Goal: Task Accomplishment & Management: Use online tool/utility

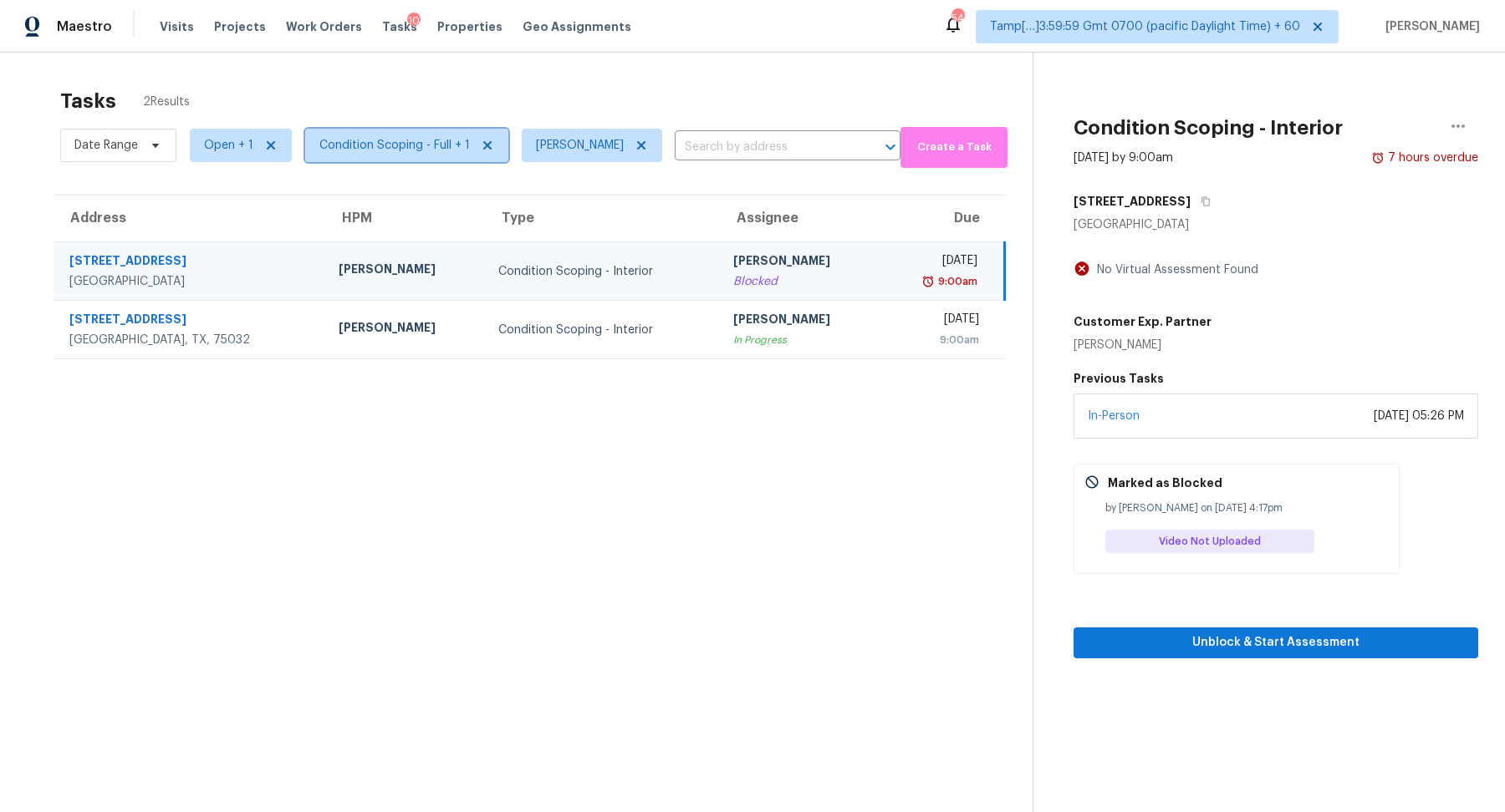
click at [395, 146] on span "Condition Scoping - Full + 1" at bounding box center [394, 145] width 150 height 17
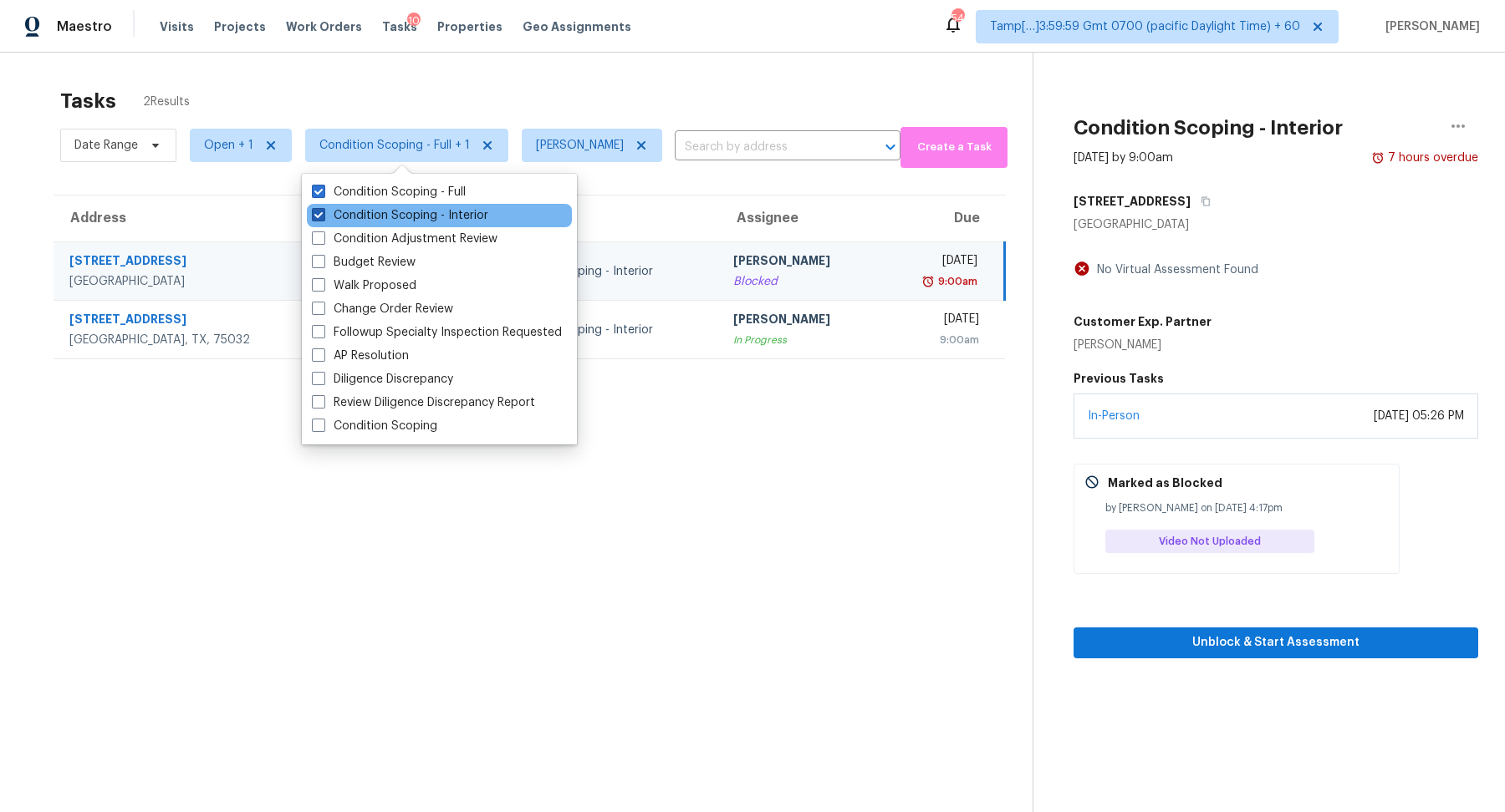
click at [413, 212] on label "Condition Scoping - Interior" at bounding box center [400, 216] width 176 height 17
click at [323, 212] on input "Condition Scoping - Interior" at bounding box center [317, 213] width 11 height 11
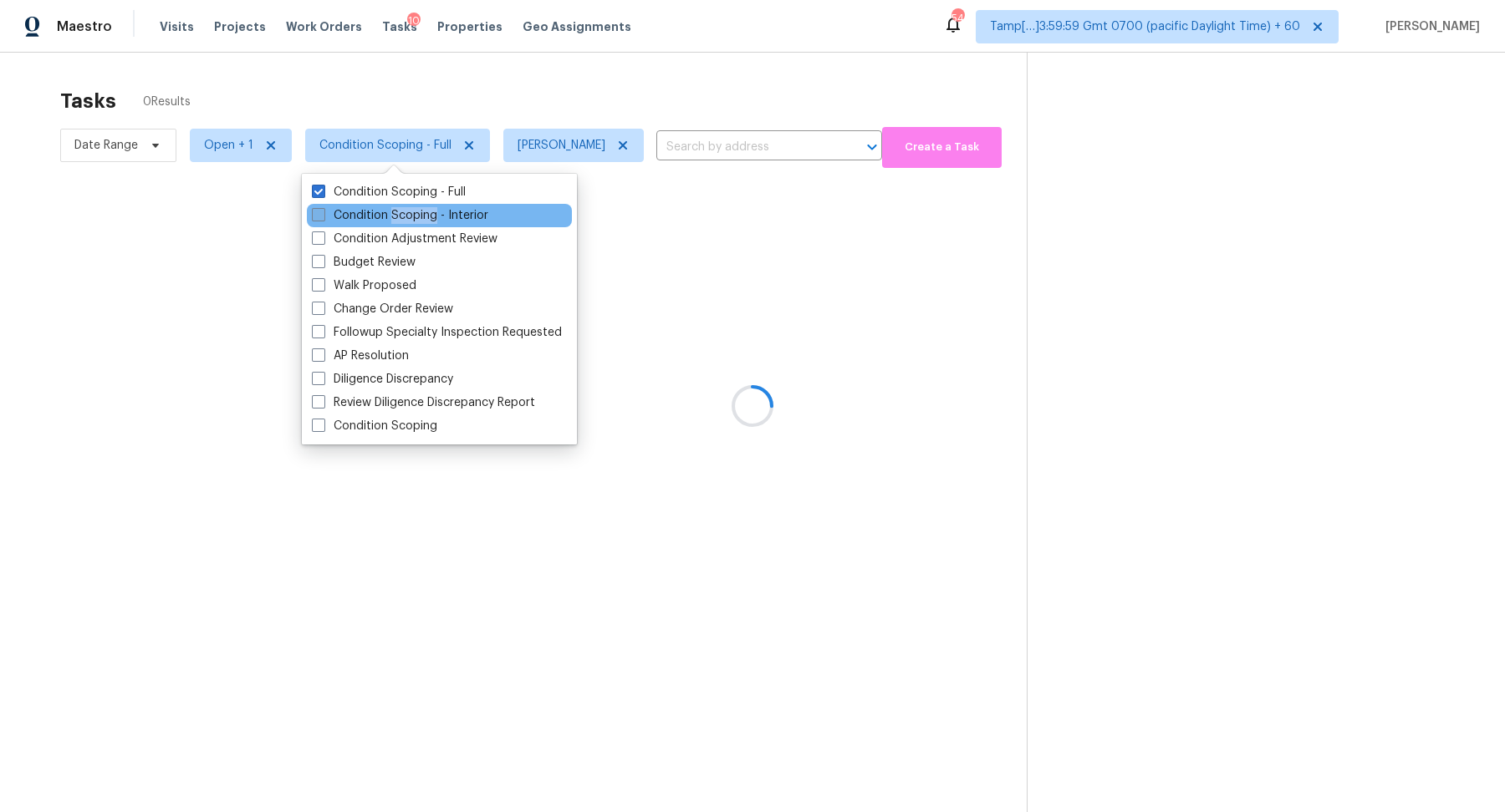
click at [413, 212] on label "Condition Scoping - Interior" at bounding box center [400, 216] width 176 height 17
click at [323, 212] on input "Condition Scoping - Interior" at bounding box center [317, 213] width 11 height 11
checkbox input "true"
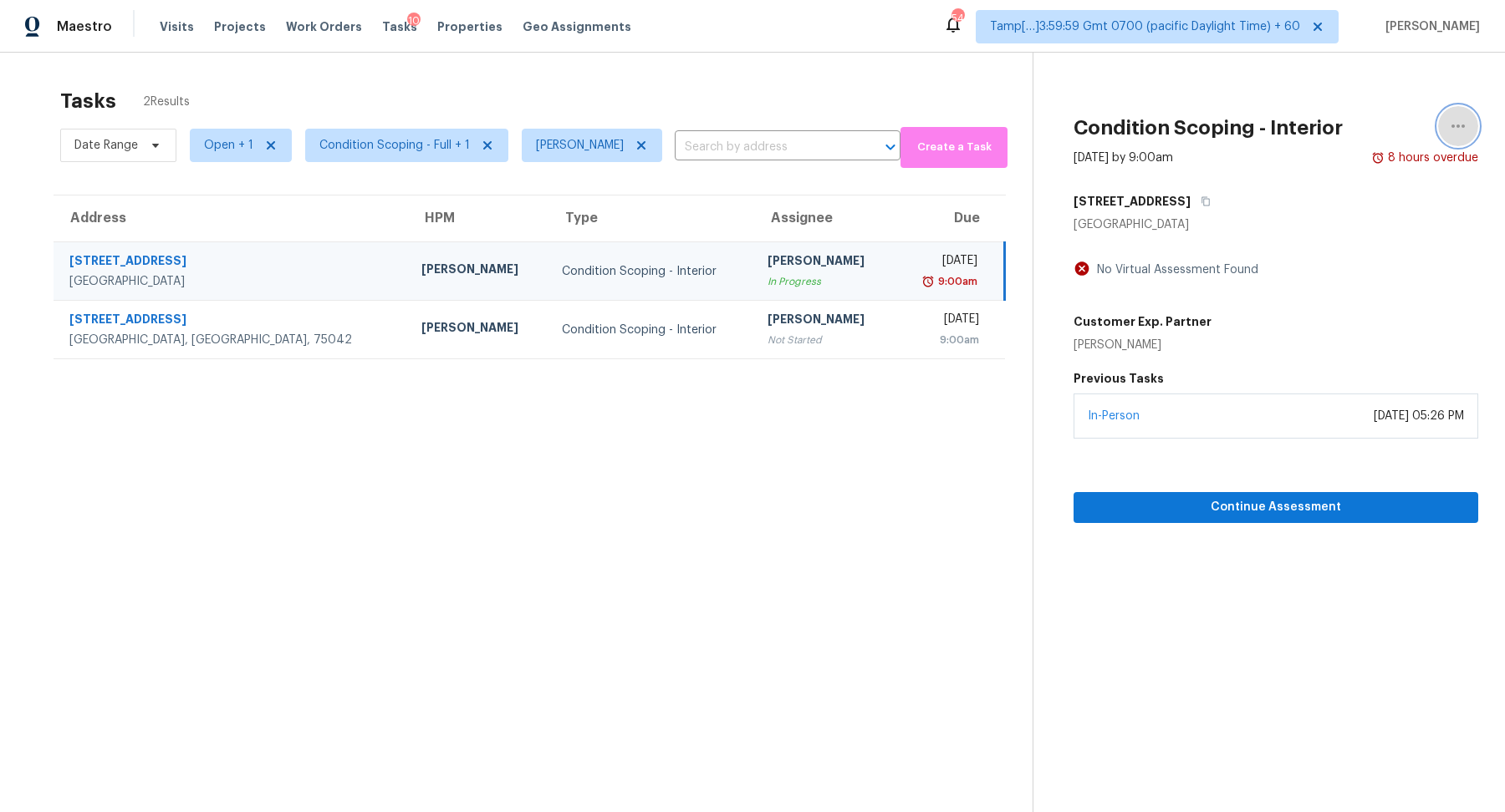
click at [1443, 126] on button "button" at bounding box center [1458, 127] width 40 height 40
click at [1348, 139] on link "Mark as Blocked" at bounding box center [1363, 129] width 143 height 26
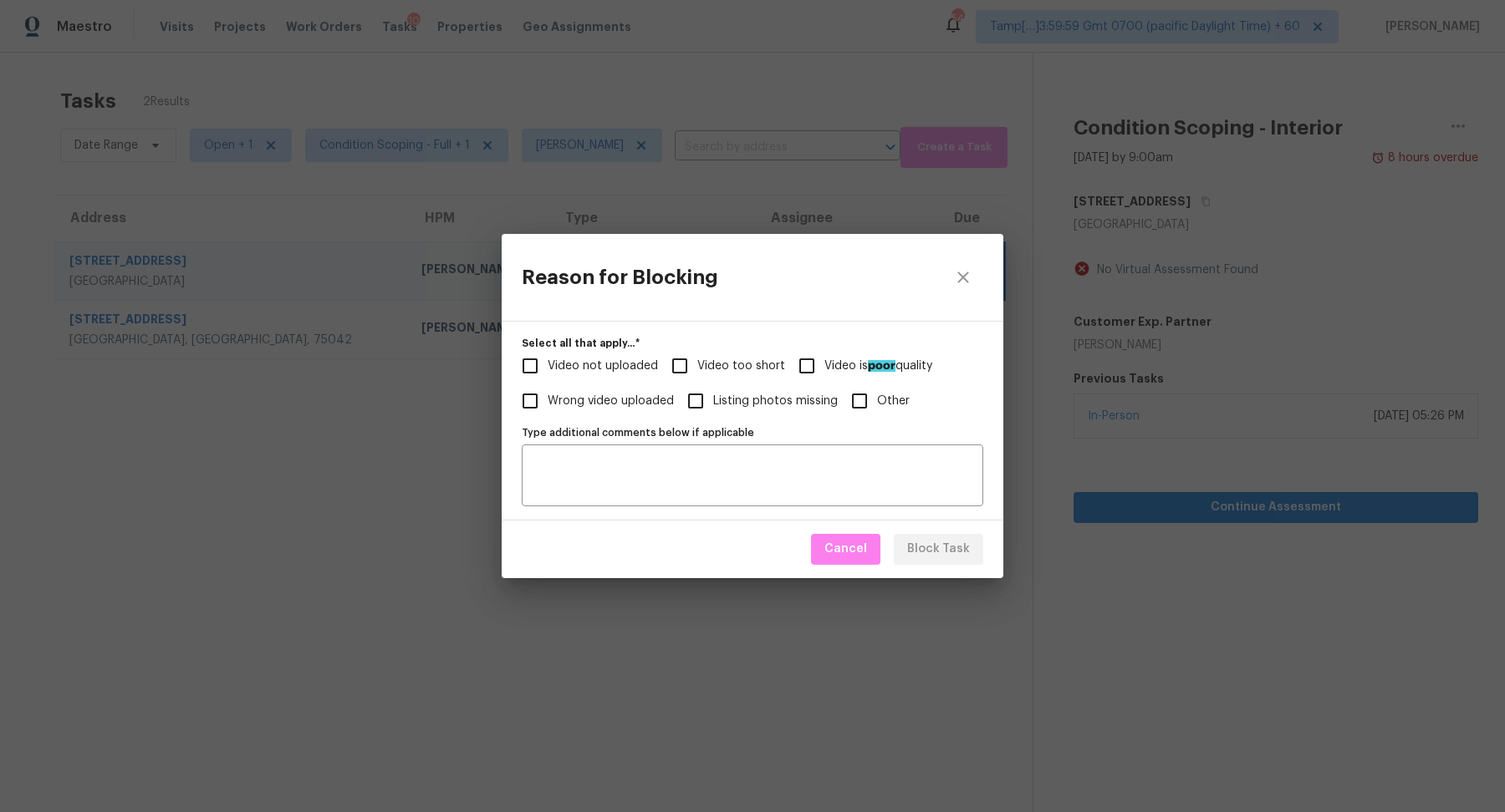
click at [632, 365] on span "Video not uploaded" at bounding box center [602, 367] width 110 height 18
click at [547, 365] on input "Video not uploaded" at bounding box center [530, 366] width 35 height 35
checkbox input "true"
click at [929, 558] on span "Block Task" at bounding box center [938, 550] width 62 height 21
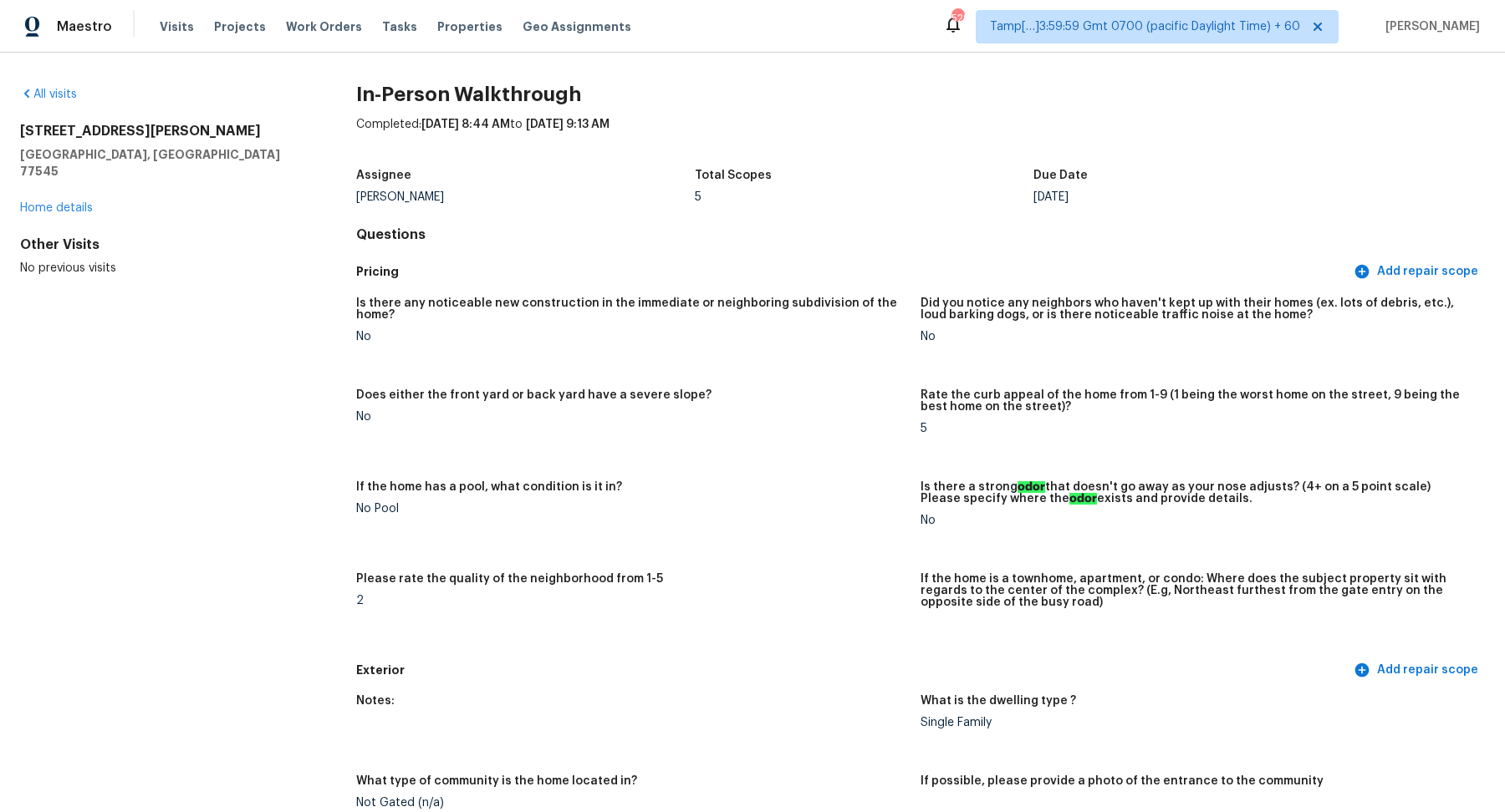
click at [55, 99] on div "All visits" at bounding box center [161, 94] width 283 height 17
click at [65, 93] on link "All visits" at bounding box center [48, 94] width 57 height 11
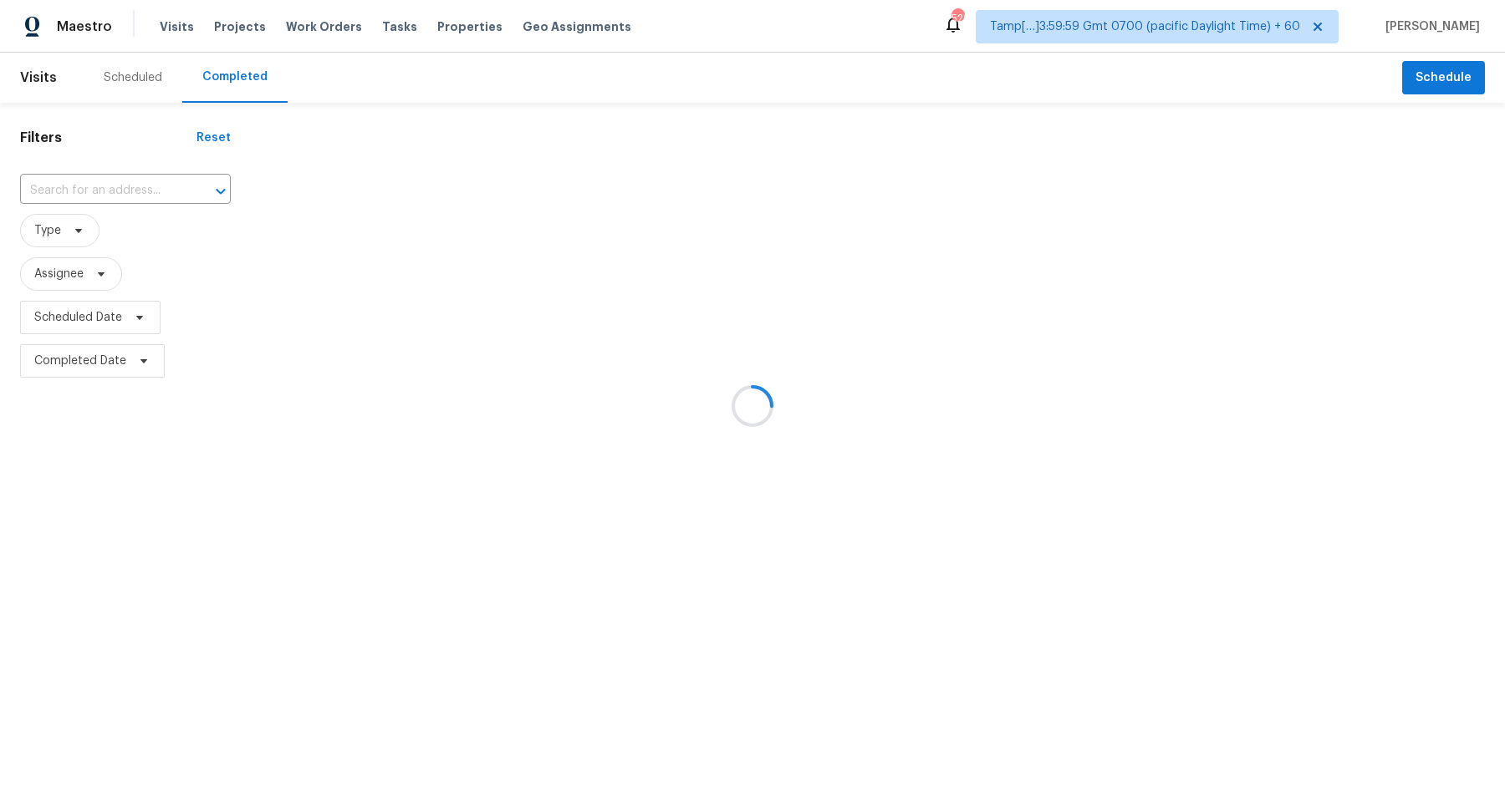
click at [145, 188] on div at bounding box center [752, 406] width 1505 height 812
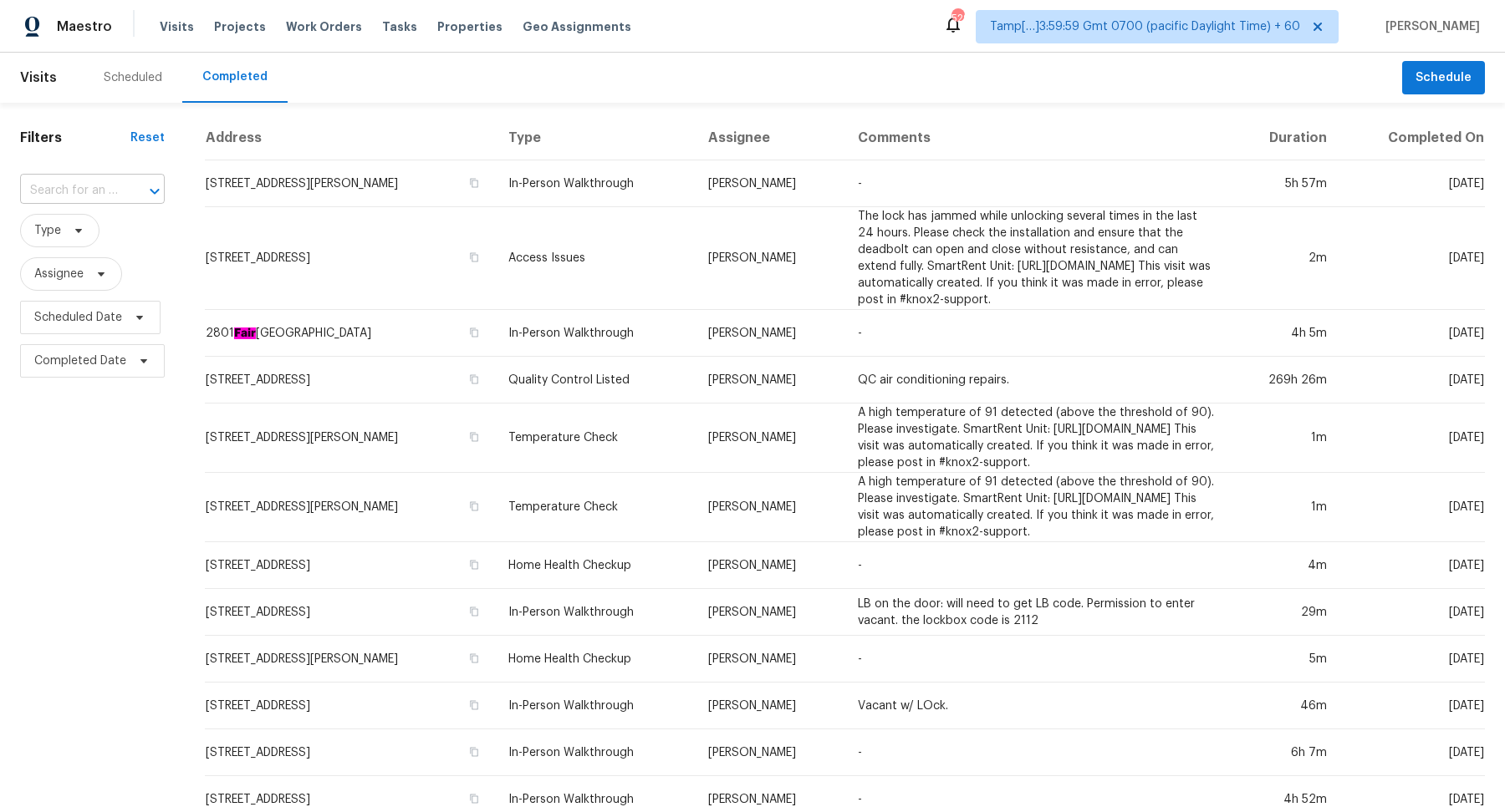
click at [101, 187] on input "text" at bounding box center [69, 190] width 98 height 26
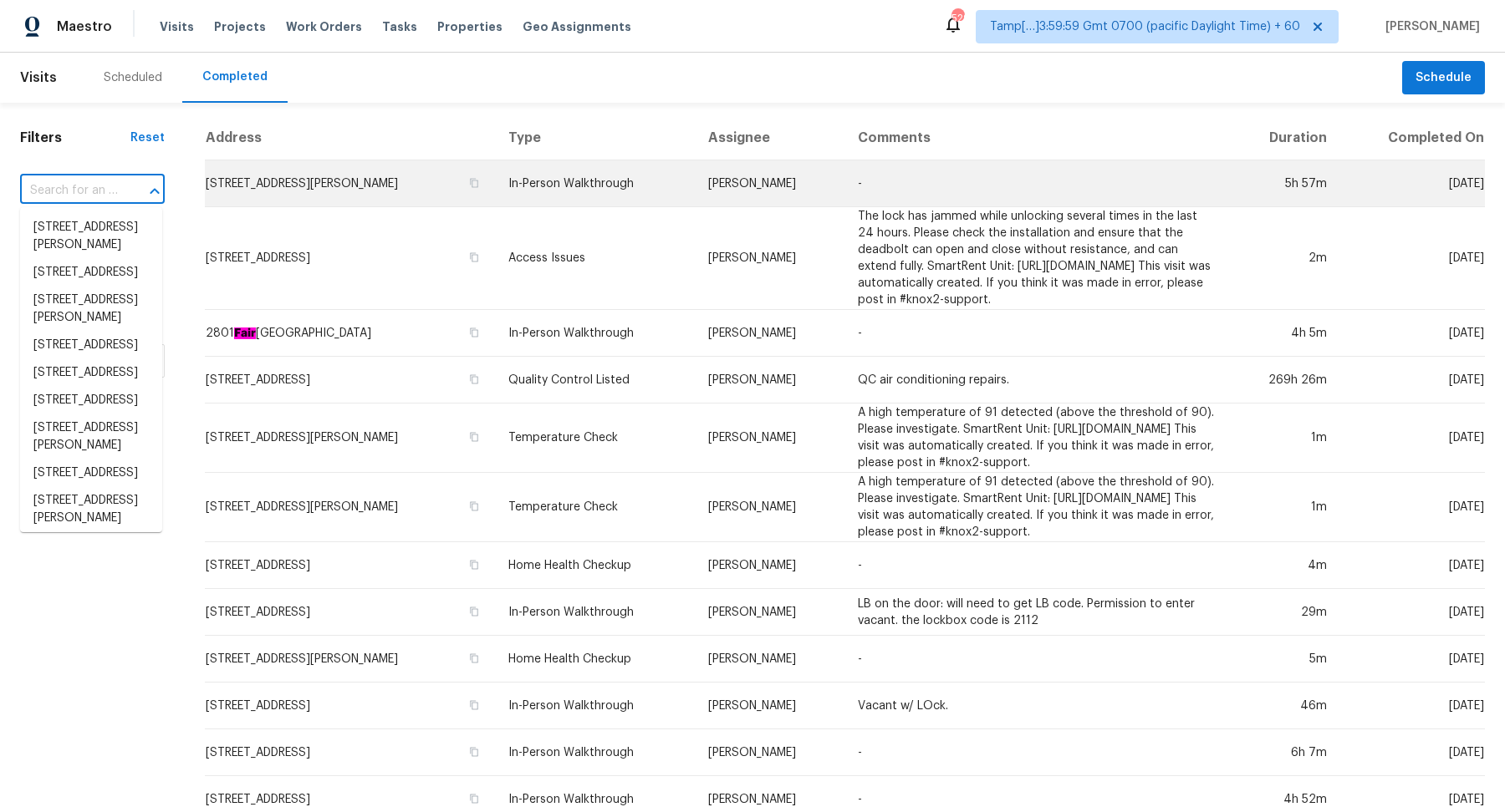
paste input "18536 Satsuma Ave, Port Charlotte, FL 33948"
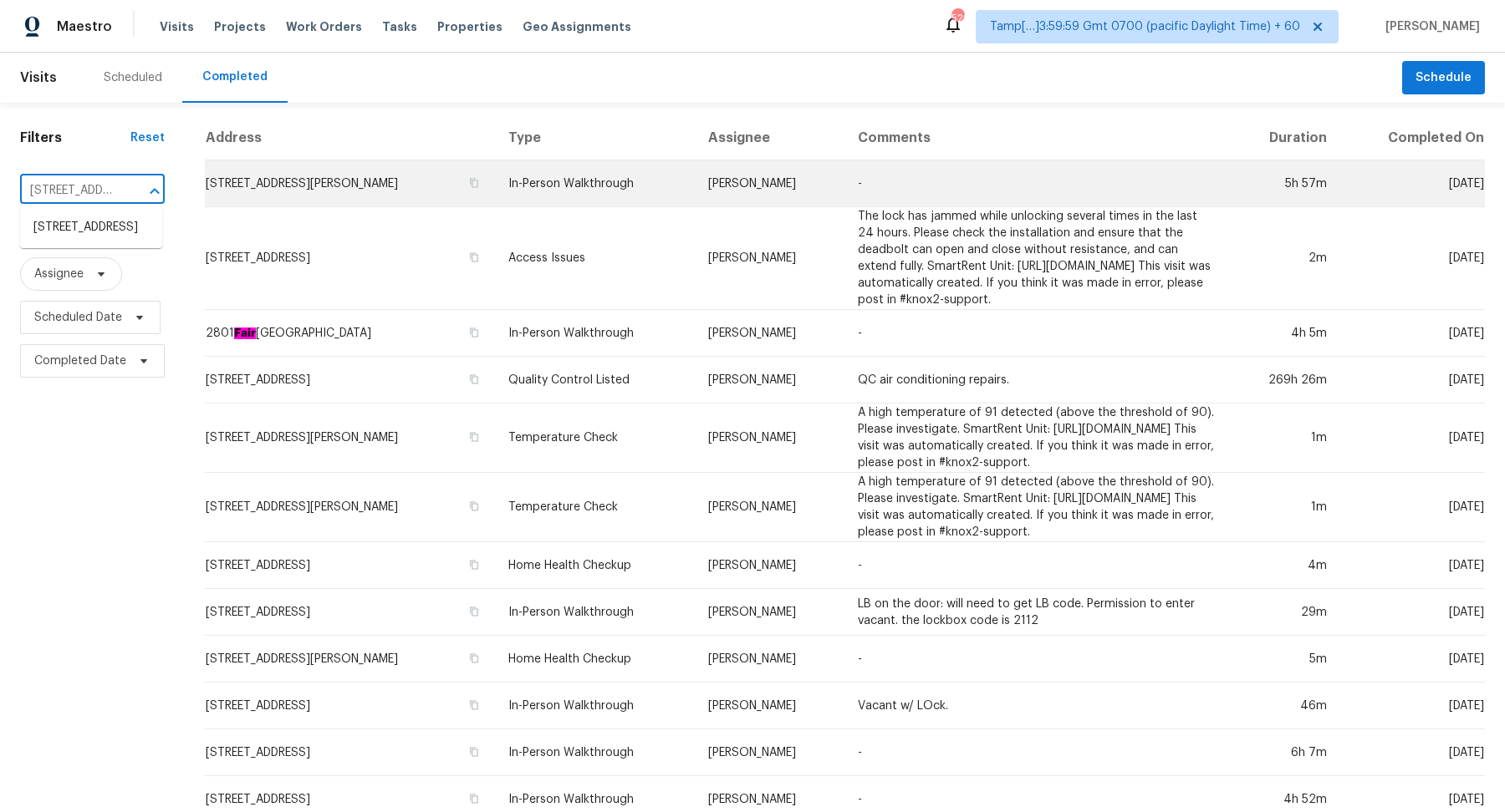
scroll to position [0, 161]
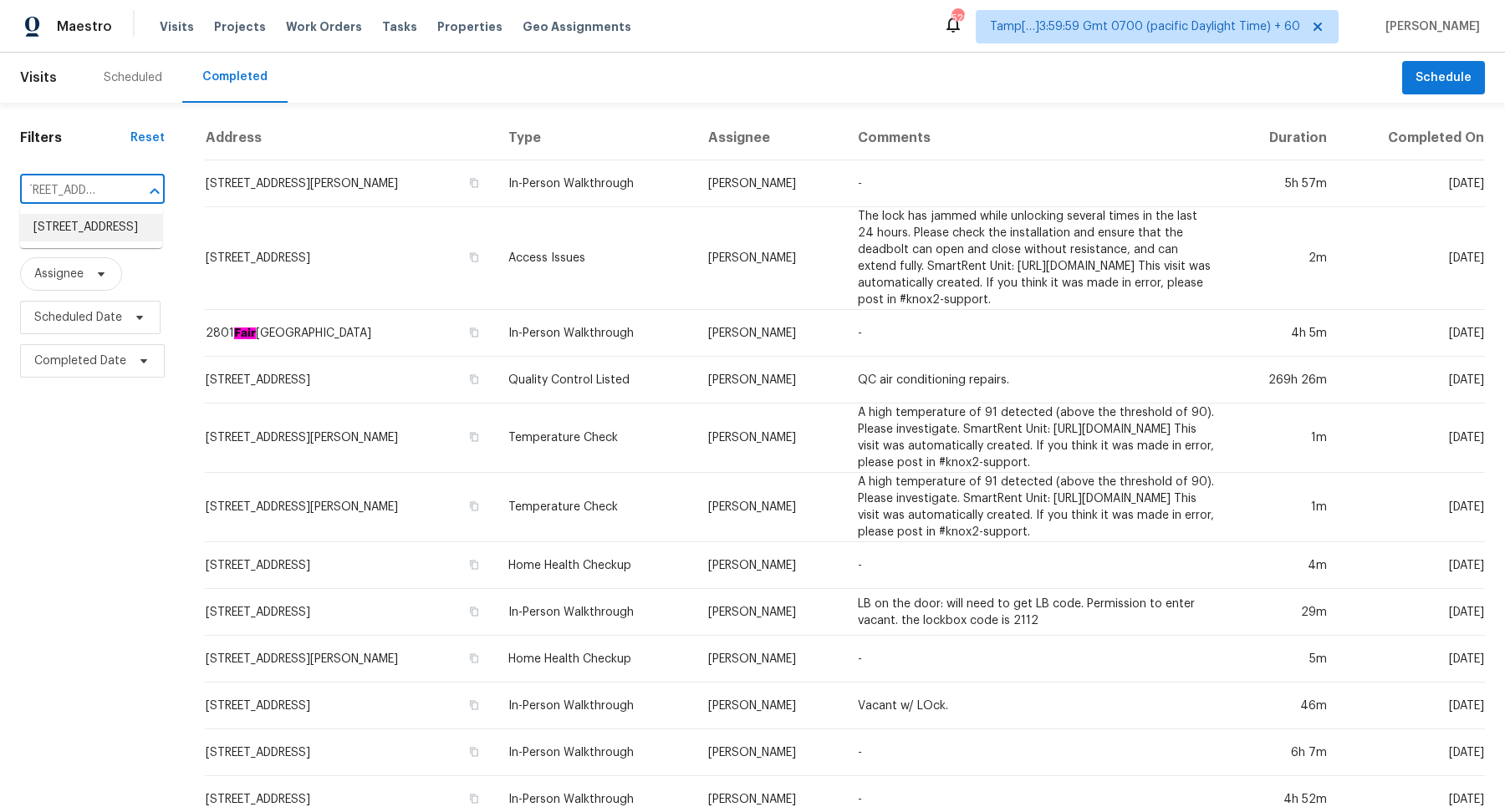
type input "18536 Satsuma Ave, Port Charlotte, FL 33948"
click at [3, 249] on div "Filters Reset ​ Type Assignee Scheduled Date Completed Date" at bounding box center [92, 676] width 185 height 1145
click at [57, 197] on input "text" at bounding box center [69, 190] width 98 height 26
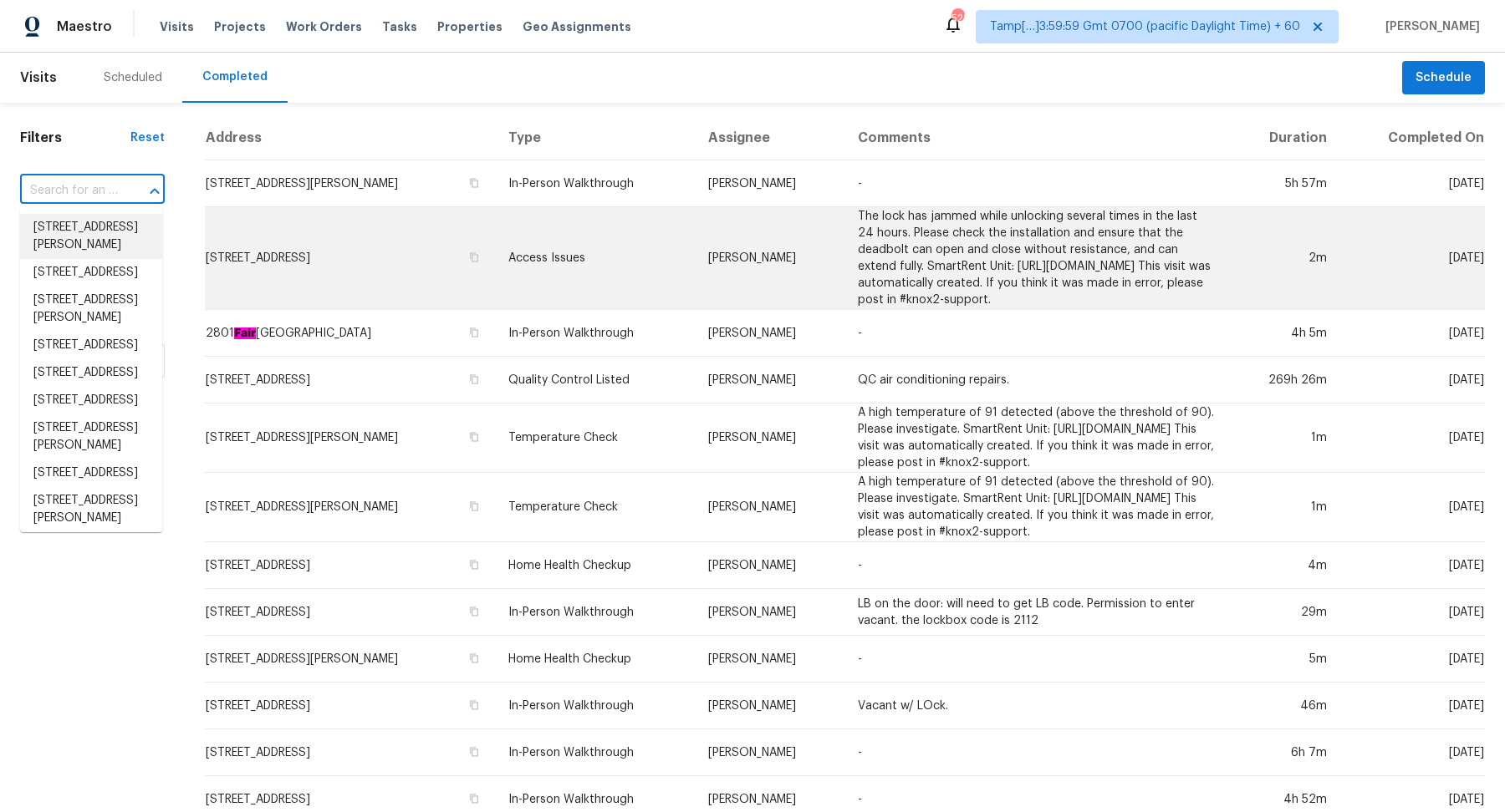
paste input "18536 Satsuma Ave, Port Charlotte, FL 33948"
type input "18536 Satsuma Ave, Port Charlotte, FL 33948"
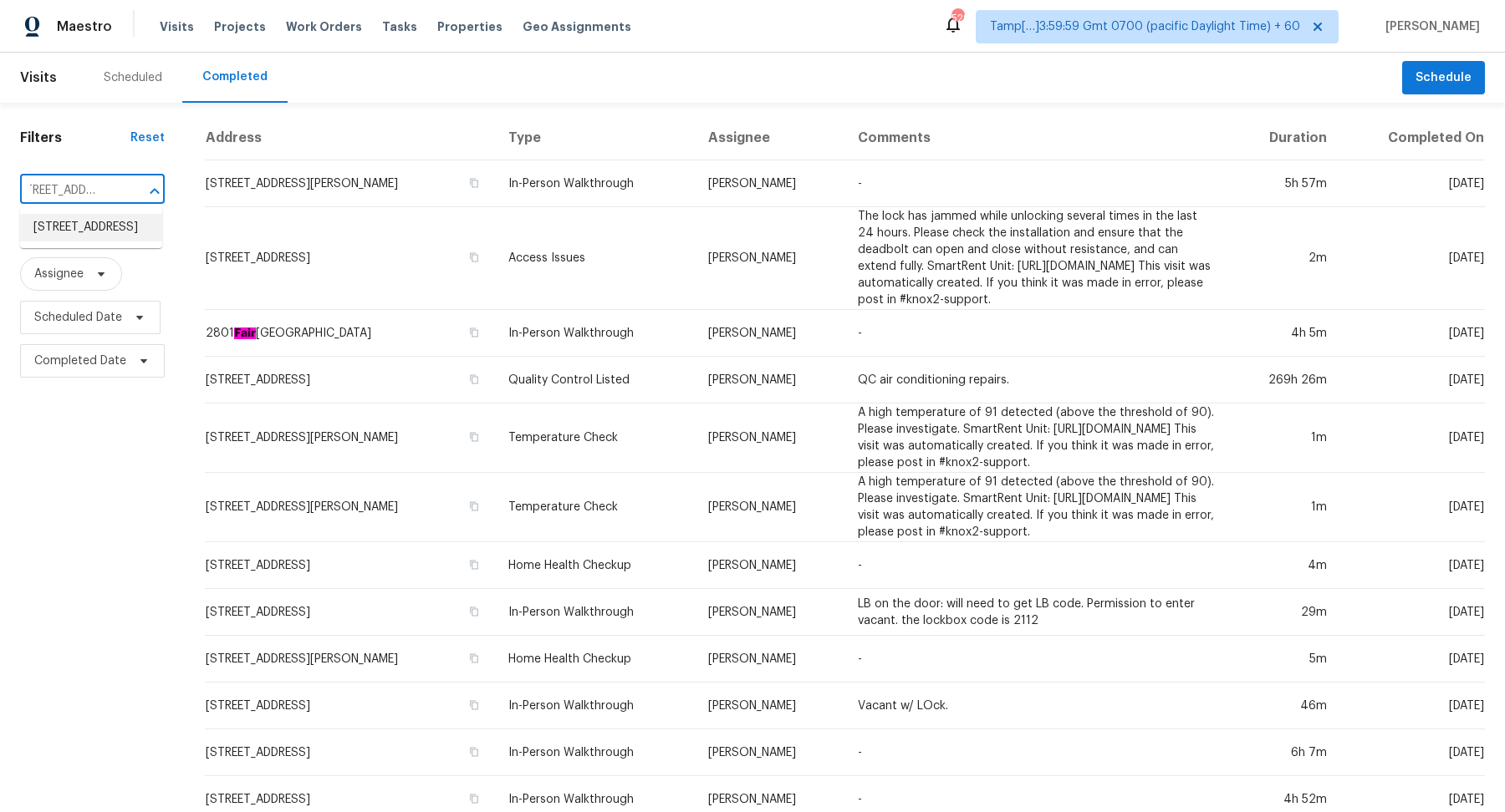
click at [75, 241] on li "18536 Satsuma Ave, Port Charlotte, FL 33948" at bounding box center [92, 227] width 143 height 27
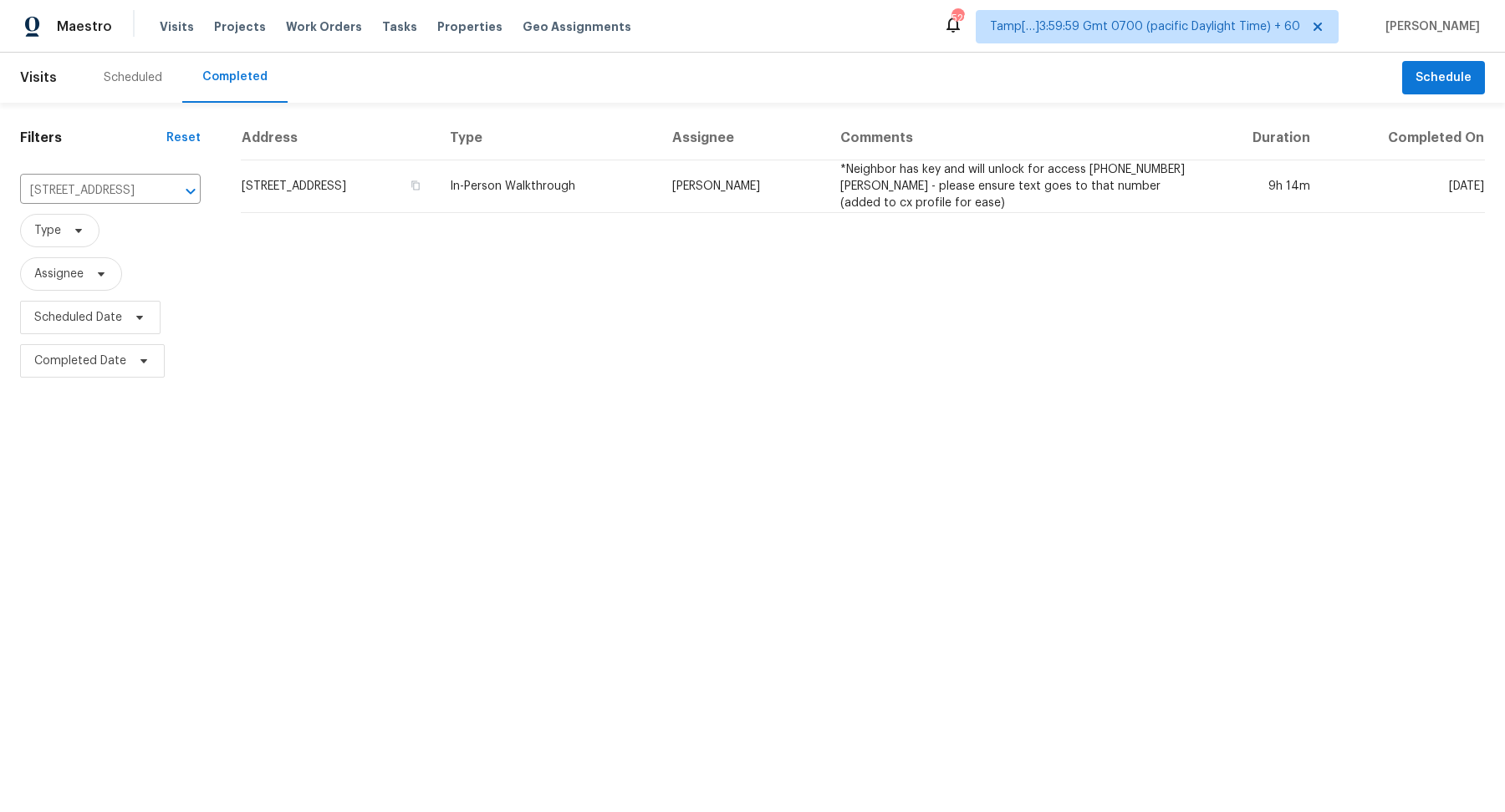
click at [387, 183] on td "18536 Satsuma Ave, Port Charlotte, FL 33948" at bounding box center [339, 187] width 195 height 53
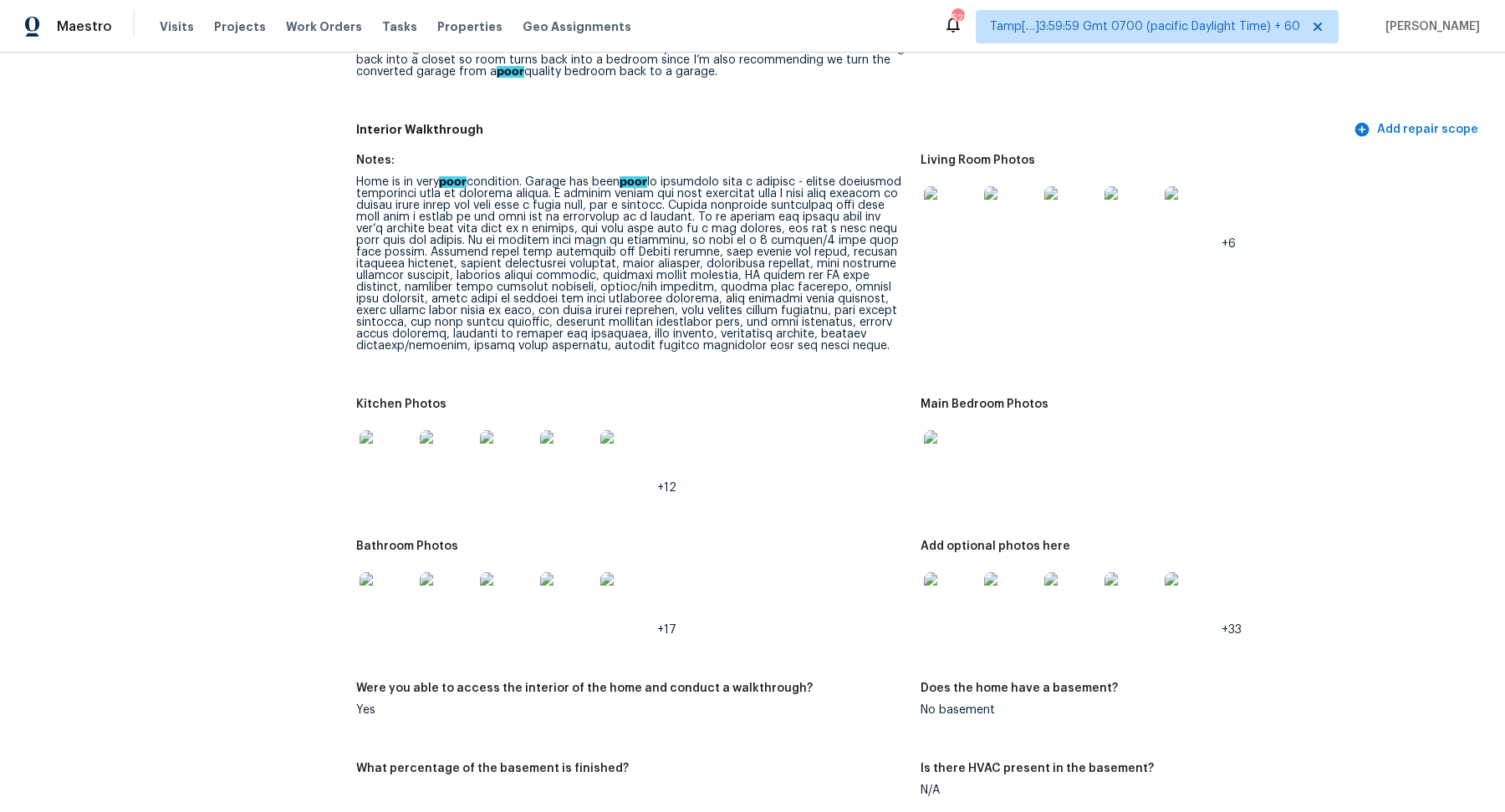
scroll to position [2140, 0]
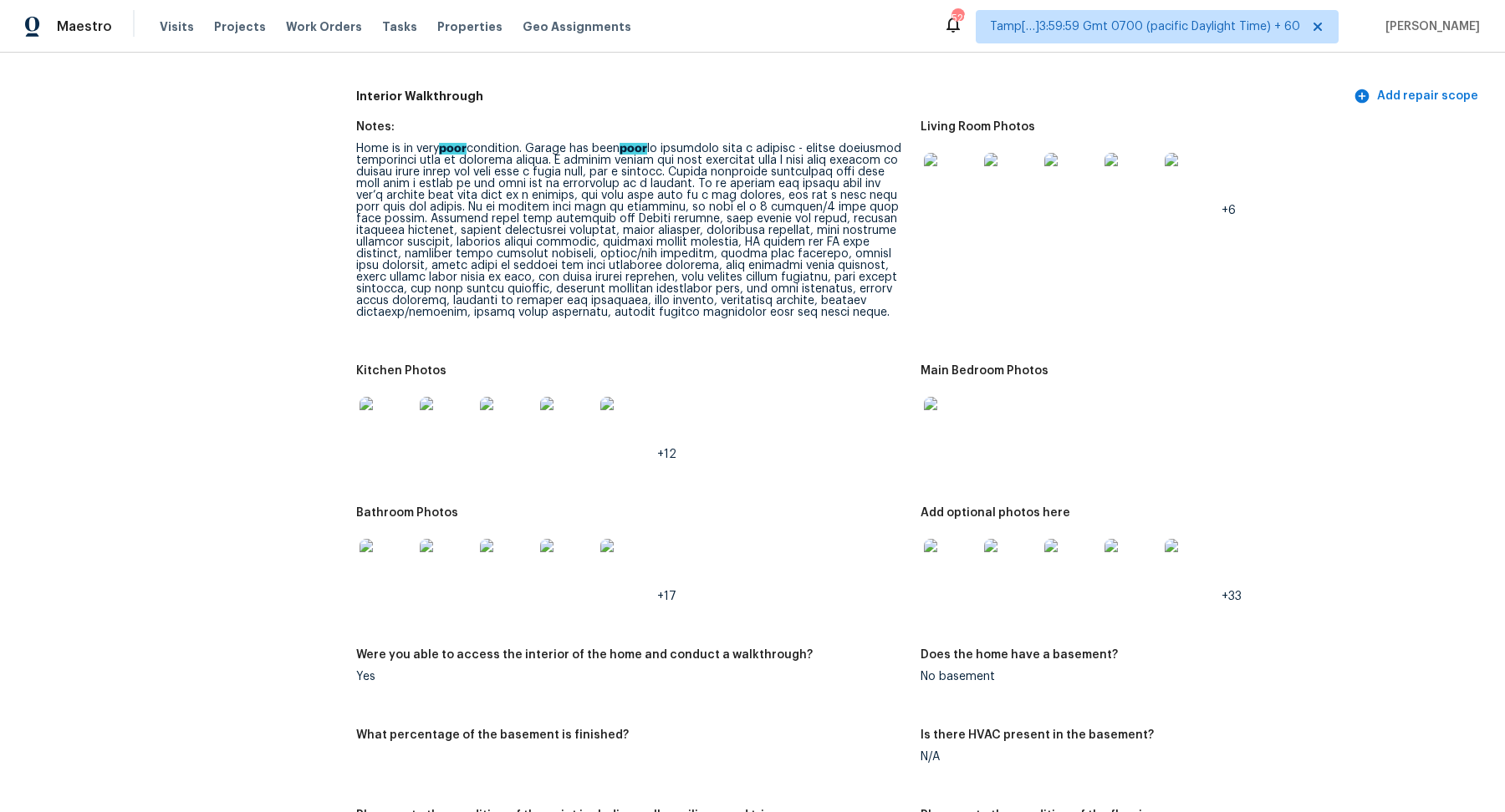
click at [662, 194] on div "Home is in very poor condition. Garage has been poor" at bounding box center [632, 230] width 551 height 176
click at [706, 204] on div "Home is in very poor condition. Garage has been poor" at bounding box center [632, 230] width 551 height 176
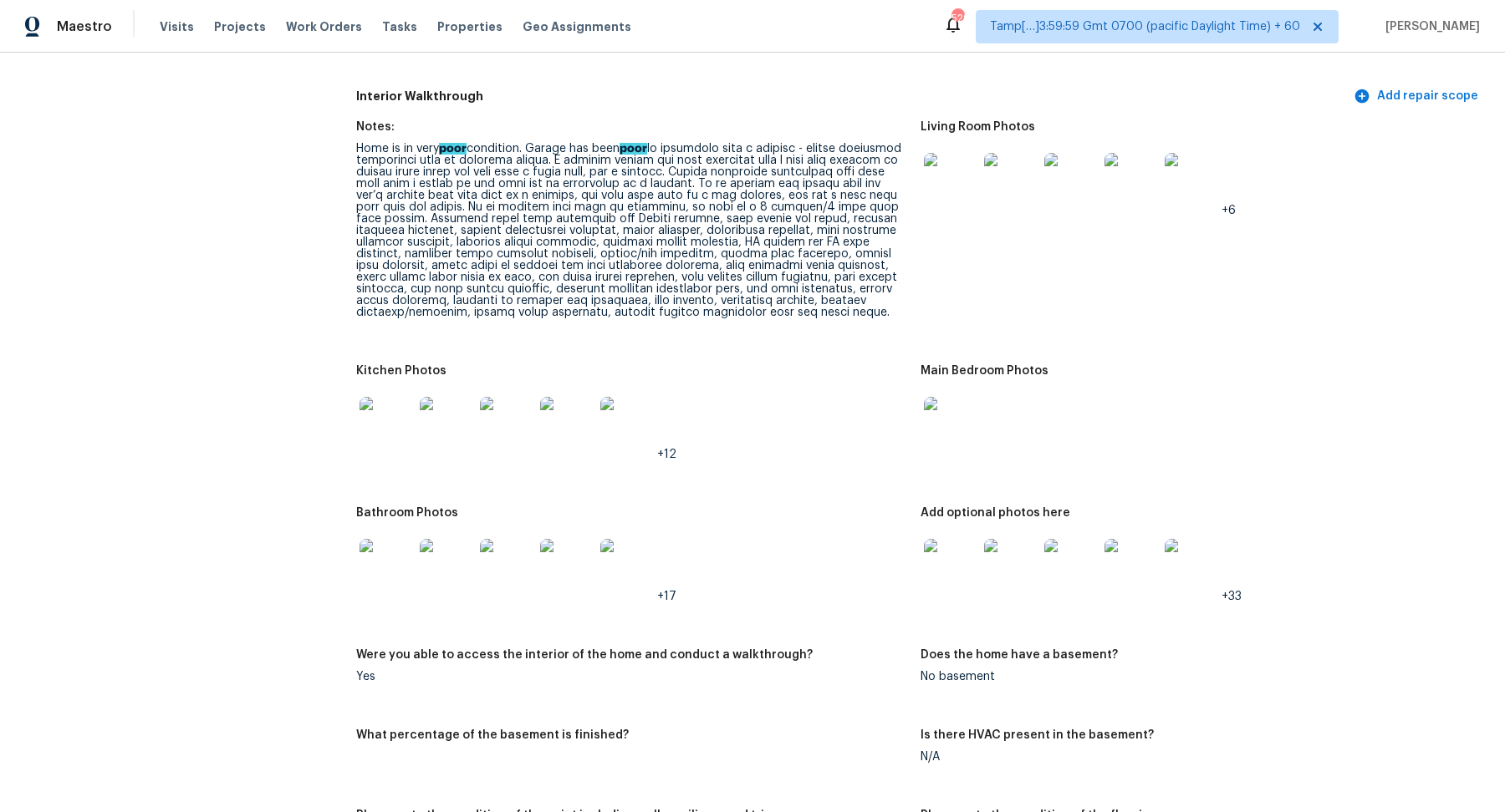
click at [706, 204] on div "Home is in very poor condition. Garage has been poor" at bounding box center [632, 230] width 551 height 176
click at [693, 213] on div "Home is in very poor condition. Garage has been poor" at bounding box center [632, 230] width 551 height 176
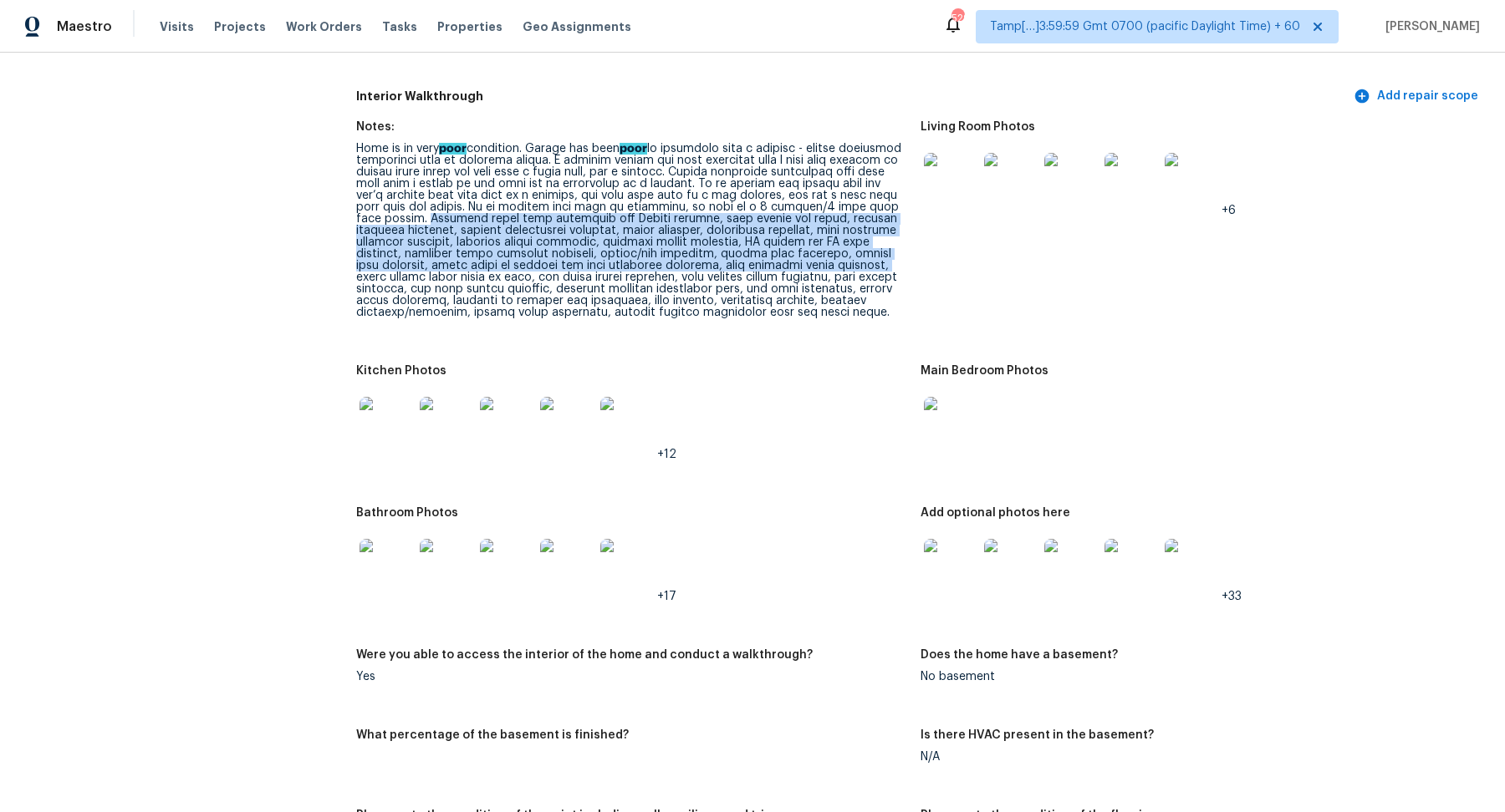
drag, startPoint x: 553, startPoint y: 210, endPoint x: 489, endPoint y: 268, distance: 86.4
click at [489, 268] on div "Home is in very poor condition. Garage has been poor" at bounding box center [632, 230] width 551 height 176
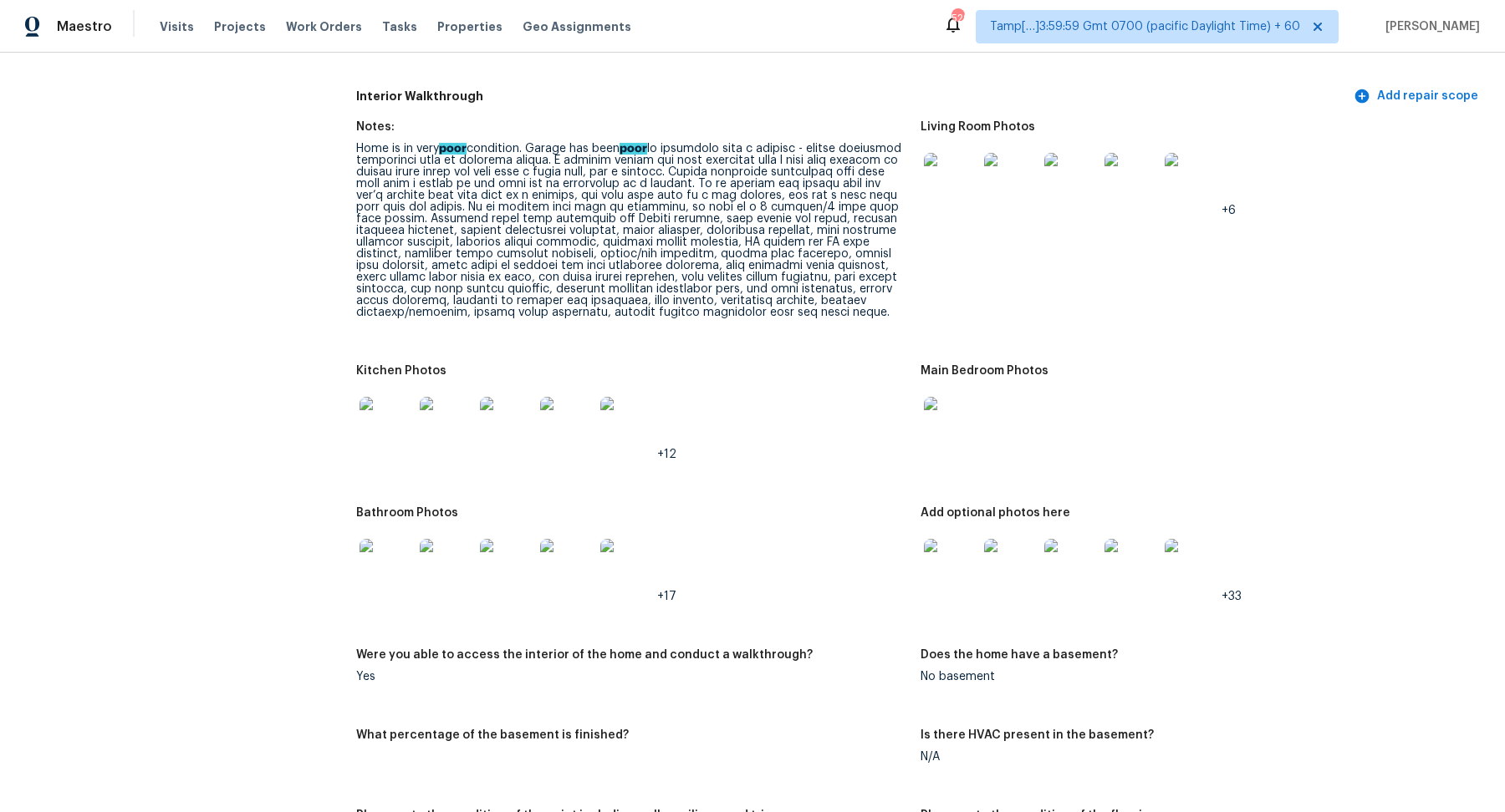
click at [872, 345] on figure "Notes: Home is in very poor condition. Garage has been poor" at bounding box center [638, 233] width 564 height 224
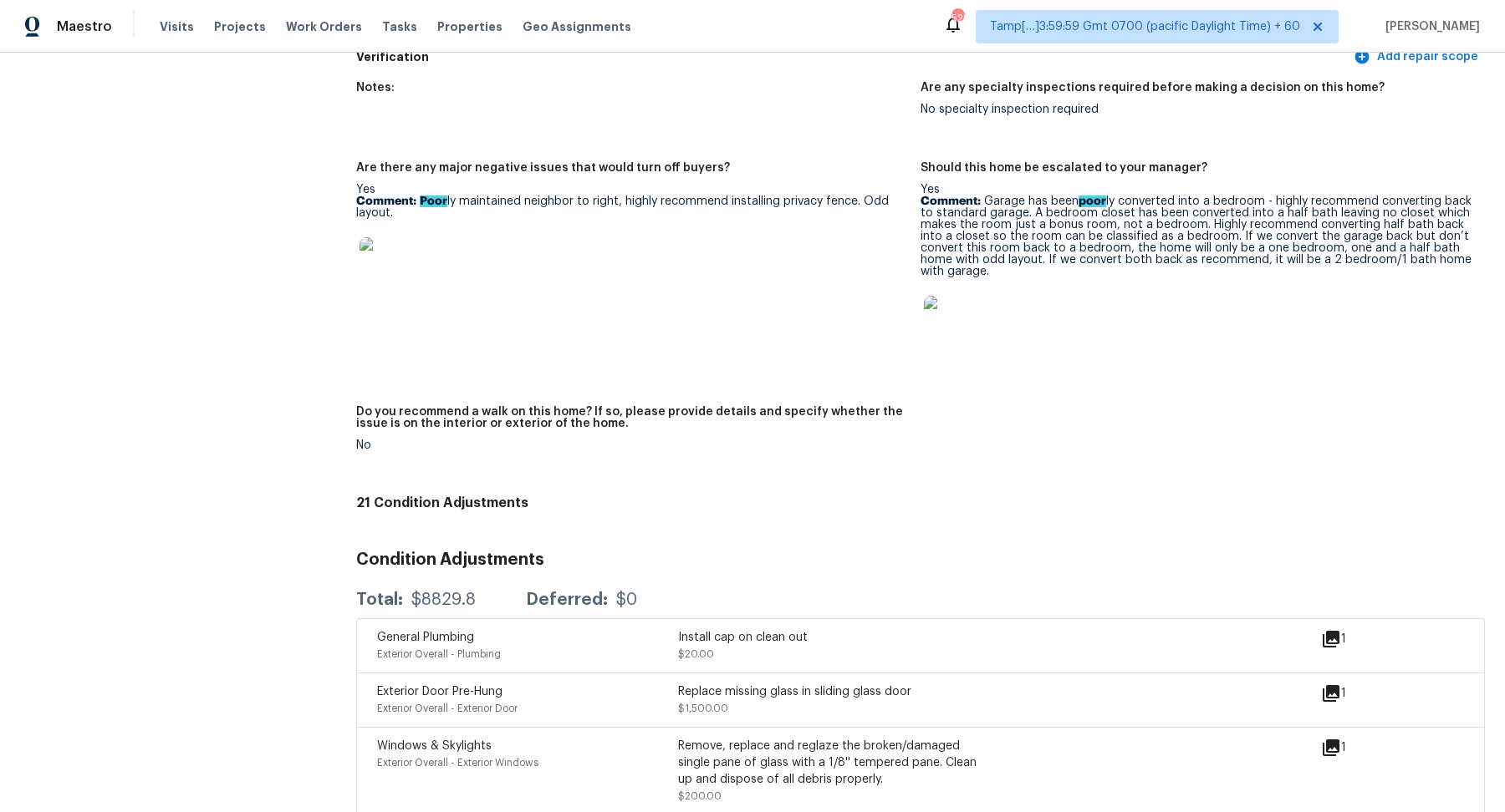
scroll to position [4204, 0]
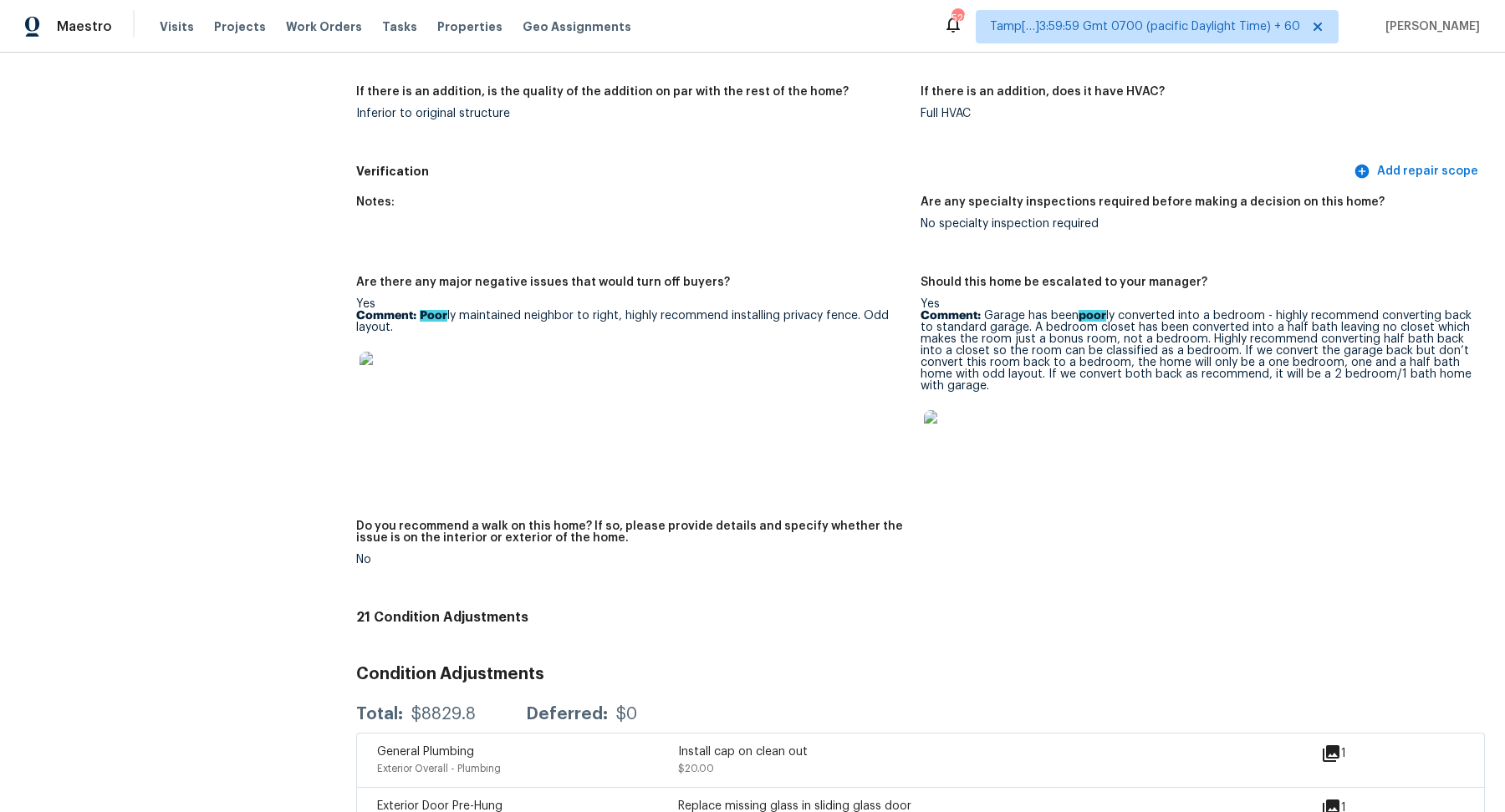
click at [995, 323] on p "Comment: Garage has been poor ly converted into a bedroom - highly recommend co…" at bounding box center [1196, 350] width 551 height 82
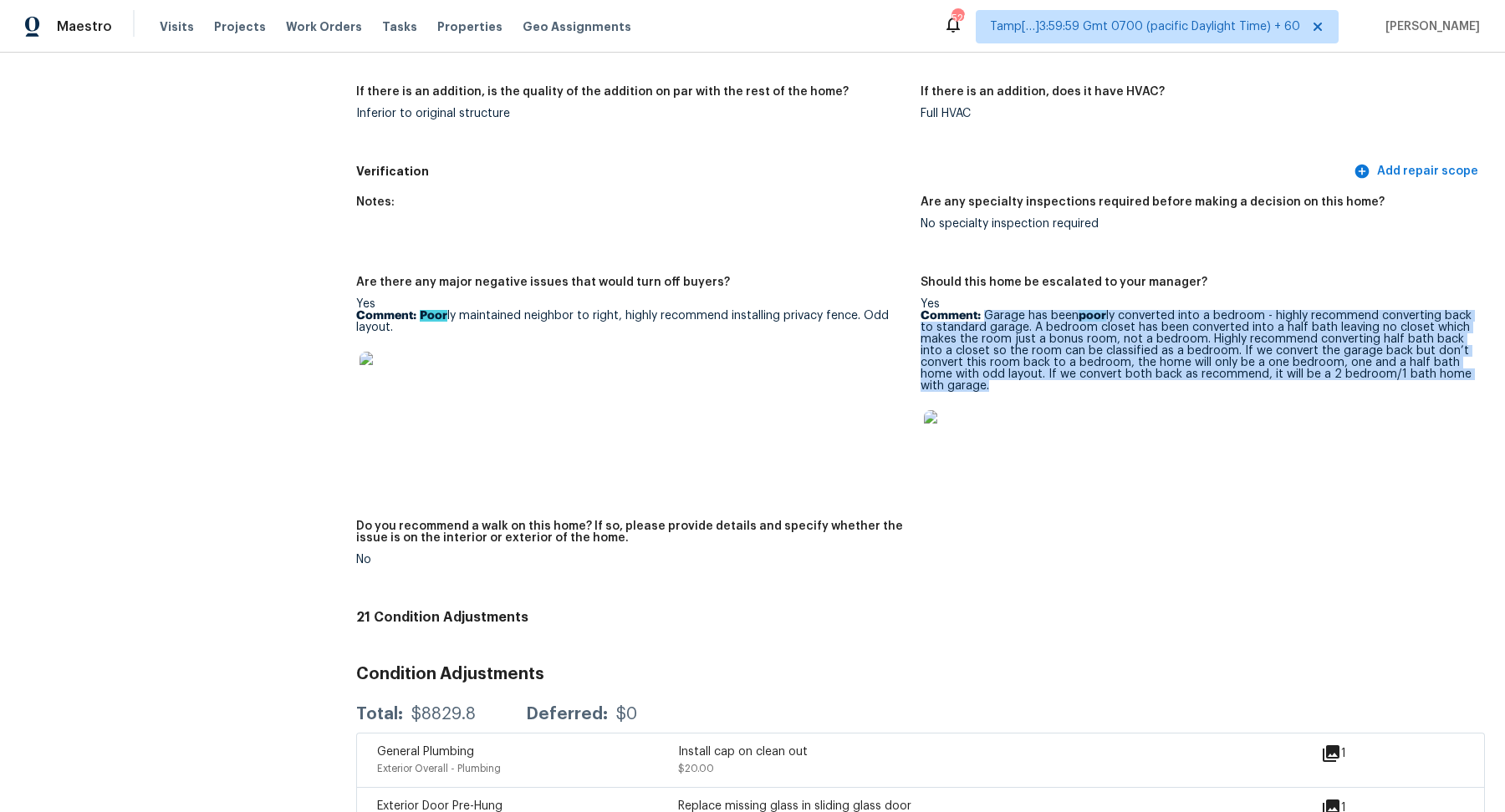
copy p "Garage has been poor ly converted into a bedroom - highly recommend converting …"
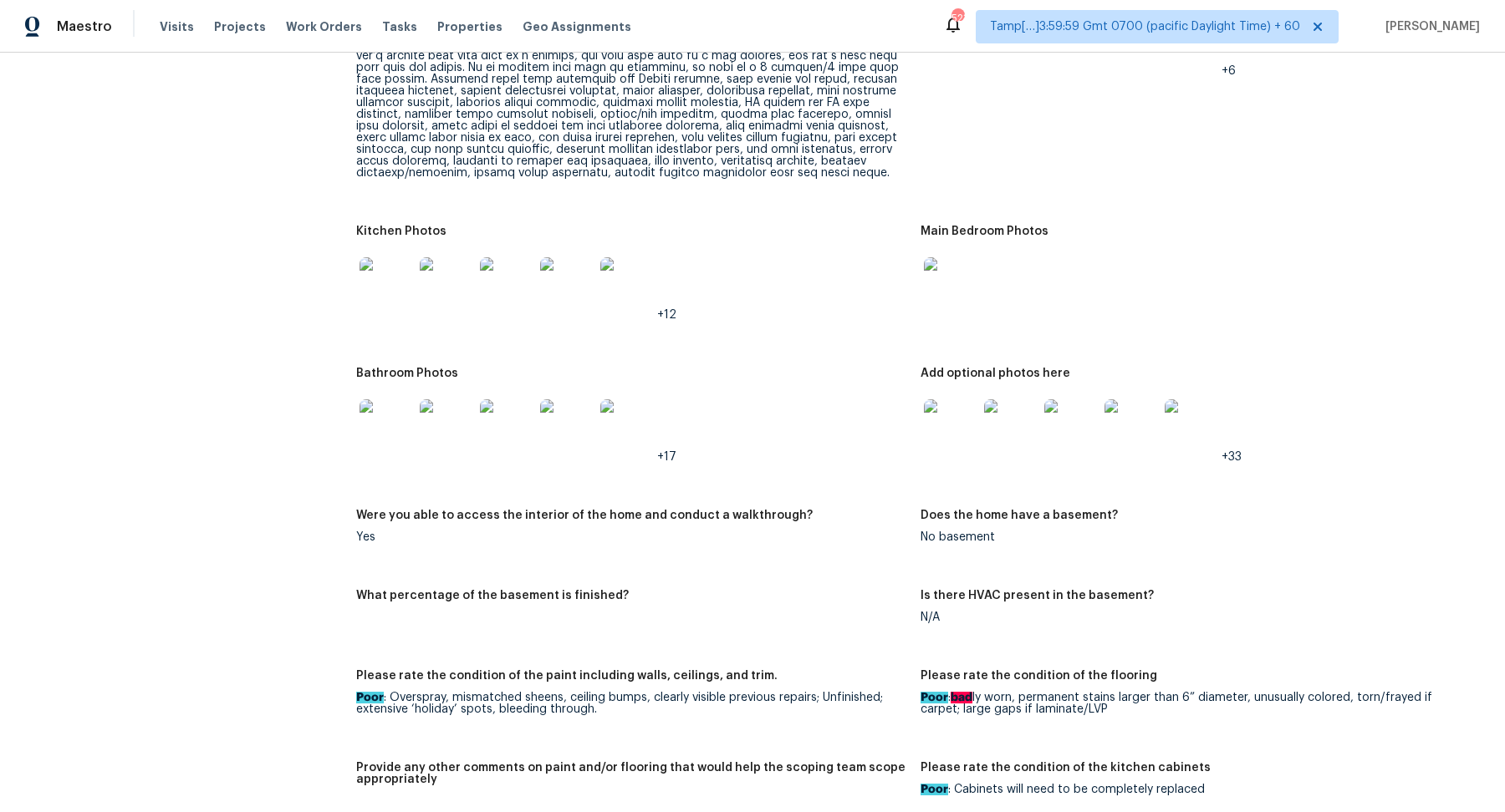
scroll to position [2071, 0]
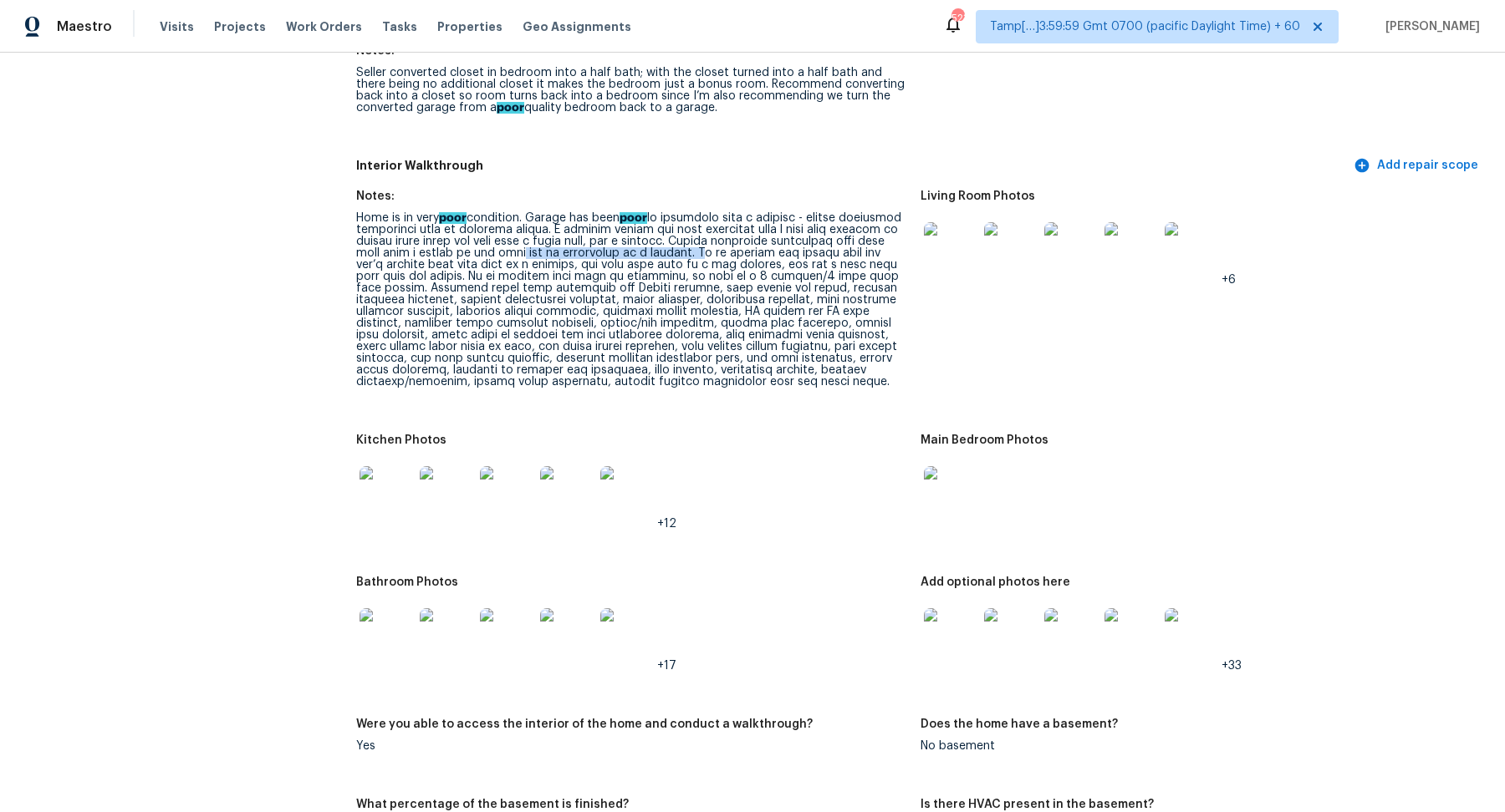
drag, startPoint x: 631, startPoint y: 243, endPoint x: 817, endPoint y: 243, distance: 186.0
click at [817, 243] on div "Home is in very poor condition. Garage has been poor" at bounding box center [632, 300] width 551 height 176
click at [679, 281] on div "Home is in very poor condition. Garage has been poor" at bounding box center [632, 300] width 551 height 176
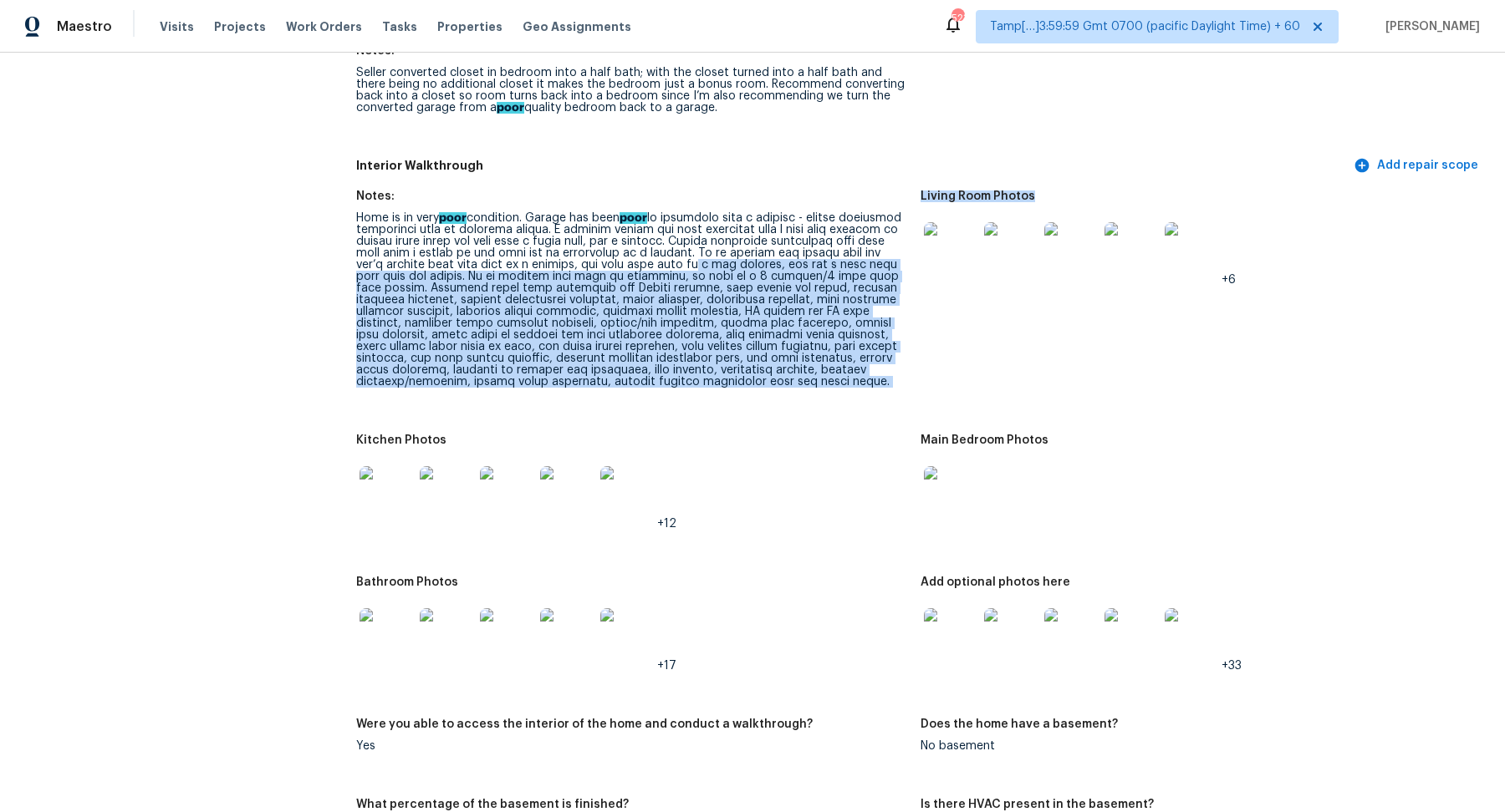
drag, startPoint x: 807, startPoint y: 254, endPoint x: 963, endPoint y: 257, distance: 156.0
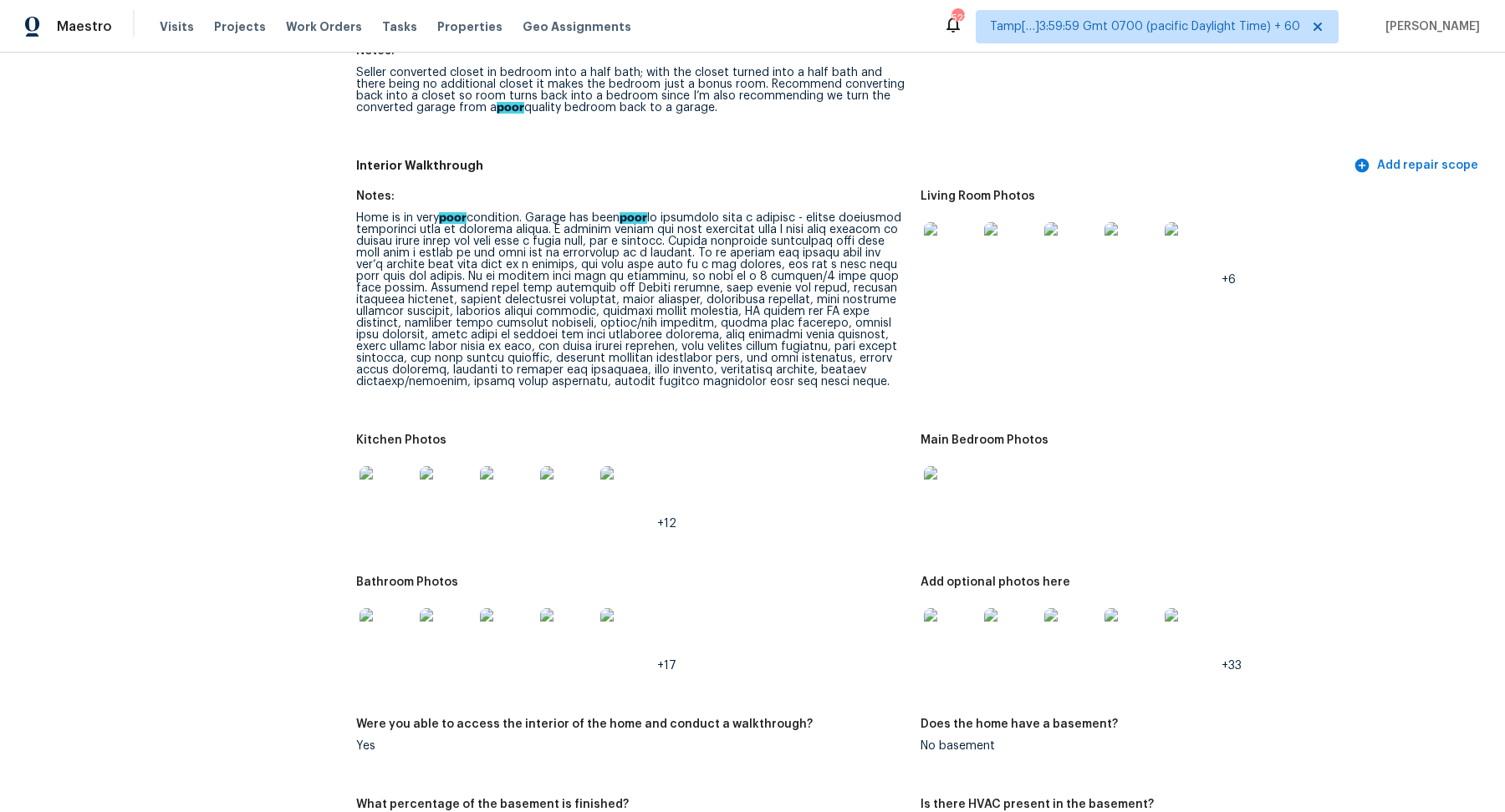
click at [777, 269] on div "Home is in very poor condition. Garage has been poor" at bounding box center [632, 300] width 551 height 176
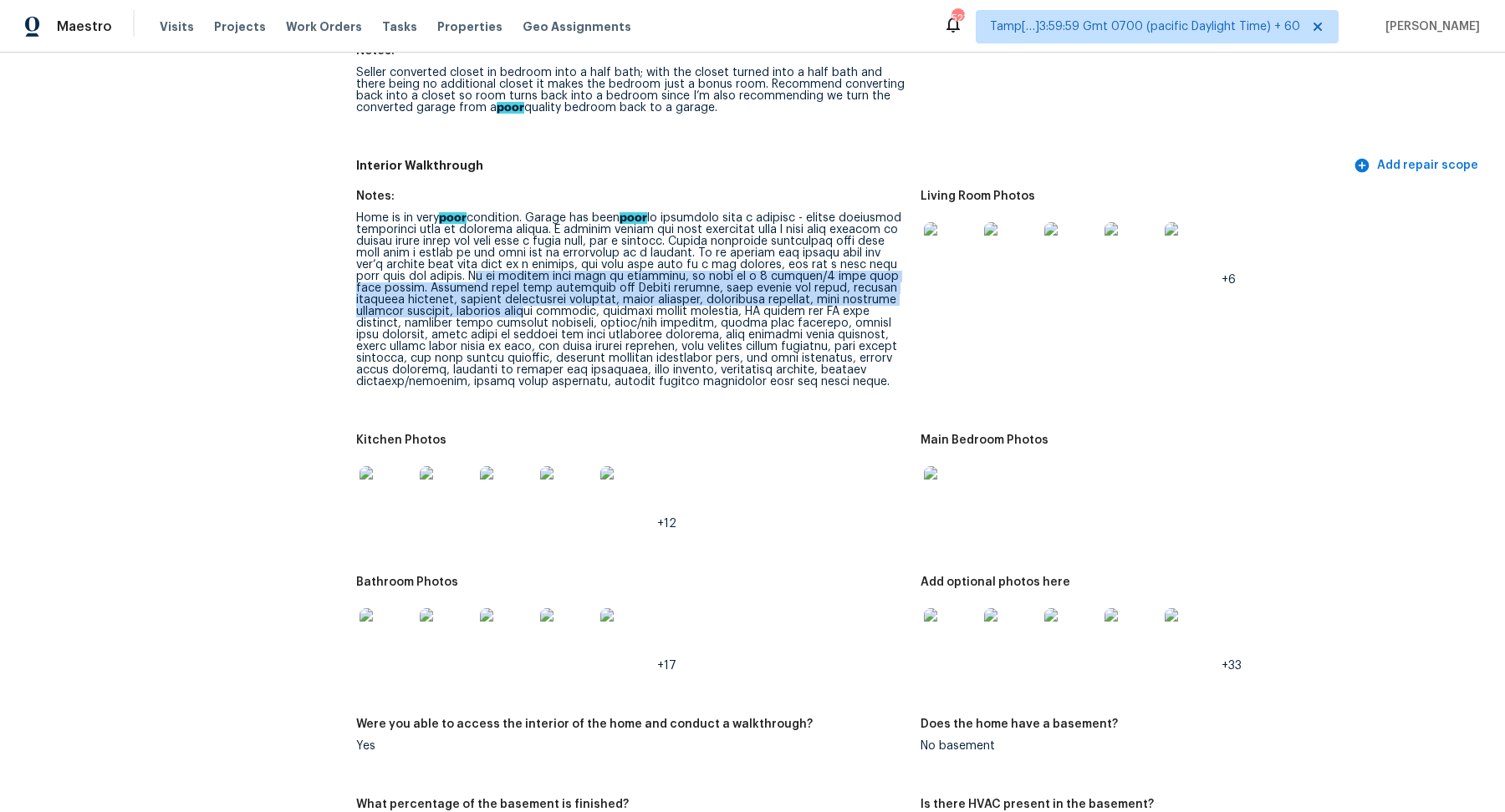
drag, startPoint x: 592, startPoint y: 267, endPoint x: 679, endPoint y: 304, distance: 94.5
click at [679, 304] on div "Home is in very poor condition. Garage has been poor" at bounding box center [632, 300] width 551 height 176
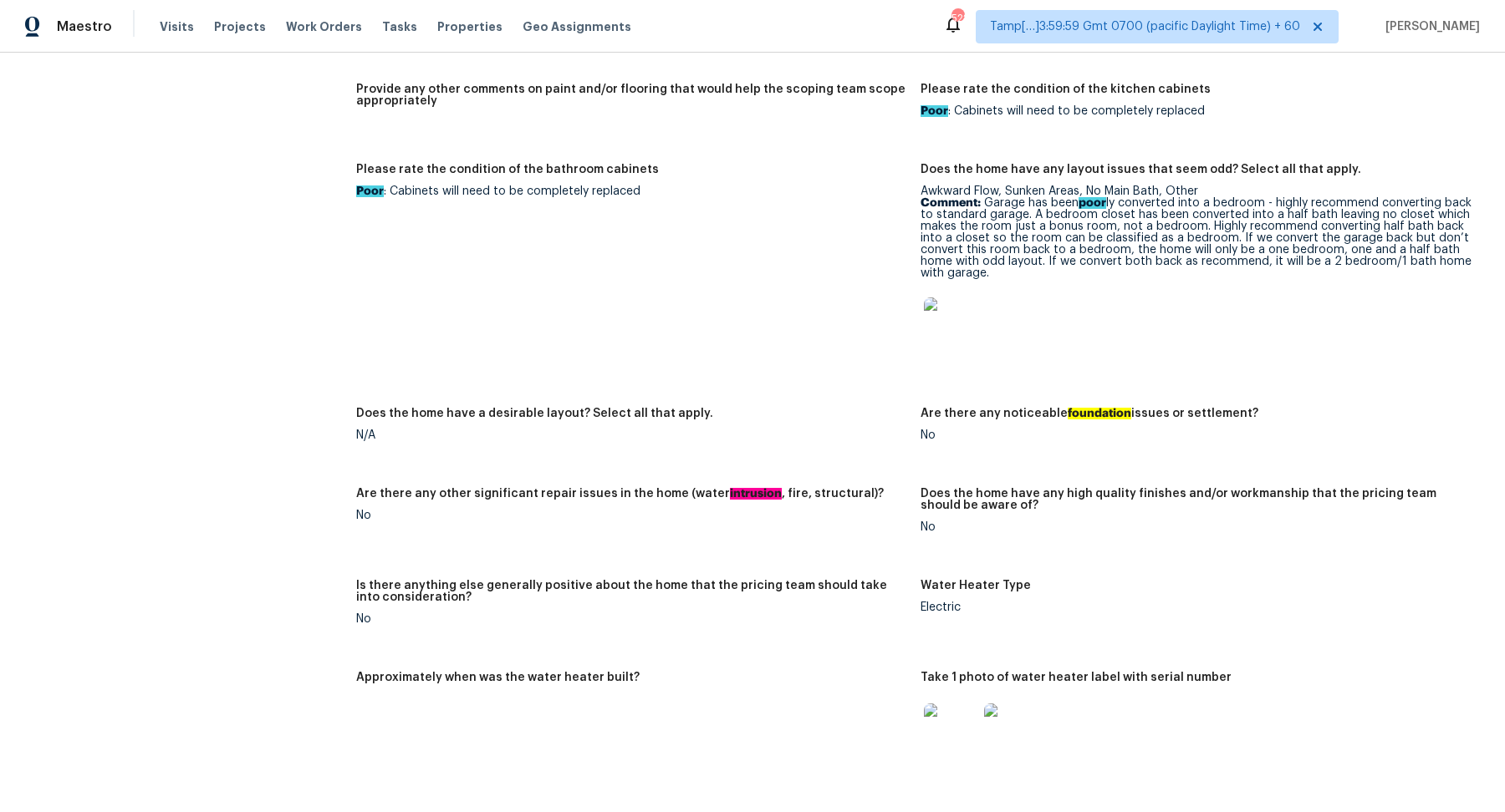
scroll to position [2006, 0]
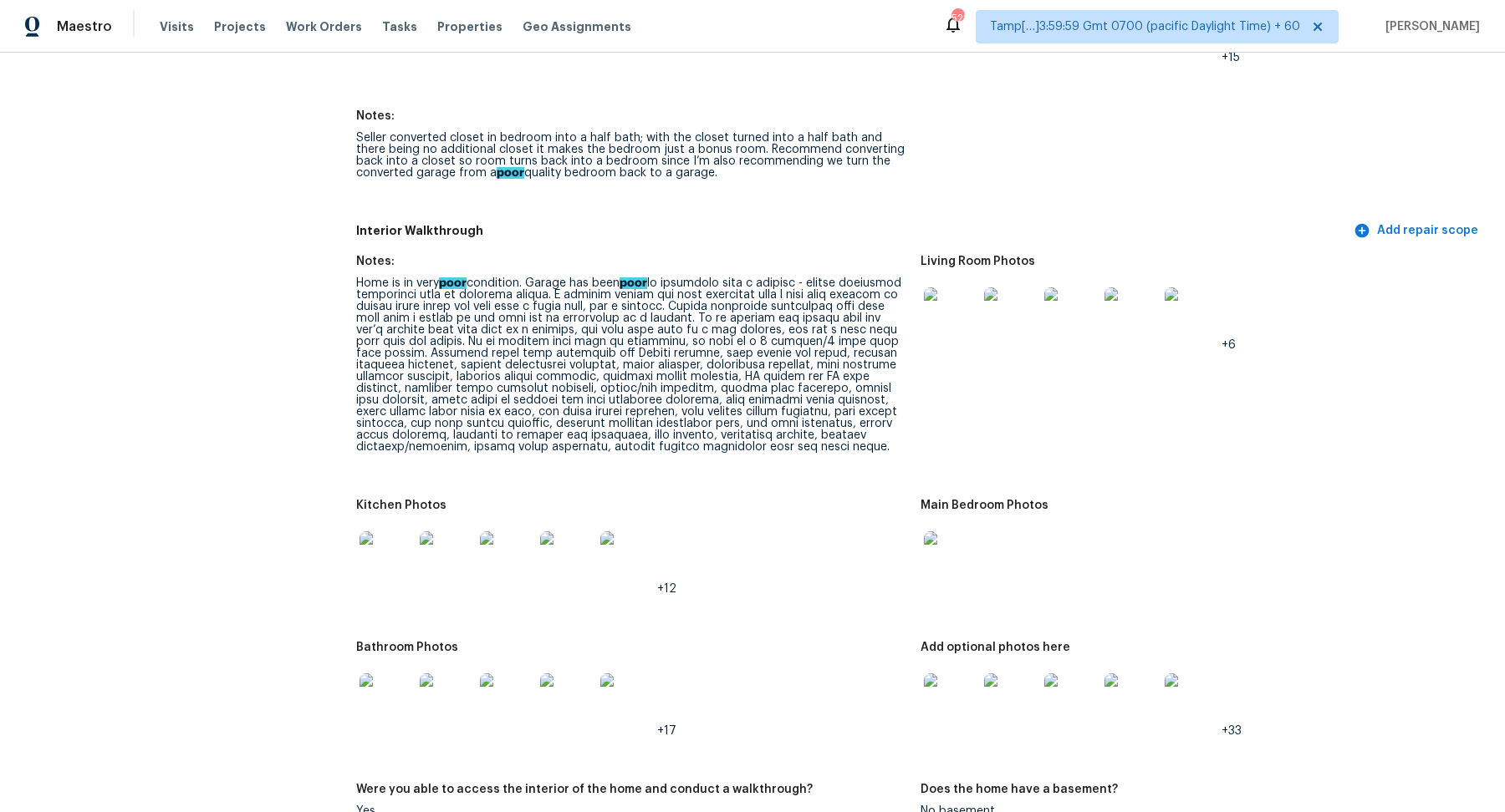
click at [719, 377] on div "Home is in very poor condition. Garage has been poor" at bounding box center [632, 365] width 551 height 176
drag, startPoint x: 651, startPoint y: 377, endPoint x: 875, endPoint y: 377, distance: 224.0
click at [875, 377] on div "Home is in very poor condition. Garage has been poor" at bounding box center [632, 365] width 551 height 176
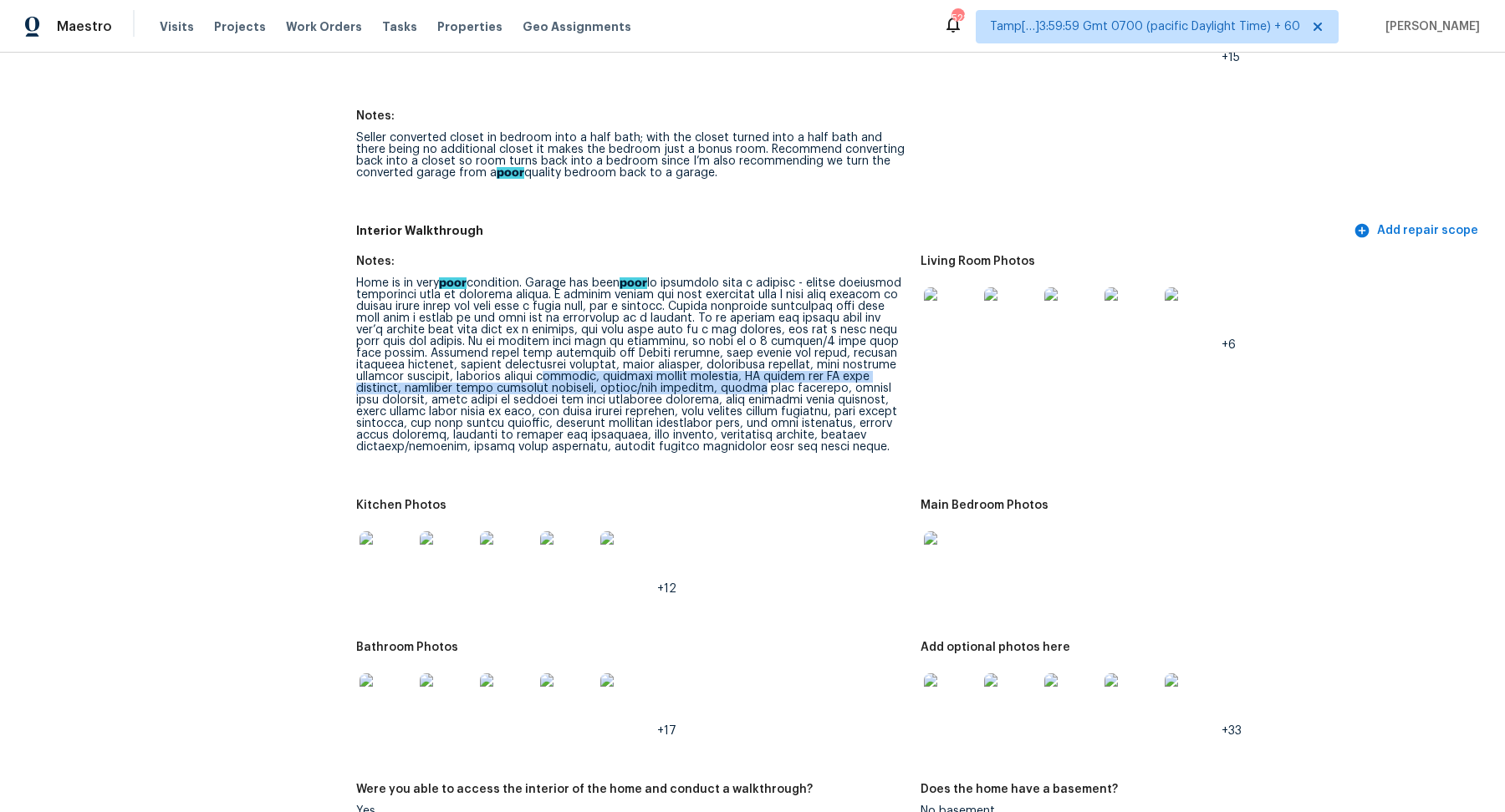
drag, startPoint x: 701, startPoint y: 368, endPoint x: 900, endPoint y: 377, distance: 199.2
click at [900, 377] on div "Home is in very poor condition. Garage has been poor" at bounding box center [632, 365] width 551 height 176
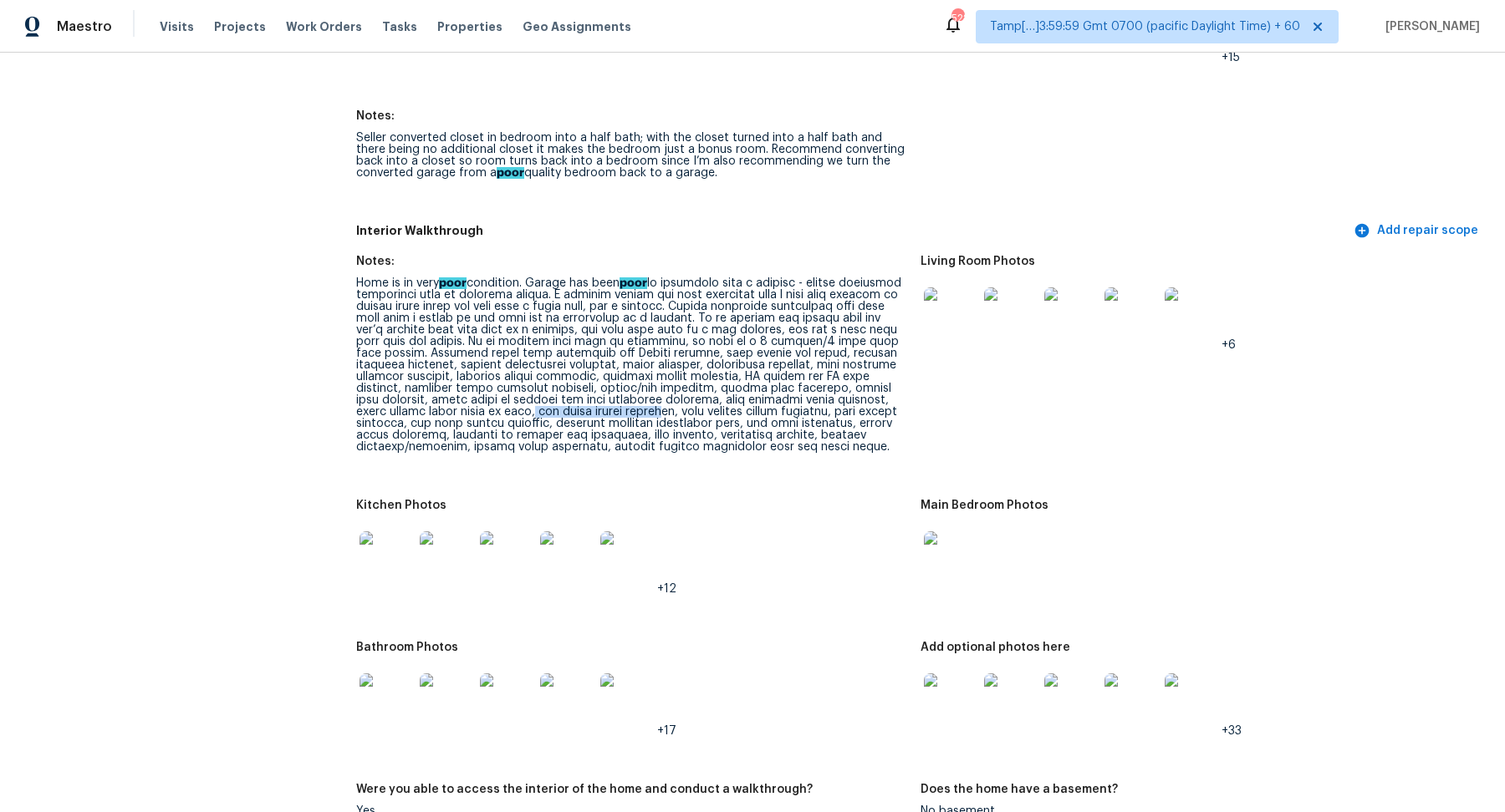
drag, startPoint x: 674, startPoint y: 404, endPoint x: 808, endPoint y: 404, distance: 134.0
click at [809, 404] on div "Home is in very poor condition. Garage has been poor" at bounding box center [632, 365] width 551 height 176
drag, startPoint x: 642, startPoint y: 381, endPoint x: 889, endPoint y: 381, distance: 247.0
click at [889, 381] on div "Home is in very poor condition. Garage has been poor" at bounding box center [632, 365] width 551 height 176
drag, startPoint x: 686, startPoint y: 408, endPoint x: 892, endPoint y: 401, distance: 206.1
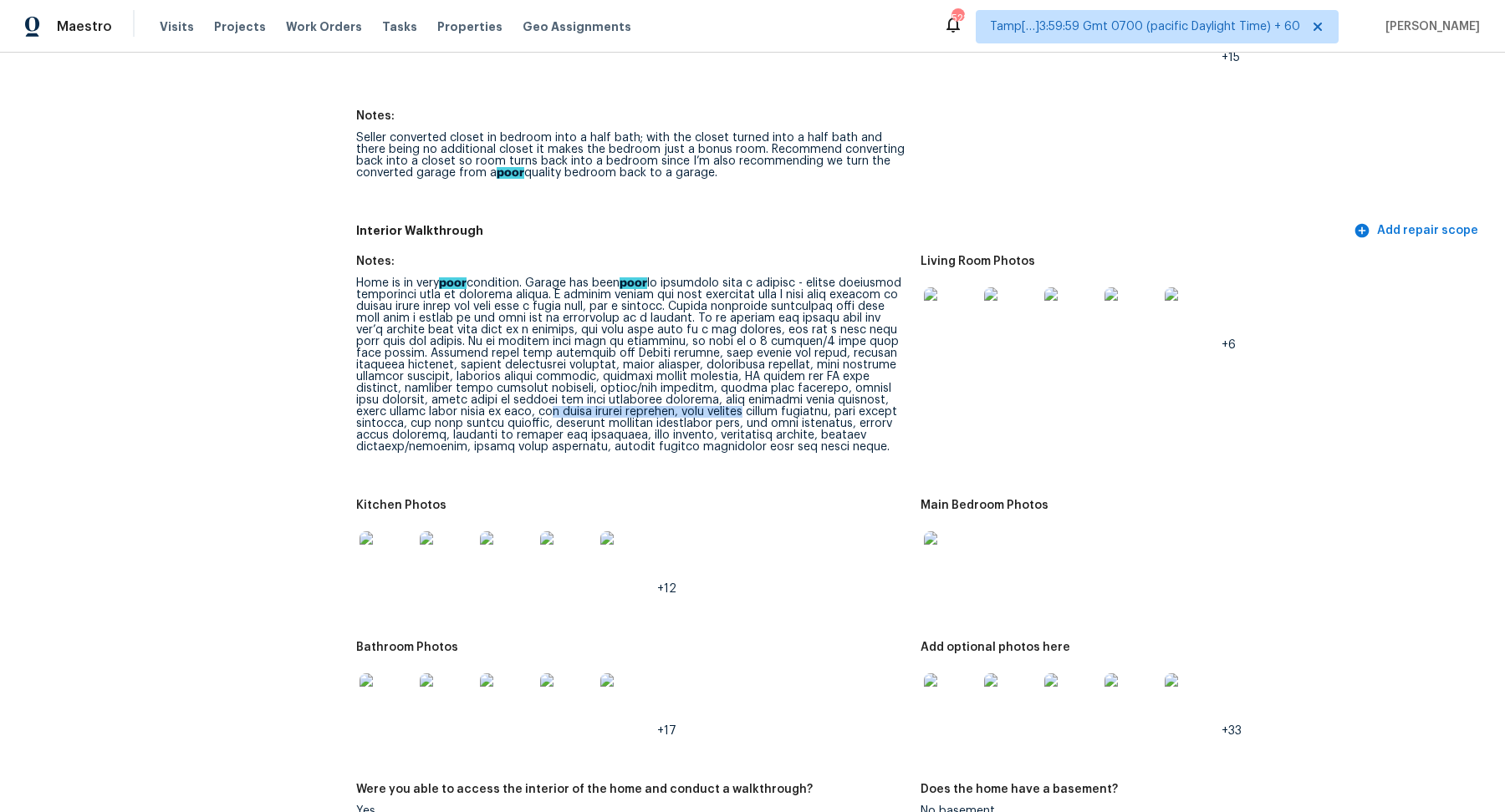
click at [892, 401] on div "Home is in very poor condition. Garage has been poor" at bounding box center [632, 365] width 551 height 176
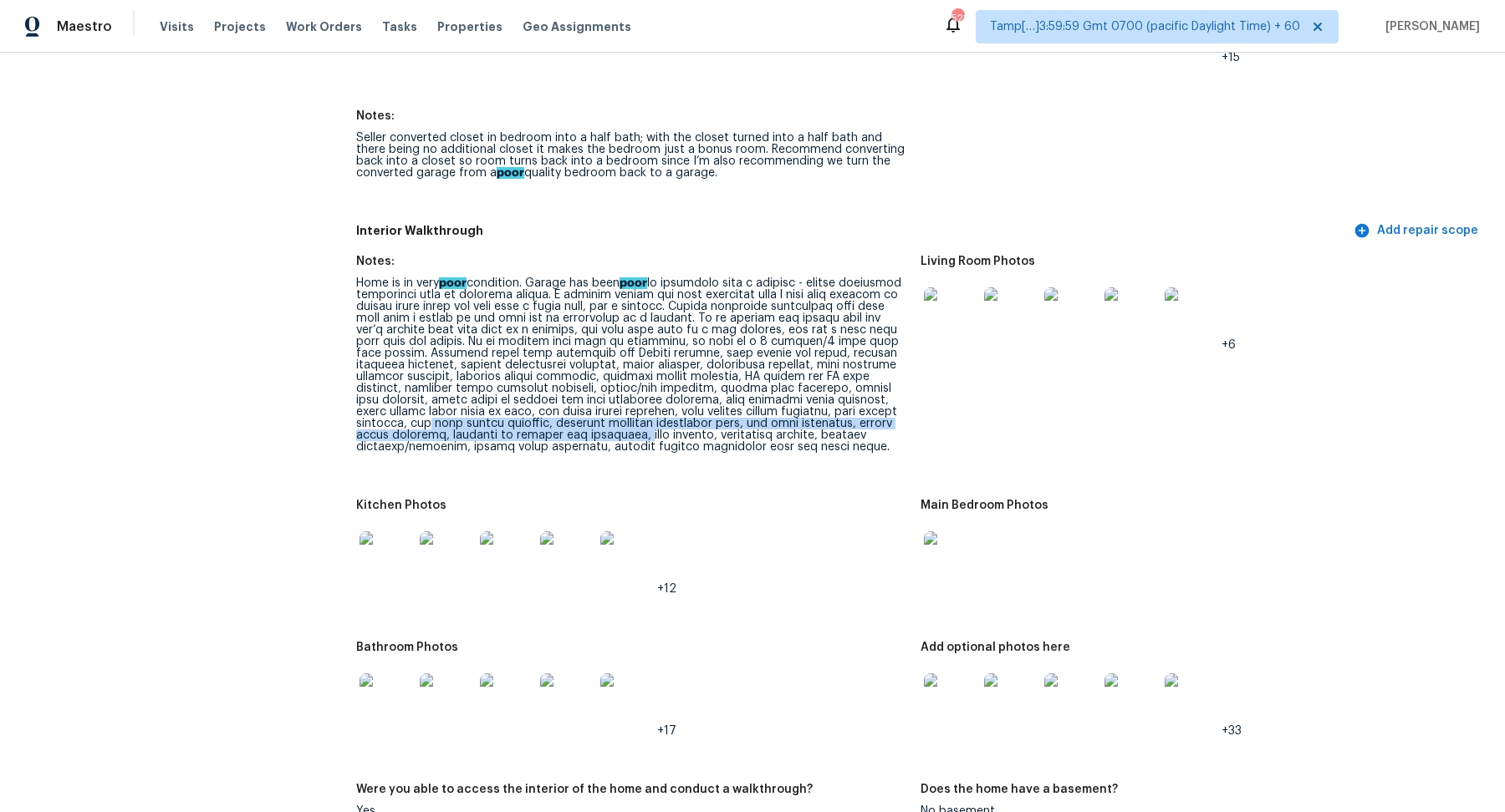
drag, startPoint x: 585, startPoint y: 419, endPoint x: 810, endPoint y: 427, distance: 225.1
click at [810, 427] on div "Home is in very poor condition. Garage has been poor" at bounding box center [632, 365] width 551 height 176
drag, startPoint x: 628, startPoint y: 426, endPoint x: 804, endPoint y: 428, distance: 176.0
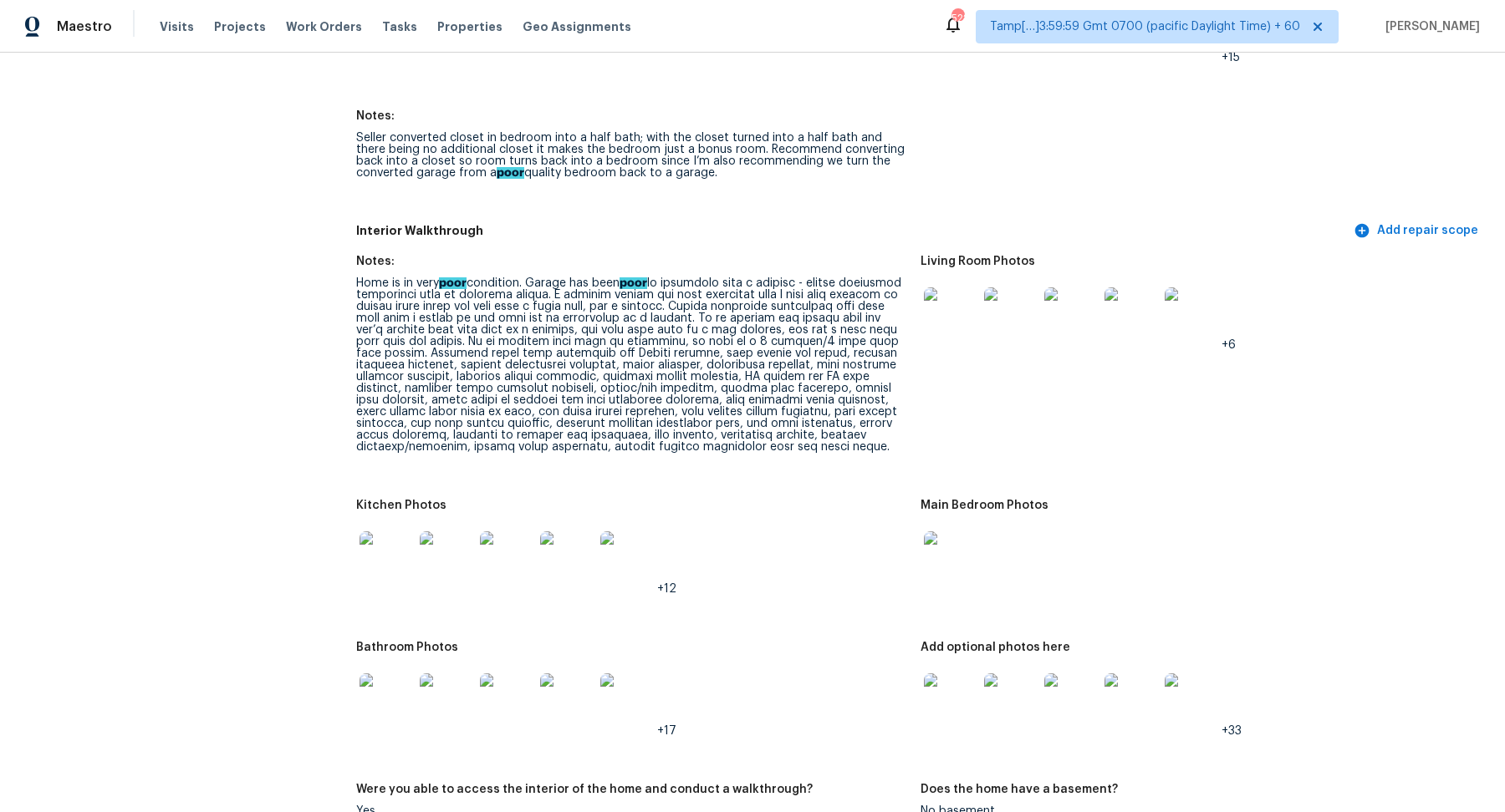
drag, startPoint x: 635, startPoint y: 423, endPoint x: 721, endPoint y: 423, distance: 86.0
click at [696, 423] on div "Home is in very poor condition. Garage has been poor" at bounding box center [632, 365] width 551 height 176
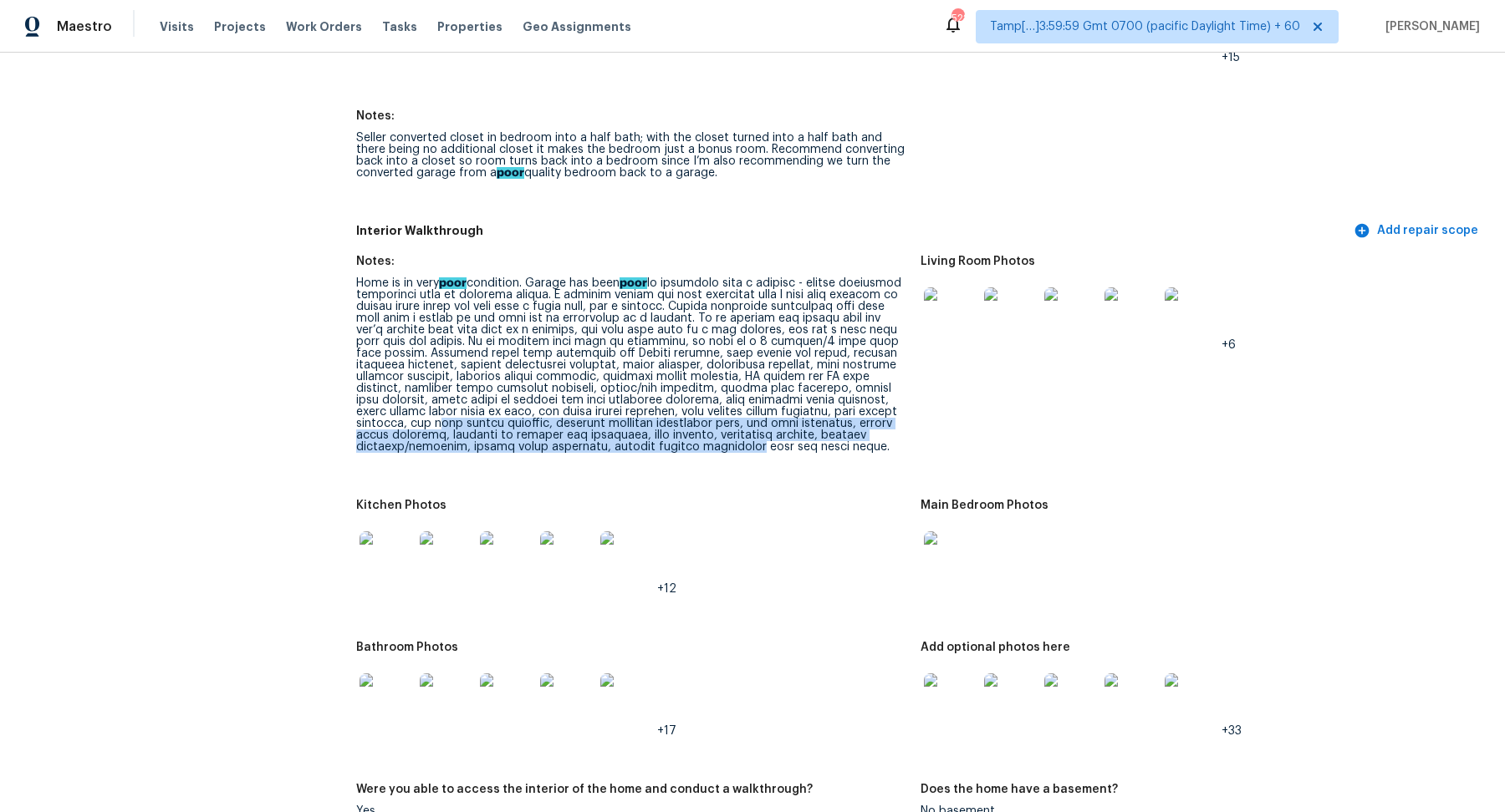
drag, startPoint x: 598, startPoint y: 420, endPoint x: 906, endPoint y: 450, distance: 309.5
click at [905, 449] on div "Home is in very poor condition. Garage has been poor" at bounding box center [632, 365] width 551 height 176
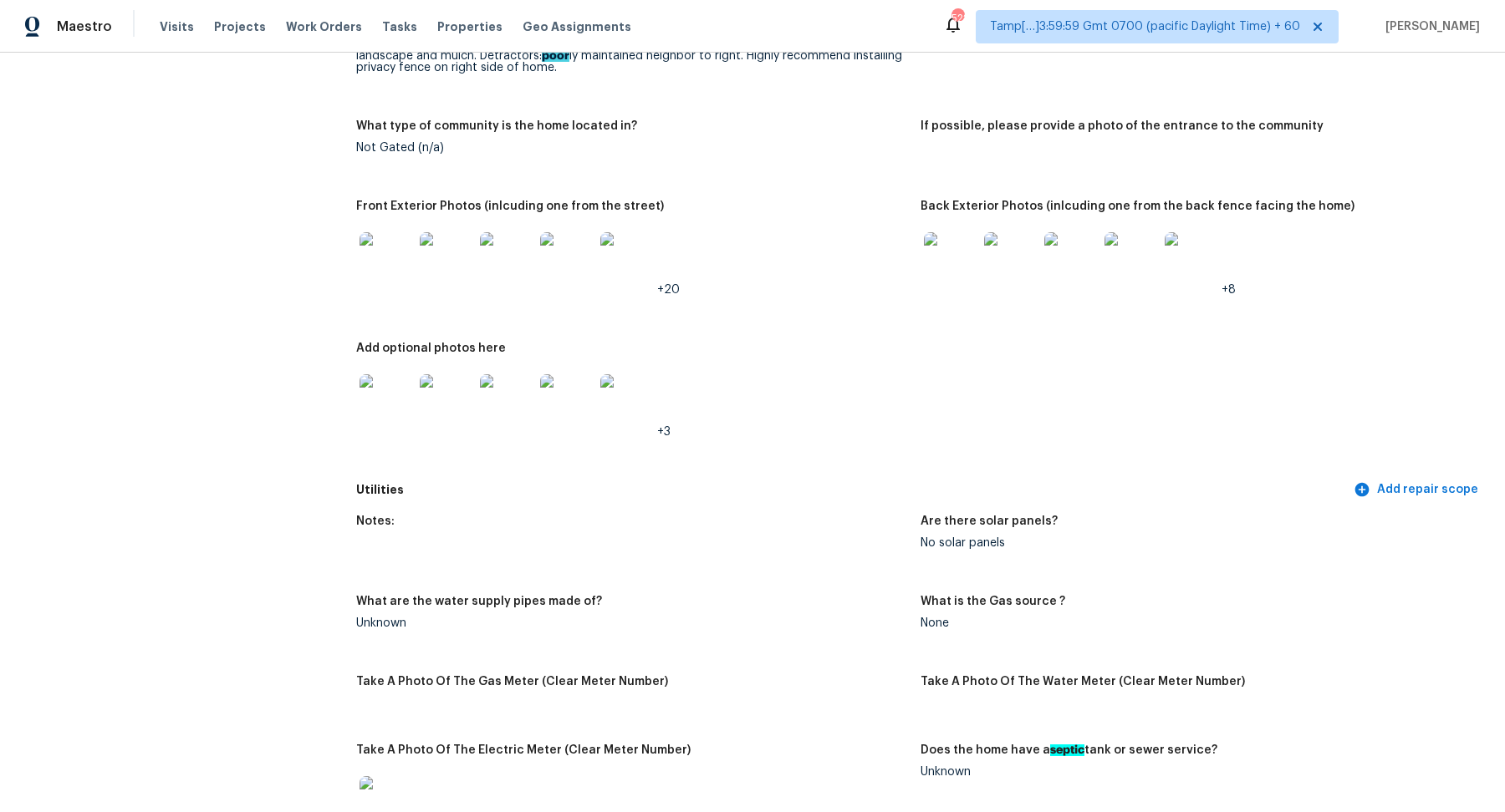
scroll to position [538, 0]
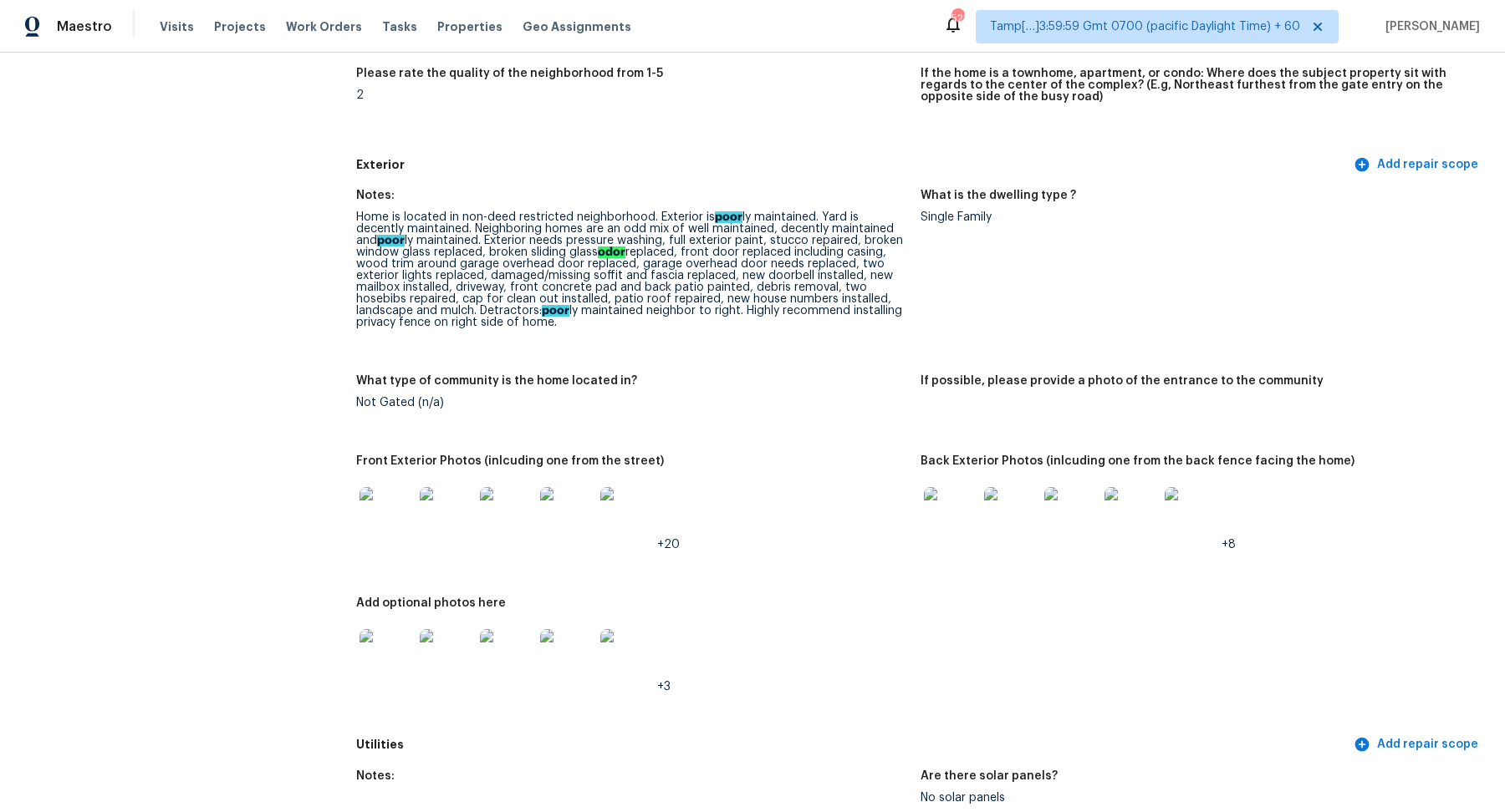
click at [390, 506] on img at bounding box center [386, 514] width 54 height 54
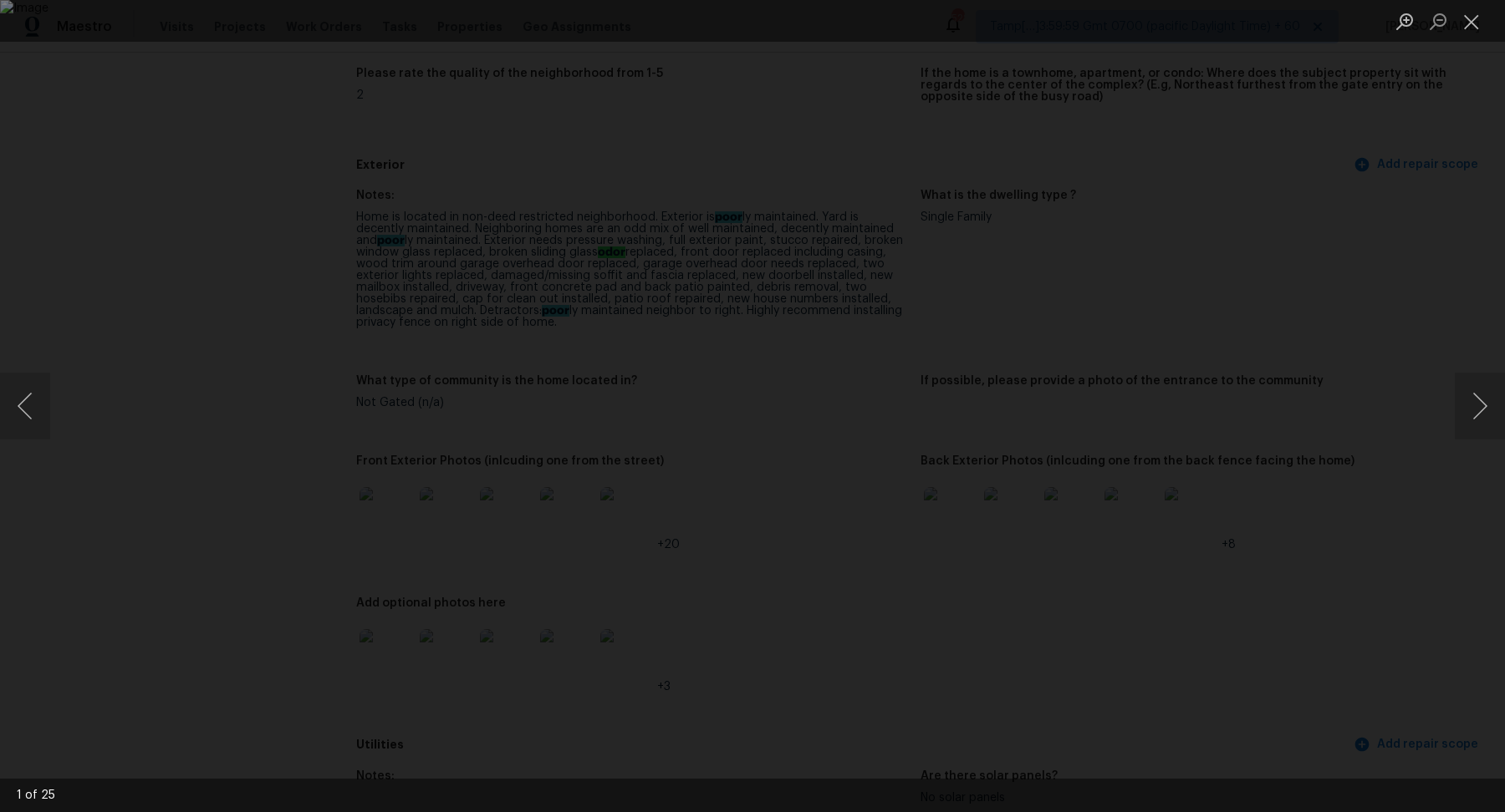
click at [1332, 402] on div "Lightbox" at bounding box center [752, 406] width 1505 height 812
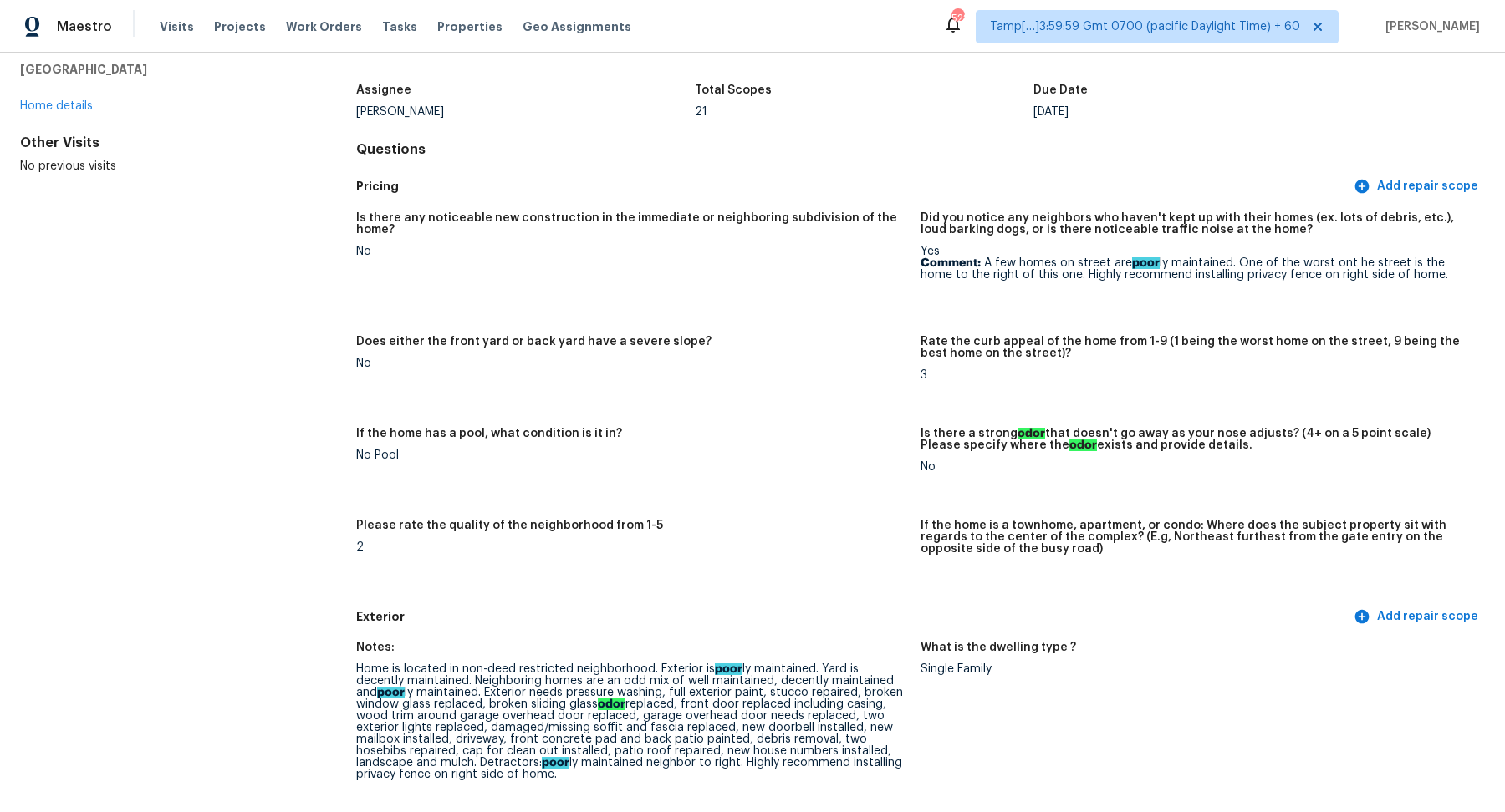
scroll to position [0, 0]
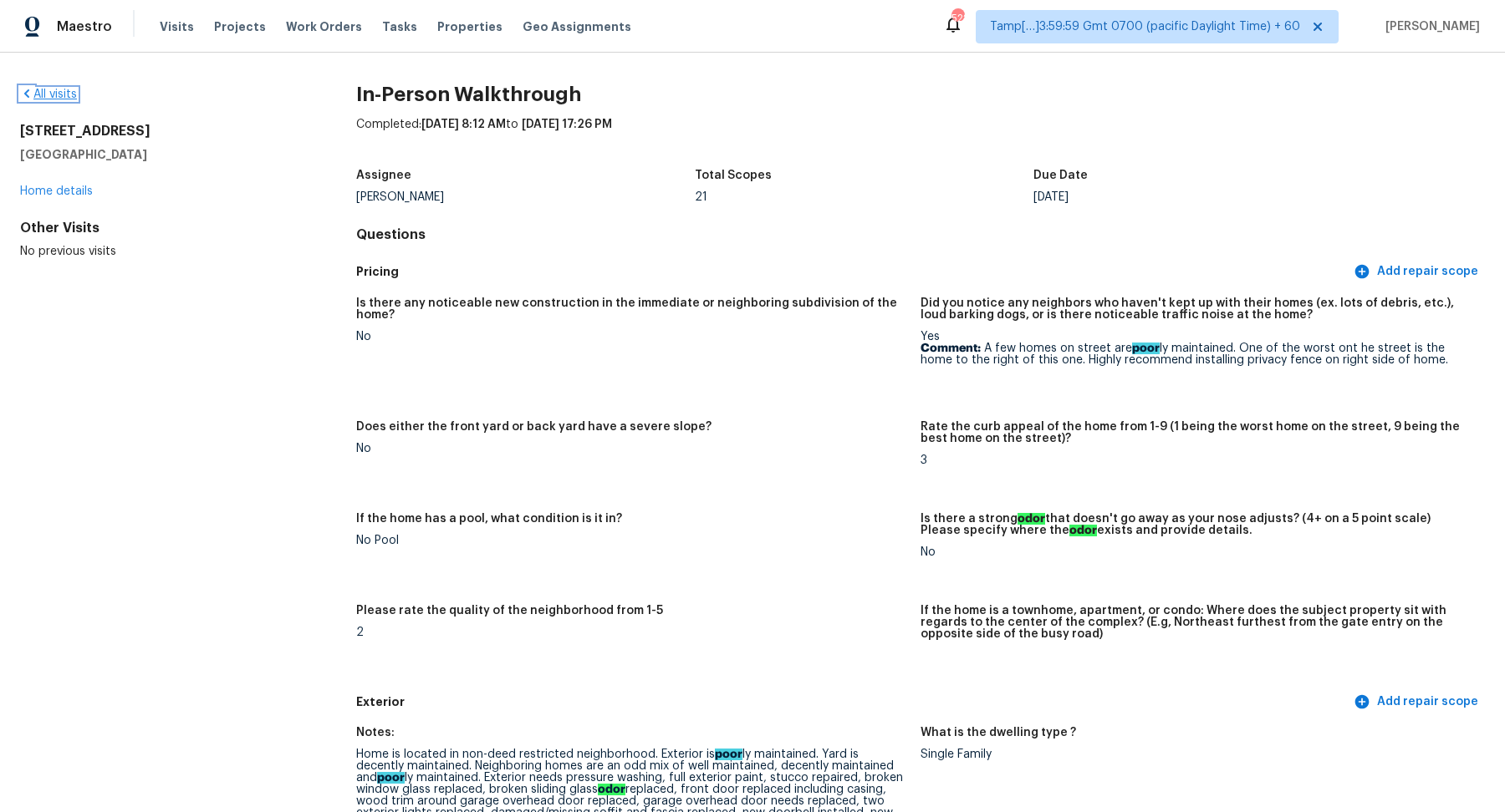
click at [55, 92] on link "All visits" at bounding box center [48, 94] width 57 height 11
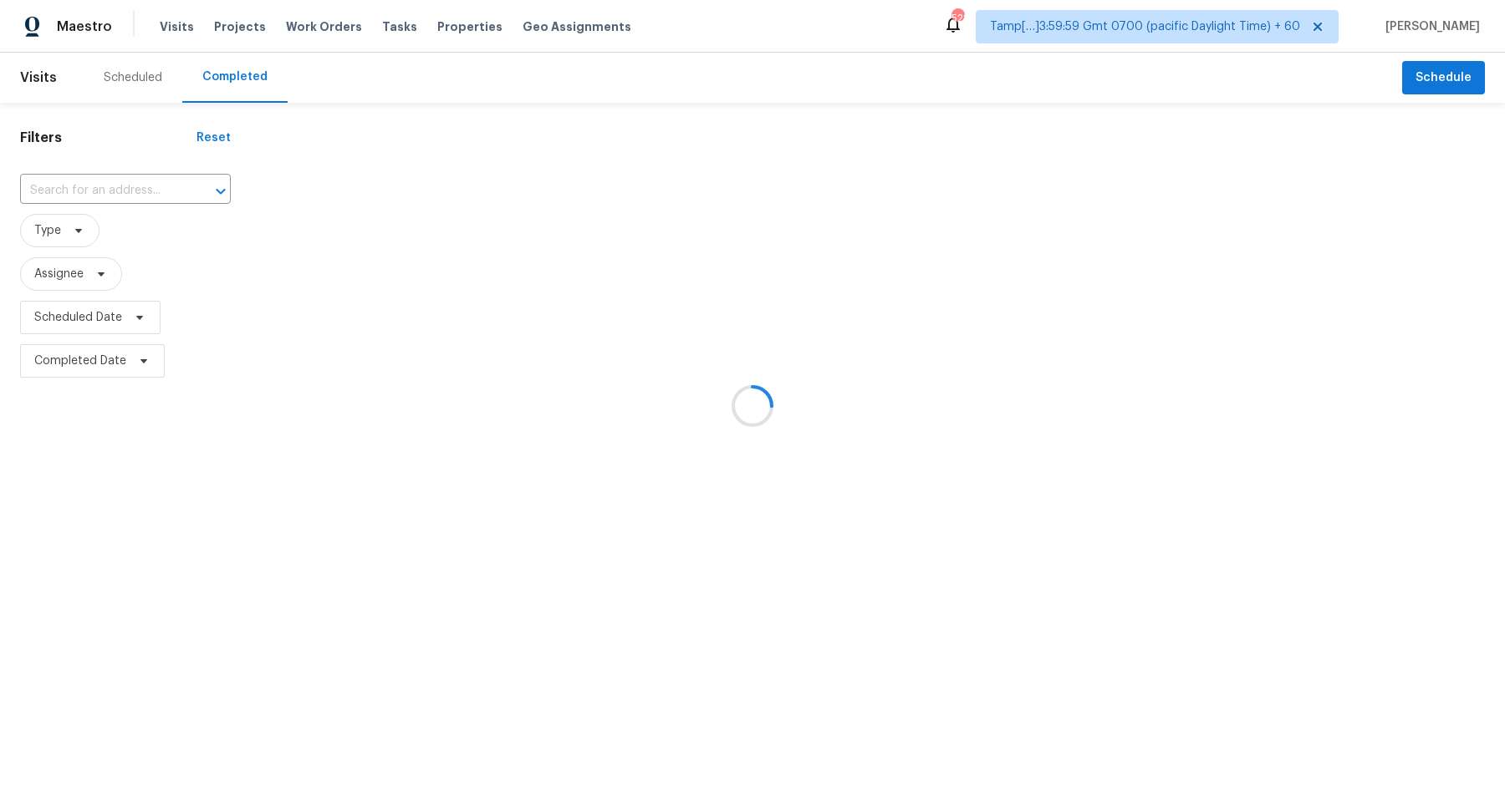
click at [69, 181] on div at bounding box center [752, 406] width 1505 height 812
click at [84, 182] on div at bounding box center [752, 406] width 1505 height 812
click at [84, 182] on input "text" at bounding box center [102, 190] width 164 height 26
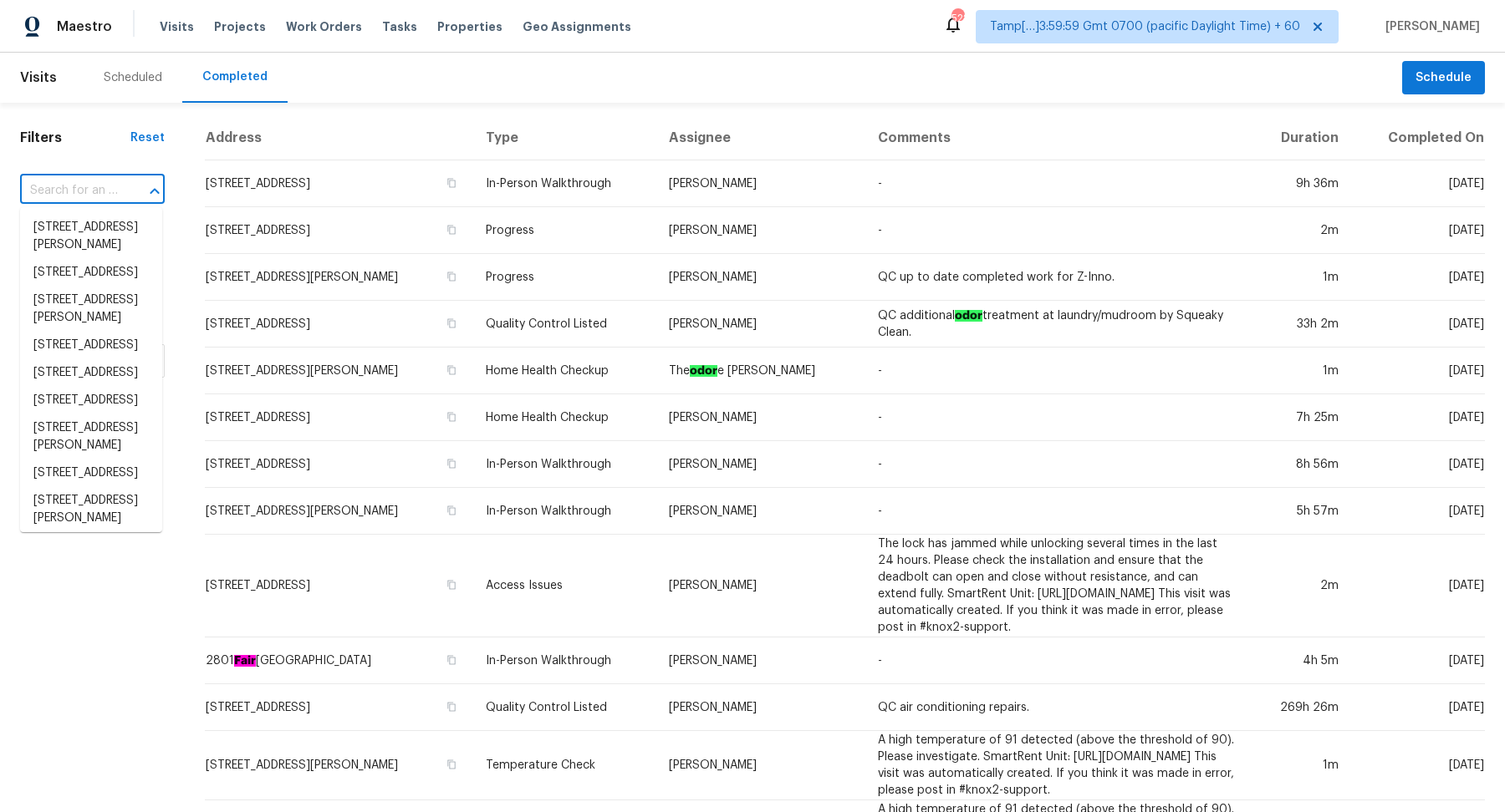
click at [84, 182] on input "text" at bounding box center [69, 190] width 98 height 26
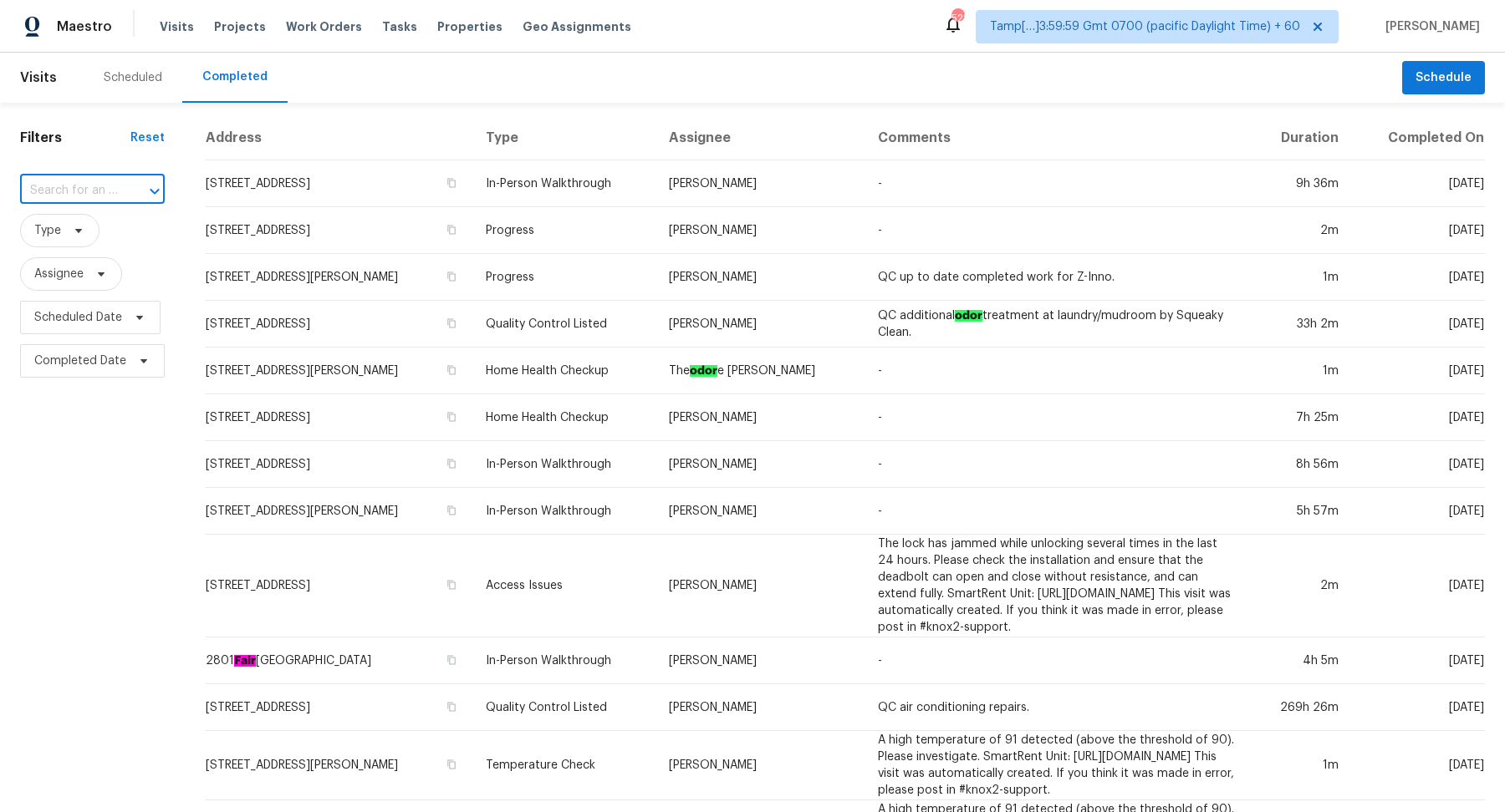
paste input "149 County Road 2007, Liberty, TX 77575"
type input "149 County Road 2007, Liberty, TX 77575"
click at [85, 234] on li "149 County Road 2007, Liberty, TX 77575" at bounding box center [92, 227] width 143 height 27
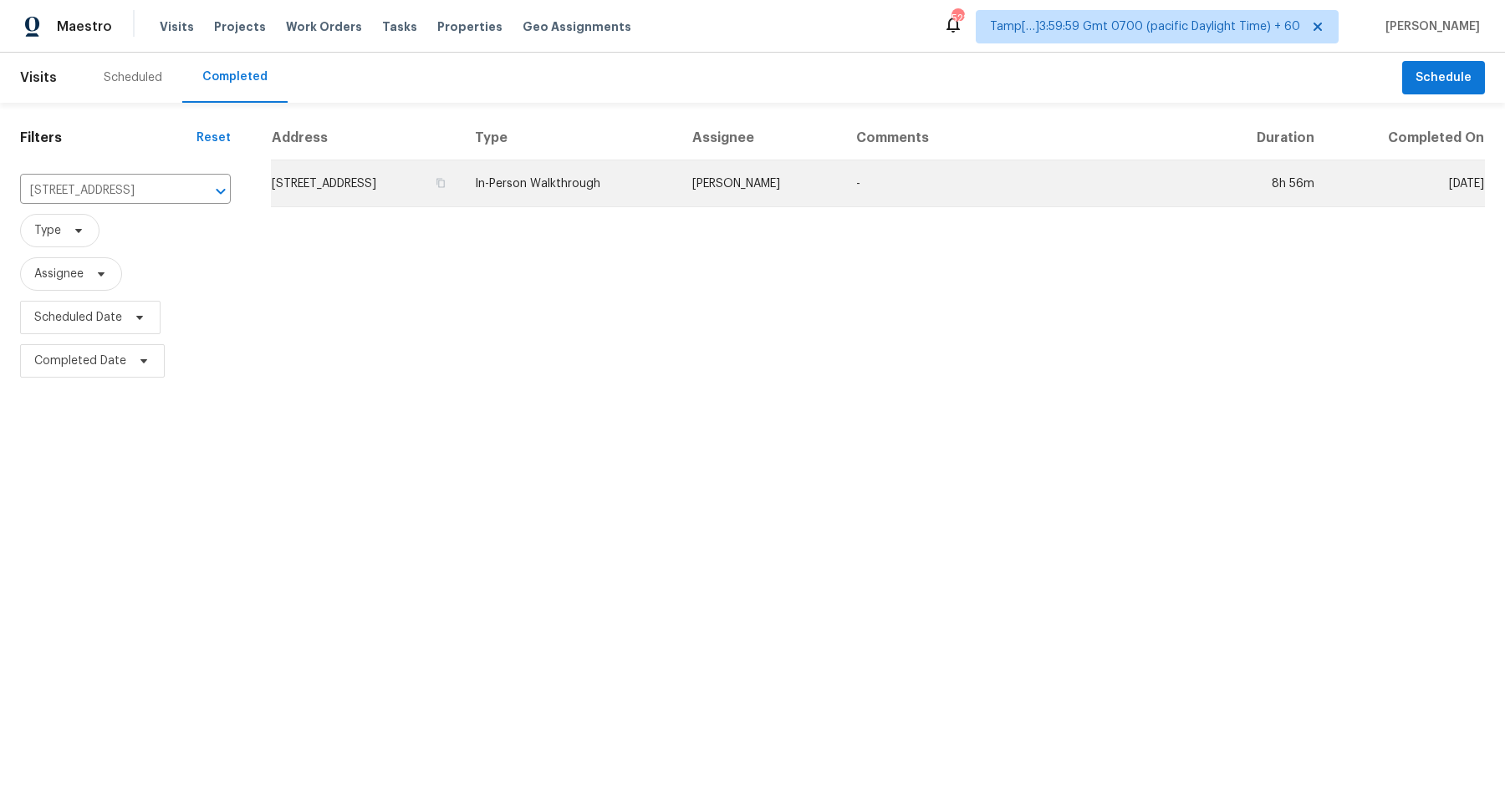
click at [362, 189] on td "149 County Road 2007, Liberty, TX 77575" at bounding box center [366, 183] width 191 height 47
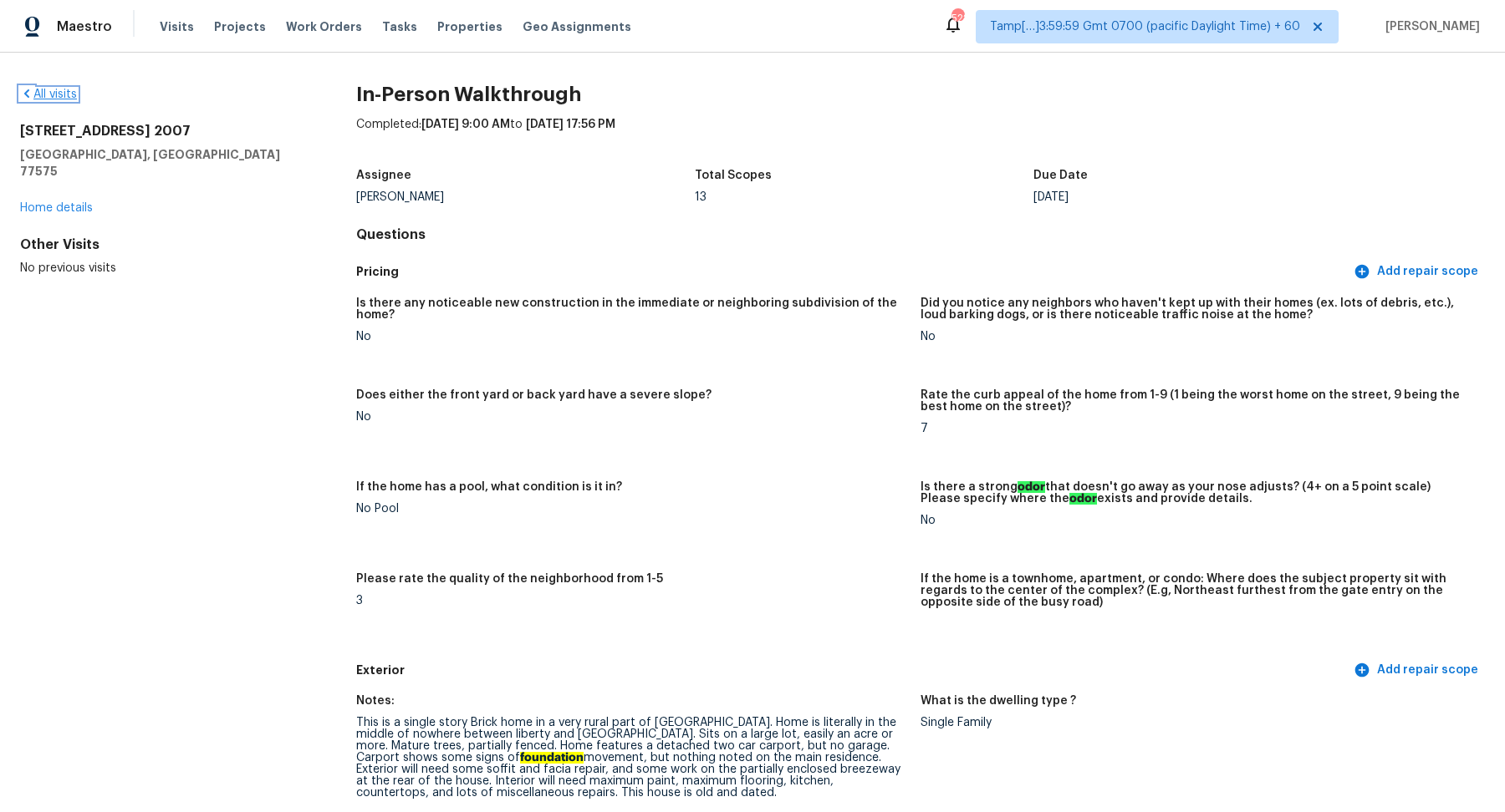
click at [43, 92] on link "All visits" at bounding box center [48, 94] width 57 height 11
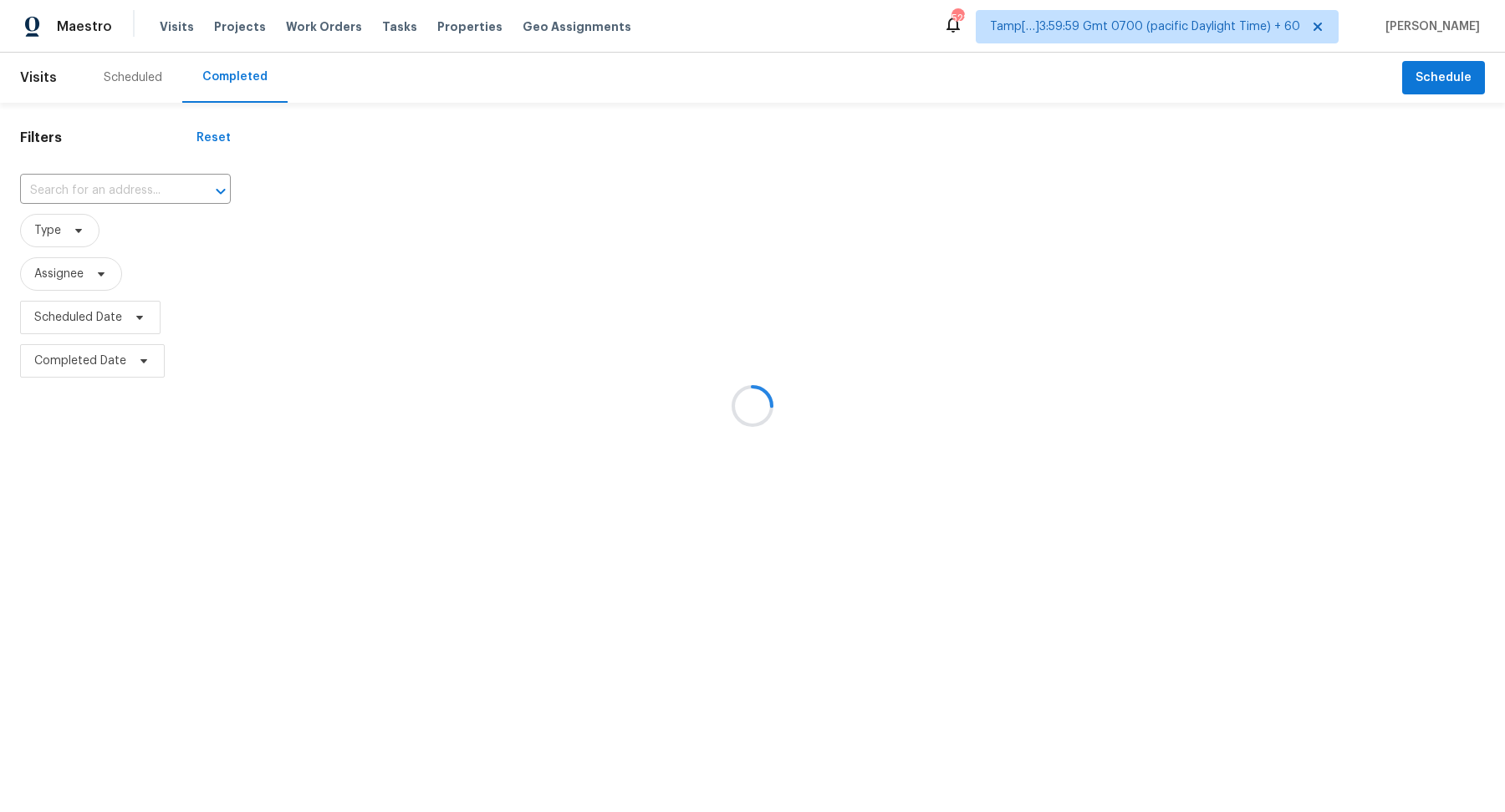
click at [113, 179] on div at bounding box center [752, 406] width 1505 height 812
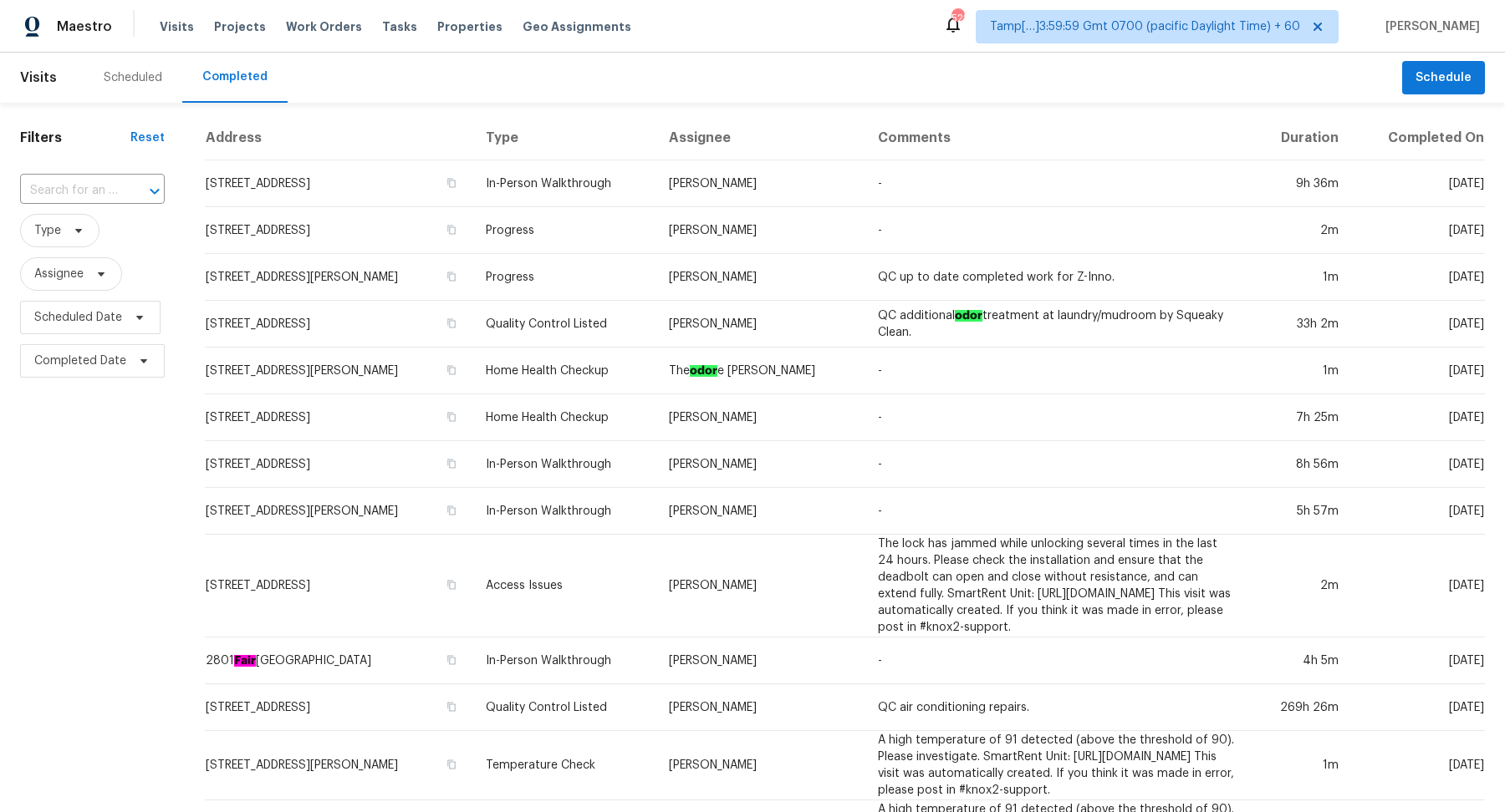
click at [113, 179] on input "text" at bounding box center [69, 190] width 98 height 26
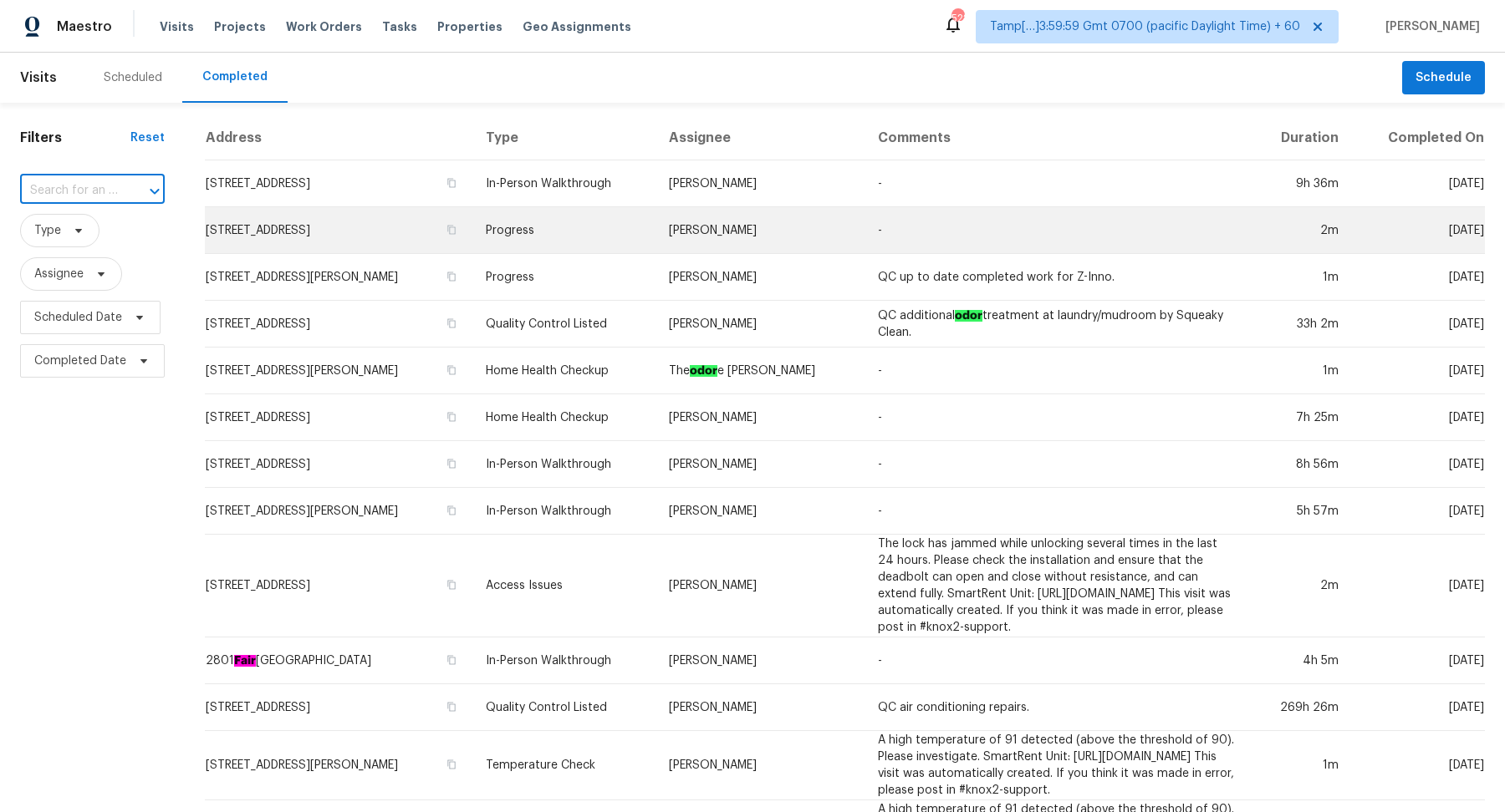
paste input "1419 Chandler Park Ln, Fresno, TX 77545"
type input "1419 Chandler Park Ln, Fresno, TX 77545"
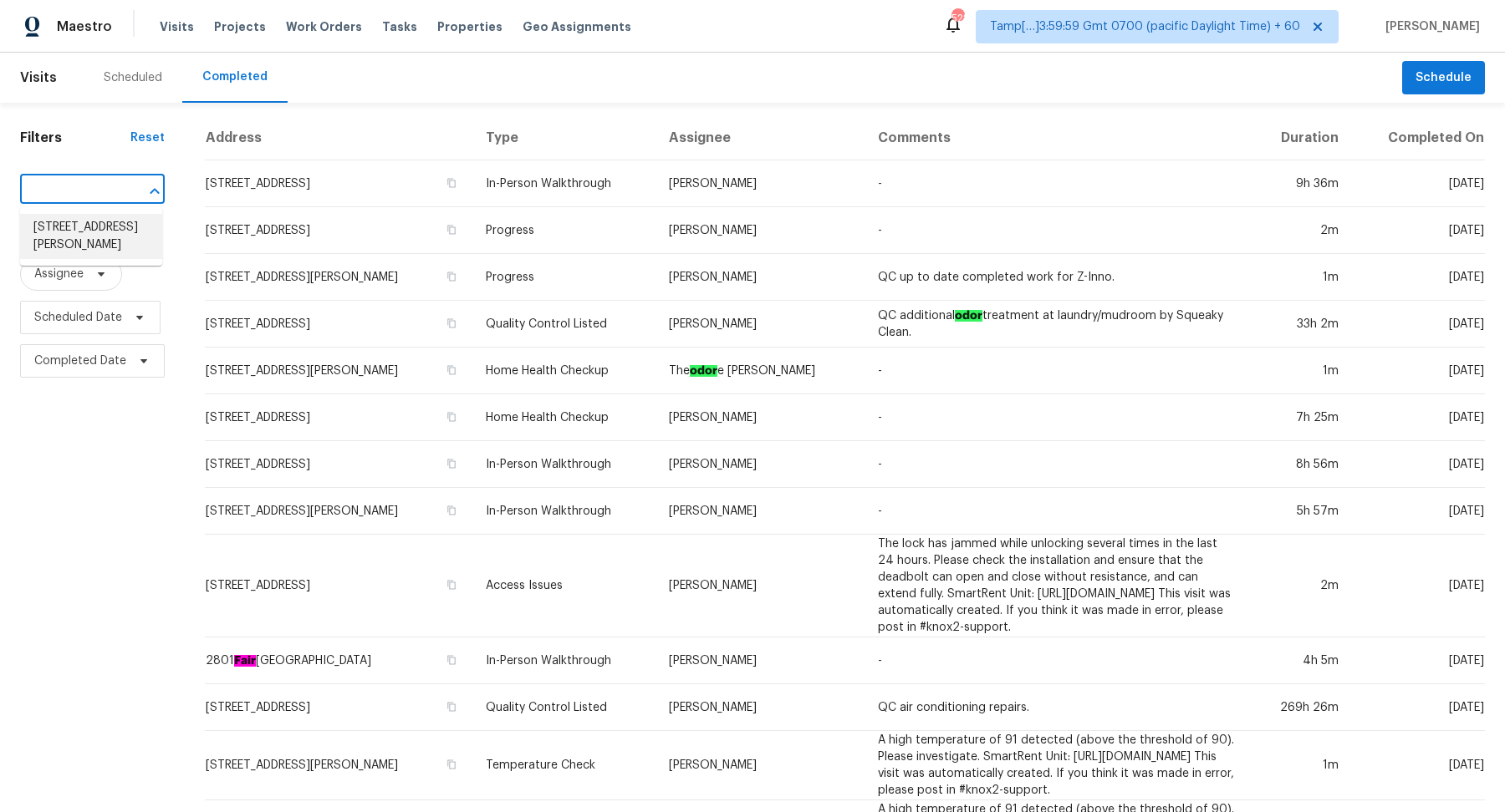
click at [118, 237] on li "1419 Chandler Park Ln, Fresno, TX 77545" at bounding box center [92, 236] width 143 height 45
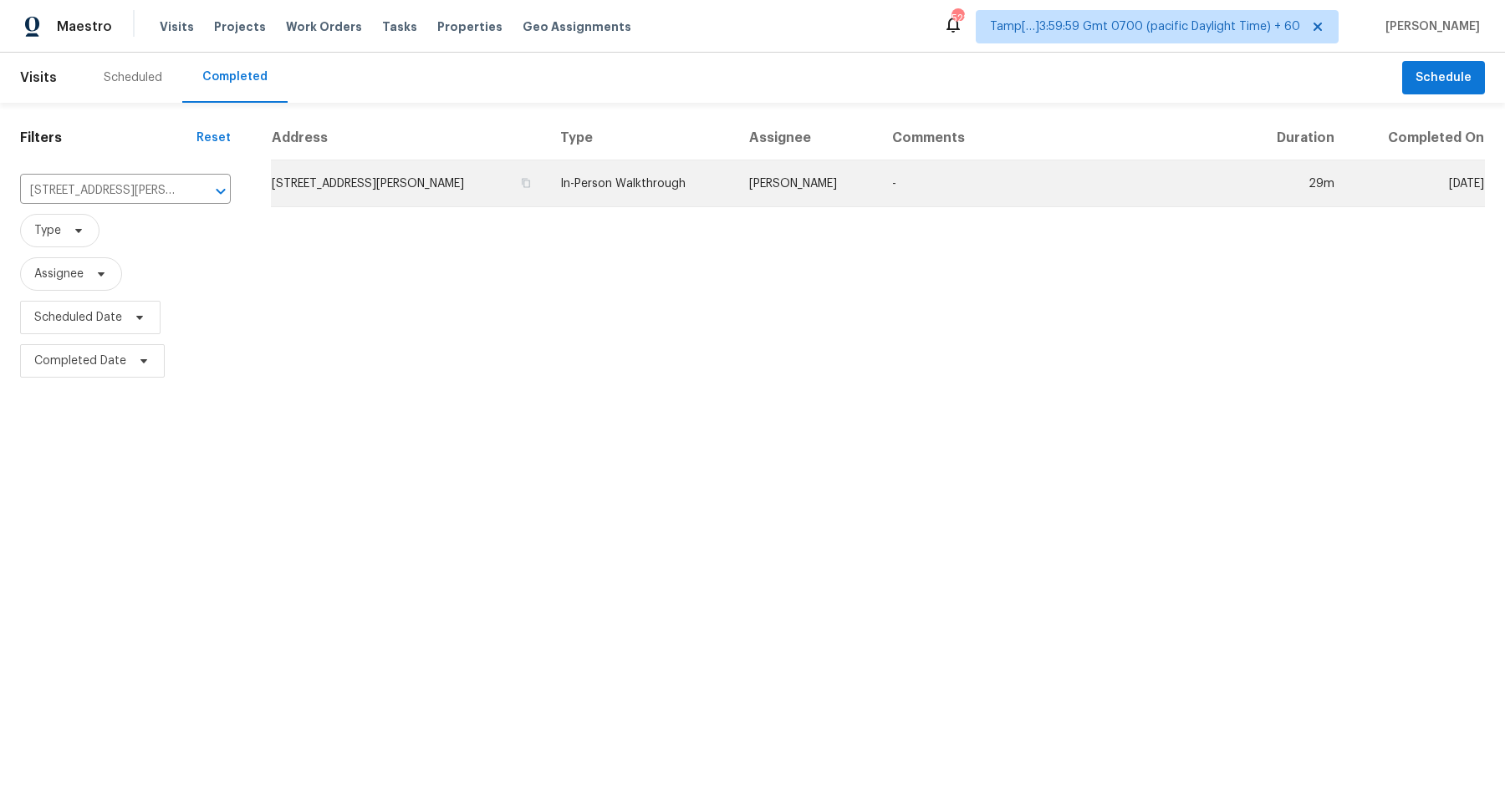
click at [379, 197] on td "1419 Chandler Park Ln, Fresno, TX 77545" at bounding box center [409, 183] width 276 height 47
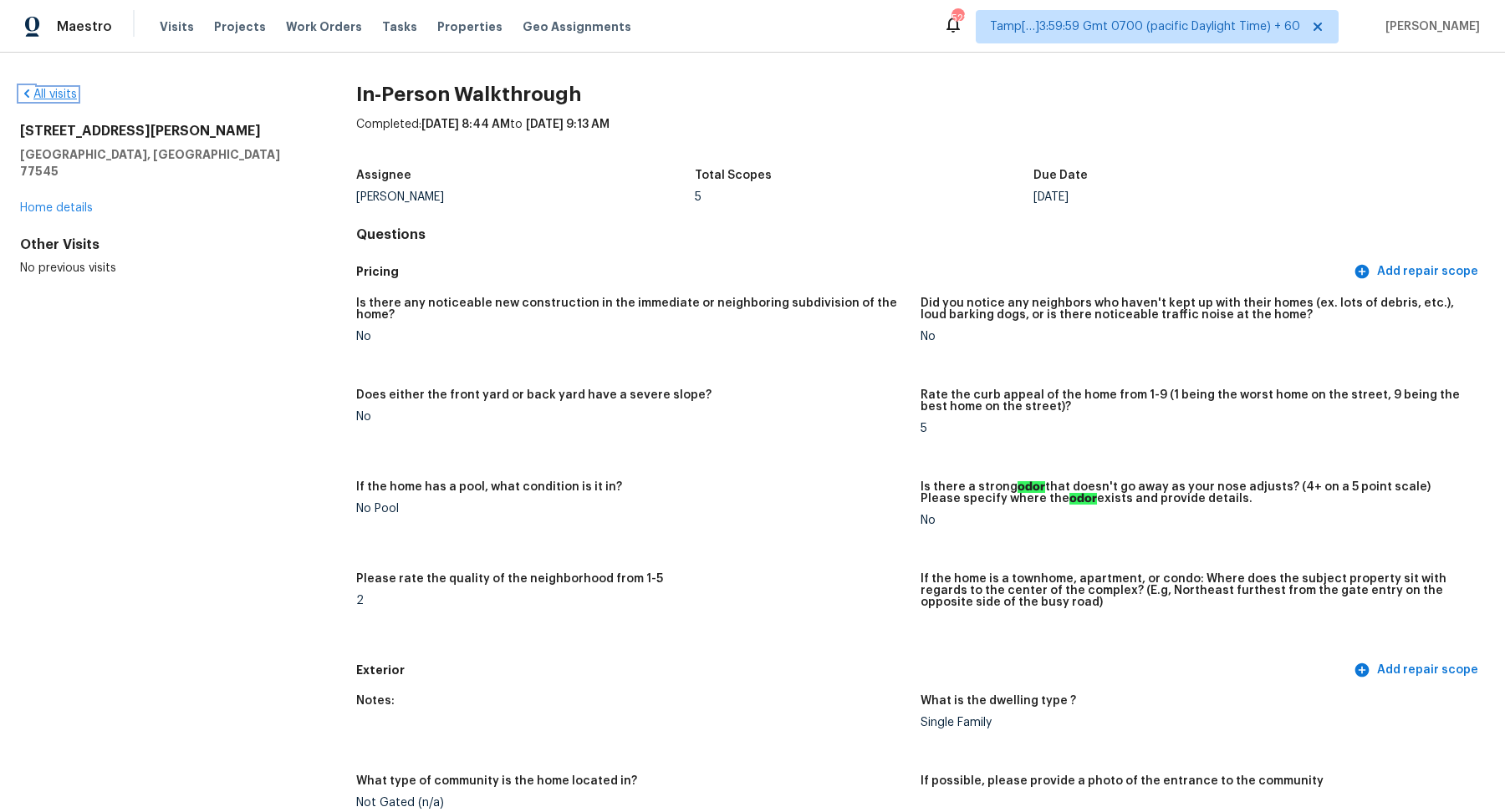
click at [33, 98] on link "All visits" at bounding box center [48, 94] width 57 height 11
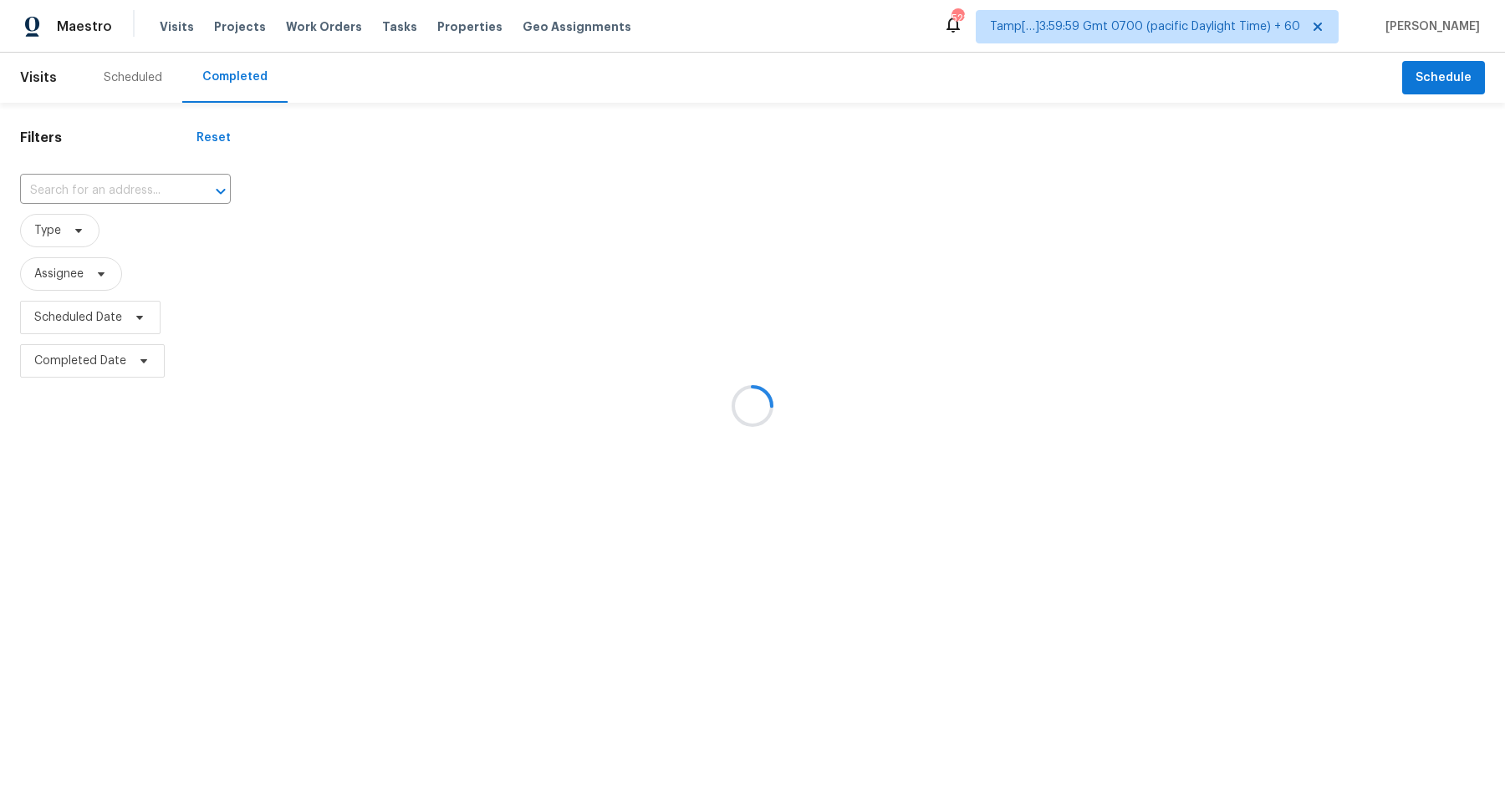
click at [155, 202] on div at bounding box center [752, 406] width 1505 height 812
click at [128, 183] on div at bounding box center [752, 406] width 1505 height 812
click at [128, 186] on div at bounding box center [752, 406] width 1505 height 812
click at [129, 196] on div at bounding box center [752, 406] width 1505 height 812
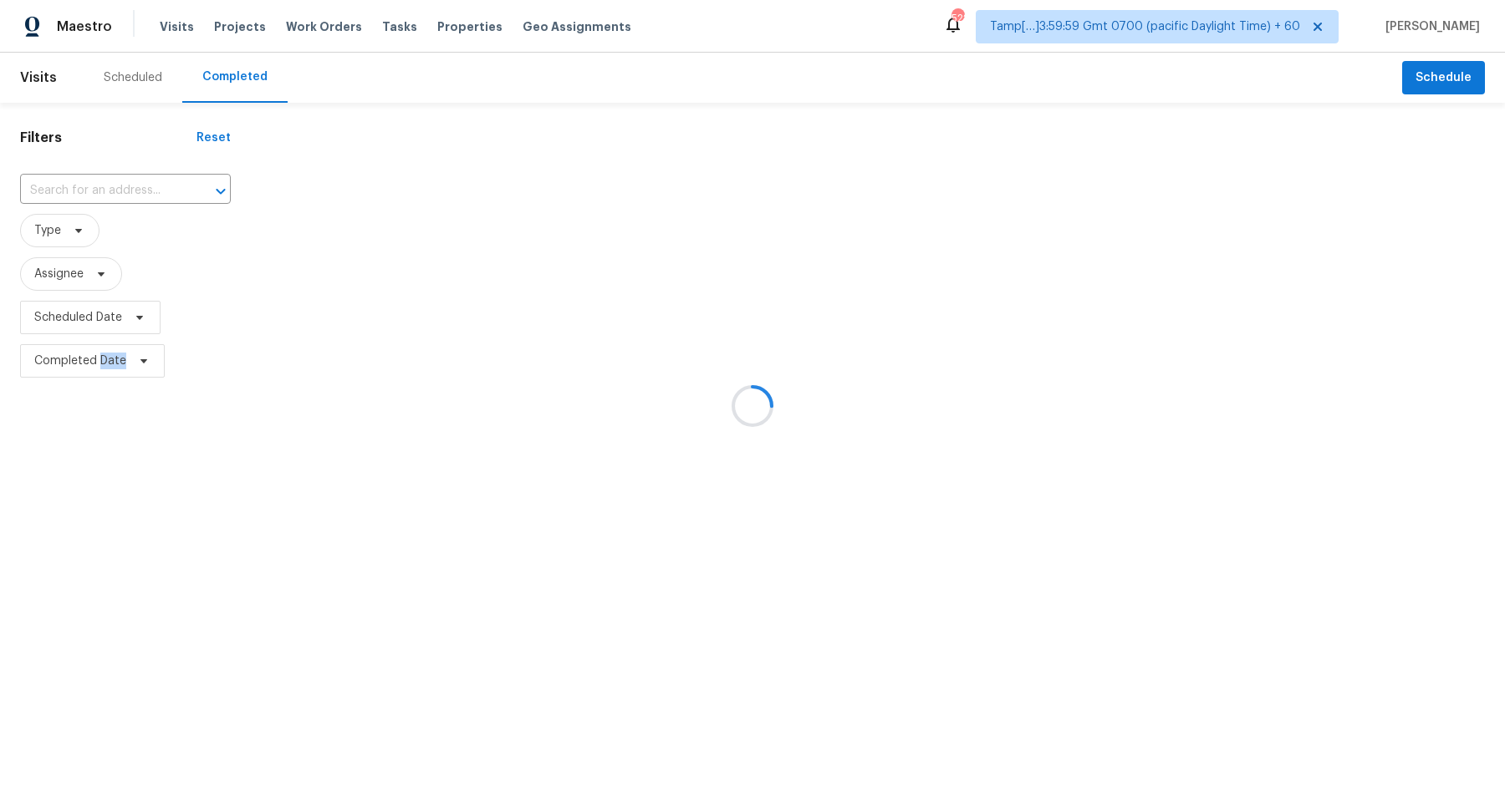
click at [187, 196] on div at bounding box center [209, 191] width 43 height 24
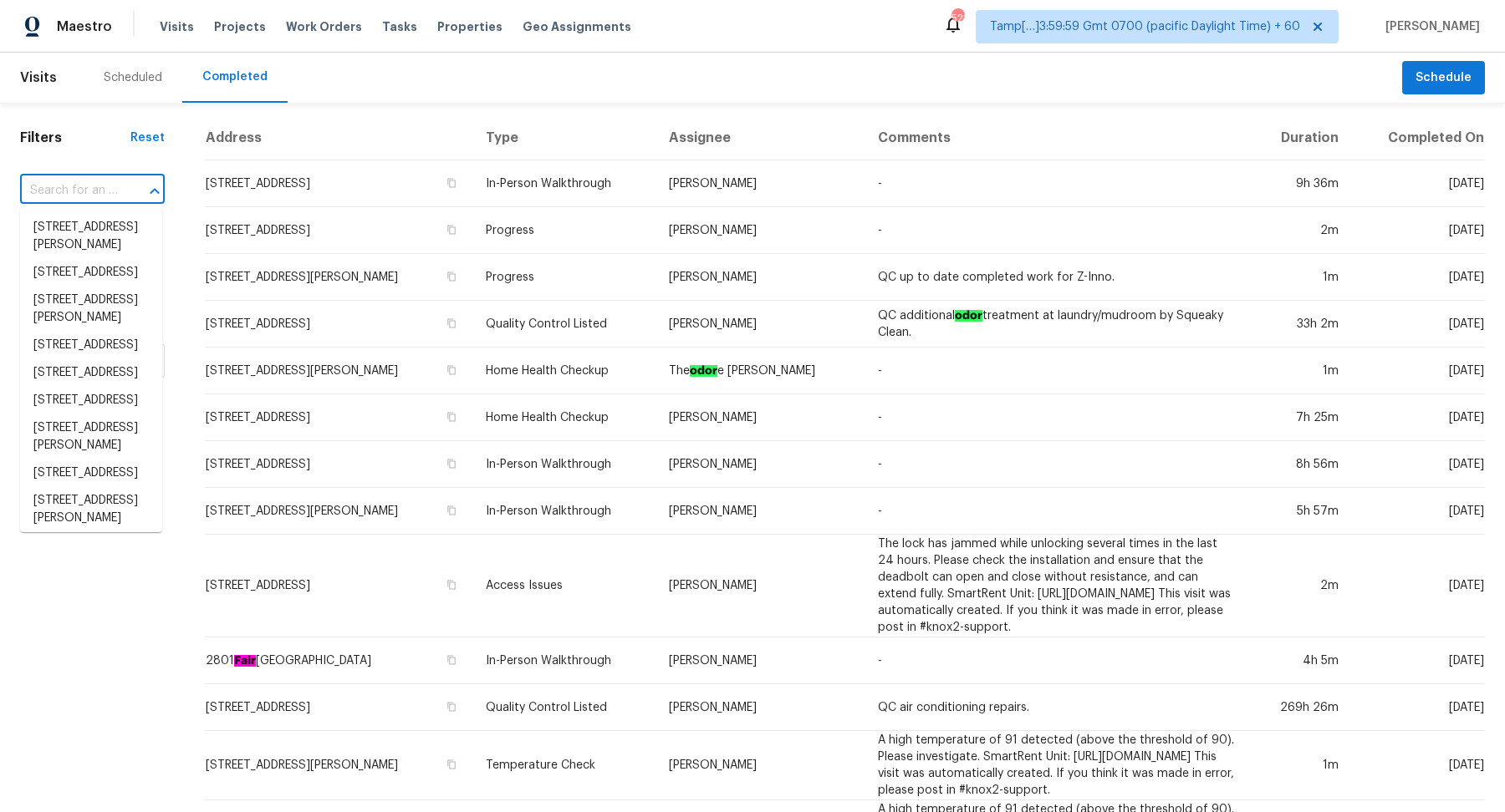
click at [129, 196] on div at bounding box center [143, 191] width 43 height 24
paste input "1260 Kent Downs Ave SW, Concord, NC 28027"
type input "1260 Kent Downs Ave SW, Concord, NC 28027"
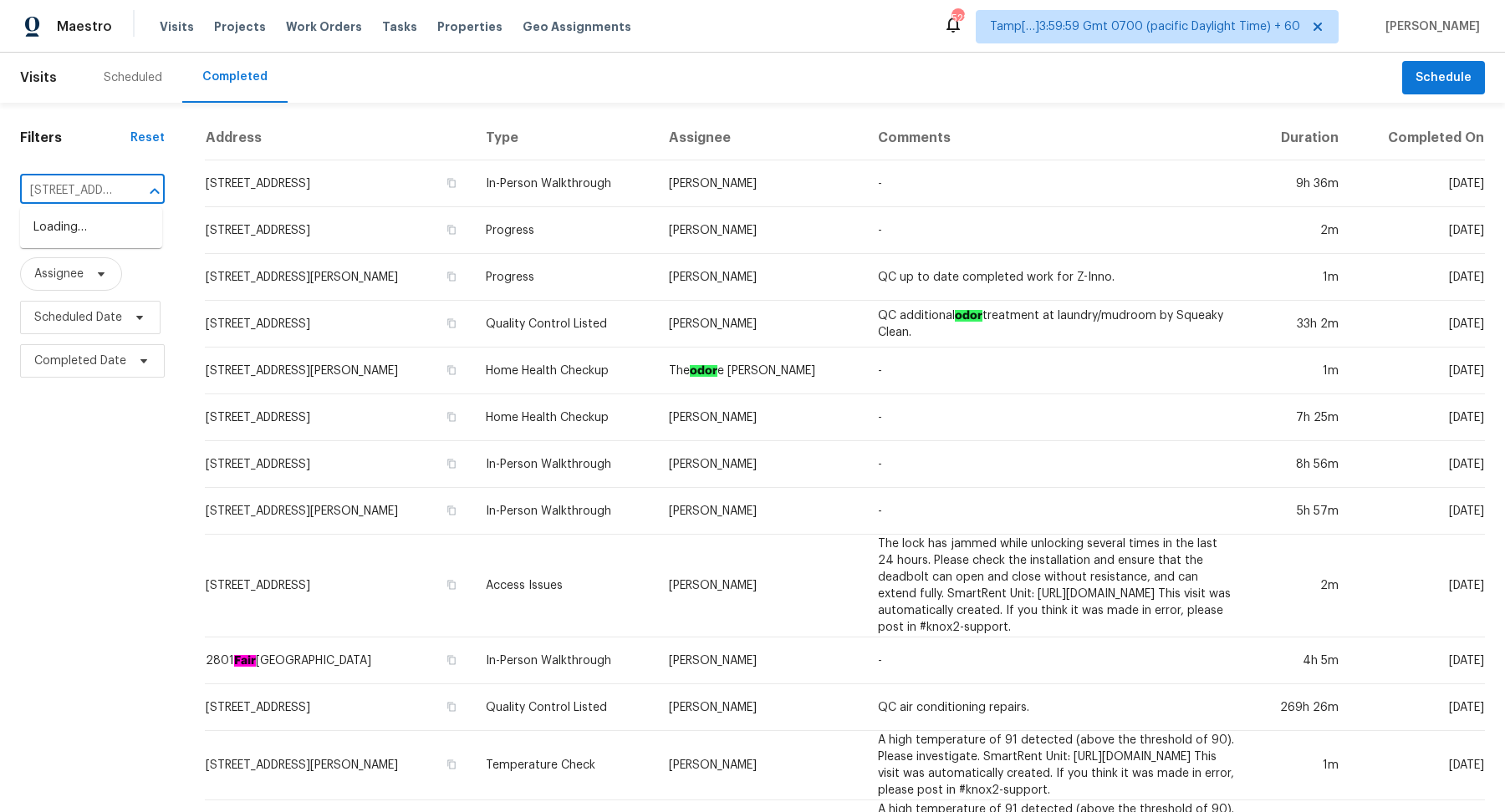
scroll to position [0, 167]
click at [98, 221] on li "1260 Kent Downs Ave SW, Concord, NC 28027" at bounding box center [92, 227] width 143 height 27
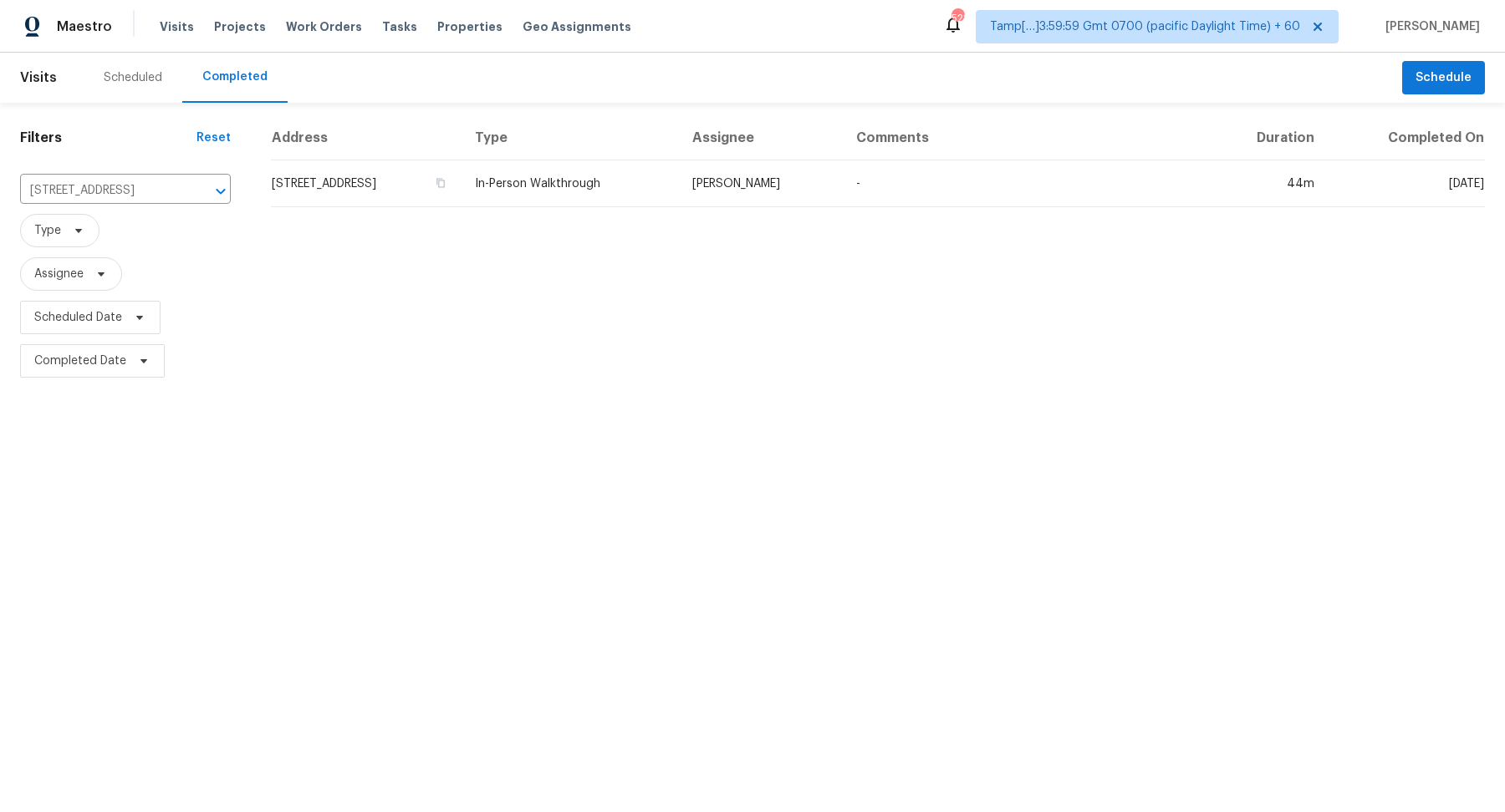
click at [316, 185] on td "1260 Kent Downs Ave SW, Concord, NC 28027" at bounding box center [366, 183] width 191 height 47
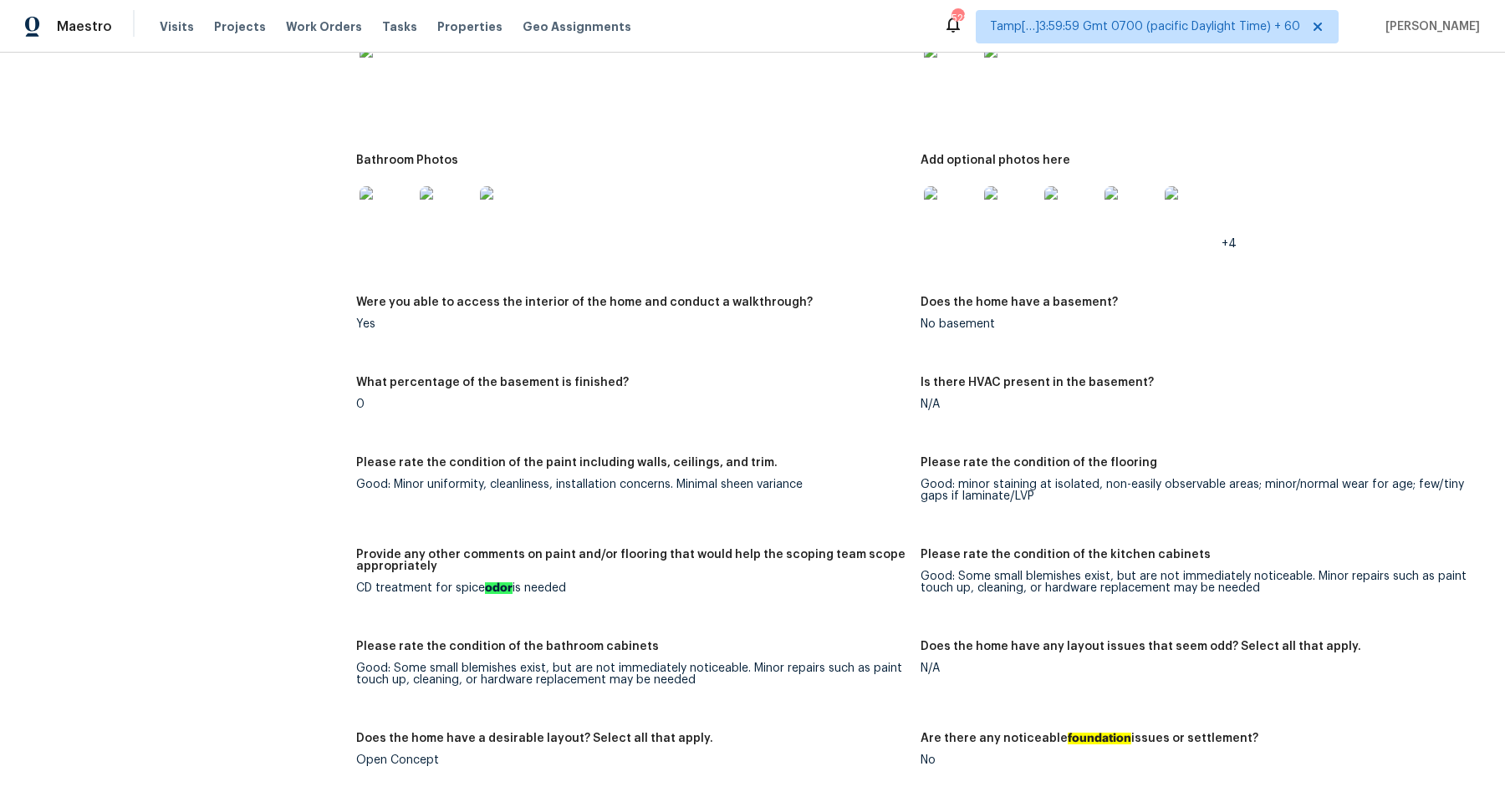
scroll to position [1968, 0]
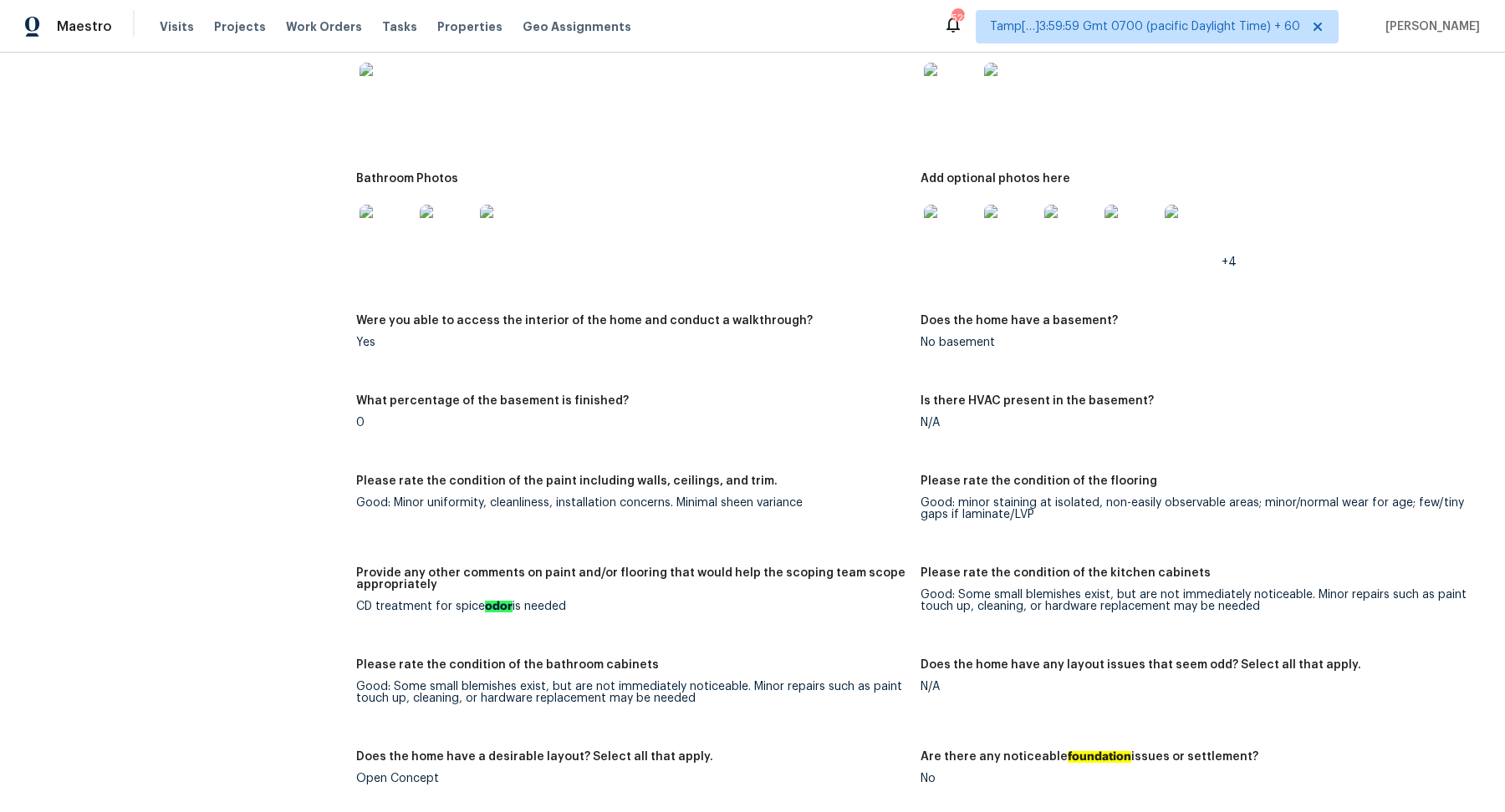
click at [410, 210] on img at bounding box center [386, 231] width 54 height 54
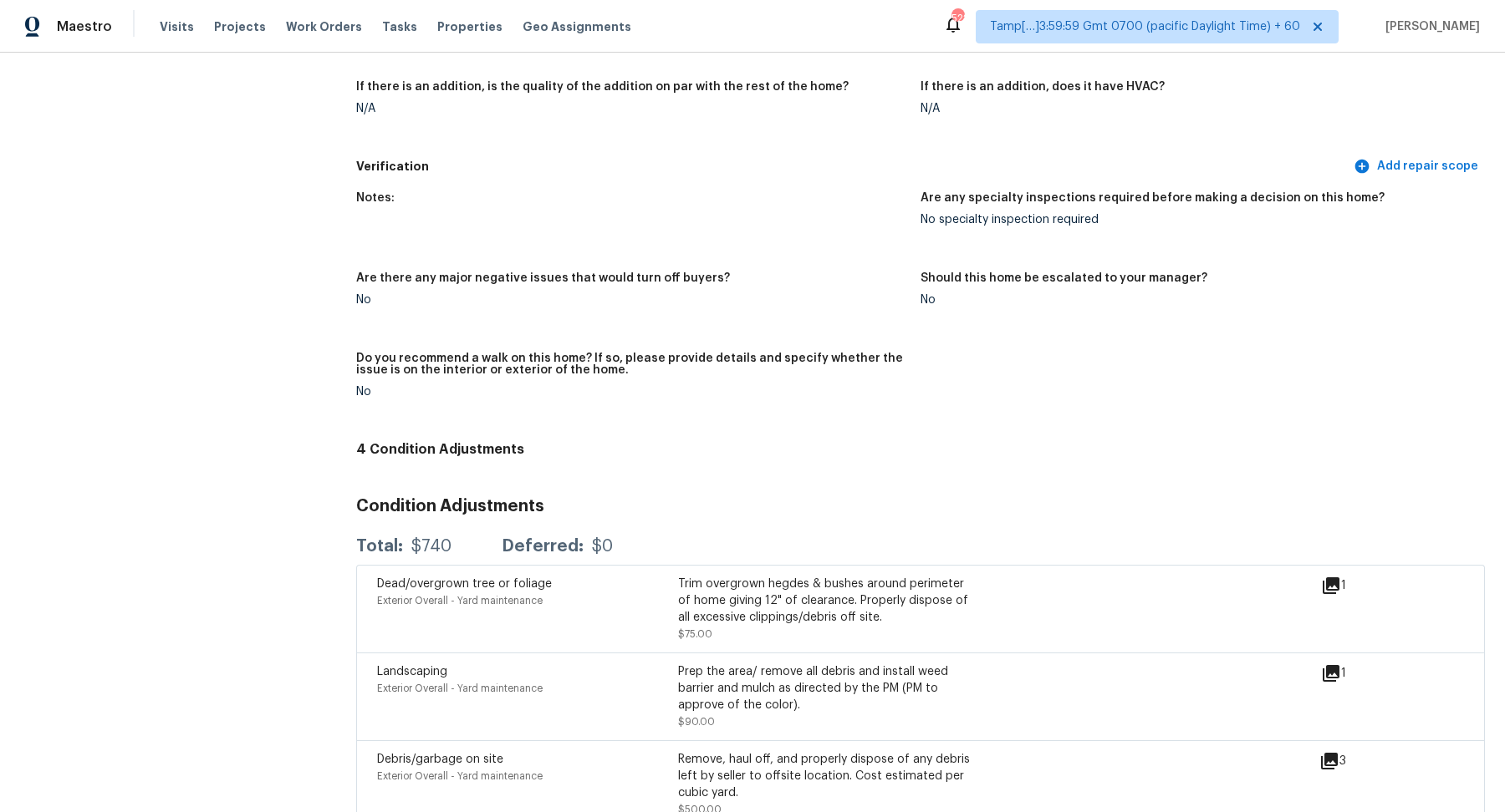
scroll to position [3159, 0]
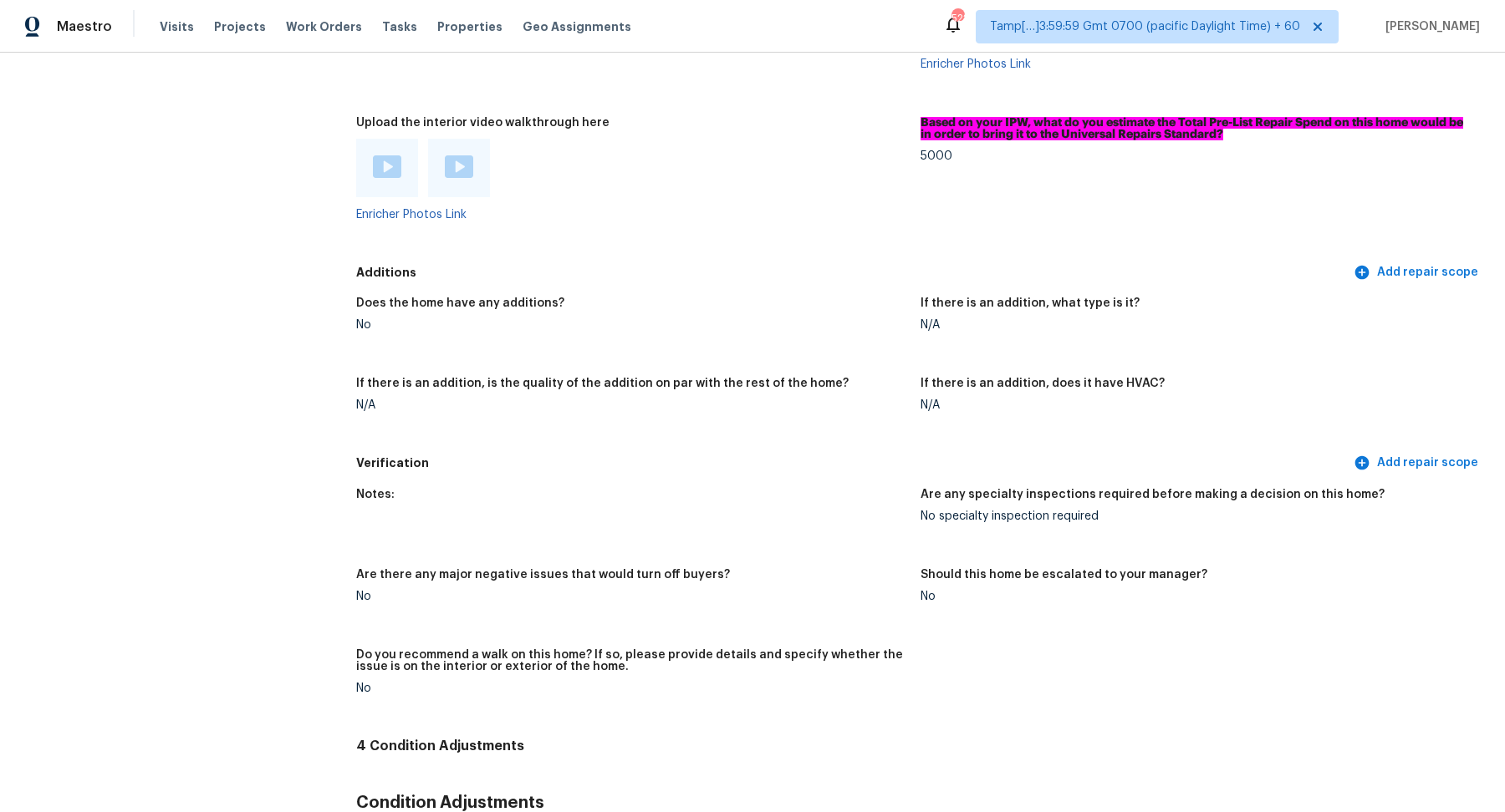
click at [400, 171] on img at bounding box center [387, 167] width 28 height 23
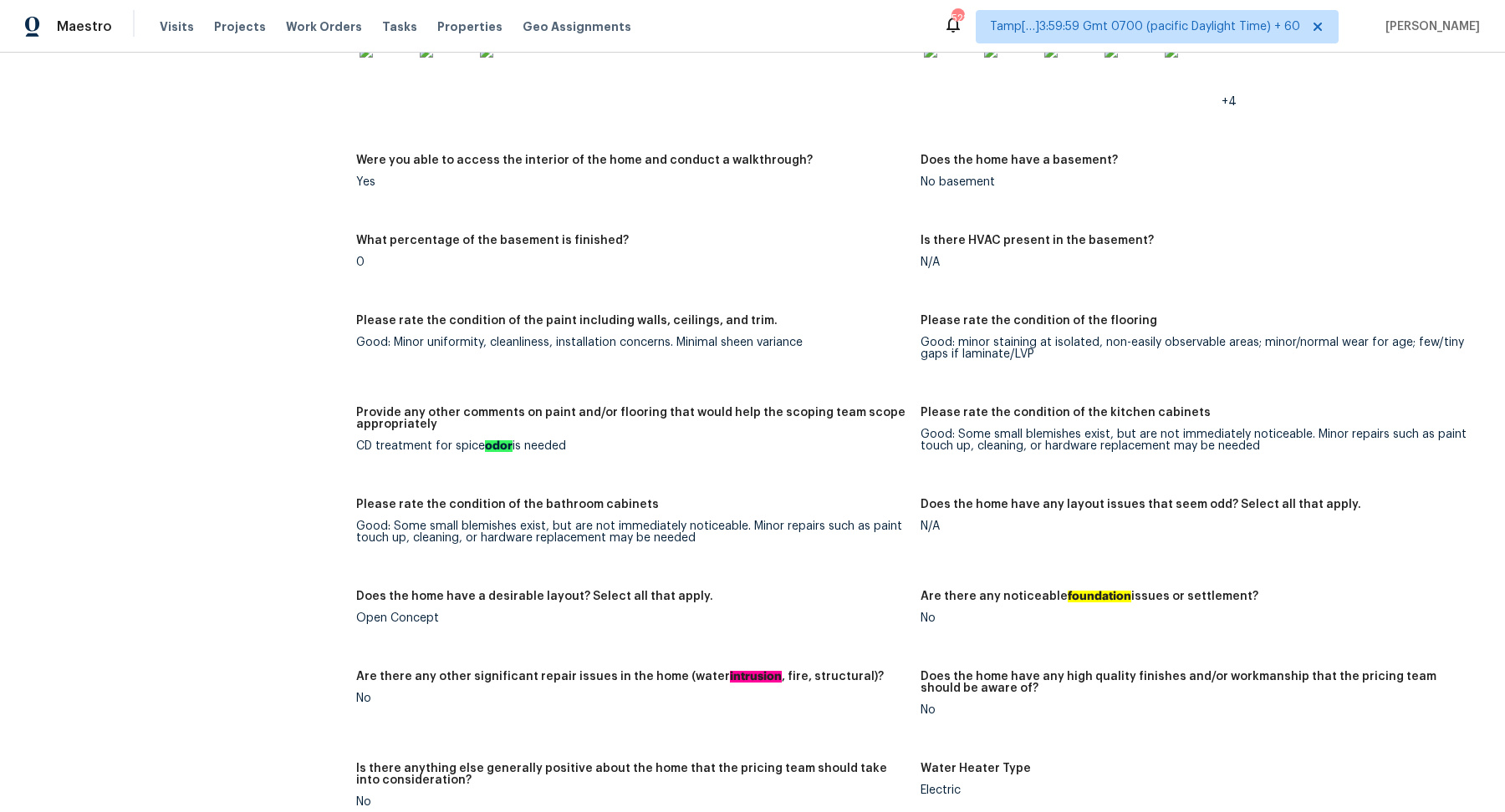
scroll to position [1728, 0]
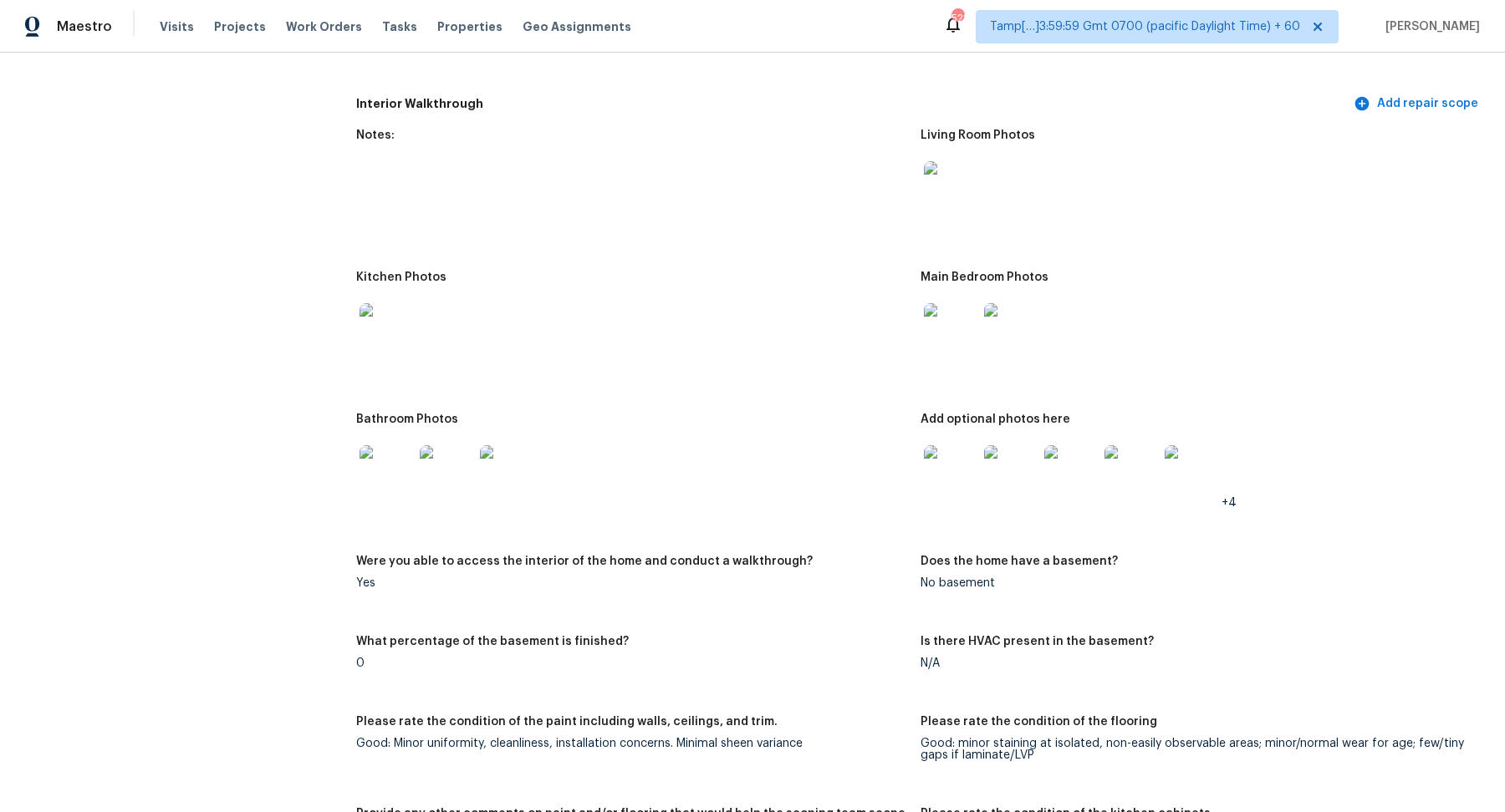
click at [953, 445] on img at bounding box center [951, 472] width 54 height 54
click at [403, 475] on img at bounding box center [386, 472] width 54 height 54
click at [945, 333] on img at bounding box center [951, 330] width 54 height 54
click at [943, 194] on img at bounding box center [951, 187] width 54 height 54
click at [402, 317] on img at bounding box center [386, 330] width 54 height 54
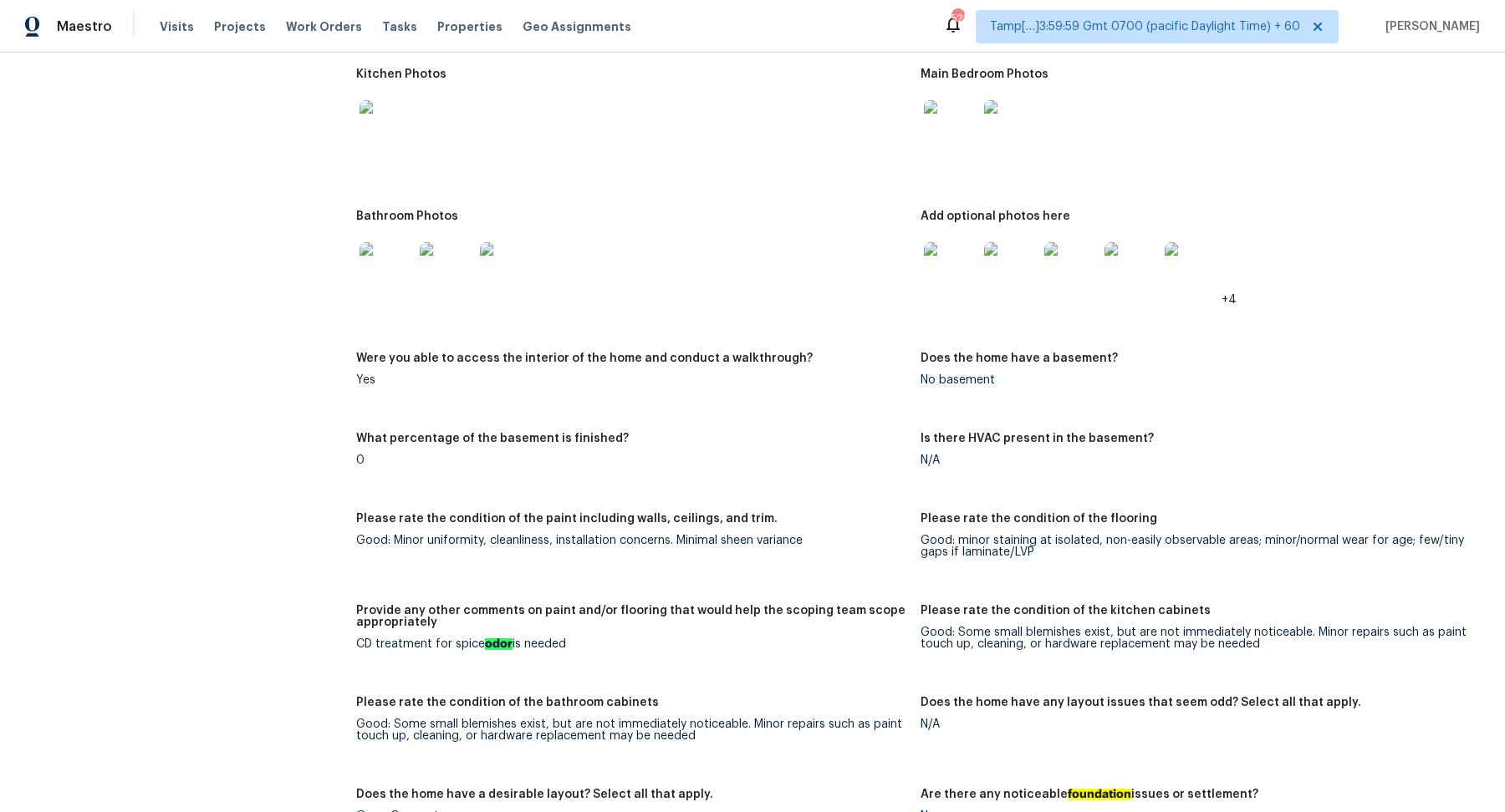
scroll to position [1586, 0]
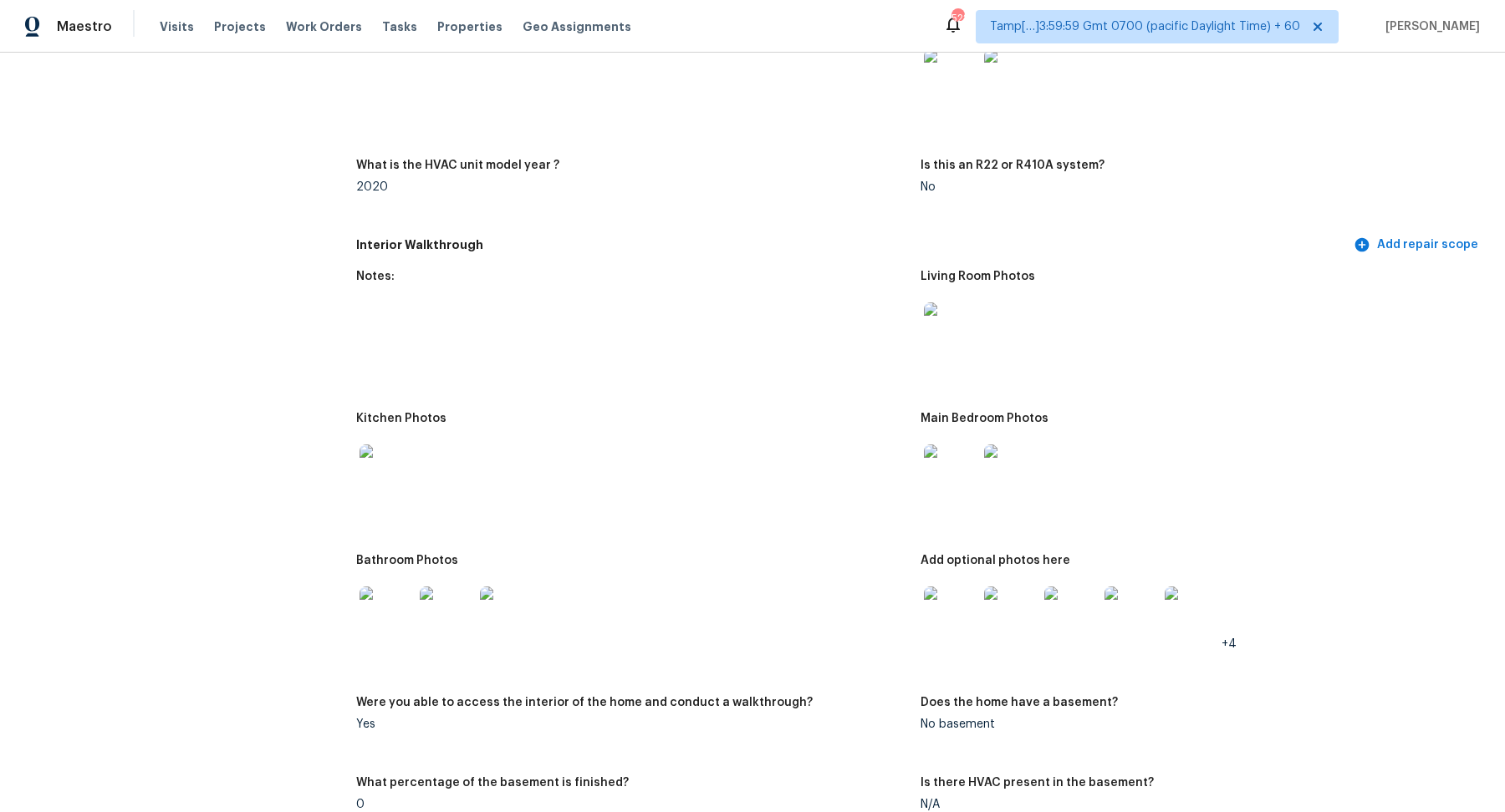
click at [941, 313] on img at bounding box center [951, 329] width 54 height 54
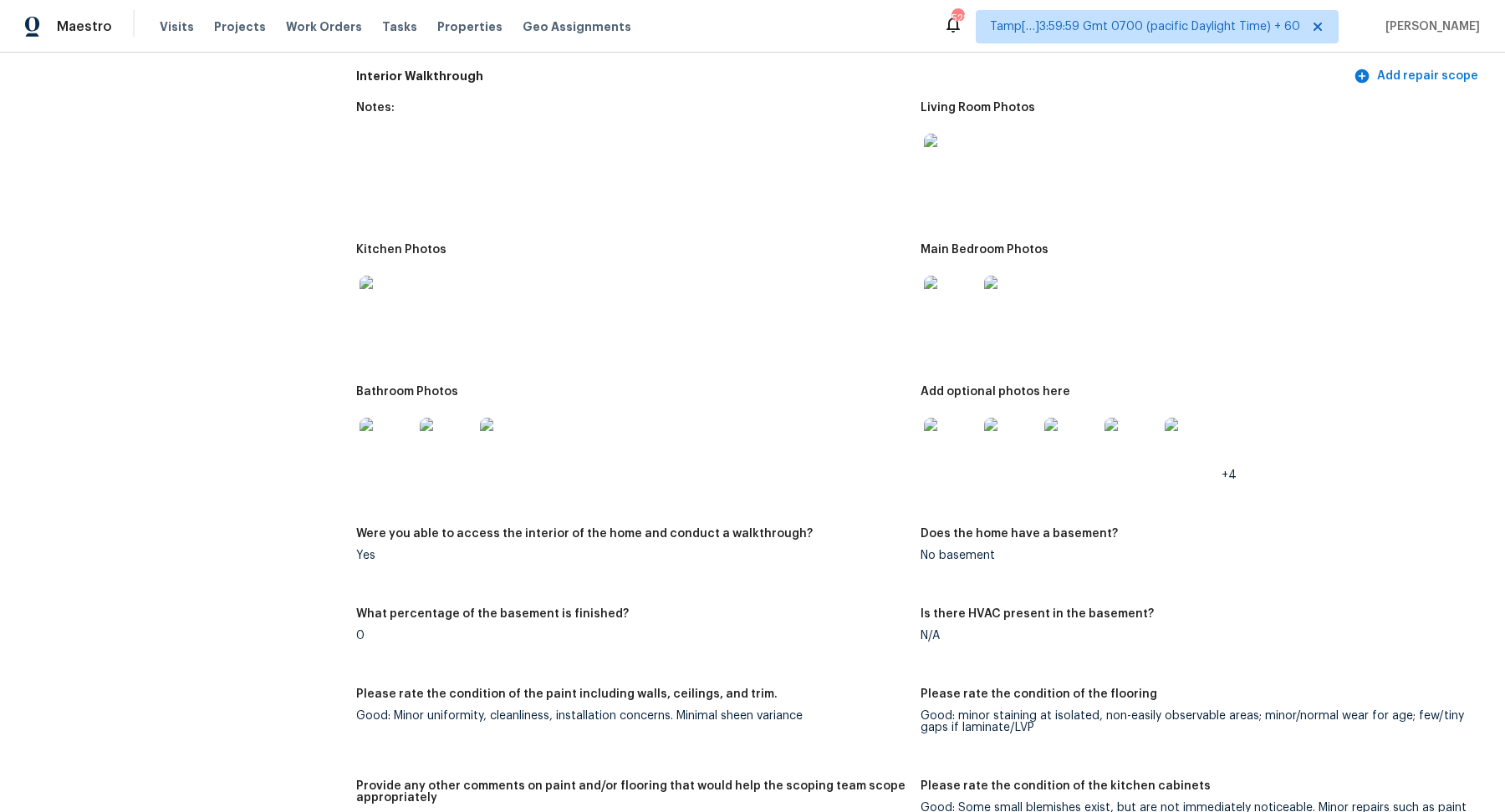
scroll to position [2084, 0]
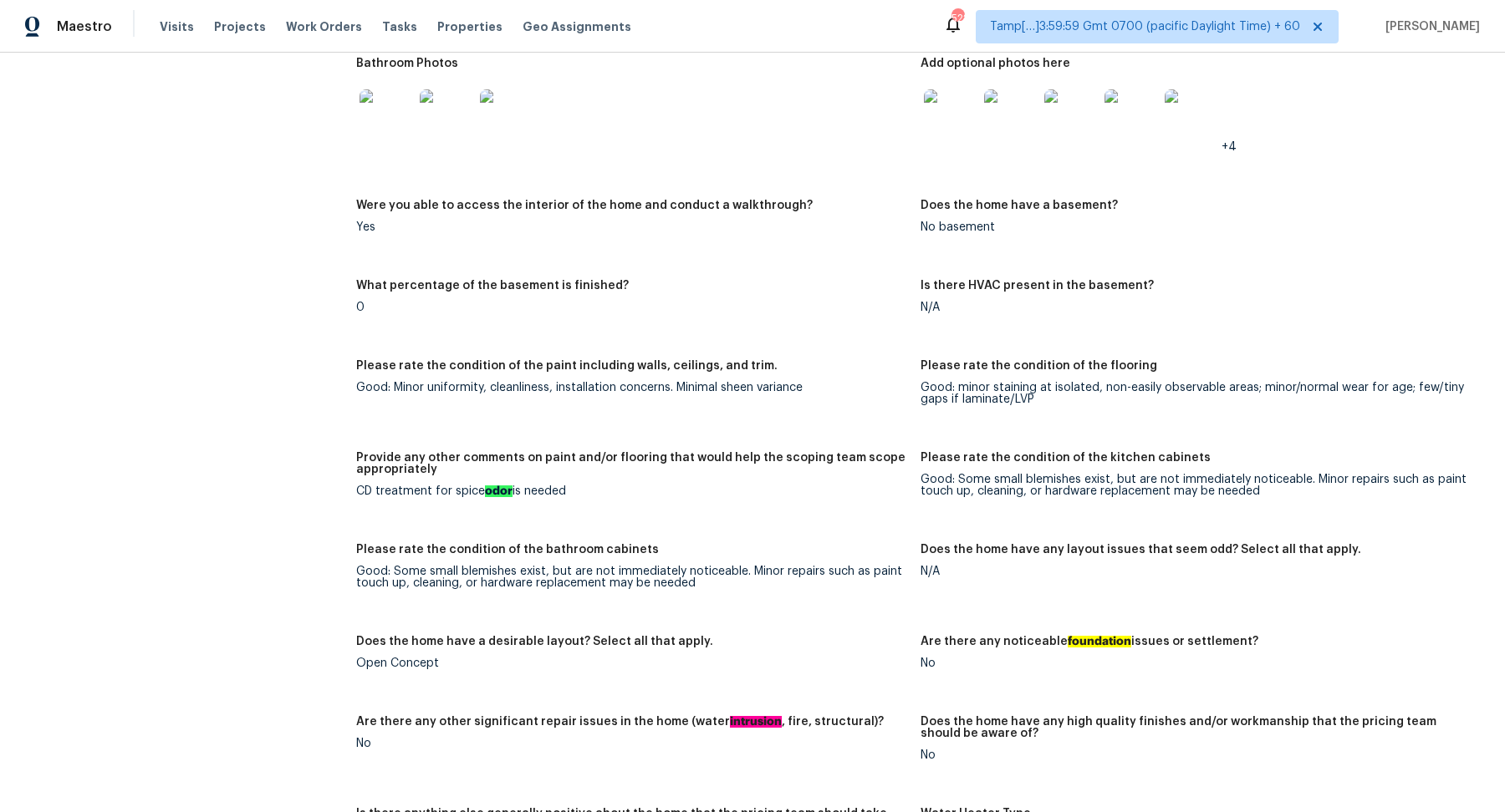
drag, startPoint x: 355, startPoint y: 490, endPoint x: 730, endPoint y: 491, distance: 375.0
click at [730, 491] on div "All visits 1260 Kent Downs Ave SW Concord, NC 28027 Home details Other Visits N…" at bounding box center [752, 200] width 1465 height 4396
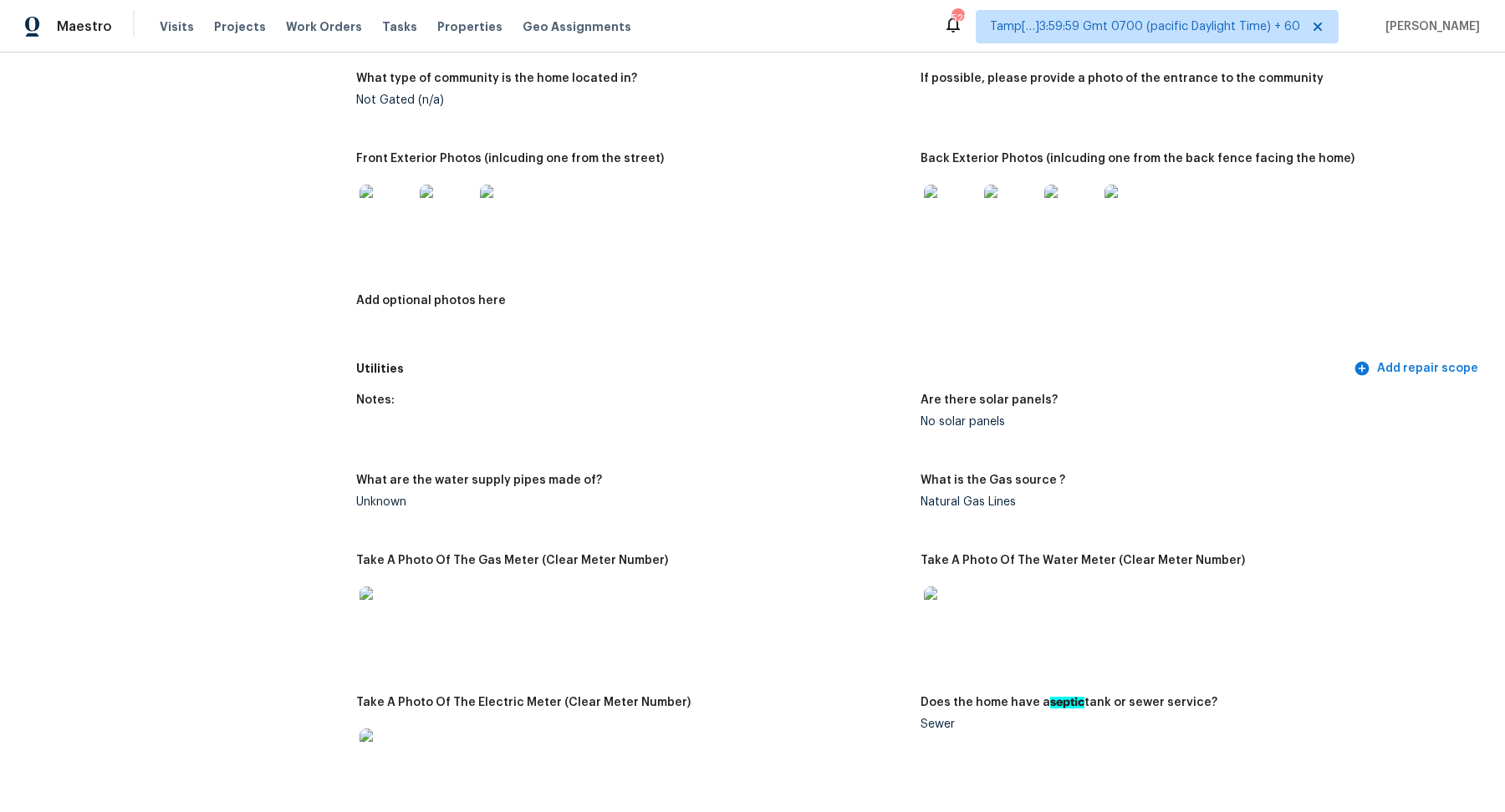
scroll to position [650, 0]
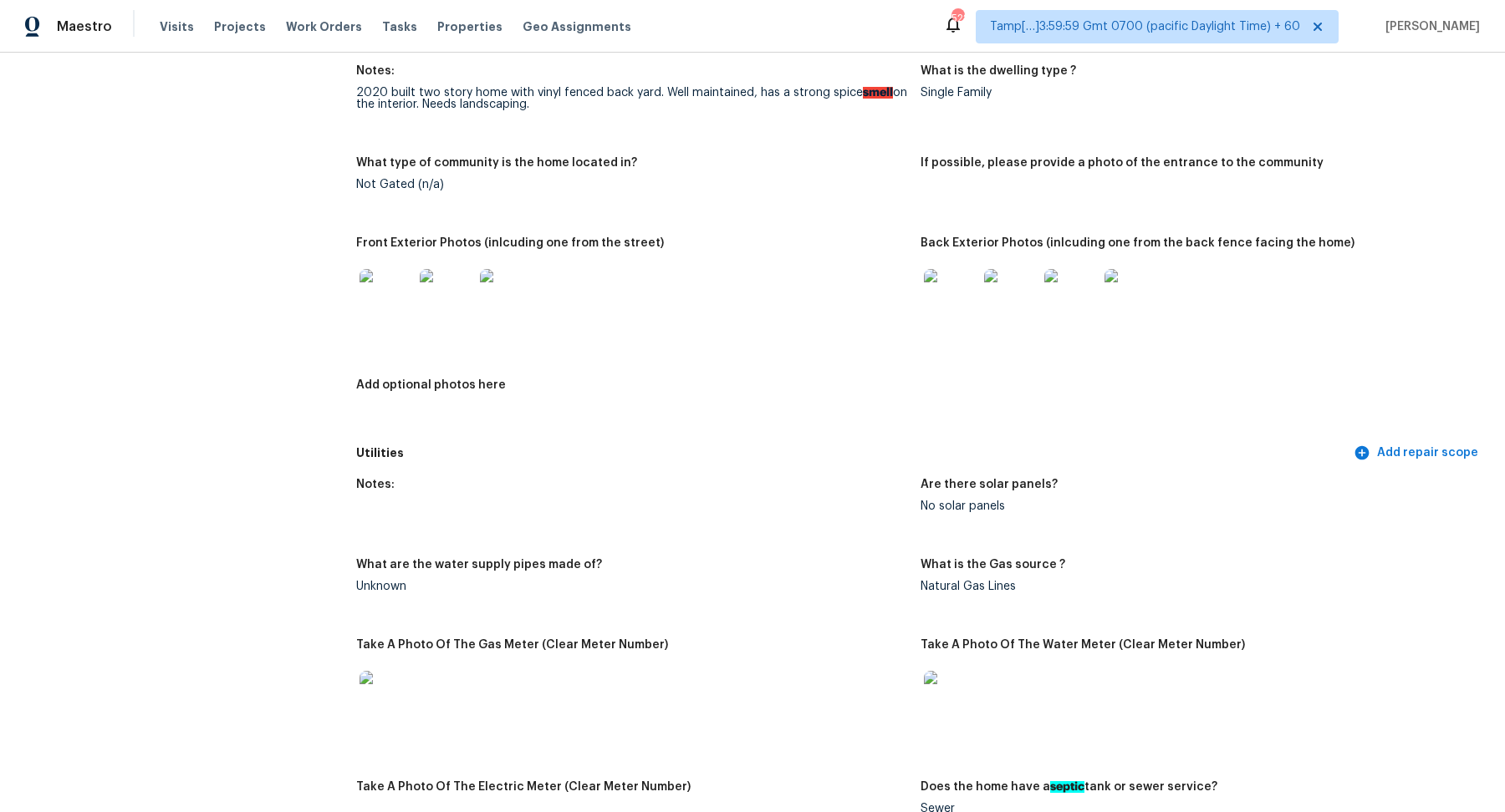
click at [375, 302] on img at bounding box center [386, 296] width 54 height 54
click at [951, 297] on img at bounding box center [951, 296] width 54 height 54
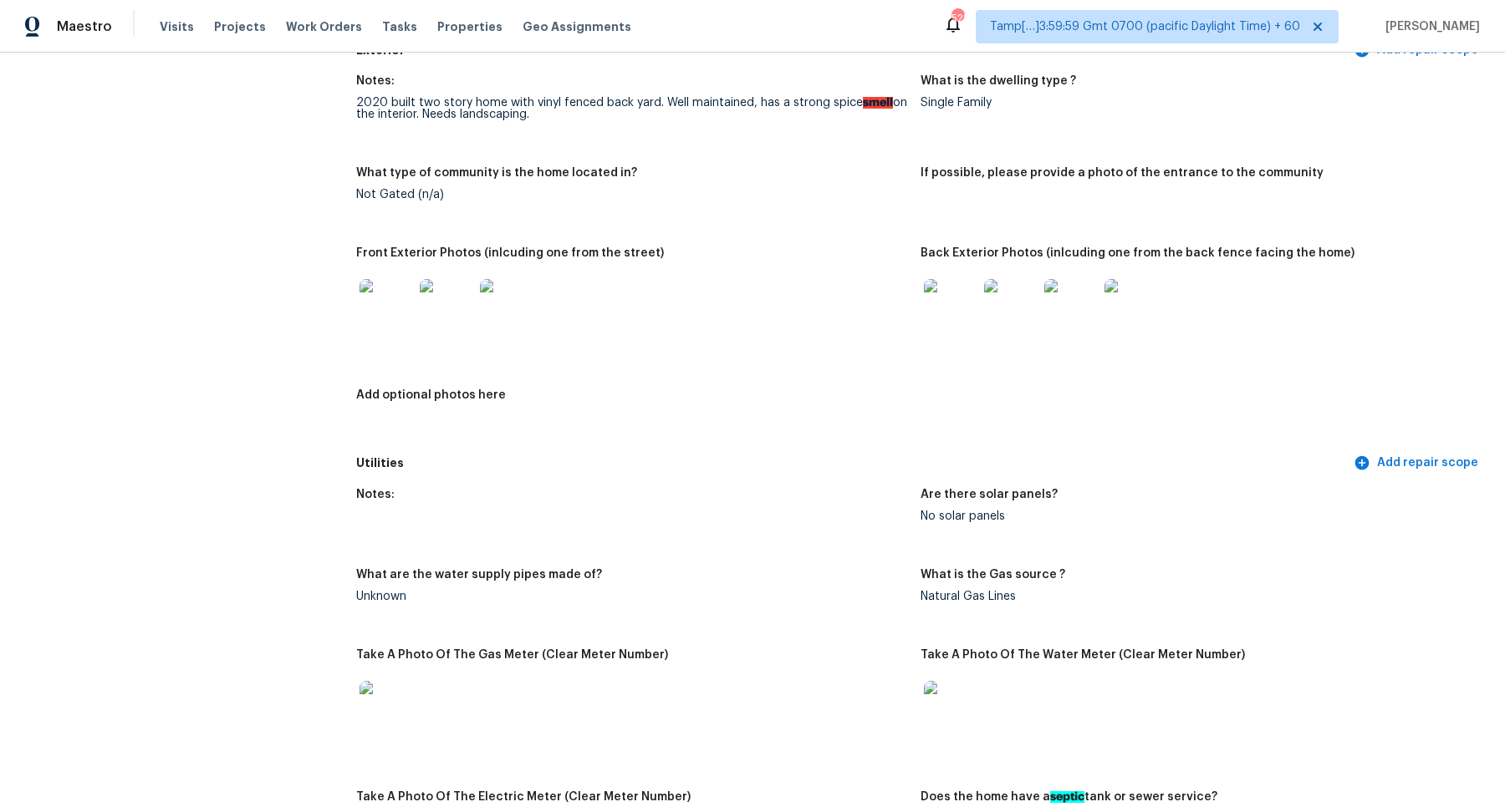
scroll to position [699, 0]
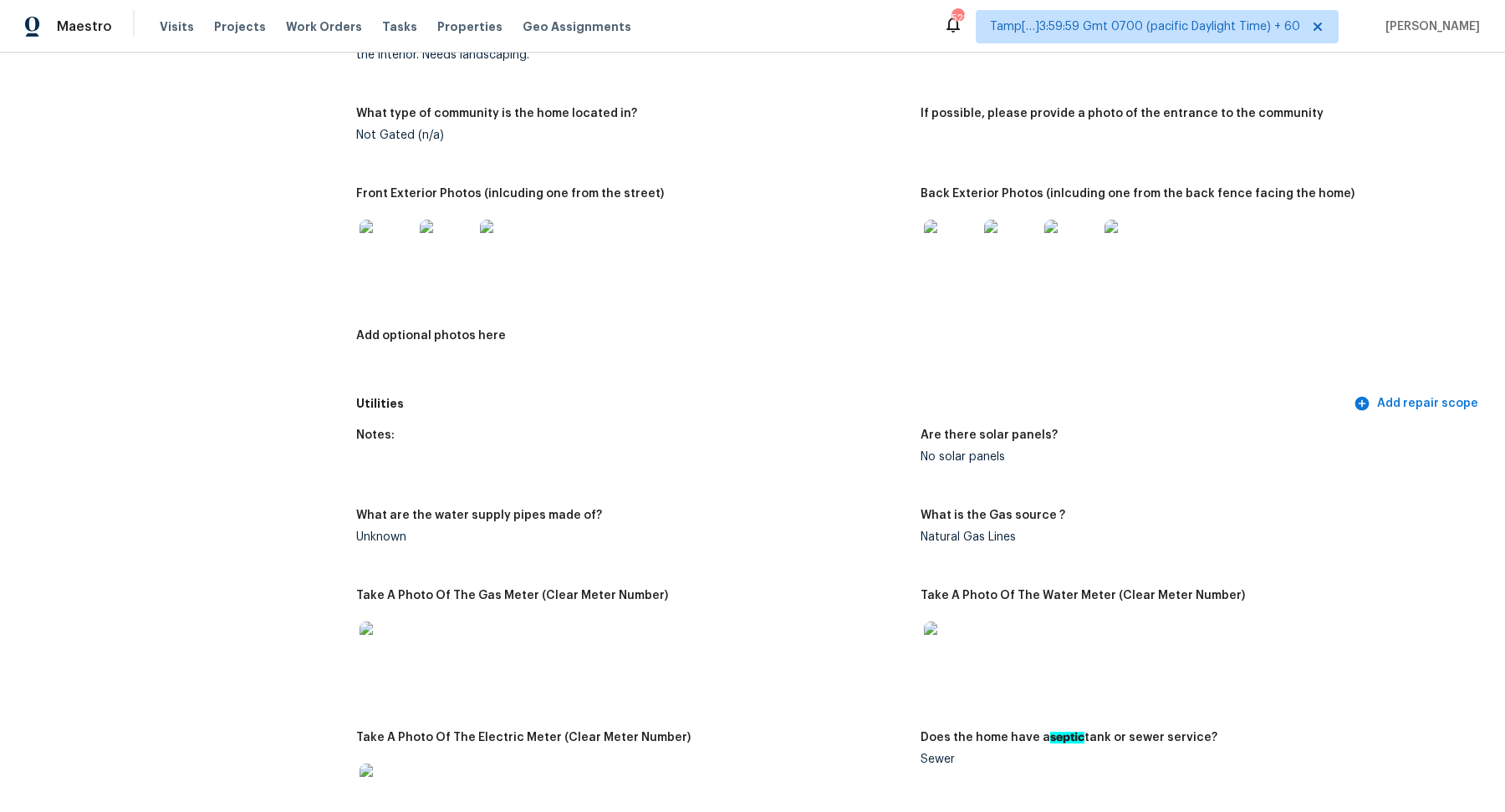
click at [405, 258] on img at bounding box center [386, 246] width 54 height 54
click at [958, 269] on img at bounding box center [951, 246] width 54 height 54
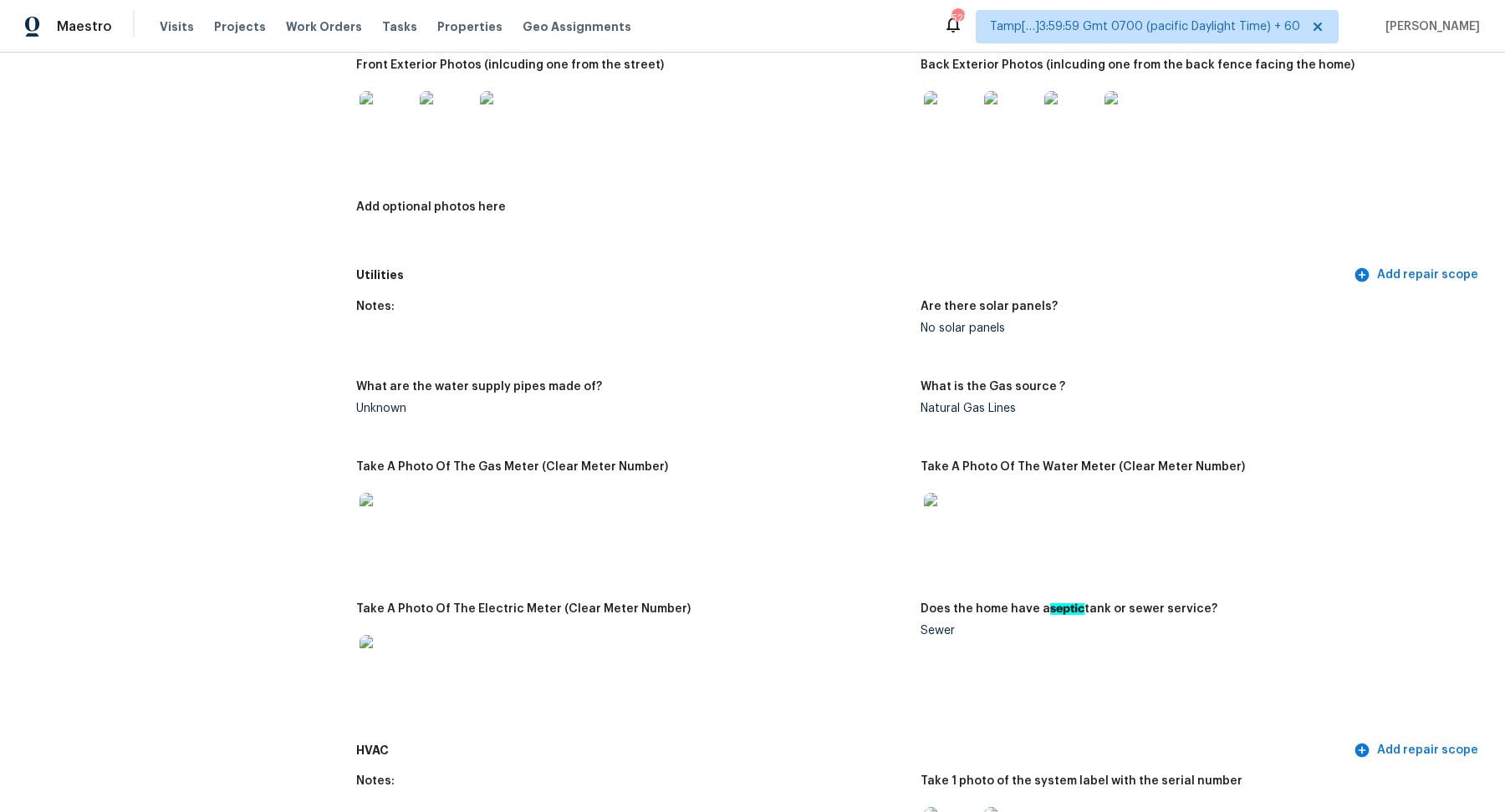
scroll to position [965, 0]
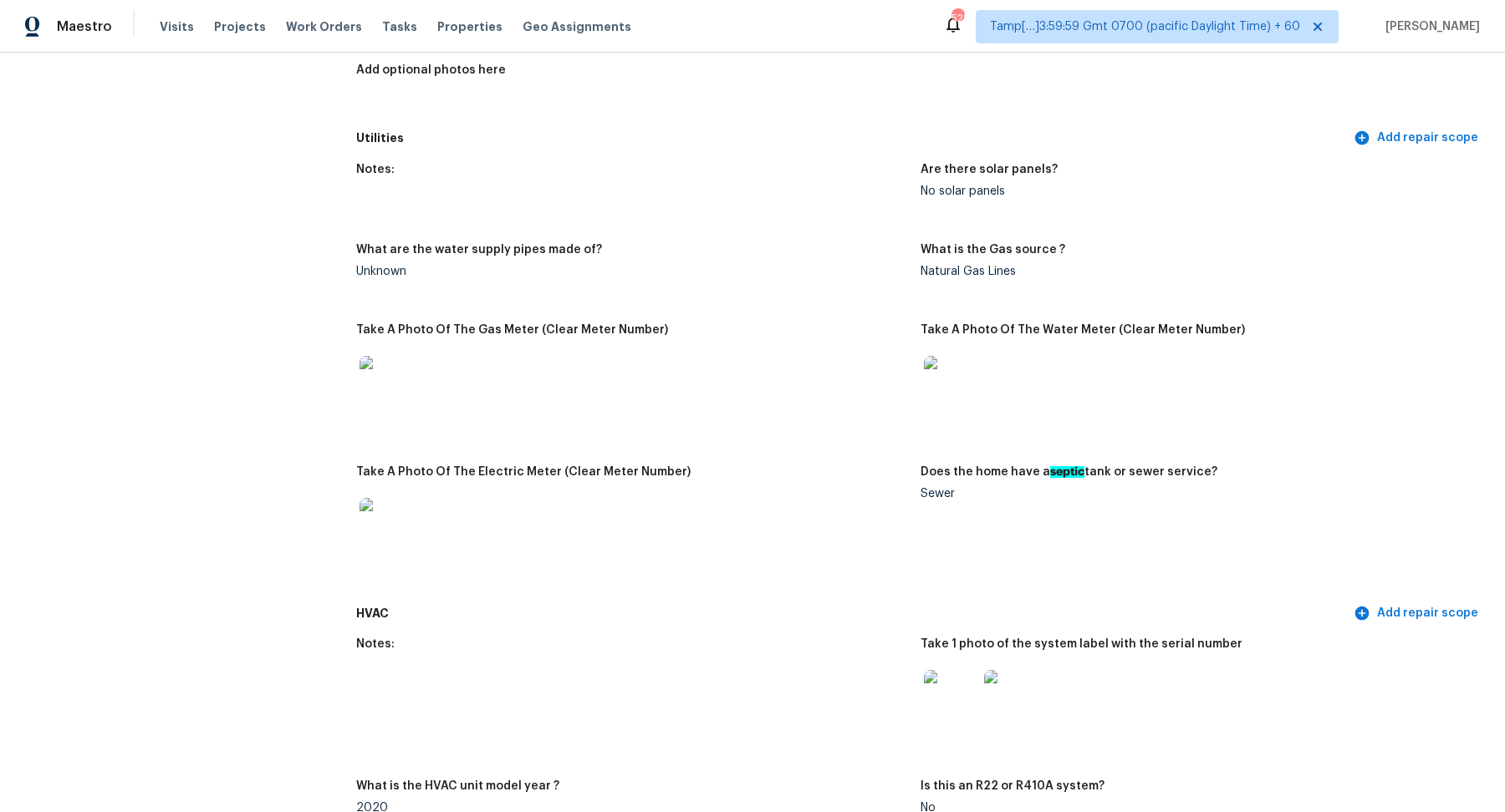
click at [380, 536] on img at bounding box center [386, 524] width 54 height 54
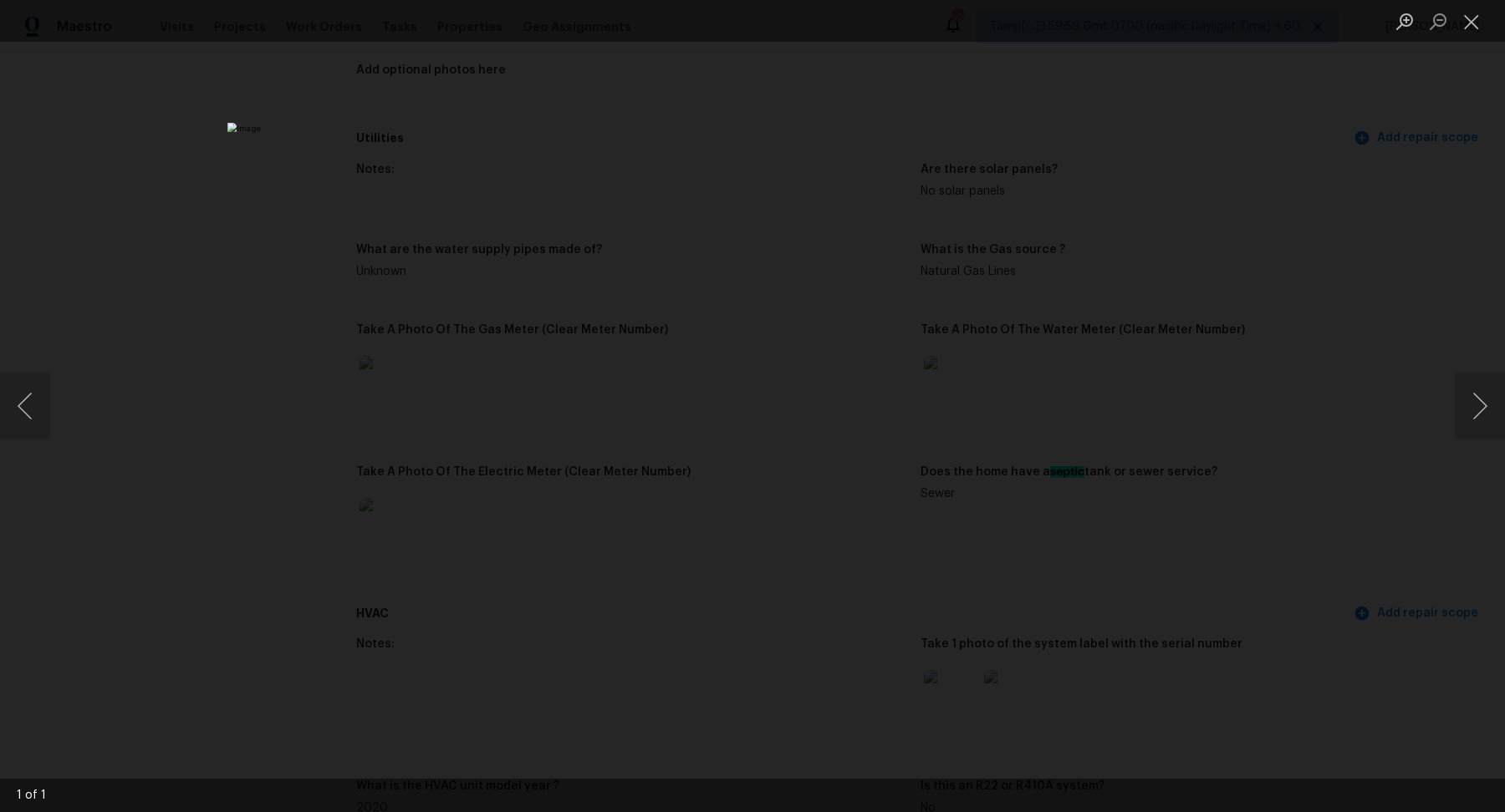
click at [327, 513] on div "Lightbox" at bounding box center [752, 406] width 1505 height 812
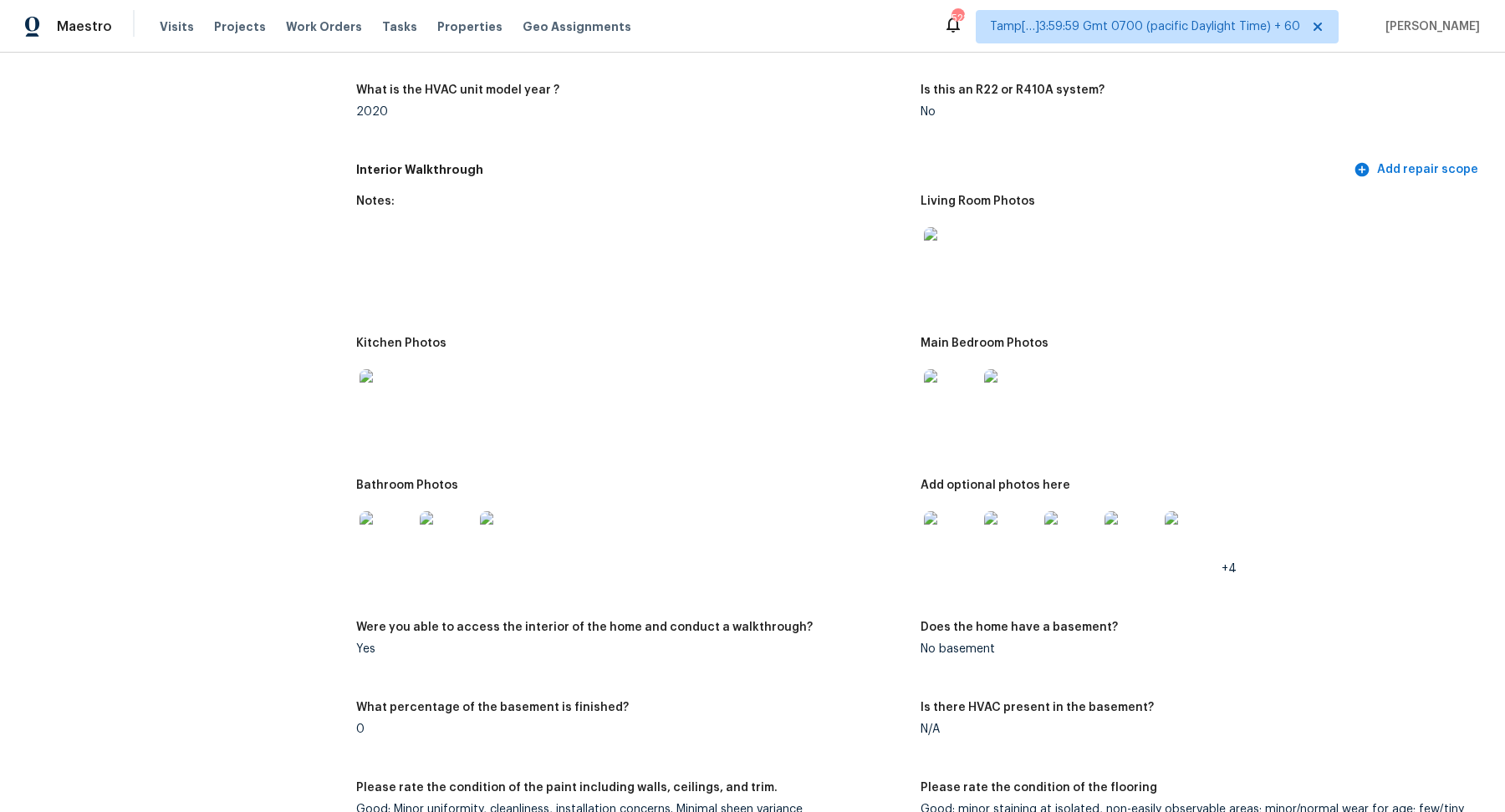
scroll to position [1961, 0]
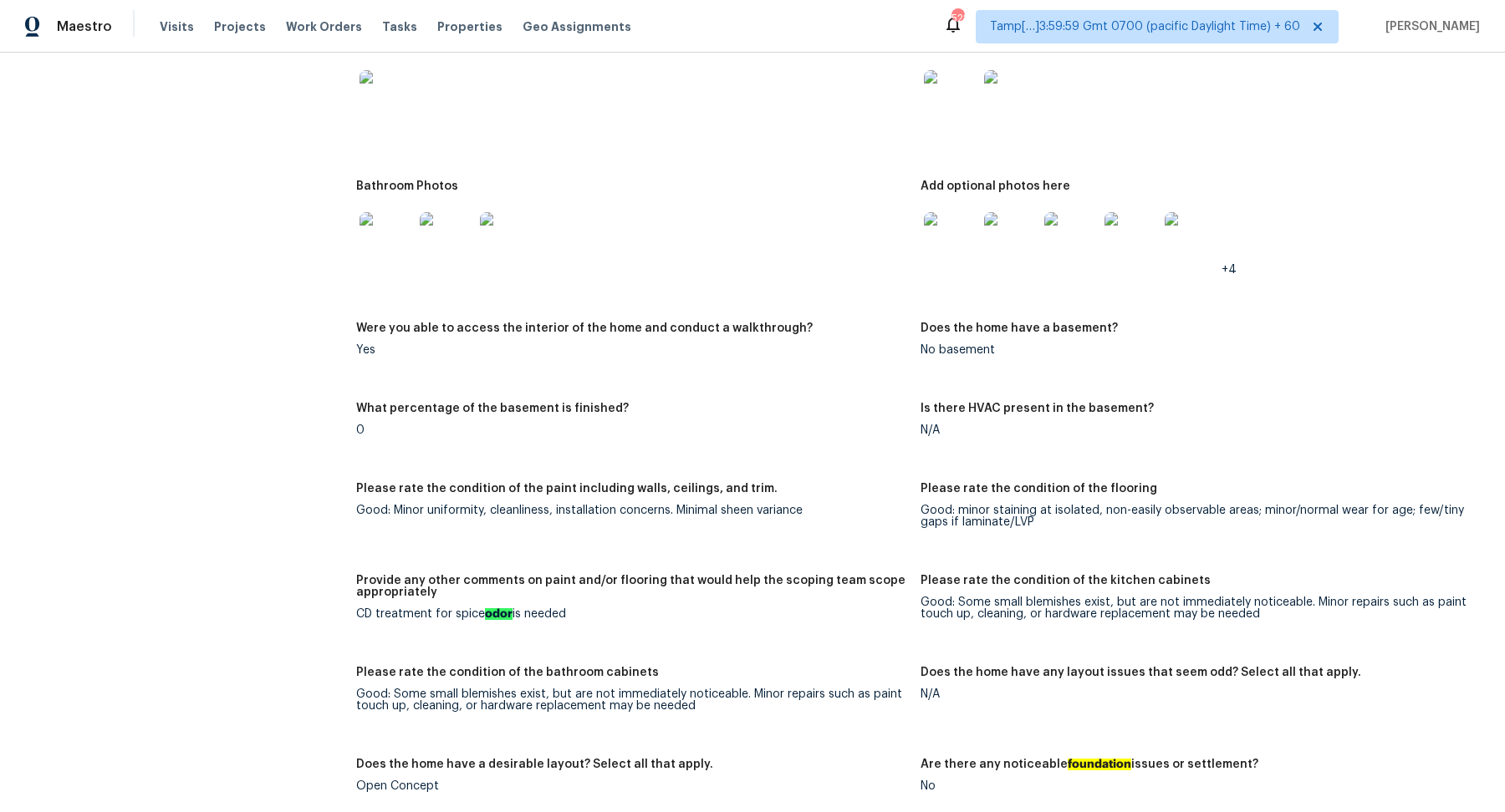
click at [961, 248] on img at bounding box center [951, 238] width 54 height 54
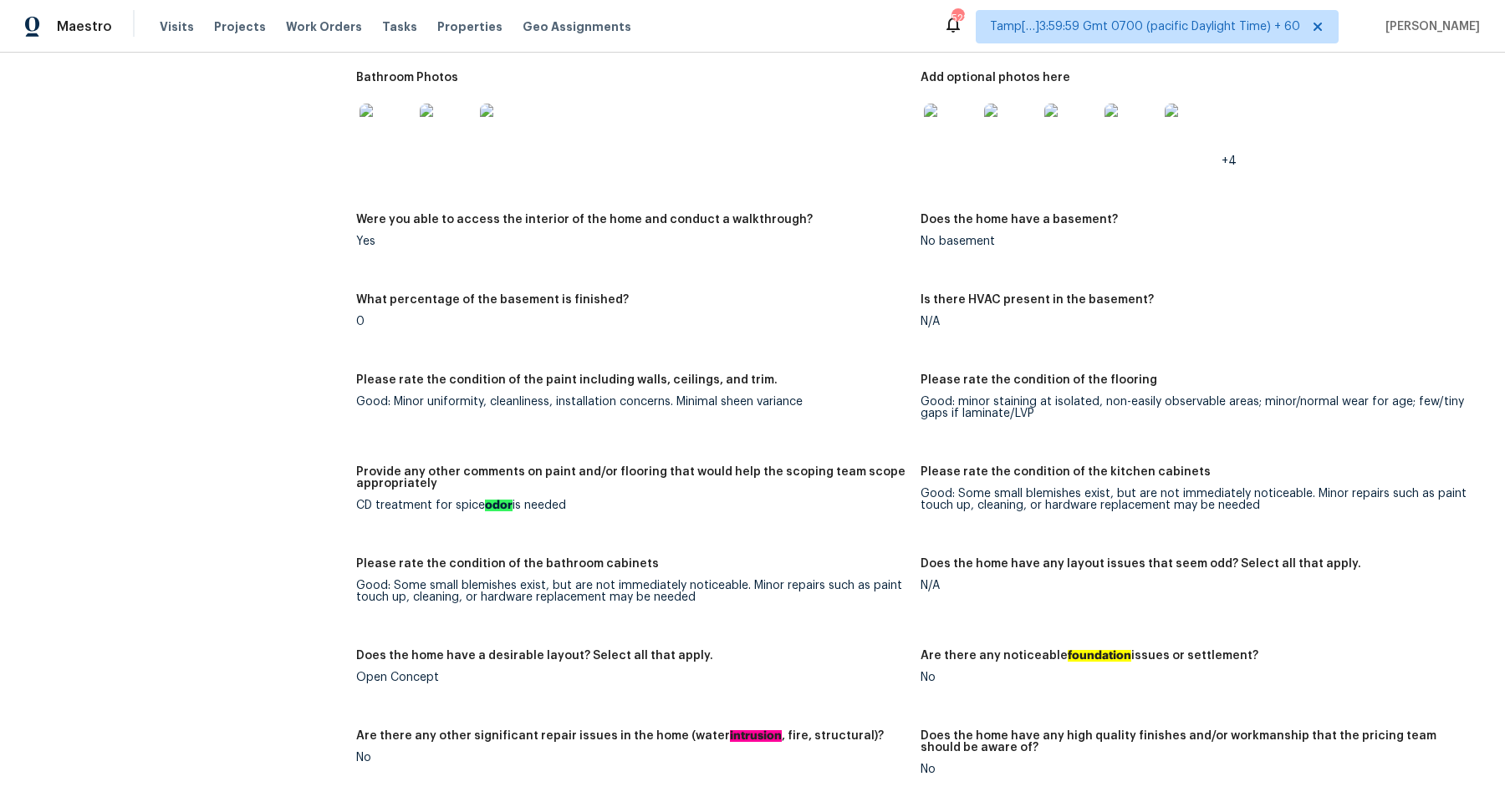
scroll to position [2044, 0]
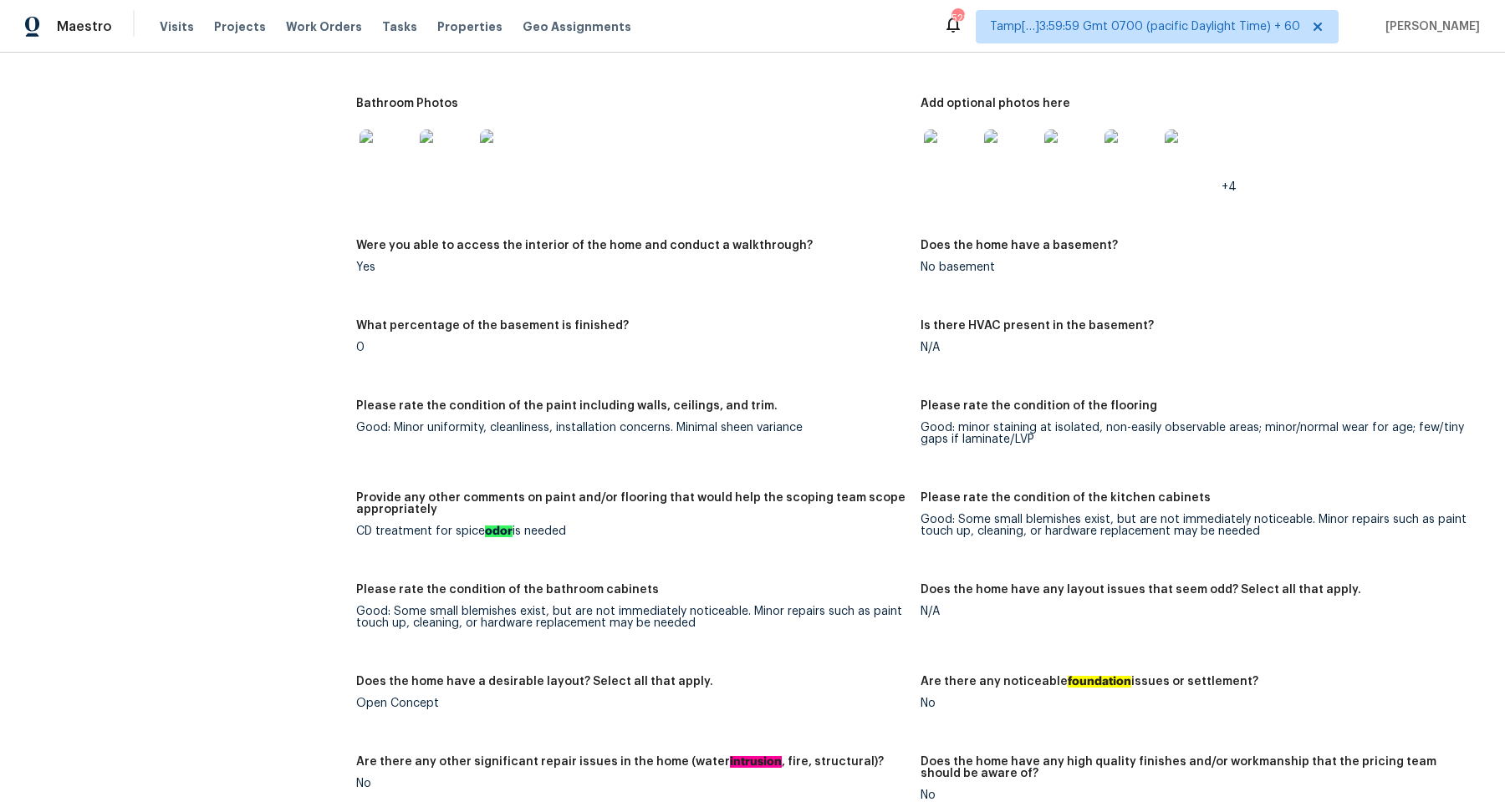
click at [942, 156] on img at bounding box center [951, 156] width 54 height 54
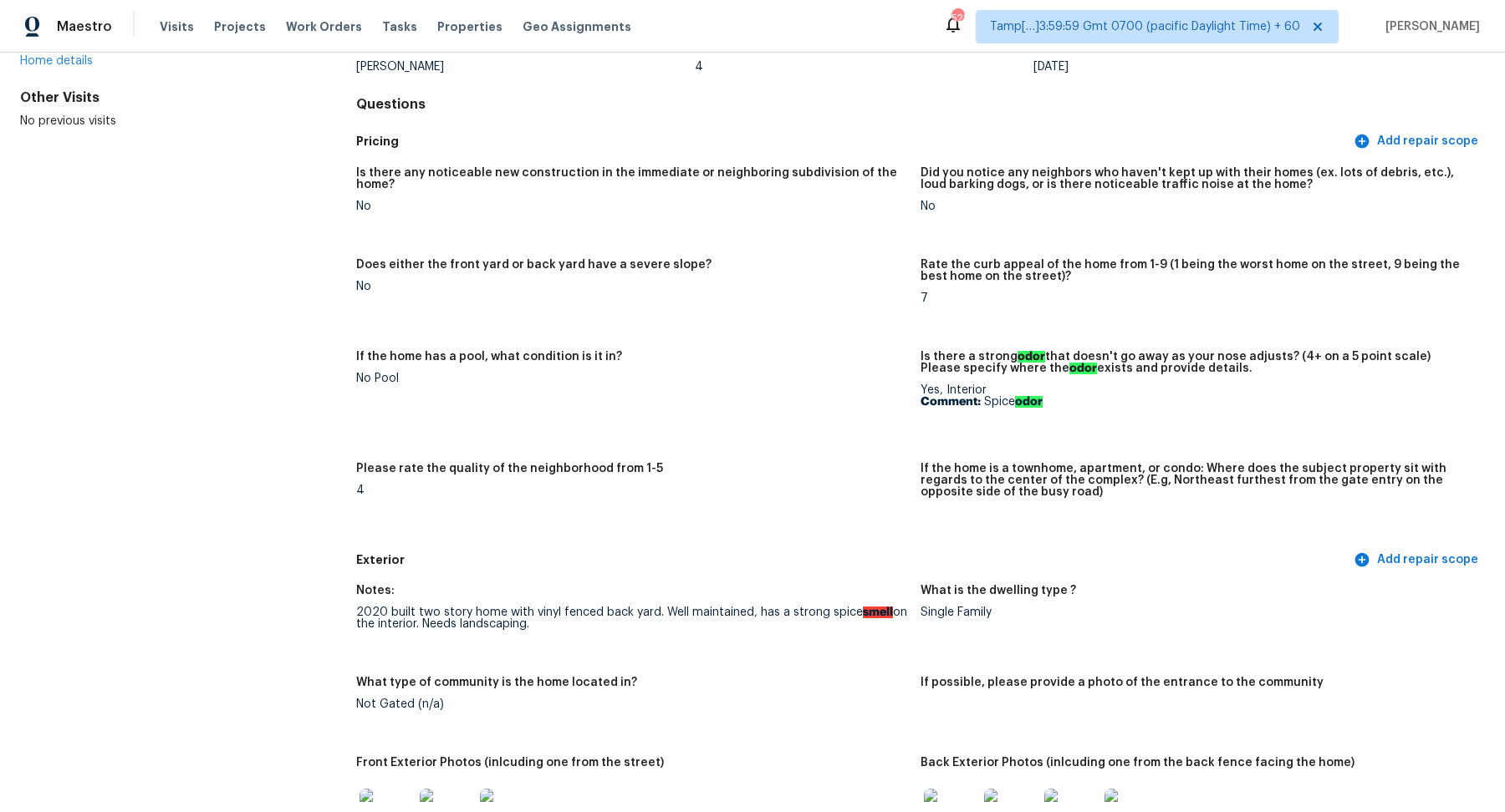
scroll to position [0, 0]
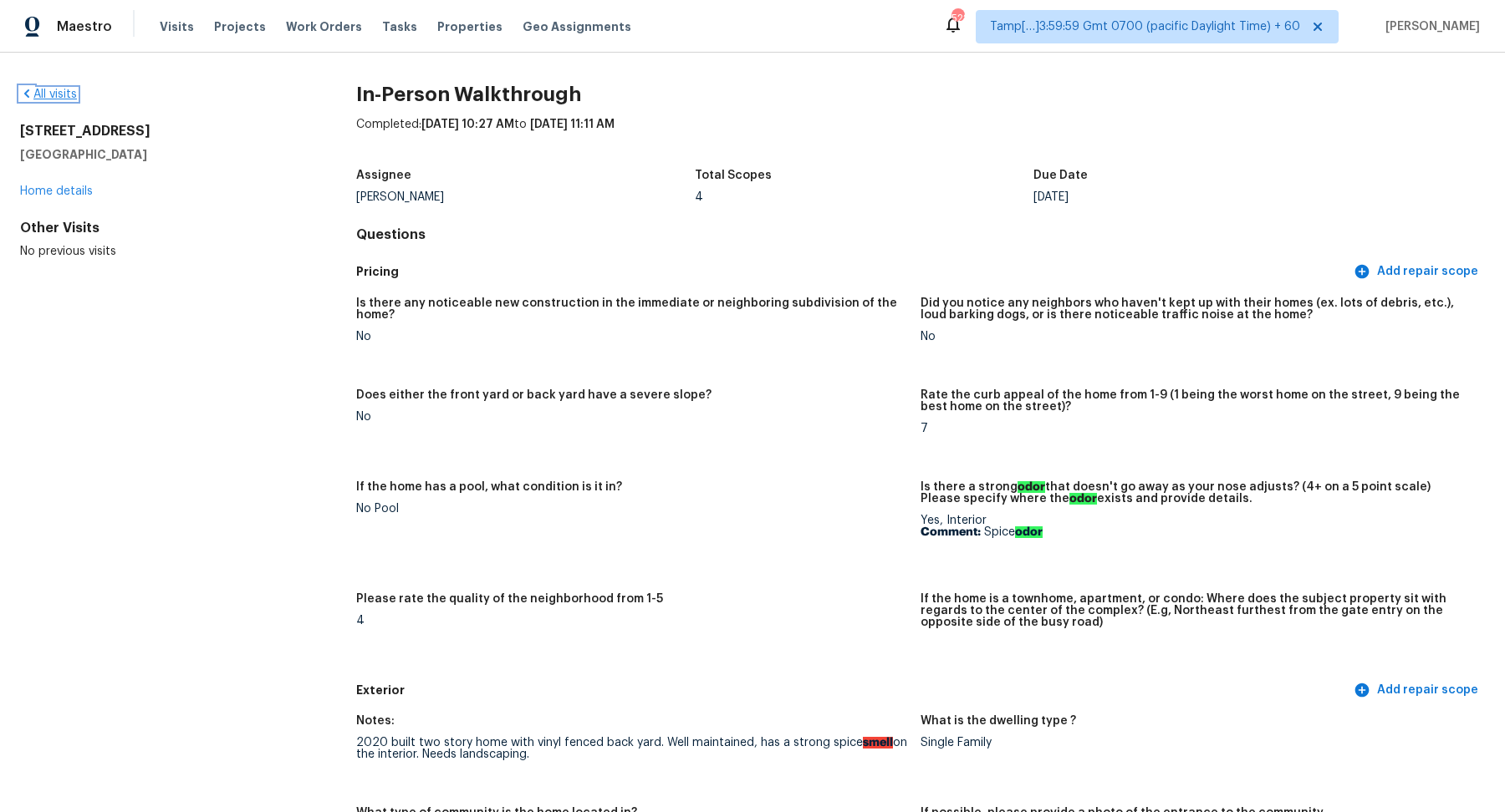
click at [38, 99] on link "All visits" at bounding box center [48, 94] width 57 height 11
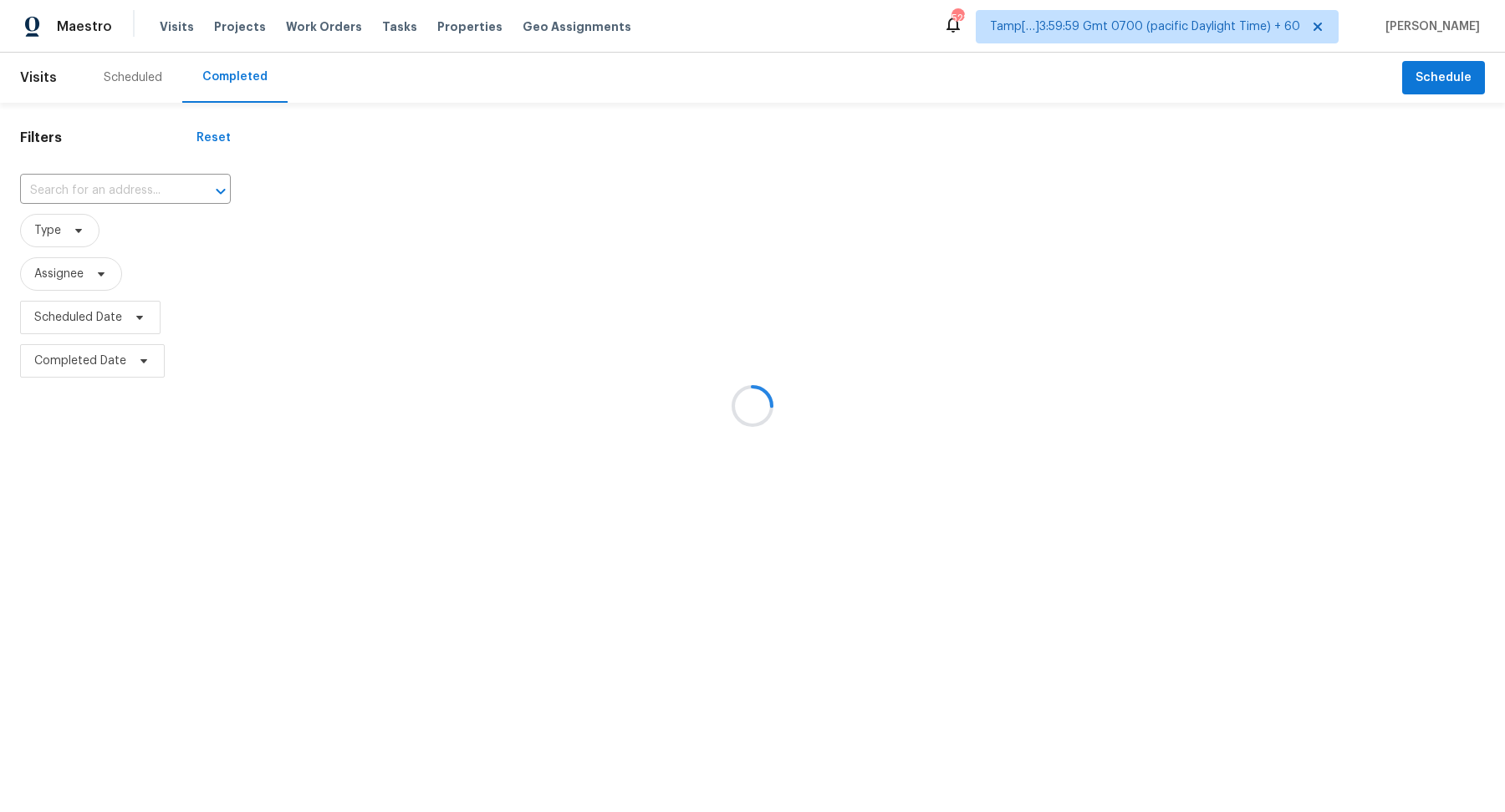
click at [86, 201] on div at bounding box center [752, 406] width 1505 height 812
click at [106, 189] on div at bounding box center [752, 406] width 1505 height 812
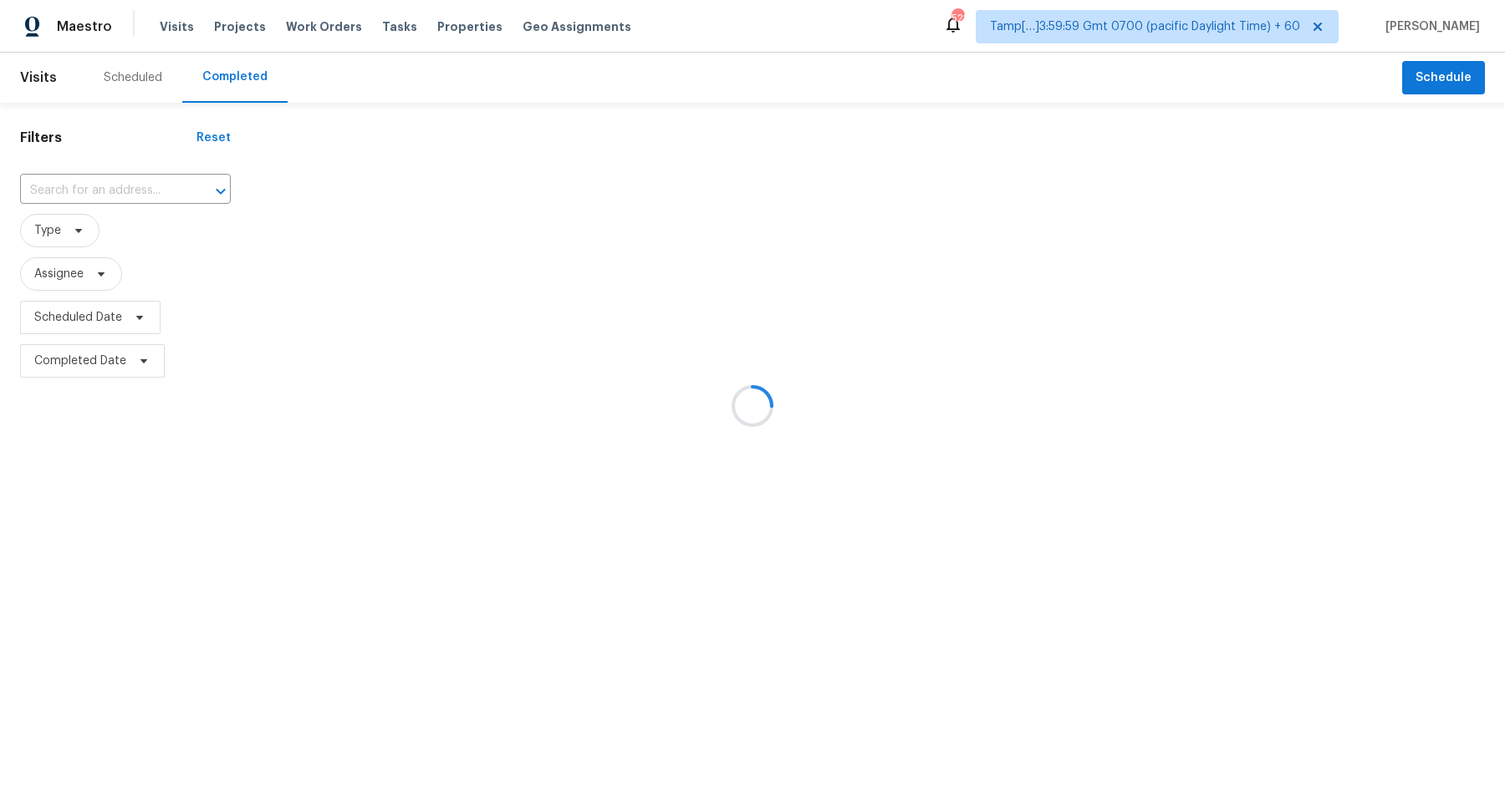
click at [106, 189] on div at bounding box center [752, 406] width 1505 height 812
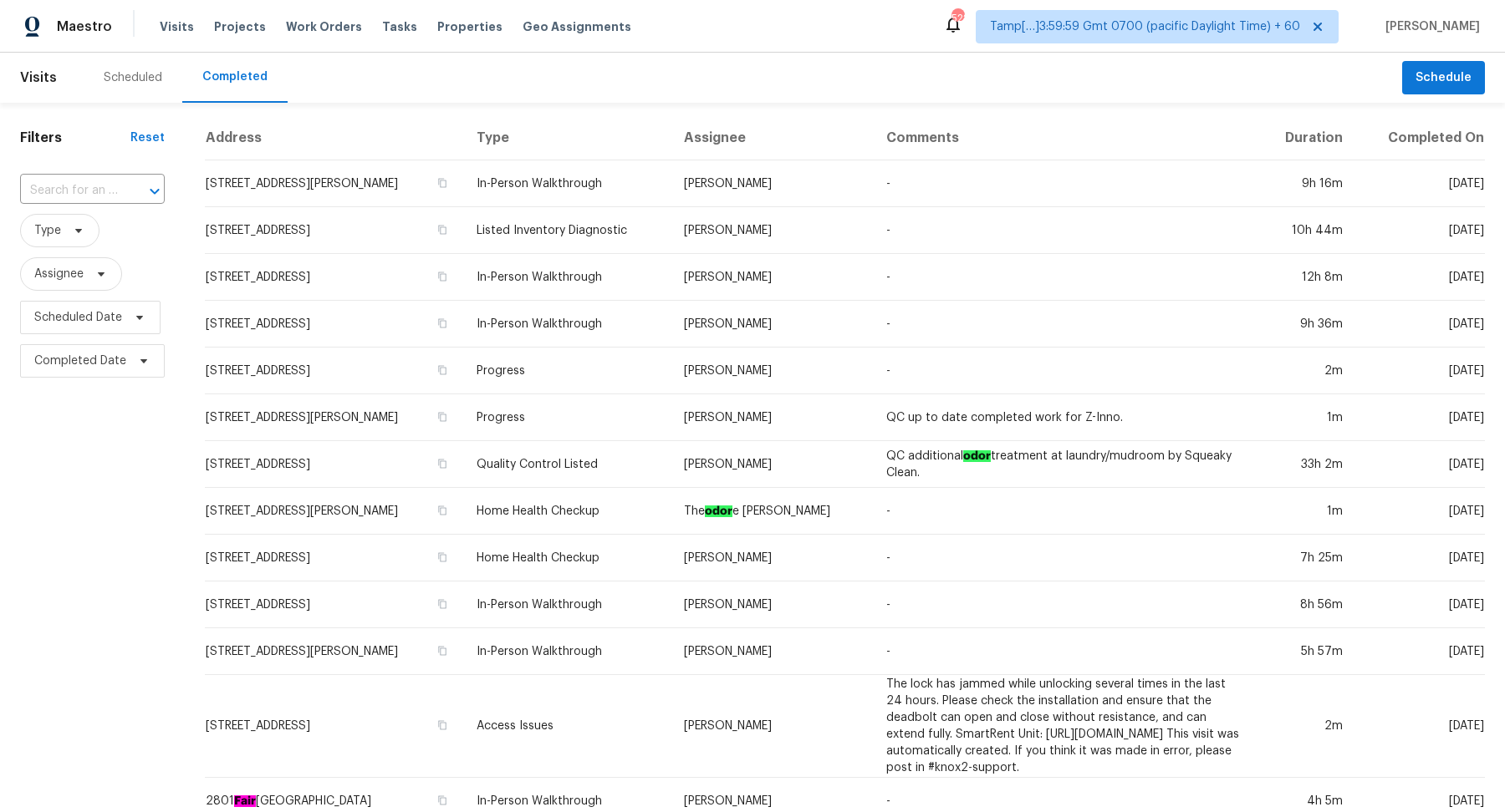
click at [106, 189] on input "text" at bounding box center [69, 190] width 98 height 26
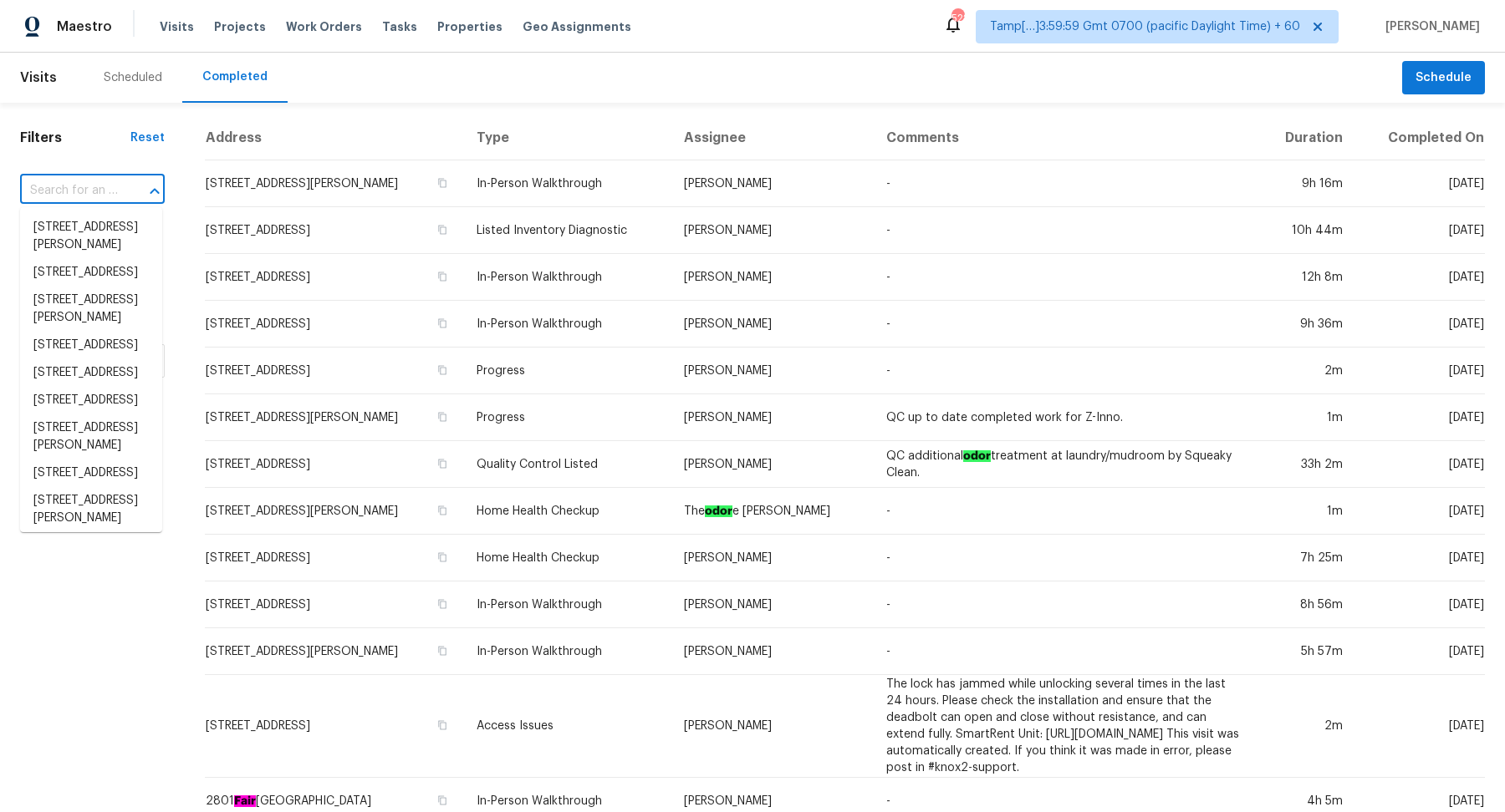
paste input "4713 Banyan Ln, Tamarac, FL 33319"
type input "4713 Banyan Ln, Tamarac, FL 33319"
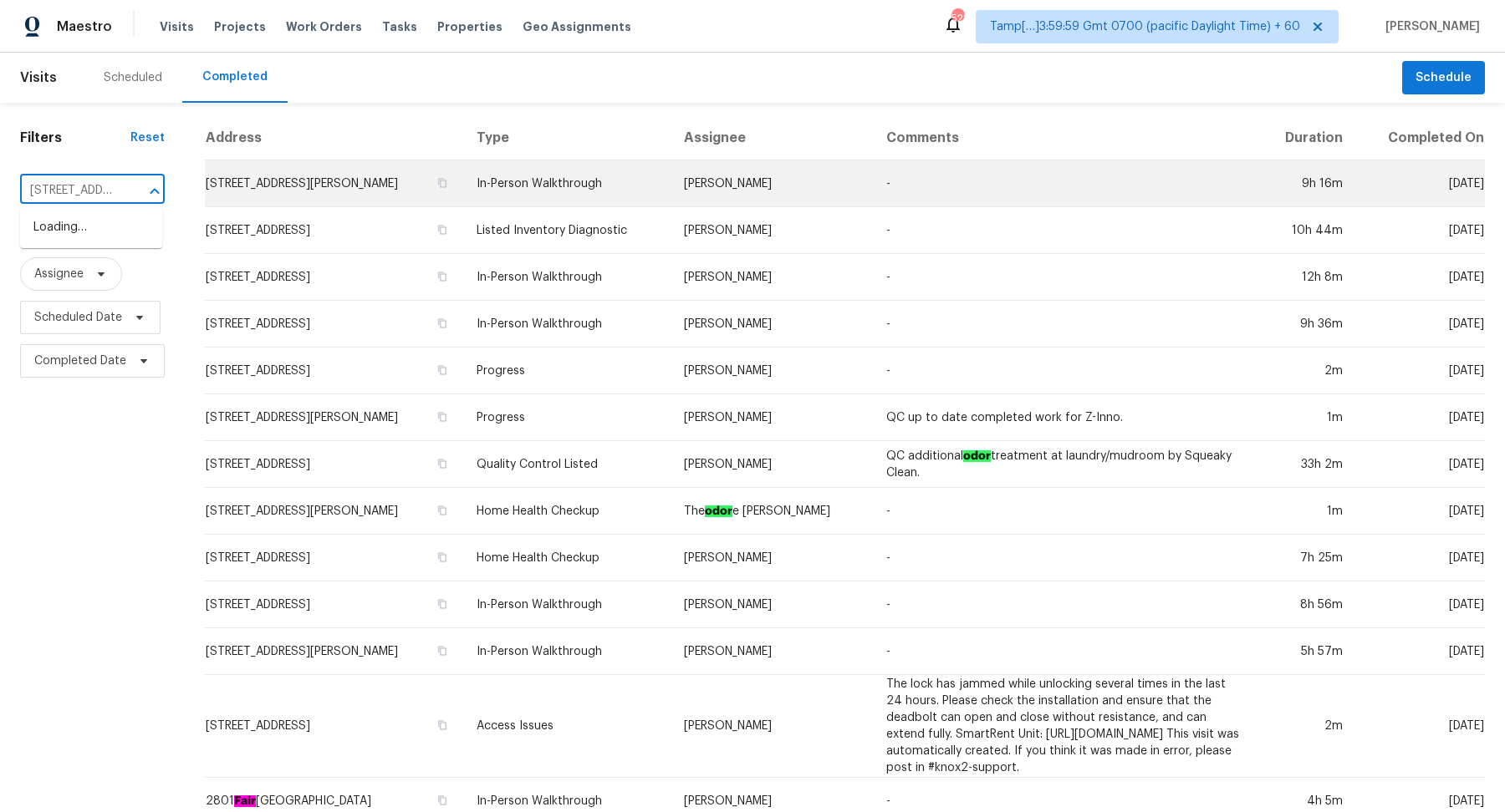
scroll to position [0, 106]
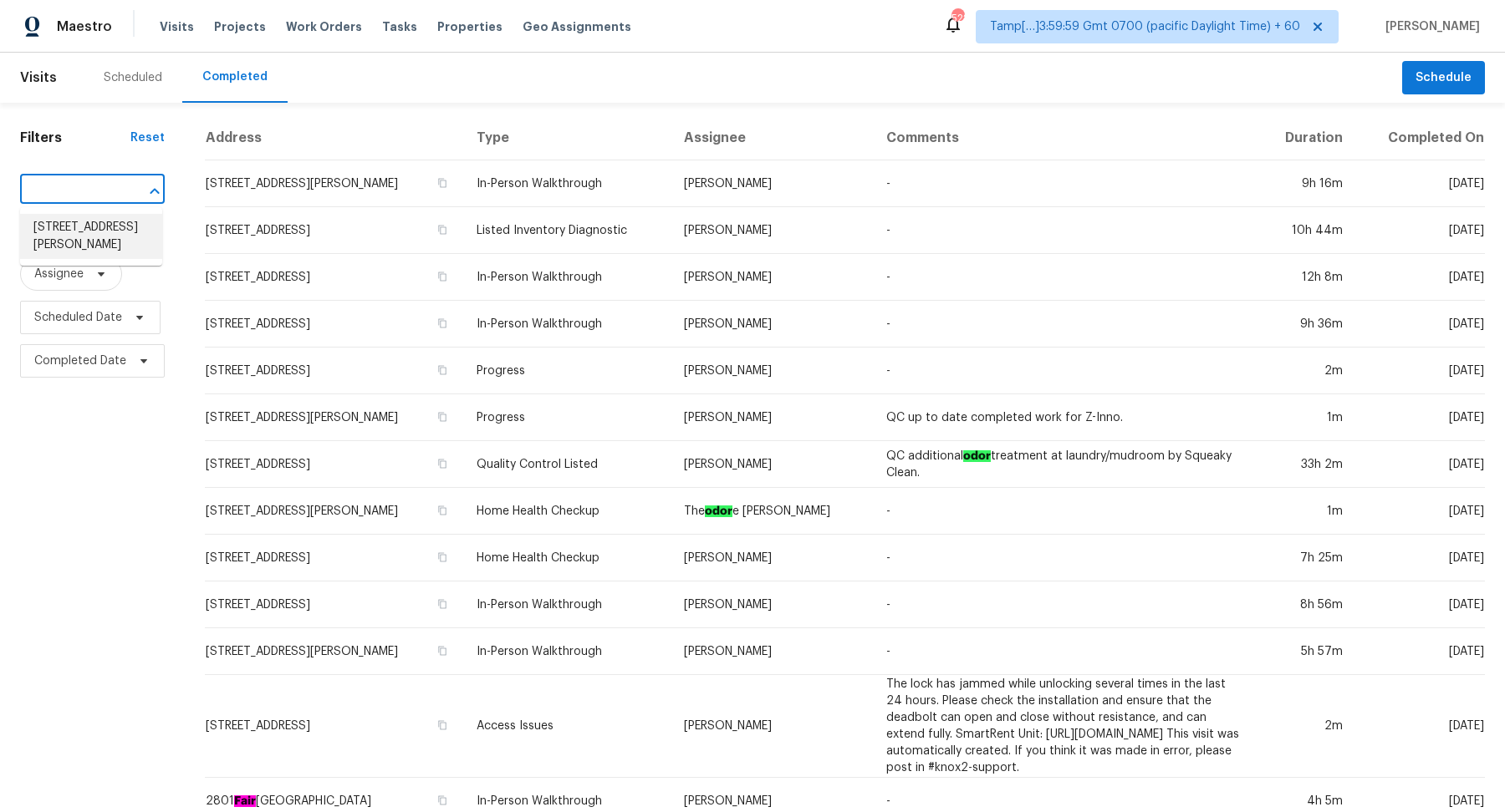
click at [91, 231] on li "4713 Banyan Ln, Tamarac, FL 33319" at bounding box center [92, 236] width 143 height 45
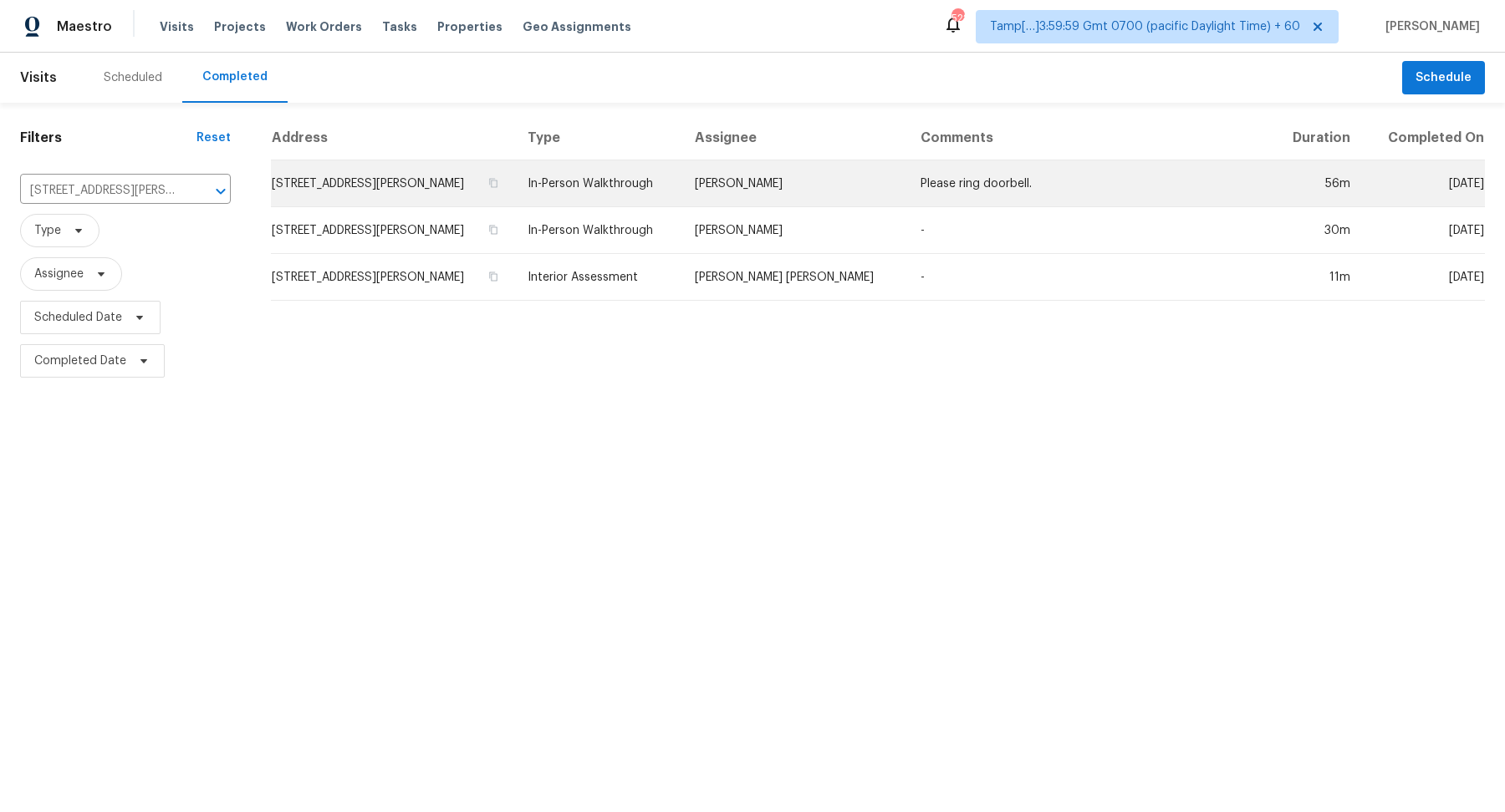
click at [307, 194] on td "4713 Banyan Ln, Tamarac, FL 33319" at bounding box center [393, 183] width 243 height 47
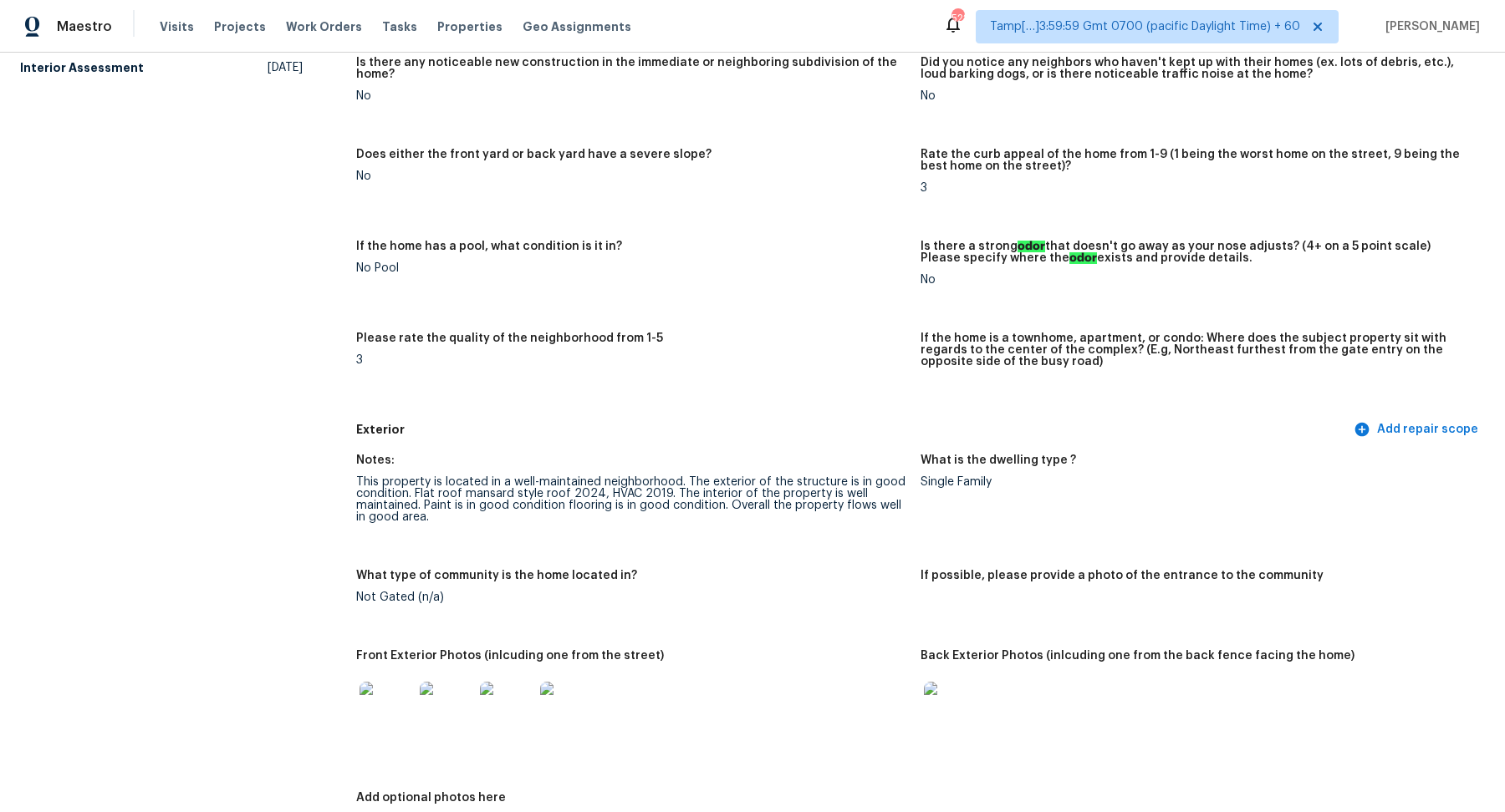
scroll to position [460, 0]
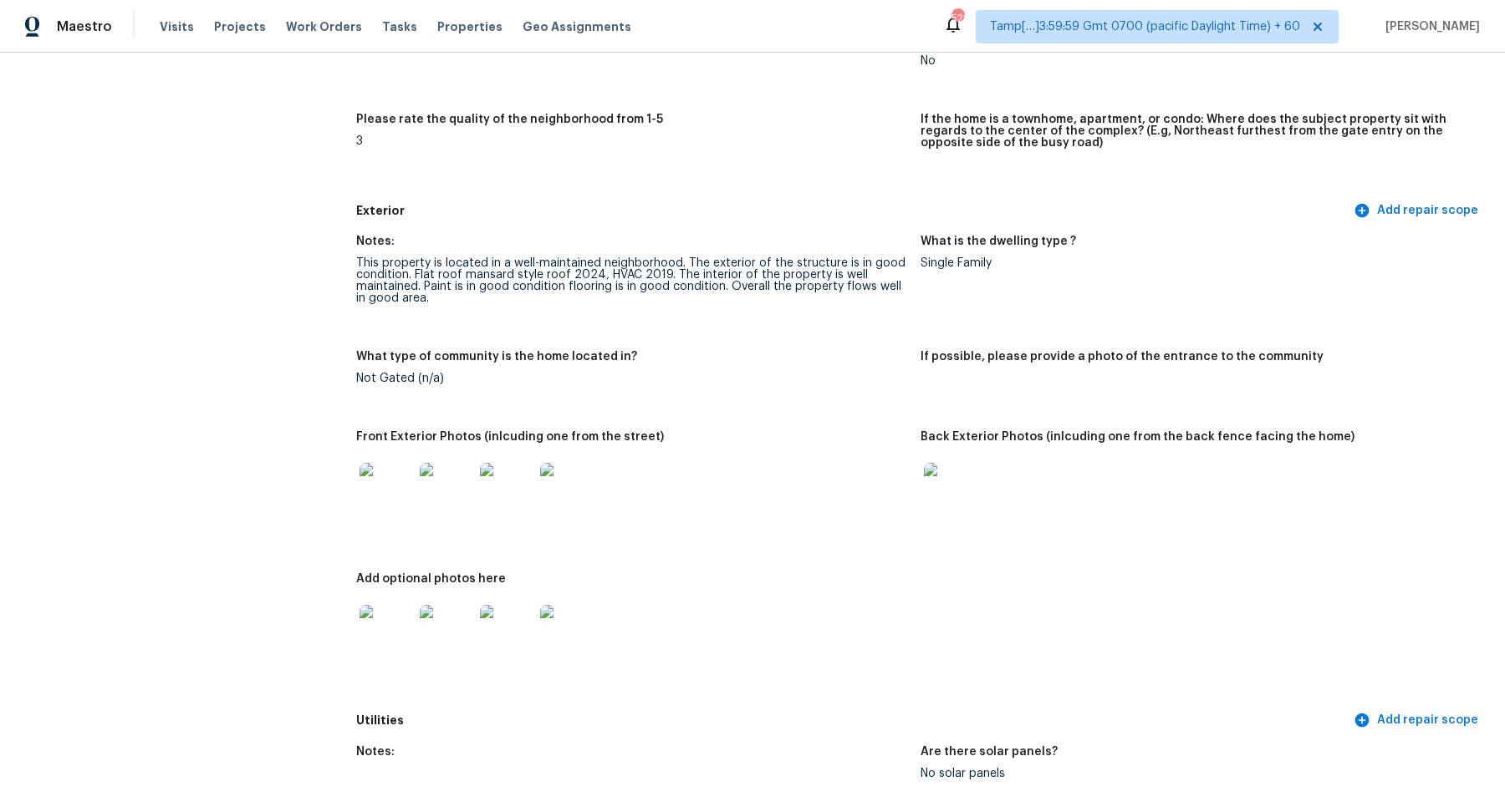
click at [396, 503] on img at bounding box center [386, 489] width 54 height 54
click at [954, 505] on img at bounding box center [951, 489] width 54 height 54
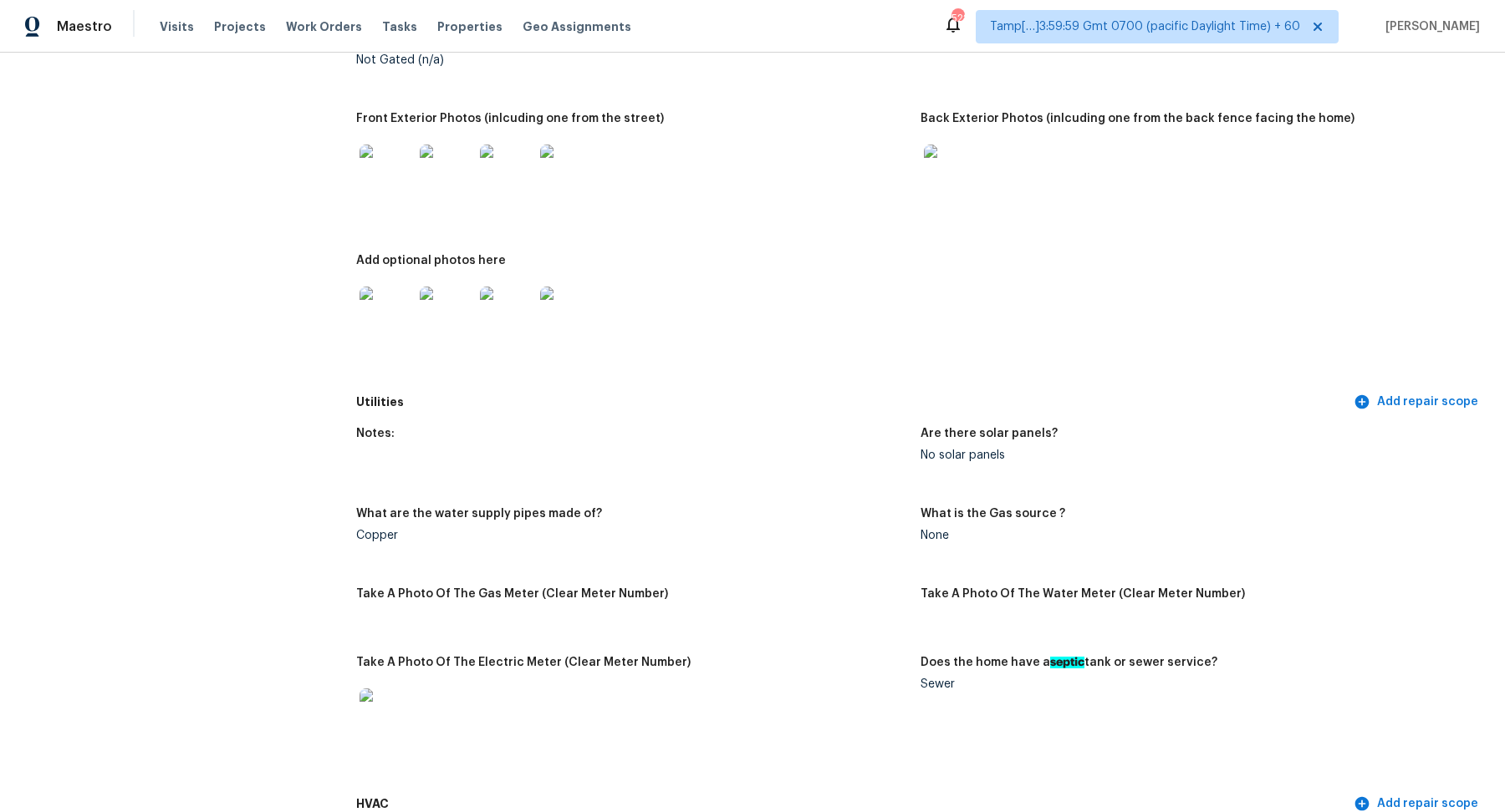
scroll to position [809, 0]
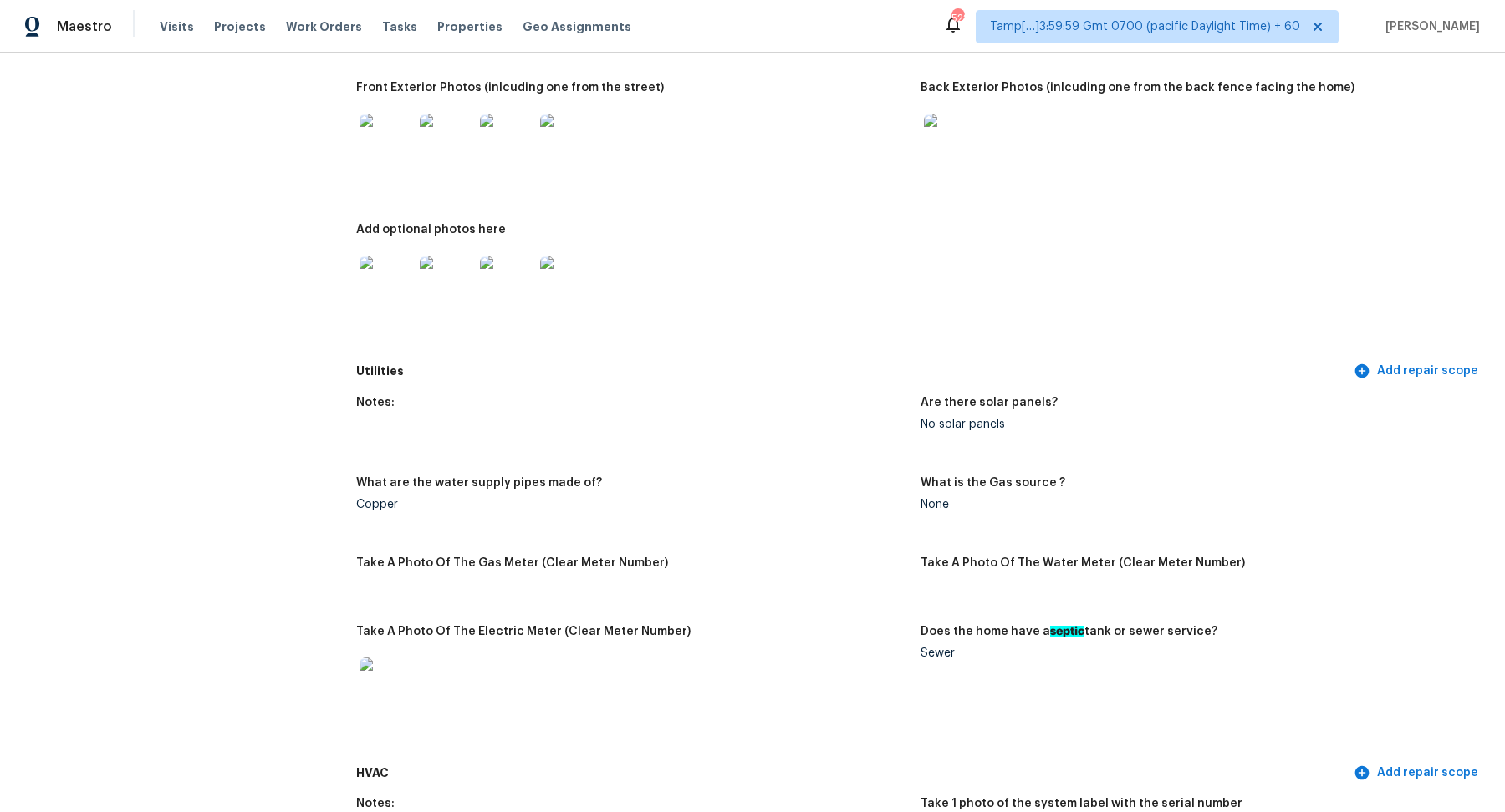
click at [385, 293] on img at bounding box center [386, 282] width 54 height 54
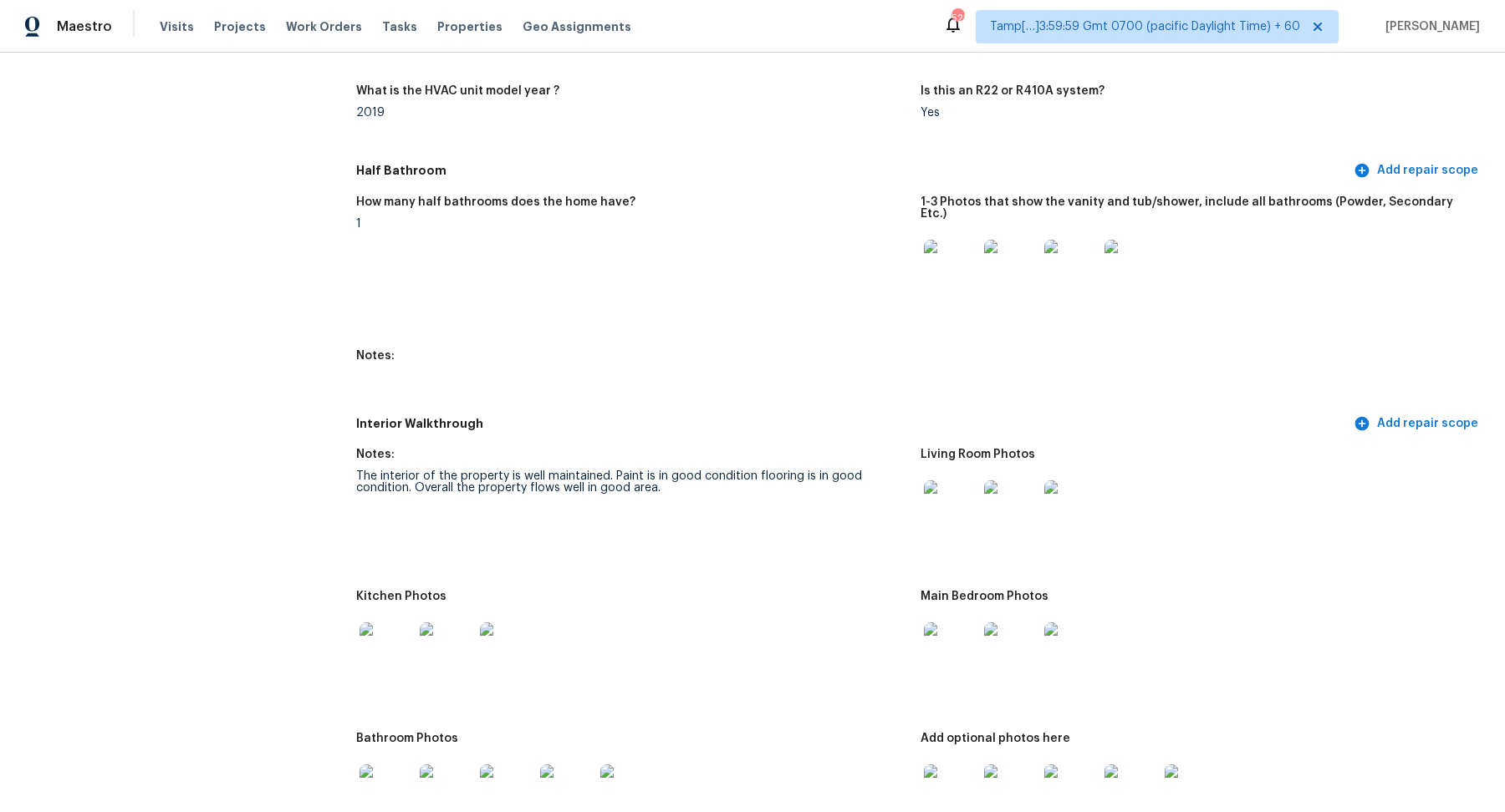
scroll to position [1699, 0]
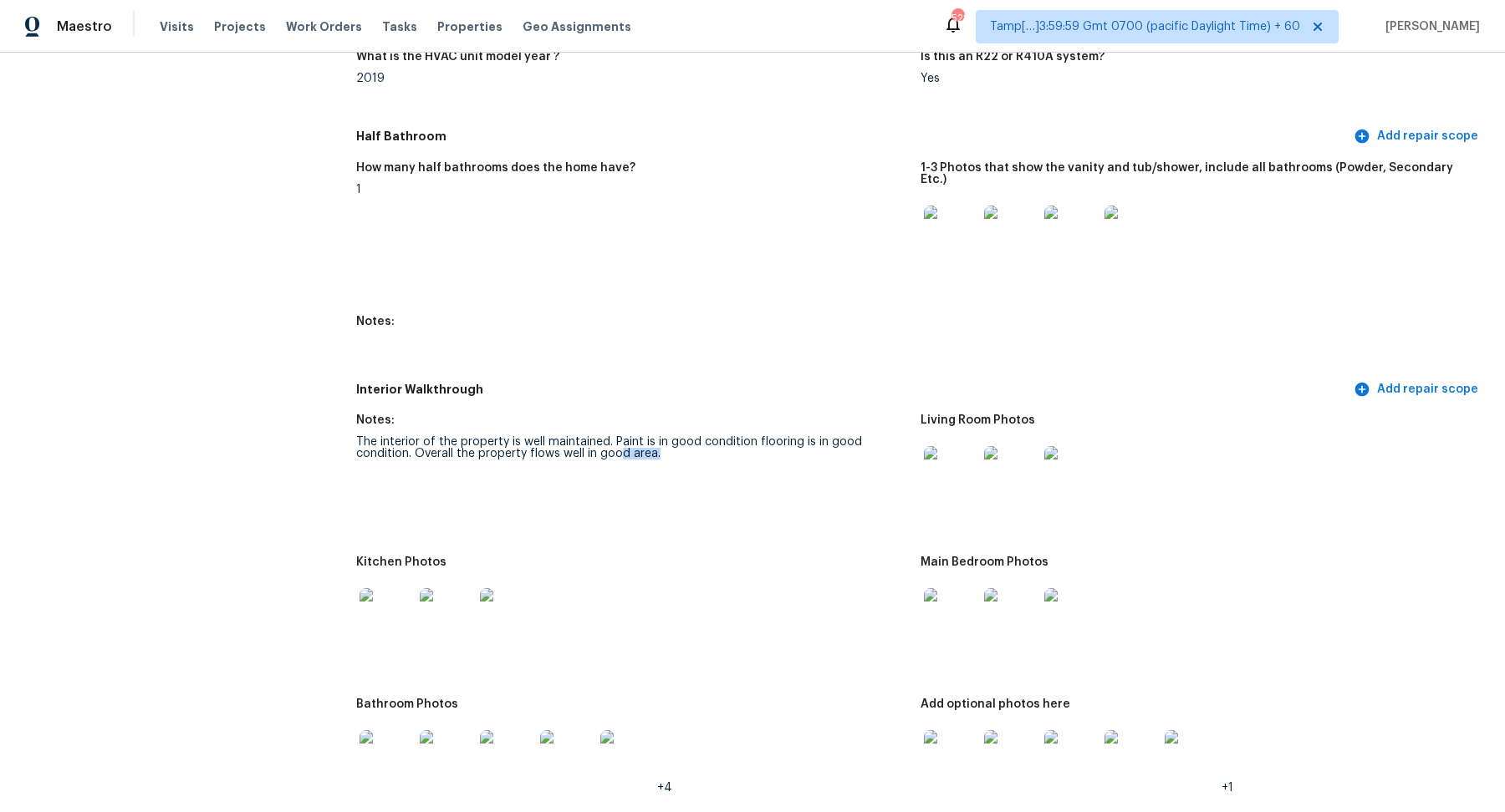
drag, startPoint x: 621, startPoint y: 439, endPoint x: 878, endPoint y: 460, distance: 257.9
click at [877, 460] on figure "Notes: The interior of the property is well maintained. Paint is in good condit…" at bounding box center [638, 475] width 564 height 122
click at [646, 476] on figure "Notes: The interior of the property is well maintained. Paint is in good condit…" at bounding box center [638, 475] width 564 height 122
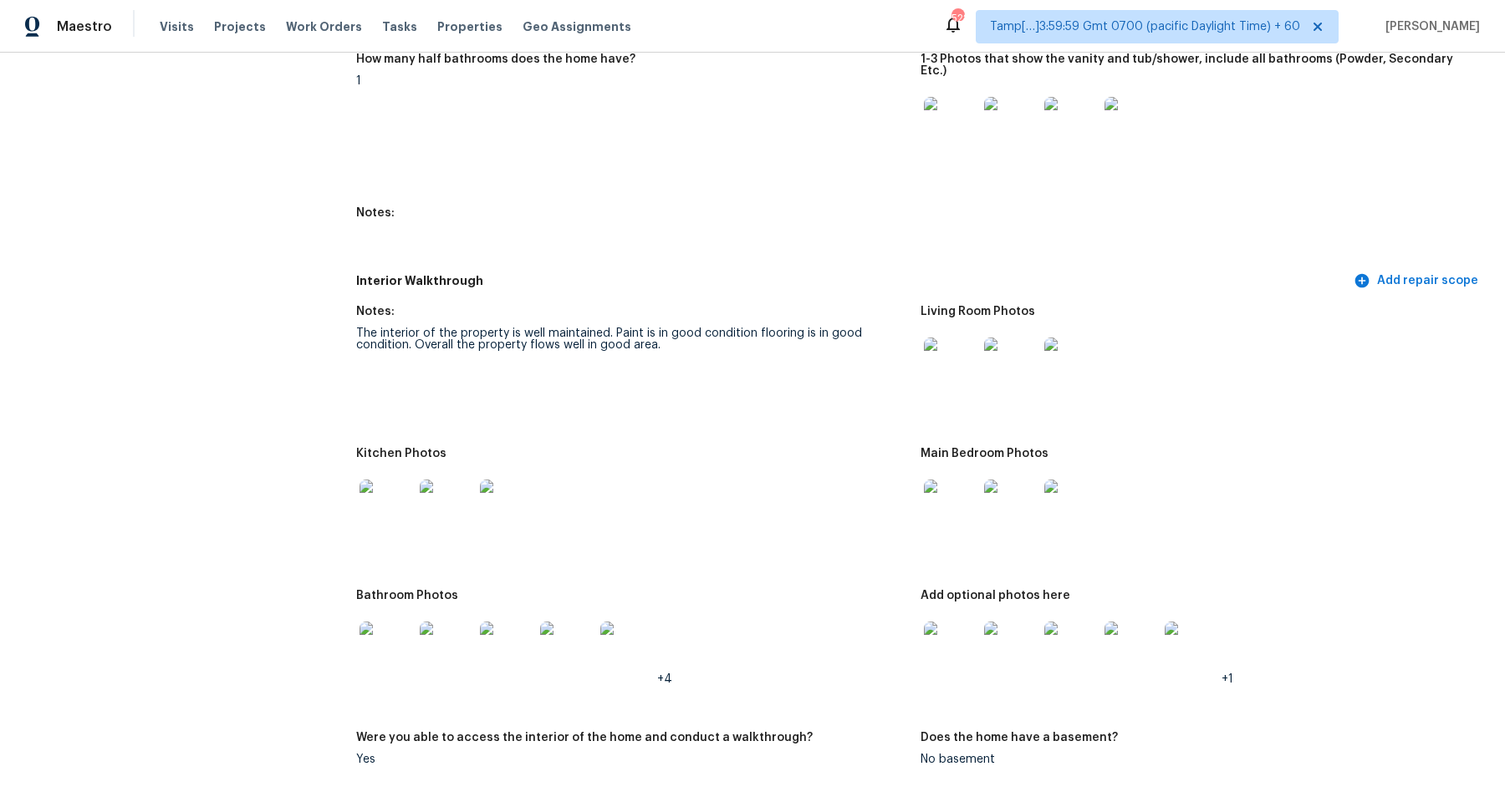
click at [360, 492] on img at bounding box center [386, 506] width 54 height 54
click at [956, 370] on img at bounding box center [951, 364] width 54 height 54
click at [945, 517] on img at bounding box center [951, 506] width 54 height 54
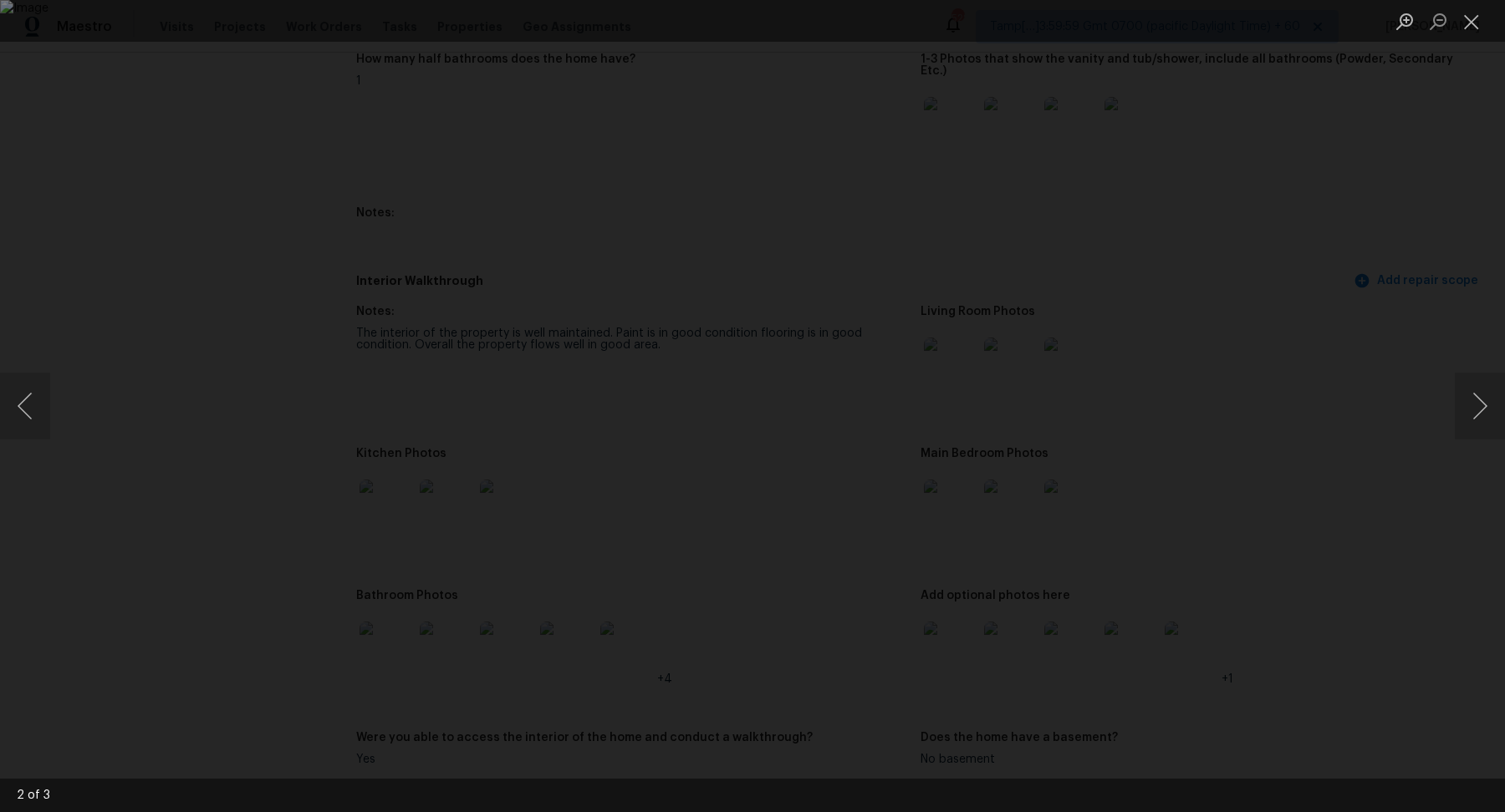
click at [187, 124] on div "Lightbox" at bounding box center [752, 406] width 1505 height 812
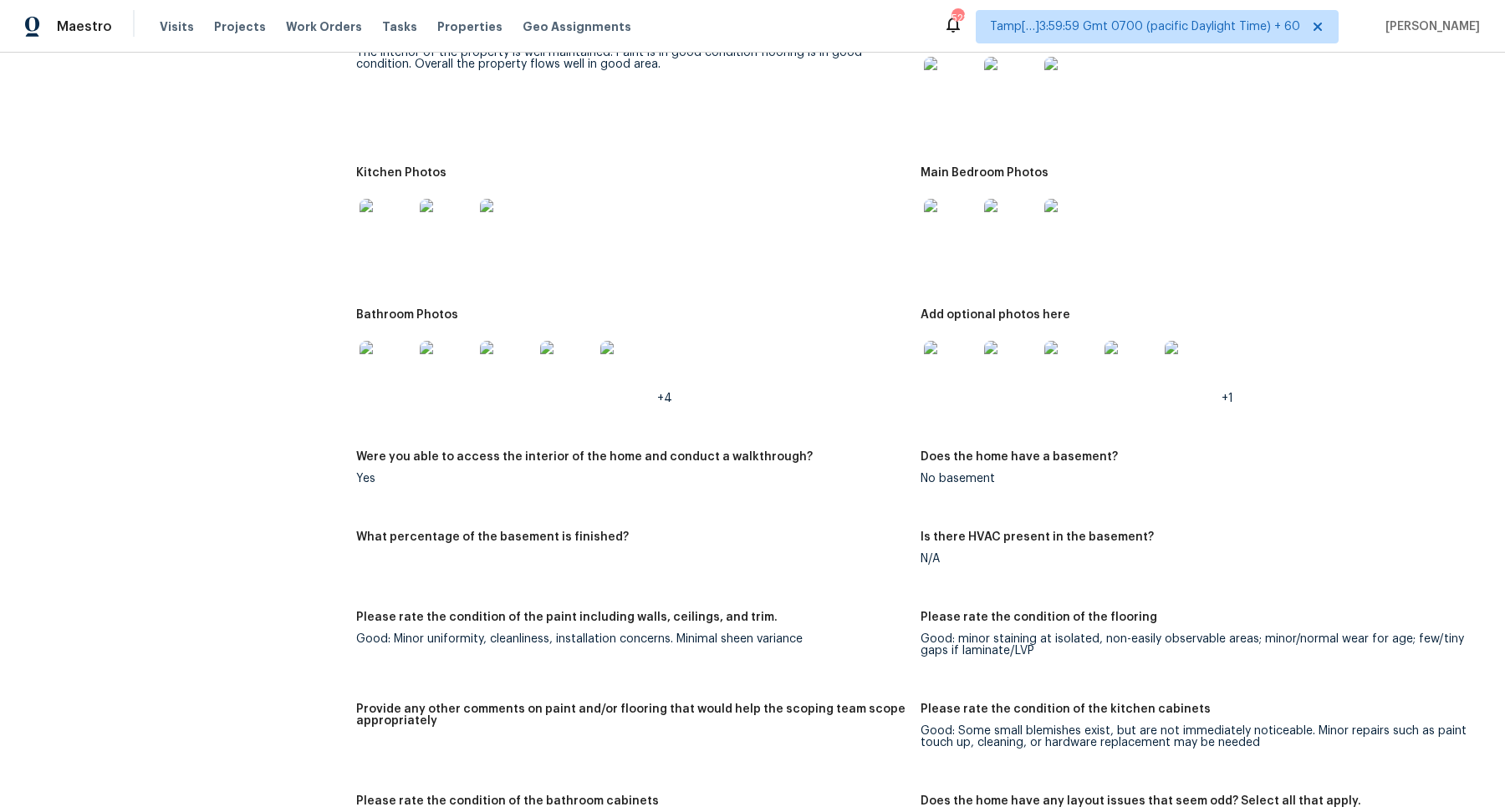
scroll to position [1752, 0]
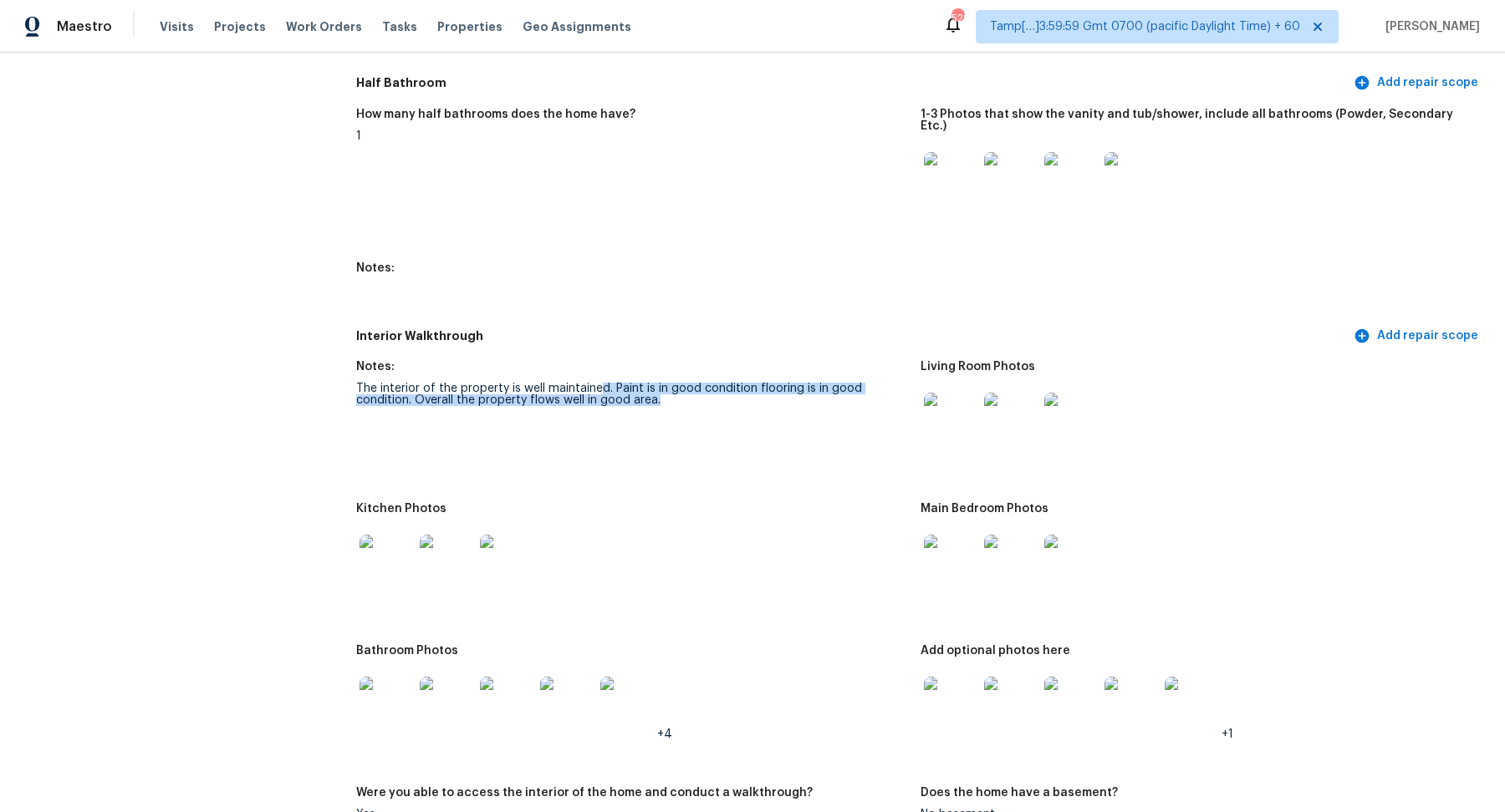
drag, startPoint x: 597, startPoint y: 381, endPoint x: 817, endPoint y: 399, distance: 220.7
click at [817, 399] on figure "Notes: The interior of the property is well maintained. Paint is in good condit…" at bounding box center [638, 421] width 564 height 122
click at [662, 448] on figure "Notes: The interior of the property is well maintained. Paint is in good condit…" at bounding box center [638, 421] width 564 height 122
click at [1029, 556] on img at bounding box center [1010, 561] width 54 height 54
click at [963, 677] on img at bounding box center [951, 704] width 54 height 54
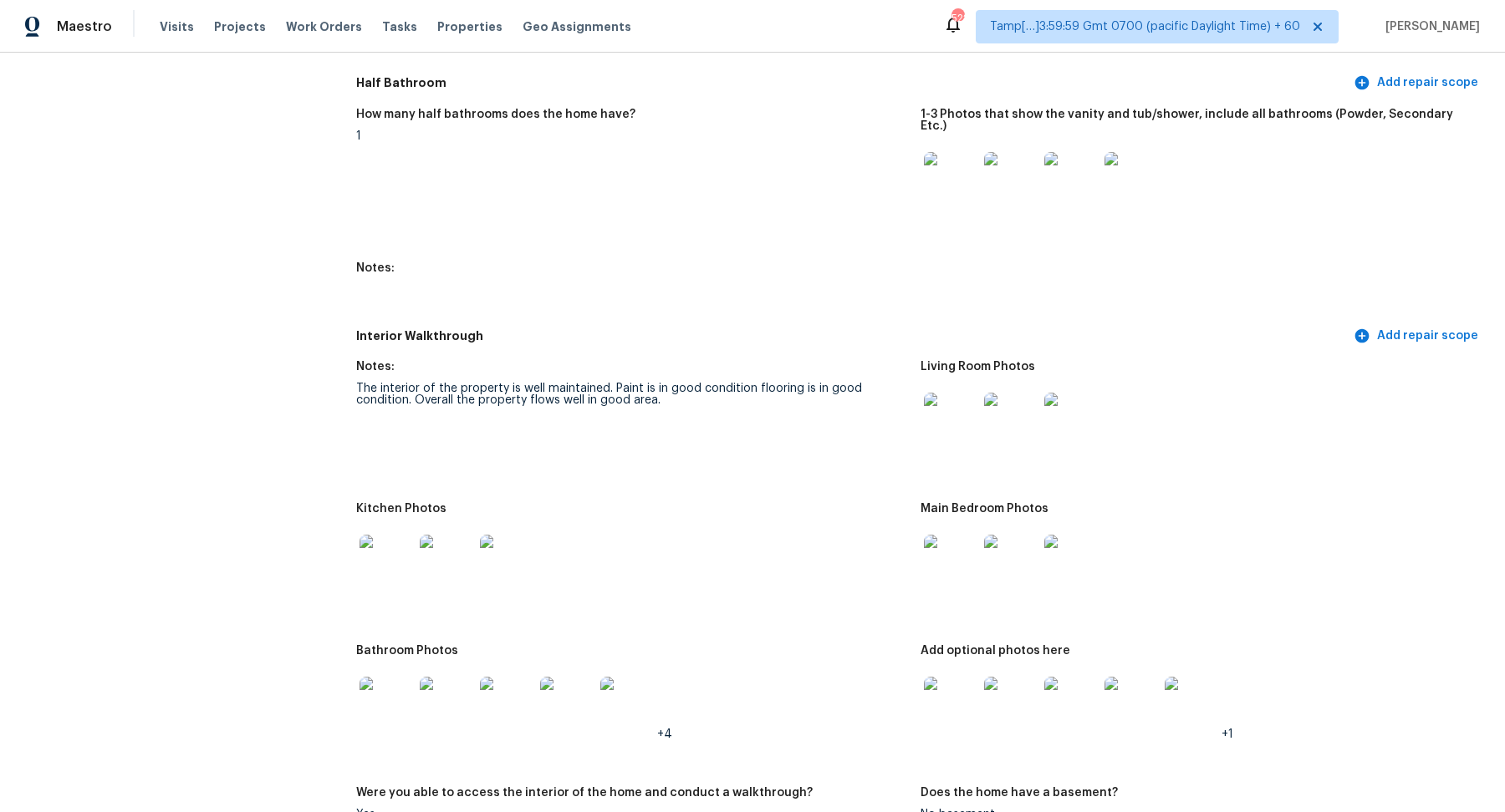
click at [389, 560] on img at bounding box center [386, 561] width 54 height 54
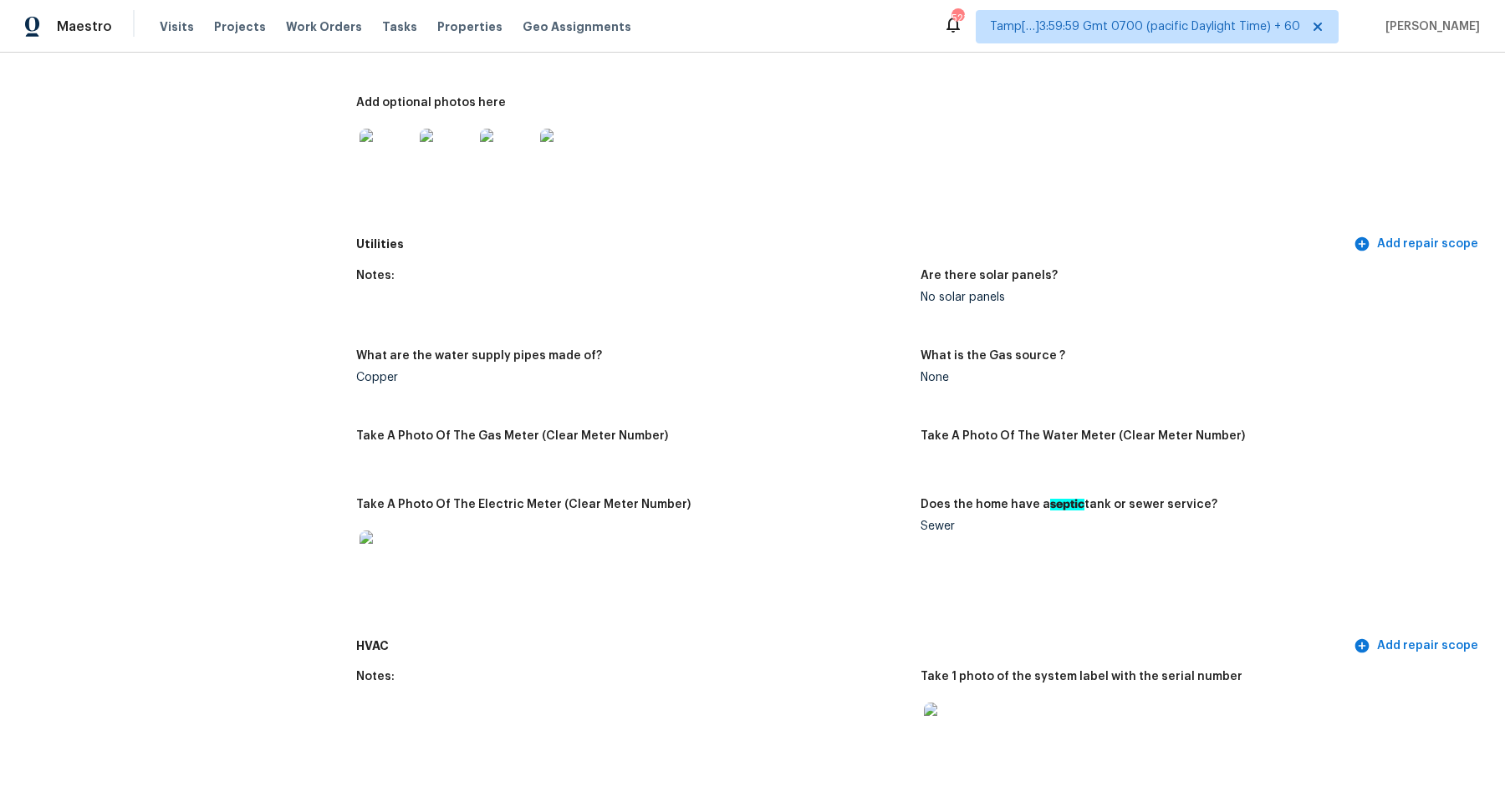
scroll to position [748, 0]
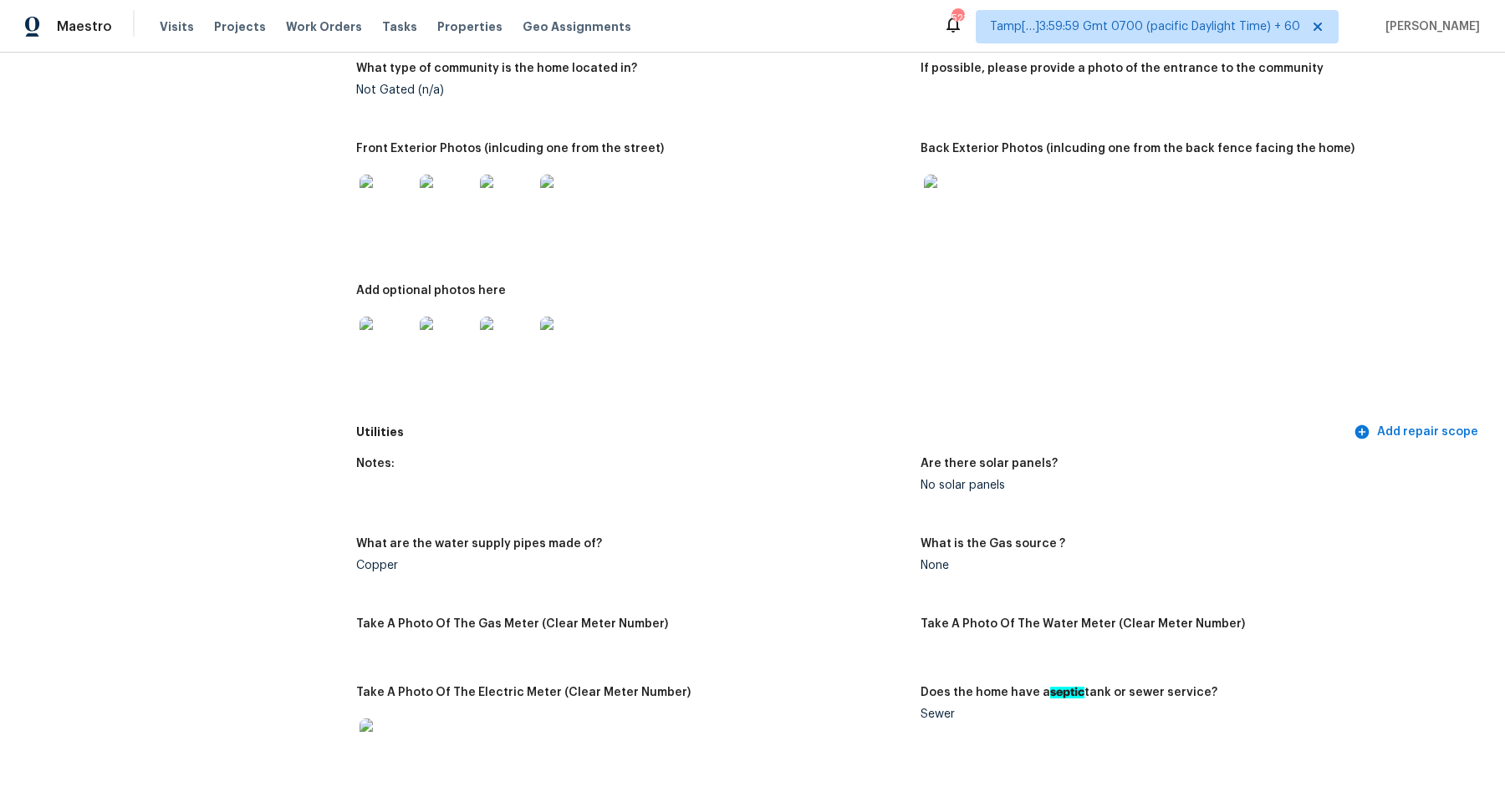
click at [388, 349] on img at bounding box center [386, 343] width 54 height 54
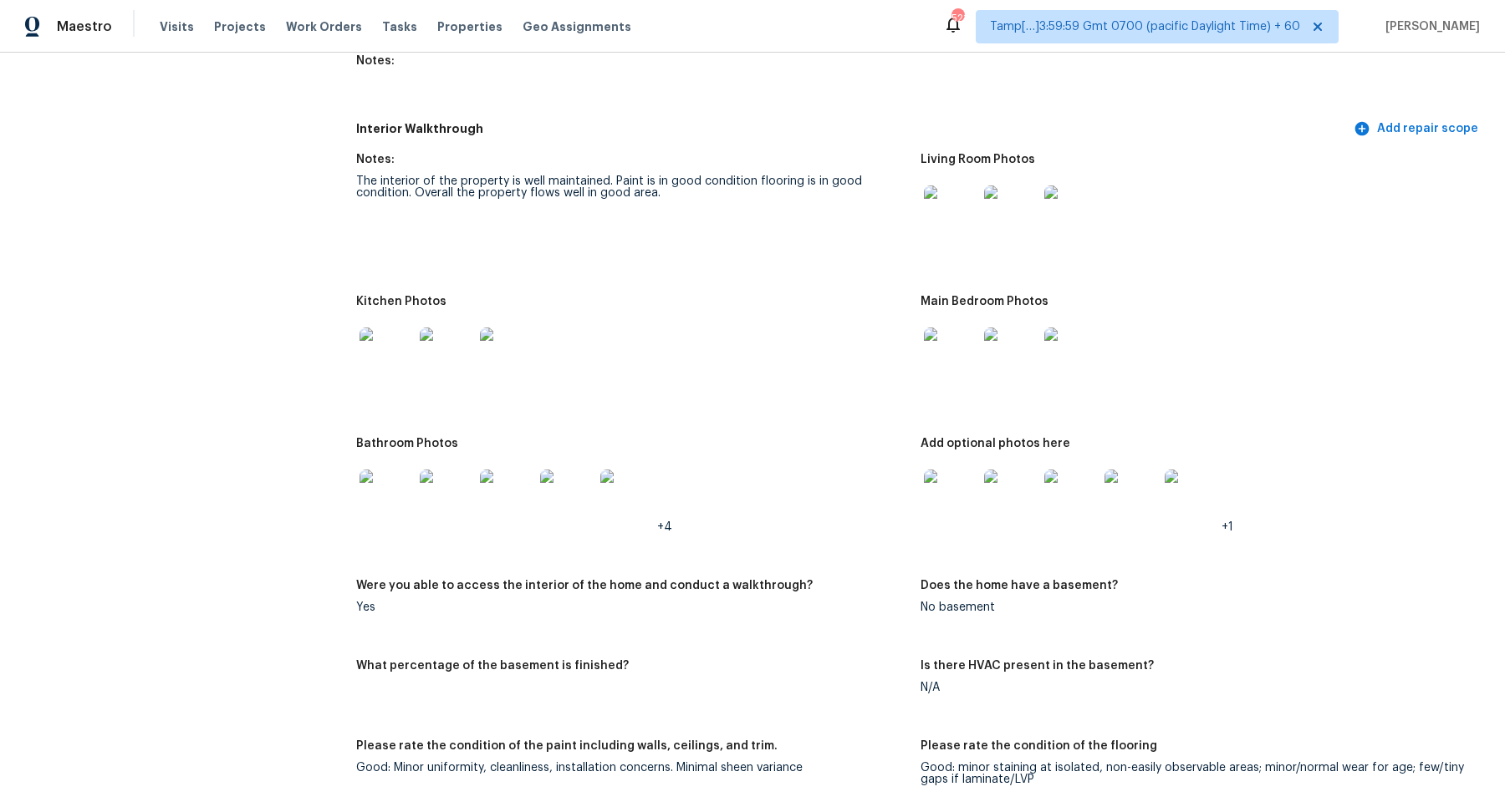
scroll to position [2009, 0]
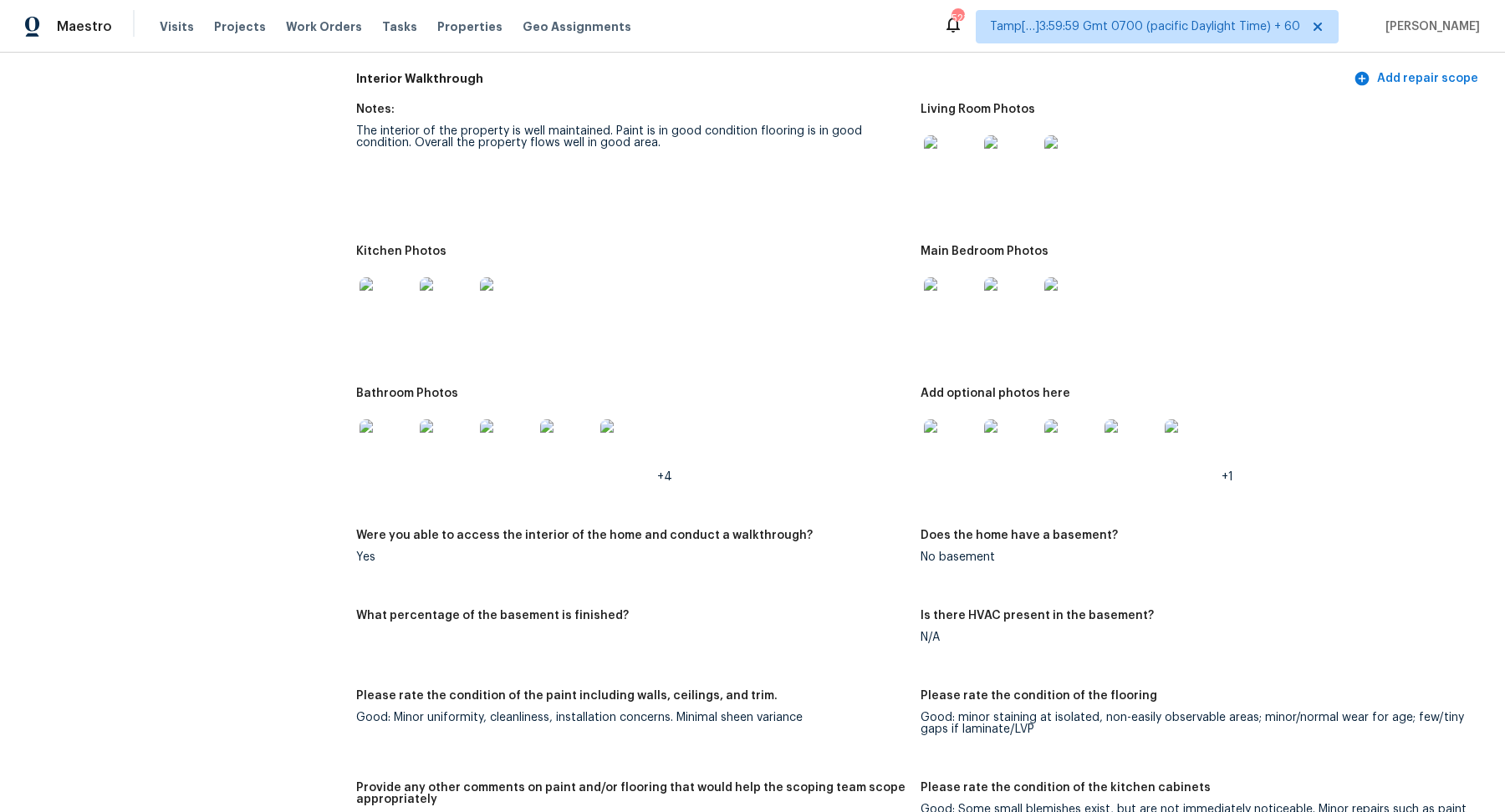
click at [407, 449] on img at bounding box center [386, 446] width 54 height 54
click at [965, 428] on img at bounding box center [951, 446] width 54 height 54
click at [931, 463] on div at bounding box center [951, 447] width 60 height 74
click at [957, 317] on img at bounding box center [951, 304] width 54 height 54
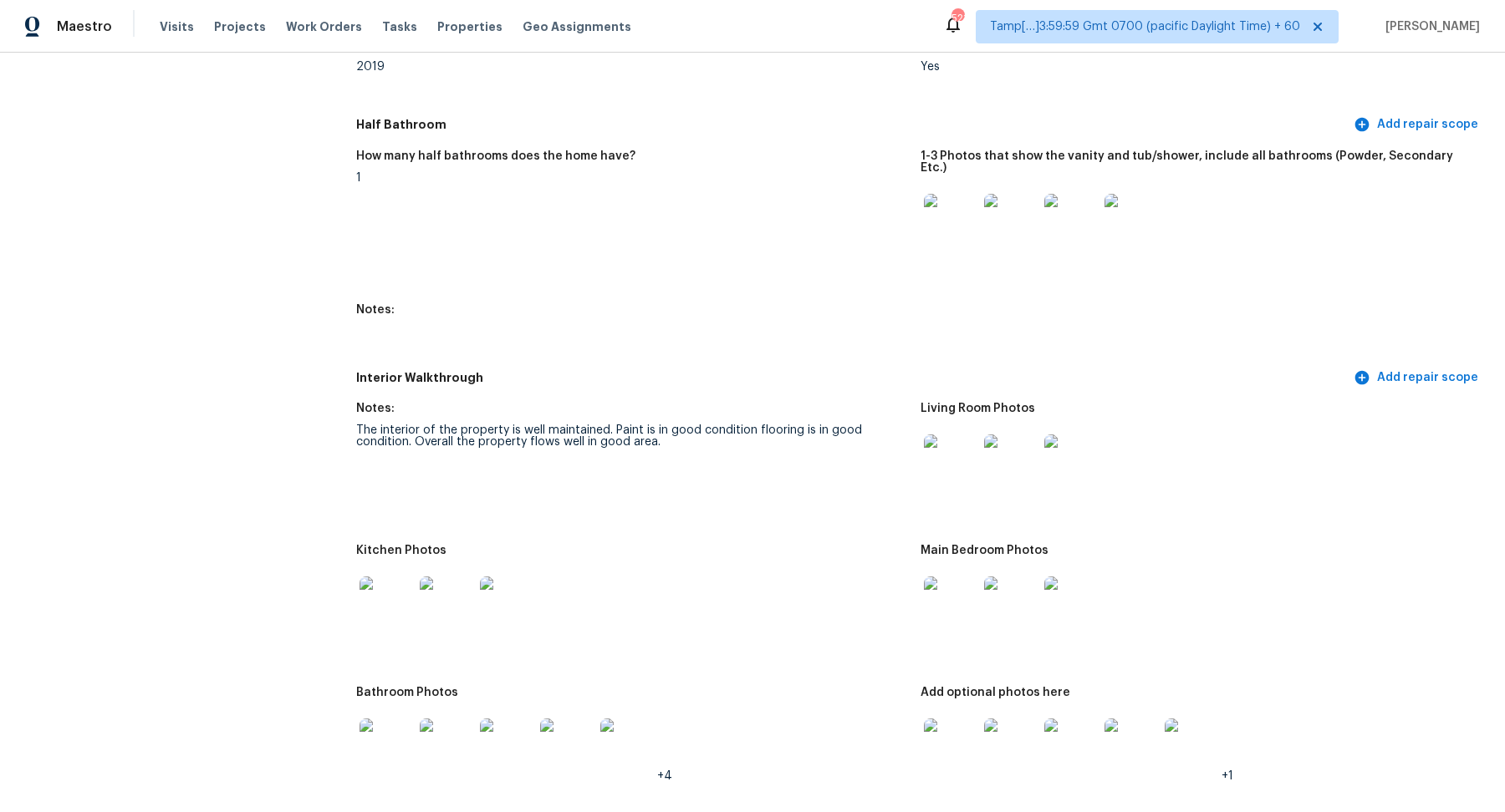
scroll to position [1979, 0]
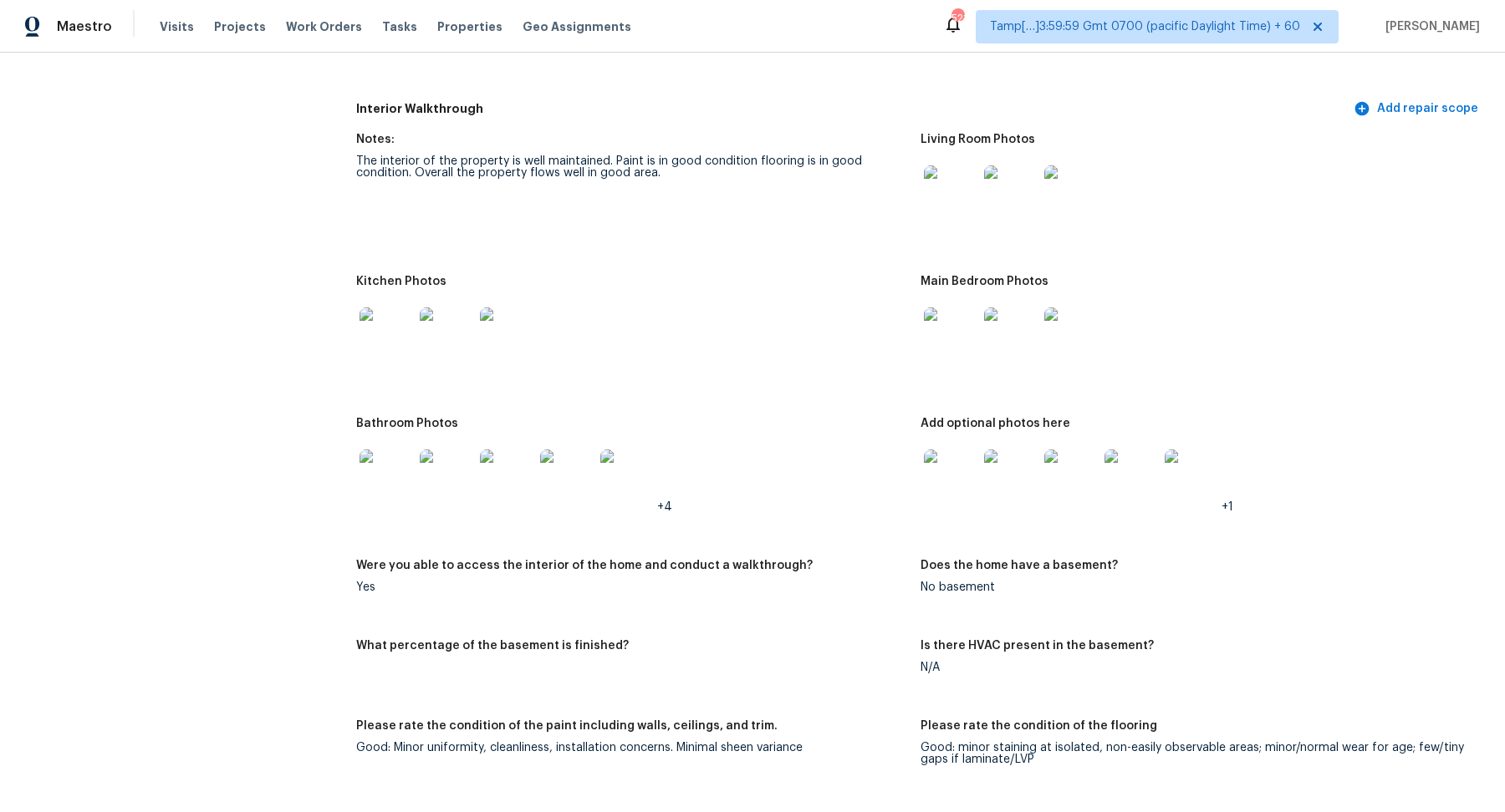
click at [936, 362] on figure "Main Bedroom Photos" at bounding box center [1202, 337] width 564 height 122
click at [950, 323] on img at bounding box center [951, 334] width 54 height 54
click at [929, 454] on img at bounding box center [951, 476] width 54 height 54
click at [963, 179] on img at bounding box center [951, 192] width 54 height 54
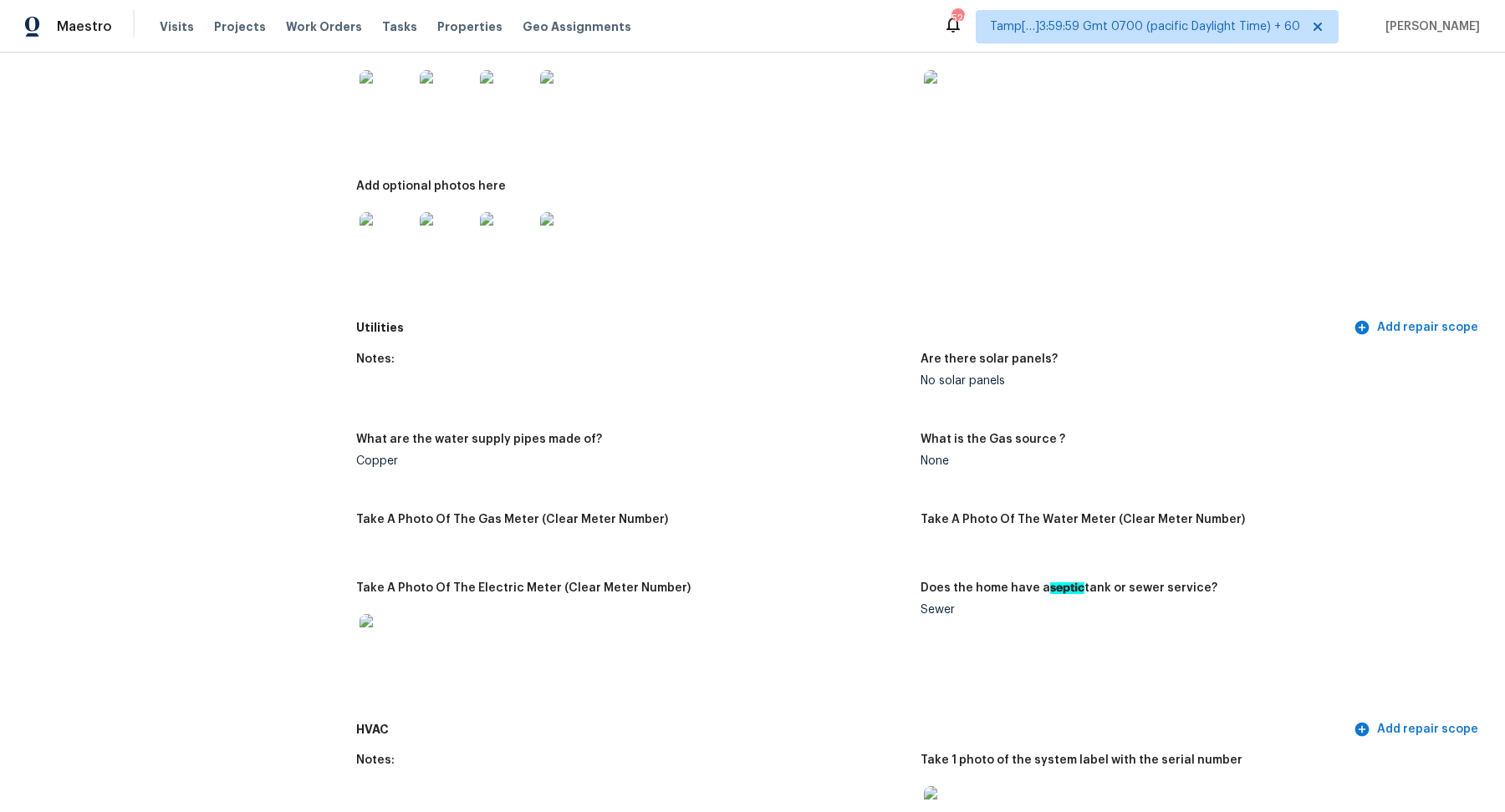
scroll to position [745, 0]
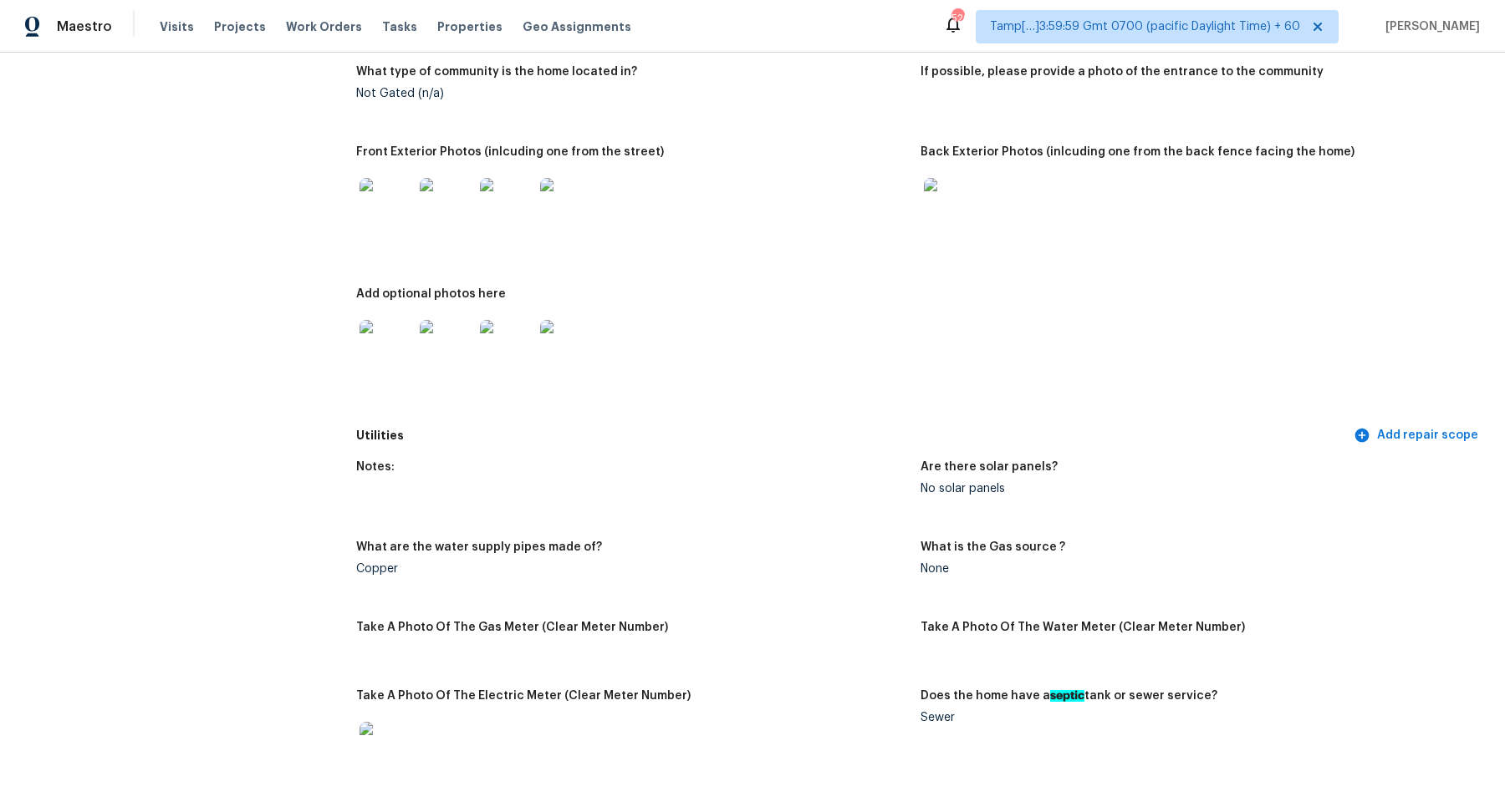
click at [947, 212] on img at bounding box center [951, 204] width 54 height 54
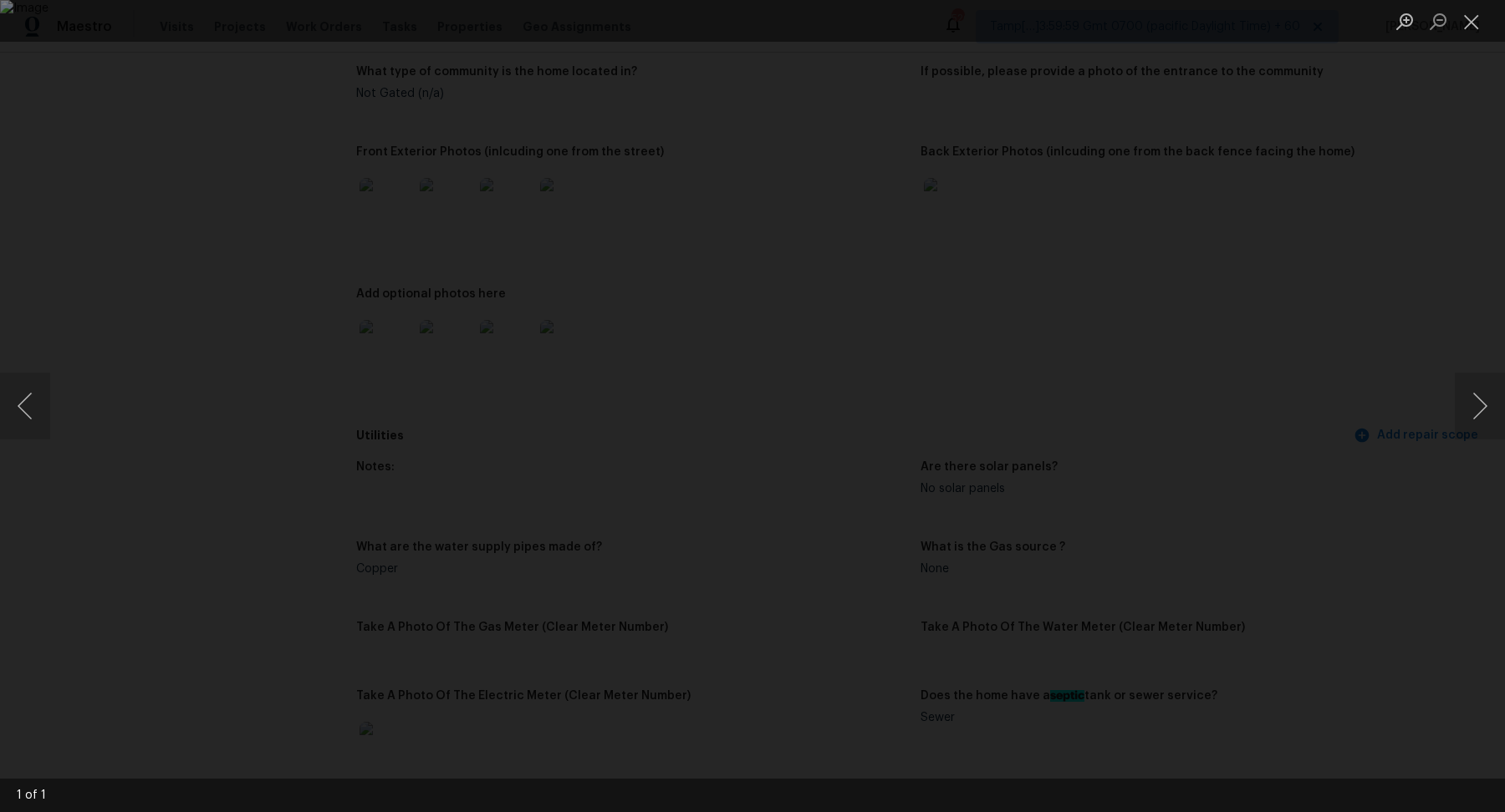
click at [1252, 266] on div "Lightbox" at bounding box center [752, 406] width 1505 height 812
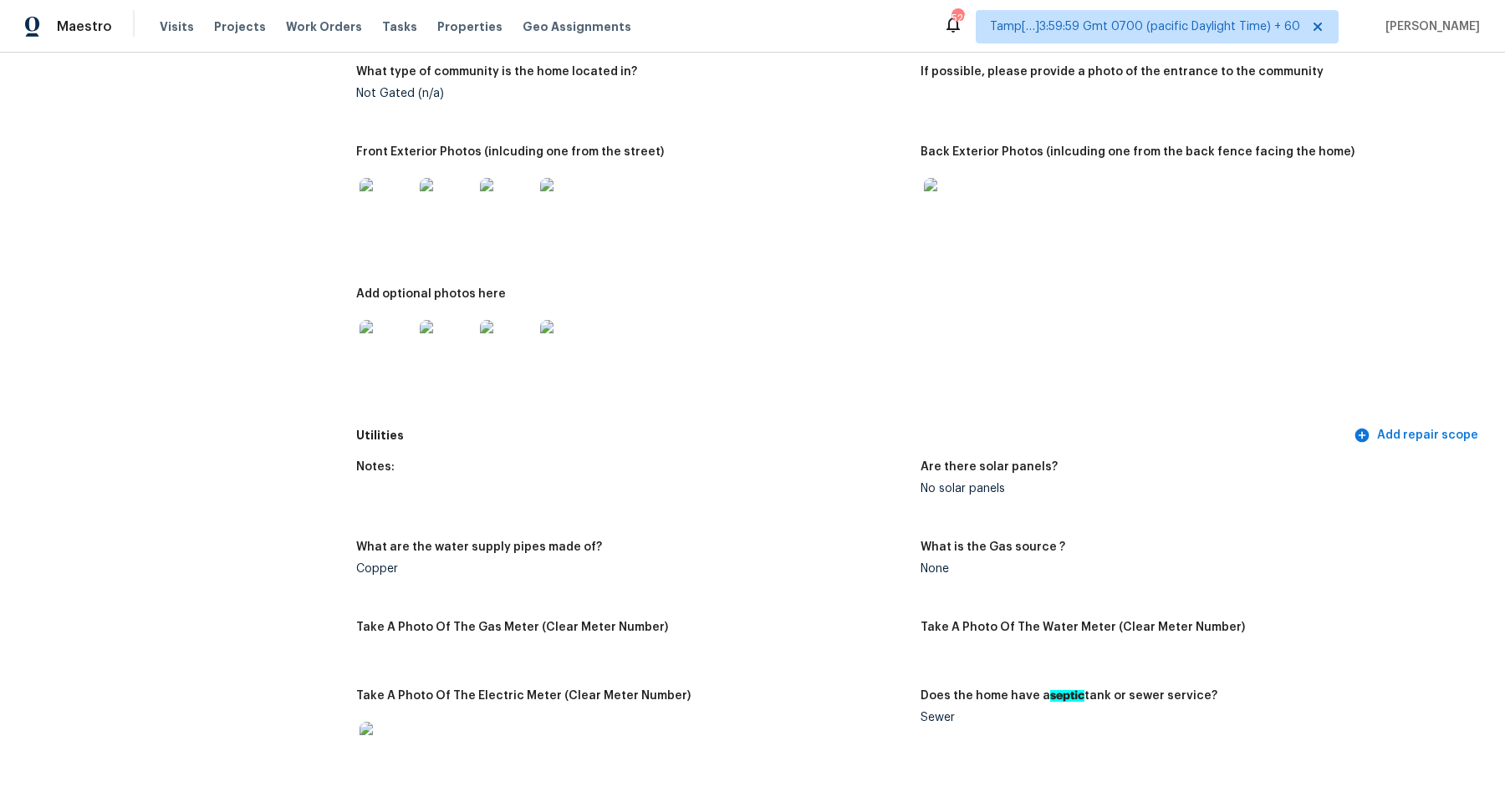
click at [410, 356] on img at bounding box center [386, 347] width 54 height 54
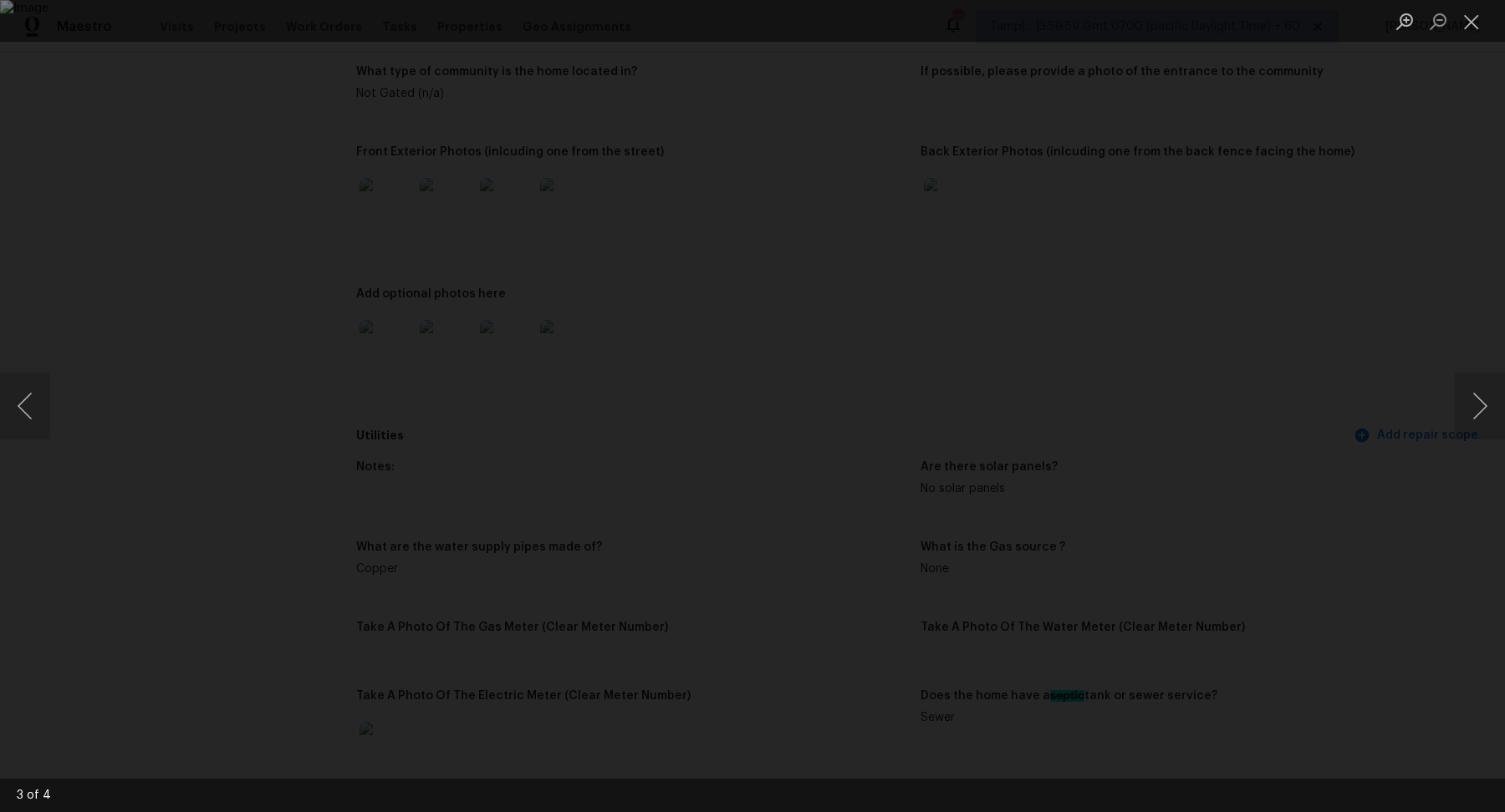
click at [1241, 472] on div "Lightbox" at bounding box center [752, 406] width 1505 height 812
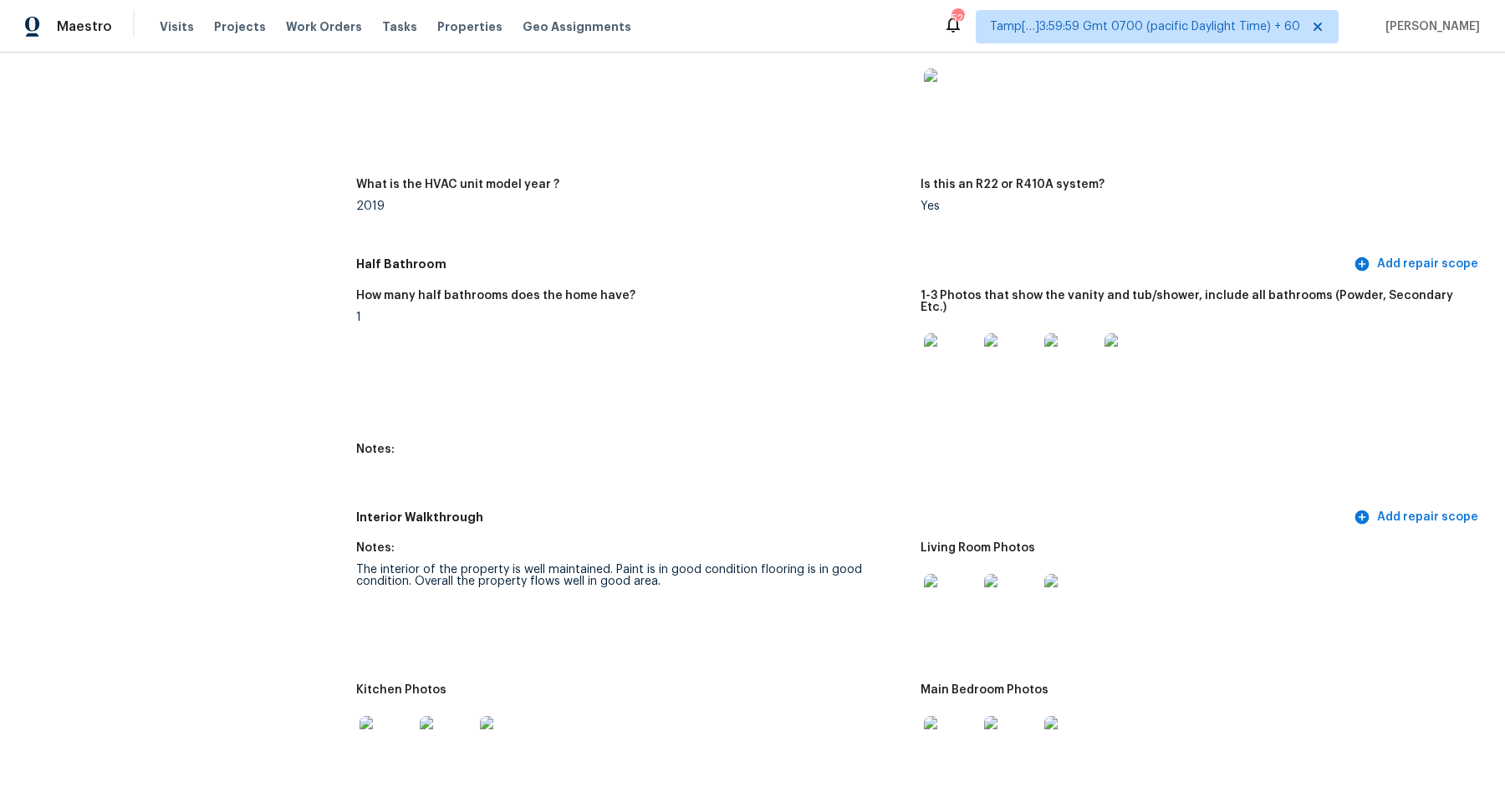
scroll to position [1571, 0]
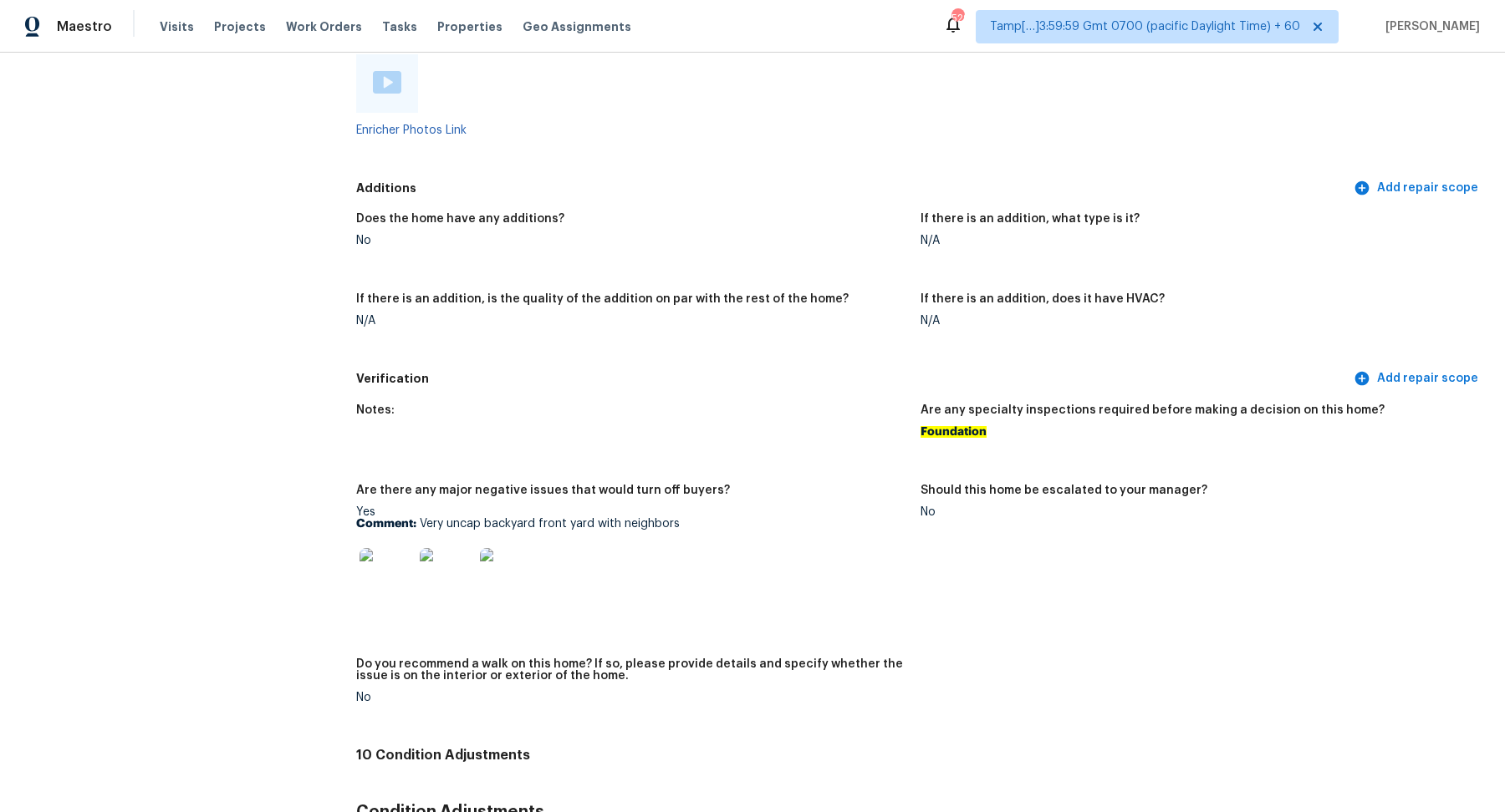
scroll to position [3339, 0]
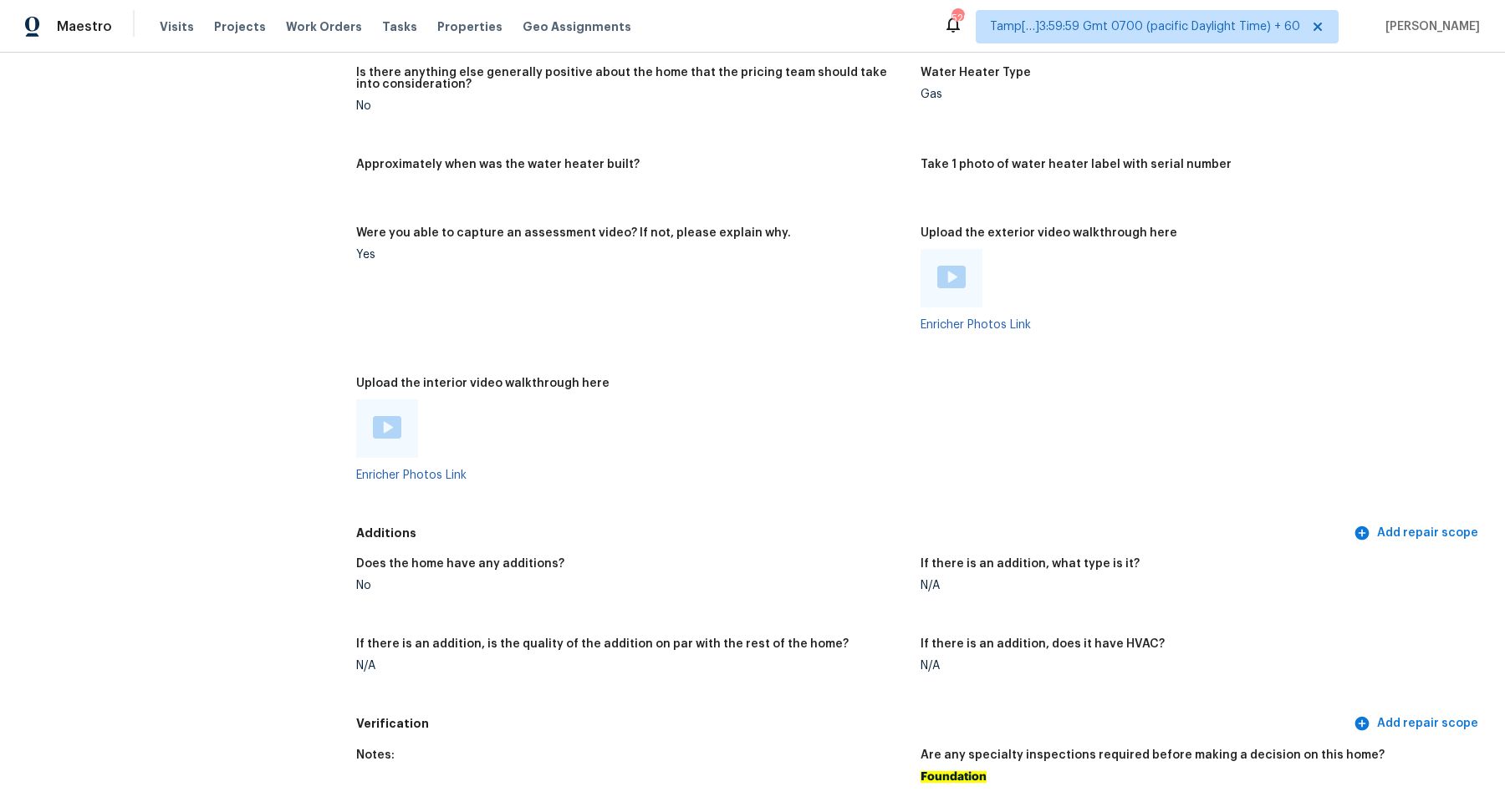
click at [393, 418] on img at bounding box center [387, 428] width 28 height 23
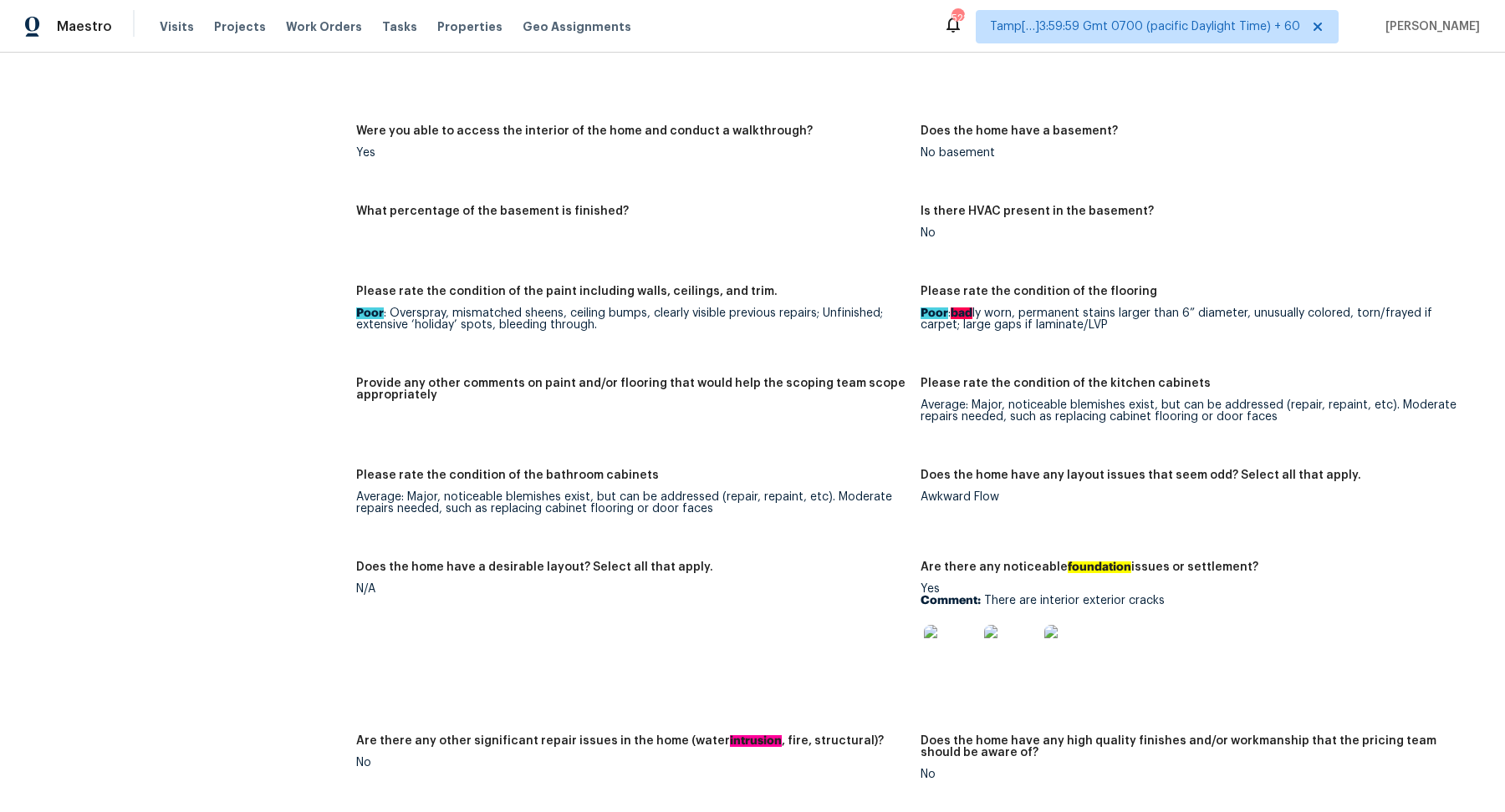
scroll to position [2761, 0]
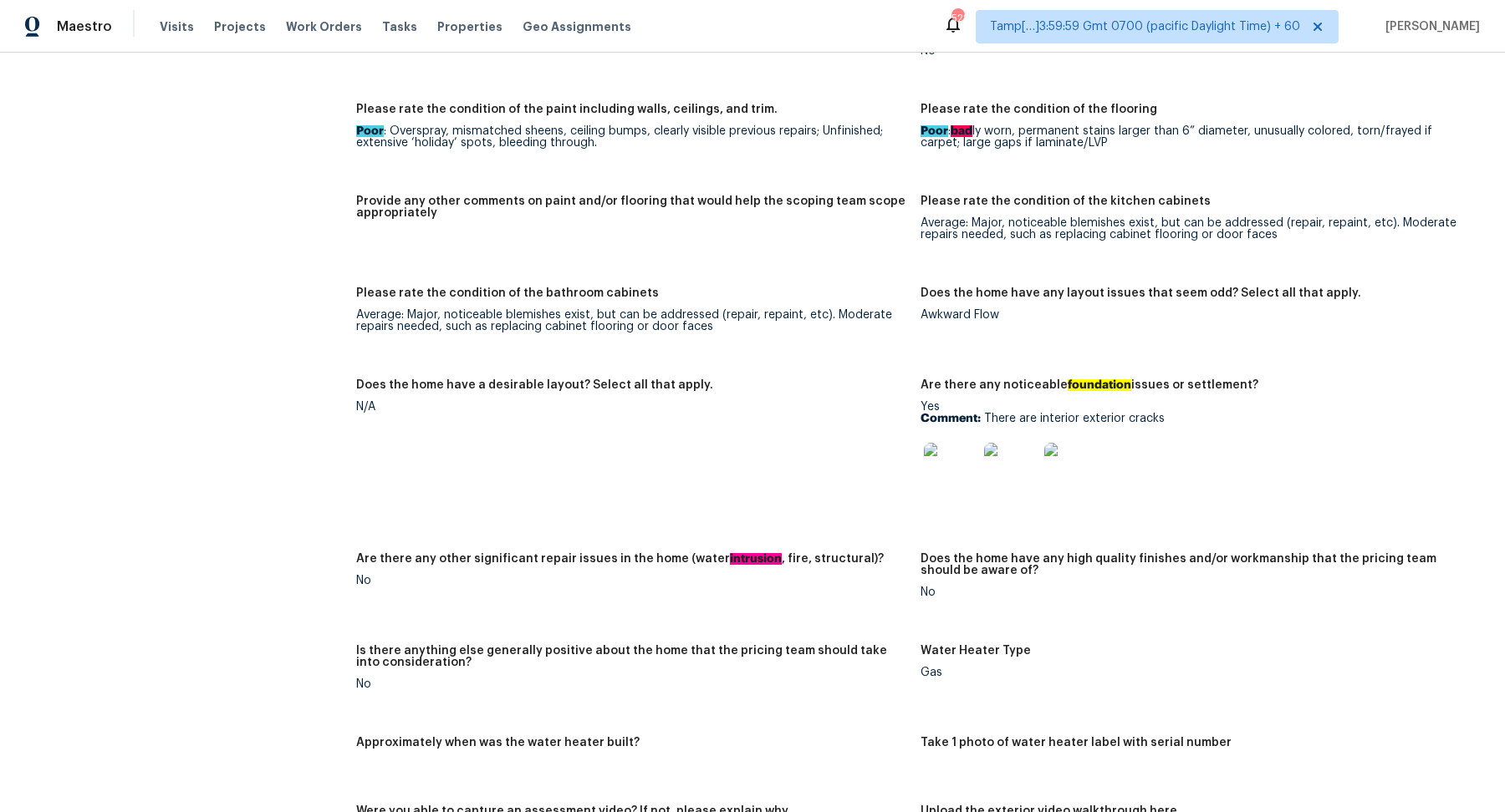
click at [956, 450] on img at bounding box center [951, 470] width 54 height 54
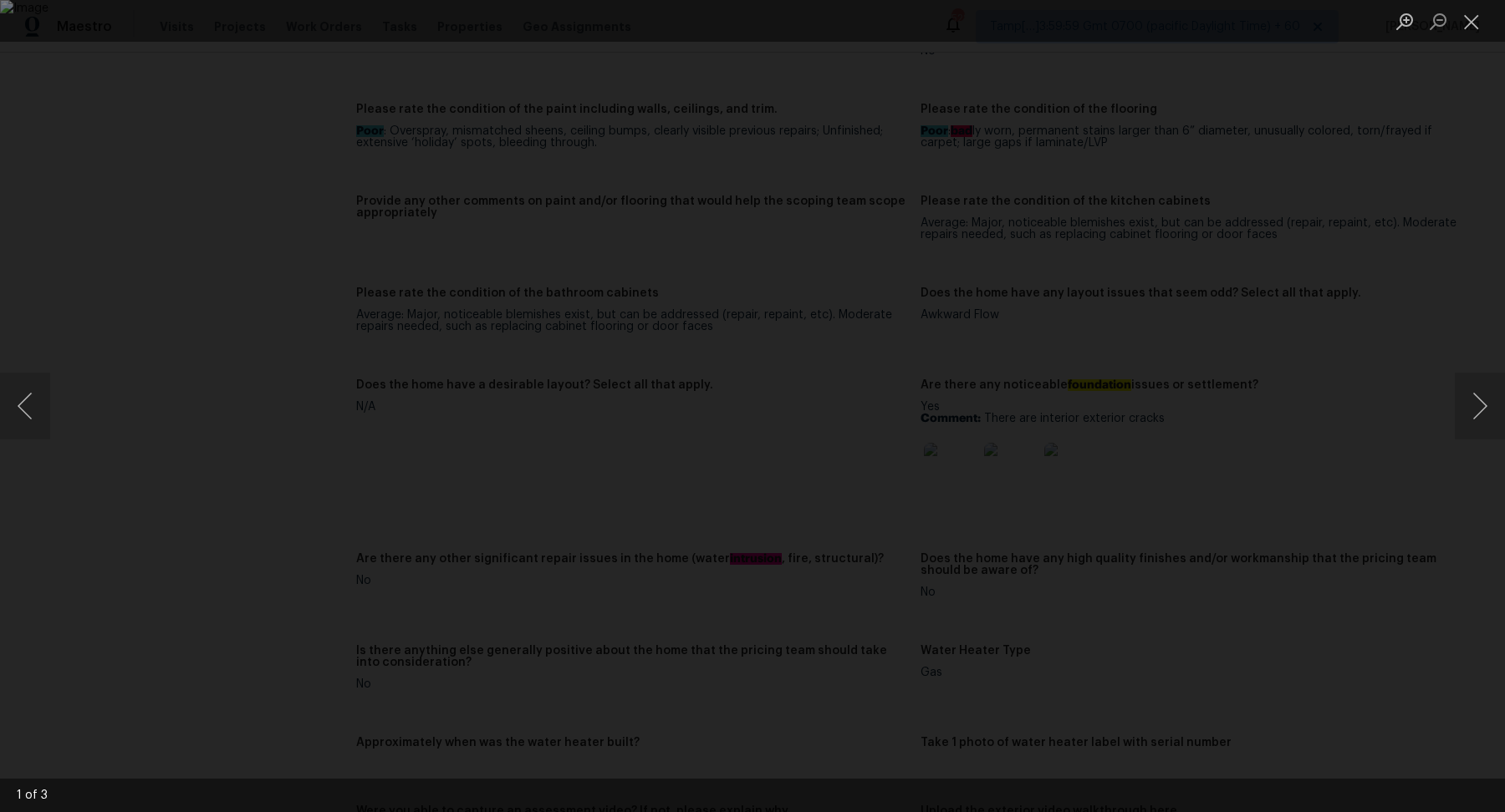
click at [1309, 304] on div "Lightbox" at bounding box center [752, 406] width 1505 height 812
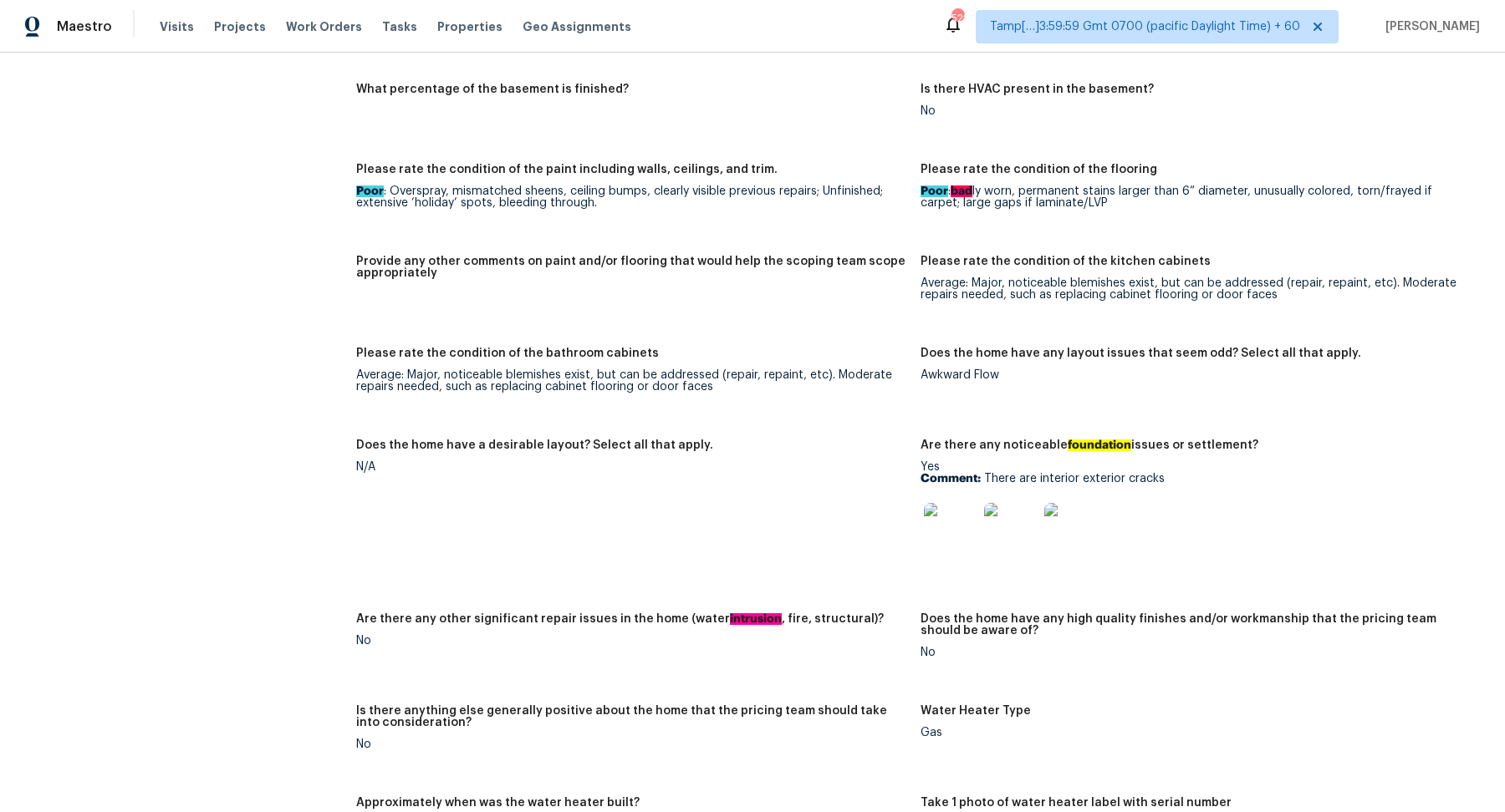
scroll to position [2838, 0]
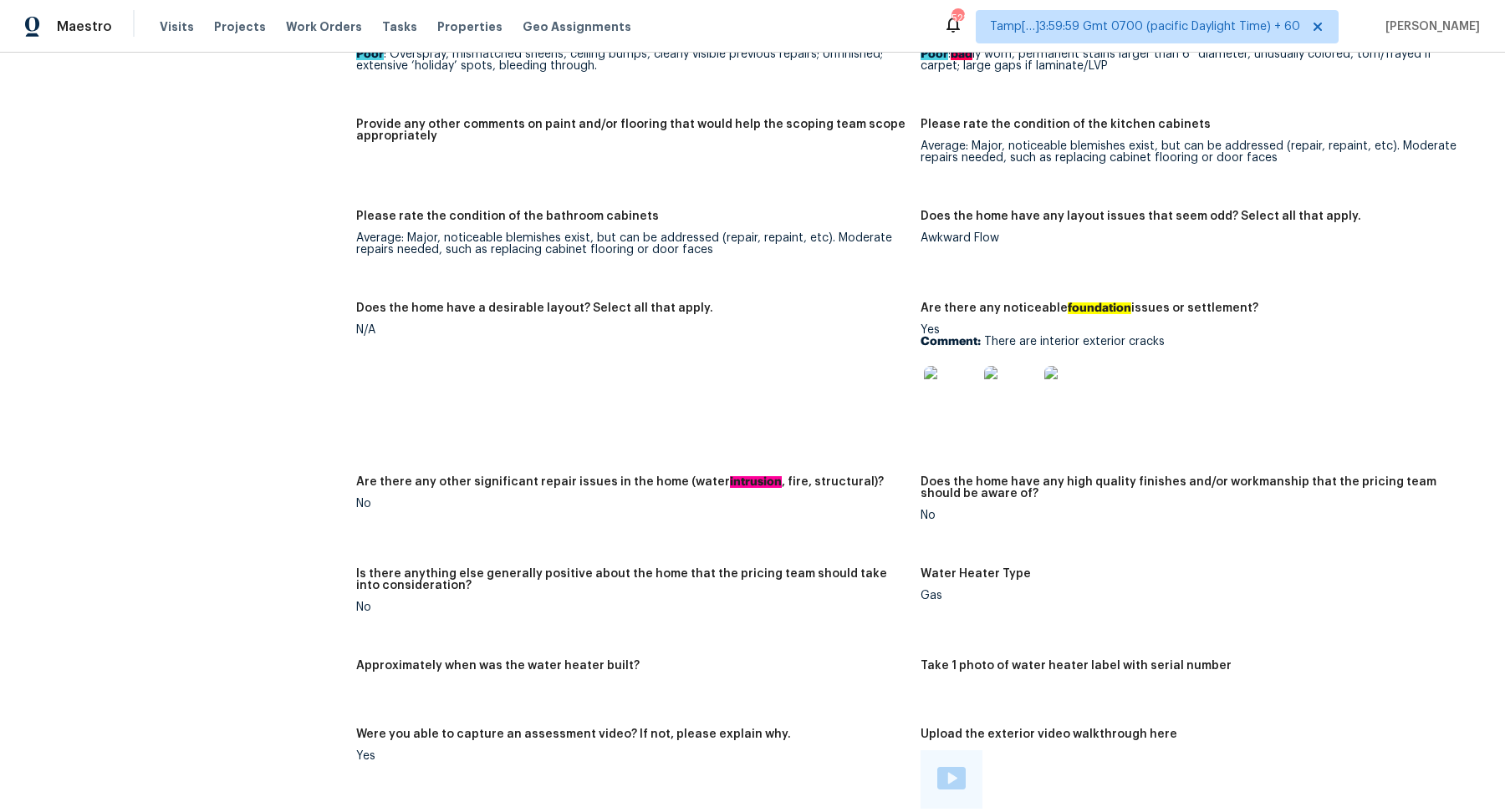
click at [947, 385] on img at bounding box center [951, 392] width 54 height 54
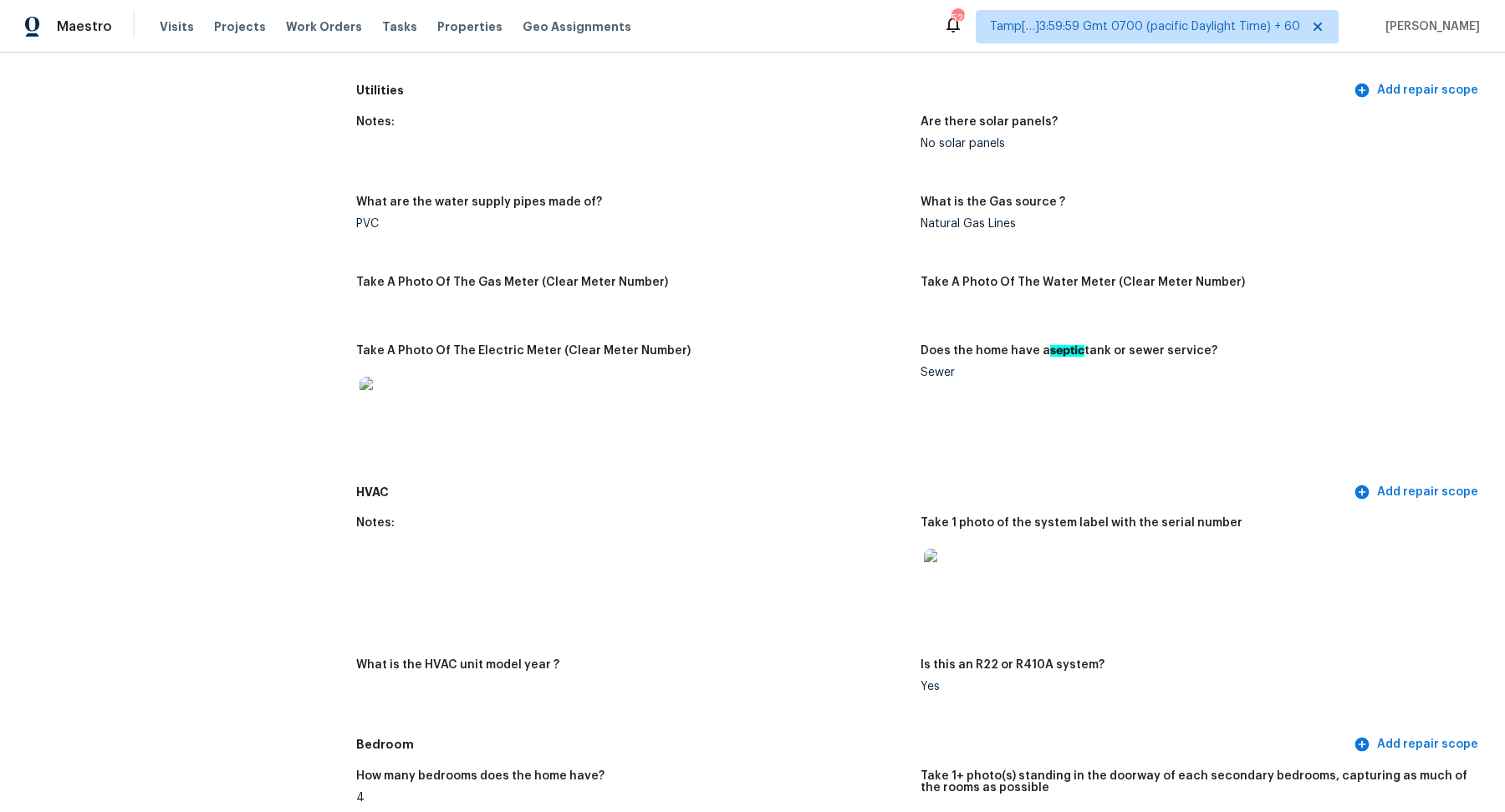
scroll to position [502, 0]
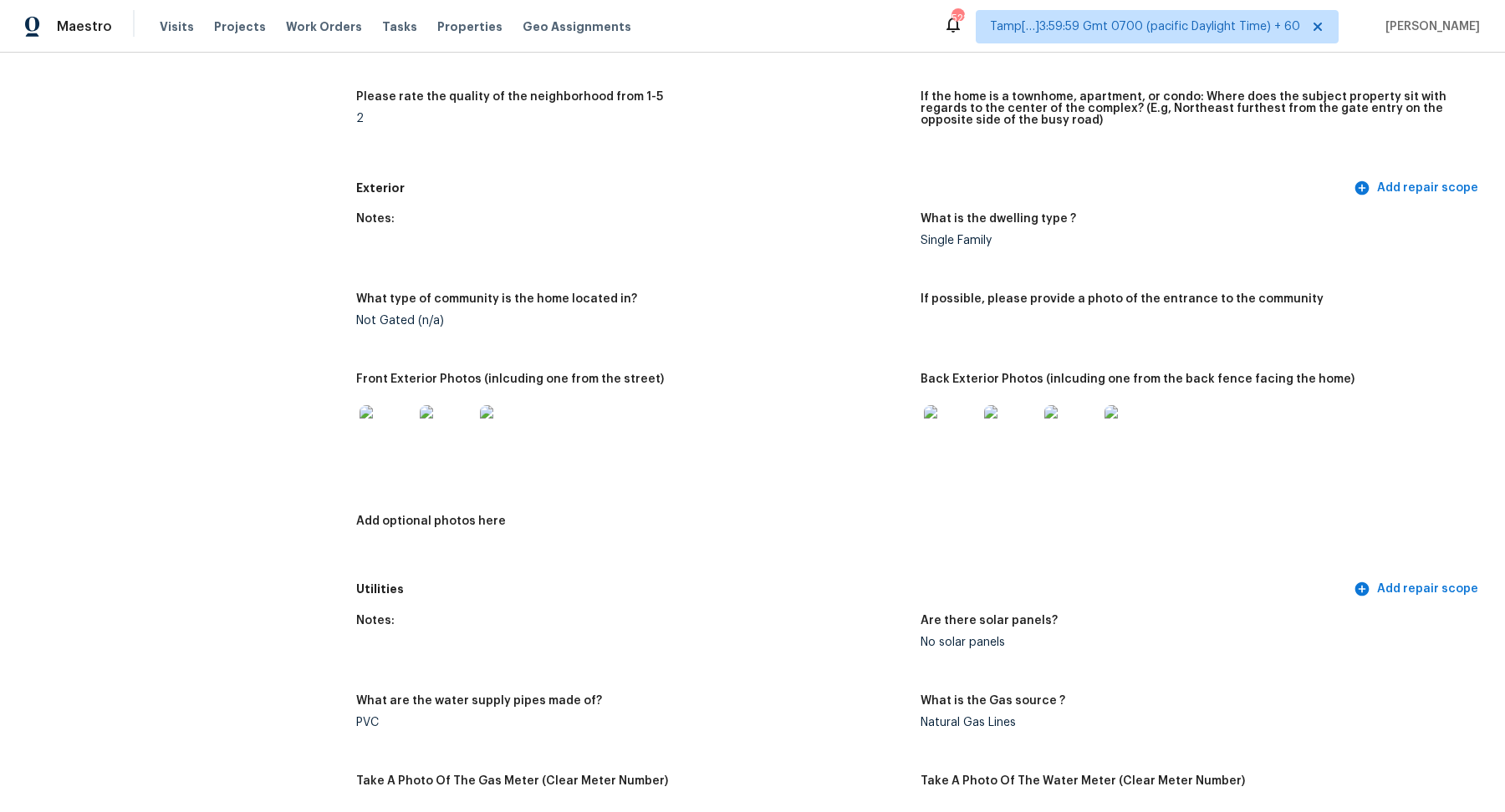
click at [387, 440] on img at bounding box center [386, 432] width 54 height 54
click at [943, 435] on img at bounding box center [951, 432] width 54 height 54
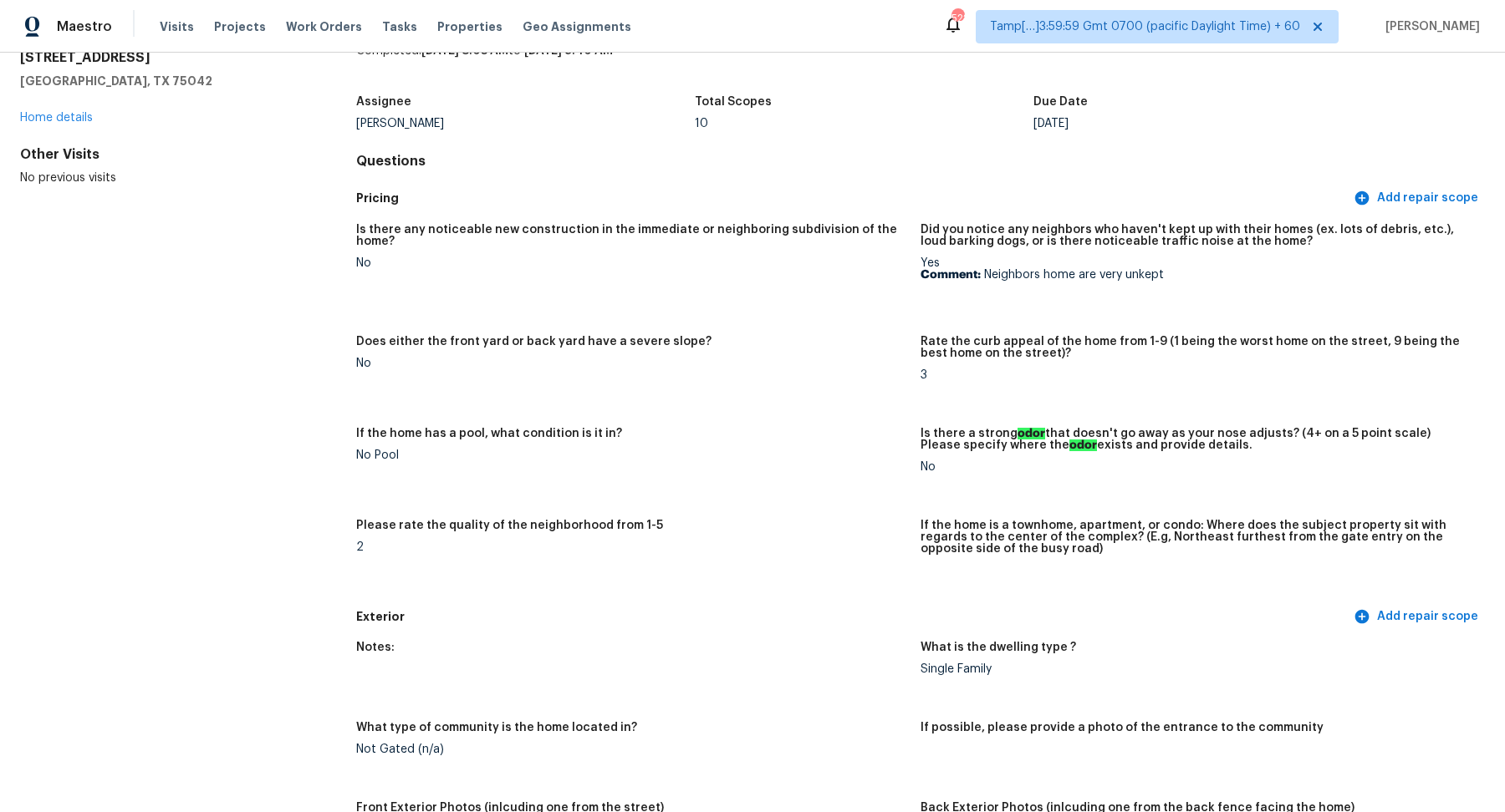
scroll to position [0, 0]
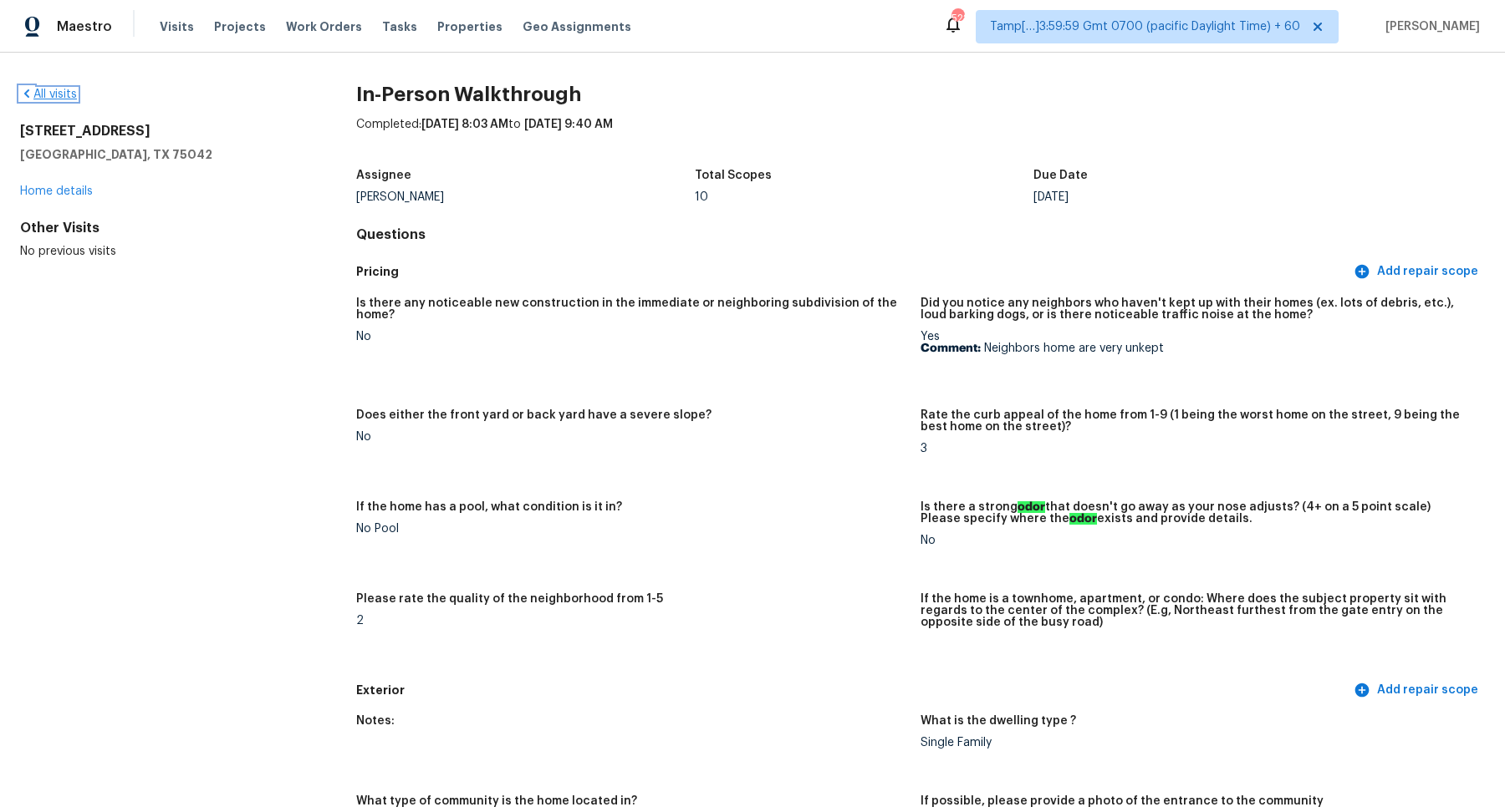
click at [70, 99] on link "All visits" at bounding box center [48, 94] width 57 height 11
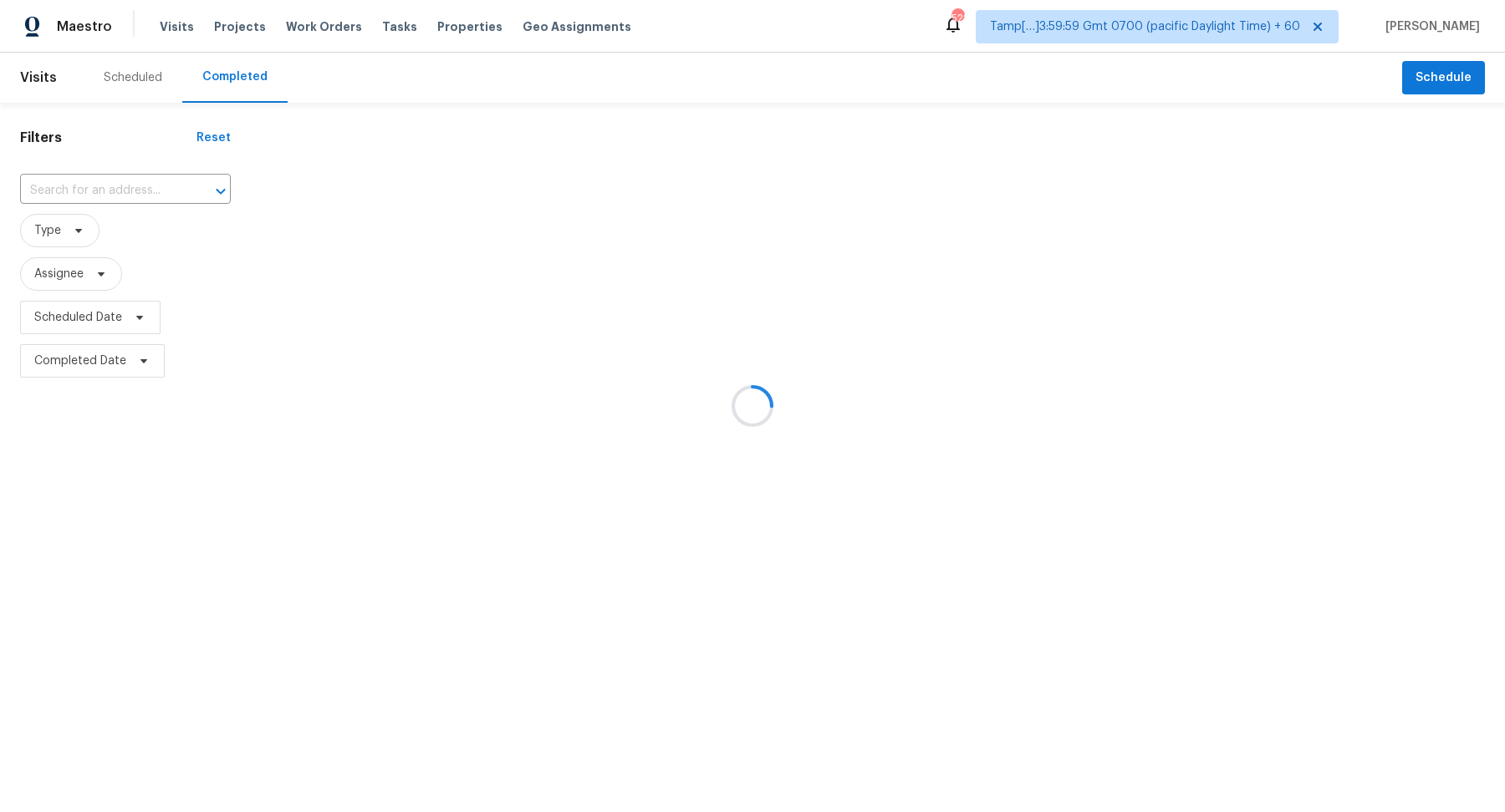
click at [89, 194] on div at bounding box center [752, 406] width 1505 height 812
click at [106, 194] on div at bounding box center [752, 406] width 1505 height 812
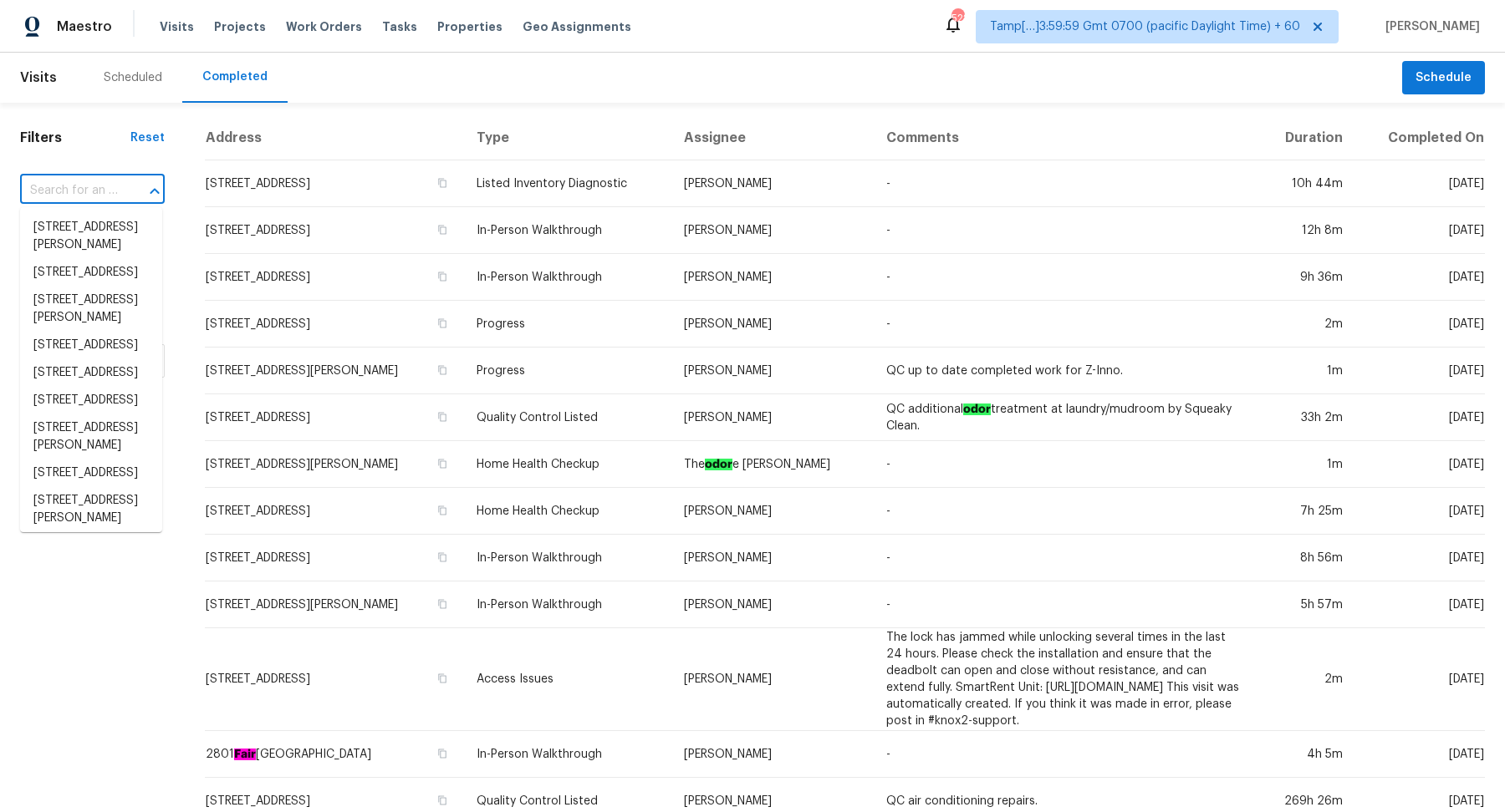
click at [90, 192] on input "text" at bounding box center [69, 190] width 98 height 26
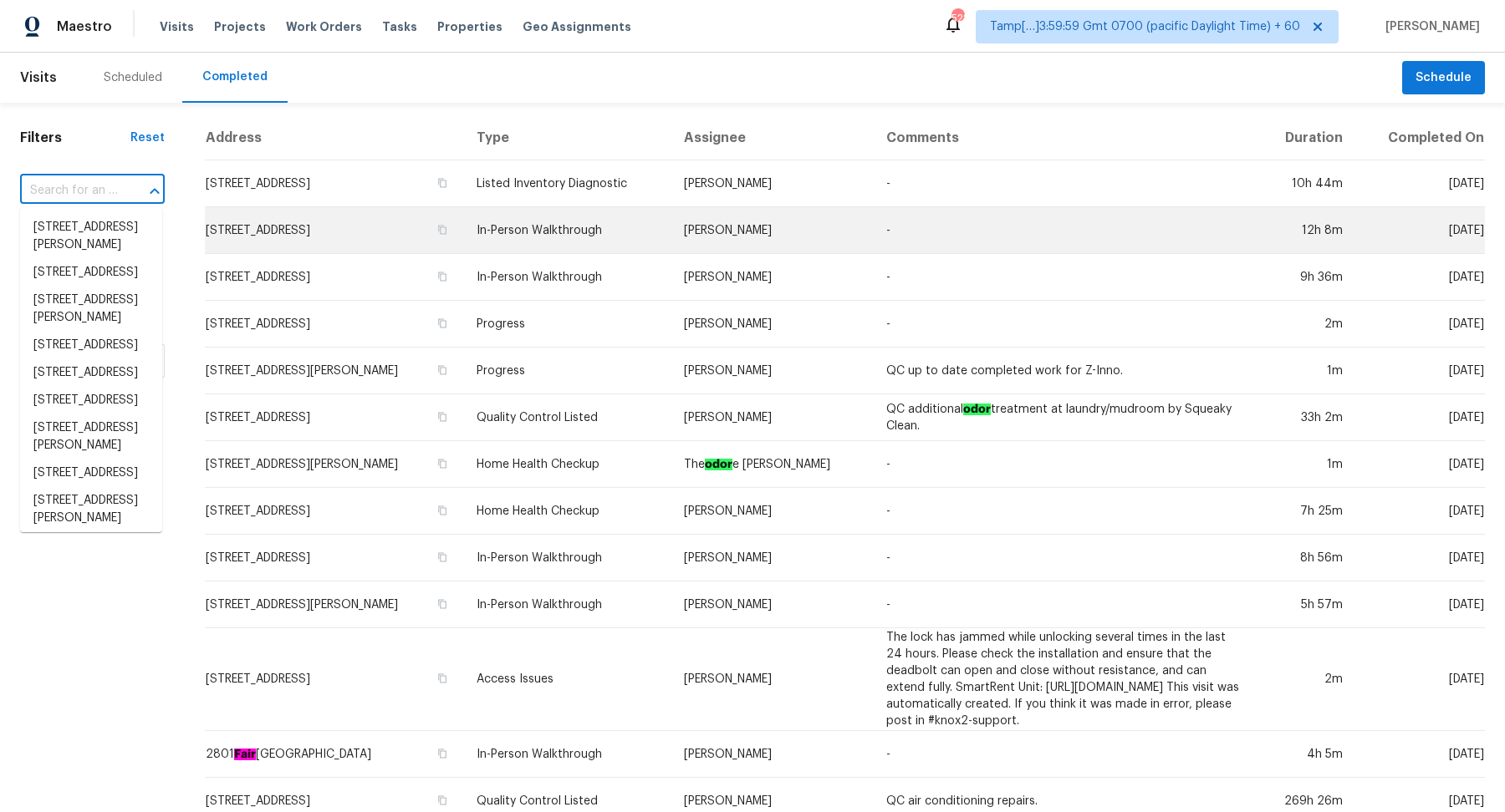
paste input "[STREET_ADDRESS][PERSON_NAME]"
type input "[STREET_ADDRESS][PERSON_NAME]"
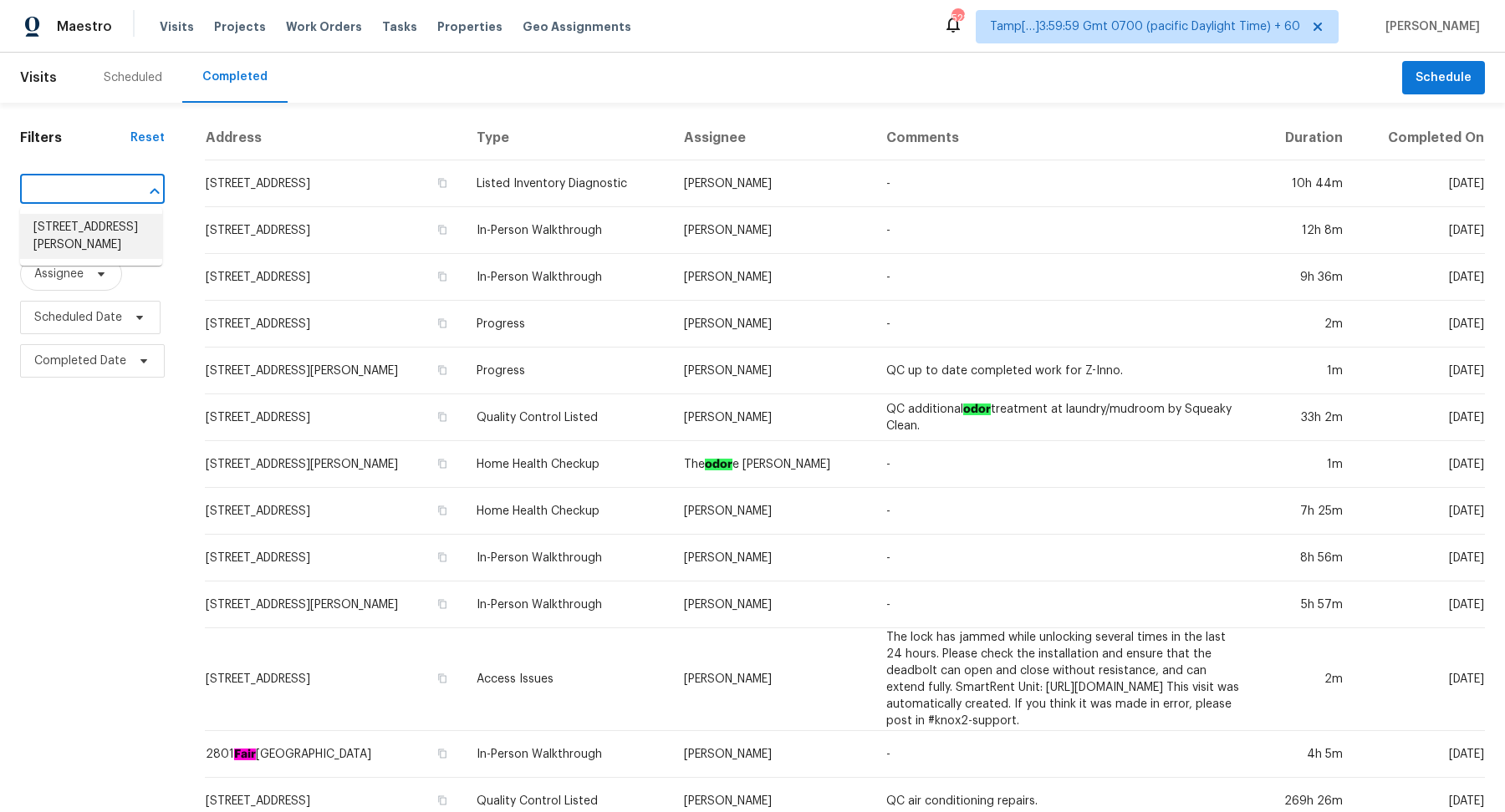
click at [106, 237] on li "[STREET_ADDRESS][PERSON_NAME]" at bounding box center [92, 236] width 143 height 45
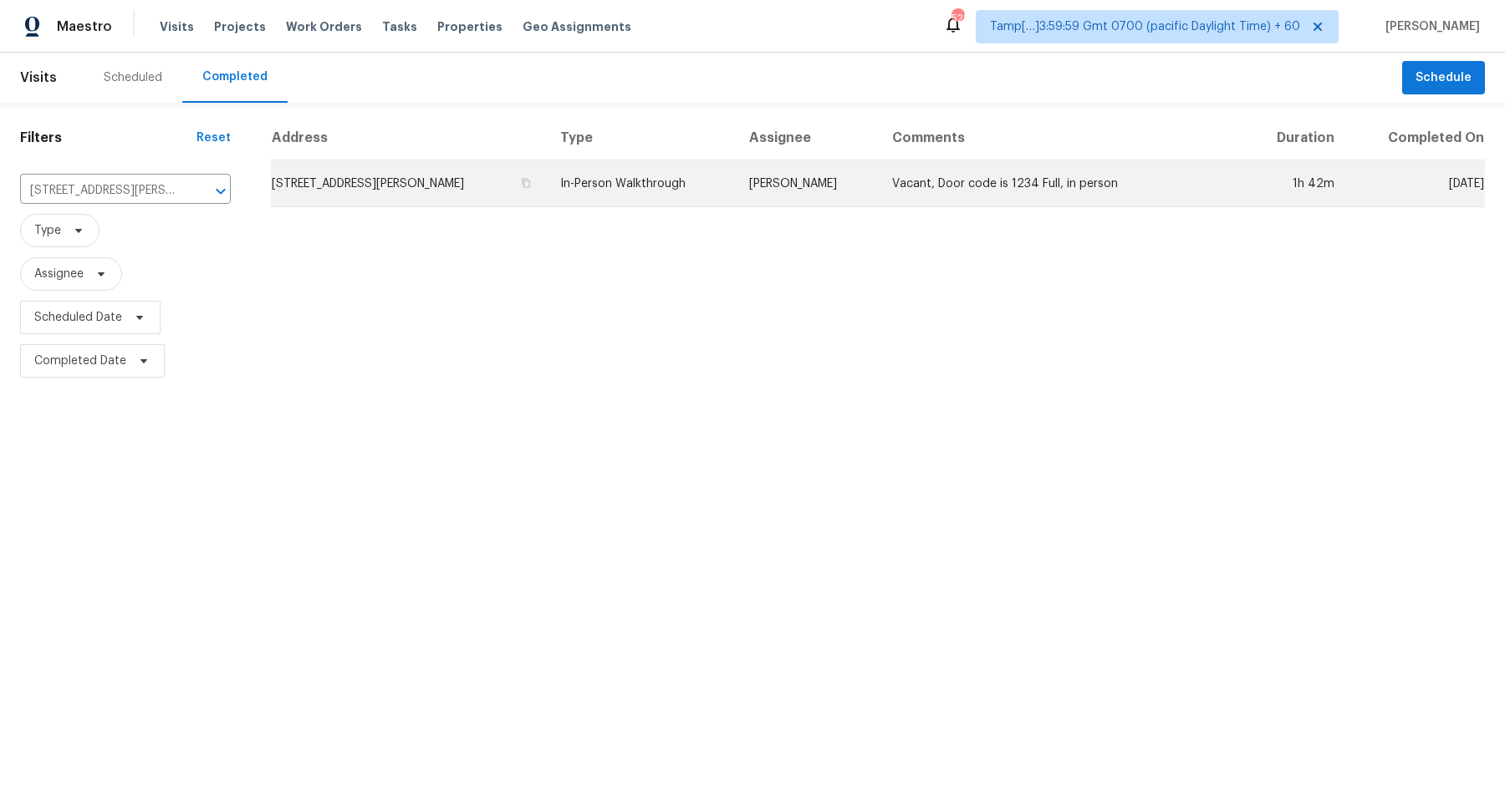
click at [387, 187] on td "[STREET_ADDRESS][PERSON_NAME]" at bounding box center [409, 183] width 276 height 47
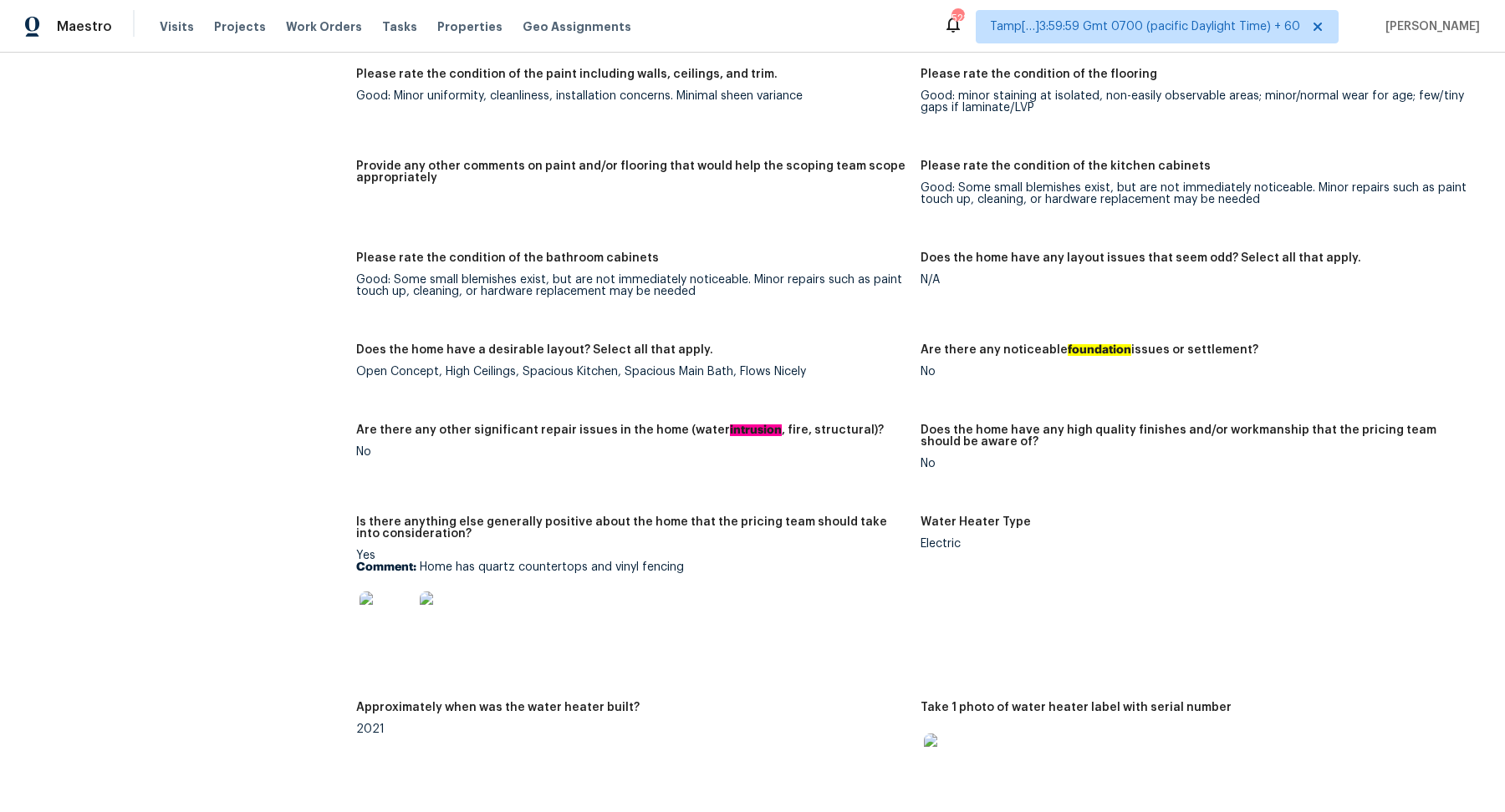
scroll to position [2692, 0]
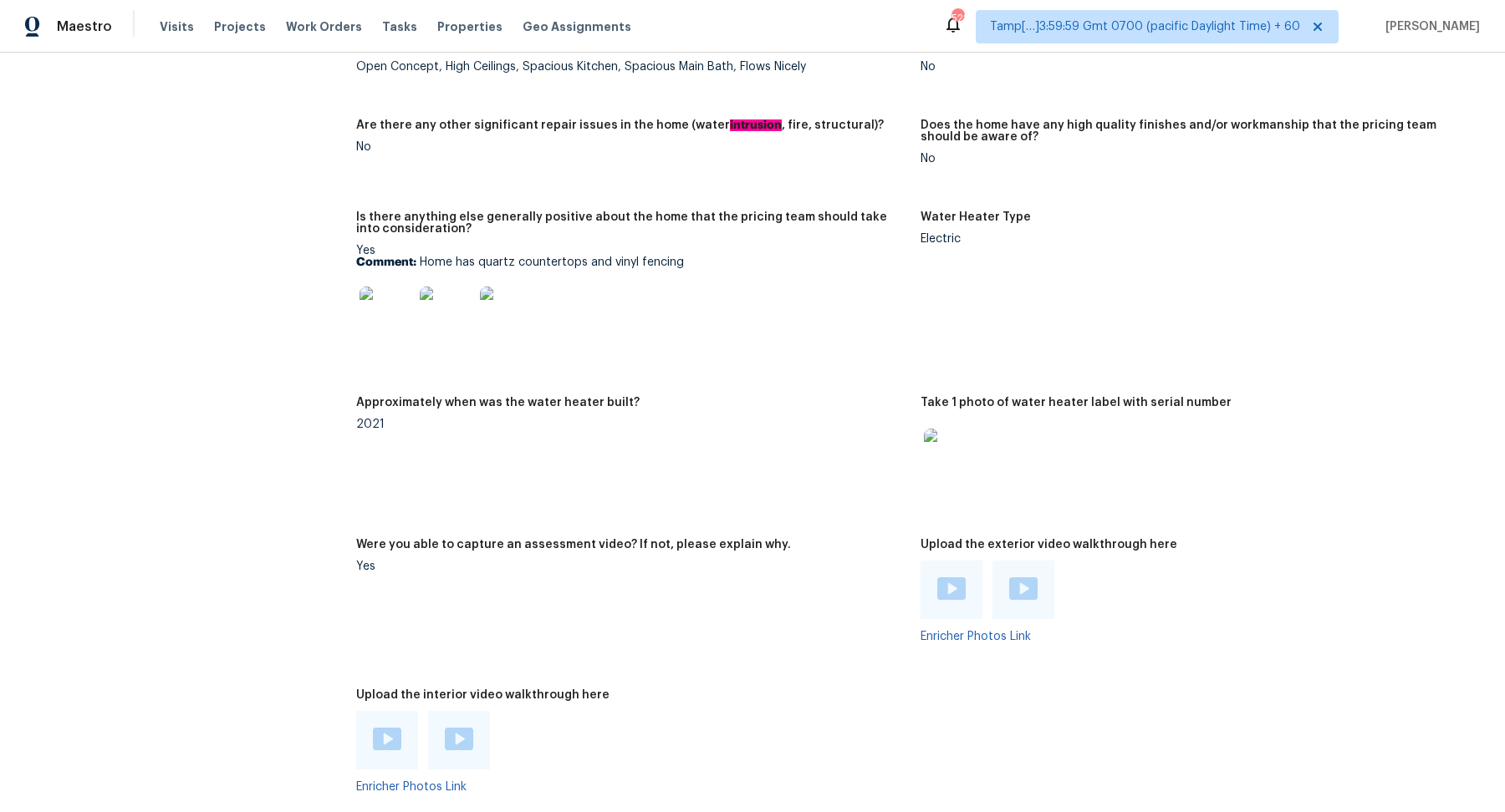
click at [370, 304] on img at bounding box center [386, 313] width 54 height 54
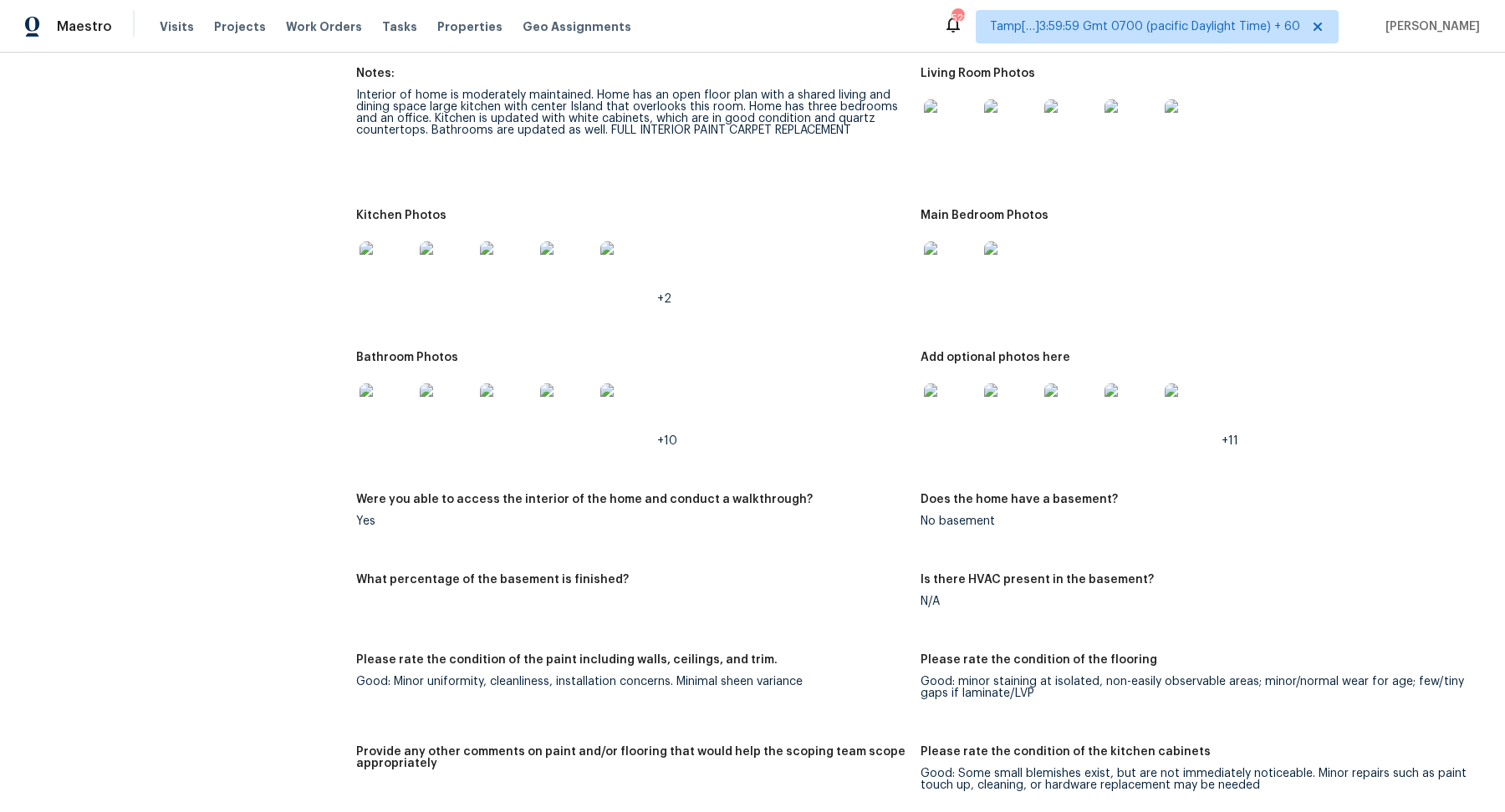
scroll to position [1616, 0]
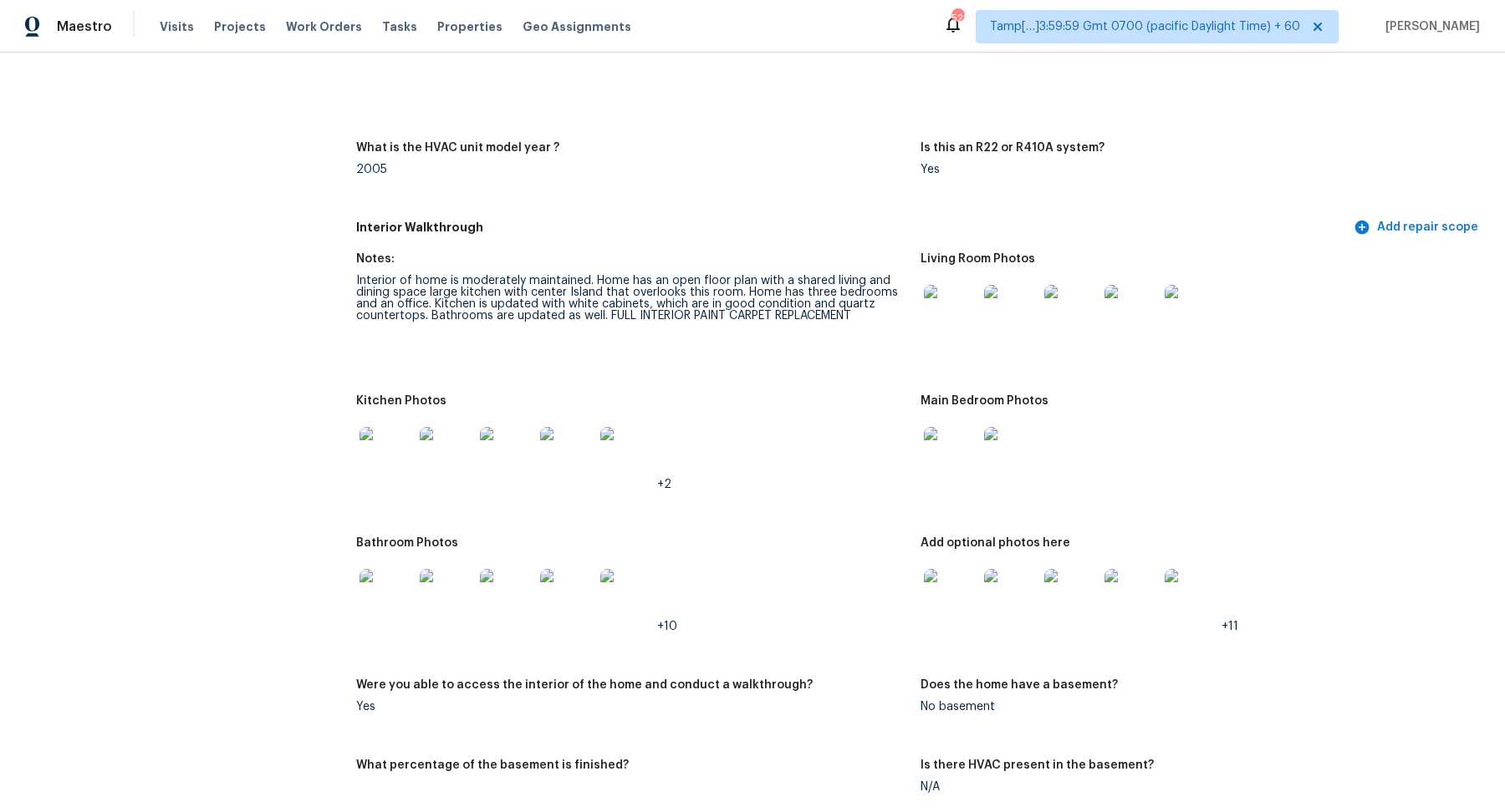
click at [391, 430] on img at bounding box center [386, 453] width 54 height 54
click at [943, 586] on img at bounding box center [951, 596] width 54 height 54
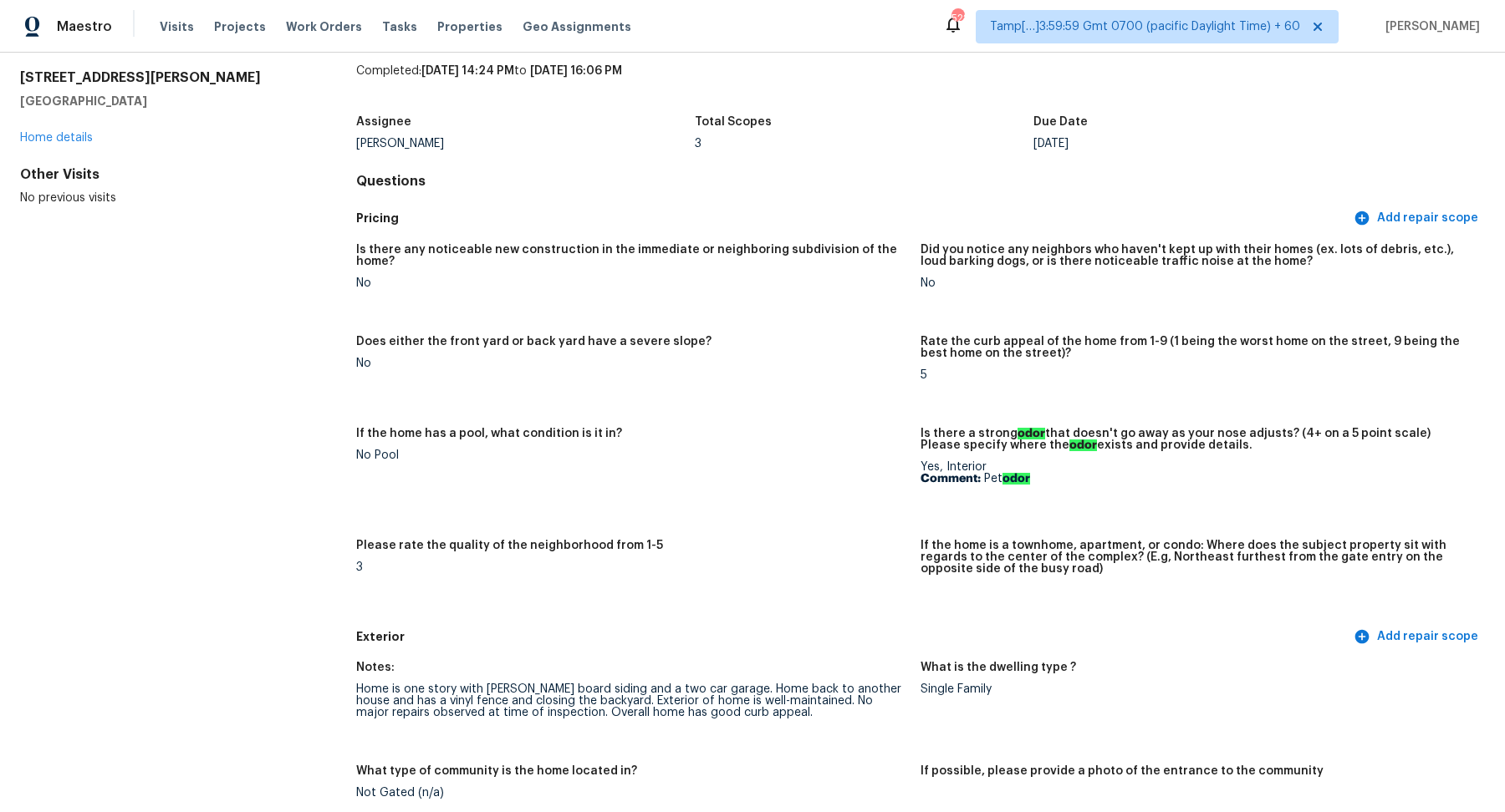
scroll to position [595, 0]
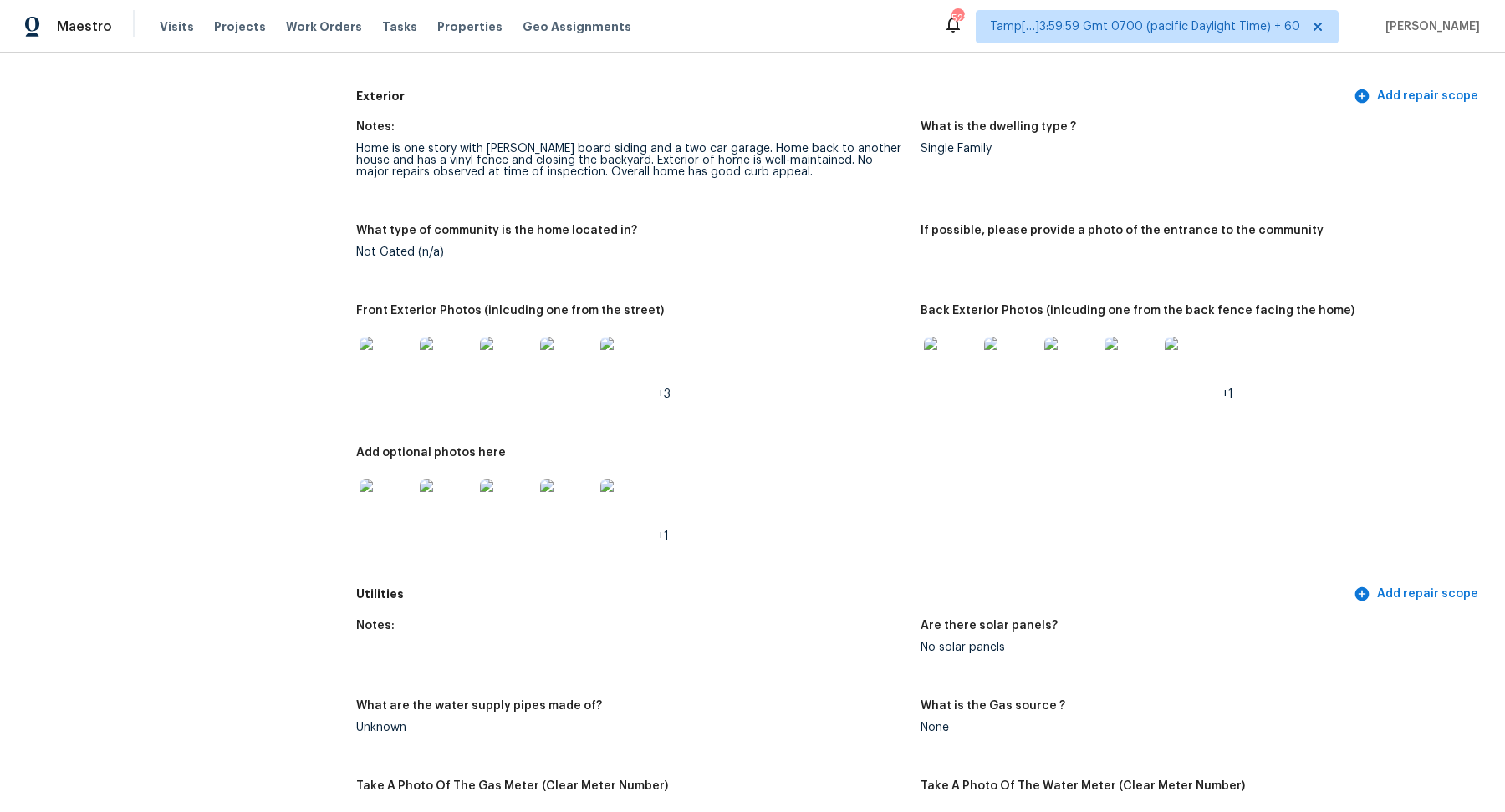
click at [403, 358] on img at bounding box center [386, 363] width 54 height 54
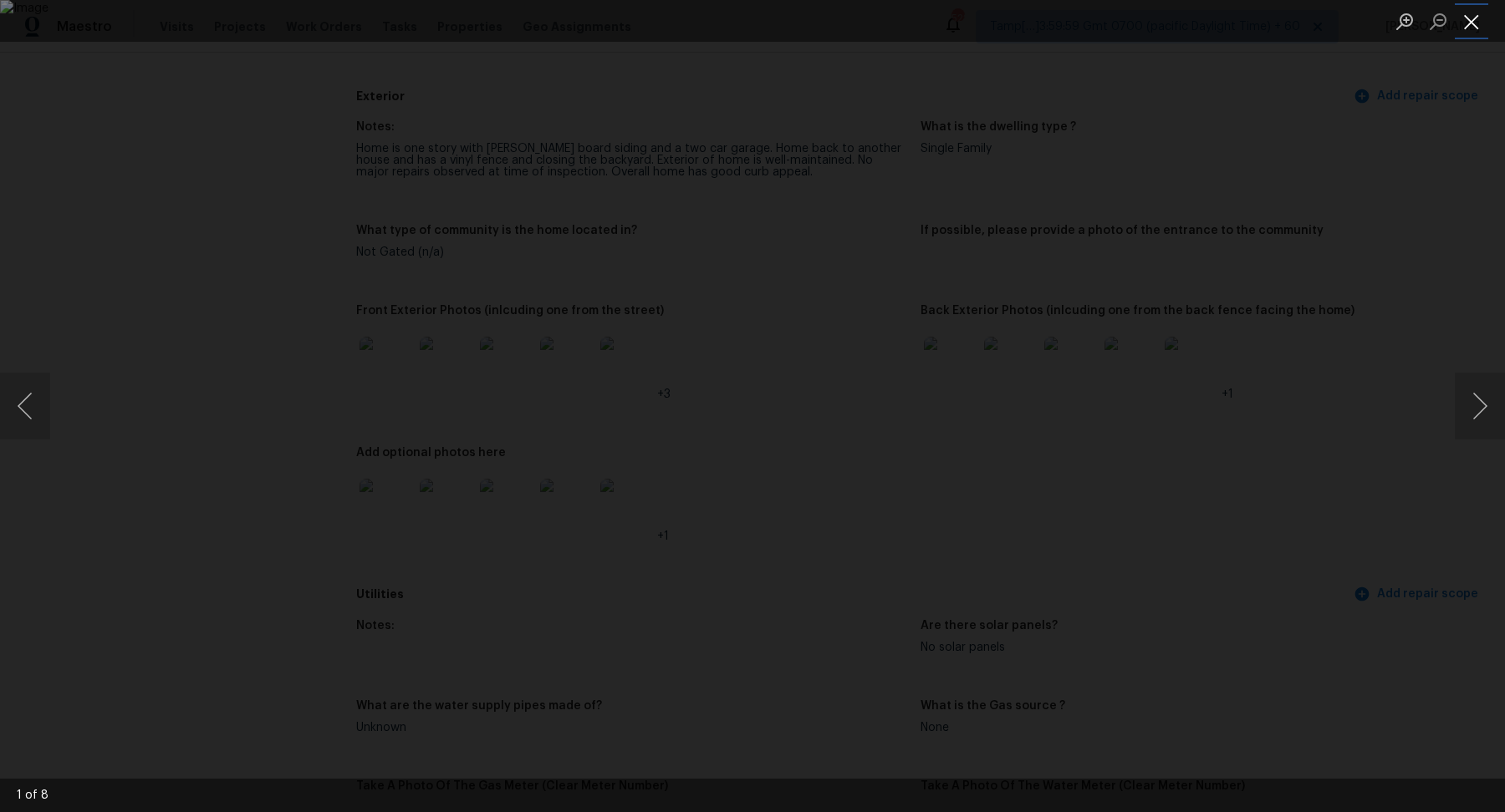
click at [1479, 28] on button "Close lightbox" at bounding box center [1472, 21] width 33 height 29
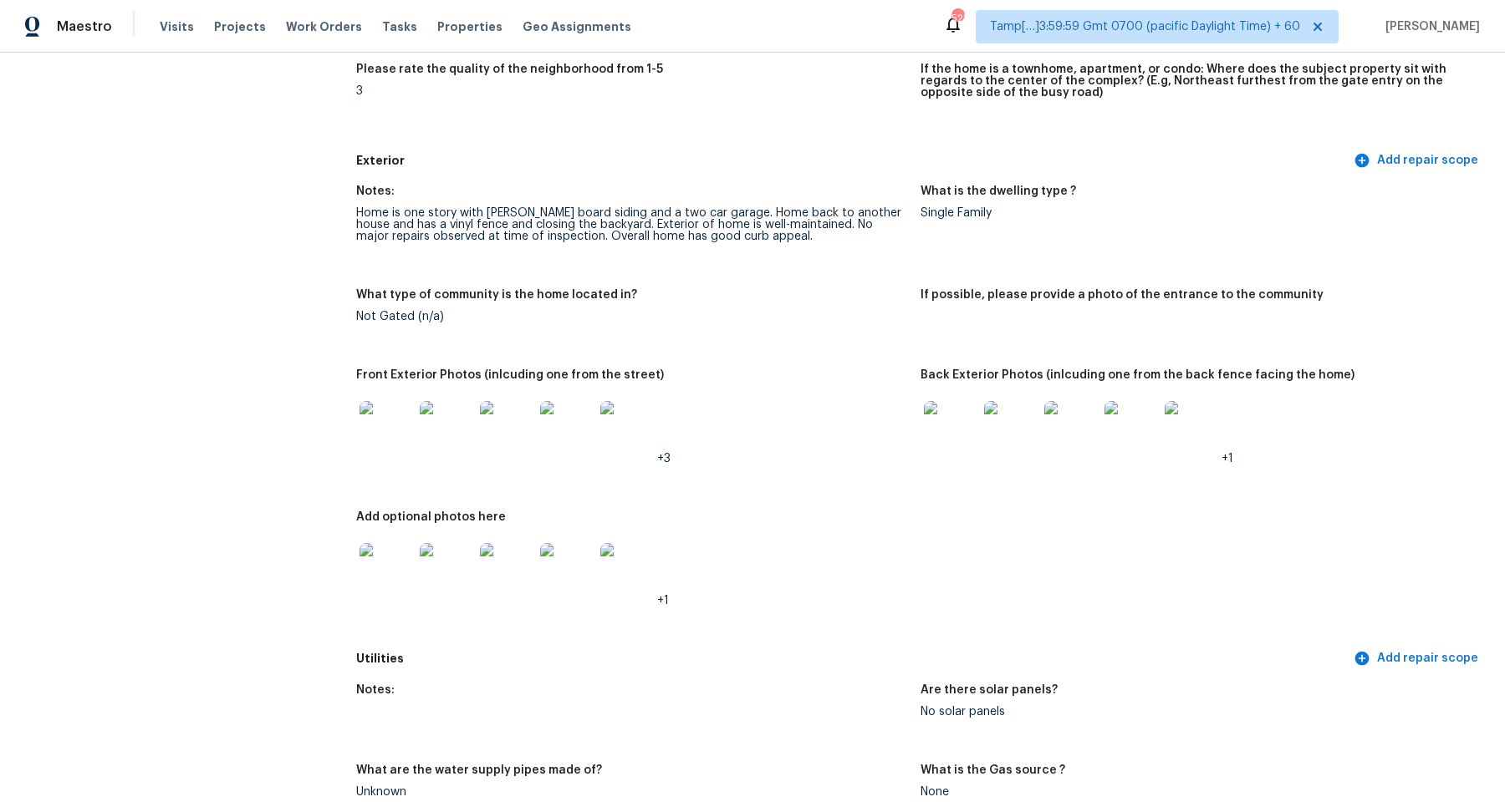
scroll to position [533, 0]
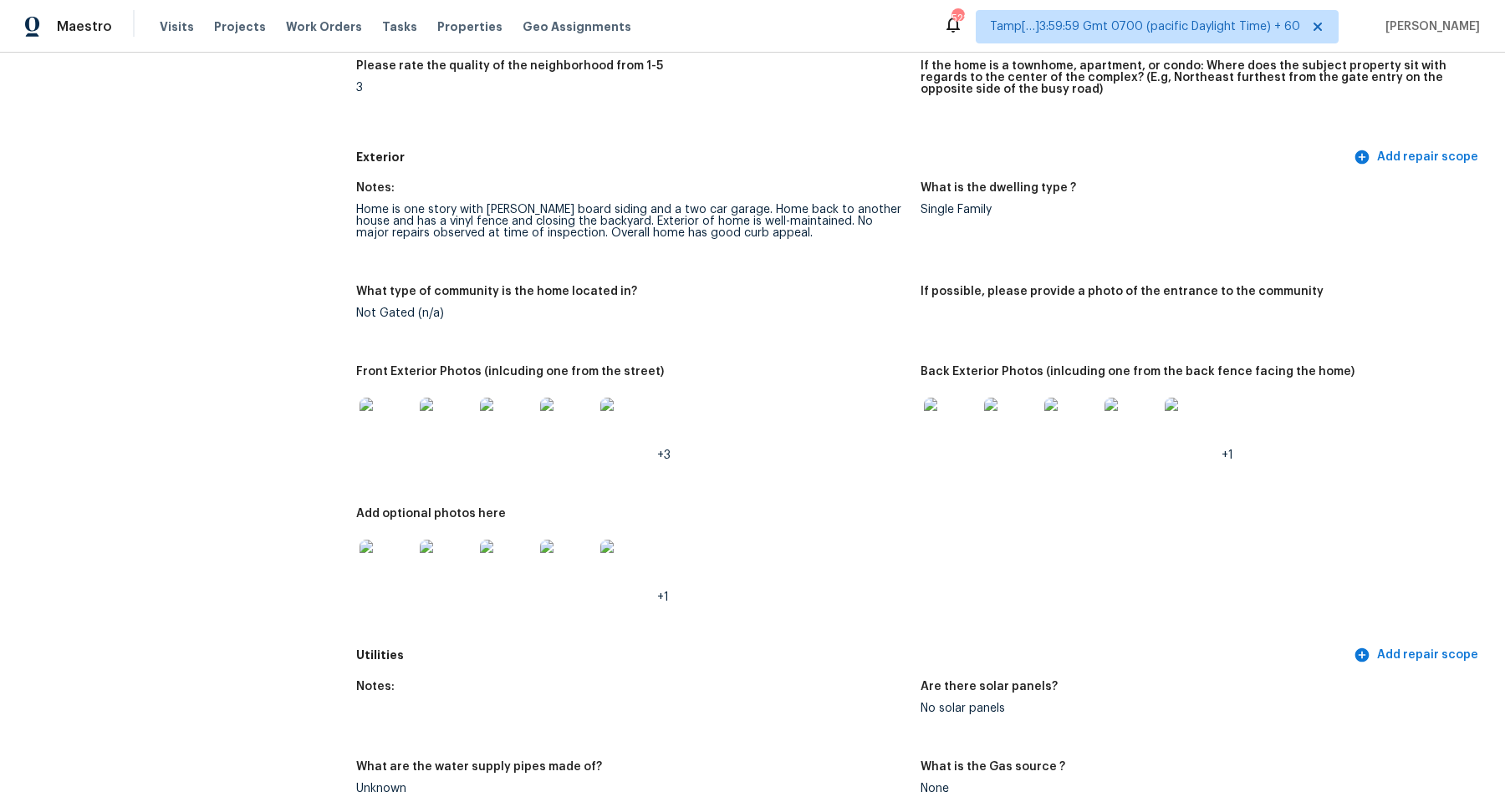
click at [389, 428] on img at bounding box center [386, 424] width 54 height 54
click at [967, 439] on img at bounding box center [951, 424] width 54 height 54
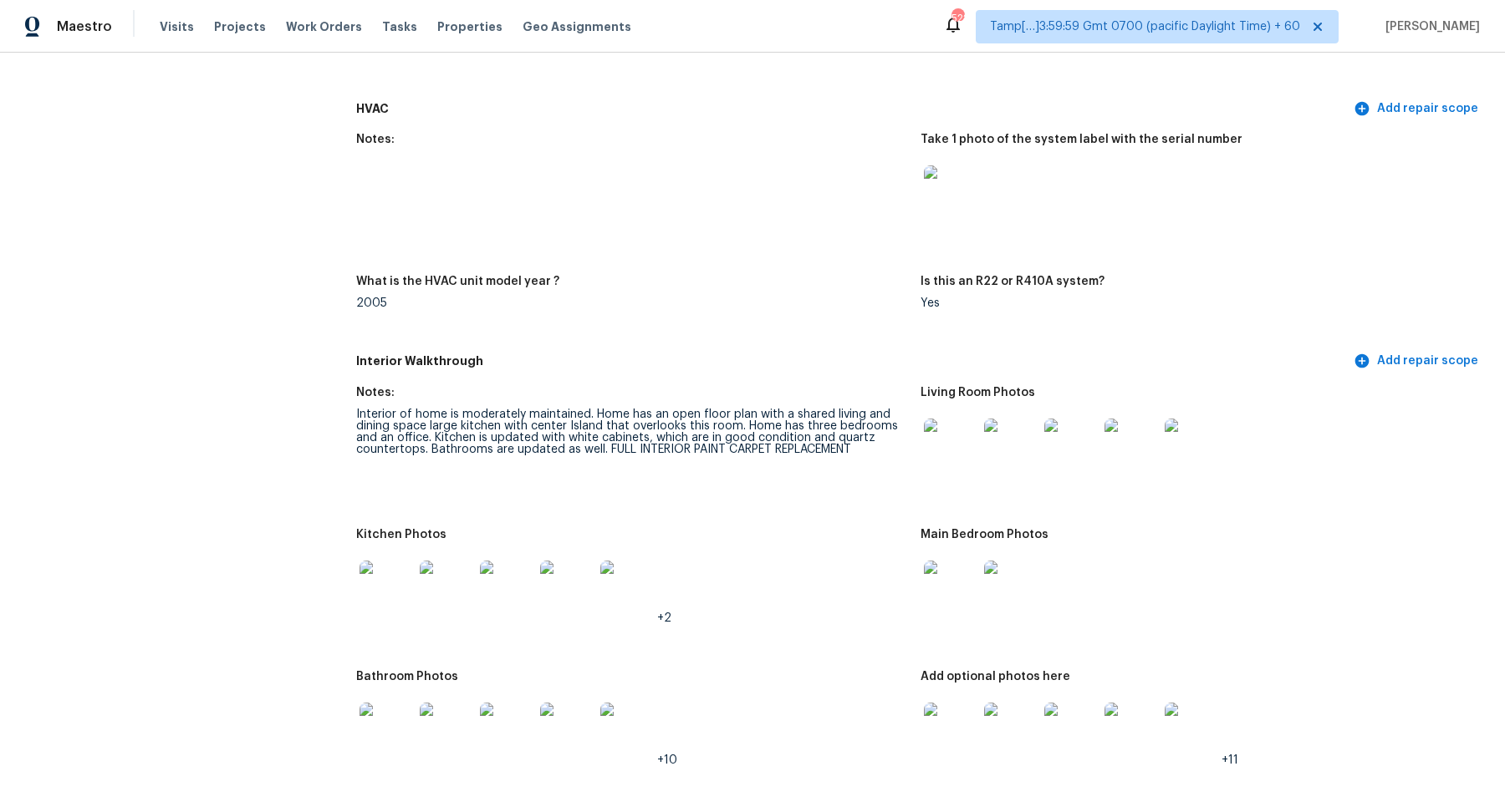
scroll to position [1701, 0]
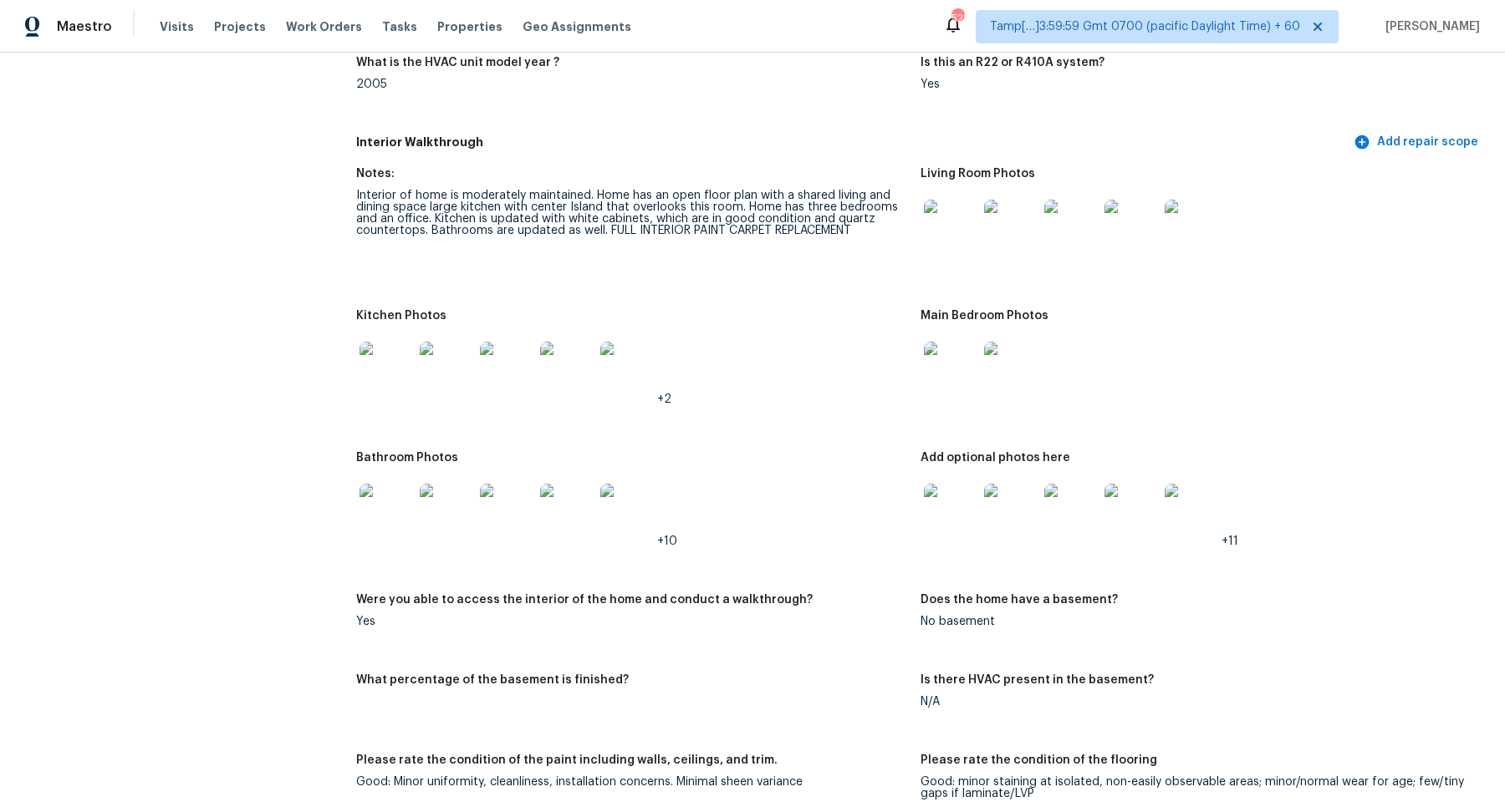
click at [951, 384] on img at bounding box center [951, 369] width 54 height 54
click at [403, 348] on img at bounding box center [386, 369] width 54 height 54
click at [954, 247] on img at bounding box center [951, 226] width 54 height 54
click at [972, 378] on img at bounding box center [951, 369] width 54 height 54
click at [407, 512] on img at bounding box center [386, 510] width 54 height 54
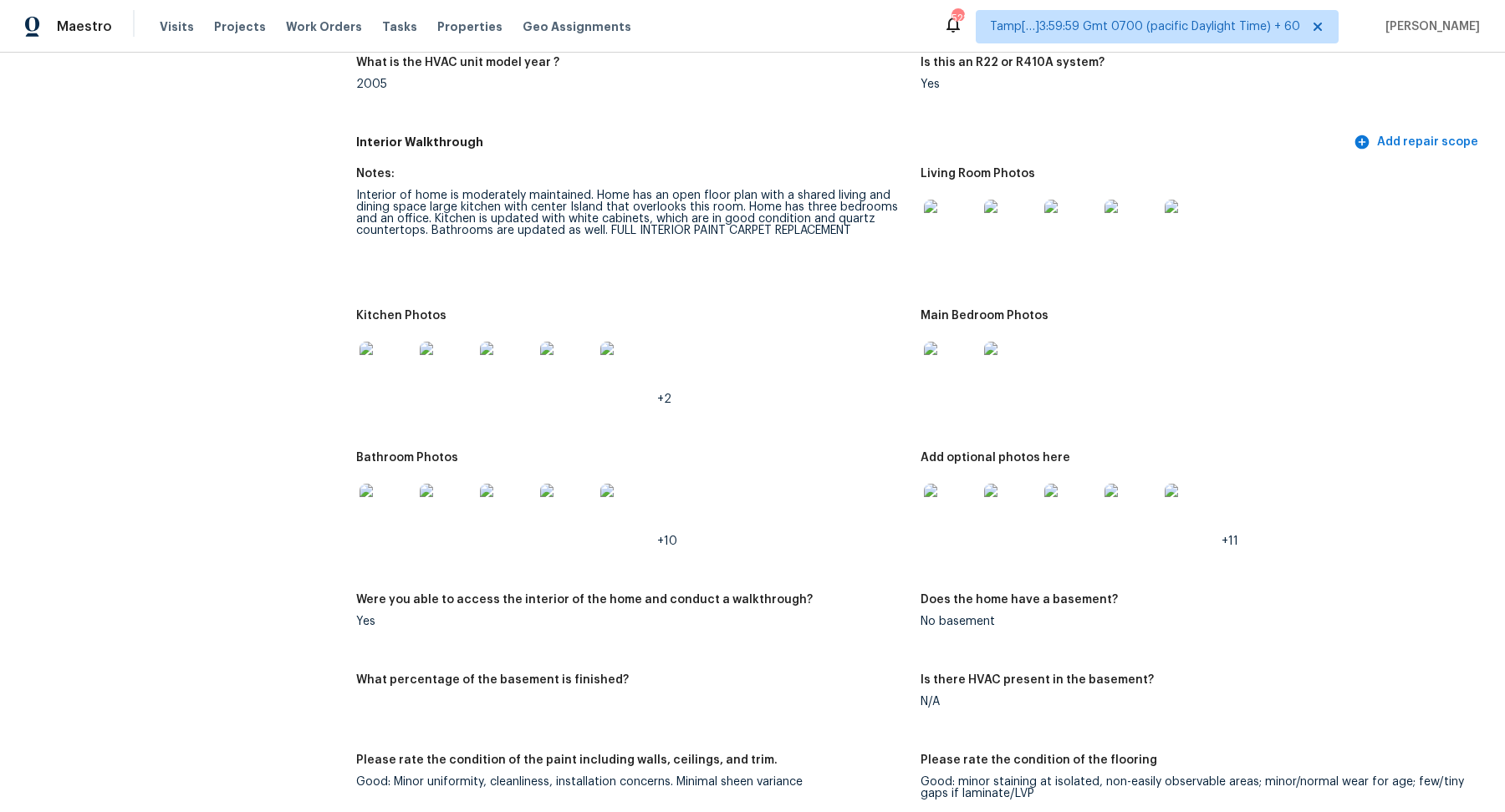
click at [924, 515] on img at bounding box center [951, 510] width 54 height 54
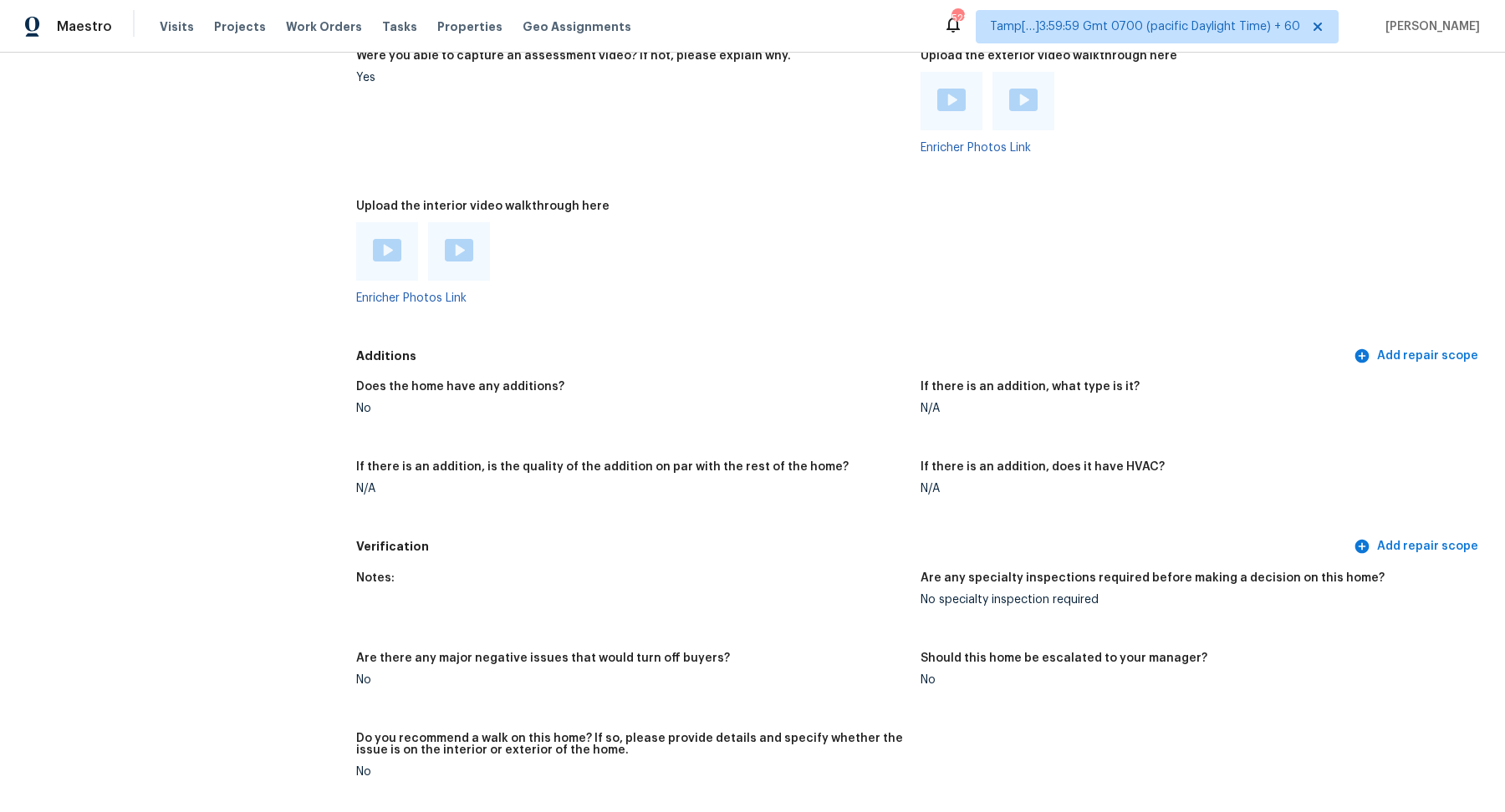
scroll to position [3777, 0]
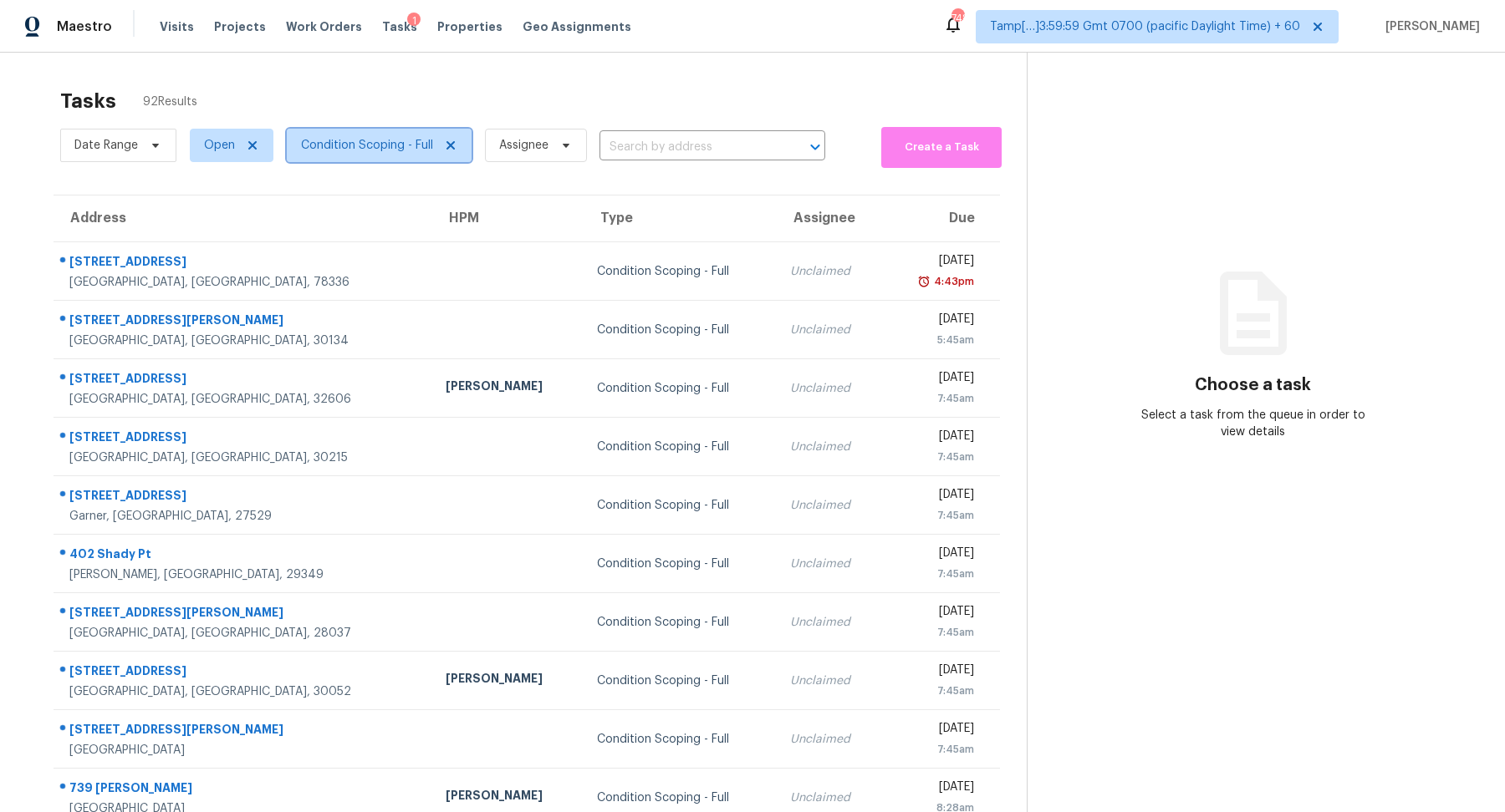
click at [367, 157] on span "Condition Scoping - Full" at bounding box center [379, 145] width 185 height 33
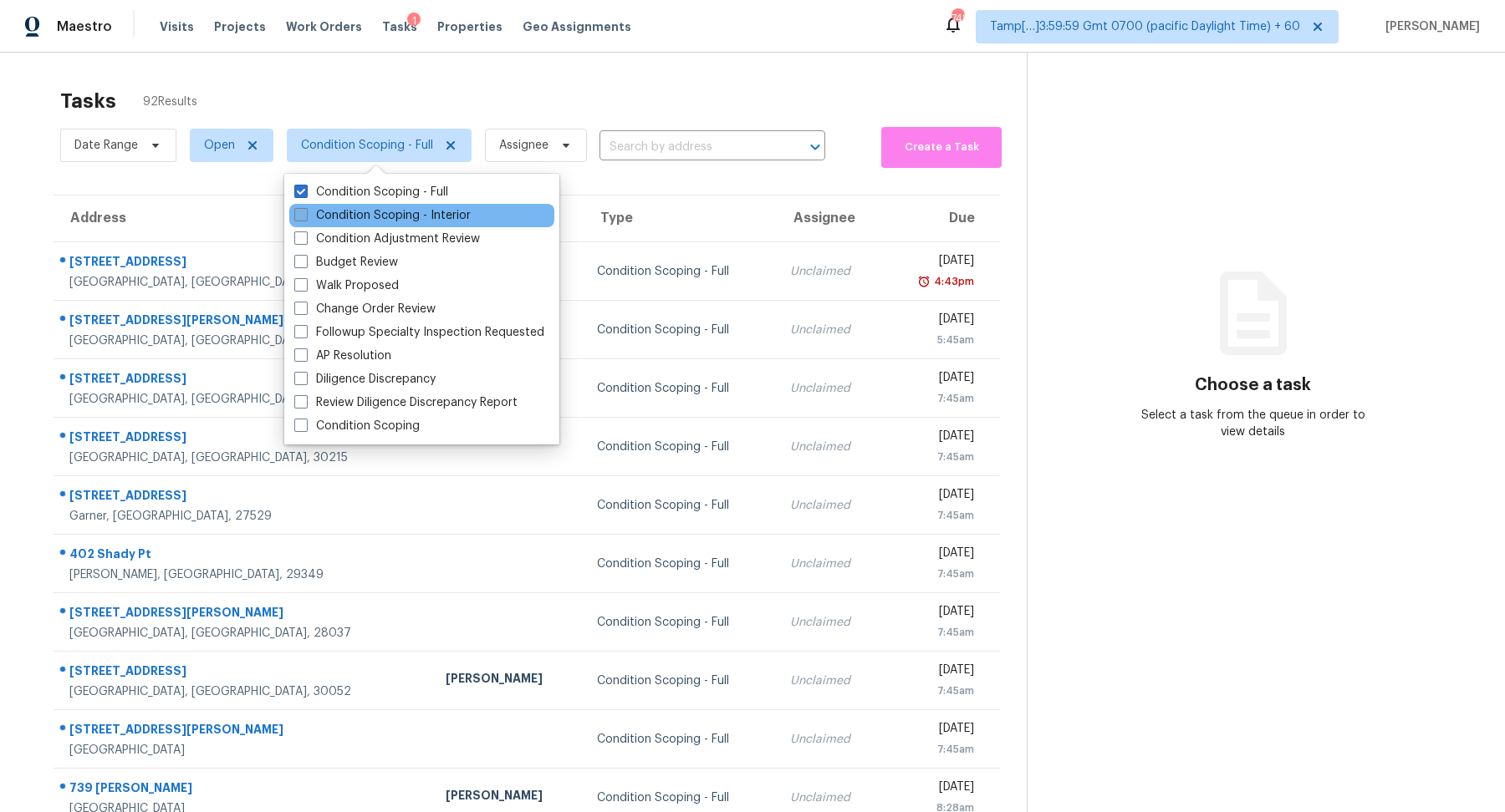
click at [399, 216] on label "Condition Scoping - Interior" at bounding box center [382, 216] width 176 height 17
click at [305, 216] on input "Condition Scoping - Interior" at bounding box center [299, 213] width 11 height 11
checkbox input "true"
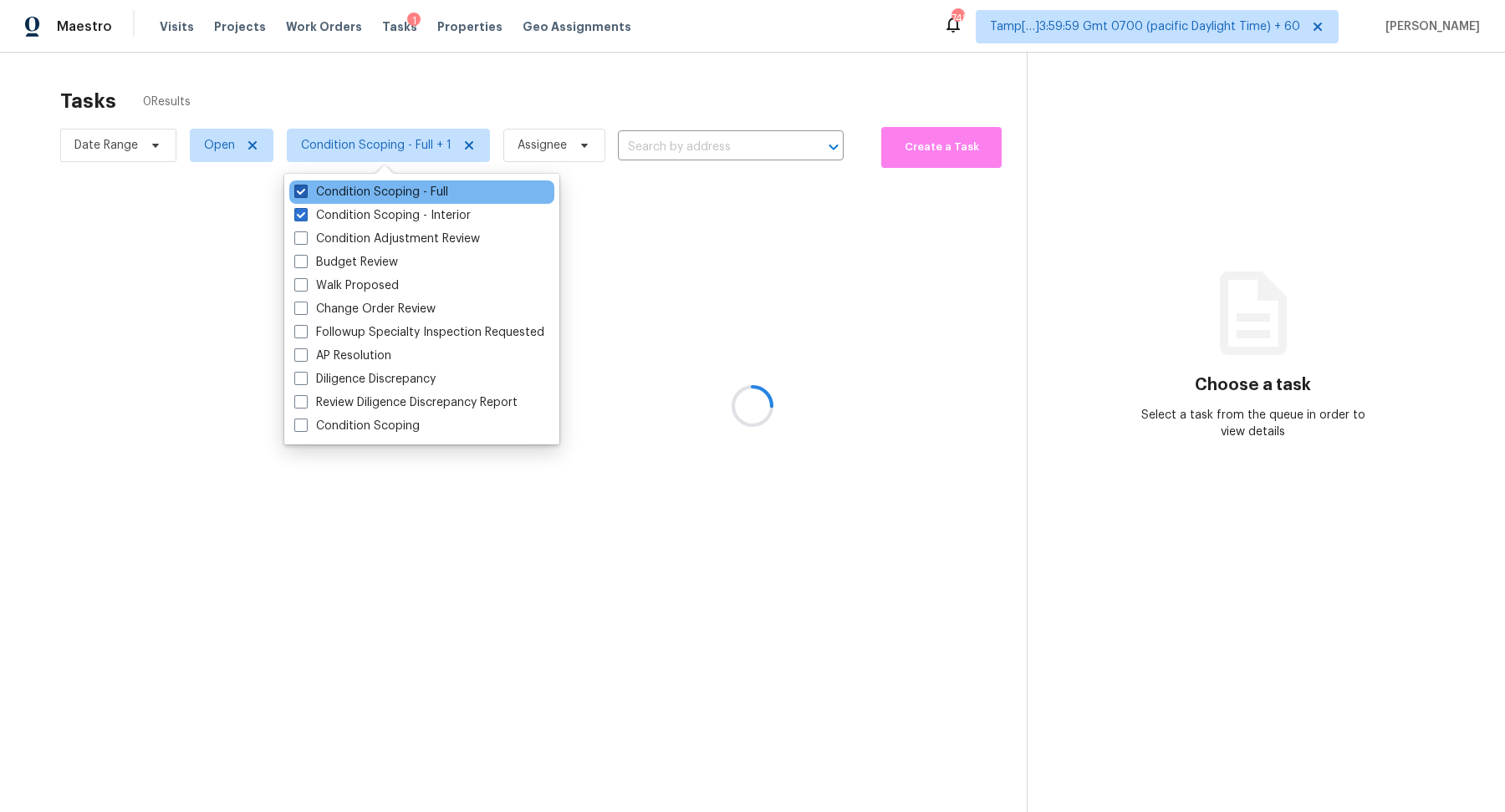
click at [424, 199] on label "Condition Scoping - Full" at bounding box center [371, 192] width 154 height 17
click at [305, 194] on input "Condition Scoping - Full" at bounding box center [299, 189] width 11 height 11
checkbox input "false"
click at [687, 26] on div at bounding box center [752, 406] width 1505 height 812
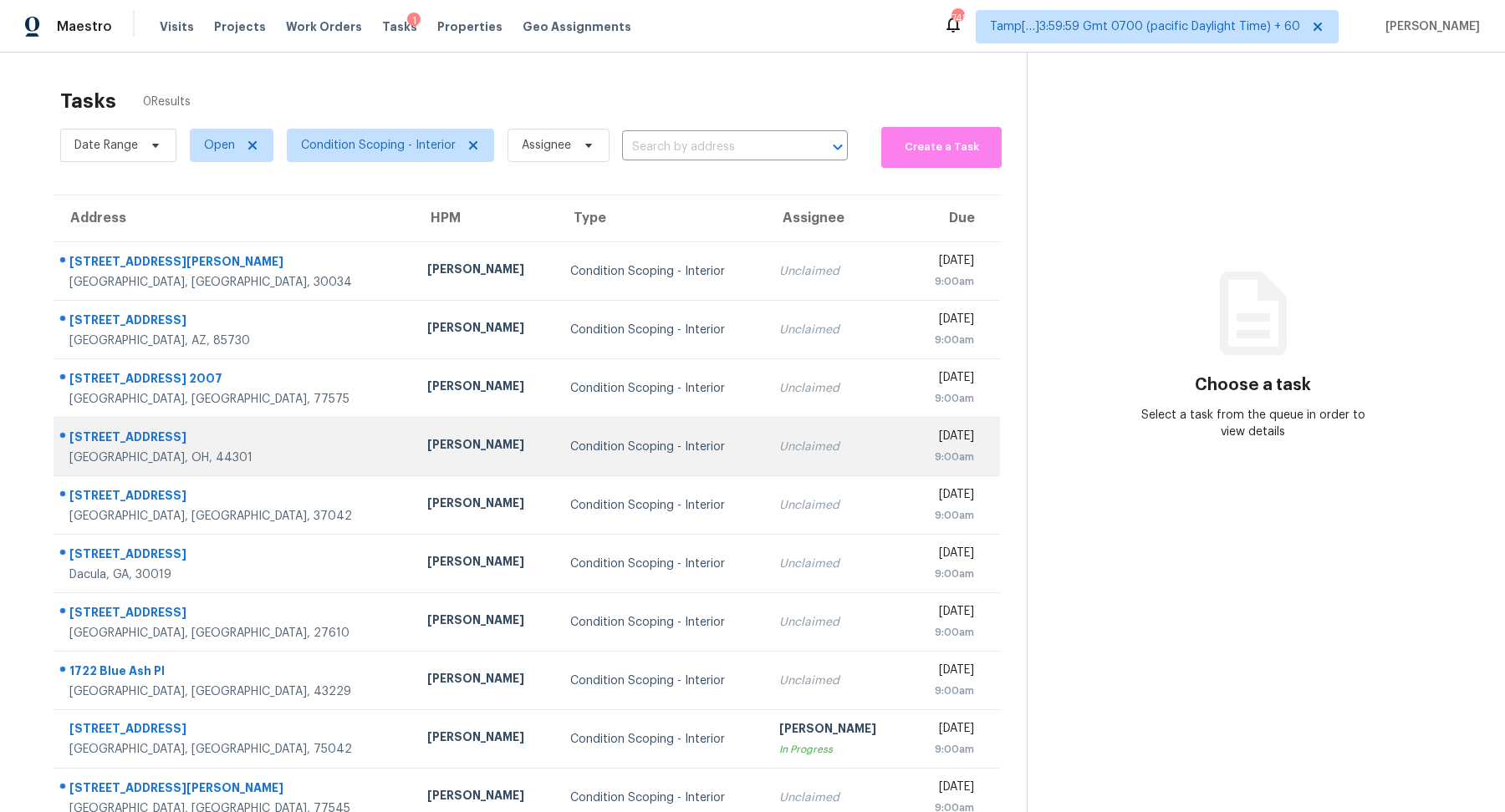
scroll to position [52, 0]
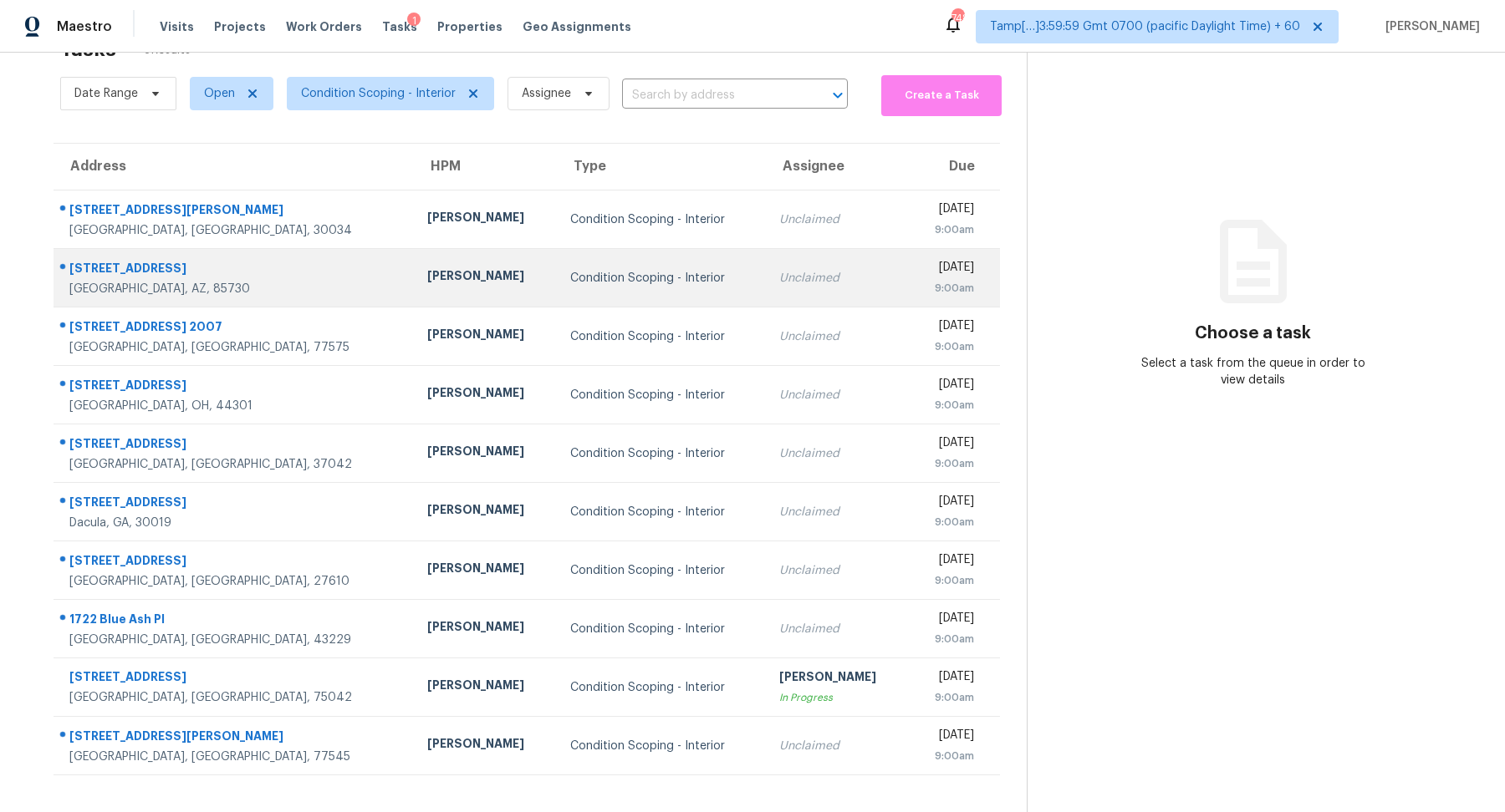
click at [642, 301] on td "Condition Scoping - Interior" at bounding box center [662, 278] width 209 height 59
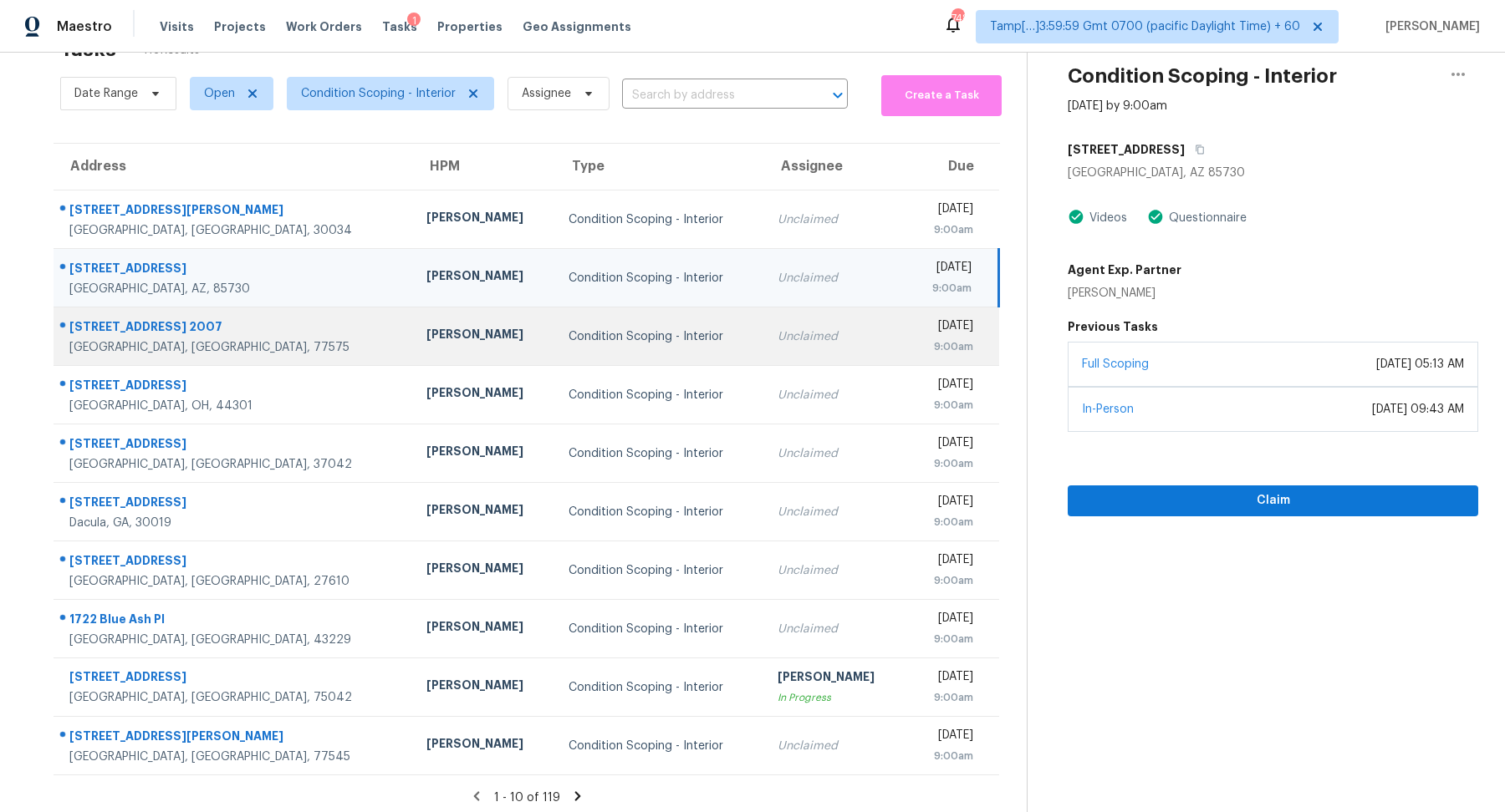
click at [764, 351] on td "Unclaimed" at bounding box center [835, 337] width 143 height 59
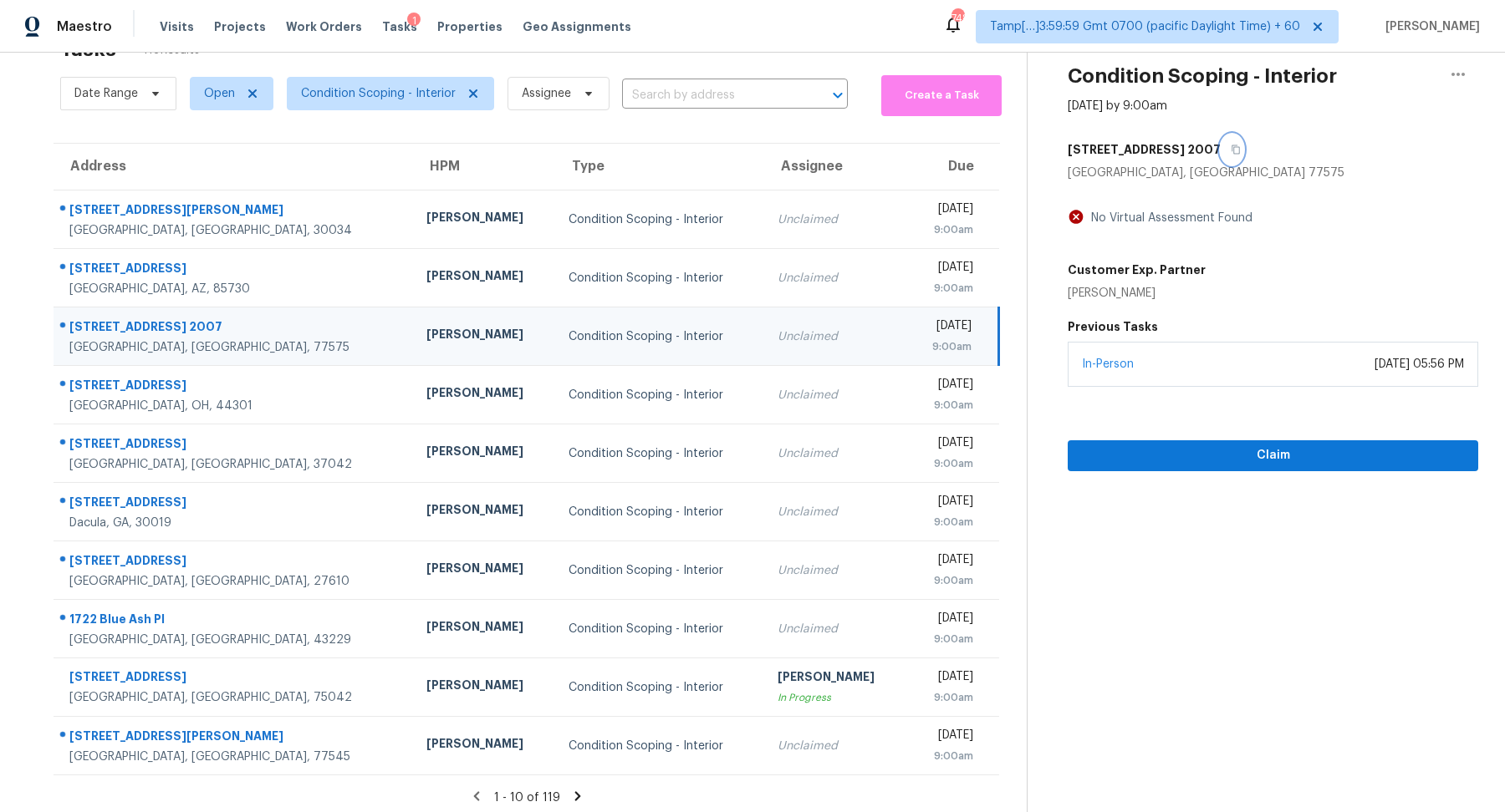
click at [1221, 149] on button "button" at bounding box center [1232, 150] width 23 height 30
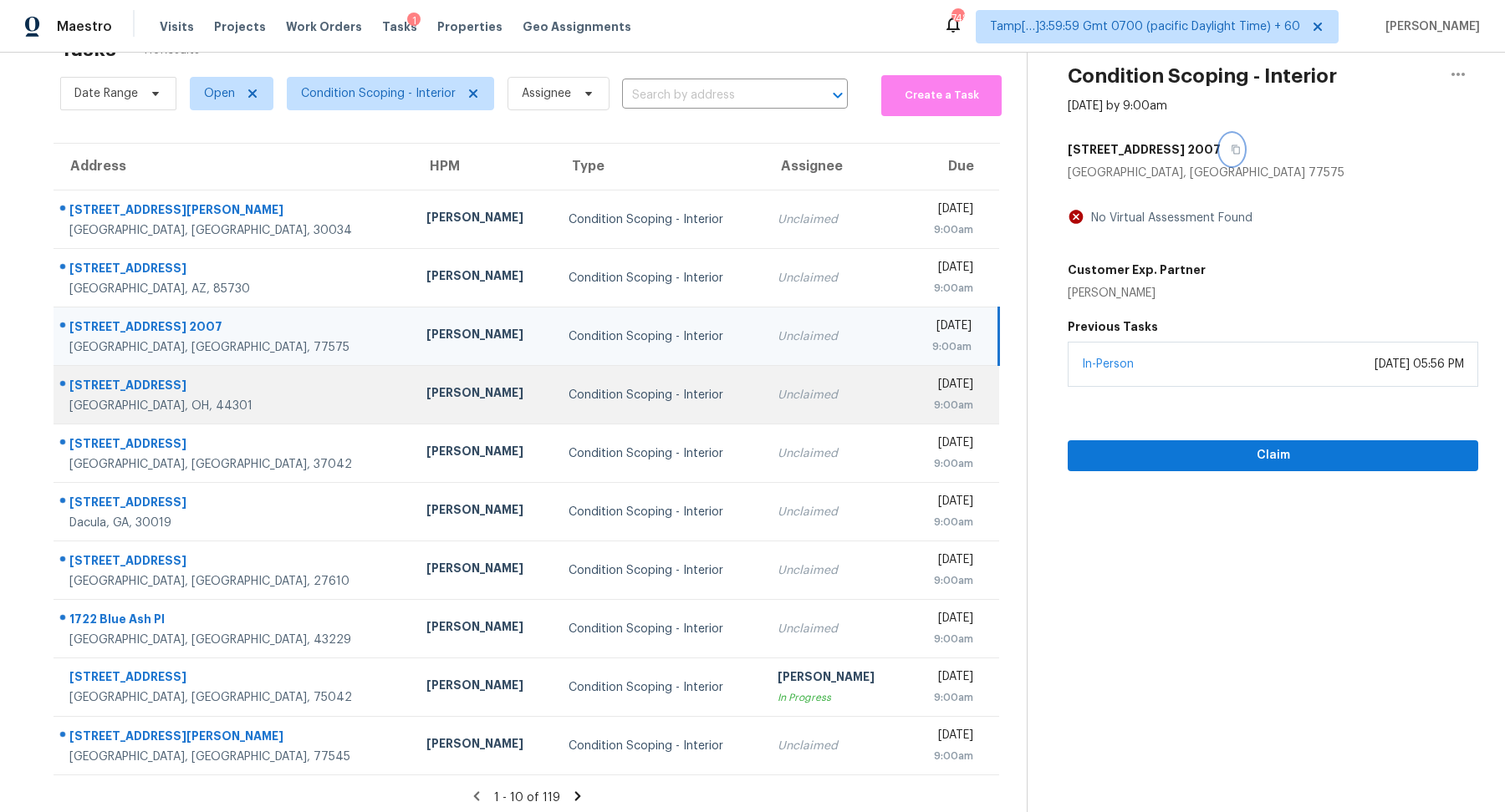
scroll to position [58, 0]
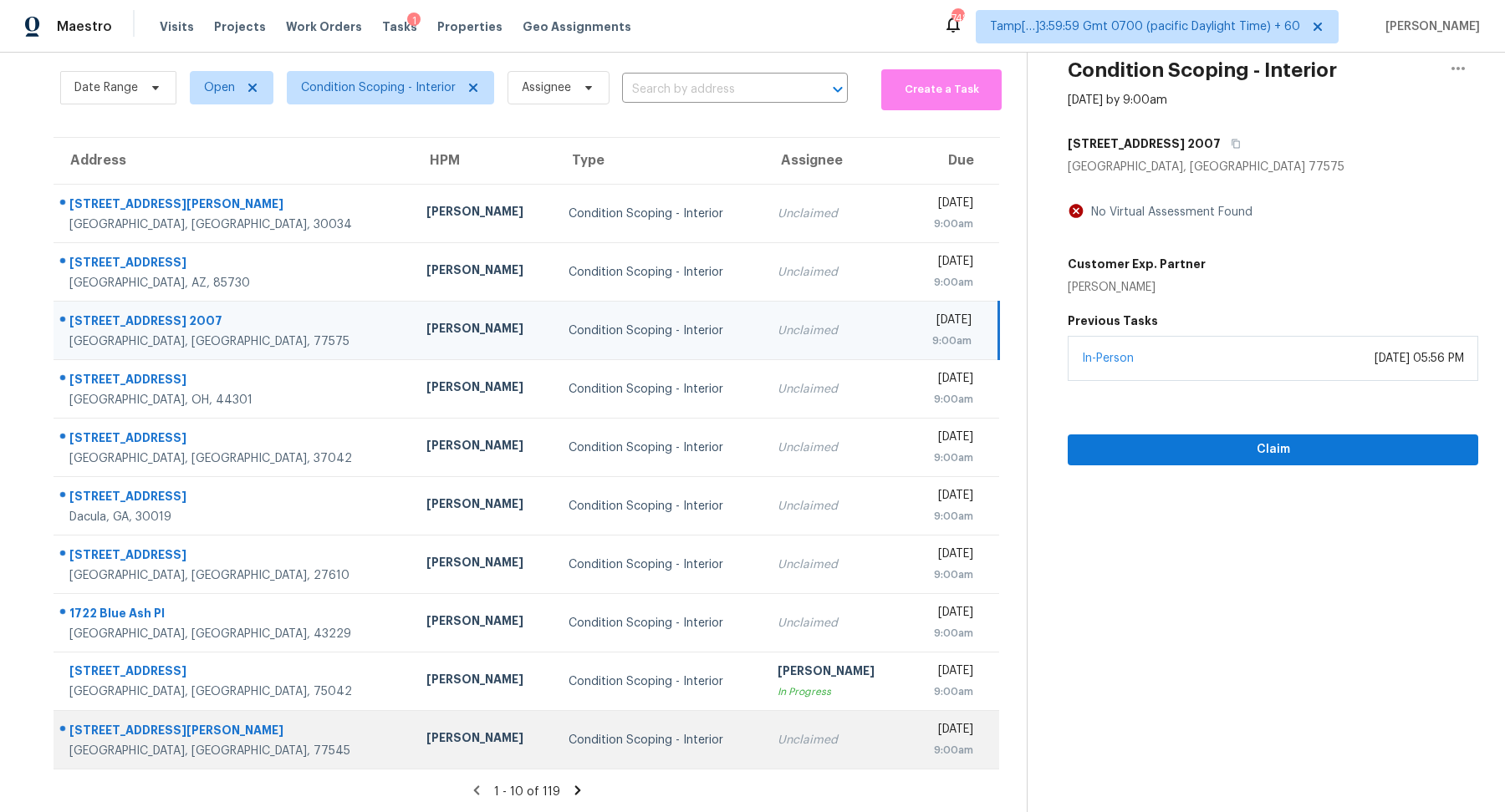
click at [672, 739] on td "Condition Scoping - Interior" at bounding box center [660, 741] width 209 height 59
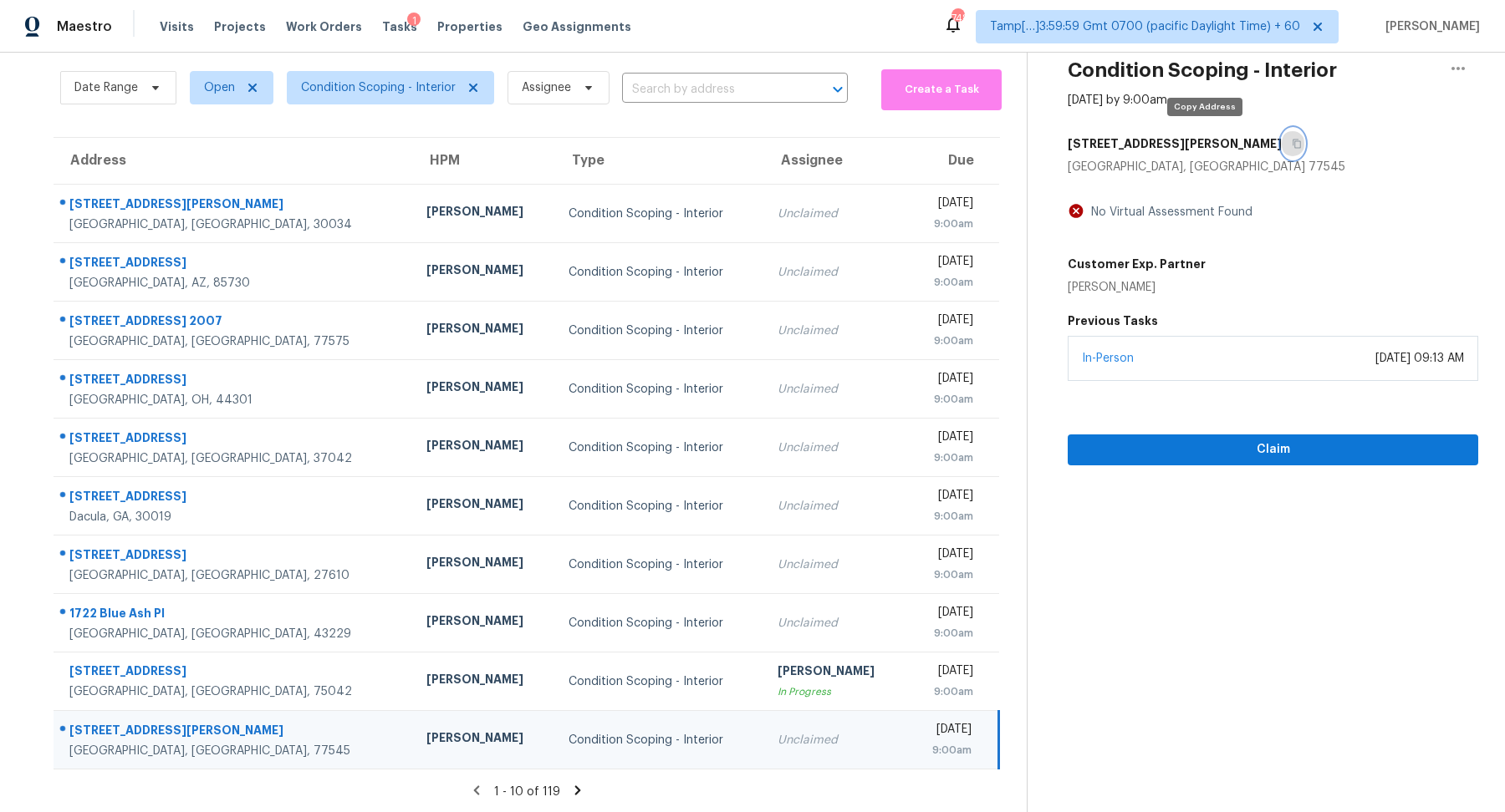
click at [1281, 142] on button "button" at bounding box center [1293, 143] width 23 height 30
click at [566, 789] on div "1 - 10 of 119" at bounding box center [526, 792] width 1000 height 18
click at [570, 793] on icon at bounding box center [577, 790] width 15 height 15
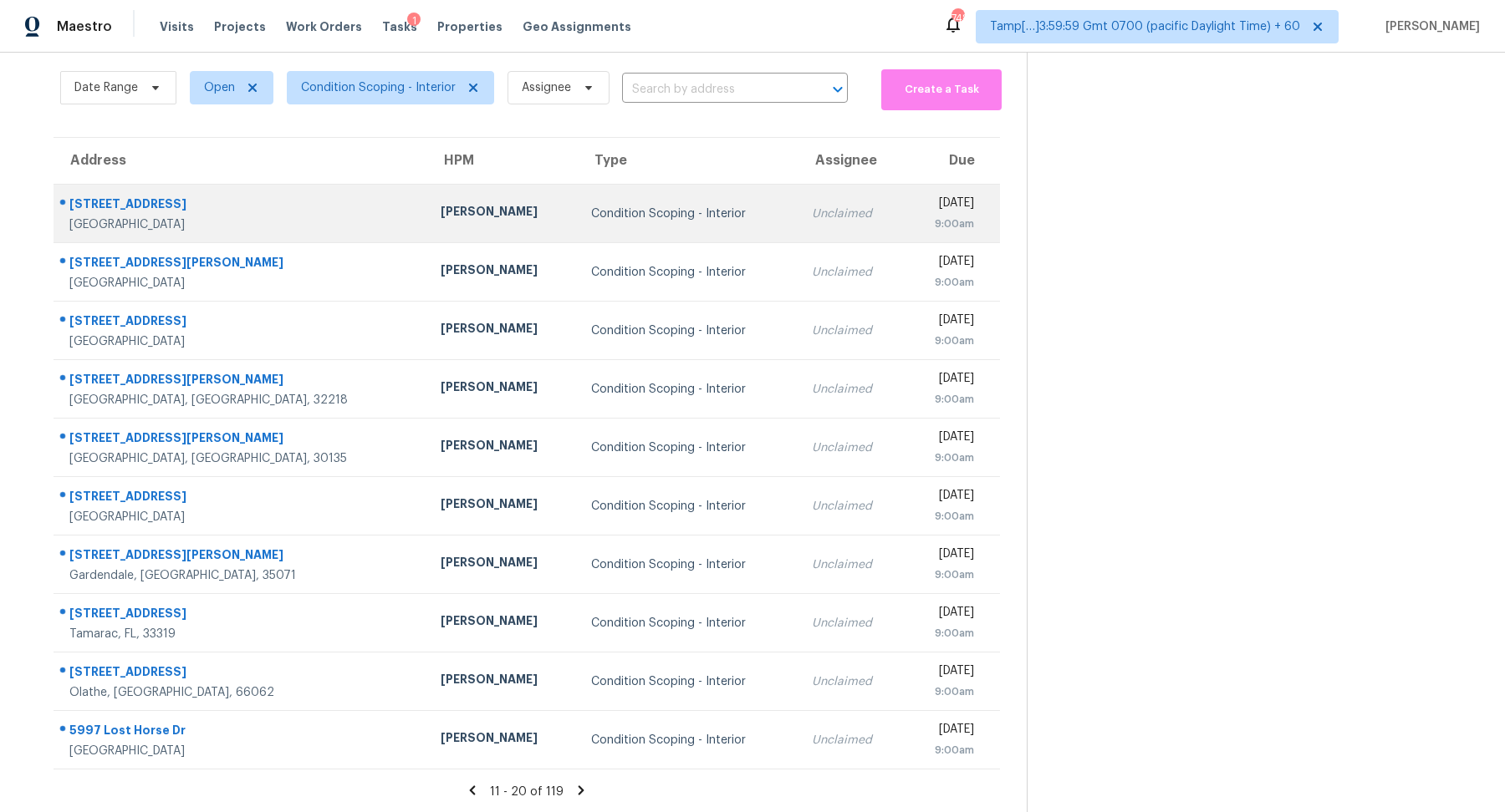
click at [591, 216] on div "Condition Scoping - Interior" at bounding box center [688, 214] width 194 height 17
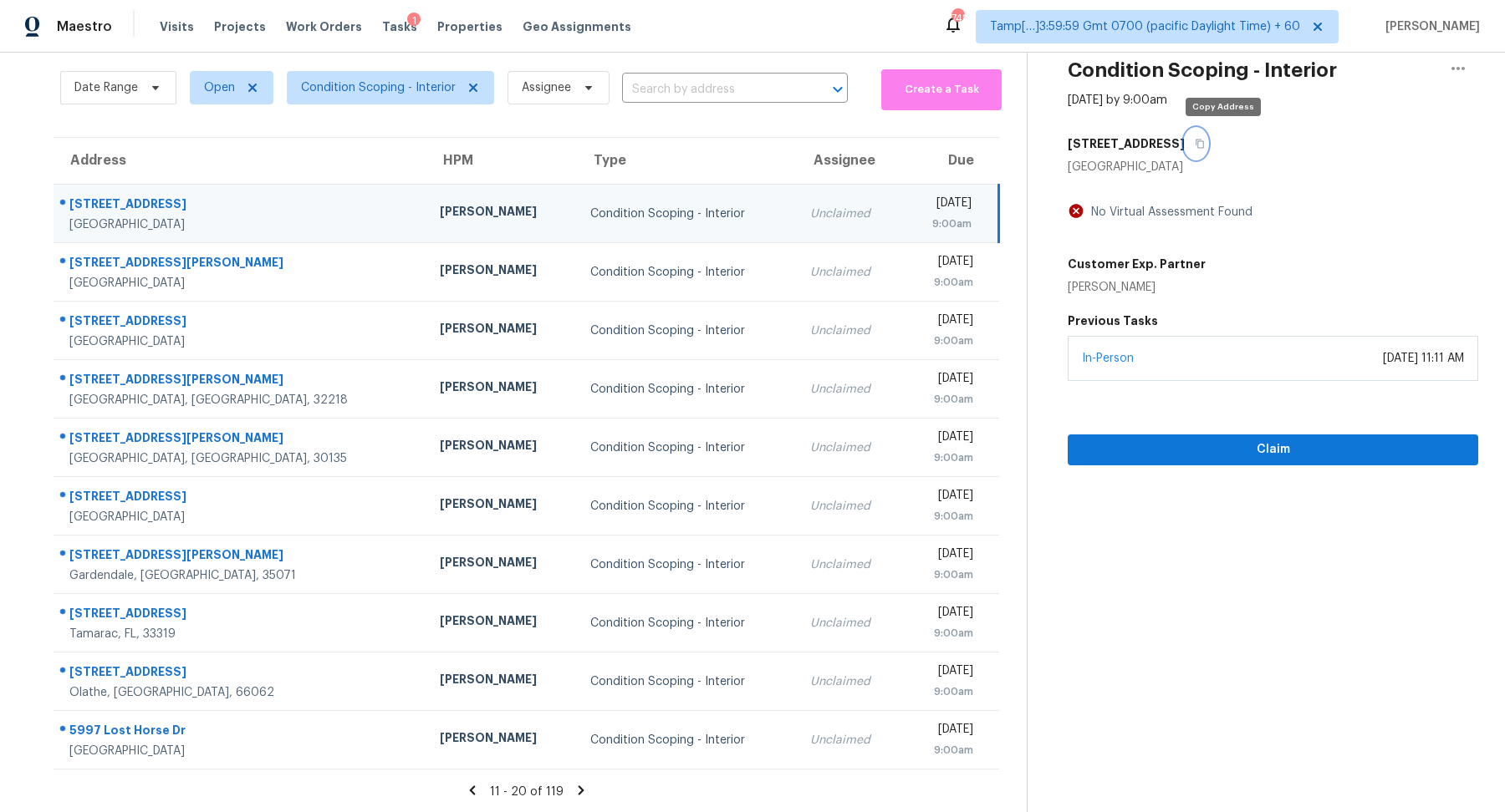
click at [1208, 150] on button "button" at bounding box center [1196, 143] width 23 height 30
click at [1239, 437] on button "Claim" at bounding box center [1273, 450] width 410 height 31
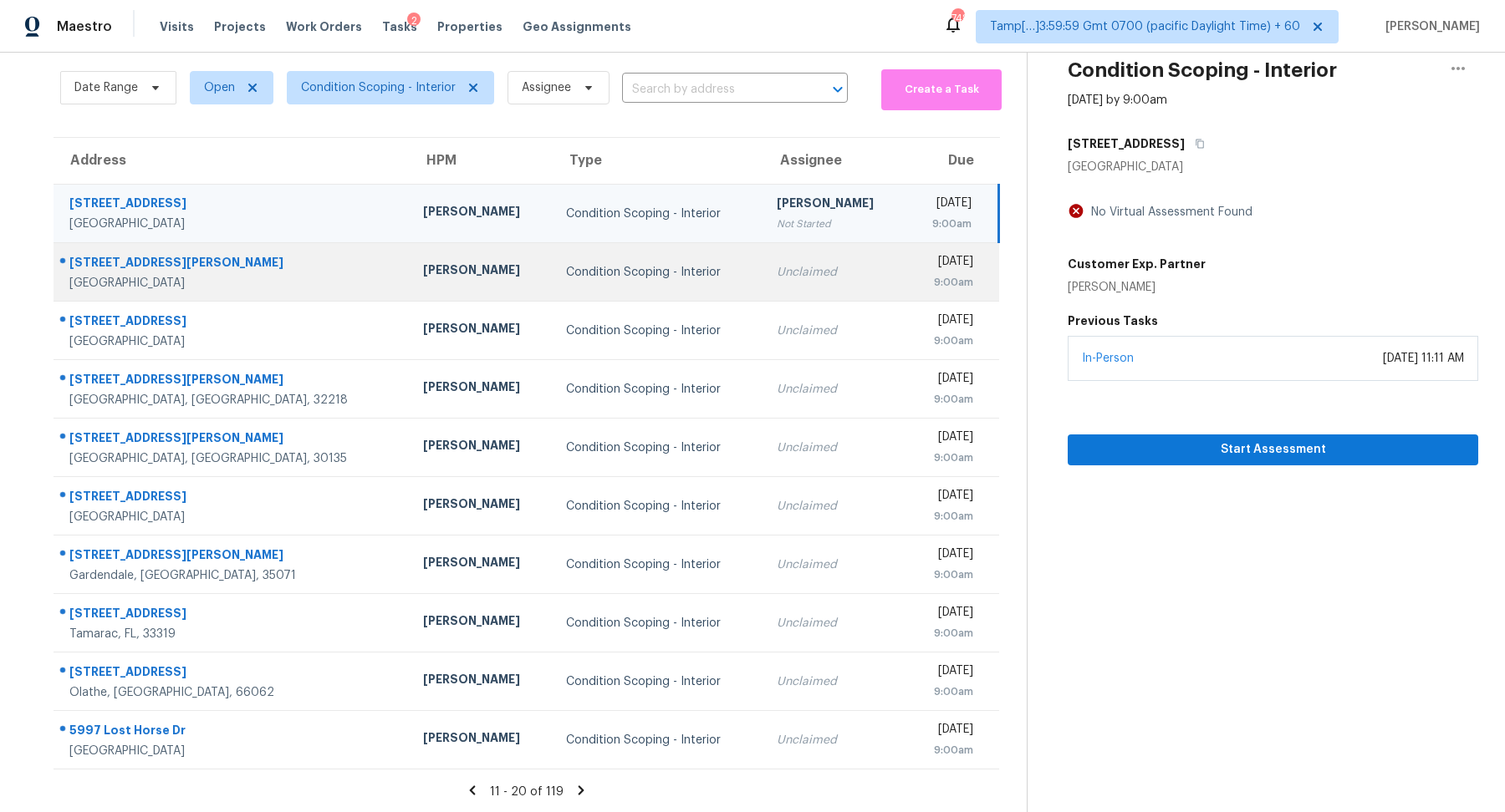
click at [553, 281] on td "Condition Scoping - Interior" at bounding box center [657, 272] width 209 height 59
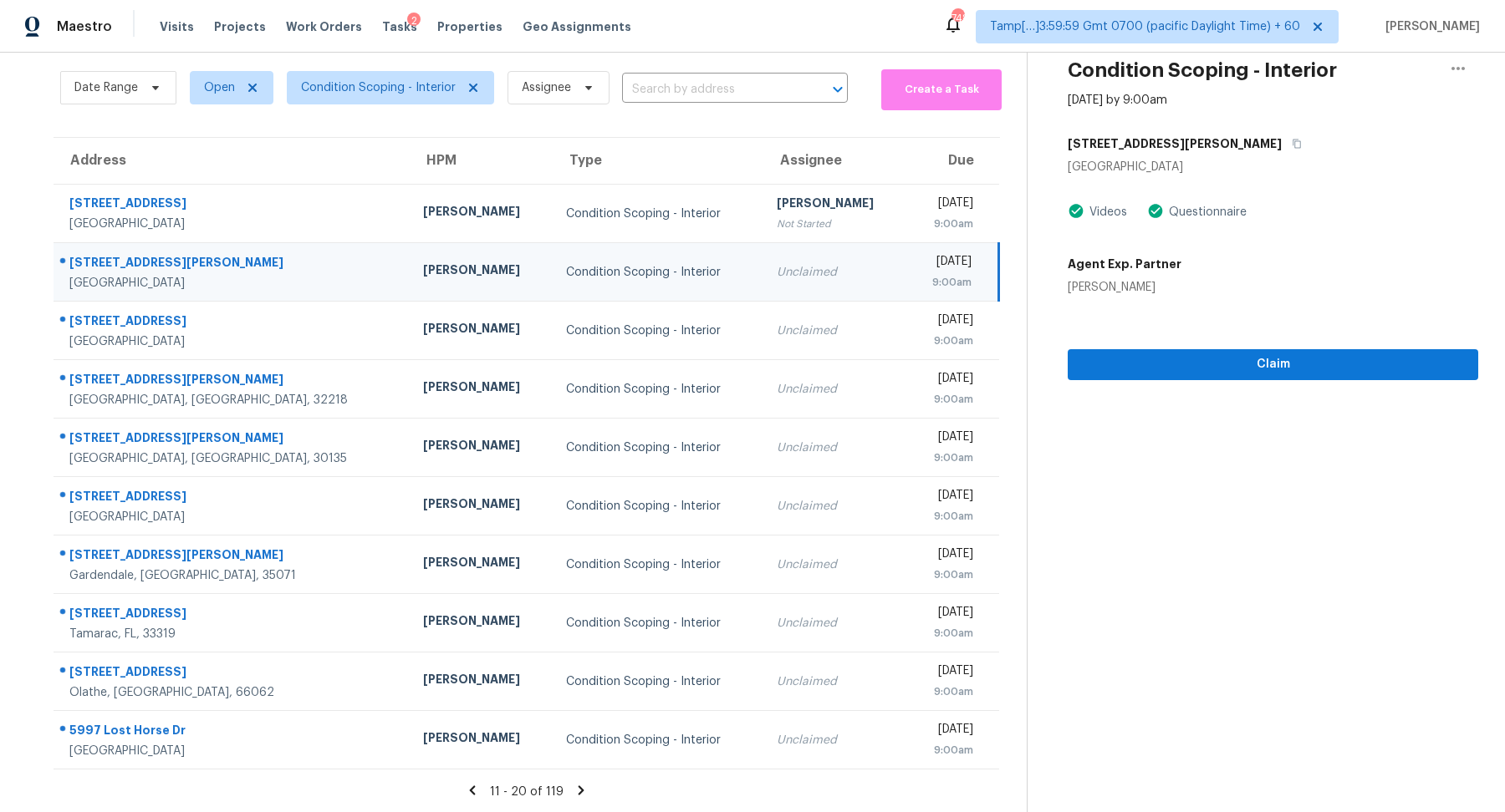
click at [1196, 146] on div "[STREET_ADDRESS][PERSON_NAME]" at bounding box center [1273, 143] width 410 height 30
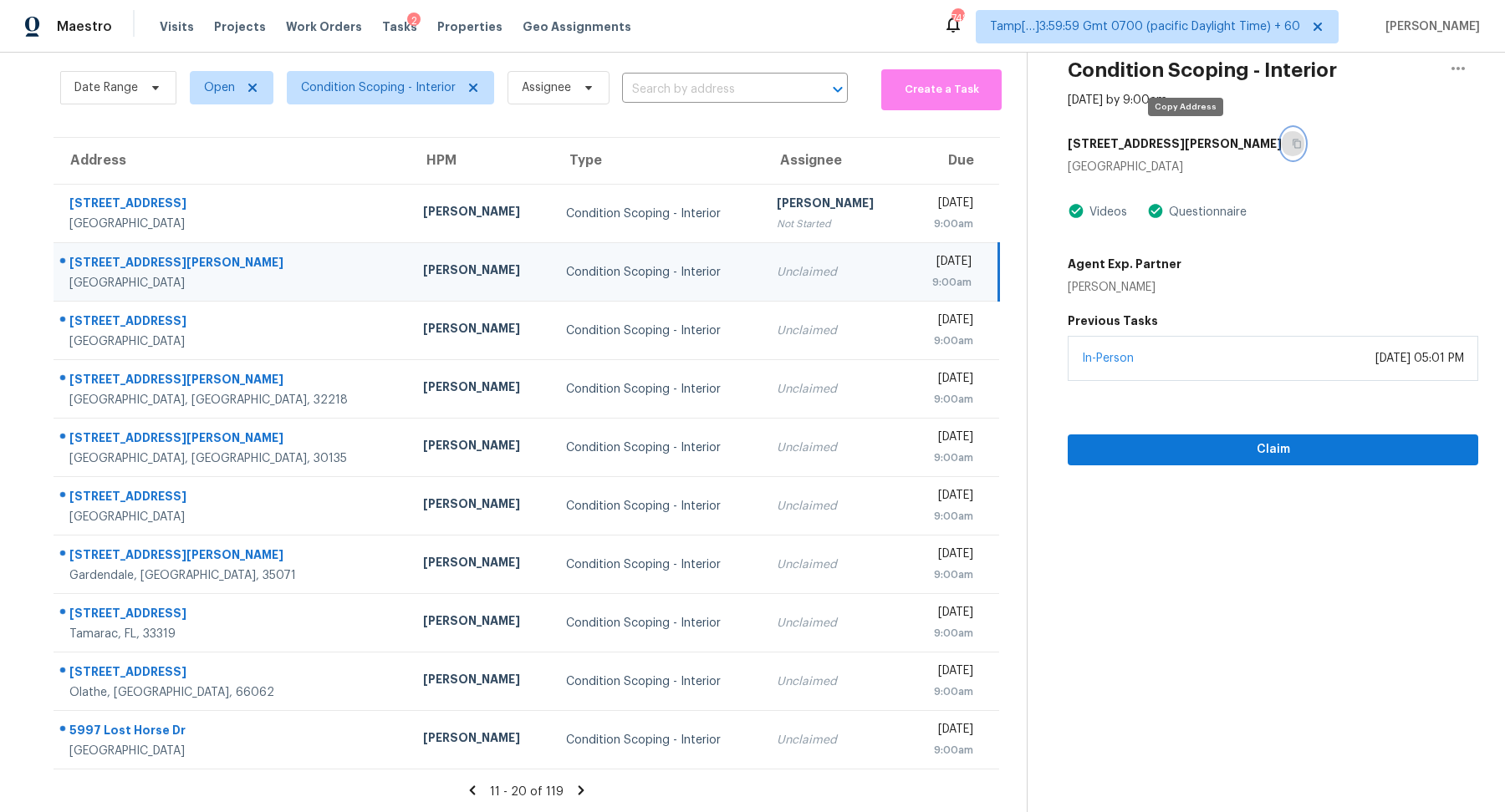
click at [1292, 143] on icon "button" at bounding box center [1296, 143] width 10 height 10
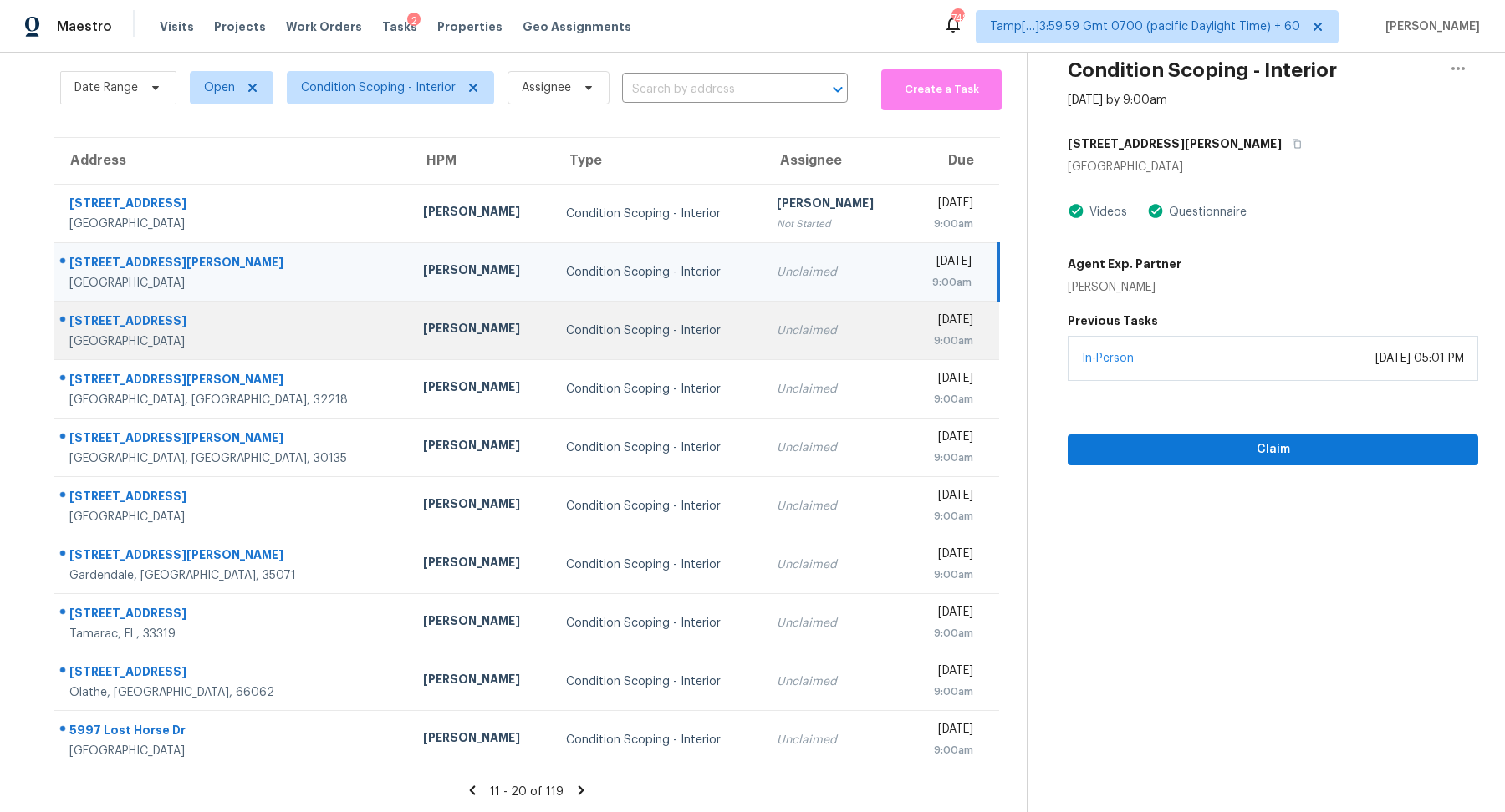
click at [776, 340] on td "Unclaimed" at bounding box center [834, 331] width 143 height 59
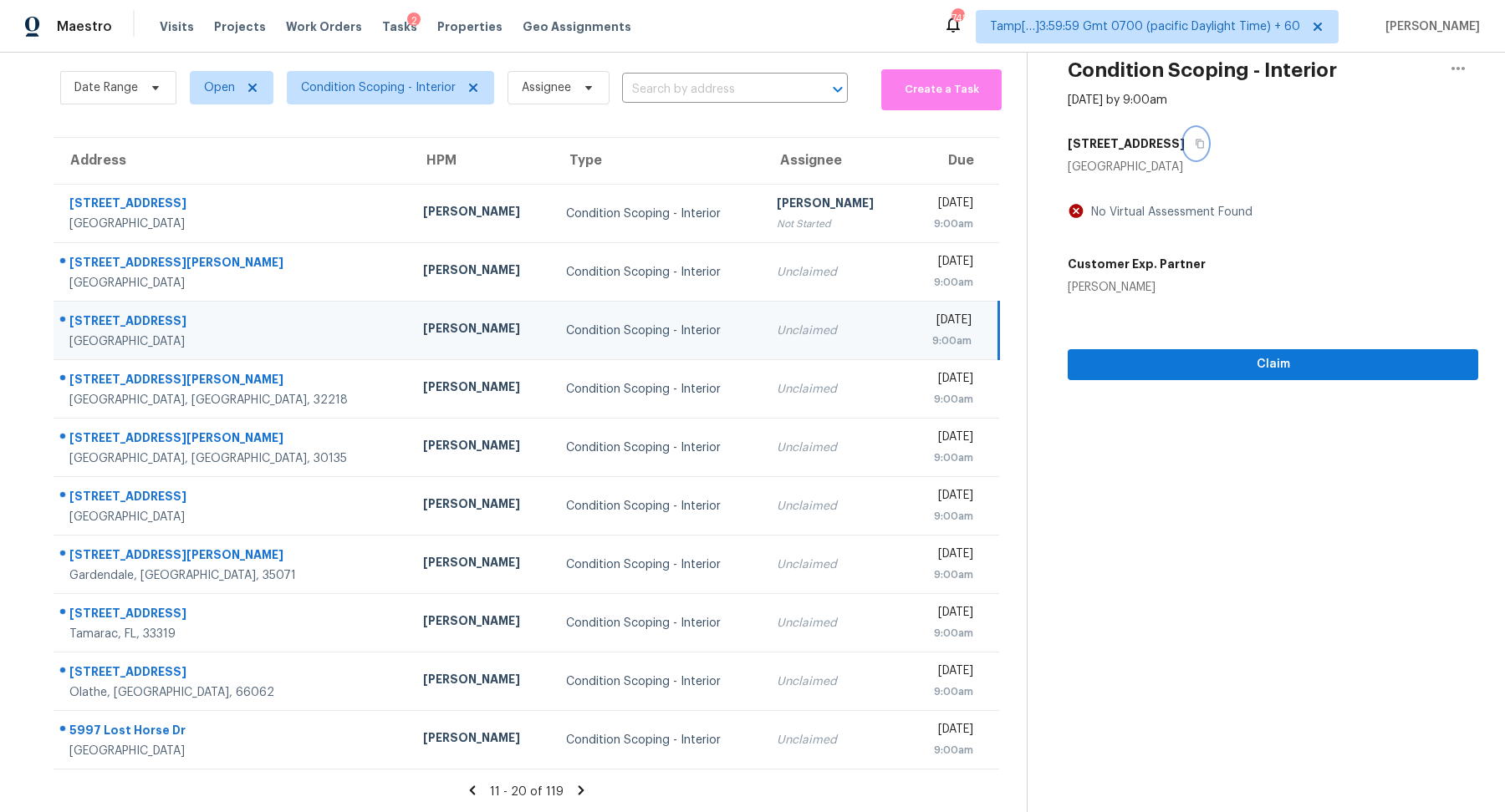
click at [1185, 153] on button "button" at bounding box center [1196, 143] width 23 height 30
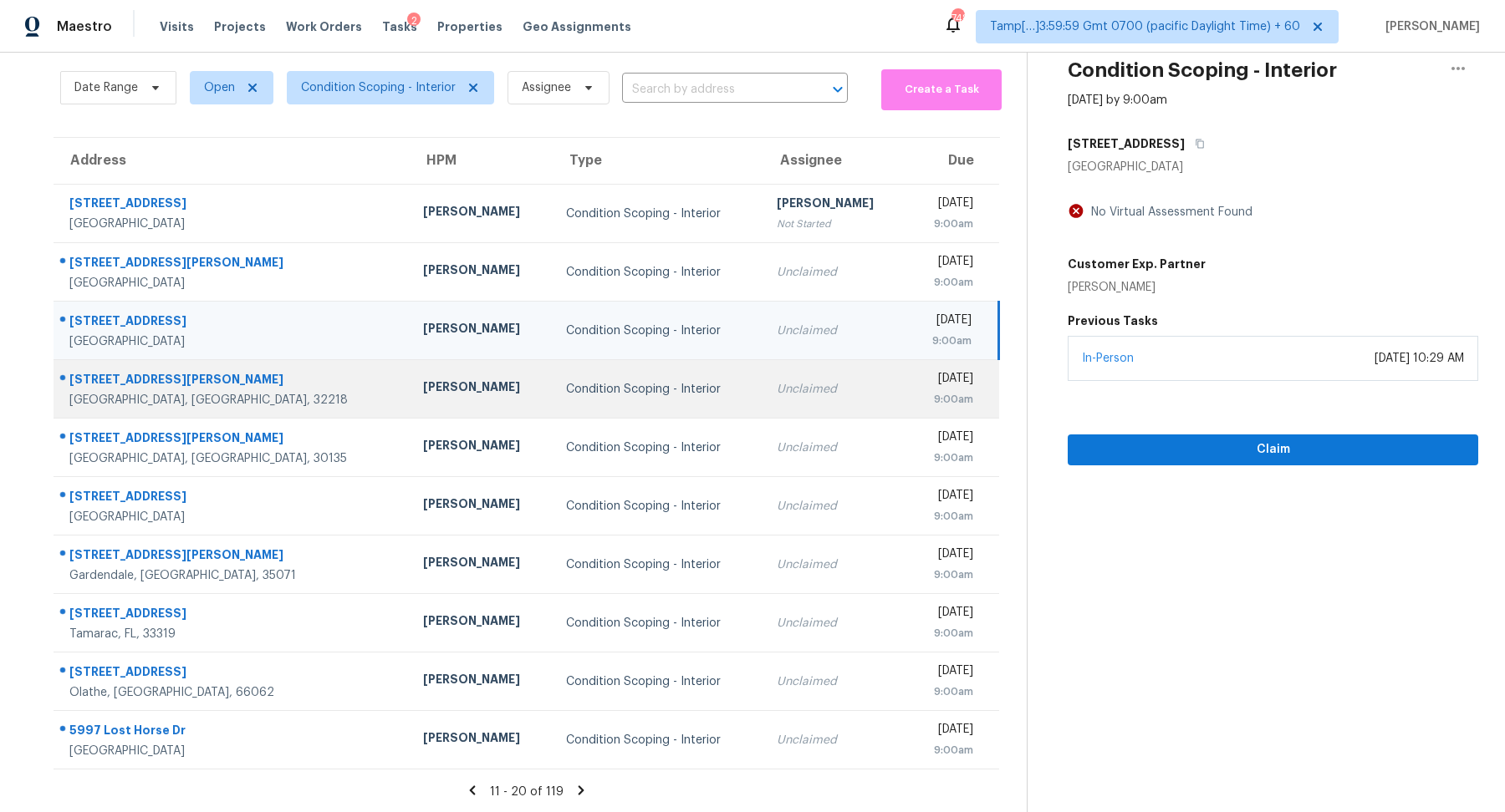
click at [763, 414] on td "Unclaimed" at bounding box center [834, 389] width 143 height 59
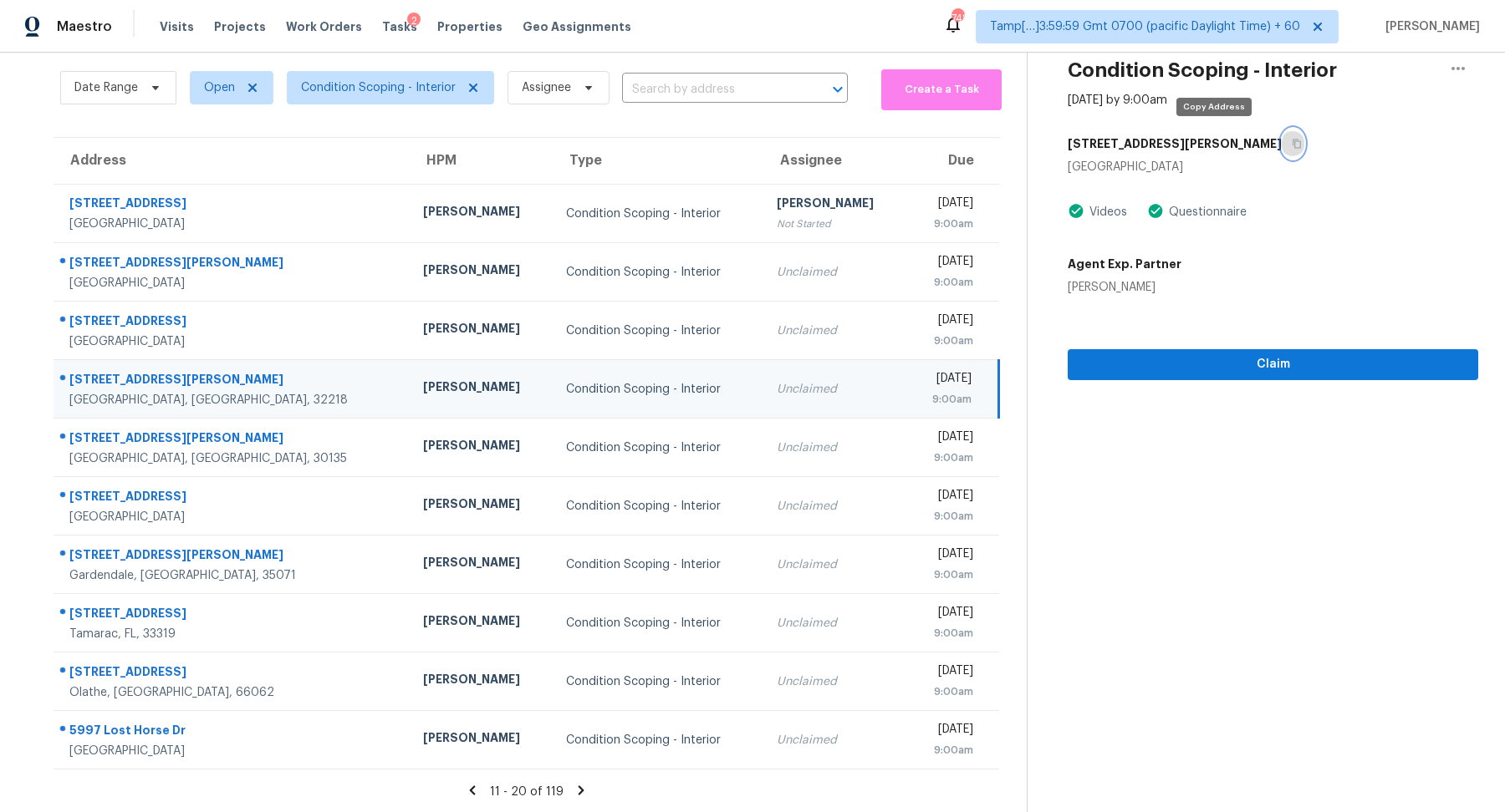
click at [1281, 143] on button "button" at bounding box center [1293, 143] width 23 height 30
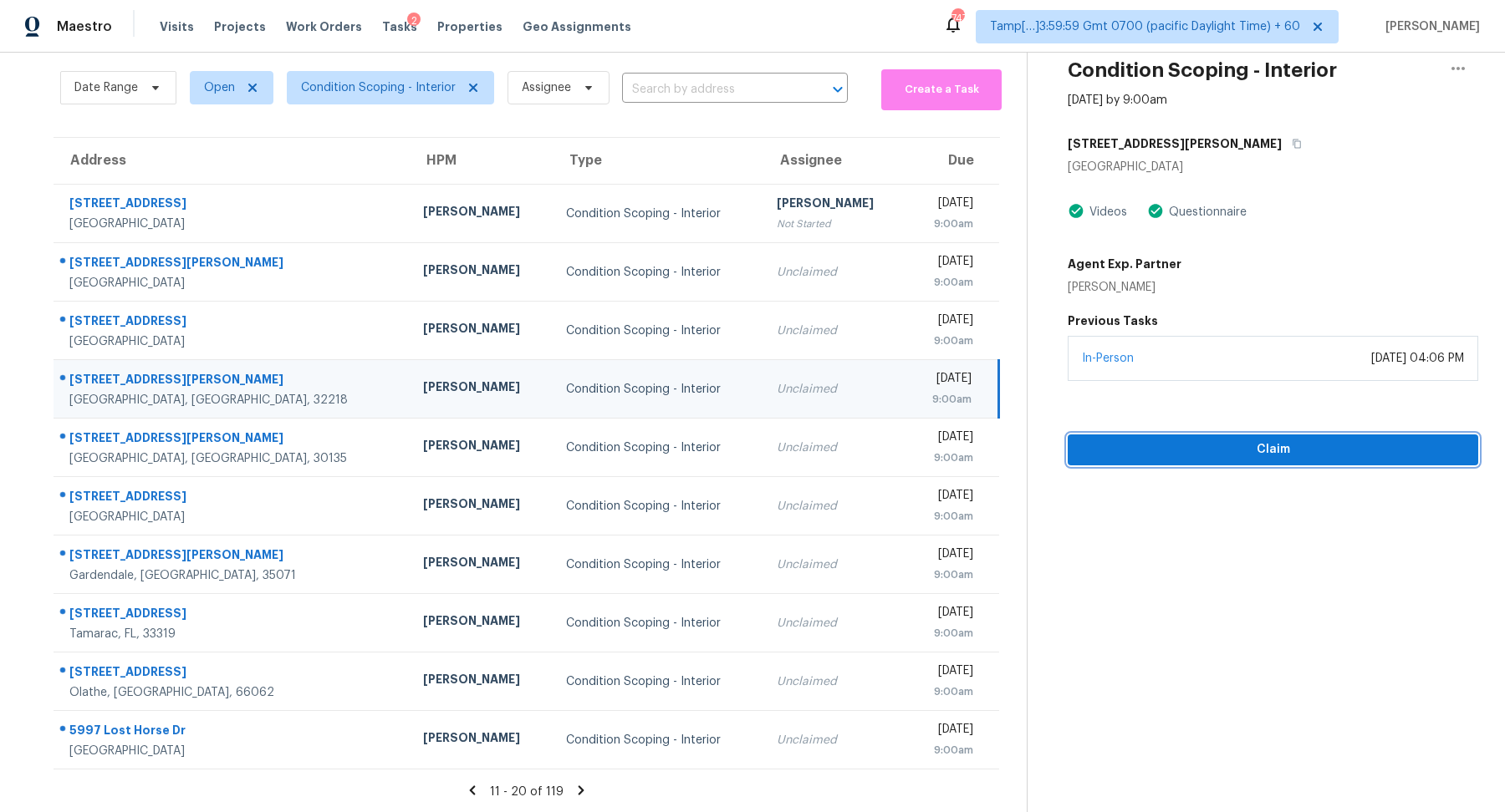
click at [1243, 456] on span "Claim" at bounding box center [1273, 450] width 384 height 21
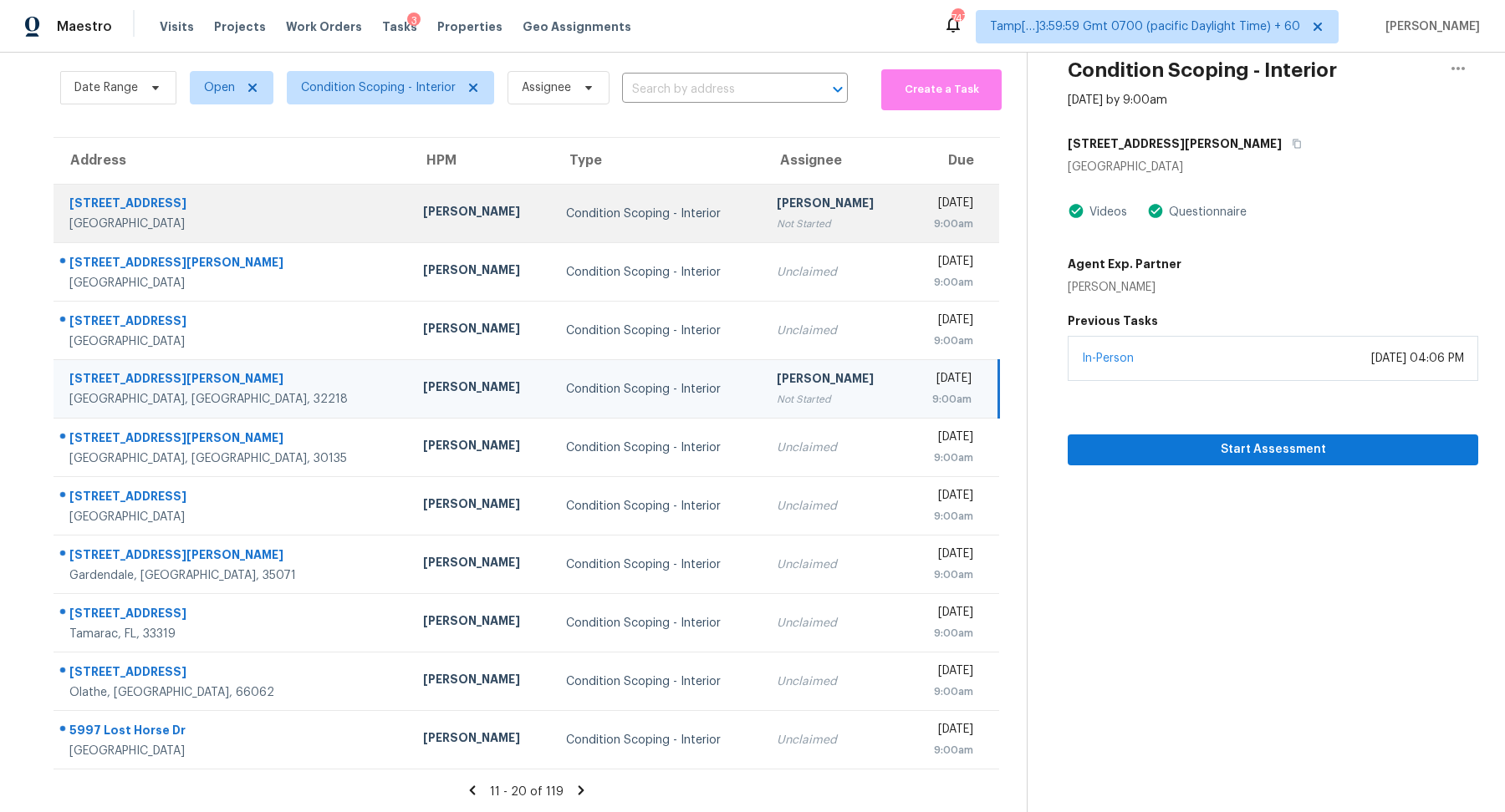
click at [763, 219] on td "Hariharan GV Not Started" at bounding box center [834, 214] width 143 height 59
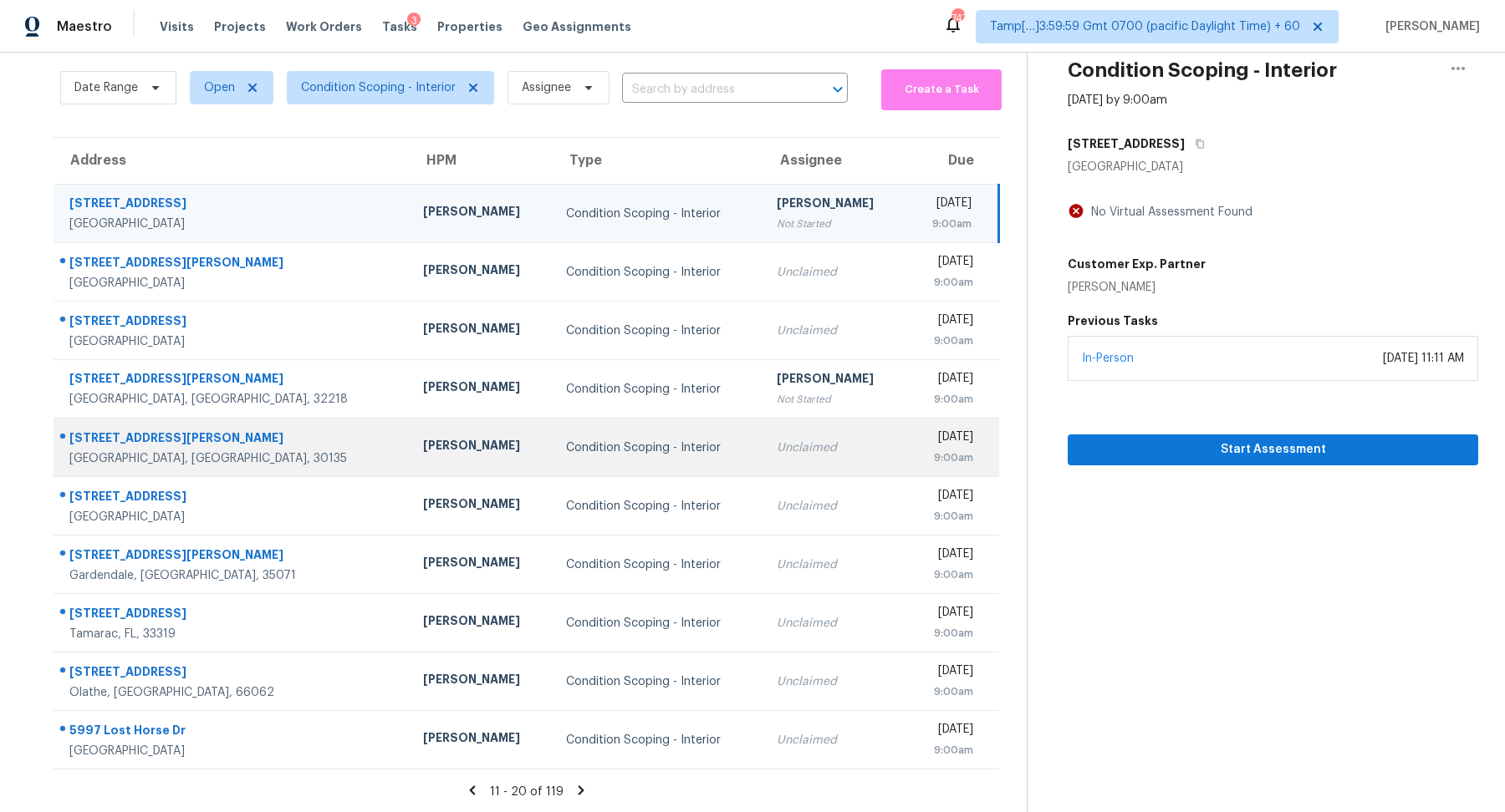
click at [777, 454] on div "Unclaimed" at bounding box center [835, 448] width 116 height 17
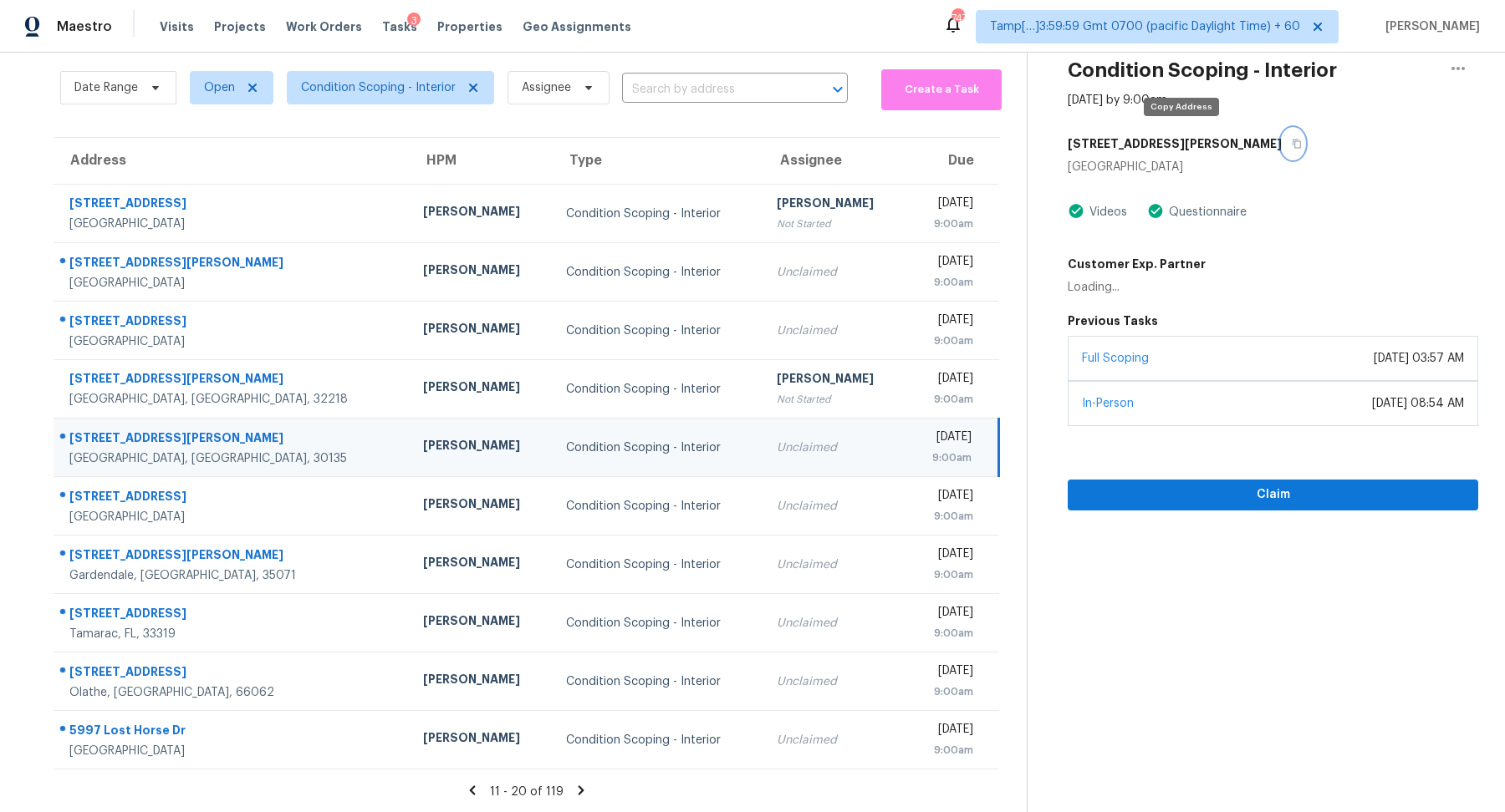
click at [1281, 151] on button "button" at bounding box center [1293, 143] width 23 height 30
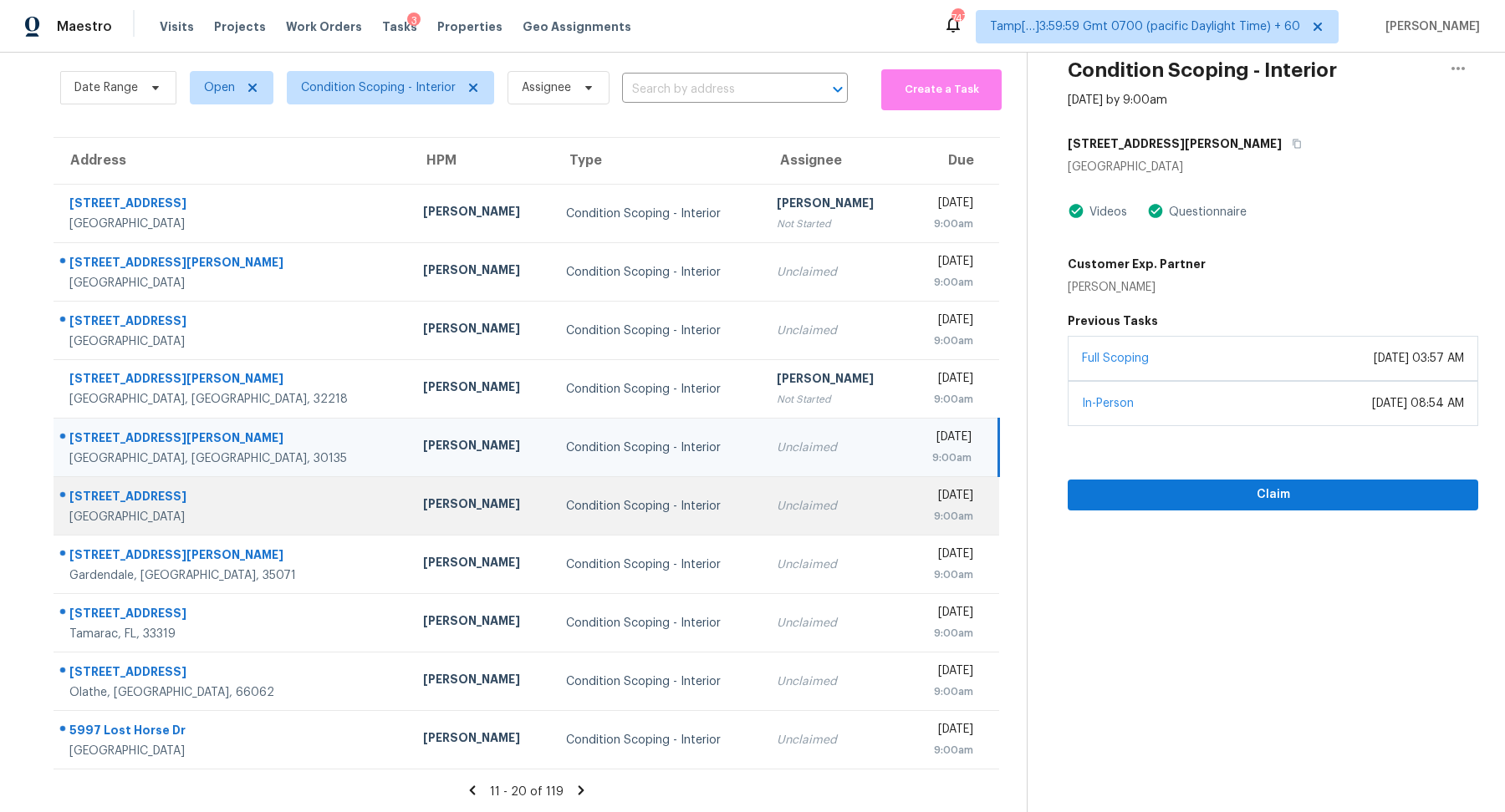
click at [777, 498] on div "Unclaimed" at bounding box center [835, 506] width 116 height 17
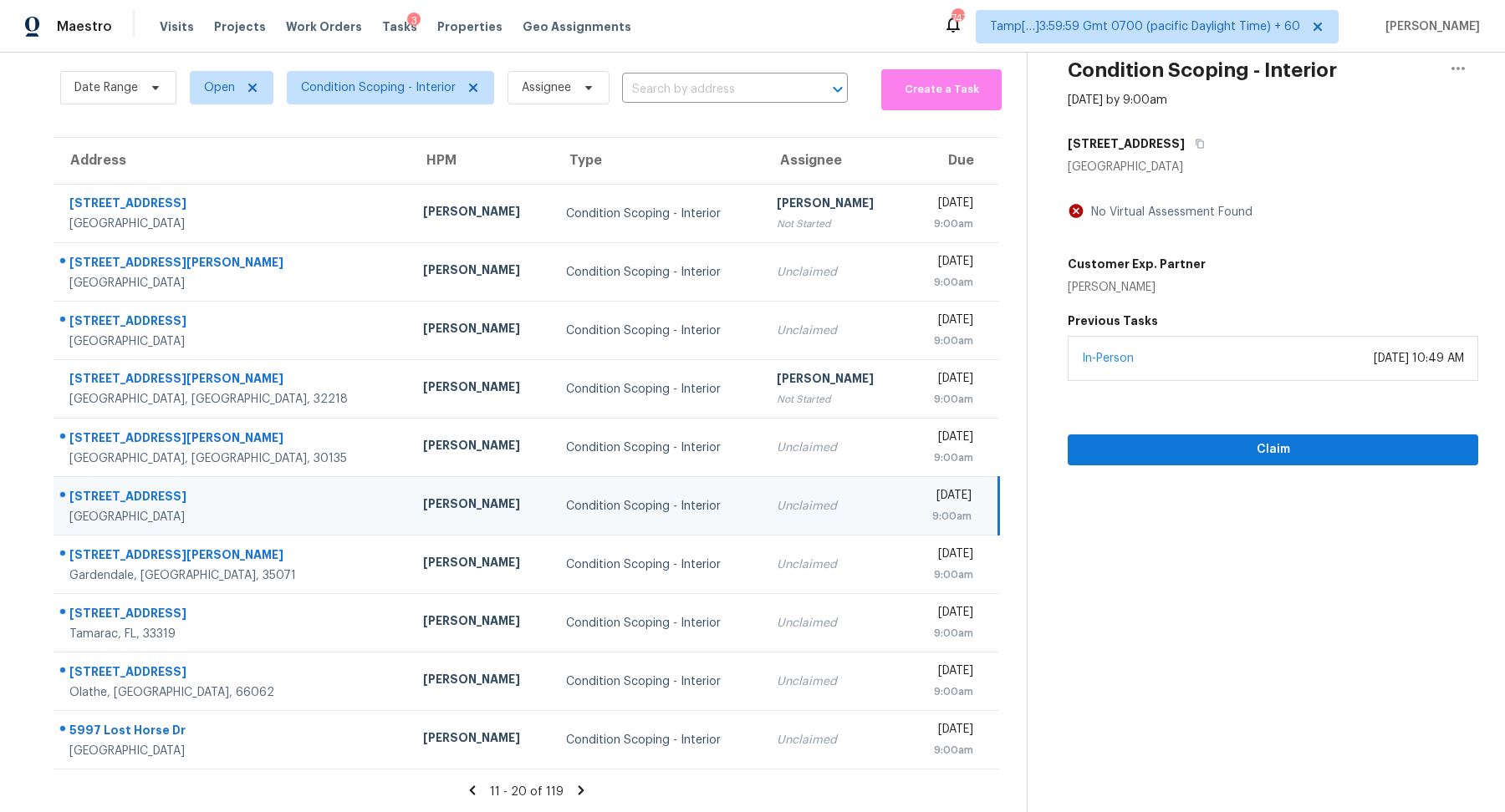
click at [1190, 147] on div "[STREET_ADDRESS]" at bounding box center [1273, 143] width 410 height 30
click at [1196, 146] on icon "button" at bounding box center [1200, 144] width 9 height 9
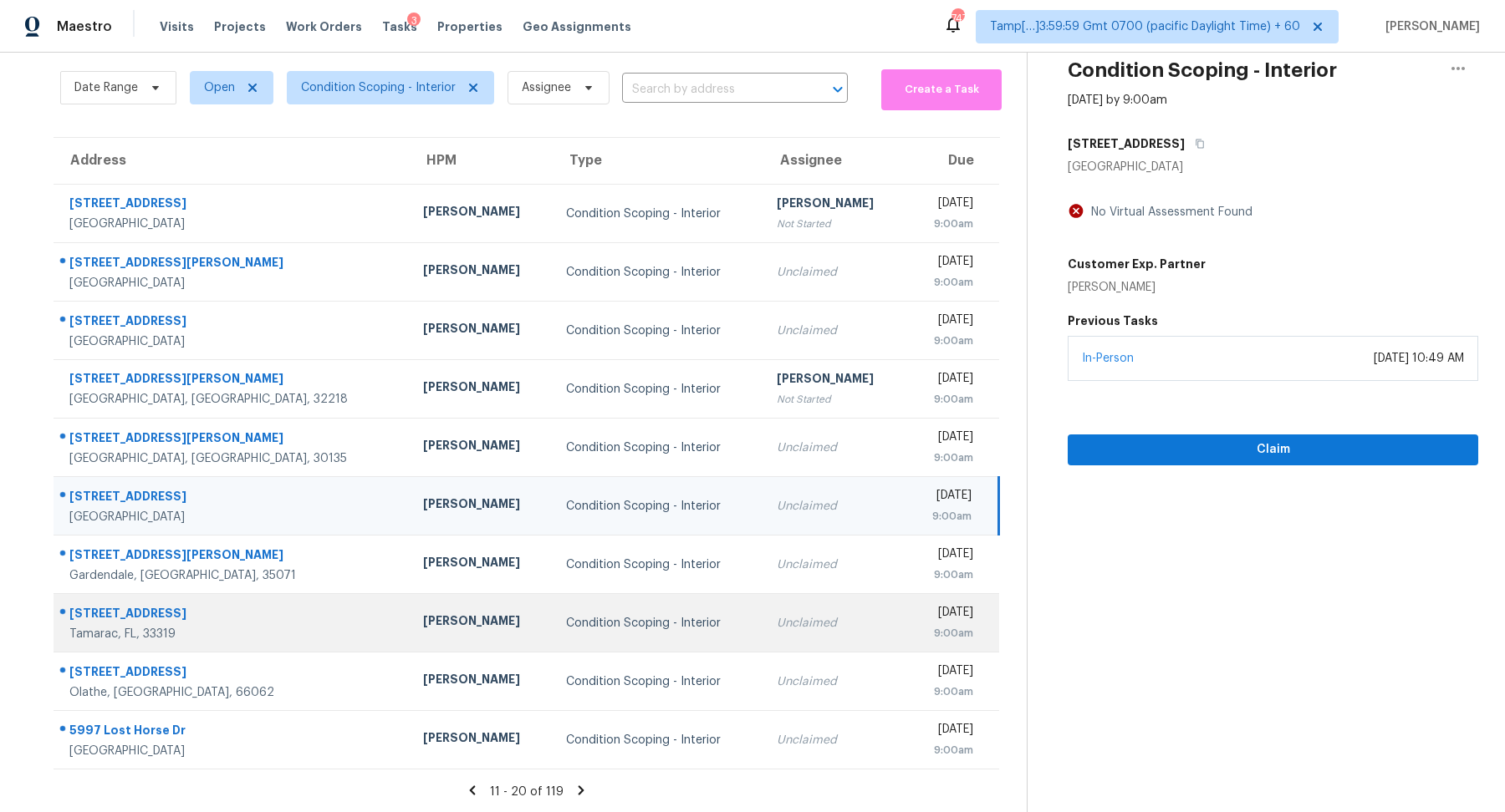
click at [763, 640] on td "Unclaimed" at bounding box center [834, 624] width 143 height 59
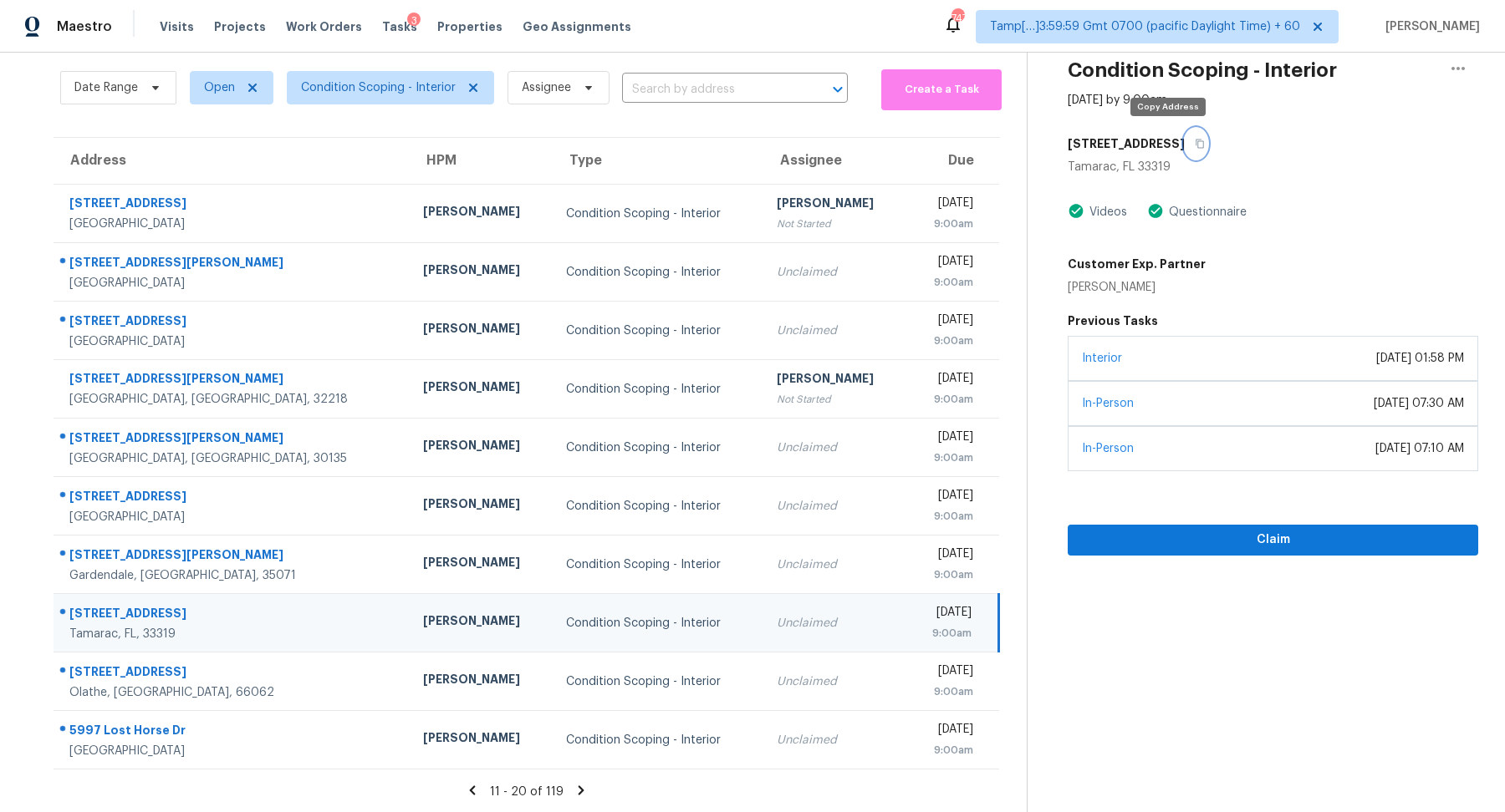
click at [1195, 143] on icon "button" at bounding box center [1200, 143] width 10 height 10
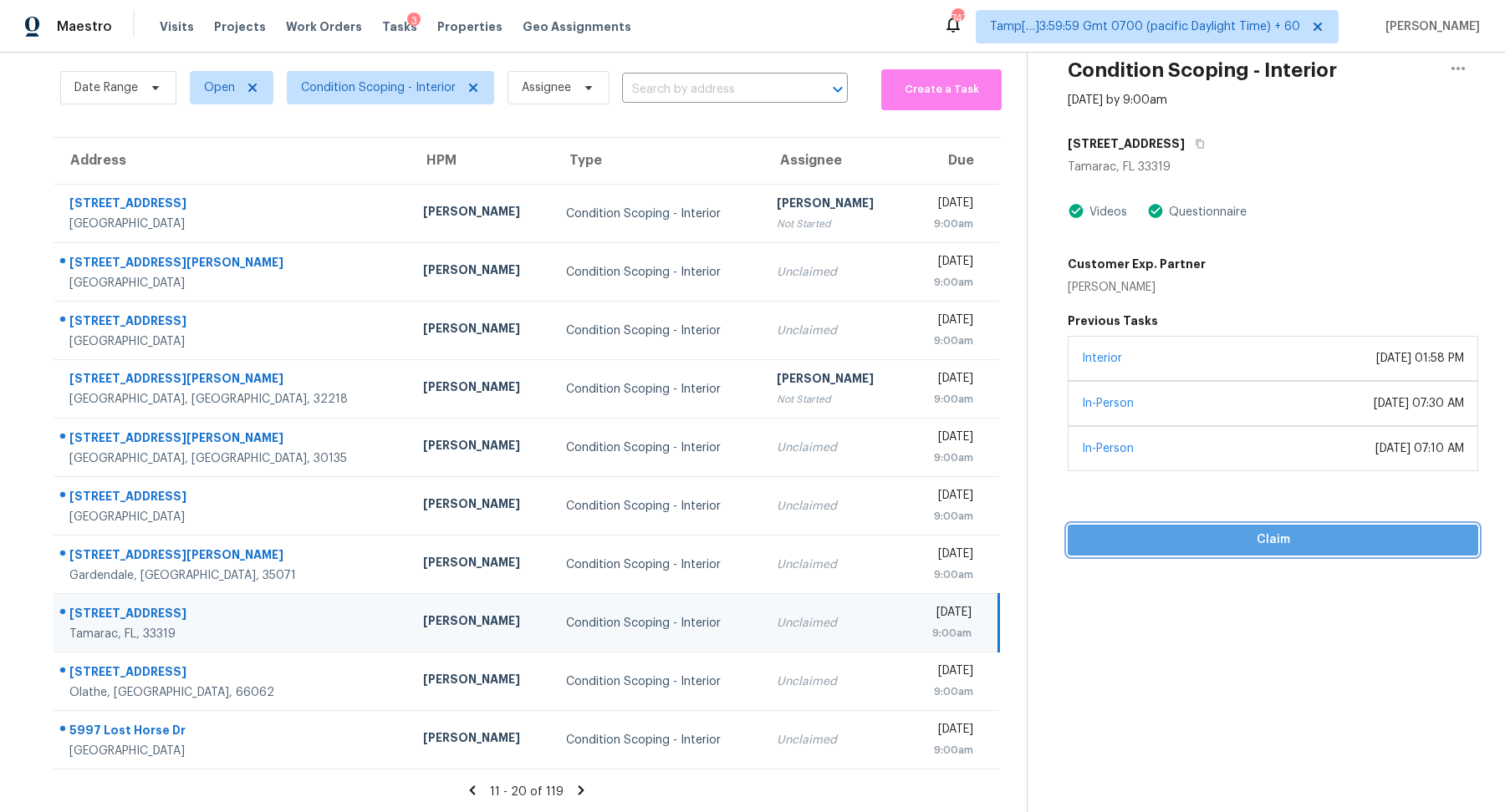
click at [1253, 538] on span "Claim" at bounding box center [1273, 540] width 384 height 21
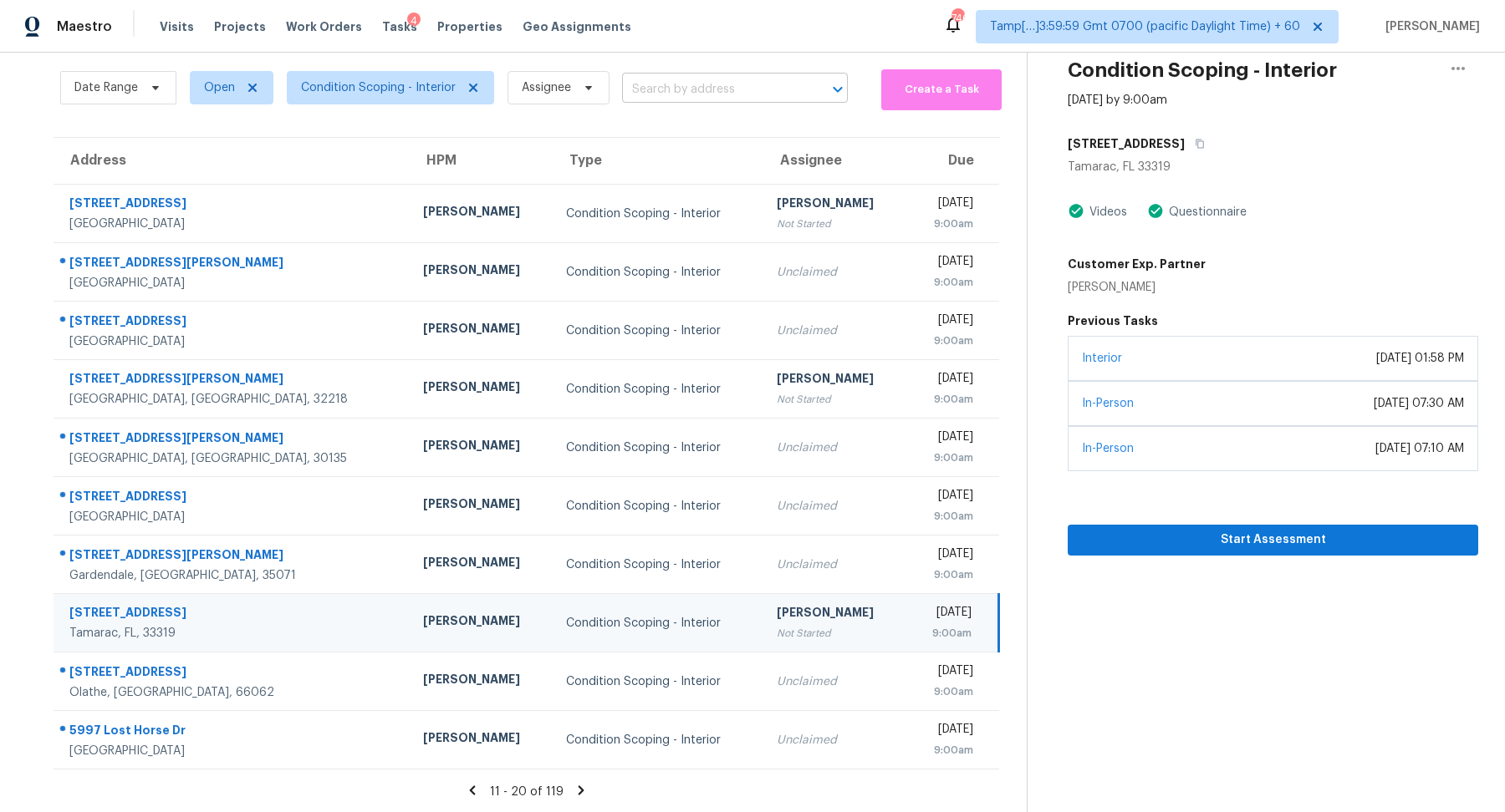
click at [649, 80] on input "text" at bounding box center [711, 89] width 179 height 26
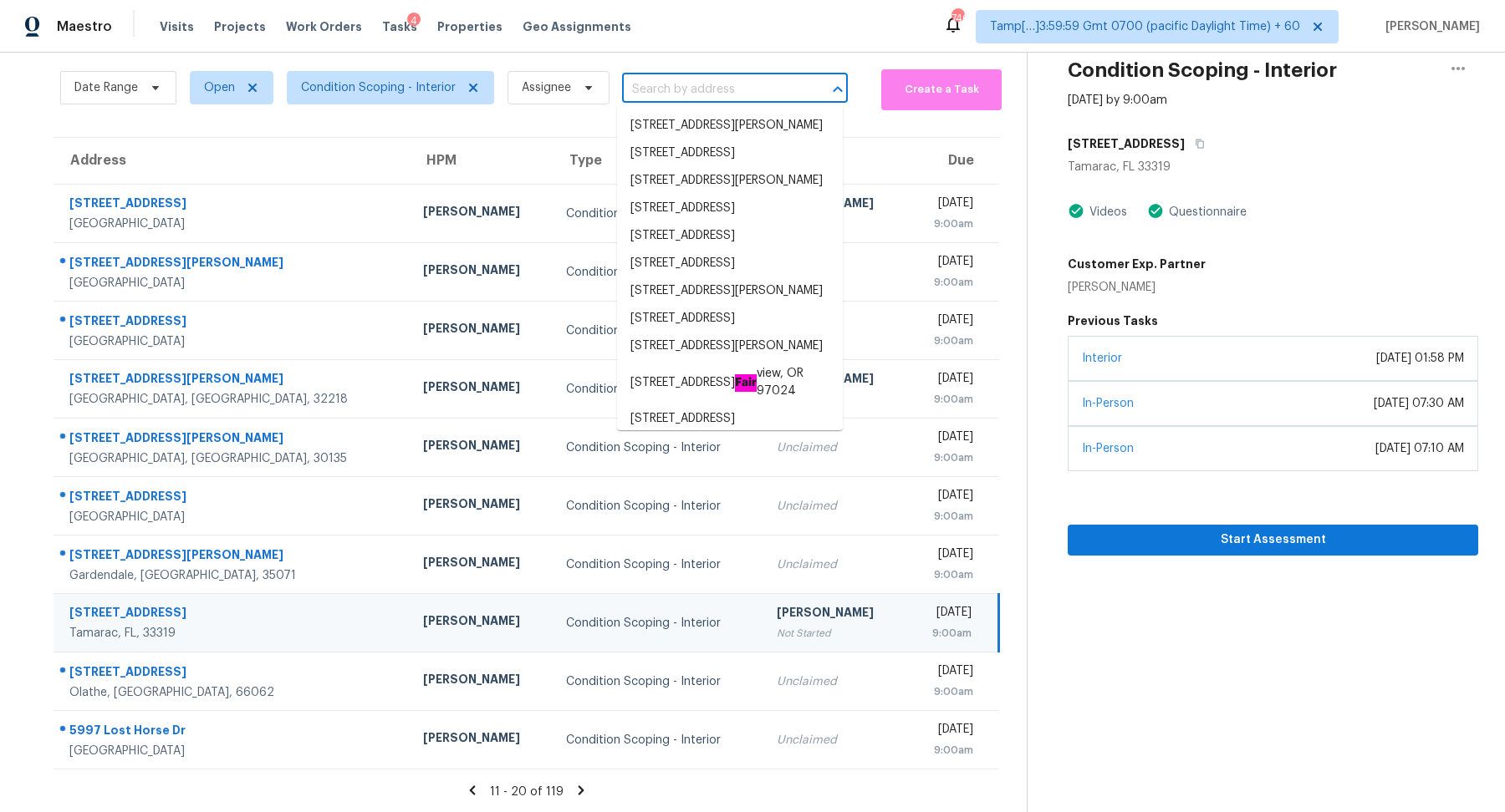
paste input "1260 Kent Downs Ave SW, Concord, NC 28027"
type input "1260 Kent Downs Ave SW, Concord, NC 28027"
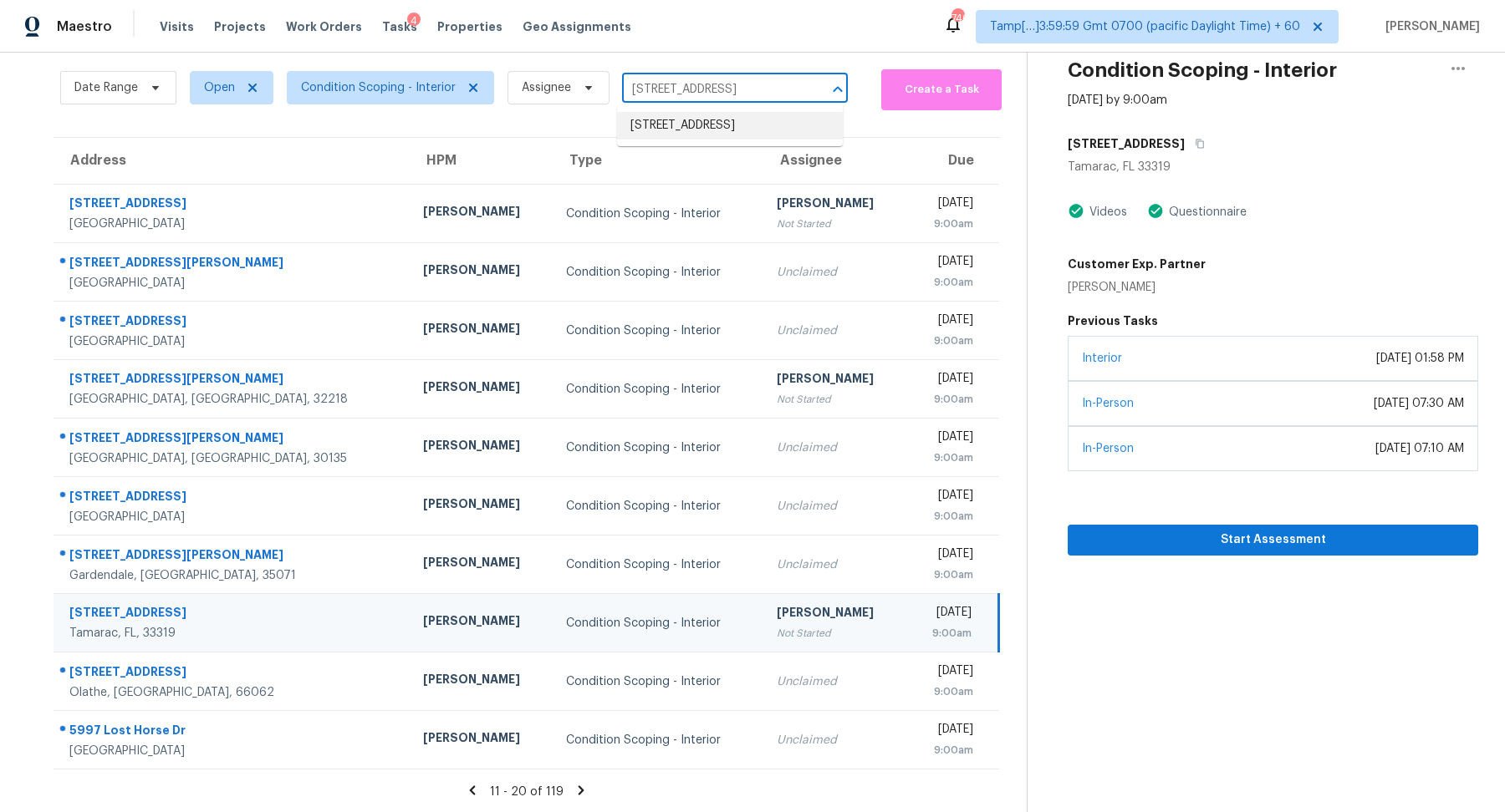
click at [709, 121] on li "1260 Kent Downs Ave SW, Concord, NC 28027" at bounding box center [730, 125] width 226 height 27
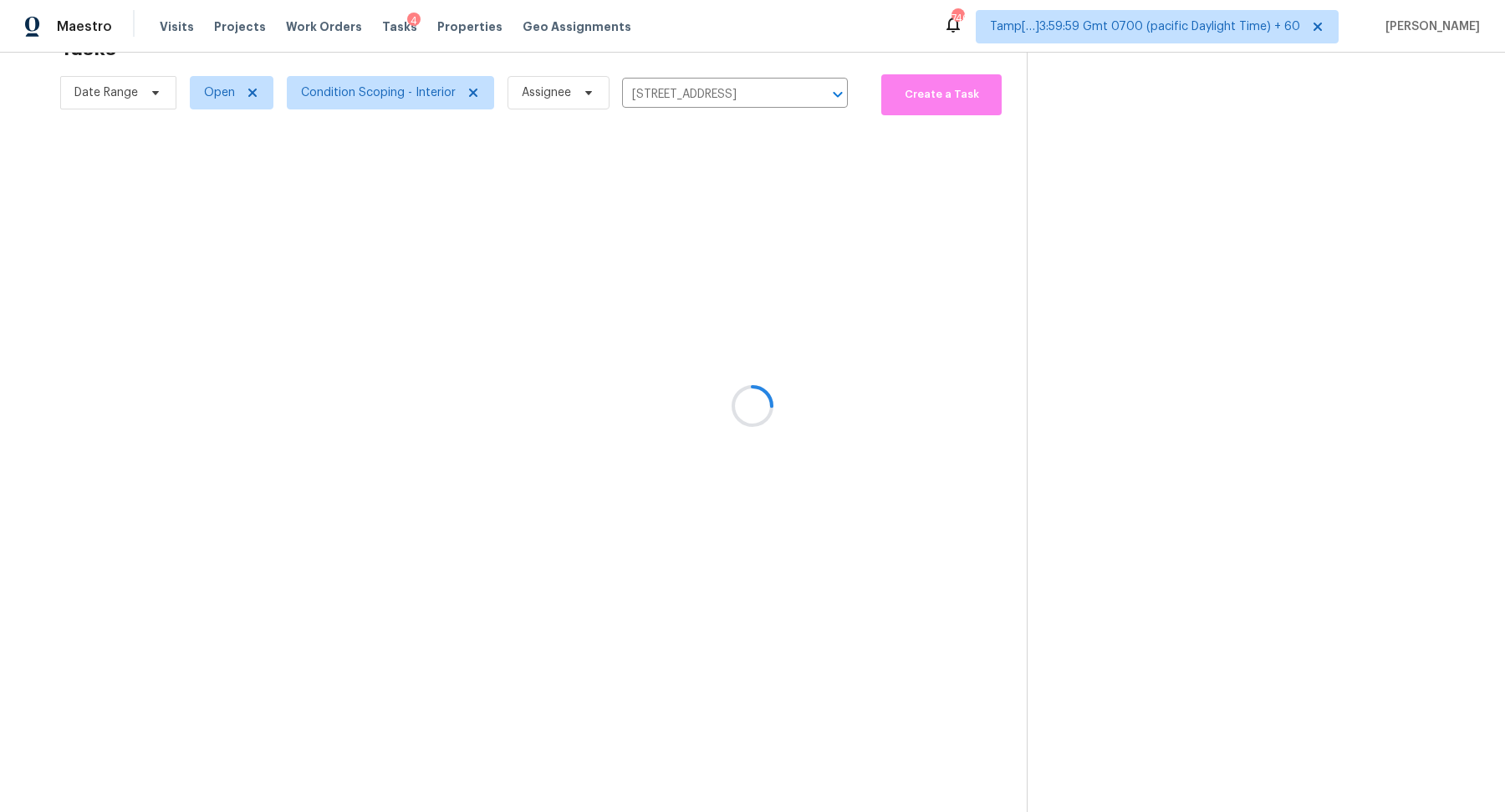
scroll to position [52, 0]
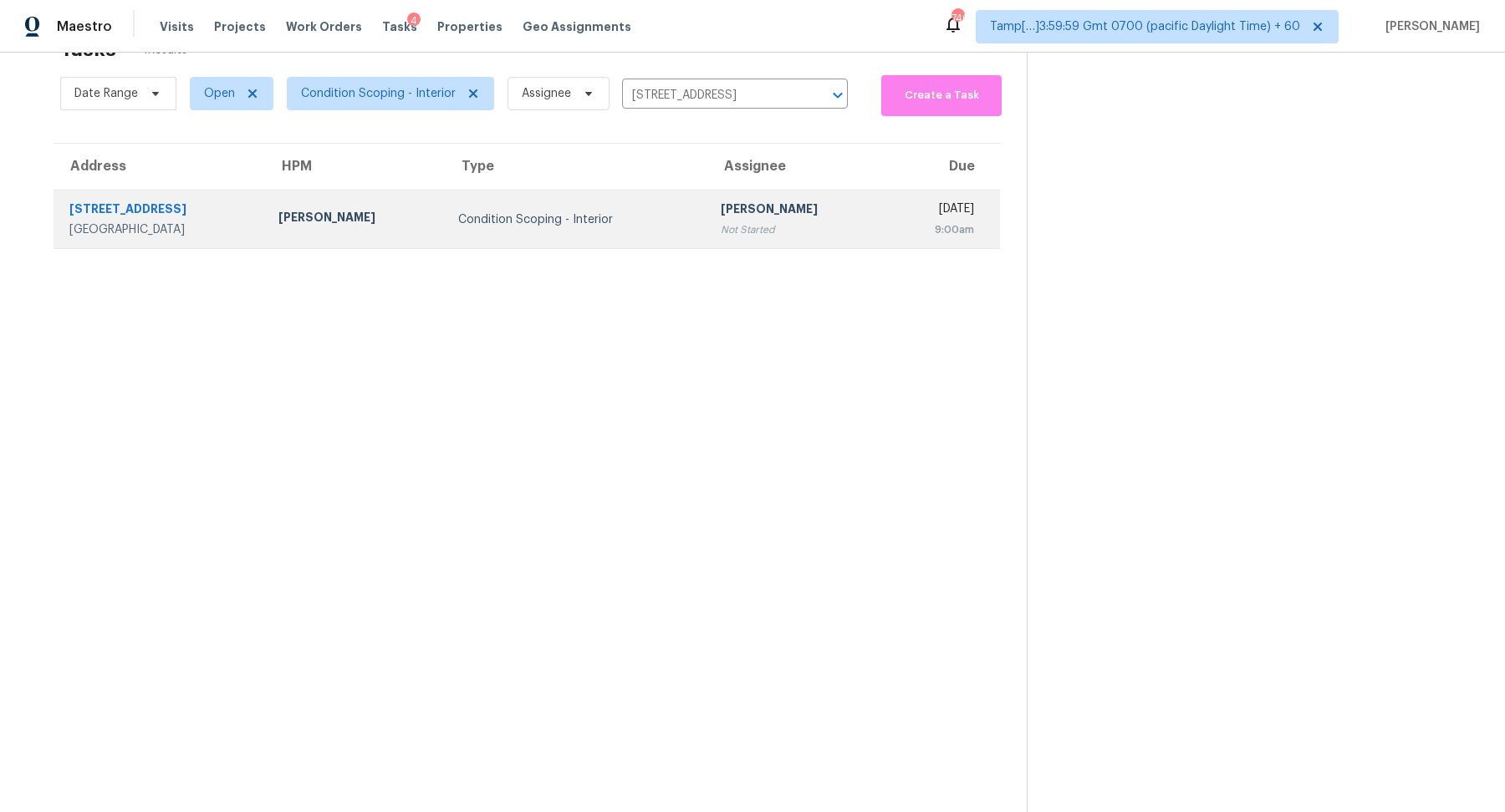
click at [721, 226] on div "Not Started" at bounding box center [797, 230] width 152 height 17
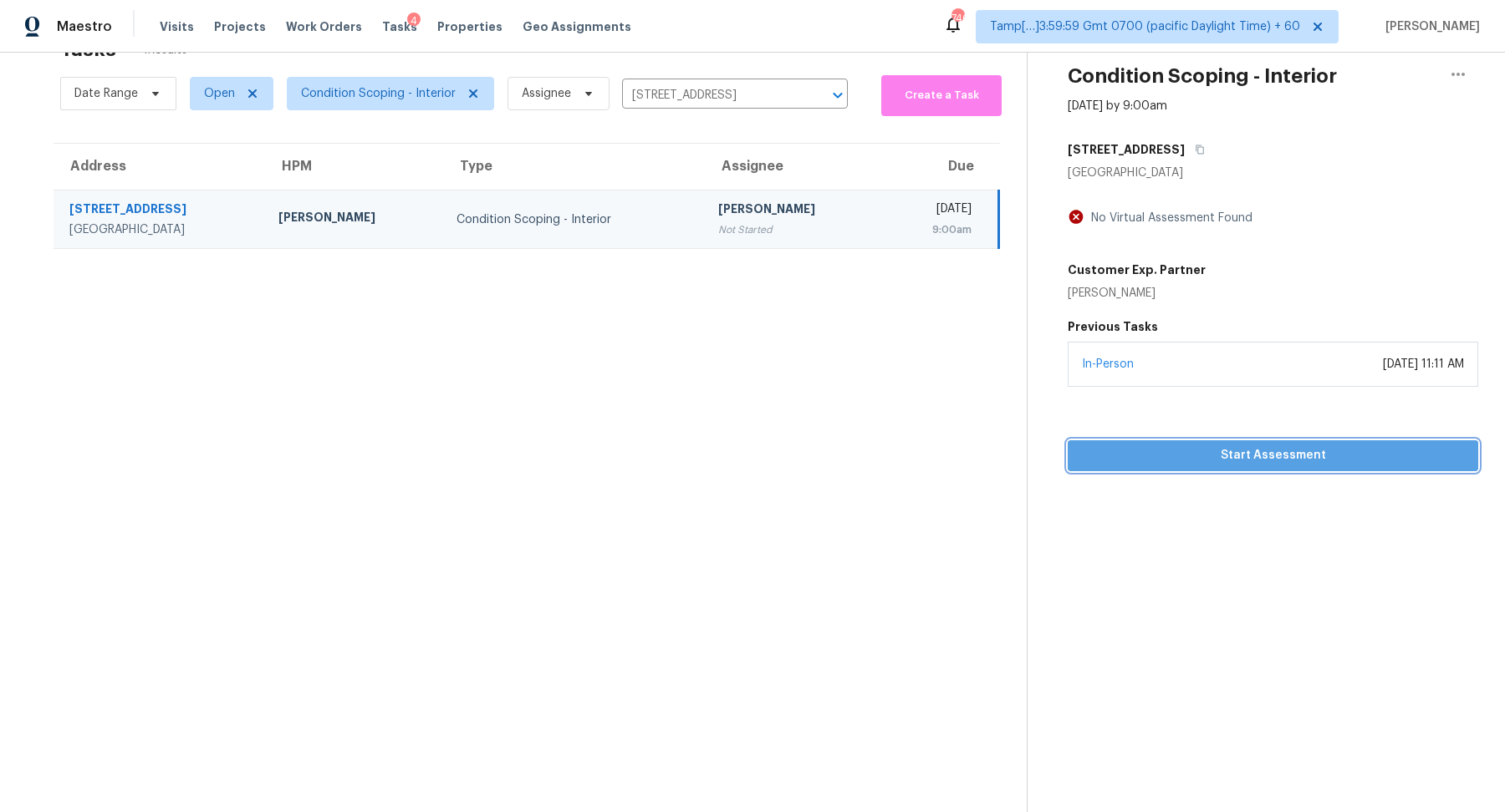
click at [1193, 446] on span "Start Assessment" at bounding box center [1273, 456] width 384 height 21
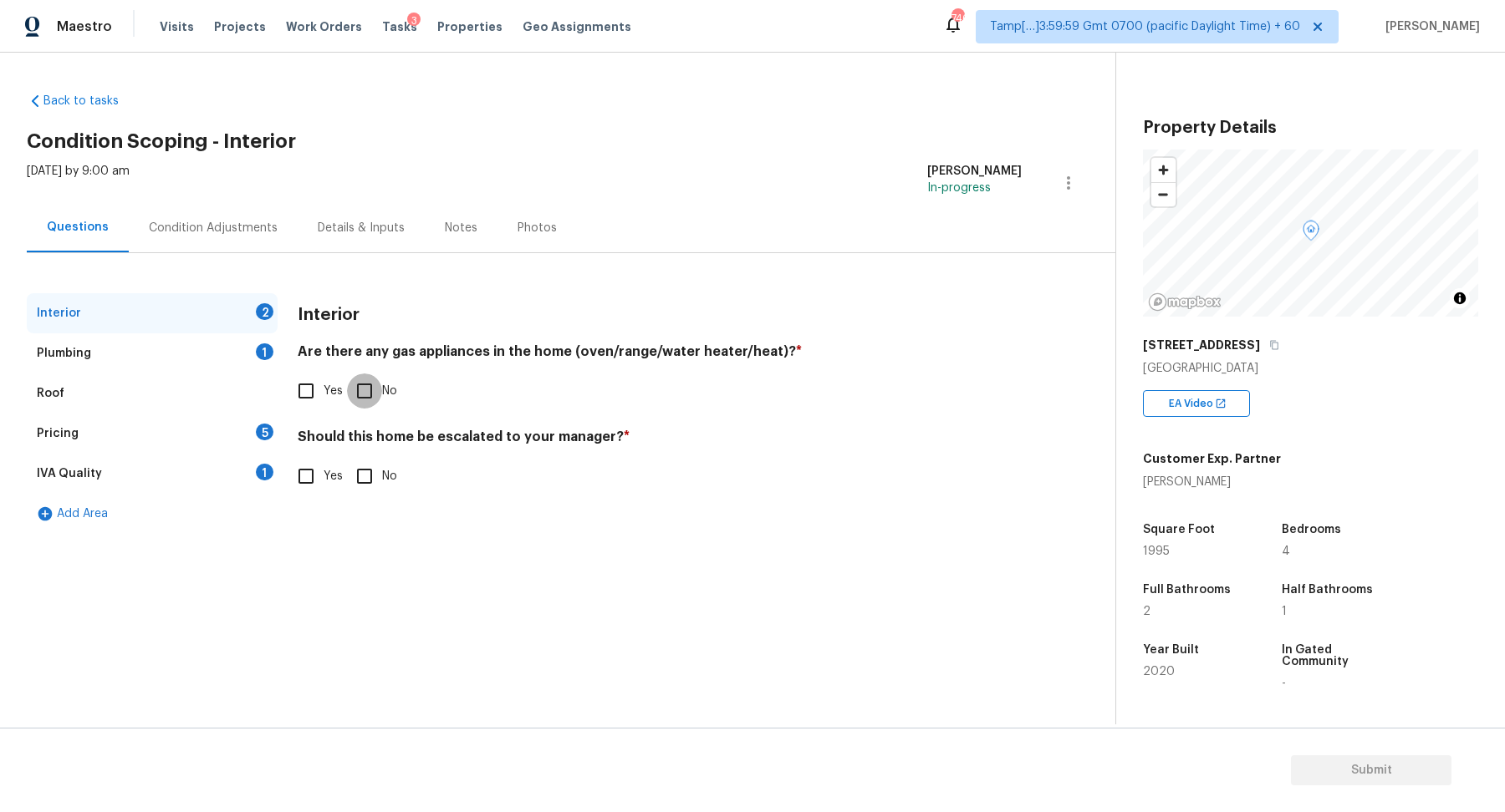
click at [362, 376] on input "No" at bounding box center [364, 391] width 35 height 35
checkbox input "true"
click at [369, 472] on input "No" at bounding box center [364, 477] width 35 height 35
checkbox input "true"
click at [321, 380] on input "Yes" at bounding box center [306, 391] width 35 height 35
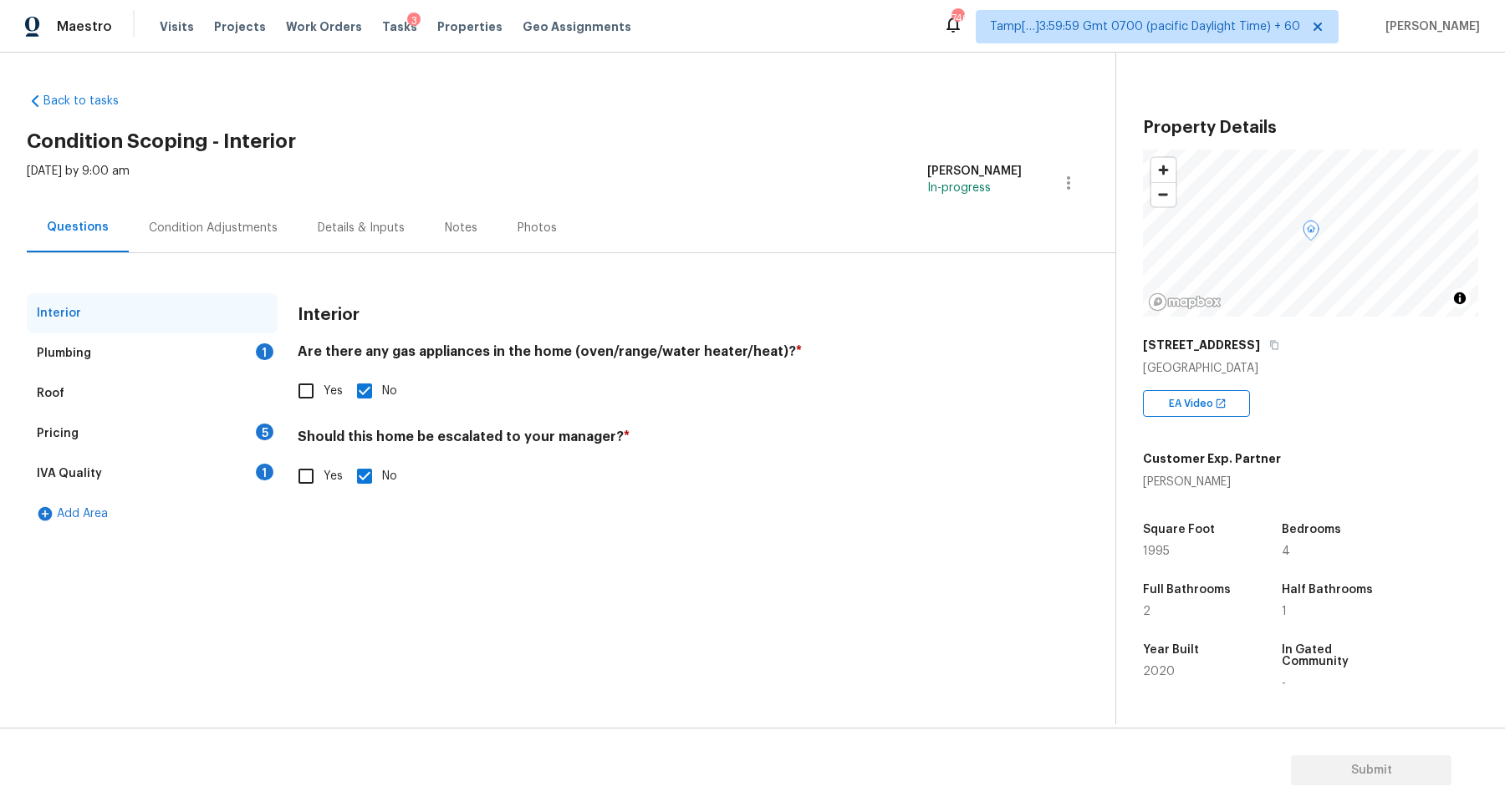
checkbox input "true"
checkbox input "false"
click at [193, 346] on div "Plumbing 1" at bounding box center [151, 354] width 251 height 40
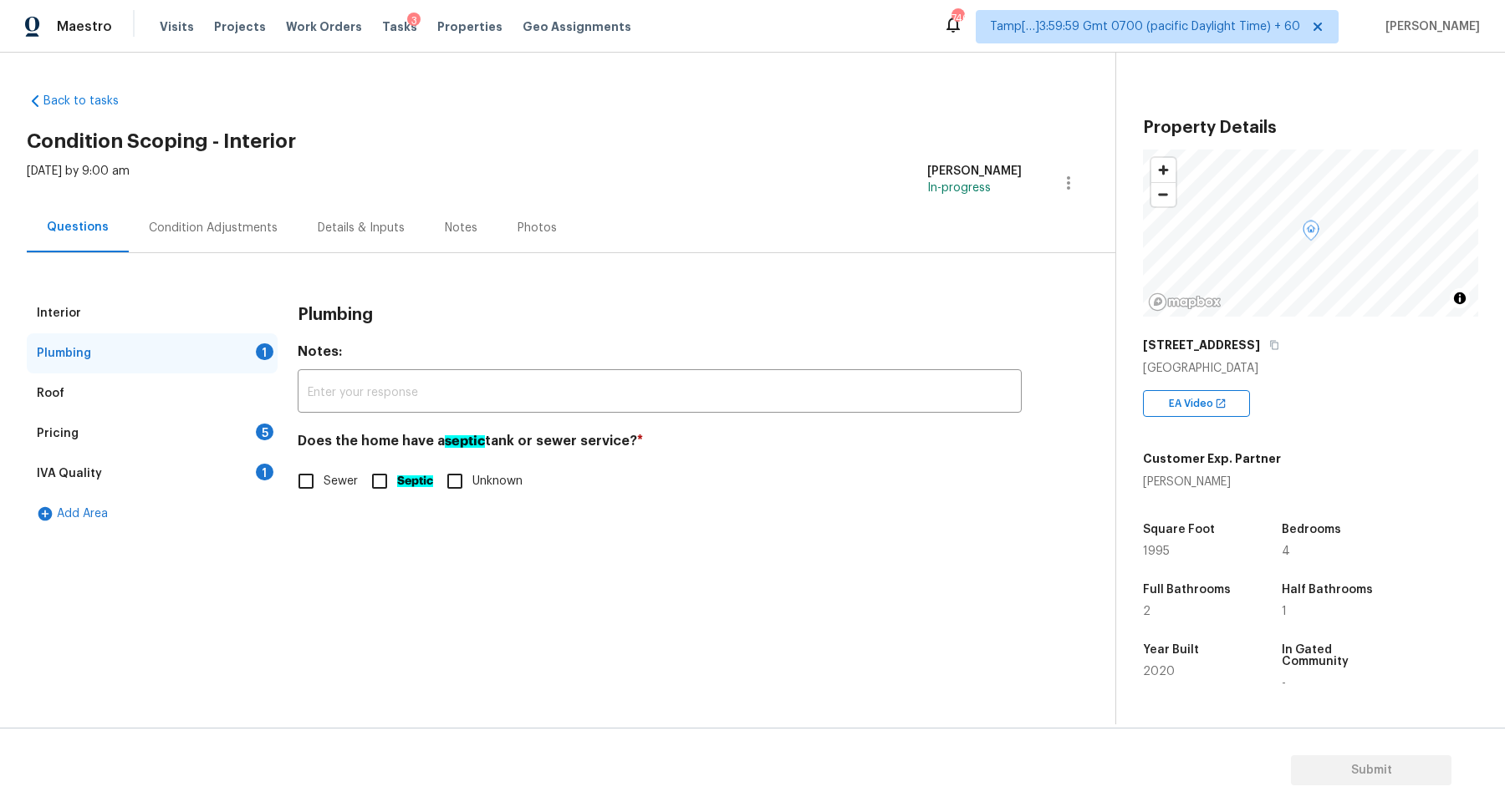
click at [315, 482] on input "Sewer" at bounding box center [306, 481] width 35 height 35
checkbox input "true"
click at [241, 428] on div "Pricing 5" at bounding box center [151, 434] width 251 height 40
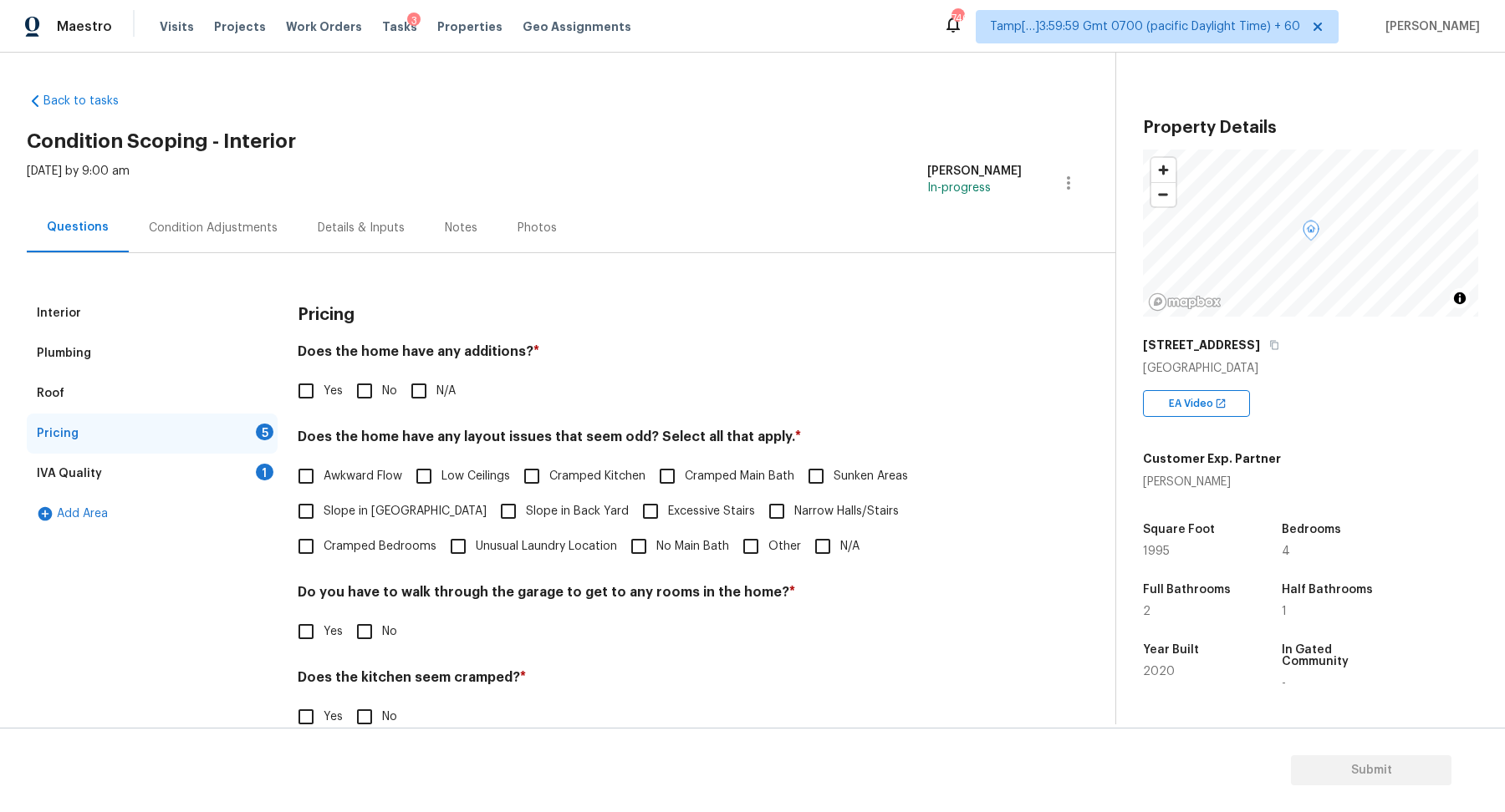
click at [365, 391] on input "No" at bounding box center [364, 391] width 35 height 35
checkbox input "true"
click at [348, 504] on span "Slope in Front Yard" at bounding box center [405, 512] width 163 height 18
click at [324, 504] on input "Slope in Front Yard" at bounding box center [306, 512] width 35 height 35
checkbox input "true"
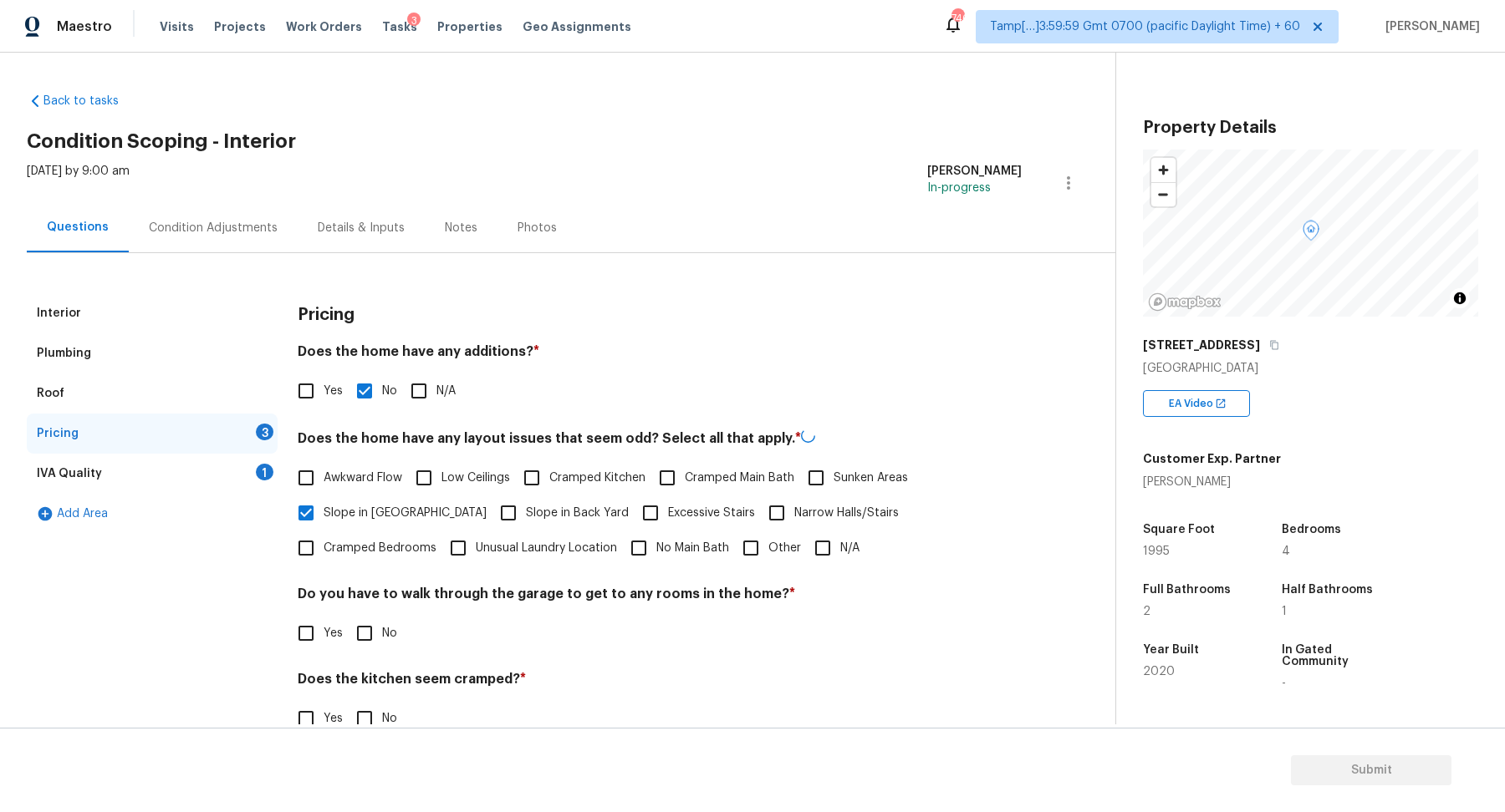
click at [526, 512] on span "Slope in Back Yard" at bounding box center [577, 514] width 103 height 18
click at [491, 512] on input "Slope in Back Yard" at bounding box center [509, 513] width 35 height 35
checkbox input "true"
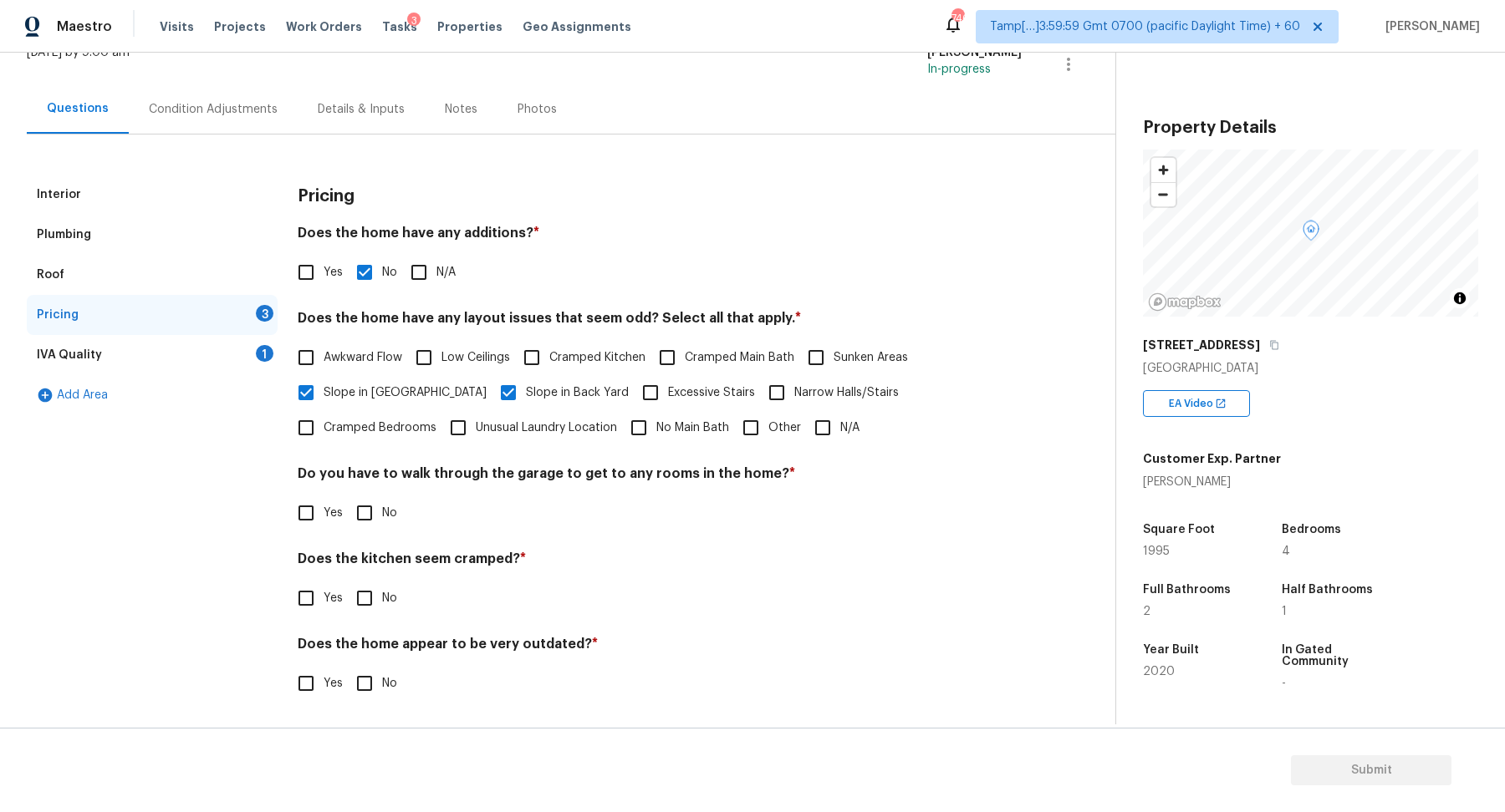
click at [363, 521] on input "No" at bounding box center [364, 513] width 35 height 35
checkbox input "true"
click at [347, 581] on input "No" at bounding box center [364, 598] width 35 height 35
checkbox input "true"
click at [347, 668] on input "No" at bounding box center [364, 685] width 35 height 35
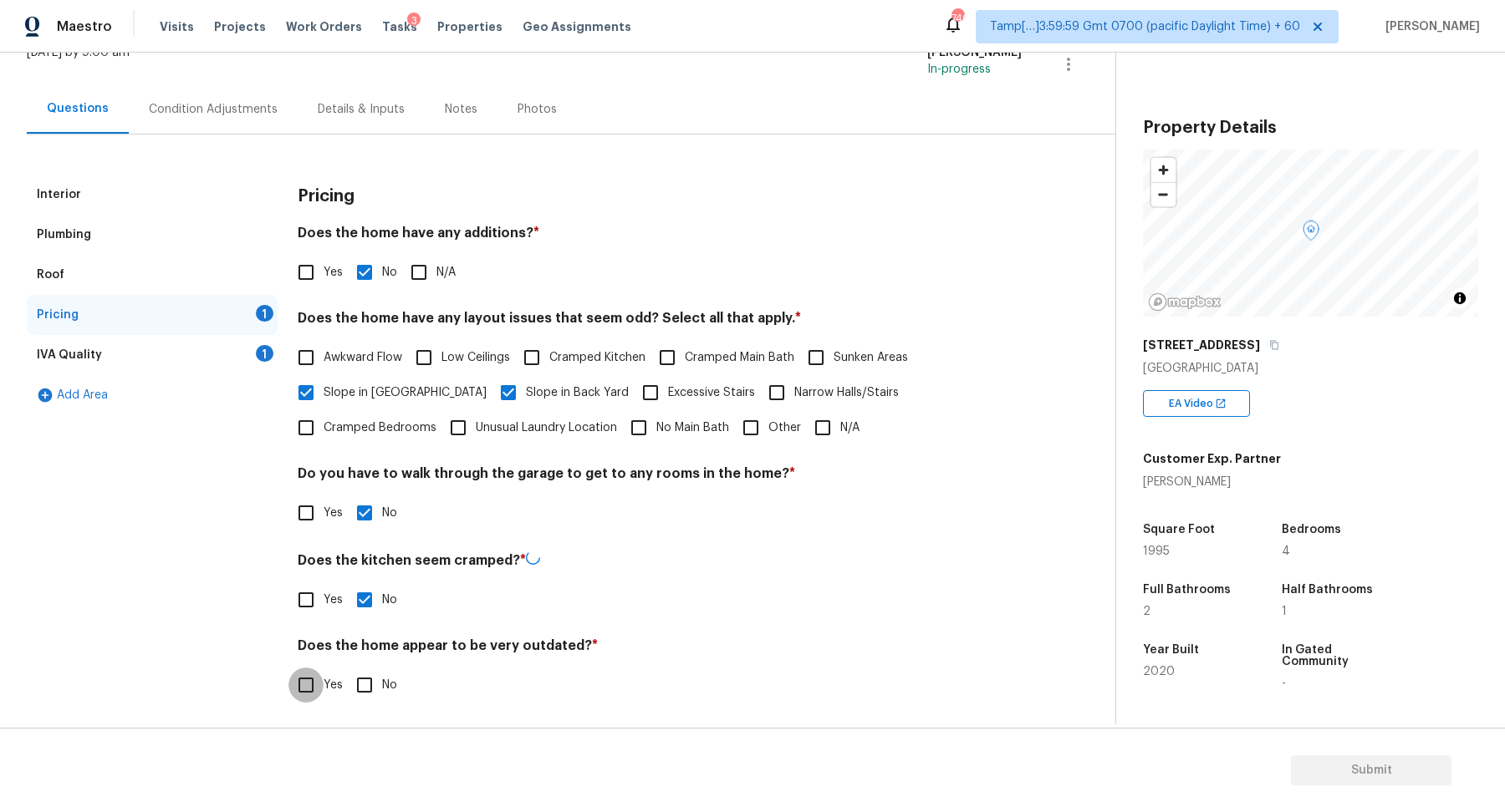
checkbox input "true"
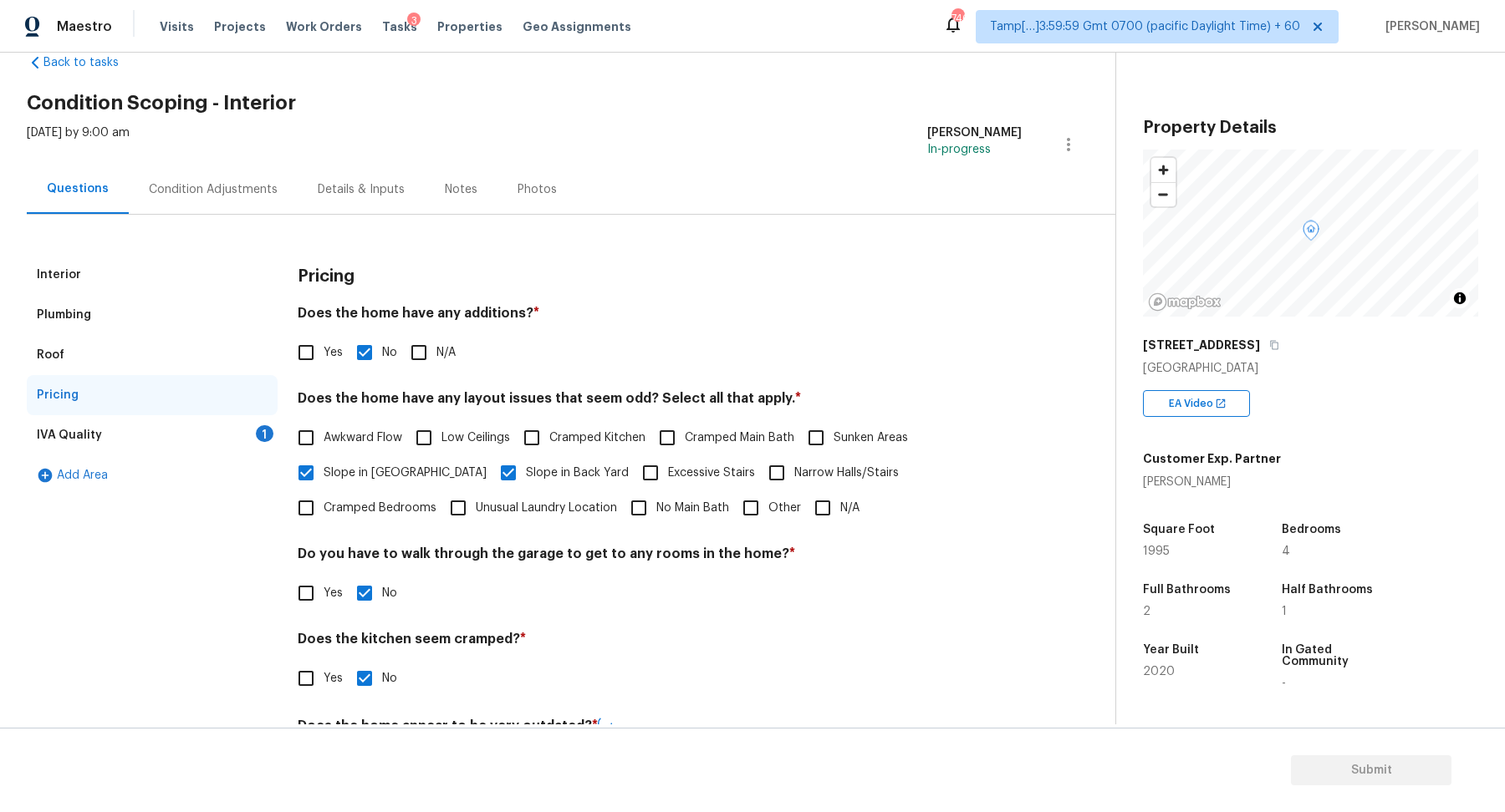
scroll to position [10, 0]
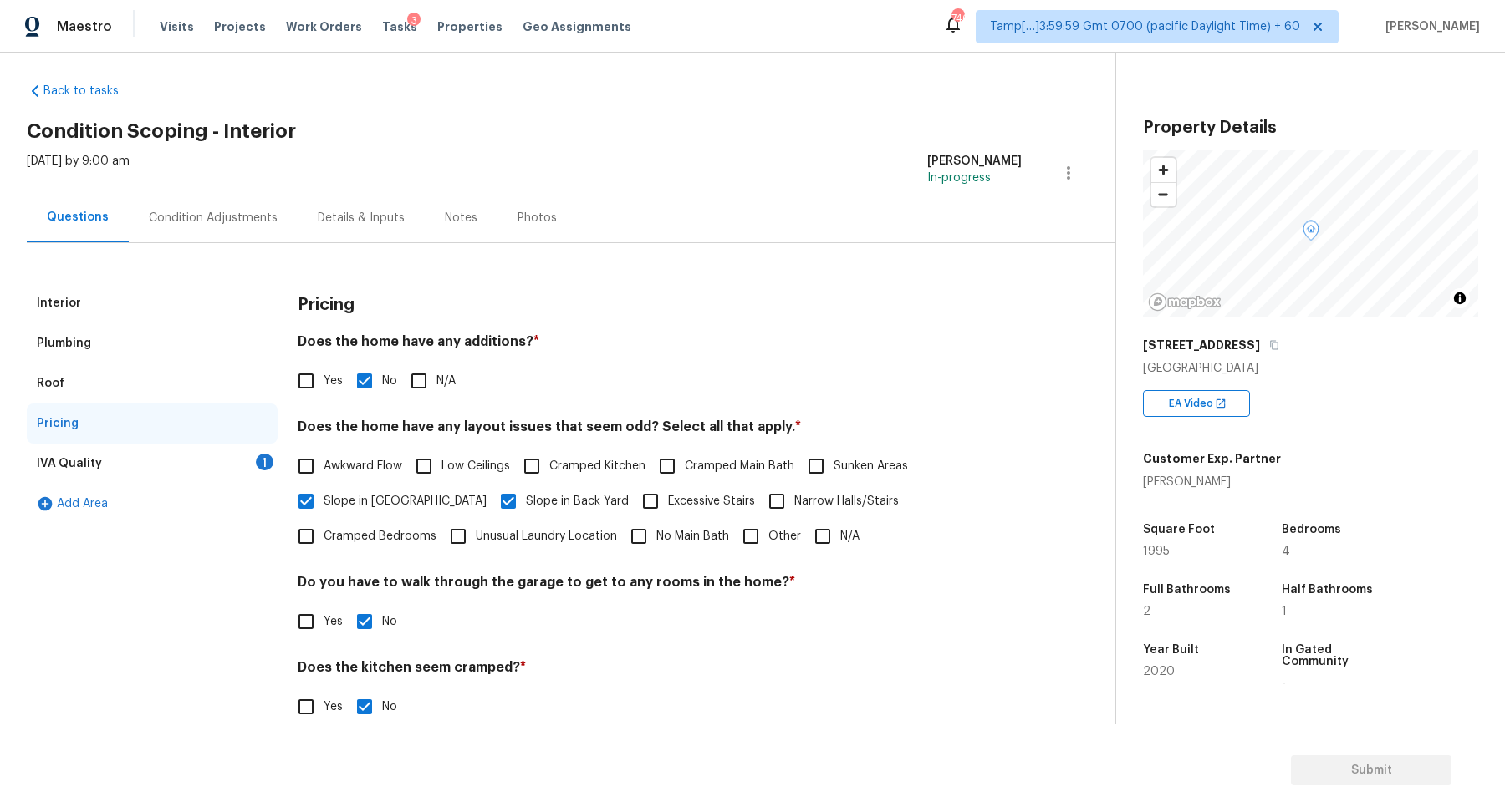
click at [250, 453] on div "IVA Quality 1" at bounding box center [151, 464] width 251 height 40
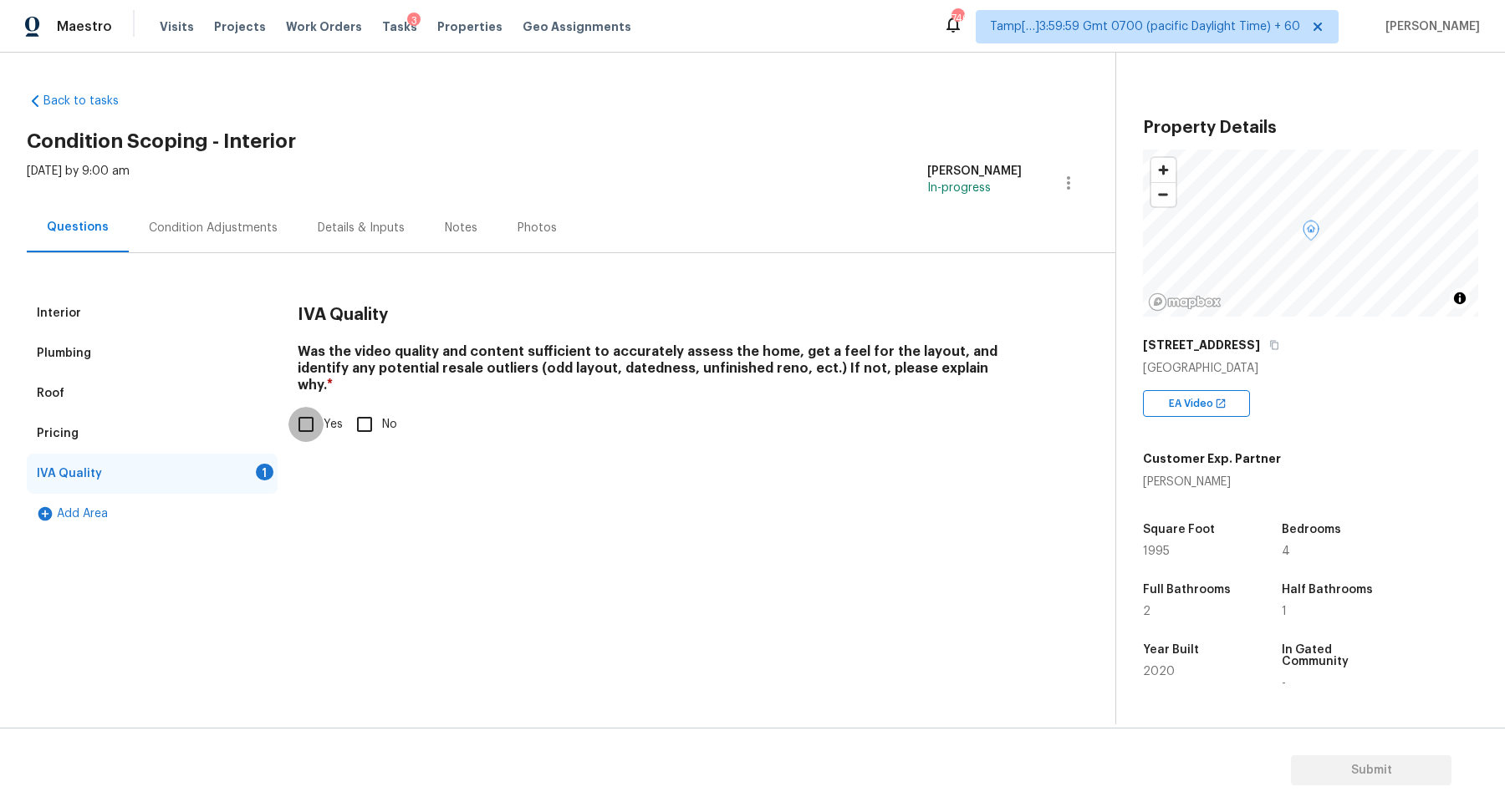
click at [318, 410] on input "Yes" at bounding box center [306, 425] width 35 height 35
checkbox input "true"
click at [221, 228] on div "Condition Adjustments" at bounding box center [213, 228] width 128 height 17
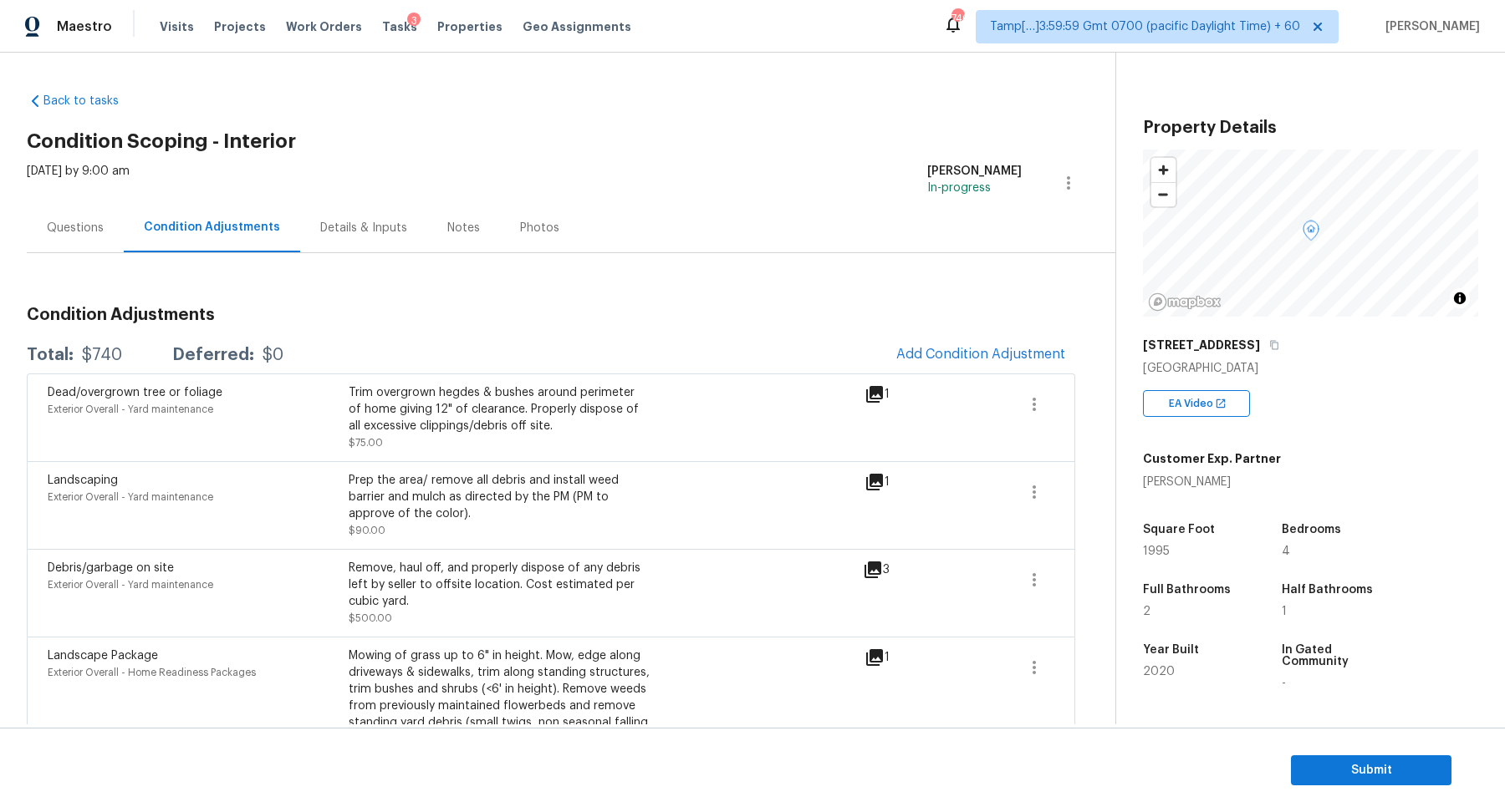
scroll to position [72, 0]
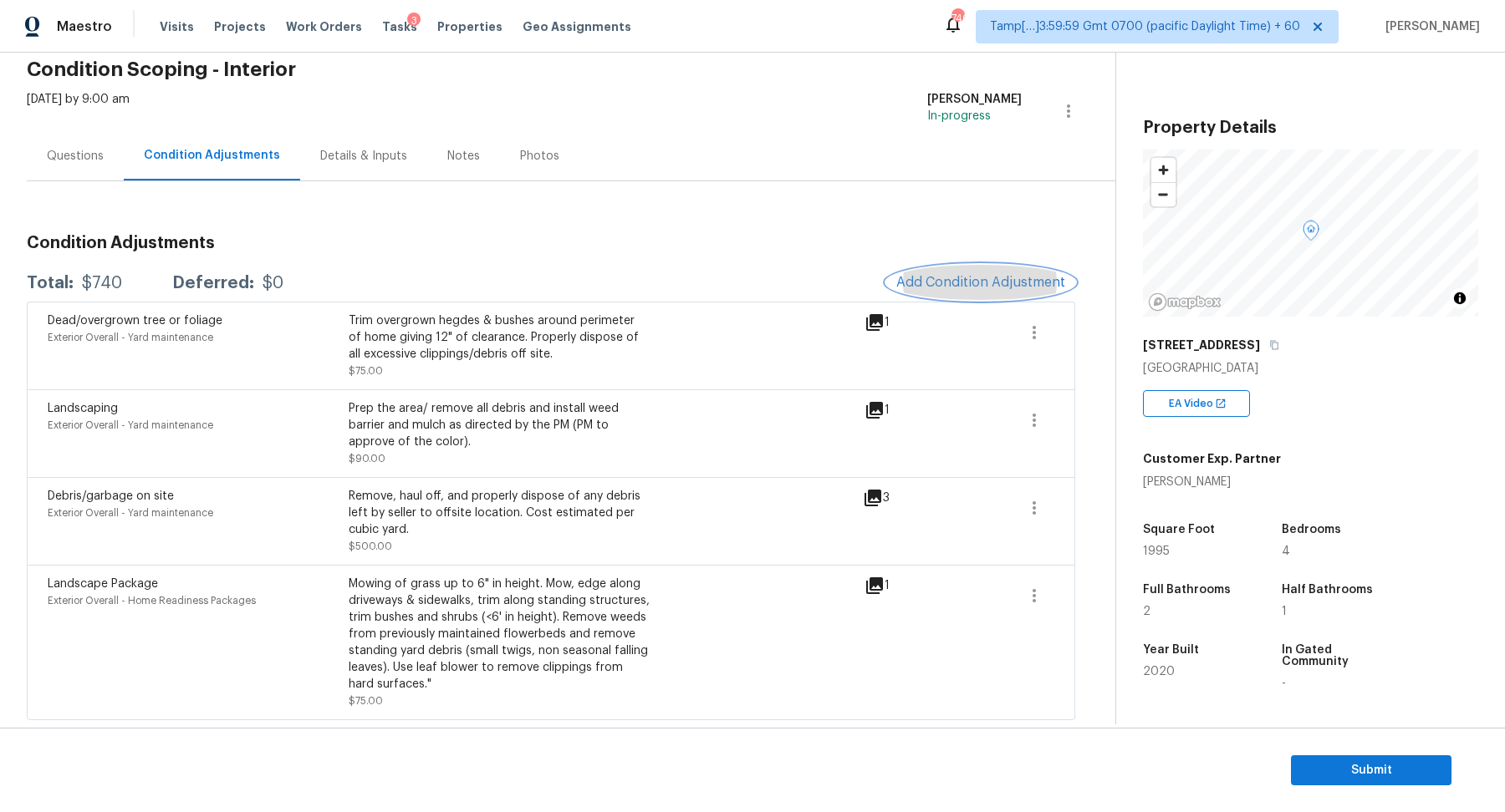
click at [1044, 273] on button "Add Condition Adjustment" at bounding box center [980, 282] width 189 height 35
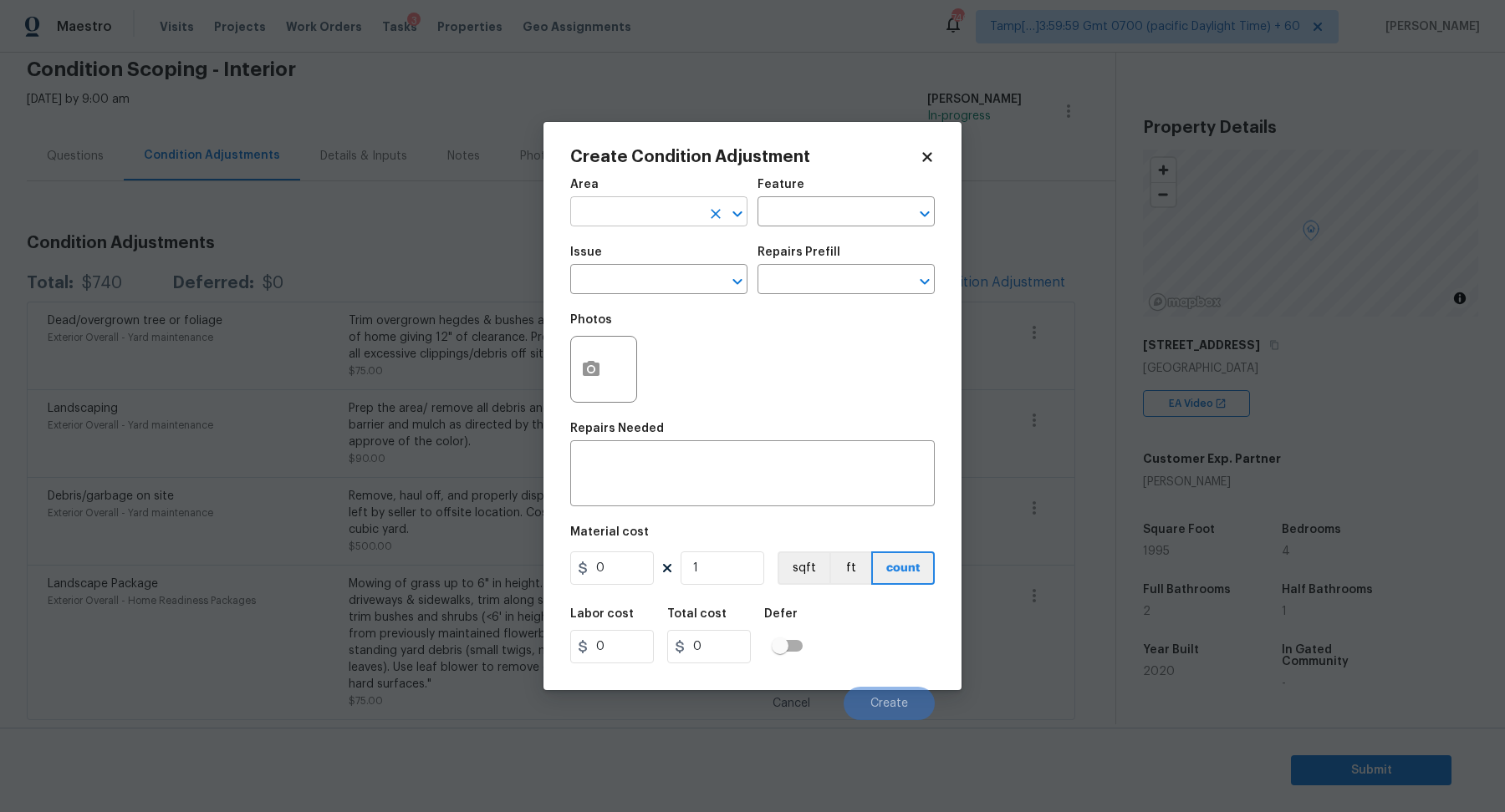
click at [647, 208] on input "text" at bounding box center [635, 213] width 130 height 26
click at [642, 292] on ul "Interior Addition Interior Overall" at bounding box center [658, 264] width 177 height 69
click at [648, 286] on li "Interior Overall" at bounding box center [658, 277] width 177 height 27
type input "Interior Overall"
click at [648, 286] on input "text" at bounding box center [635, 281] width 130 height 26
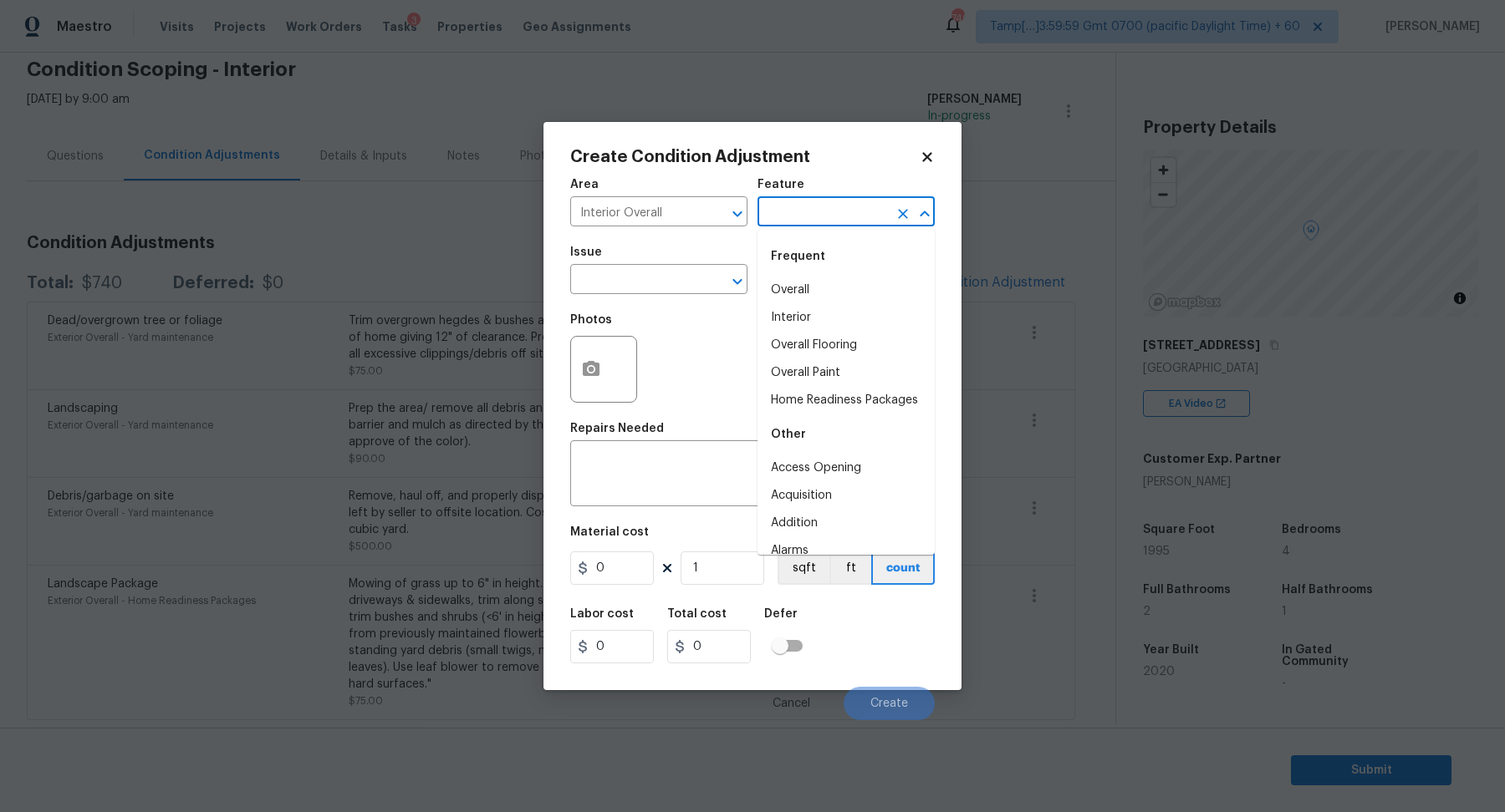
click at [804, 208] on input "text" at bounding box center [823, 213] width 130 height 26
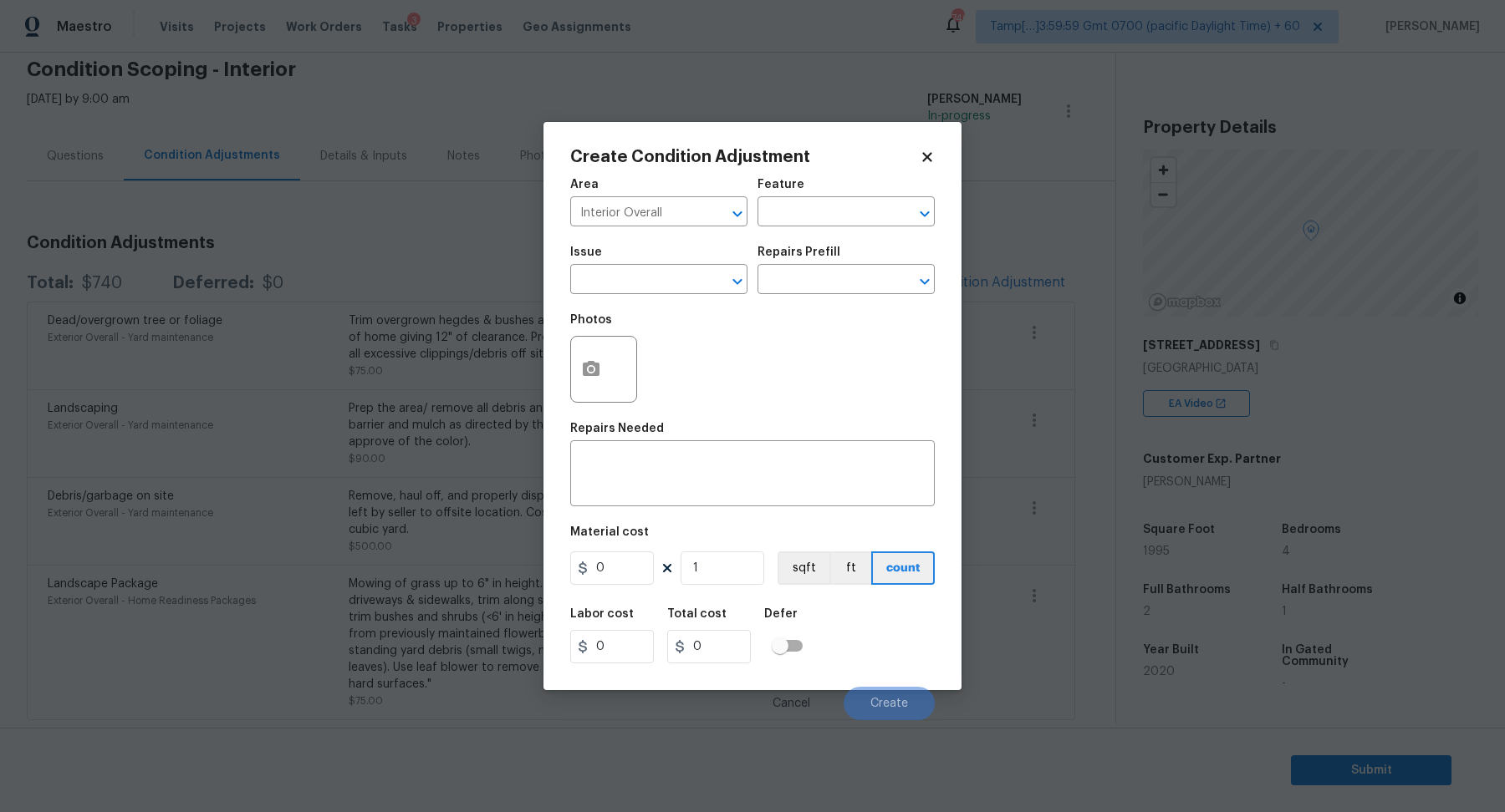
click at [661, 261] on div "Issue" at bounding box center [658, 257] width 177 height 22
click at [652, 281] on input "text" at bounding box center [635, 281] width 130 height 26
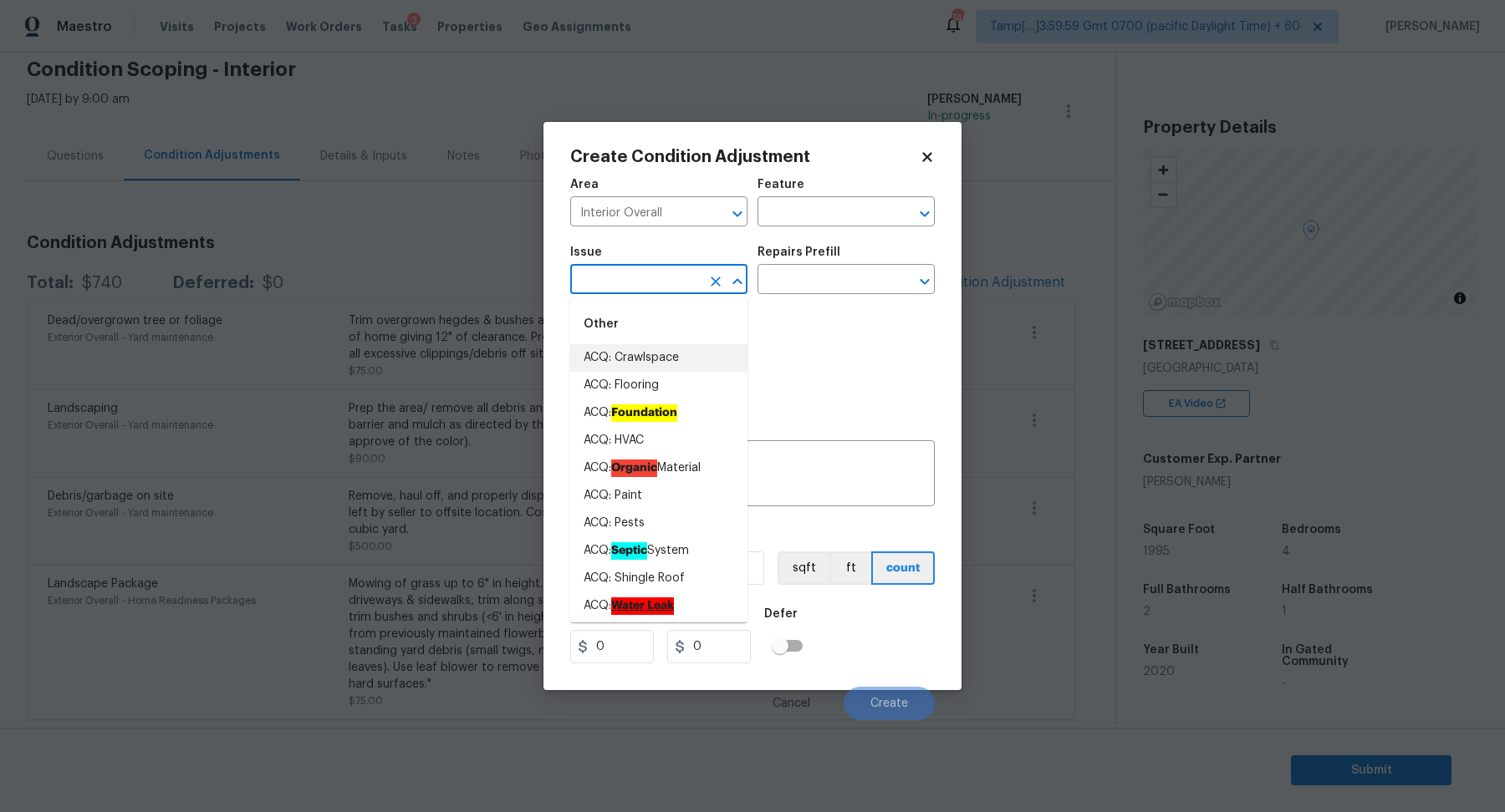
click at [788, 350] on div "Photos" at bounding box center [752, 359] width 364 height 109
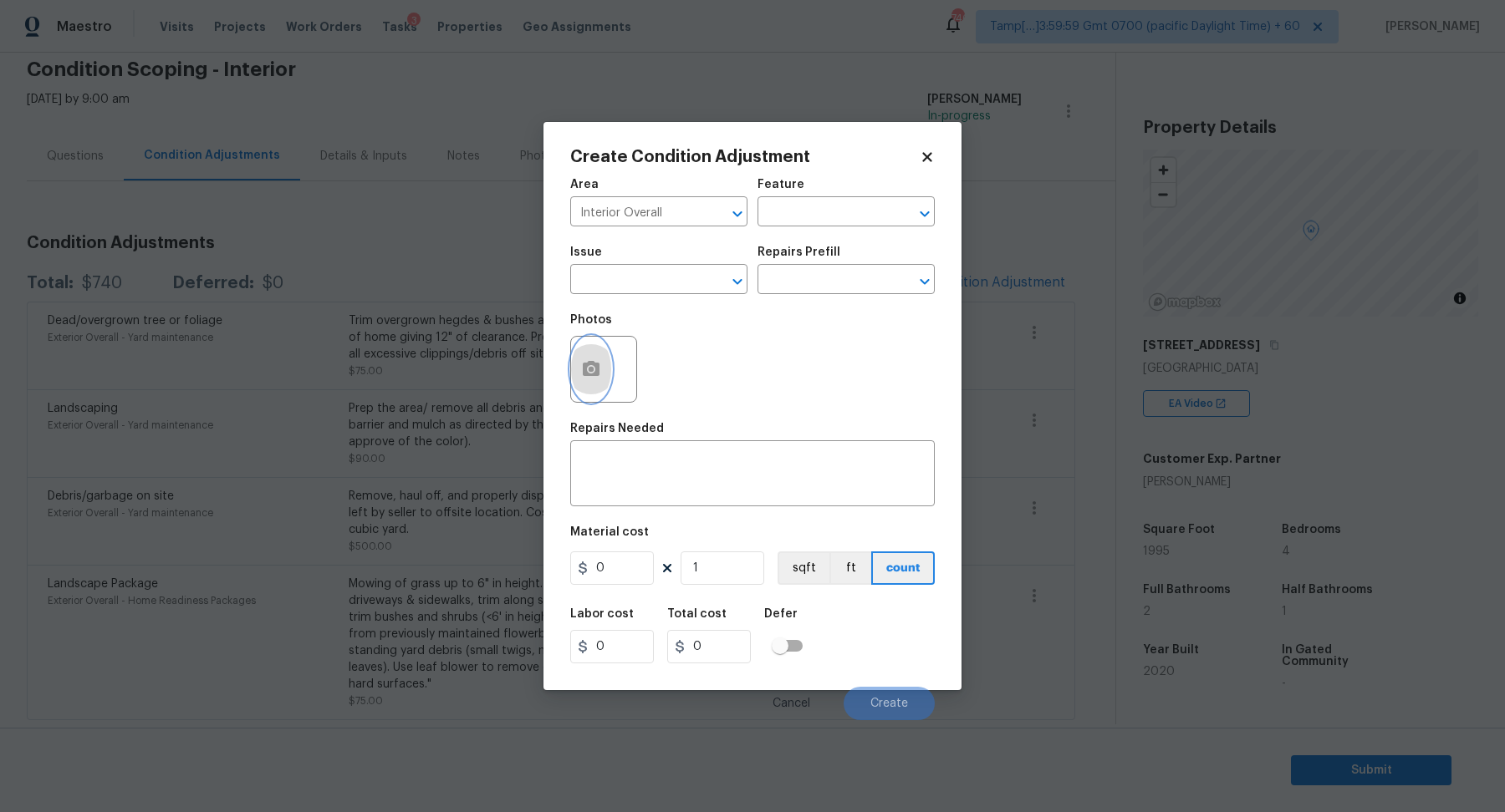
click at [598, 377] on icon "button" at bounding box center [591, 368] width 17 height 15
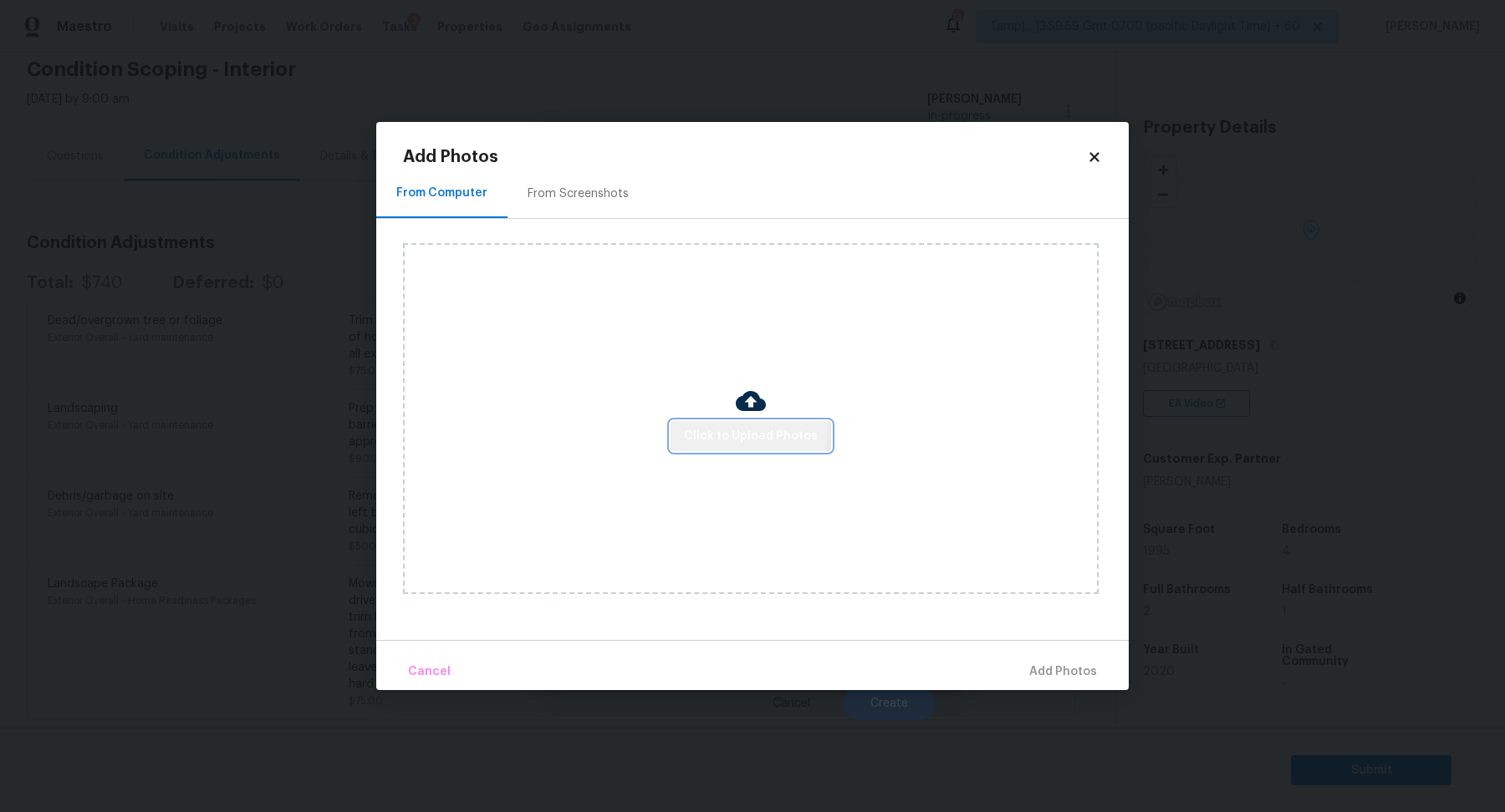
click at [739, 426] on button "Click to Upload Photos" at bounding box center [751, 436] width 160 height 31
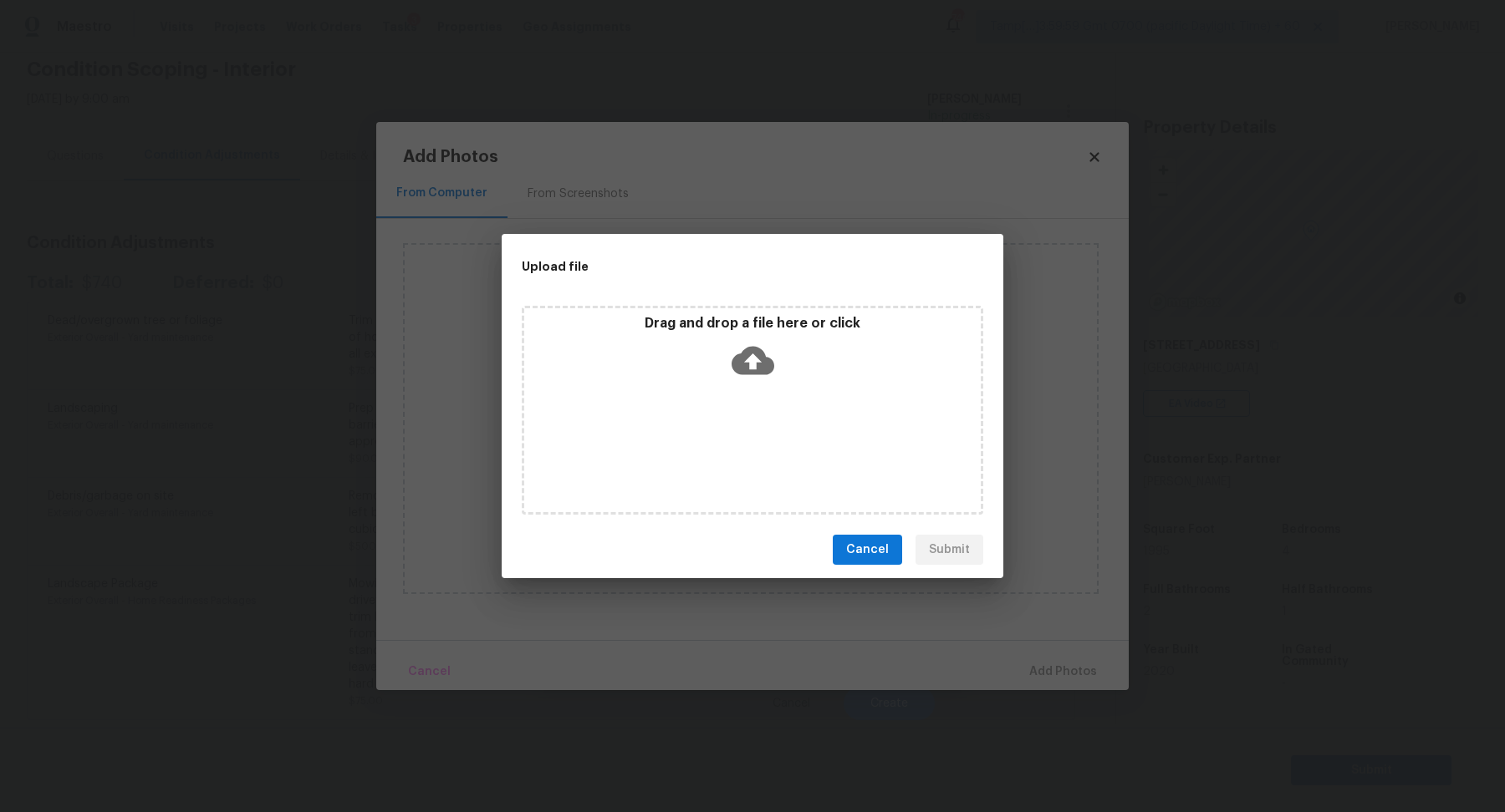
click at [773, 380] on icon at bounding box center [752, 361] width 42 height 42
click at [974, 168] on div "Upload file Drag and drop a file here or click Cancel Submit" at bounding box center [752, 406] width 1505 height 812
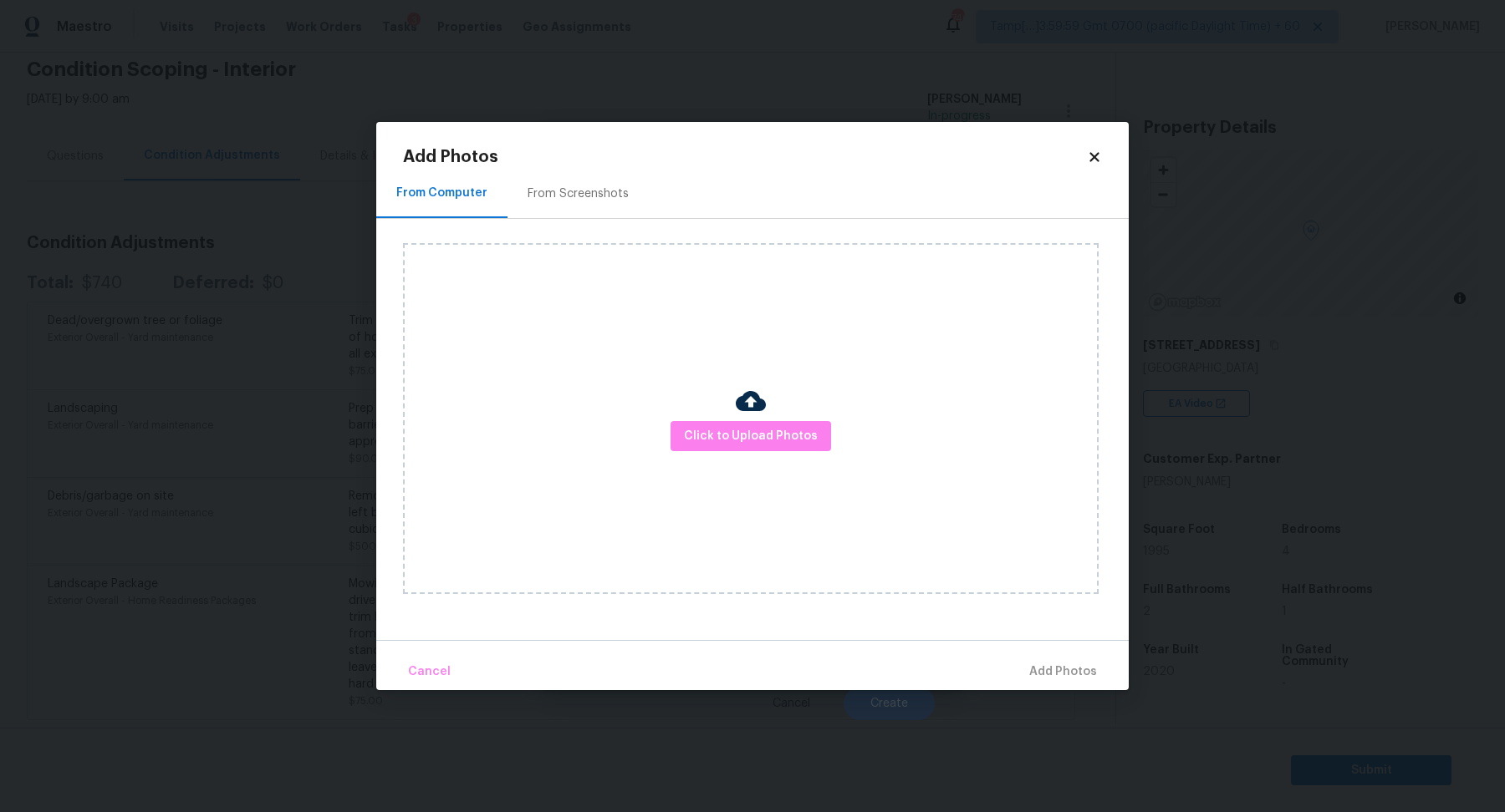
click at [1096, 157] on icon at bounding box center [1094, 157] width 9 height 9
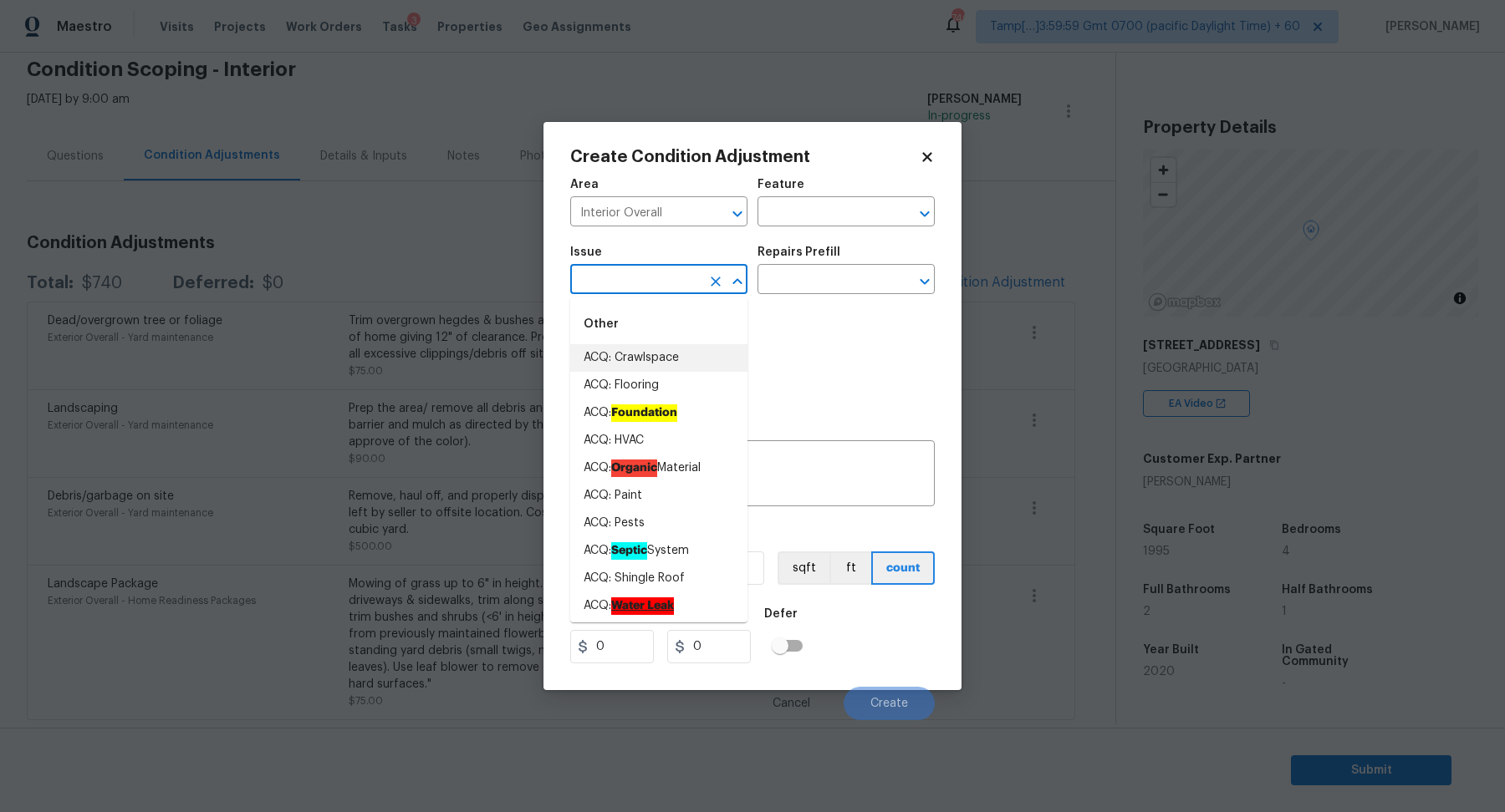
click at [644, 293] on input "text" at bounding box center [635, 281] width 130 height 26
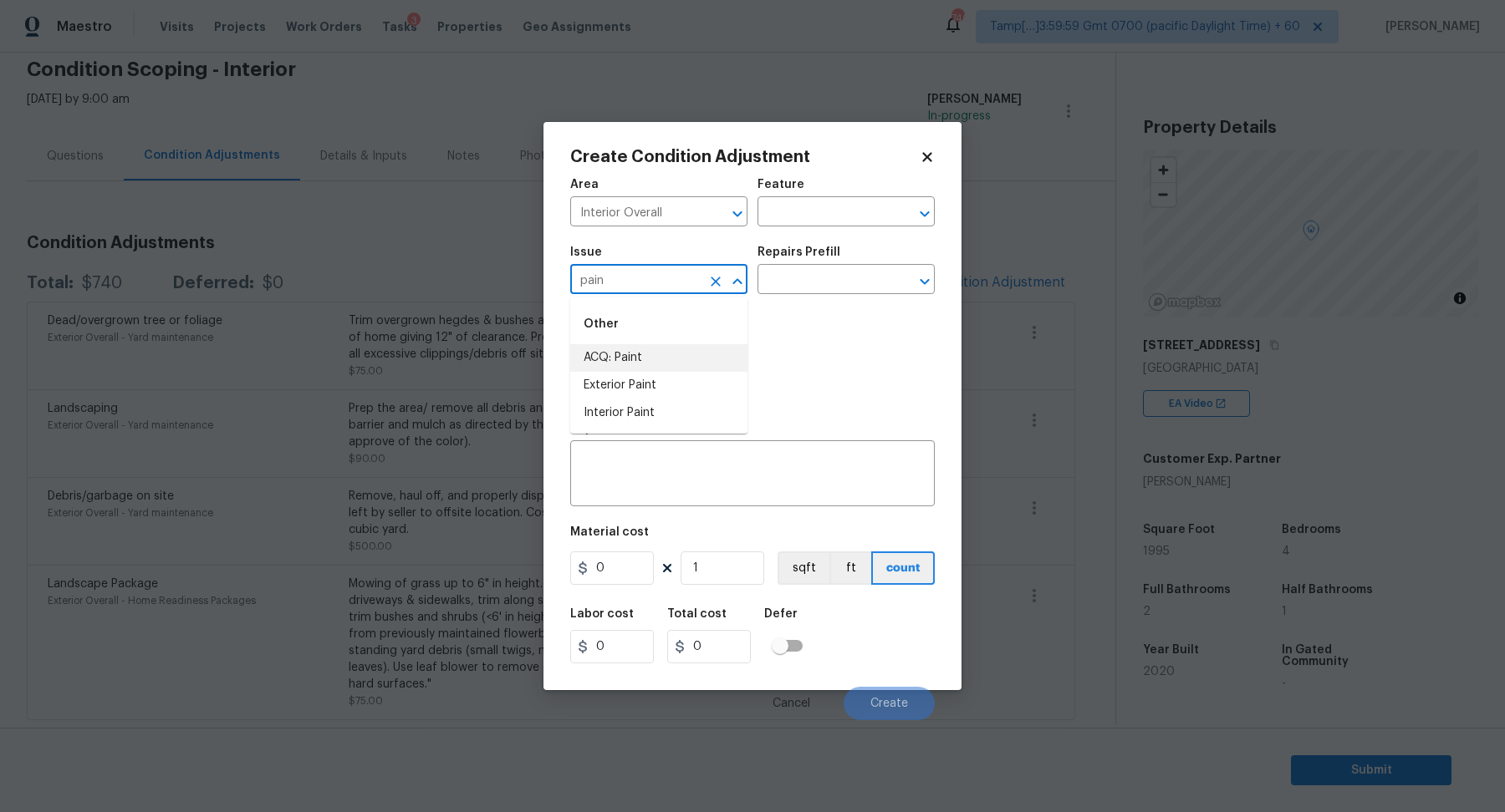
click at [672, 354] on li "ACQ: Paint" at bounding box center [658, 357] width 177 height 27
type input "ACQ: Paint"
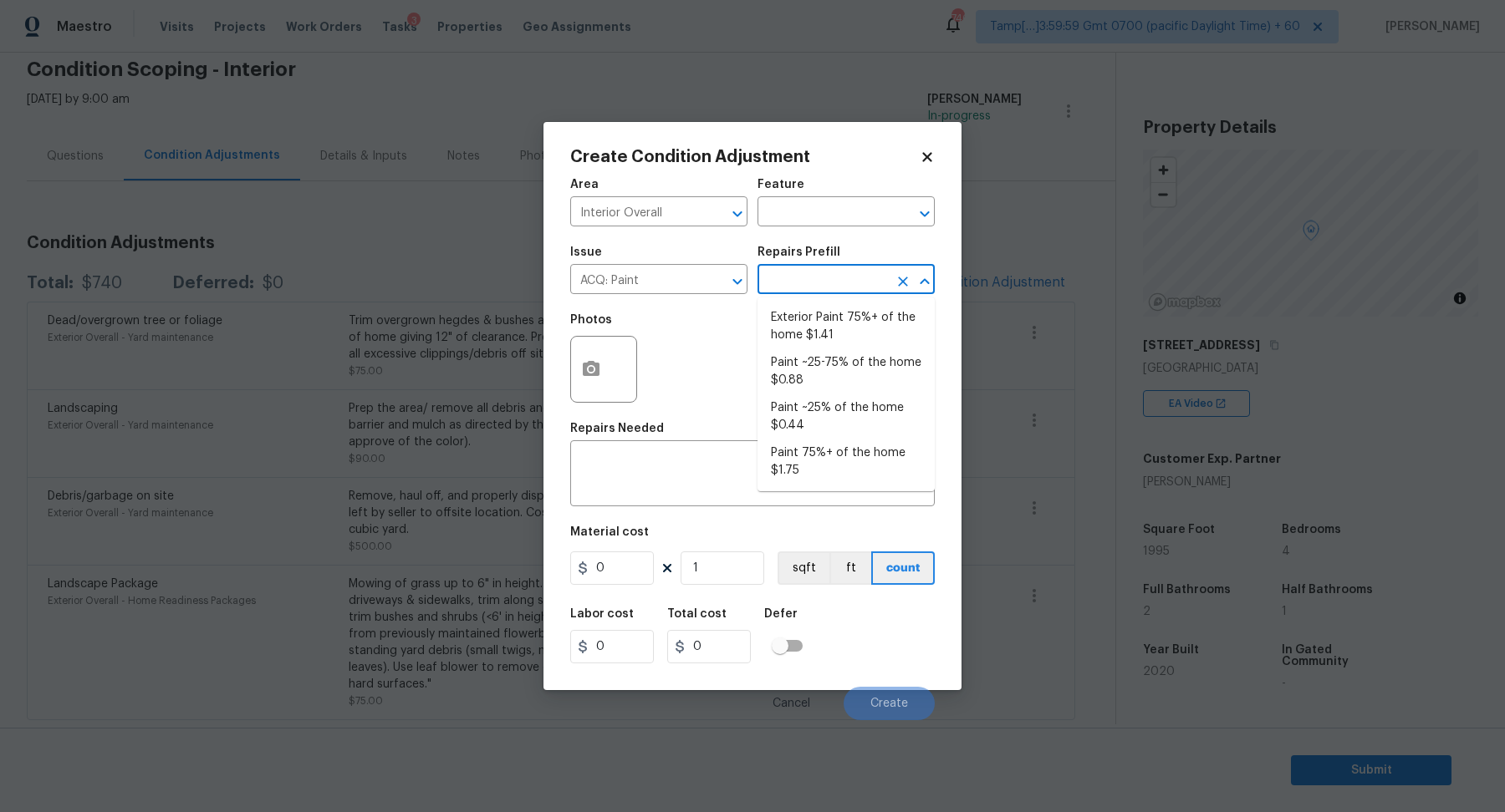
click at [837, 279] on input "text" at bounding box center [823, 281] width 130 height 26
click at [797, 423] on li "Paint ~25% of the home $0.44" at bounding box center [846, 416] width 177 height 45
type input "Acquisition"
type textarea "Acquisition Scope: ~25% of the home needs interior paint"
type input "0.44"
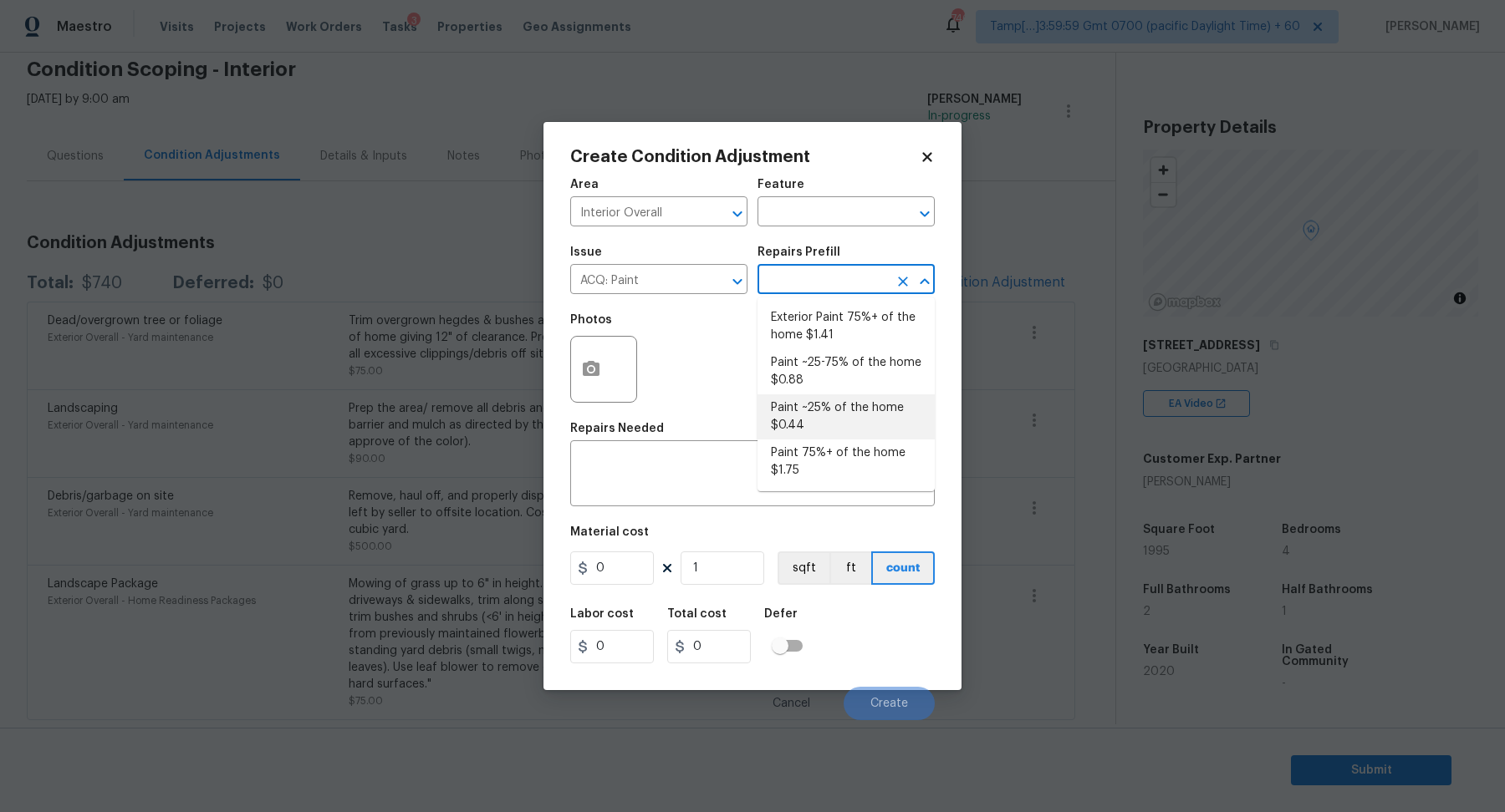
type input "0.44"
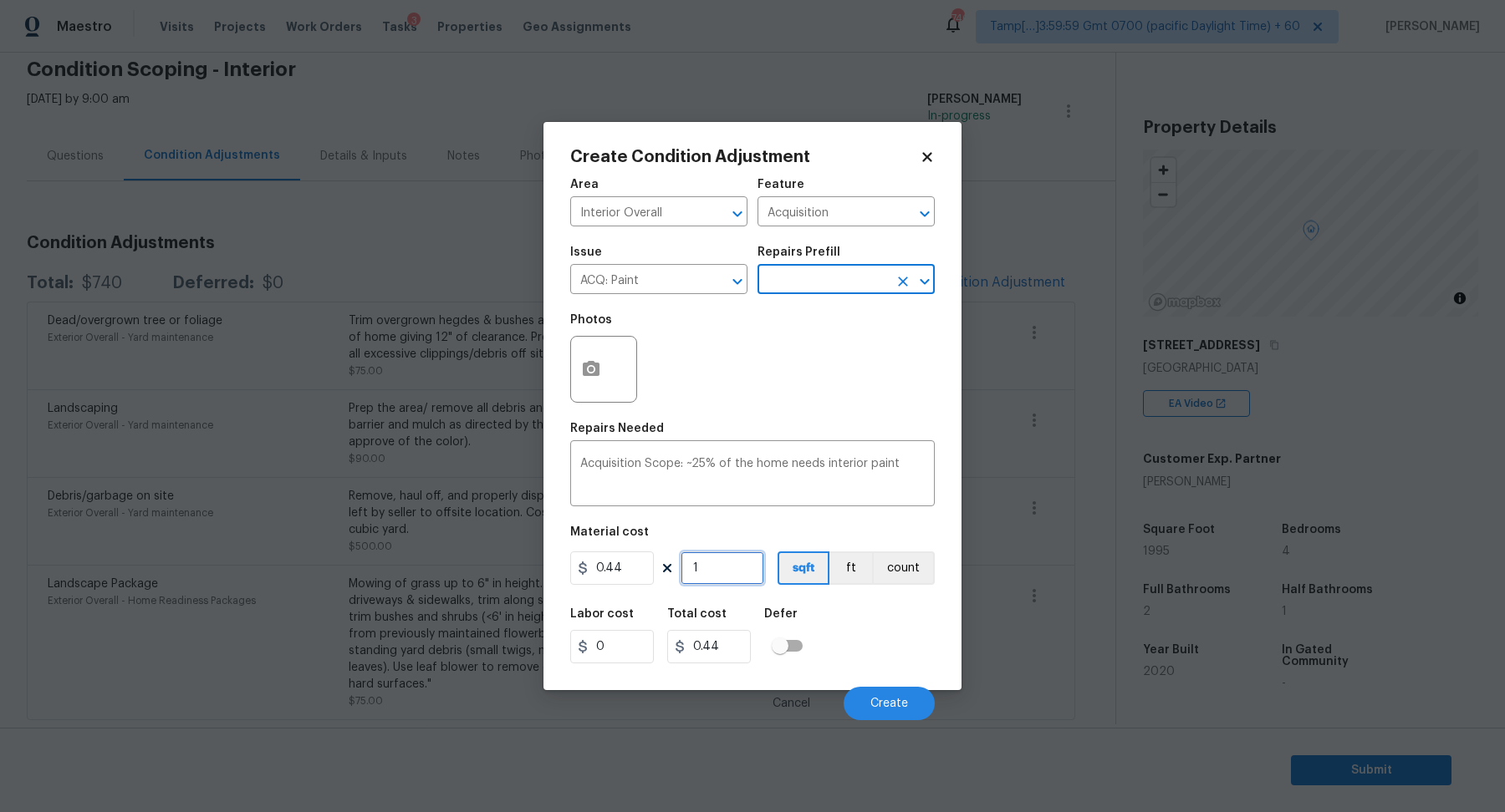
click at [745, 572] on input "1" at bounding box center [722, 568] width 84 height 33
click at [732, 566] on input "1" at bounding box center [722, 568] width 84 height 33
type input "19"
type input "8.36"
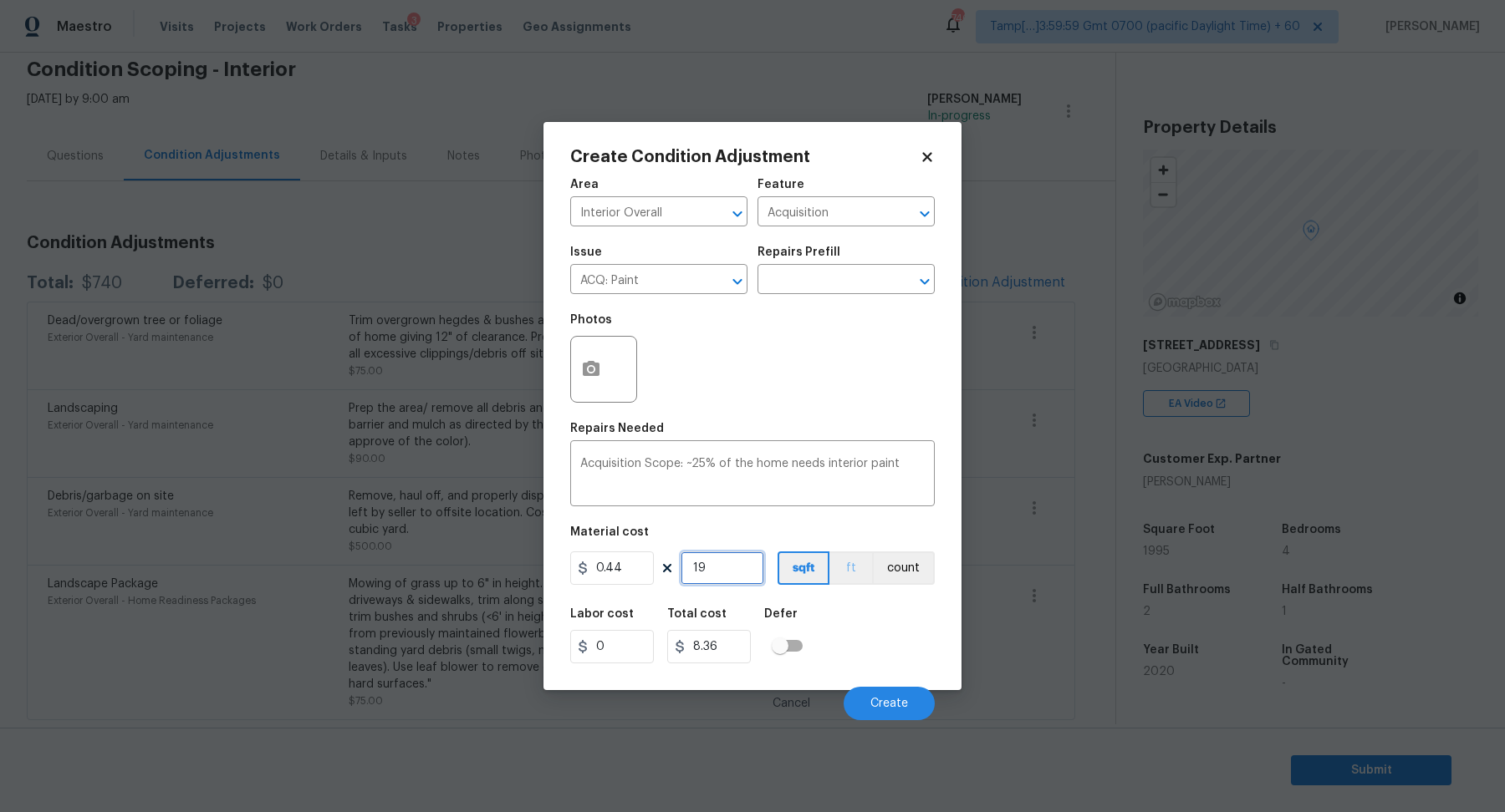
type input "199"
type input "87.56"
type input "1995"
type input "877.8"
type input "1995"
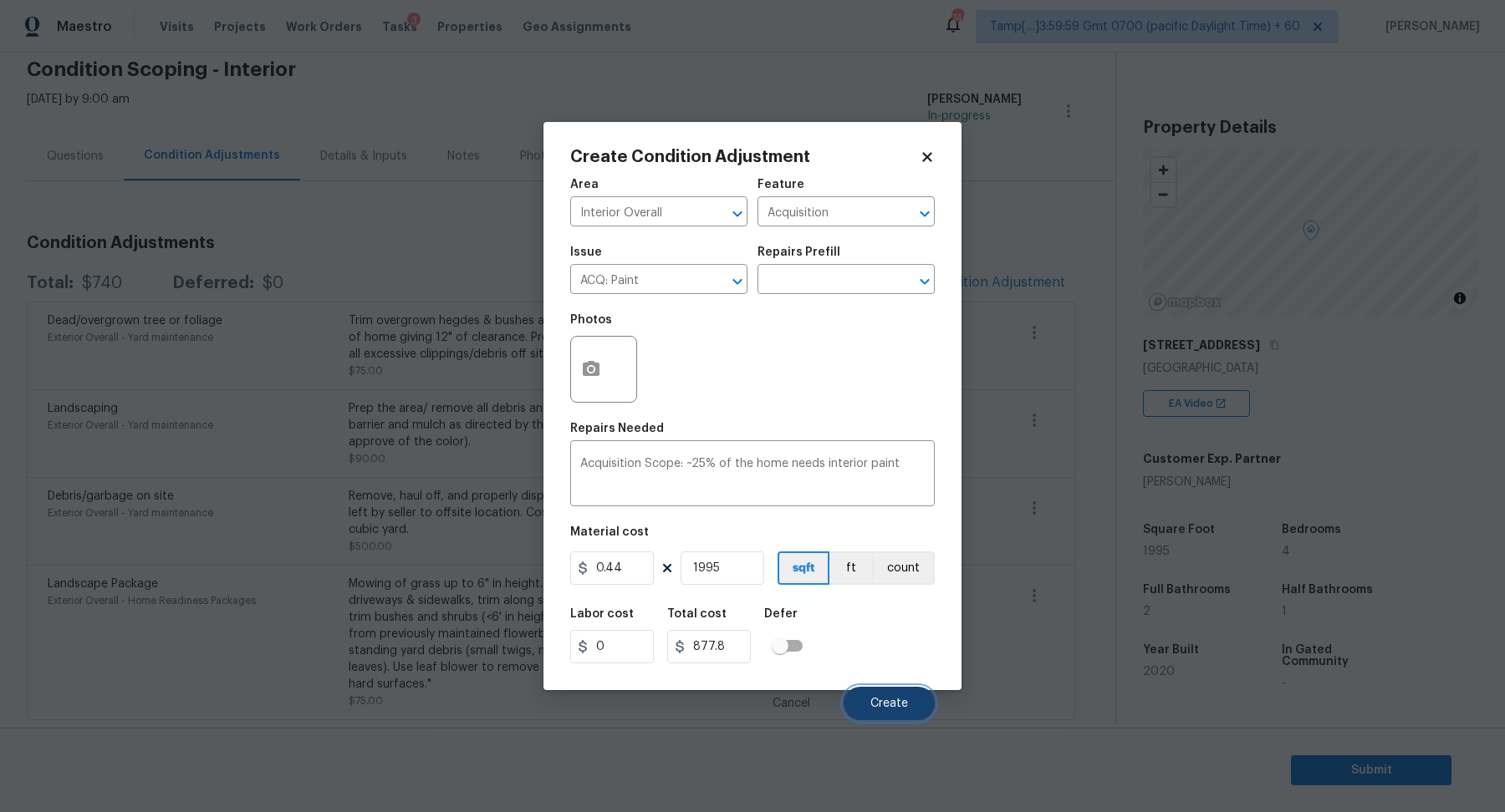
click at [885, 695] on button "Create" at bounding box center [890, 704] width 92 height 33
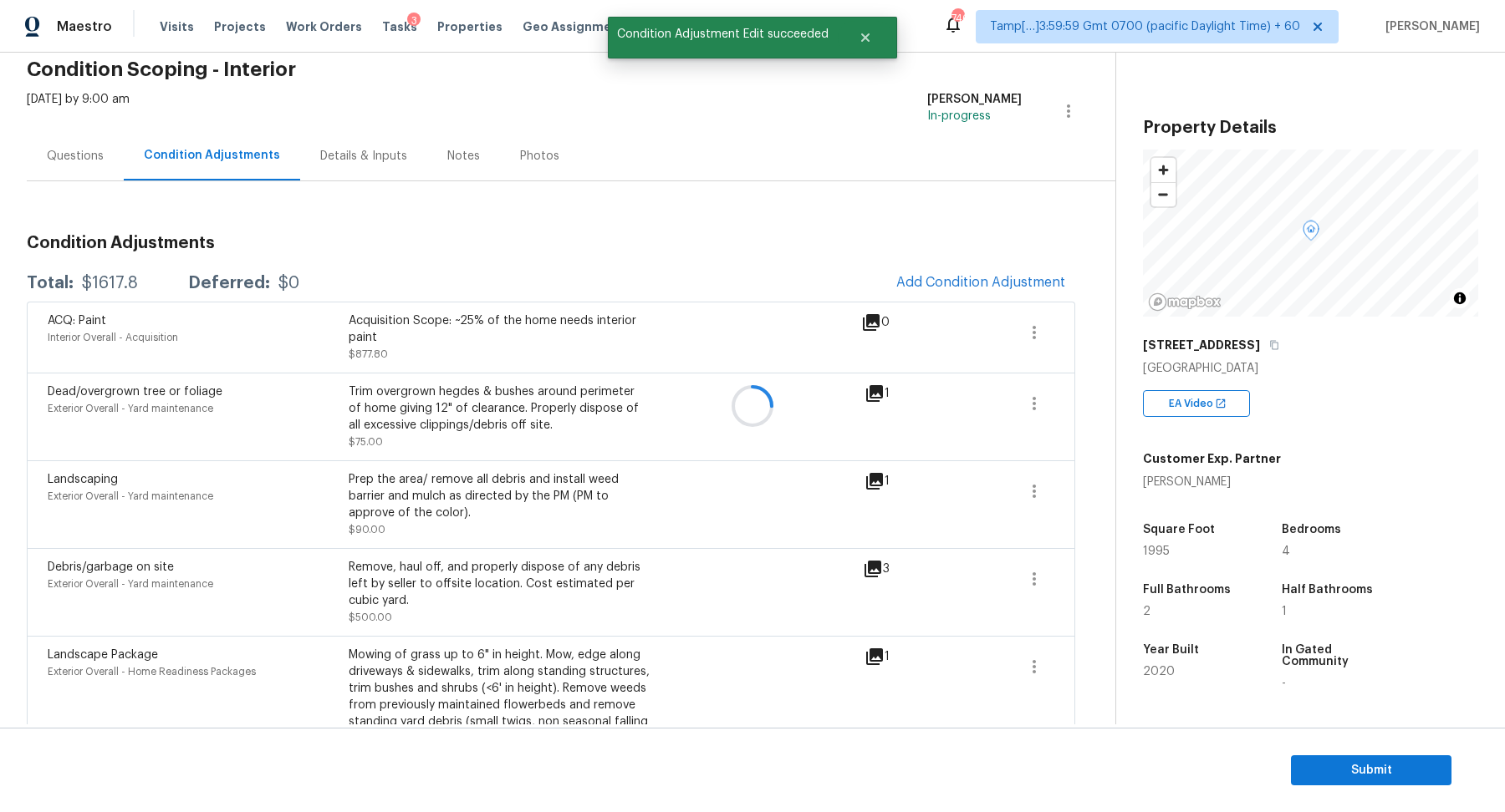
click at [970, 289] on div at bounding box center [752, 406] width 1505 height 812
click at [970, 289] on button "Add Condition Adjustment" at bounding box center [980, 282] width 189 height 35
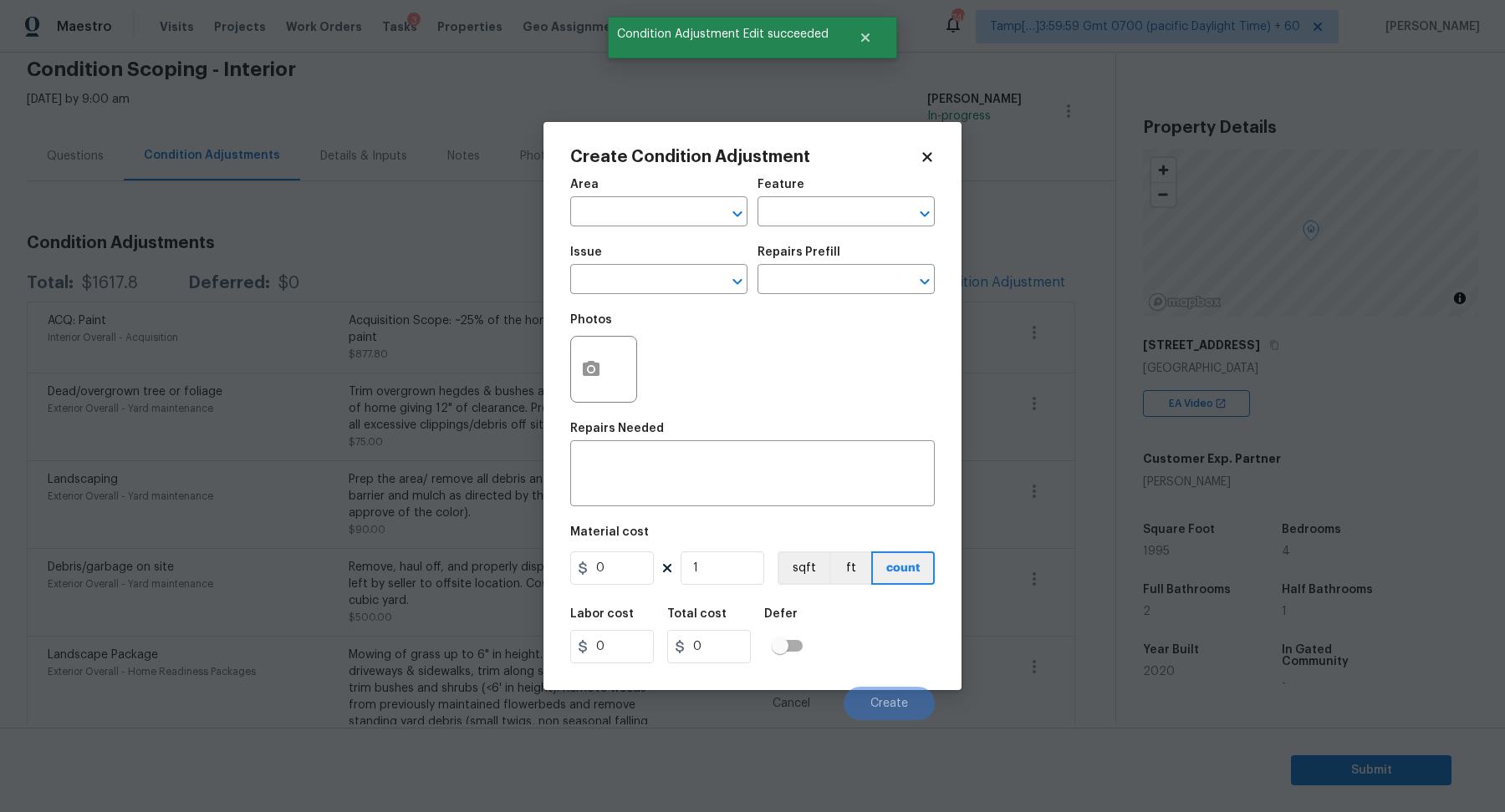
click at [662, 231] on span "Area ​" at bounding box center [658, 202] width 177 height 68
click at [654, 225] on input "text" at bounding box center [635, 213] width 130 height 26
click at [678, 288] on li "Interior Overall" at bounding box center [658, 277] width 177 height 27
type input "Interior Overall"
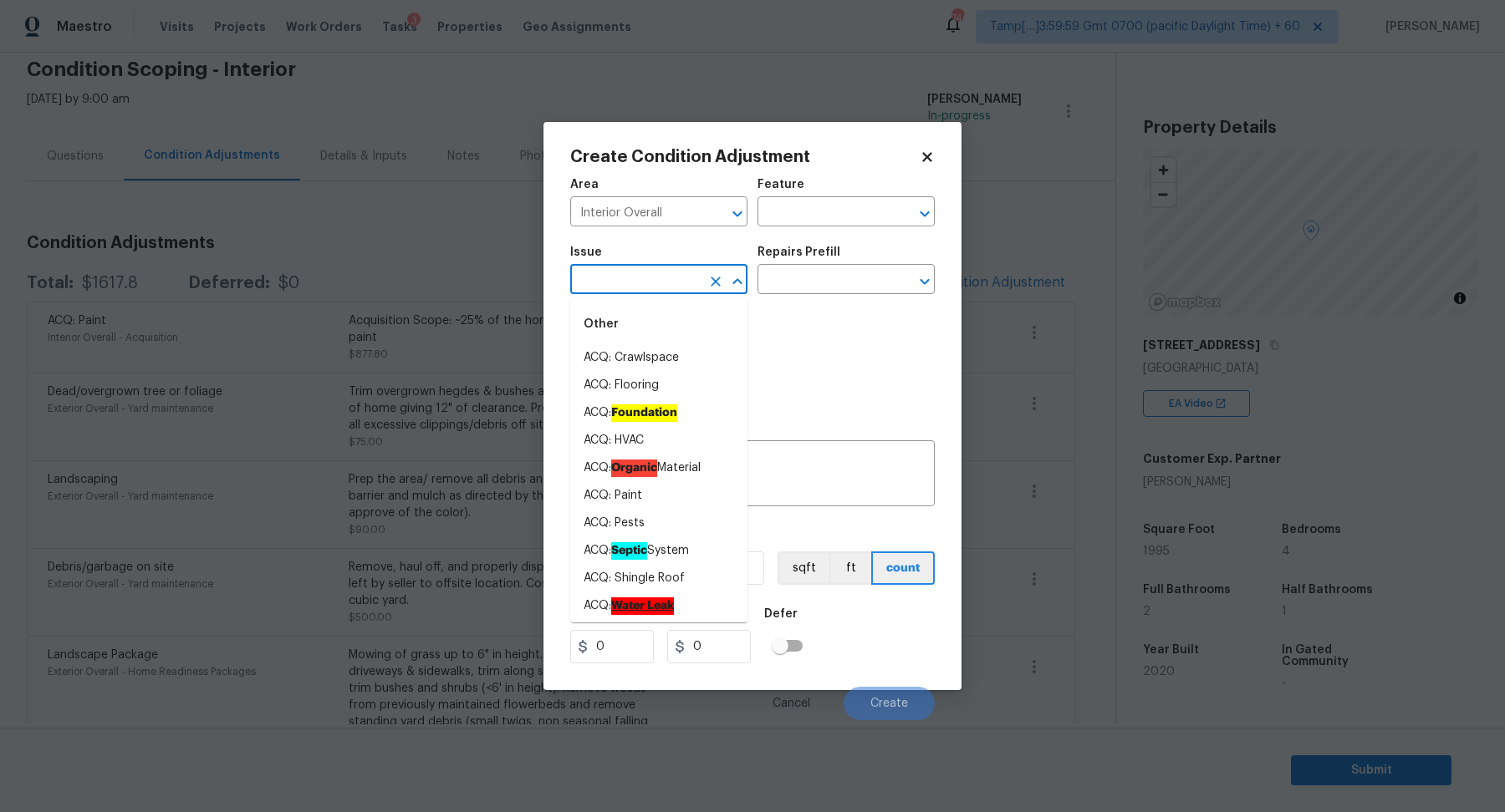
click at [678, 288] on input "text" at bounding box center [635, 281] width 130 height 26
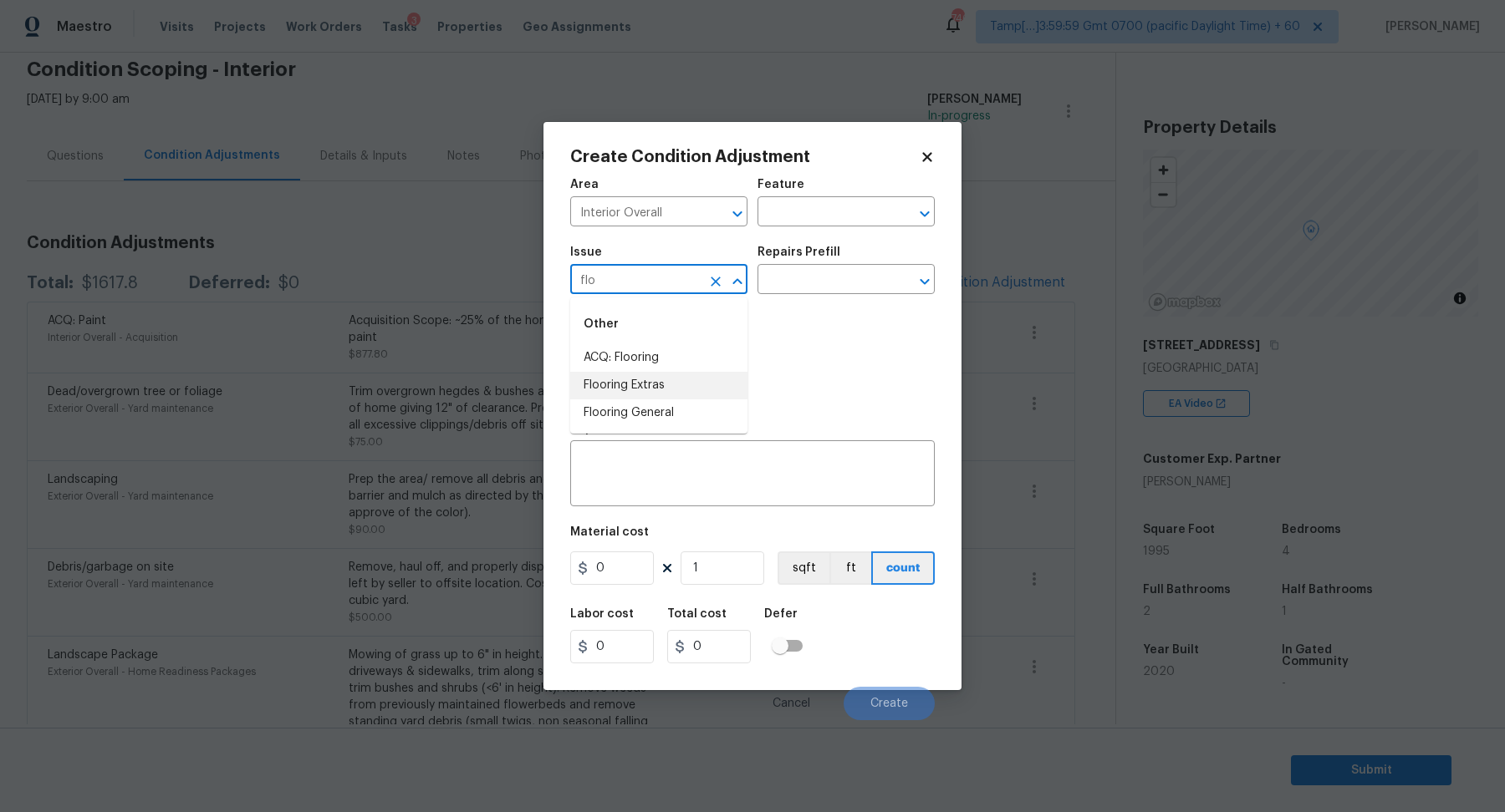
click at [661, 360] on li "ACQ: Flooring" at bounding box center [658, 357] width 177 height 27
type input "ACQ: Flooring"
click at [849, 288] on input "text" at bounding box center [823, 281] width 130 height 26
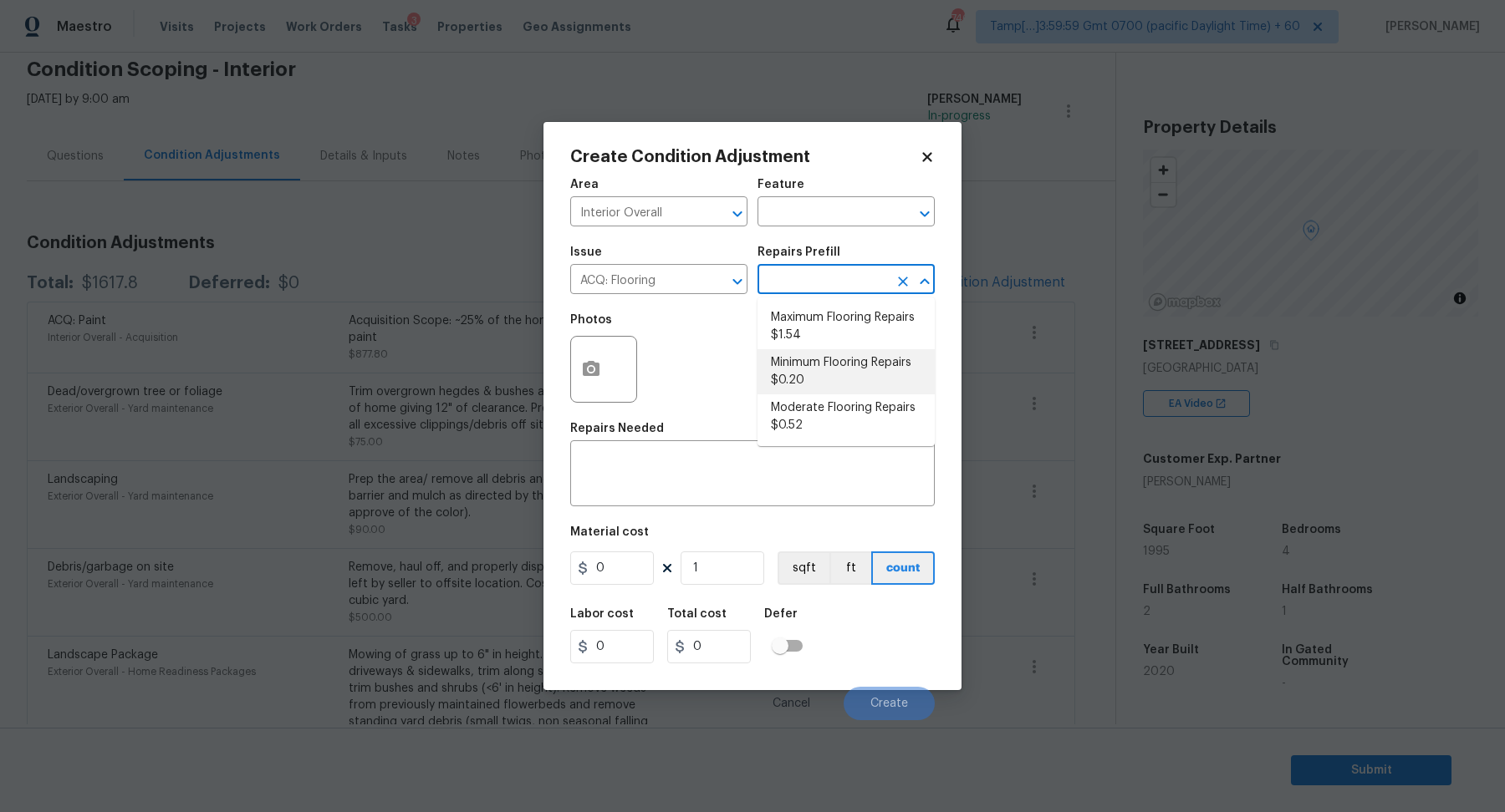
click at [816, 379] on li "Minimum Flooring Repairs $0.20" at bounding box center [846, 371] width 177 height 45
type input "Acquisition"
type textarea "Acquisition Scope: Minimum flooring repairs"
type input "0.2"
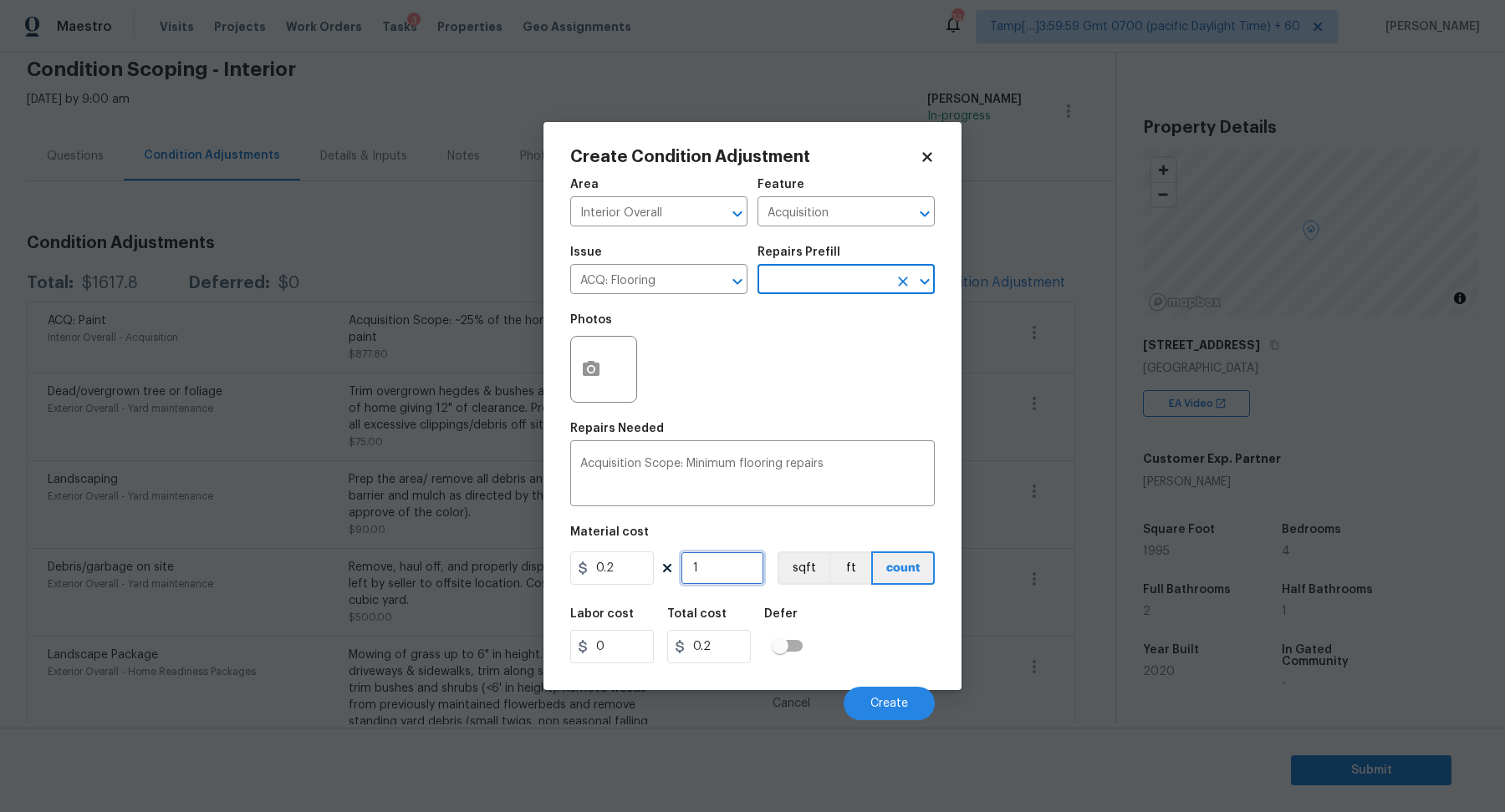
click at [729, 570] on input "1" at bounding box center [722, 568] width 84 height 33
type input "19"
type input "3.8"
type input "199"
type input "39.8"
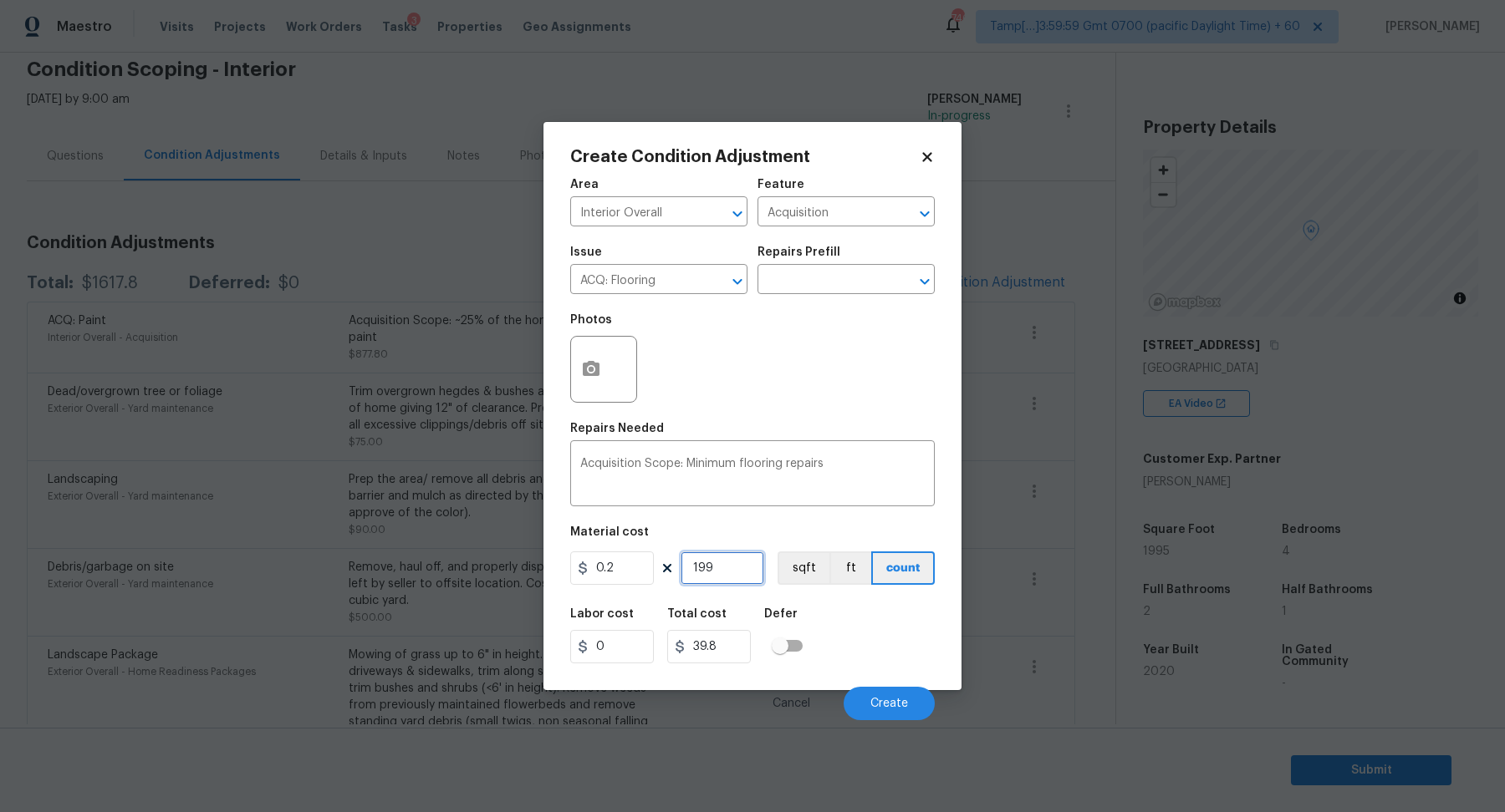
type input "1995"
type input "399"
type input "1995"
click at [917, 693] on button "Create" at bounding box center [890, 704] width 92 height 33
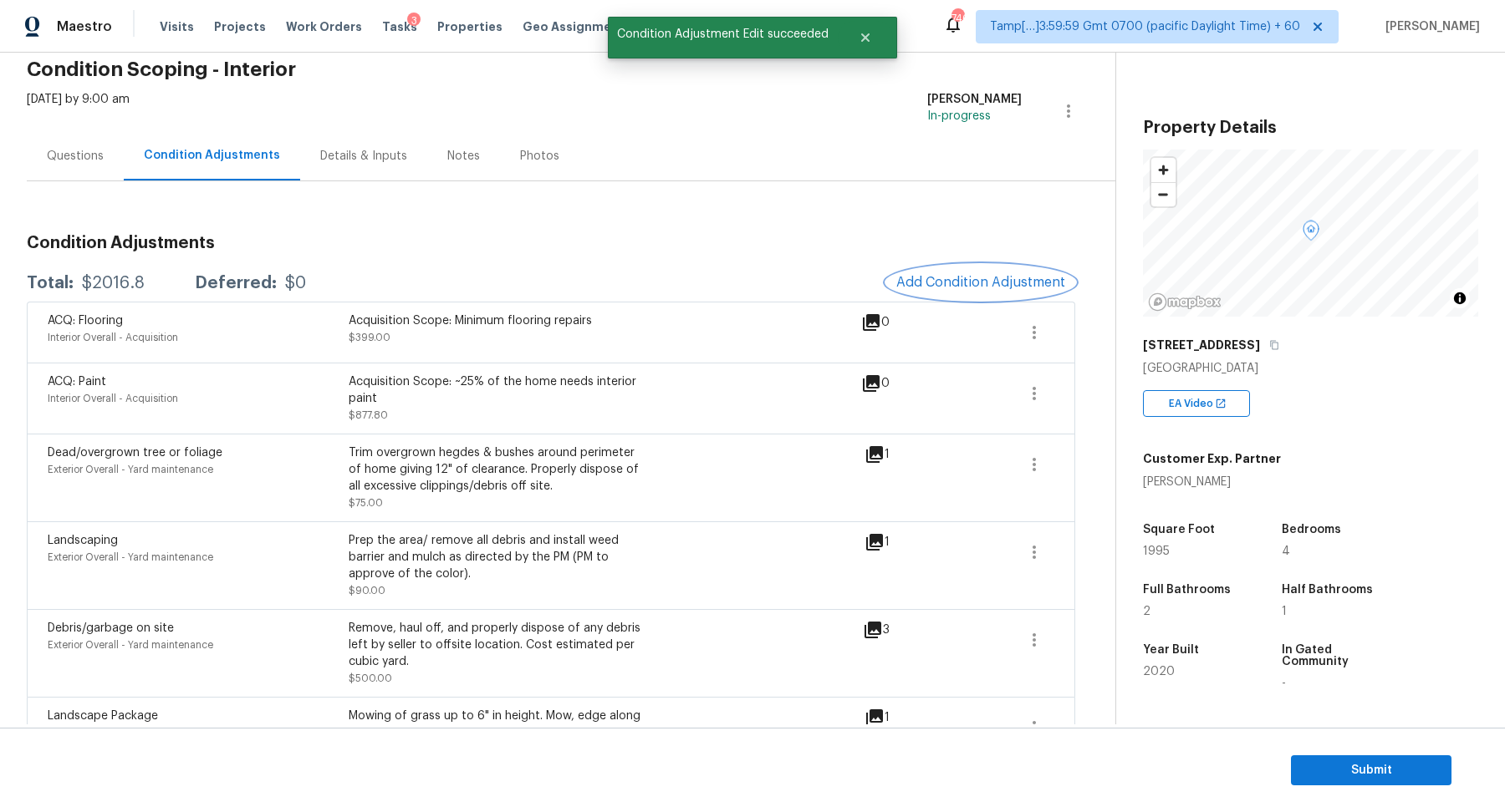
click at [968, 273] on button "Add Condition Adjustment" at bounding box center [980, 282] width 189 height 35
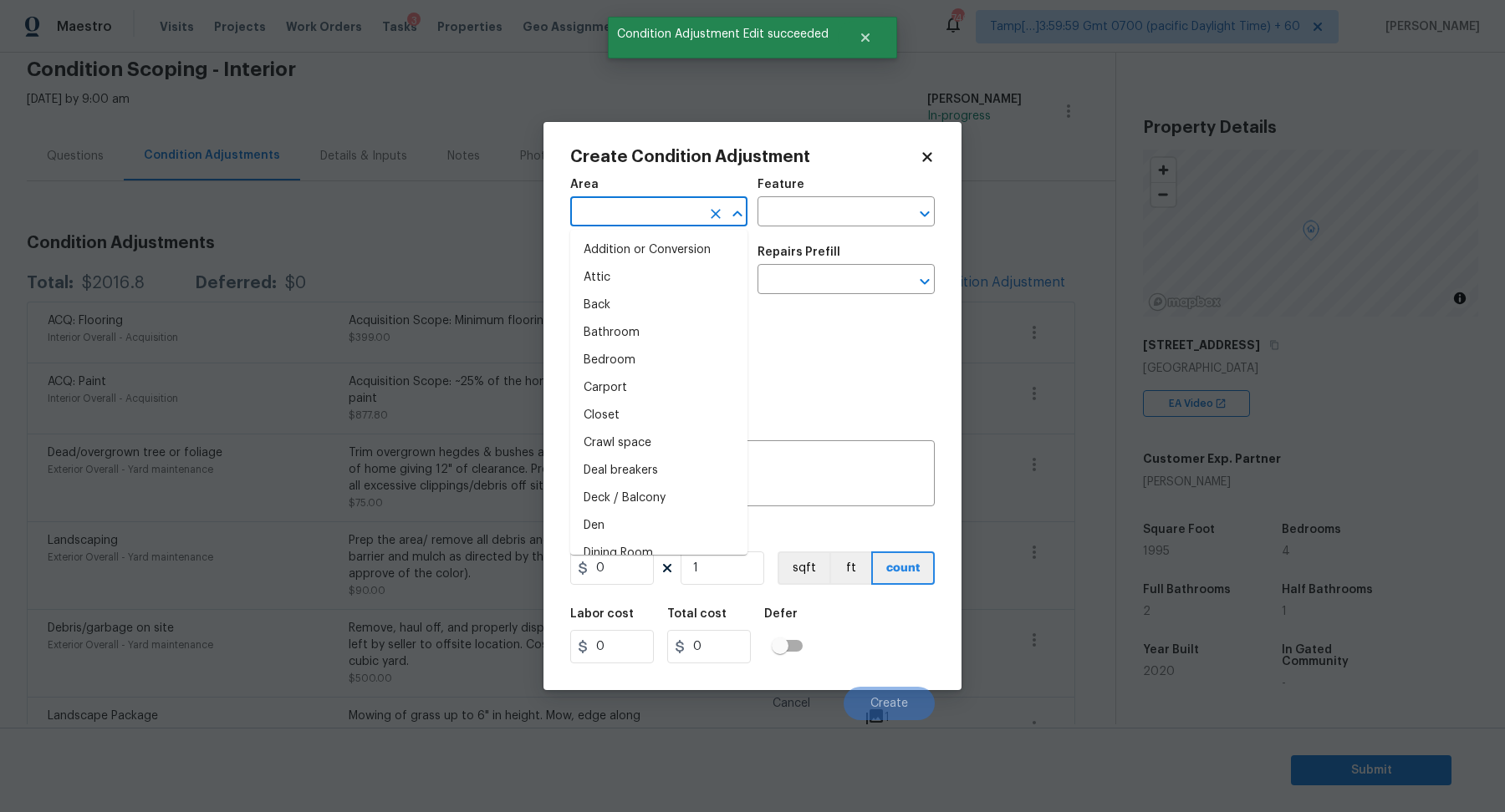
click at [645, 226] on body "Maestro Visits Projects Work Orders Tasks 3 Properties Geo Assignments 746 Tamp…" at bounding box center [752, 406] width 1505 height 812
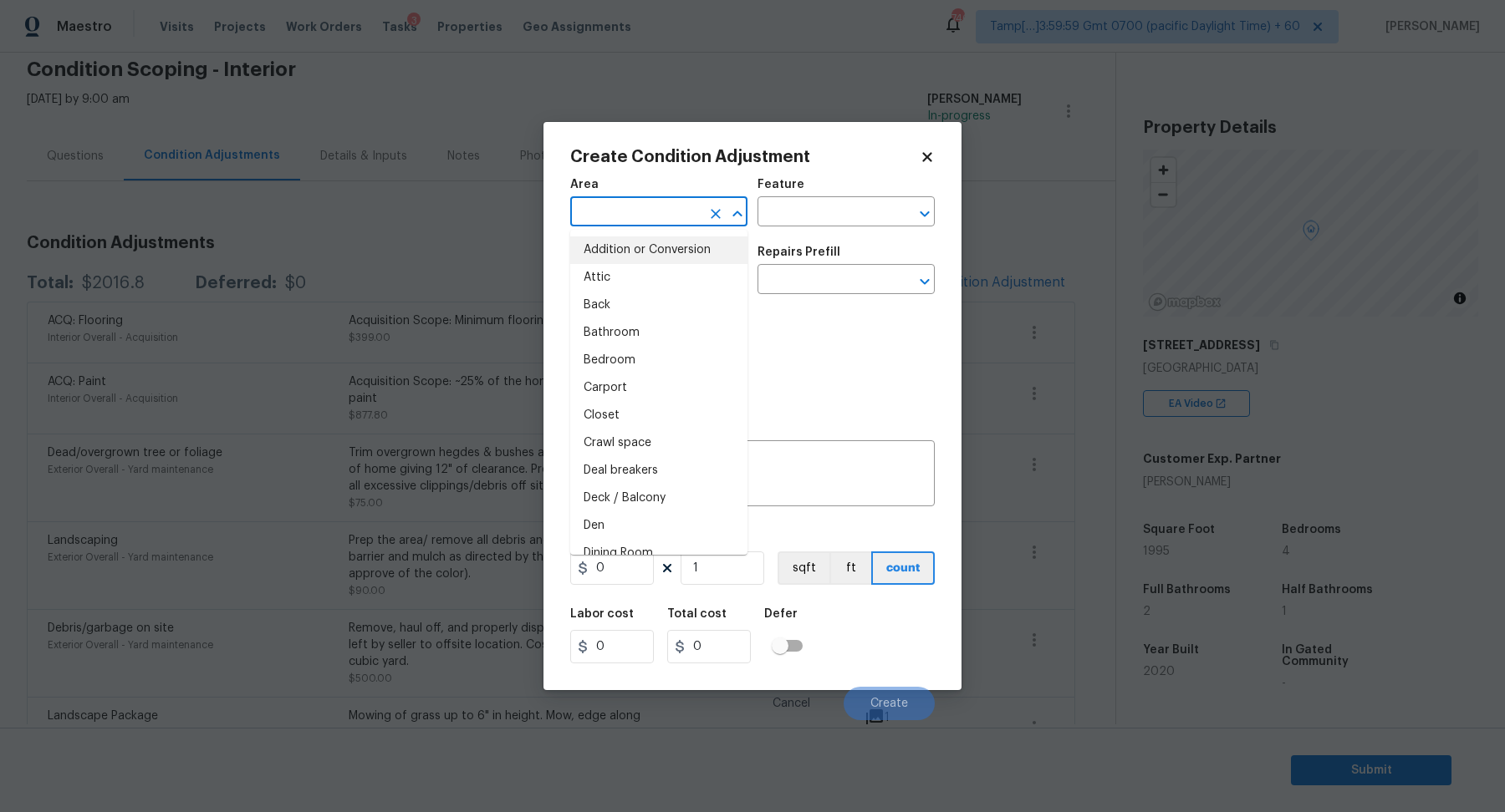
click at [676, 213] on input "text" at bounding box center [635, 213] width 130 height 26
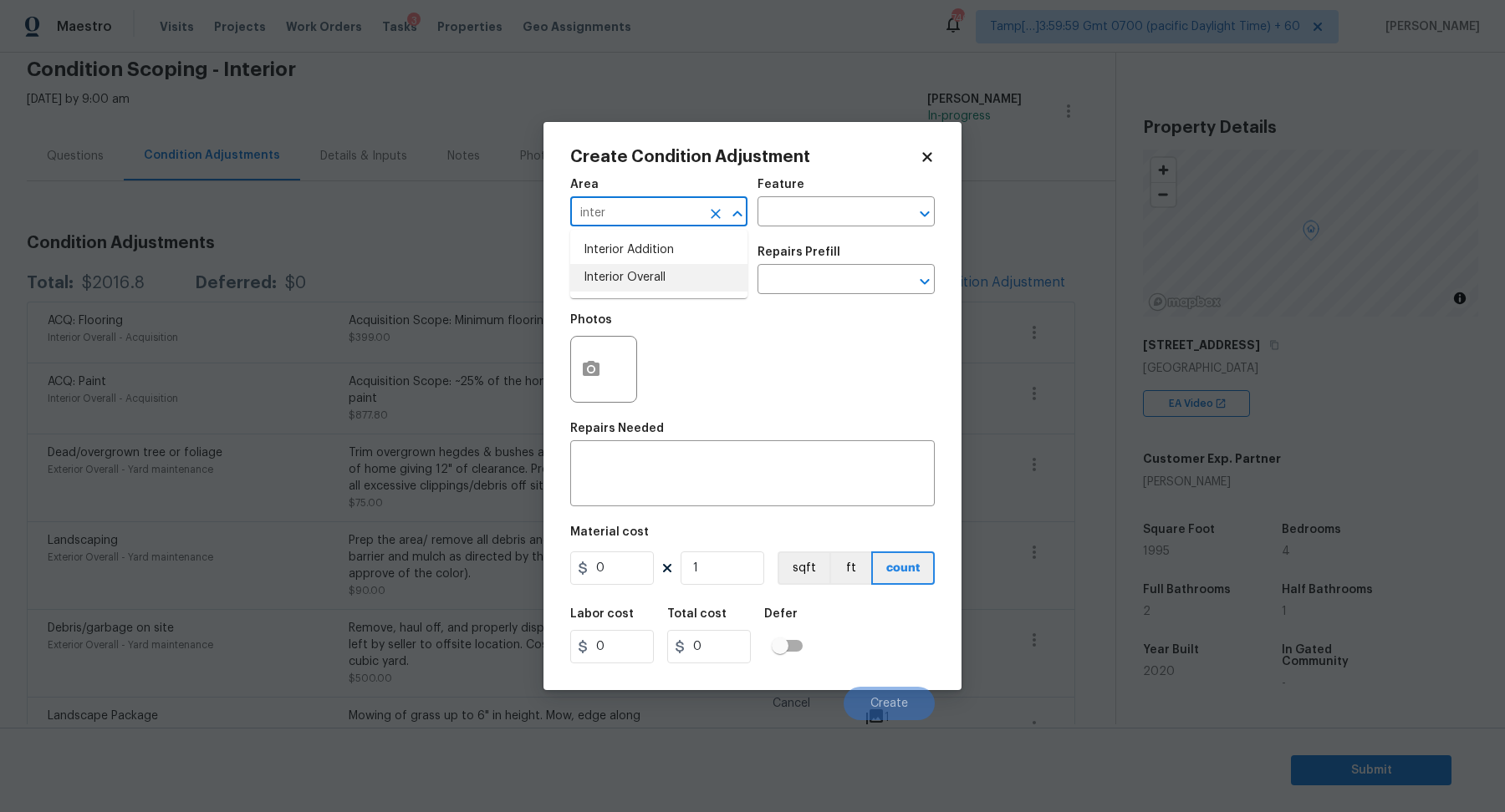
click at [603, 283] on li "Interior Overall" at bounding box center [658, 277] width 177 height 27
type input "Interior Overall"
click at [603, 283] on input "text" at bounding box center [635, 281] width 130 height 26
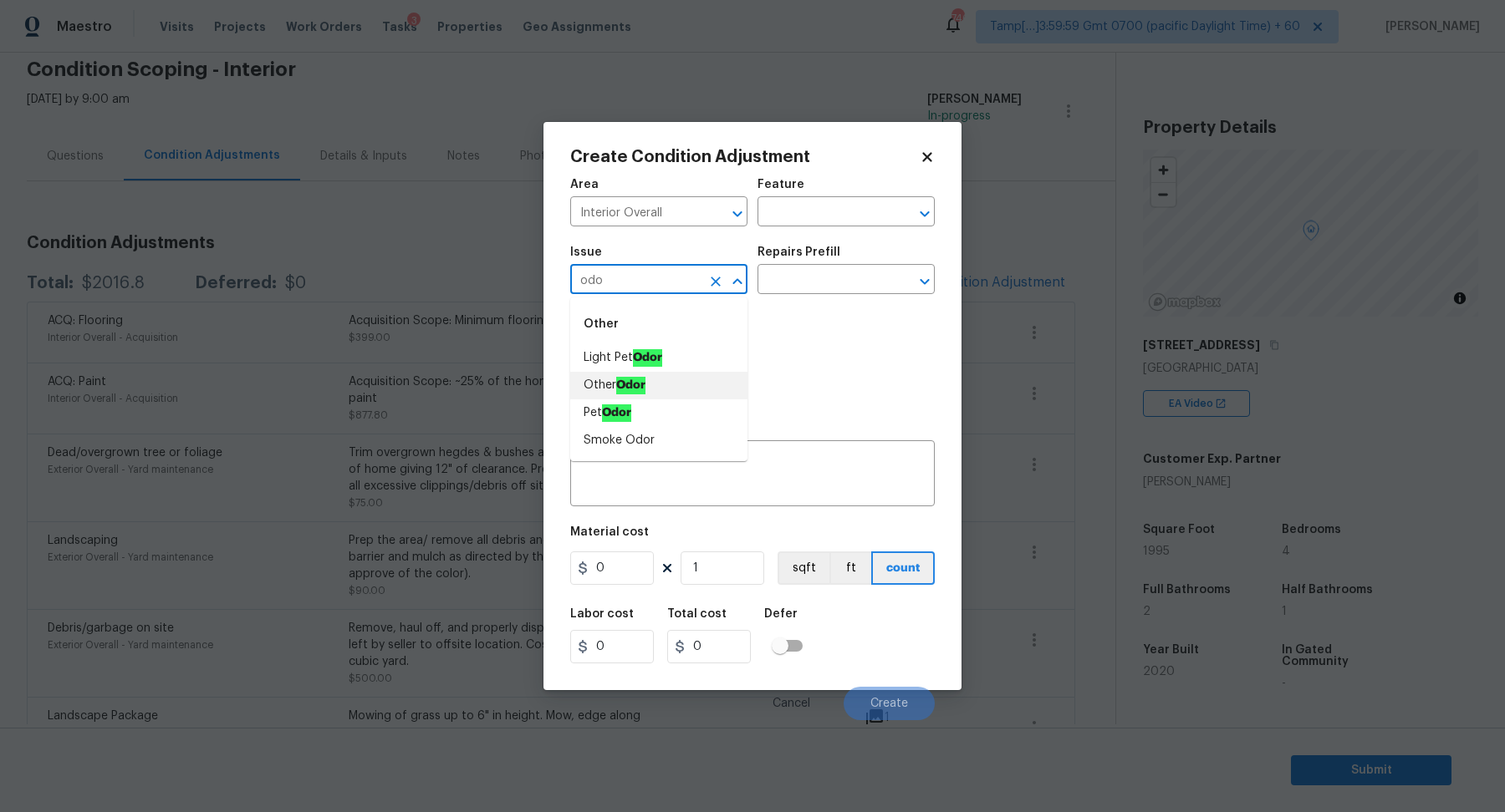
click at [666, 391] on li "Other Odor" at bounding box center [658, 385] width 177 height 27
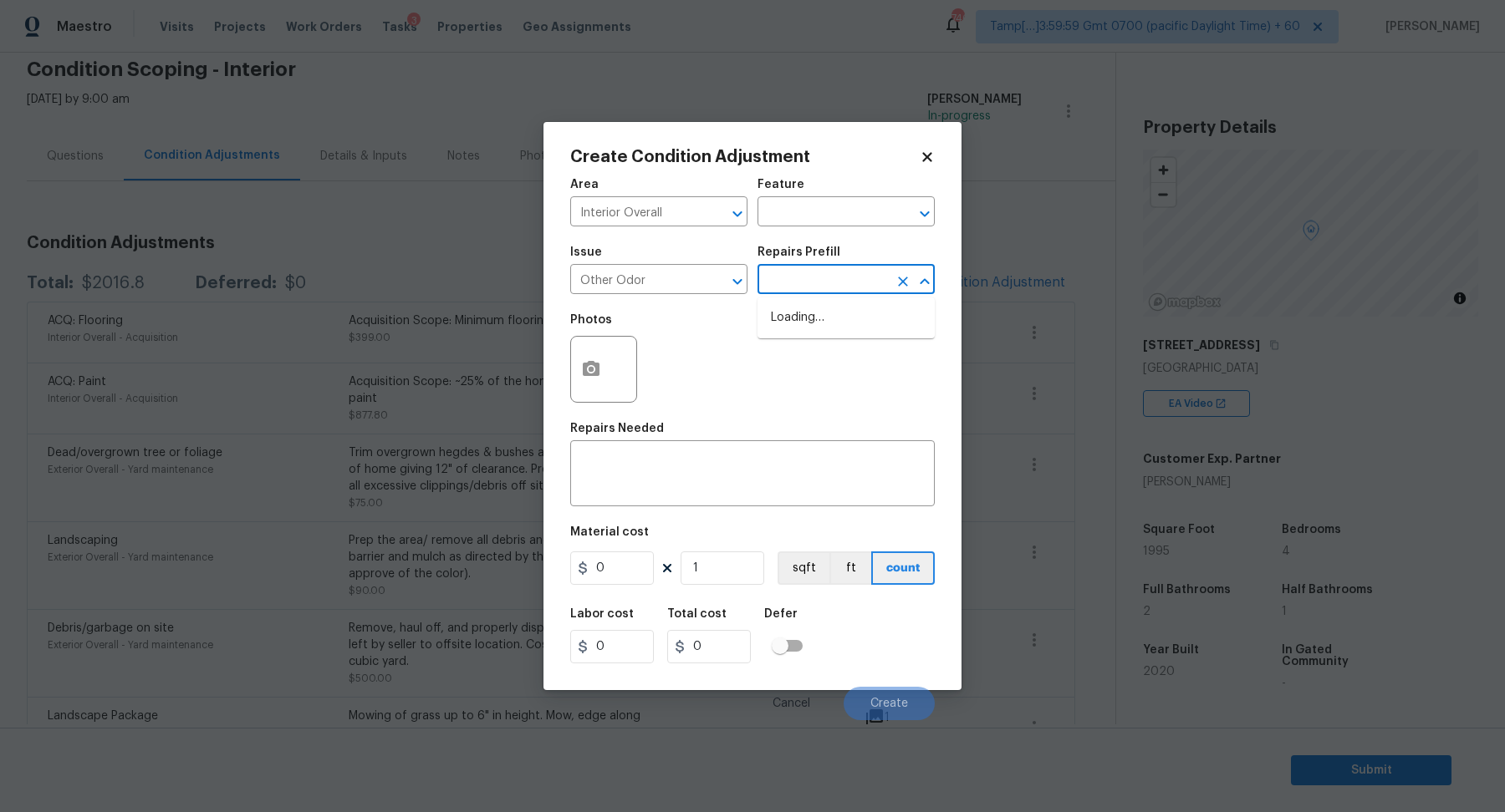
click at [813, 277] on input "text" at bounding box center [823, 281] width 130 height 26
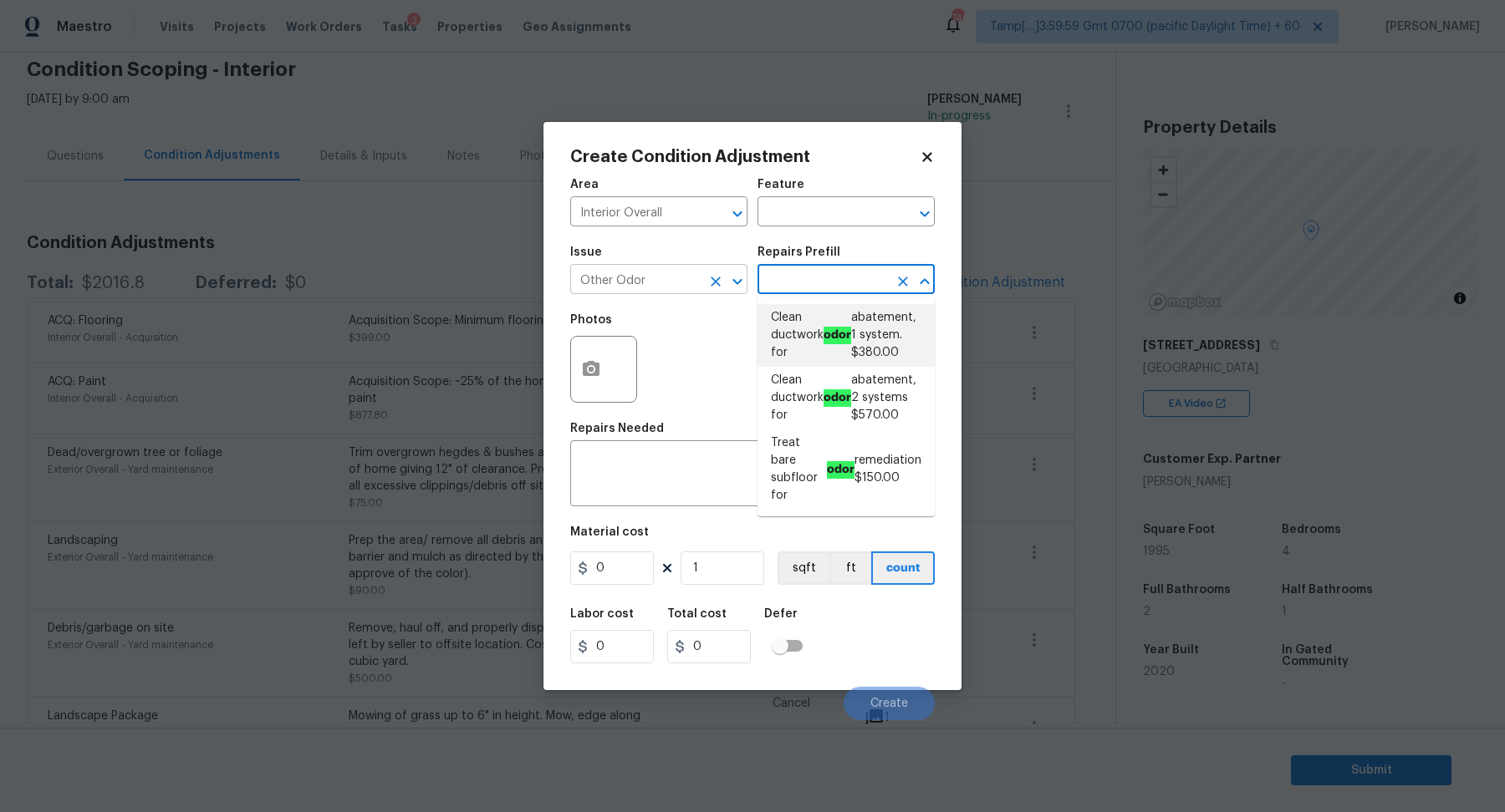
click at [667, 278] on input "Other Odor" at bounding box center [635, 281] width 130 height 26
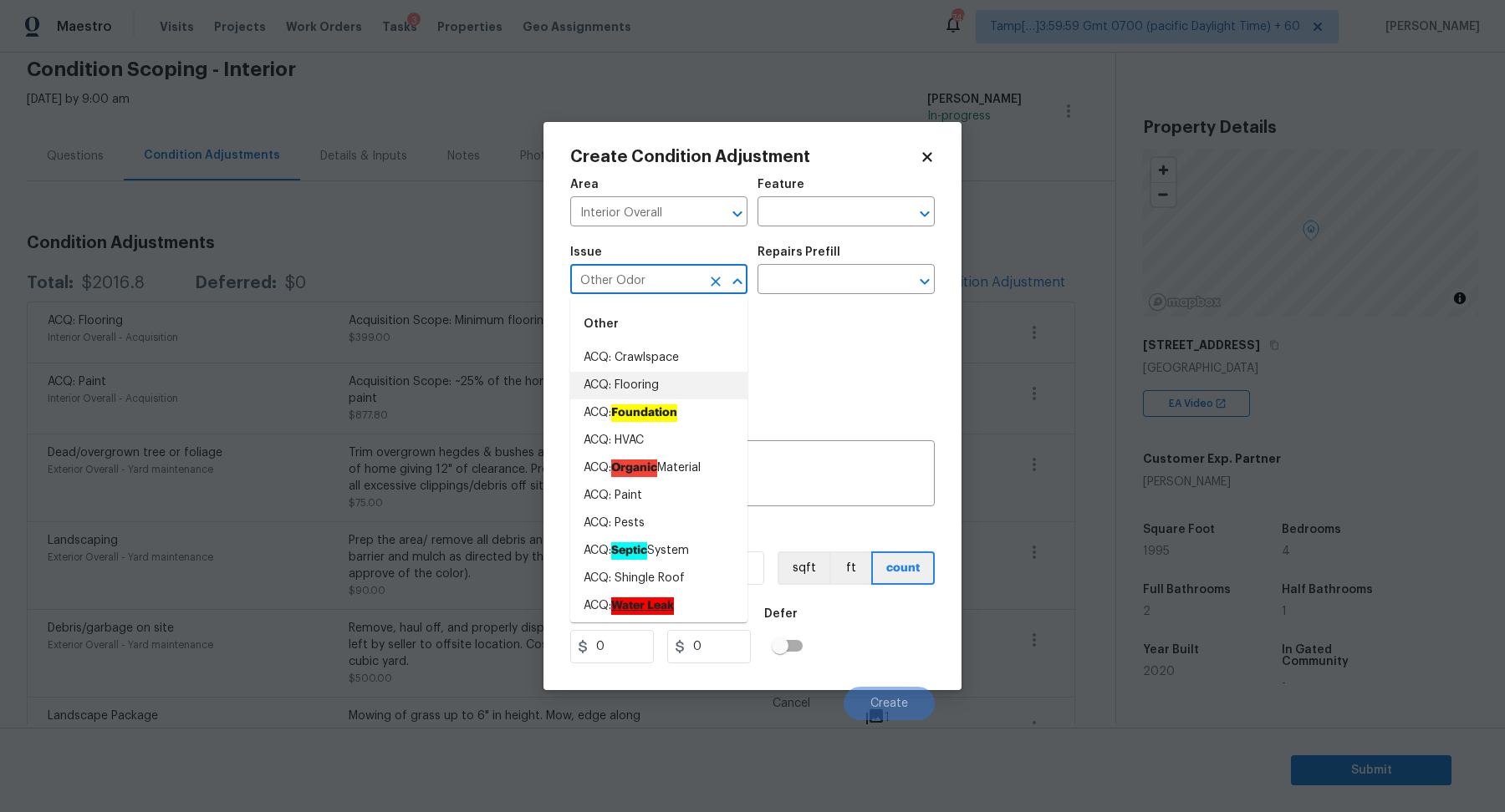
click at [667, 278] on input "Other Odor" at bounding box center [635, 281] width 130 height 26
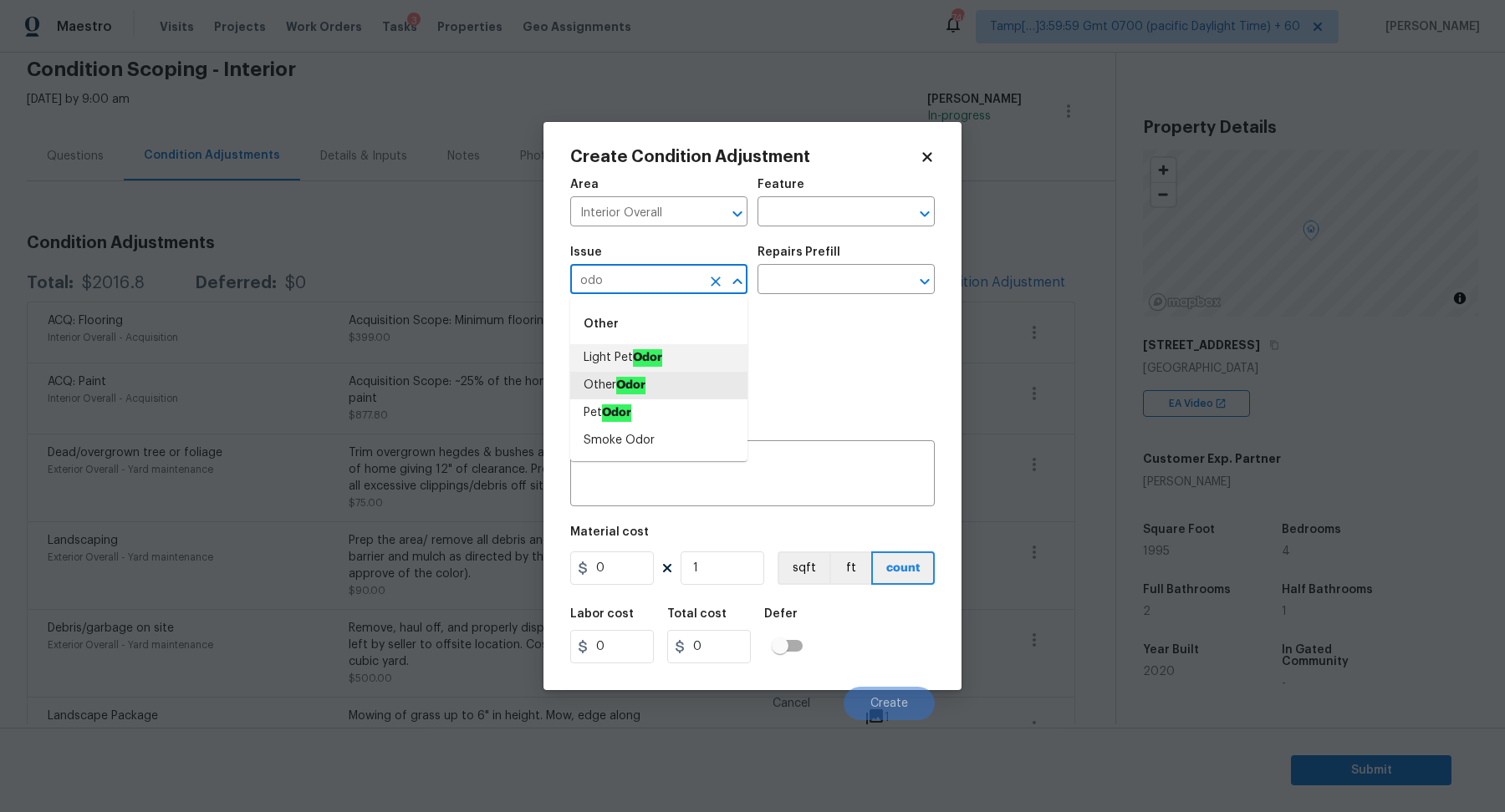
click at [682, 360] on li "Light Pet Odor" at bounding box center [658, 357] width 177 height 27
type input "Light Pet Odor"
click at [811, 282] on input "text" at bounding box center [823, 281] width 130 height 26
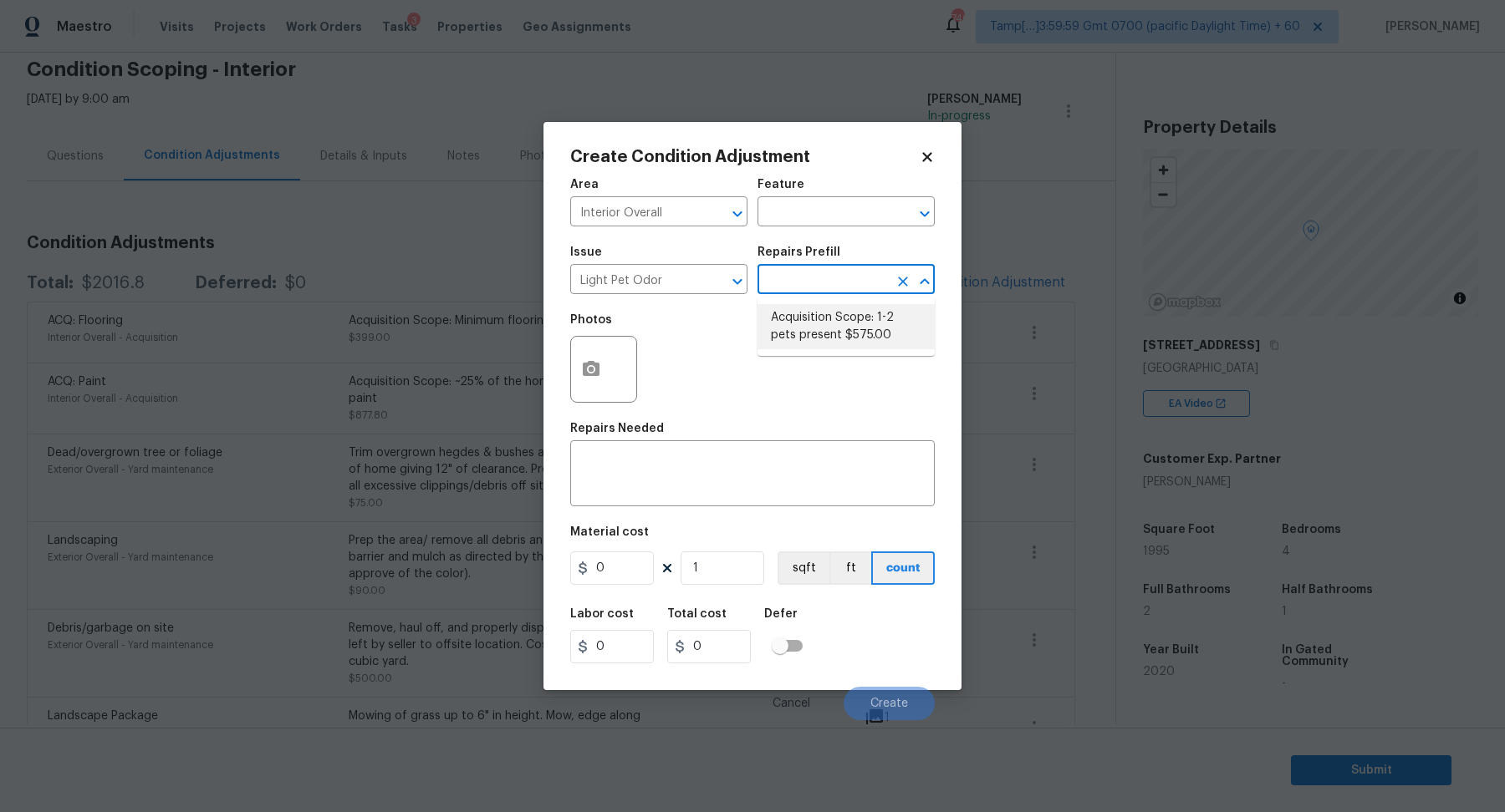
click at [811, 322] on li "Acquisition Scope: 1-2 pets present $575.00" at bounding box center [846, 326] width 177 height 45
type textarea "Acquisition Scope: 1-2 pets present"
type input "575"
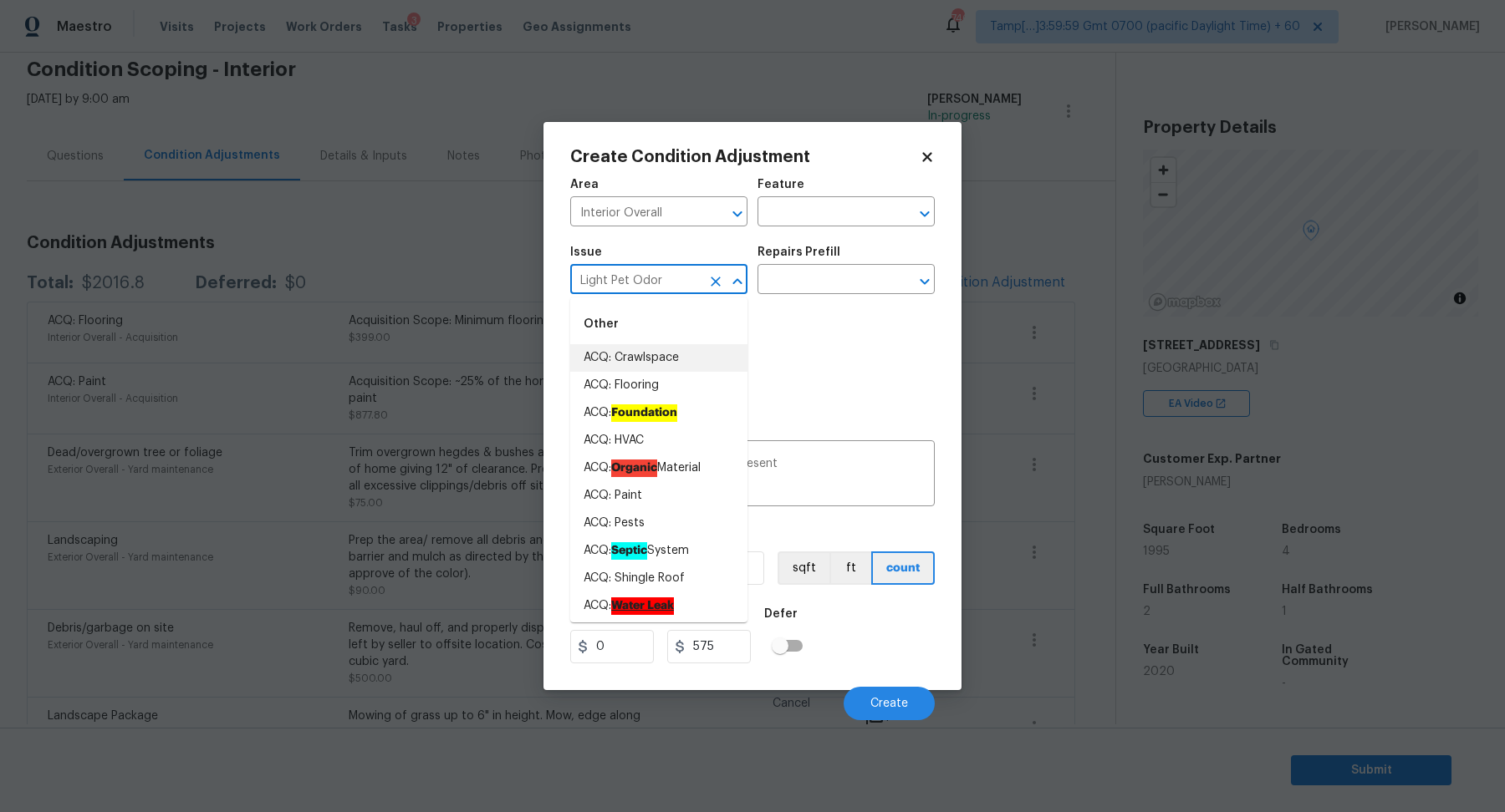
click at [662, 279] on input "Light Pet Odor" at bounding box center [635, 281] width 130 height 26
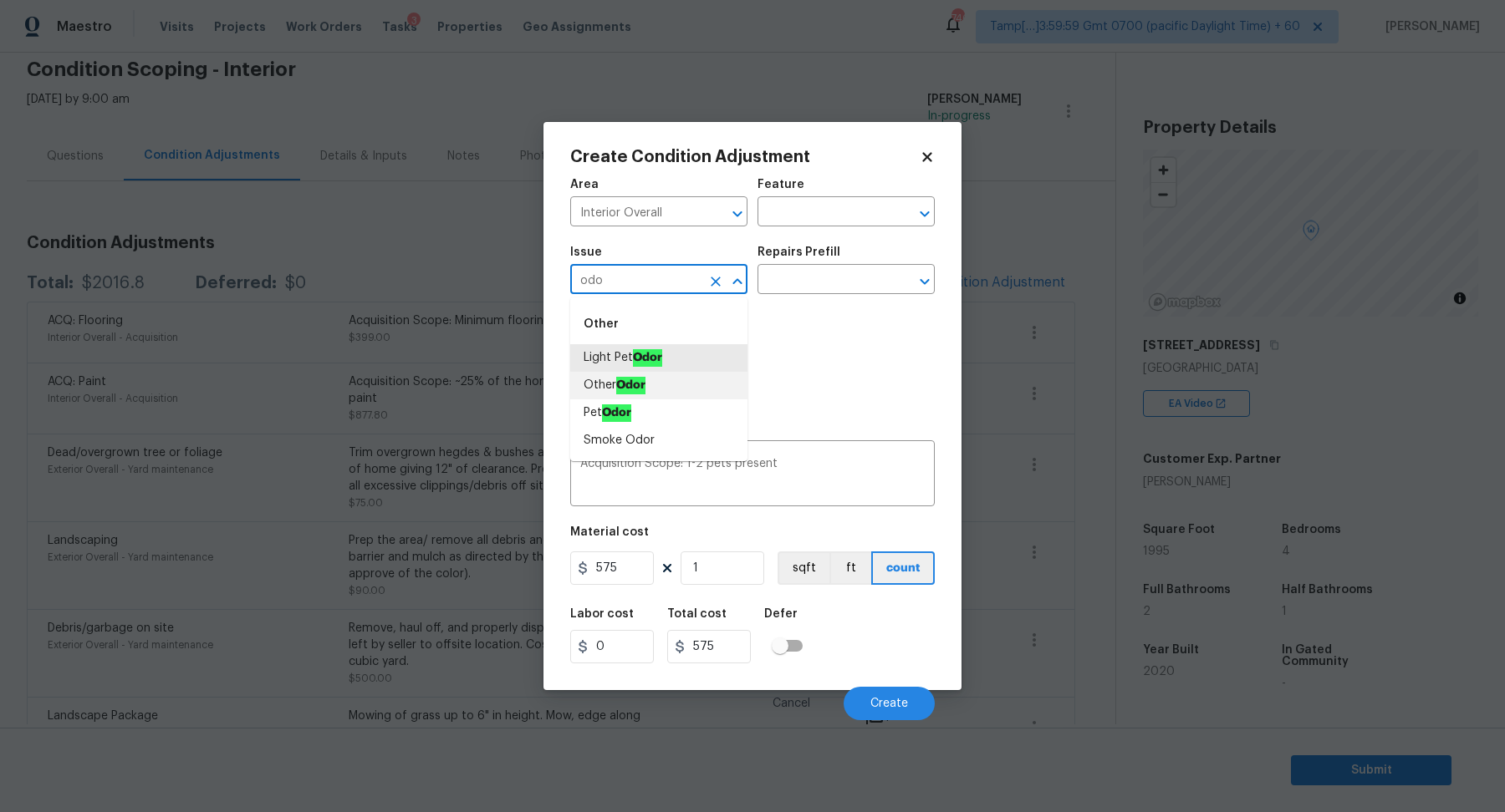
click at [662, 384] on li "Other Odor" at bounding box center [658, 385] width 177 height 27
type input "Other Odor"
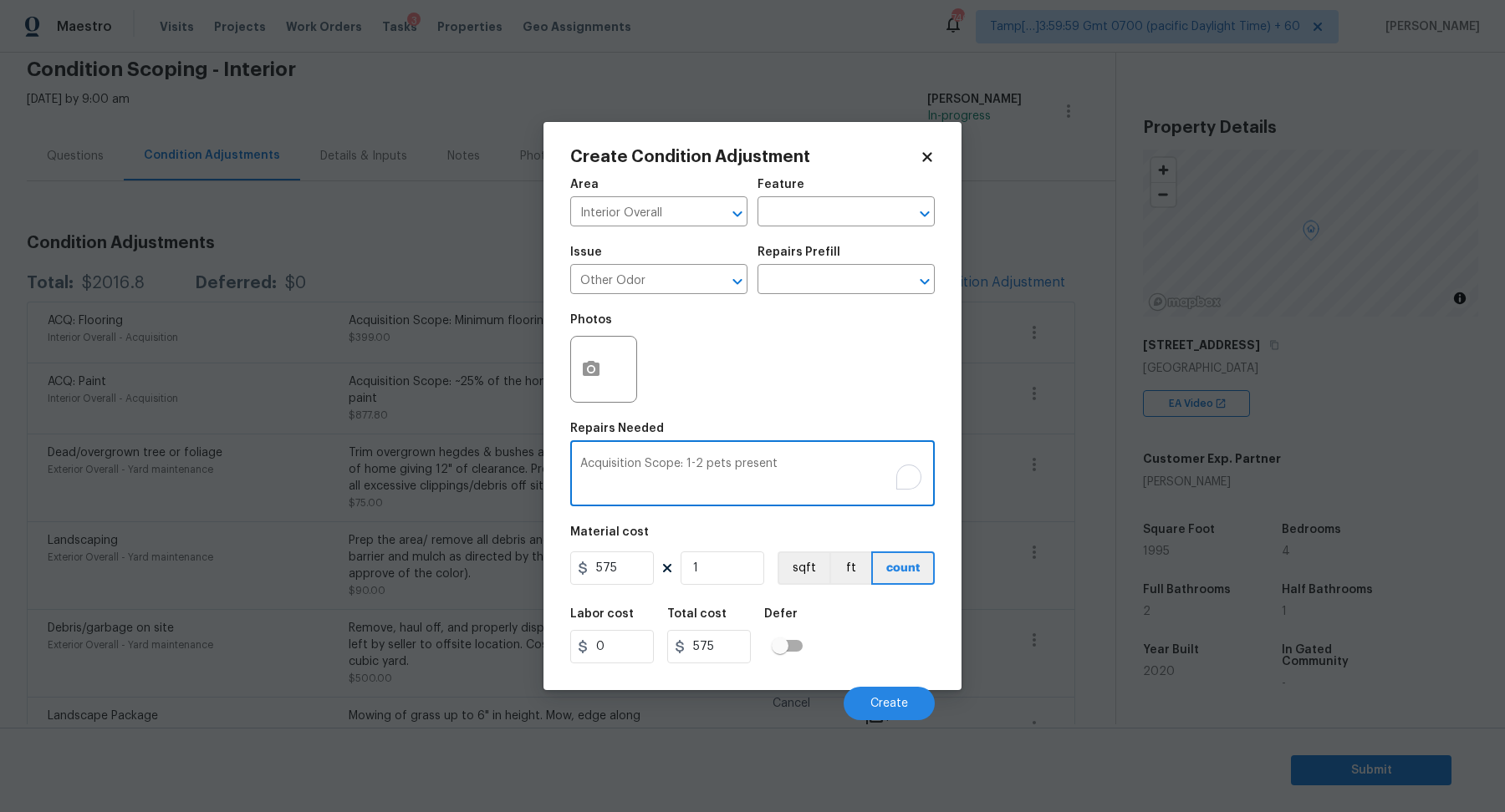
drag, startPoint x: 686, startPoint y: 464, endPoint x: 960, endPoint y: 463, distance: 274.0
click at [960, 463] on div "Create Condition Adjustment Area Interior Overall ​ Feature ​ Issue Other Odor …" at bounding box center [752, 406] width 418 height 568
type textarea "Acquisition Scope: Spice odor"
click at [618, 581] on input "575" at bounding box center [612, 568] width 84 height 33
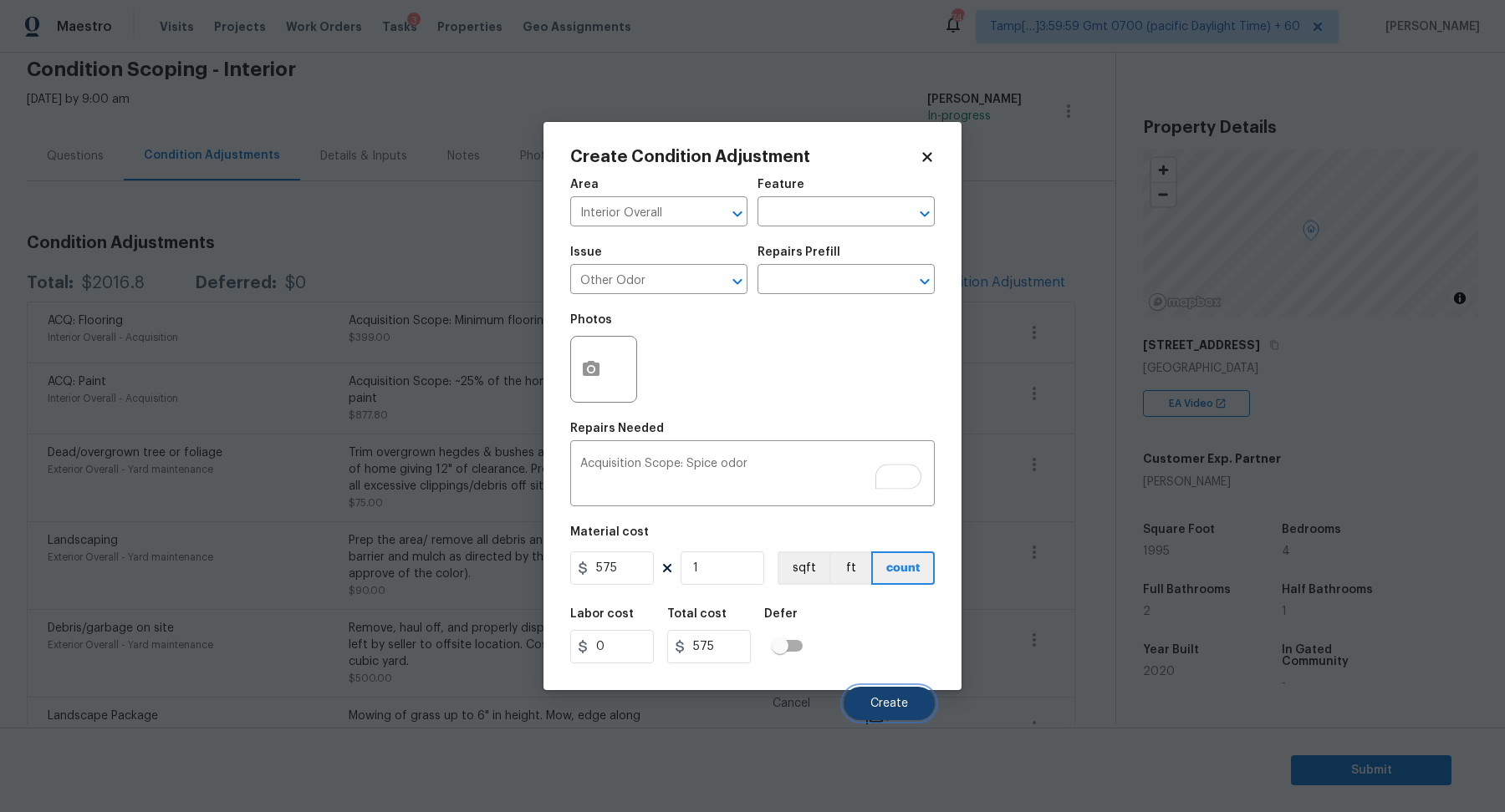
click at [868, 700] on button "Create" at bounding box center [890, 704] width 92 height 33
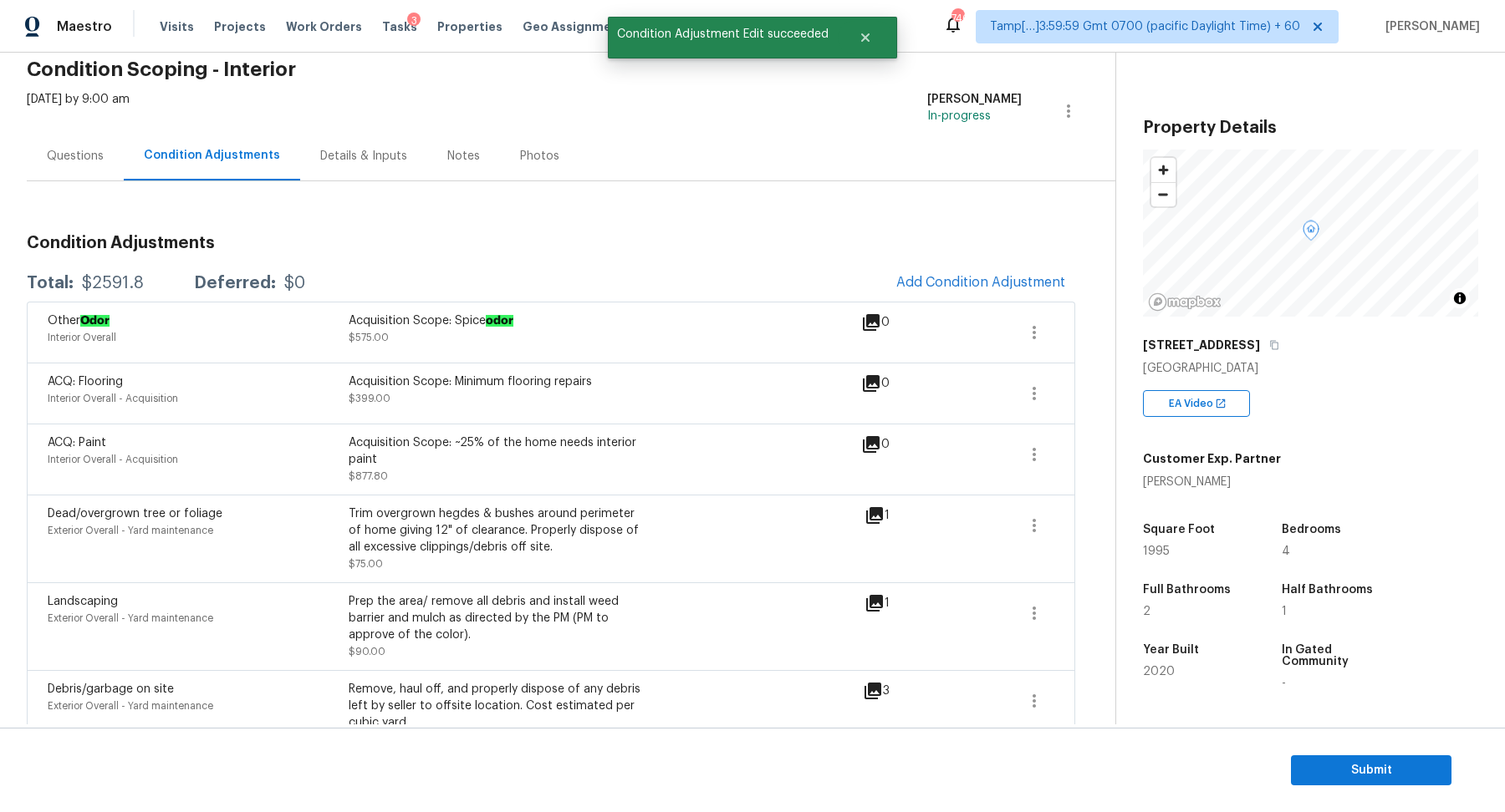
click at [110, 281] on div "$2591.8" at bounding box center [113, 283] width 62 height 17
copy div "$2591.8"
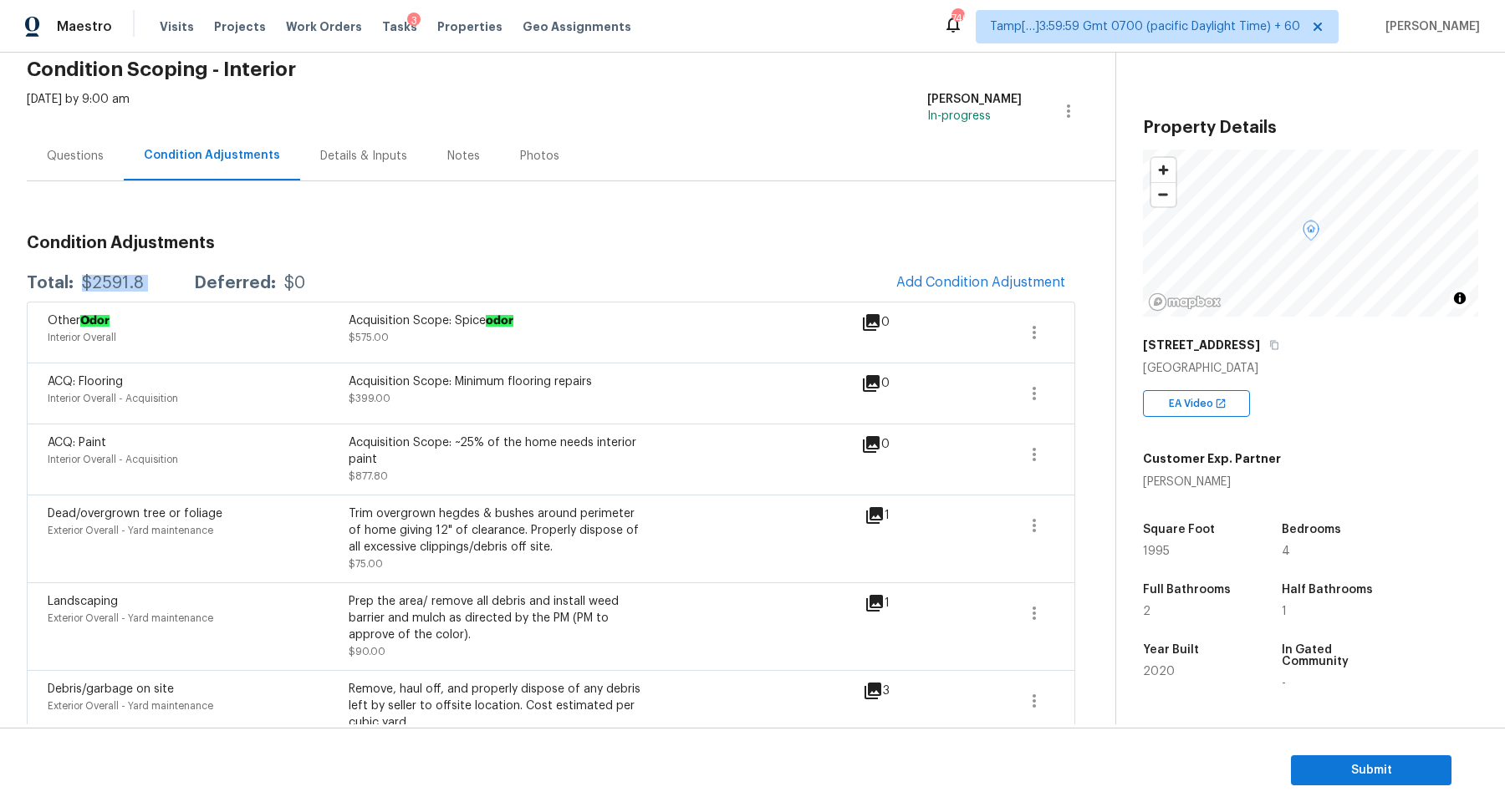
click at [120, 285] on div "$2591.8" at bounding box center [113, 283] width 62 height 17
click at [1297, 355] on div "1260 Kent Downs Ave SW" at bounding box center [1310, 345] width 335 height 30
click at [1281, 350] on button "button" at bounding box center [1274, 345] width 15 height 15
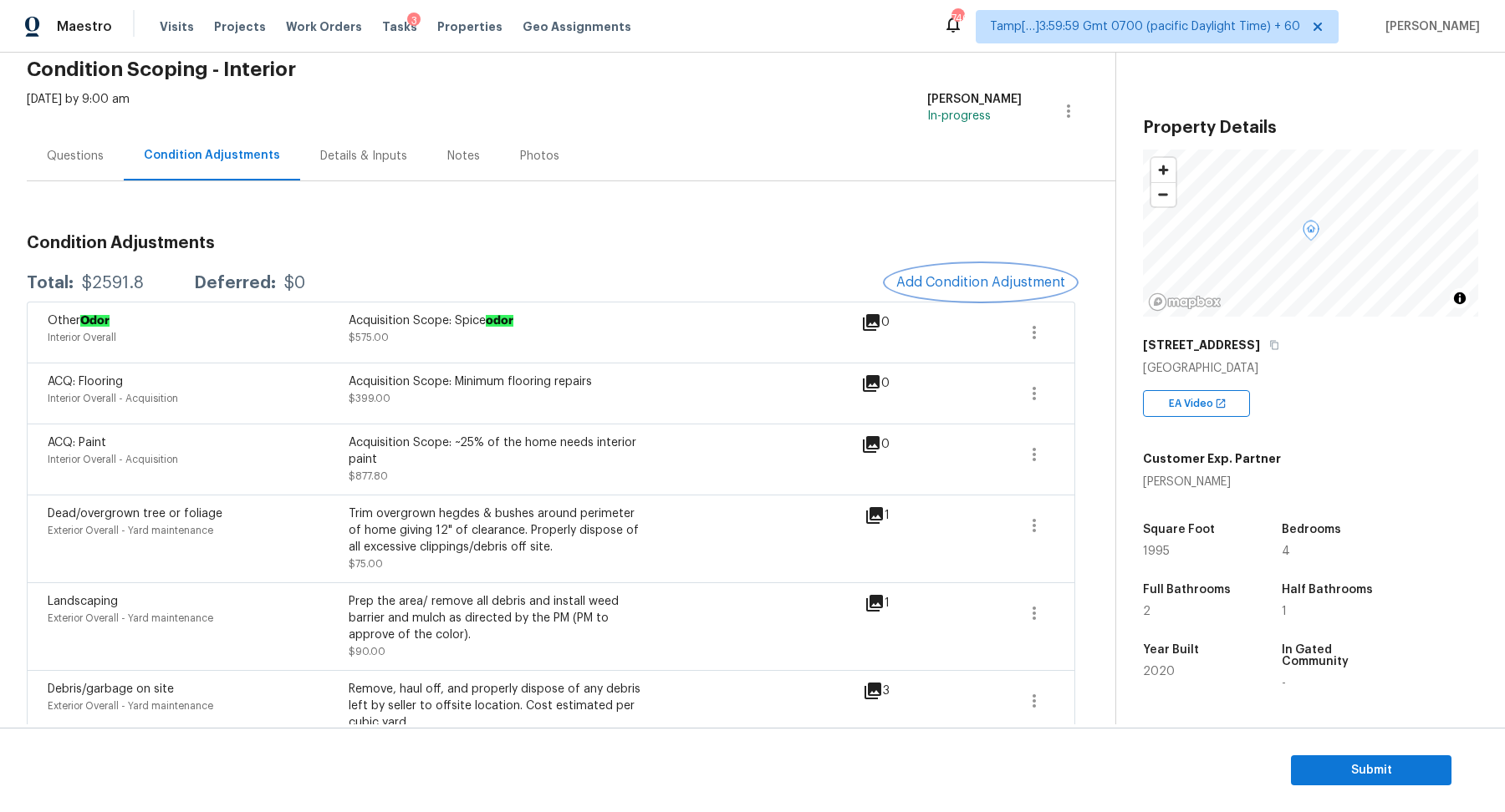
click at [936, 282] on span "Add Condition Adjustment" at bounding box center [980, 282] width 169 height 15
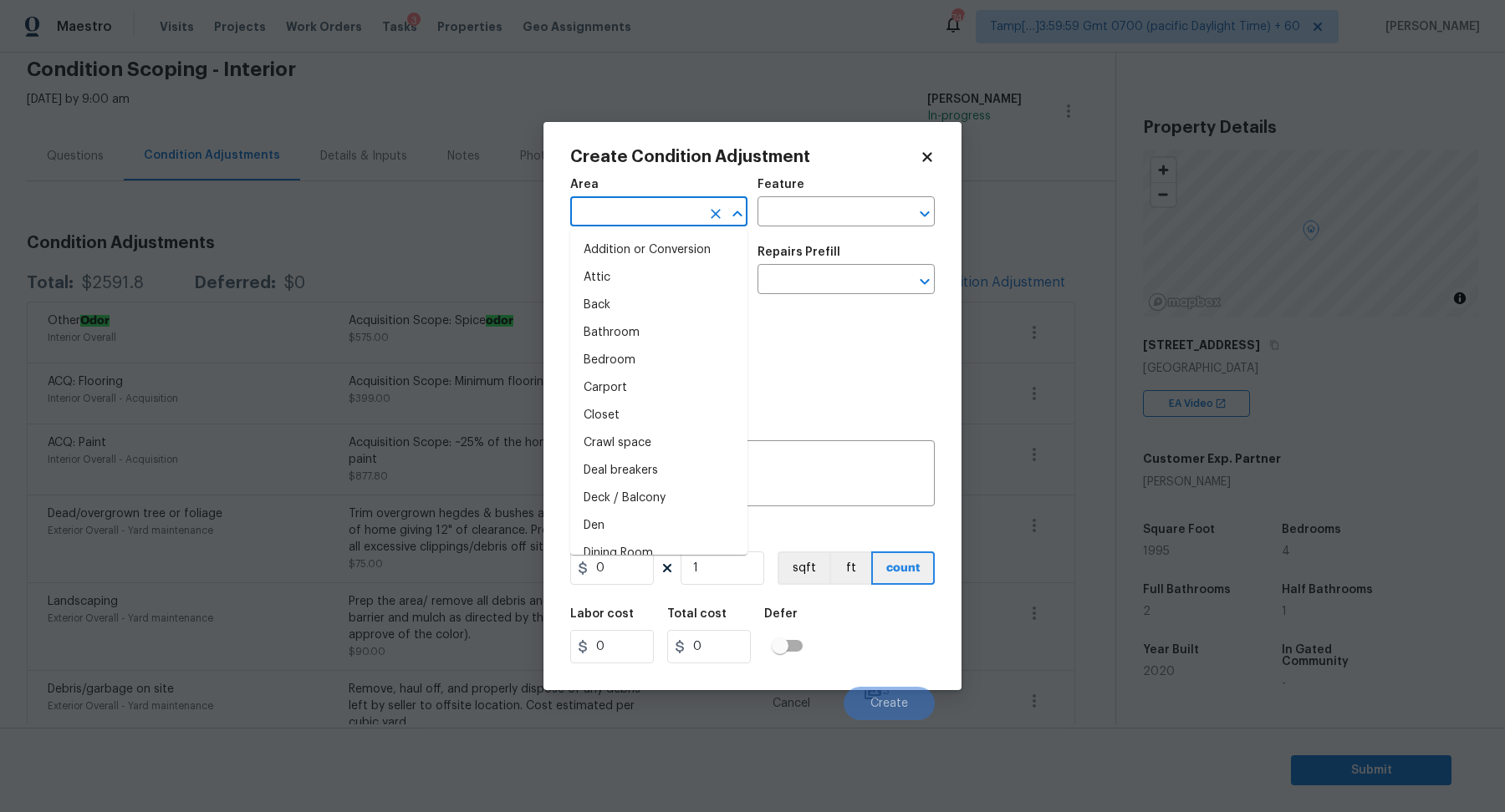
click at [614, 222] on input "text" at bounding box center [635, 213] width 130 height 26
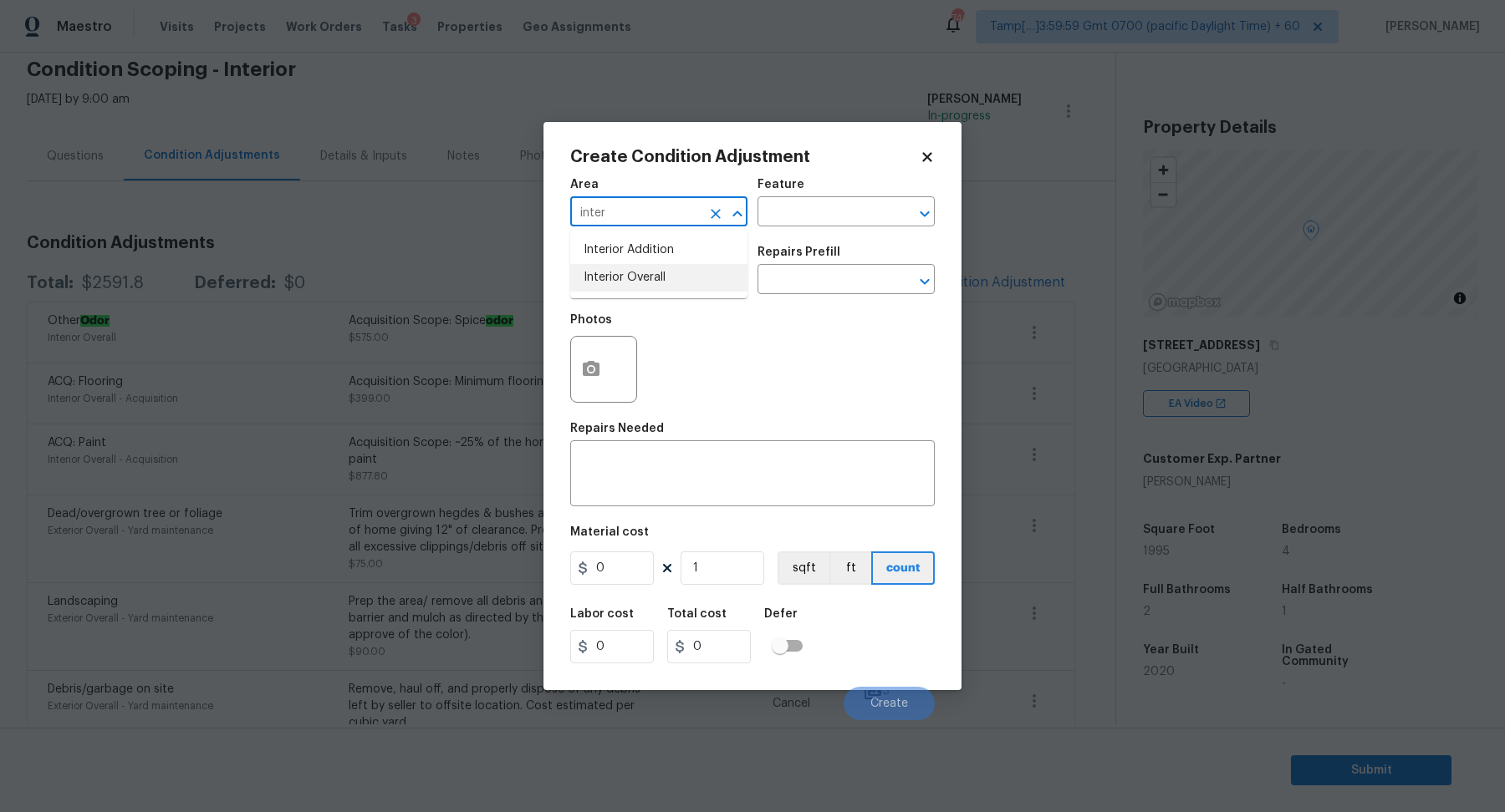
click at [610, 286] on li "Interior Overall" at bounding box center [658, 277] width 177 height 27
type input "Interior Overall"
click at [610, 286] on input "text" at bounding box center [635, 281] width 130 height 26
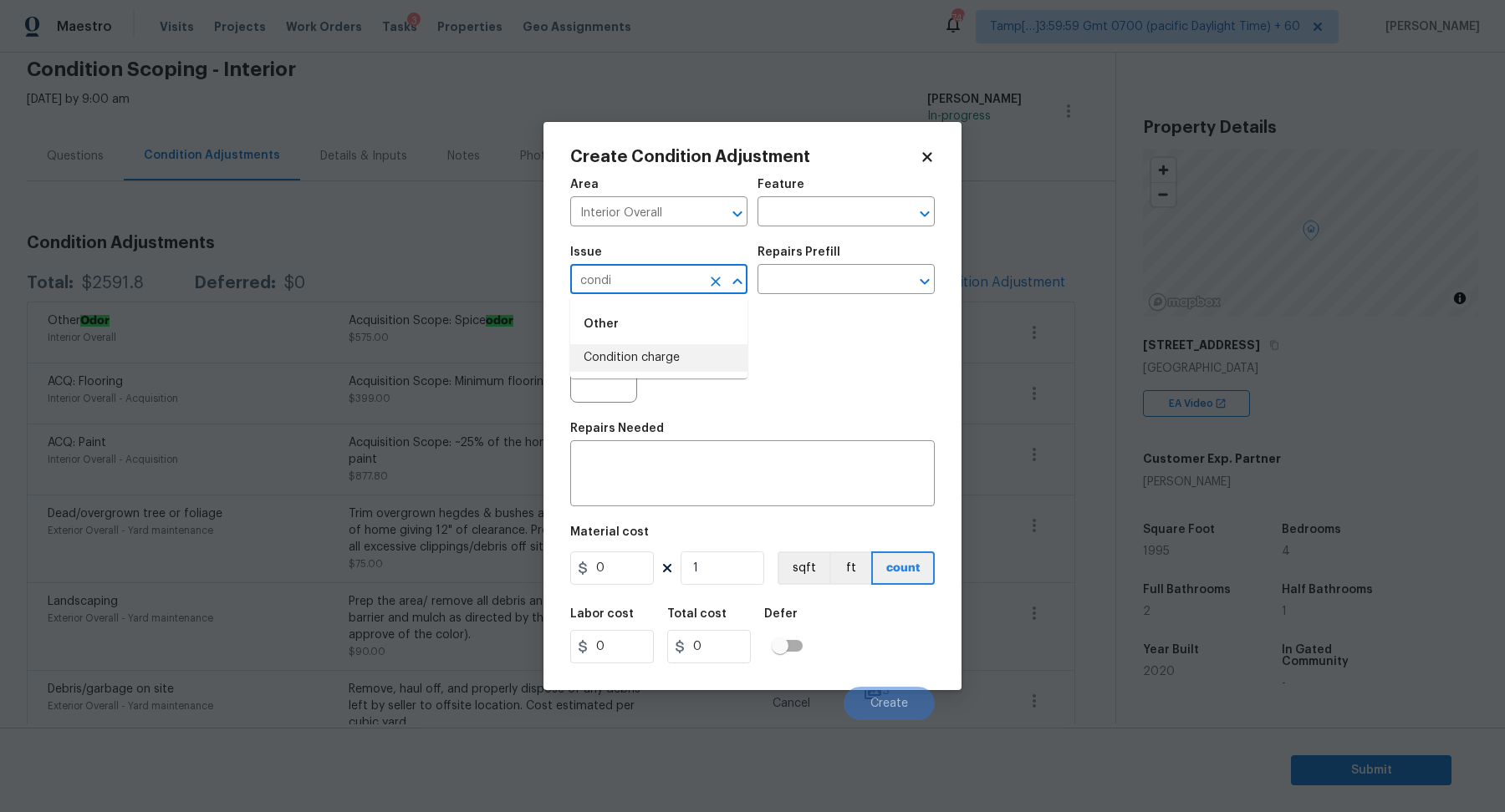
click at [686, 366] on li "Condition charge" at bounding box center [658, 357] width 177 height 27
type input "Condition charge"
click at [829, 286] on input "text" at bounding box center [823, 281] width 130 height 26
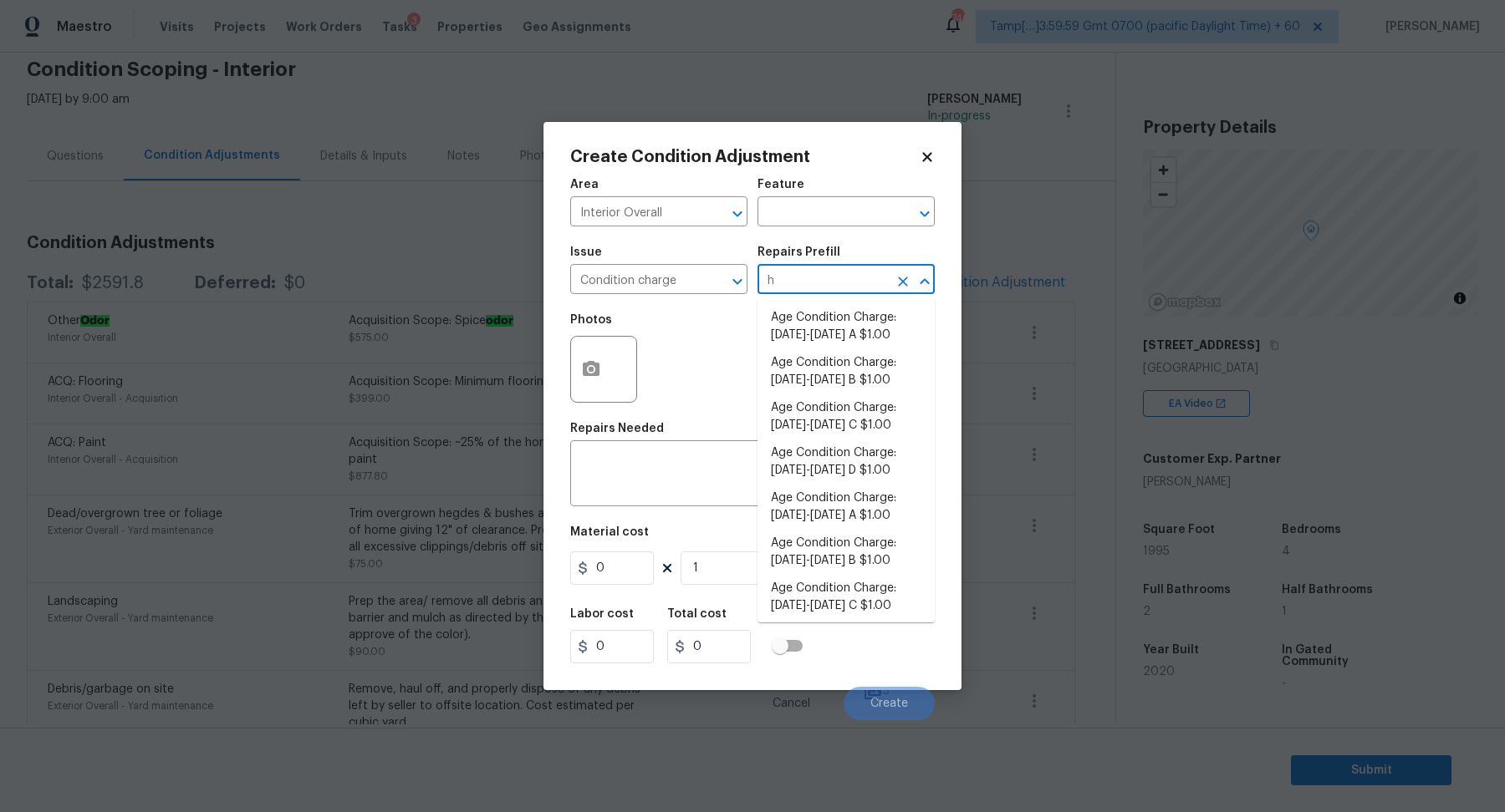
type input "hp"
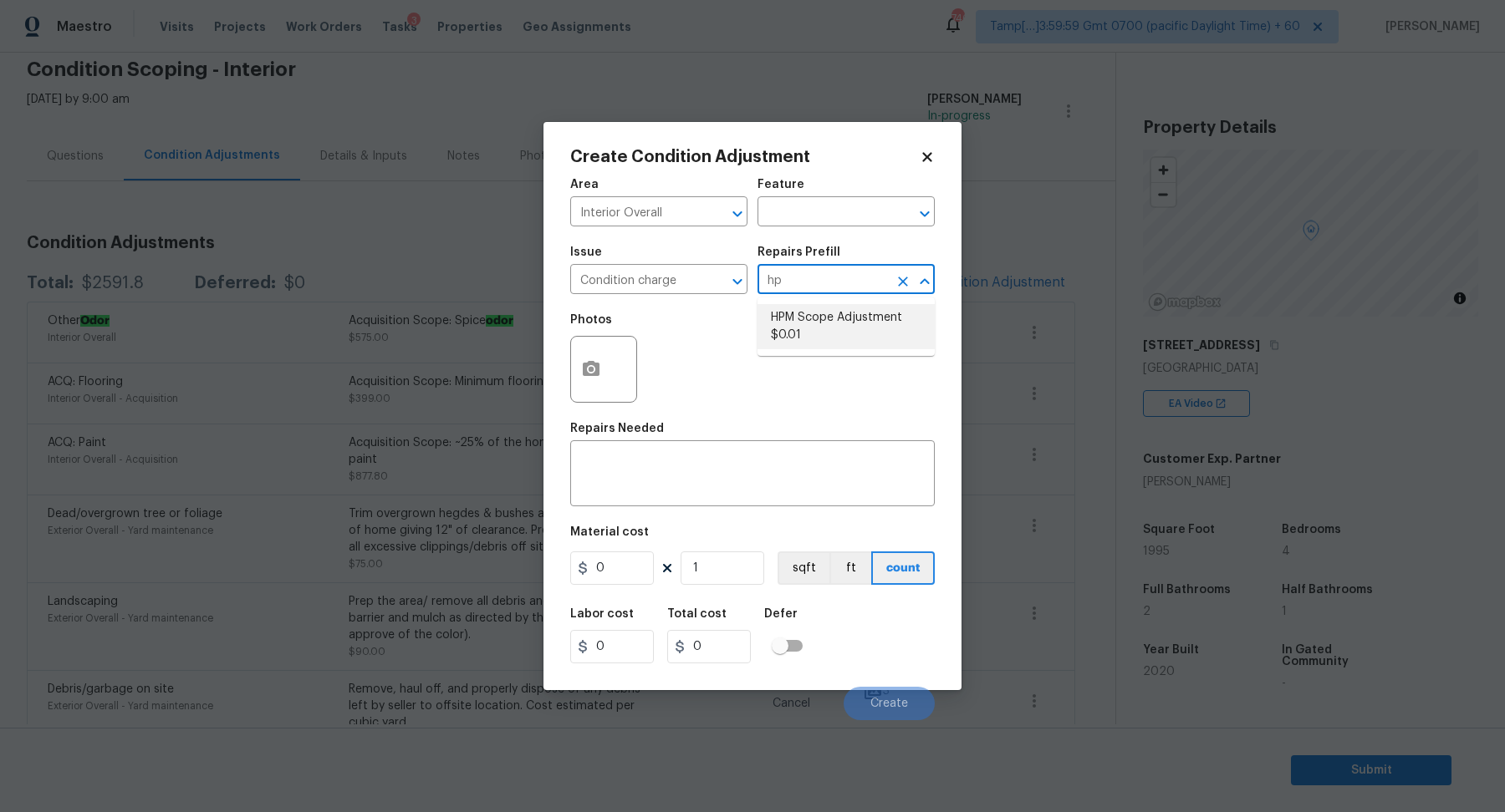
click at [837, 327] on li "HPM Scope Adjustment $0.01" at bounding box center [846, 326] width 177 height 45
type input "Home Readiness Packages"
type textarea "HPM Scope Adjustment"
type input "0.01"
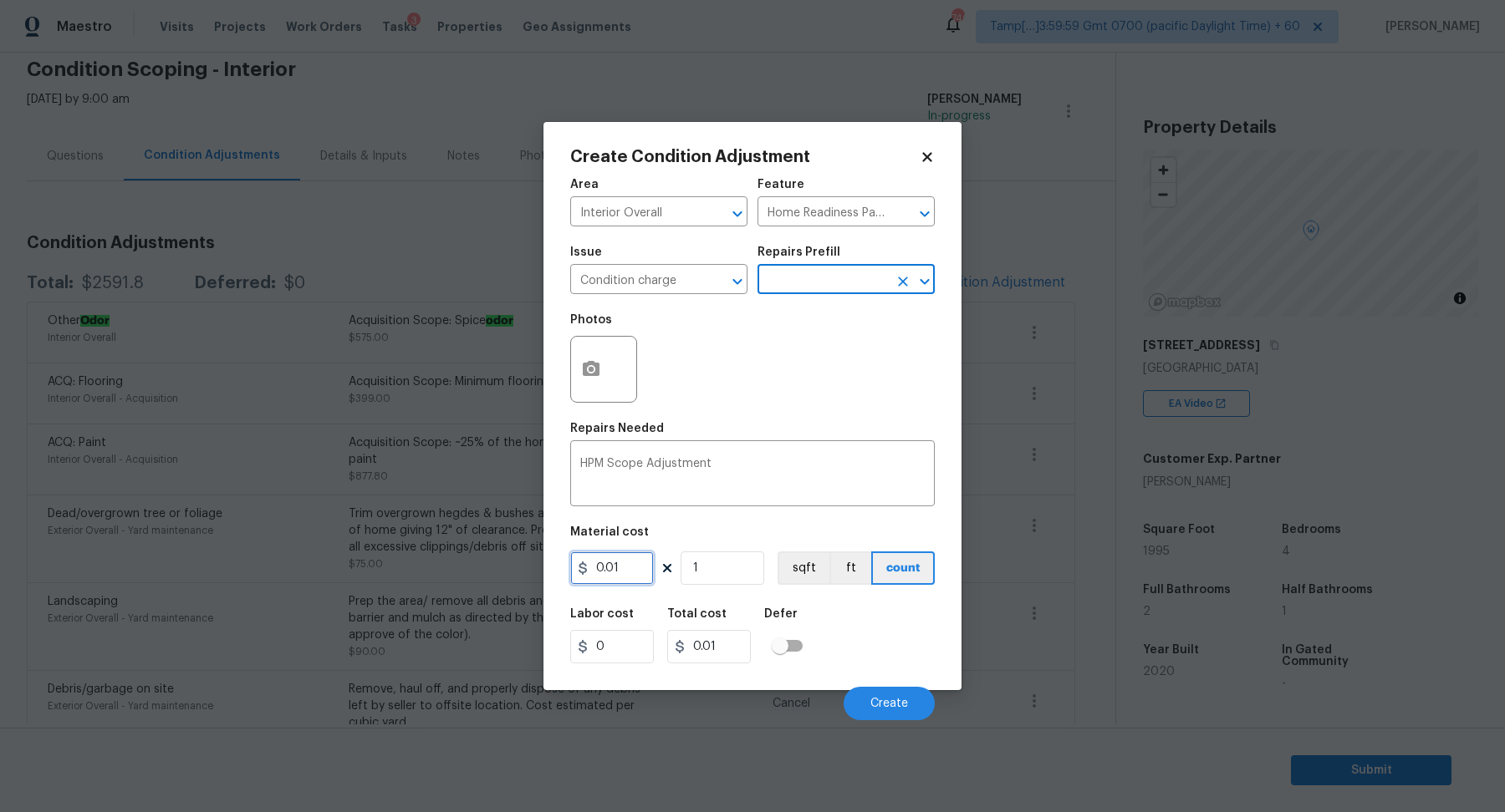
click at [641, 560] on input "0.01" at bounding box center [612, 568] width 84 height 33
type input "20"
type input "2408"
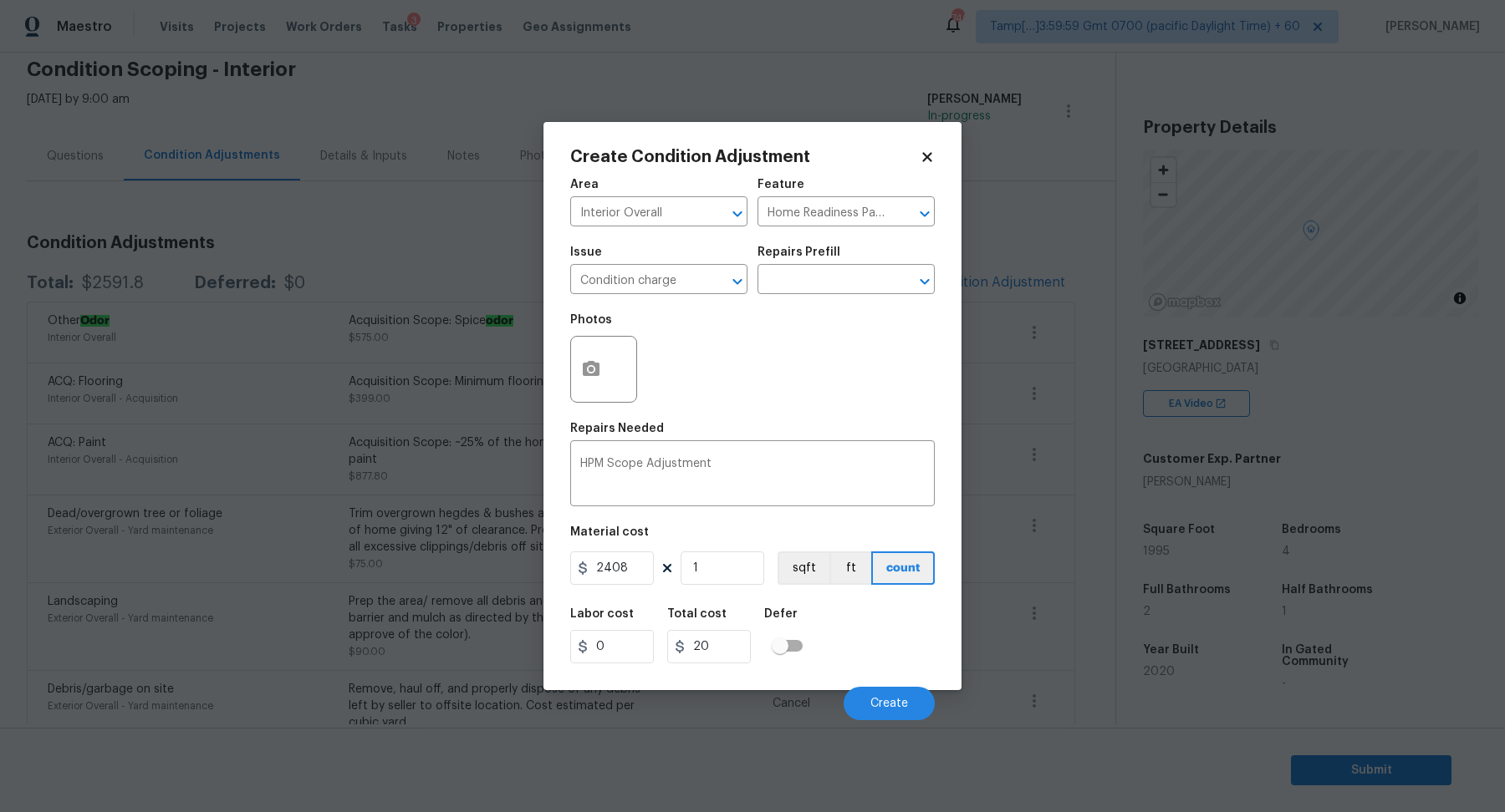
type input "2408"
click at [841, 614] on div "Labor cost 0 Total cost 2408 Defer" at bounding box center [752, 636] width 364 height 76
click at [877, 691] on button "Create" at bounding box center [890, 704] width 92 height 33
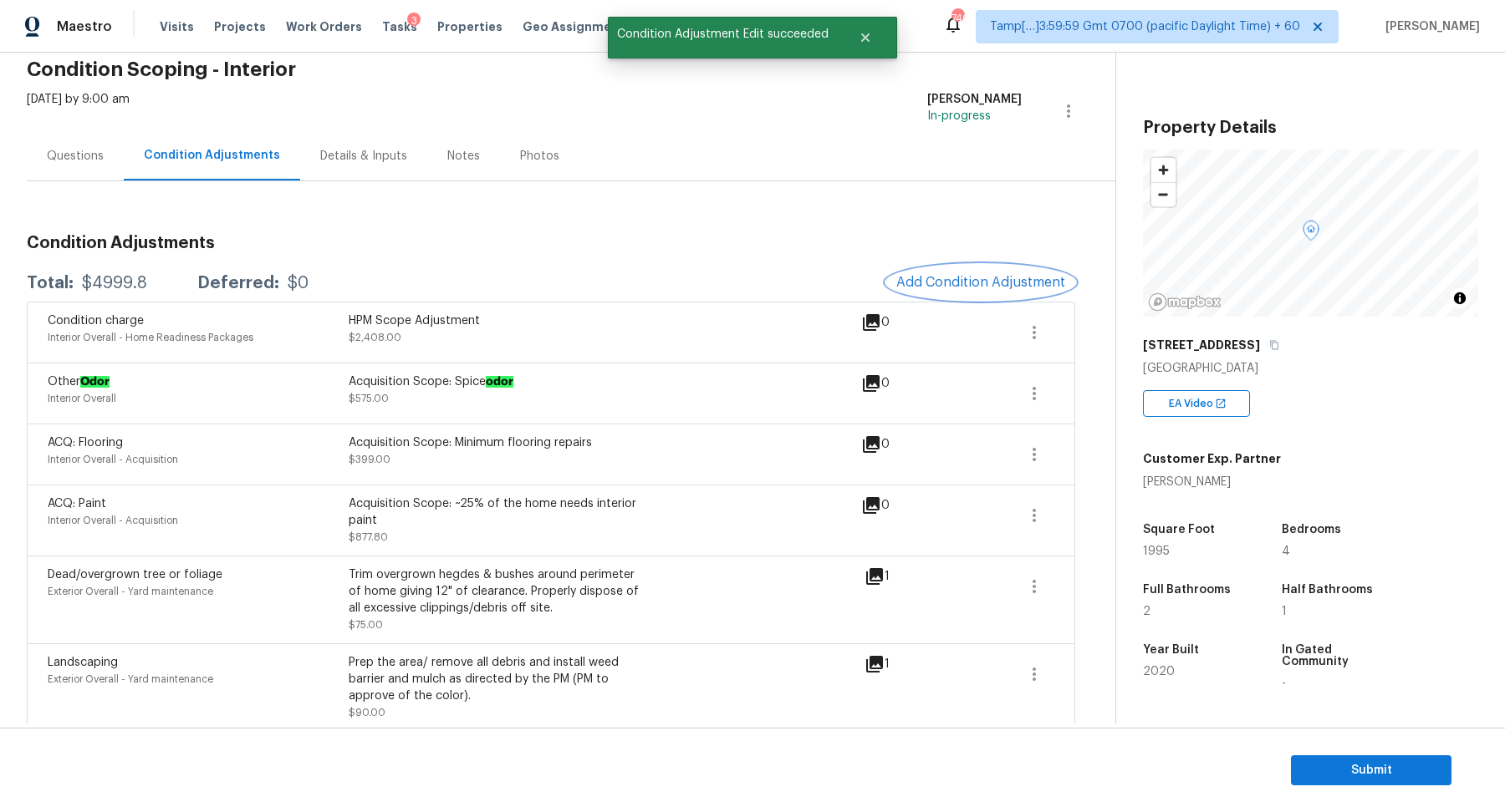
click at [926, 276] on span "Add Condition Adjustment" at bounding box center [980, 282] width 169 height 15
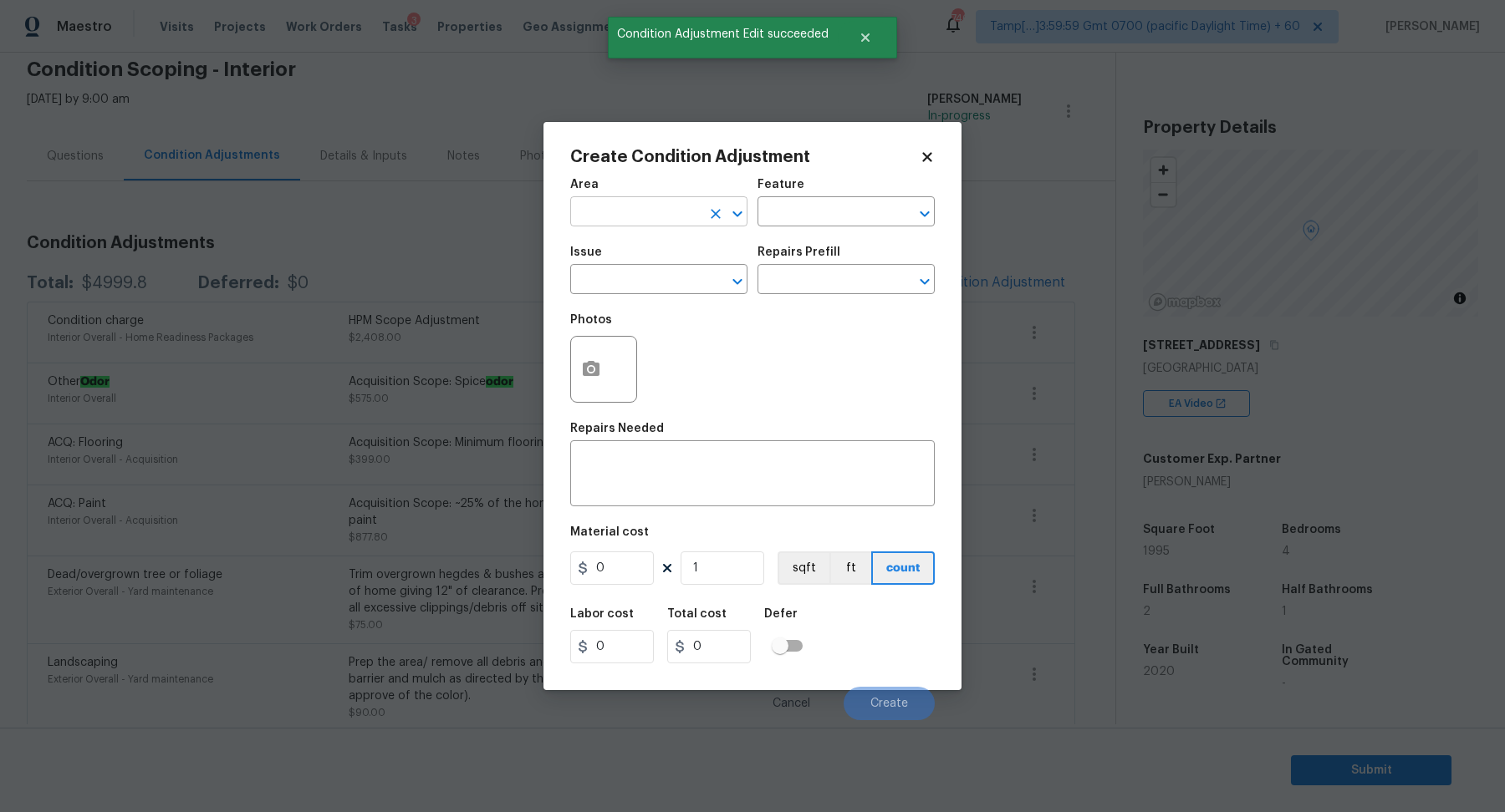
click at [652, 221] on input "text" at bounding box center [635, 213] width 130 height 26
click at [647, 275] on li "Interior Overall" at bounding box center [658, 277] width 177 height 27
type input "Interior Overall"
click at [647, 275] on input "text" at bounding box center [635, 281] width 130 height 26
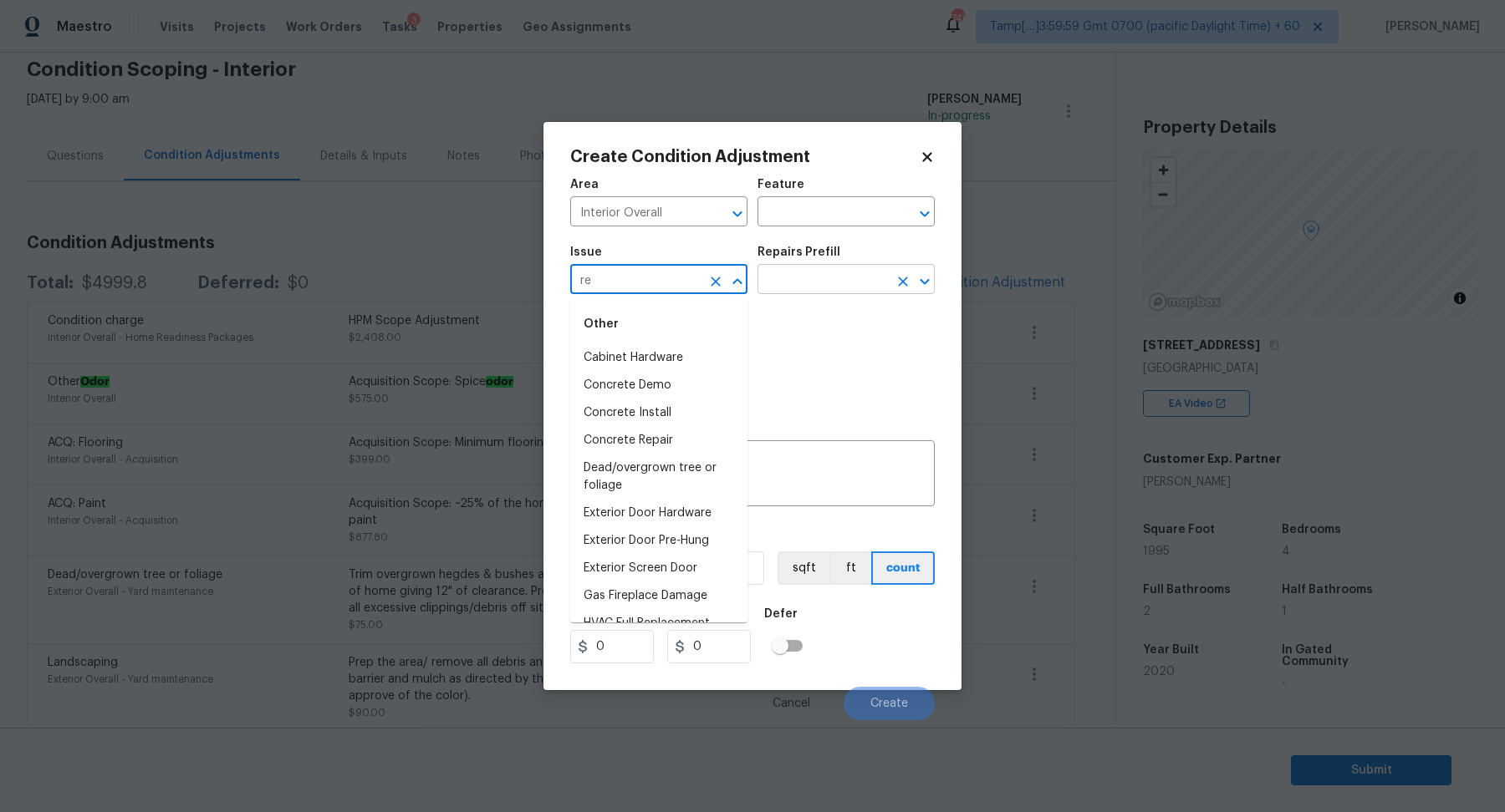
type input "r"
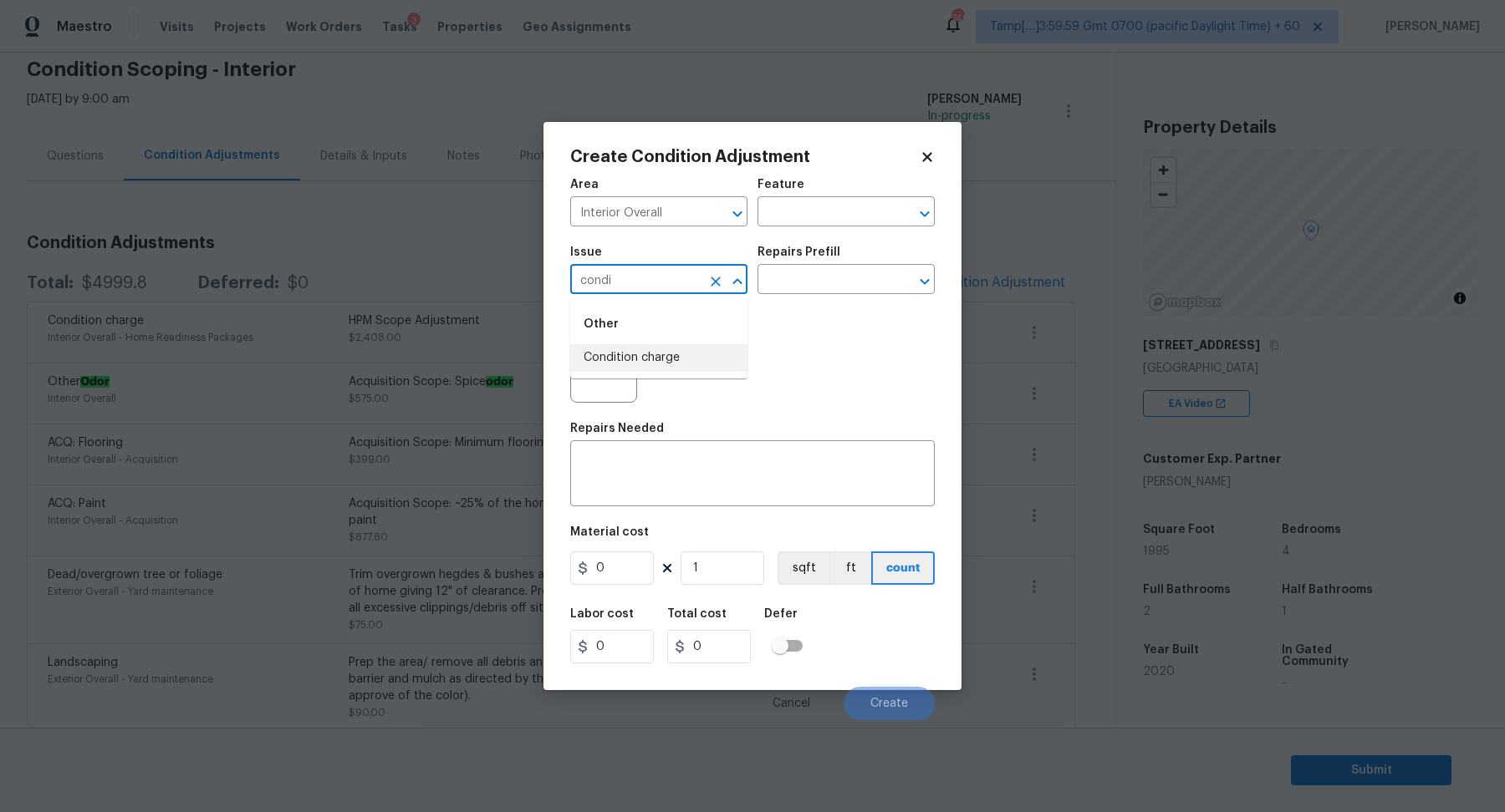
click at [682, 355] on li "Condition charge" at bounding box center [658, 357] width 177 height 27
type input "Condition charge"
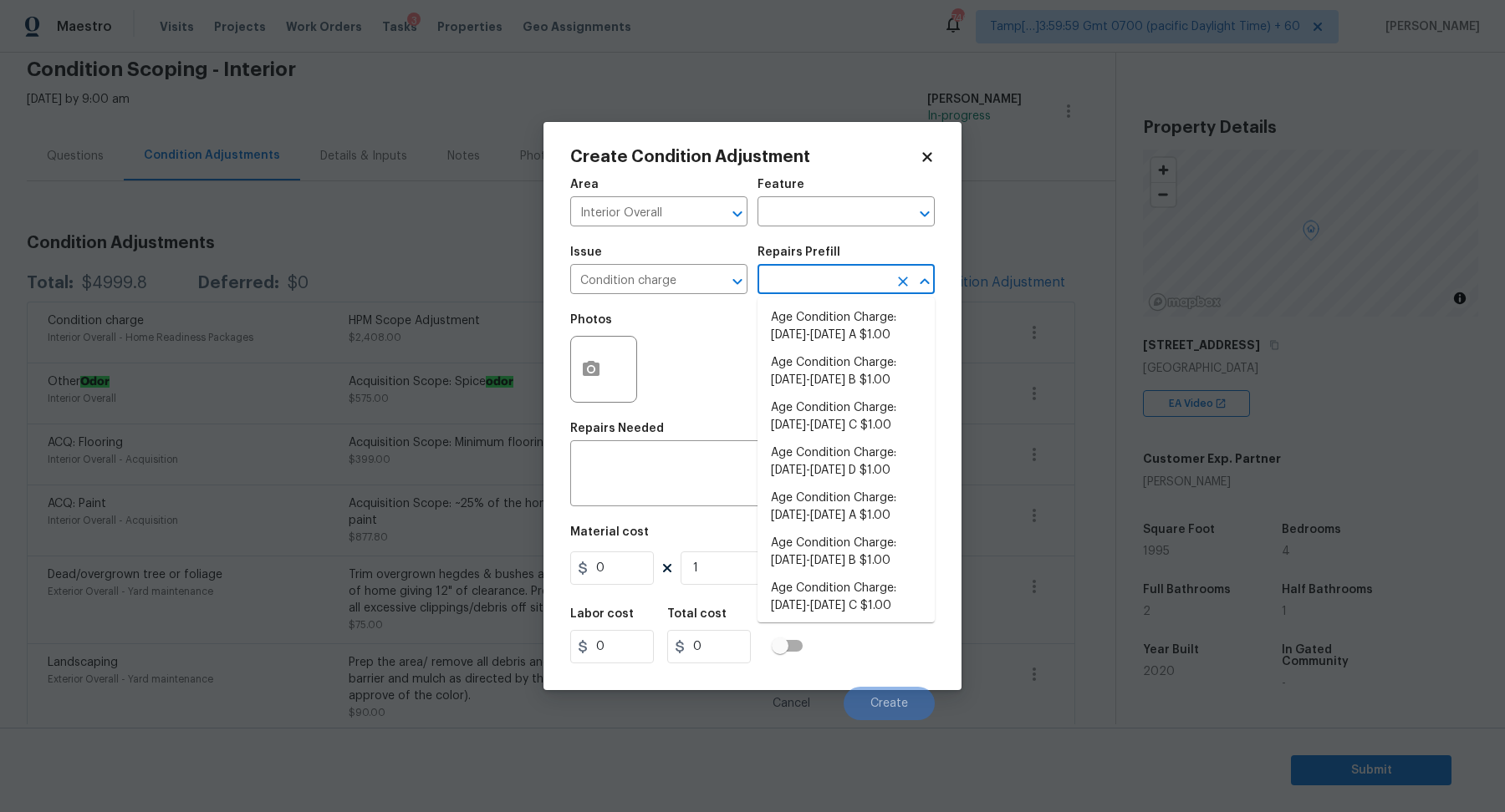
click at [812, 285] on input "text" at bounding box center [823, 281] width 130 height 26
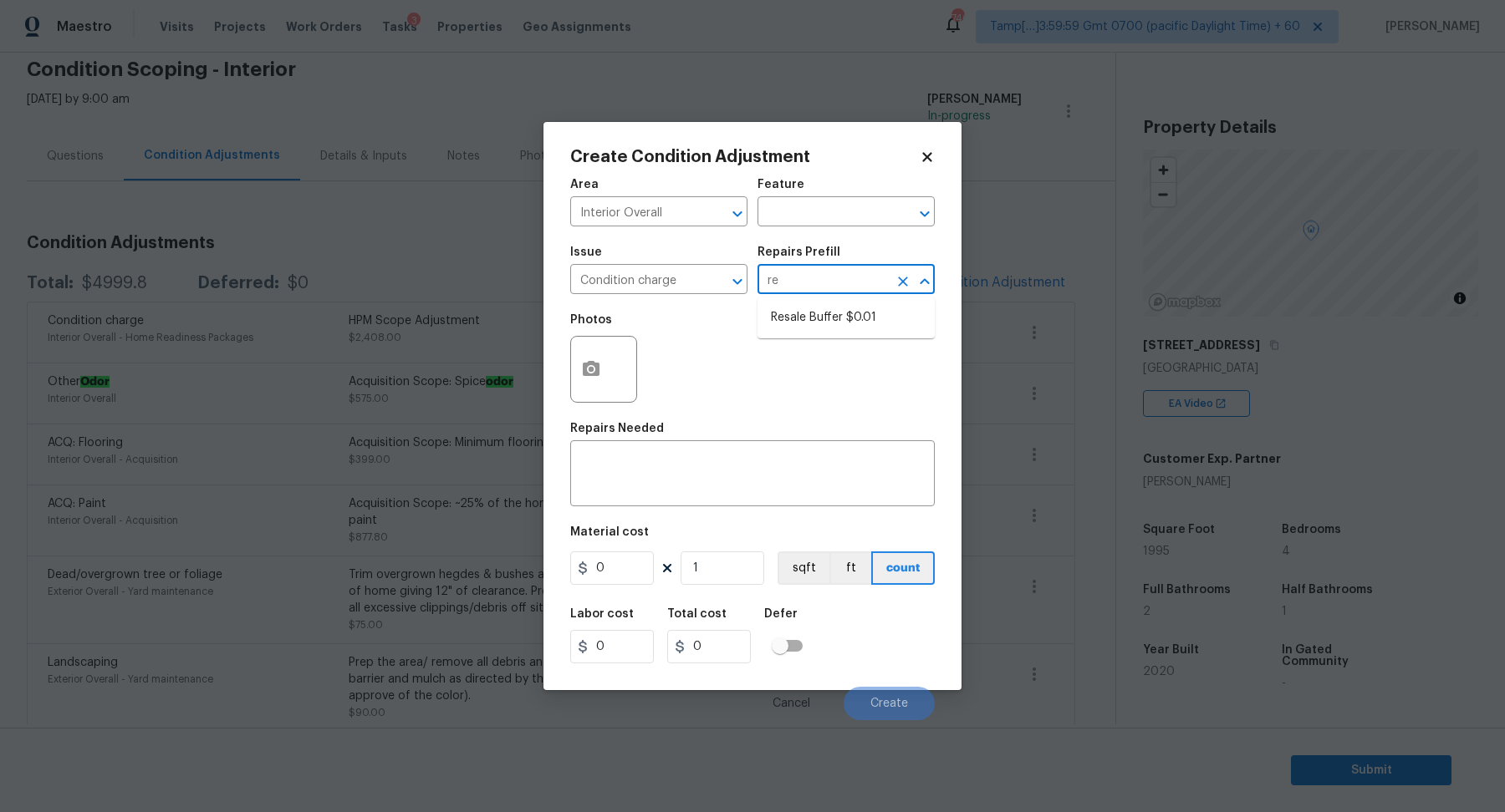
type input "res"
click at [848, 319] on li "Resale Buffer $0.01" at bounding box center [846, 318] width 177 height 27
type input "Home Readiness Packages"
type textarea "Resale Buffer"
type input "0.01"
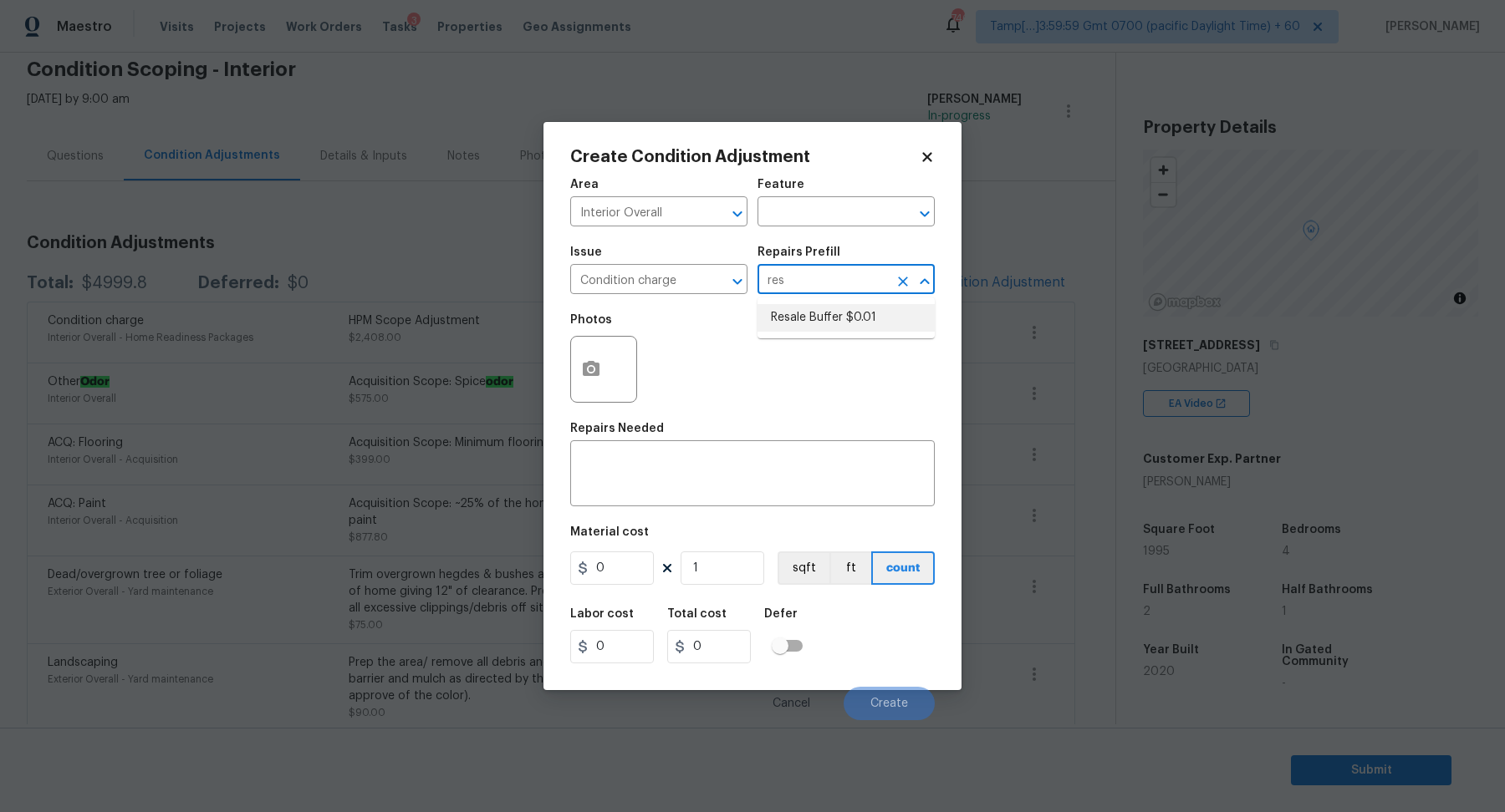
type input "0.01"
click at [628, 571] on input "0.01" at bounding box center [612, 568] width 84 height 33
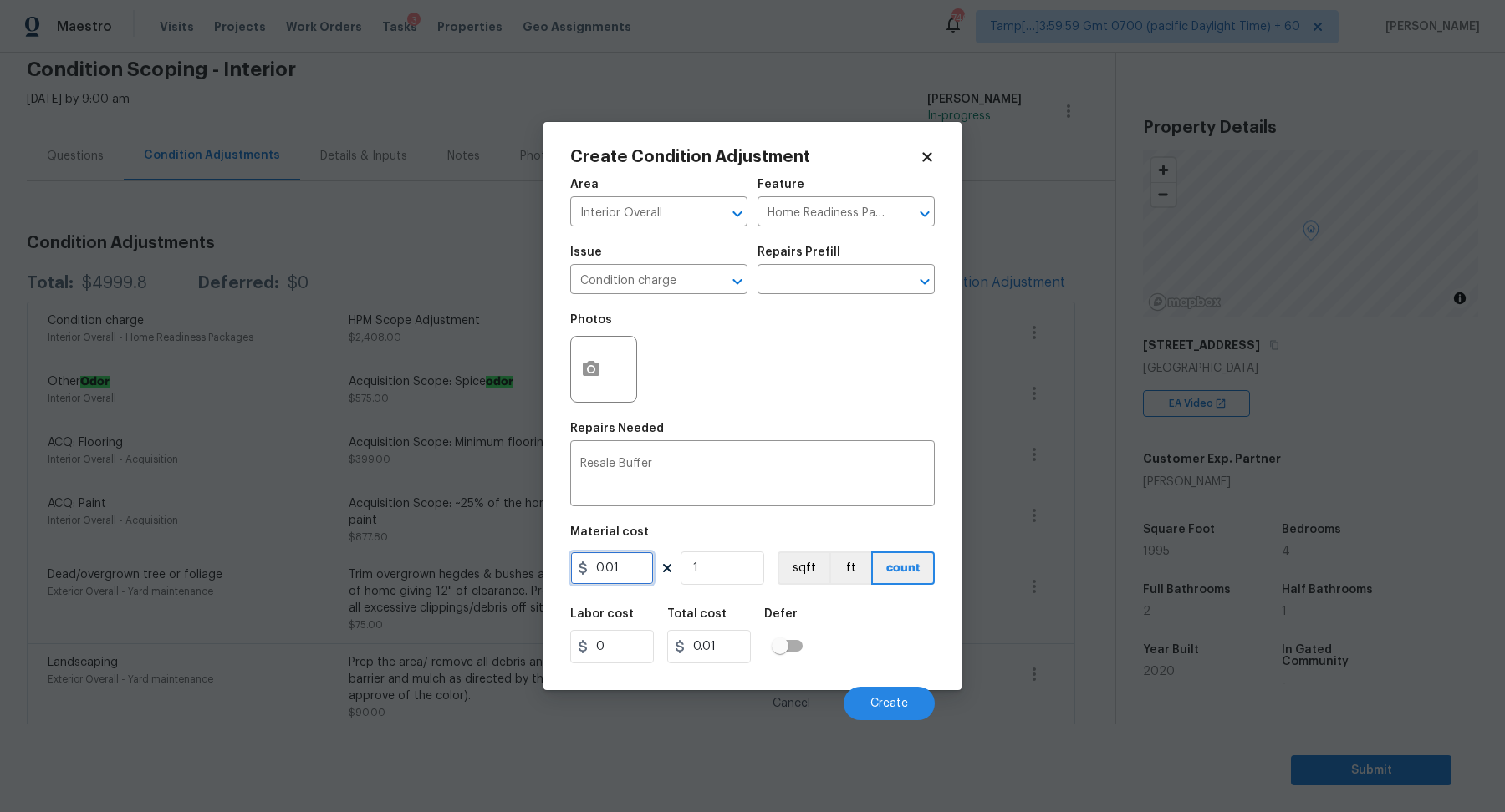
click at [628, 571] on input "0.01" at bounding box center [612, 568] width 84 height 33
type input "2800"
click at [855, 705] on button "Create" at bounding box center [890, 704] width 92 height 33
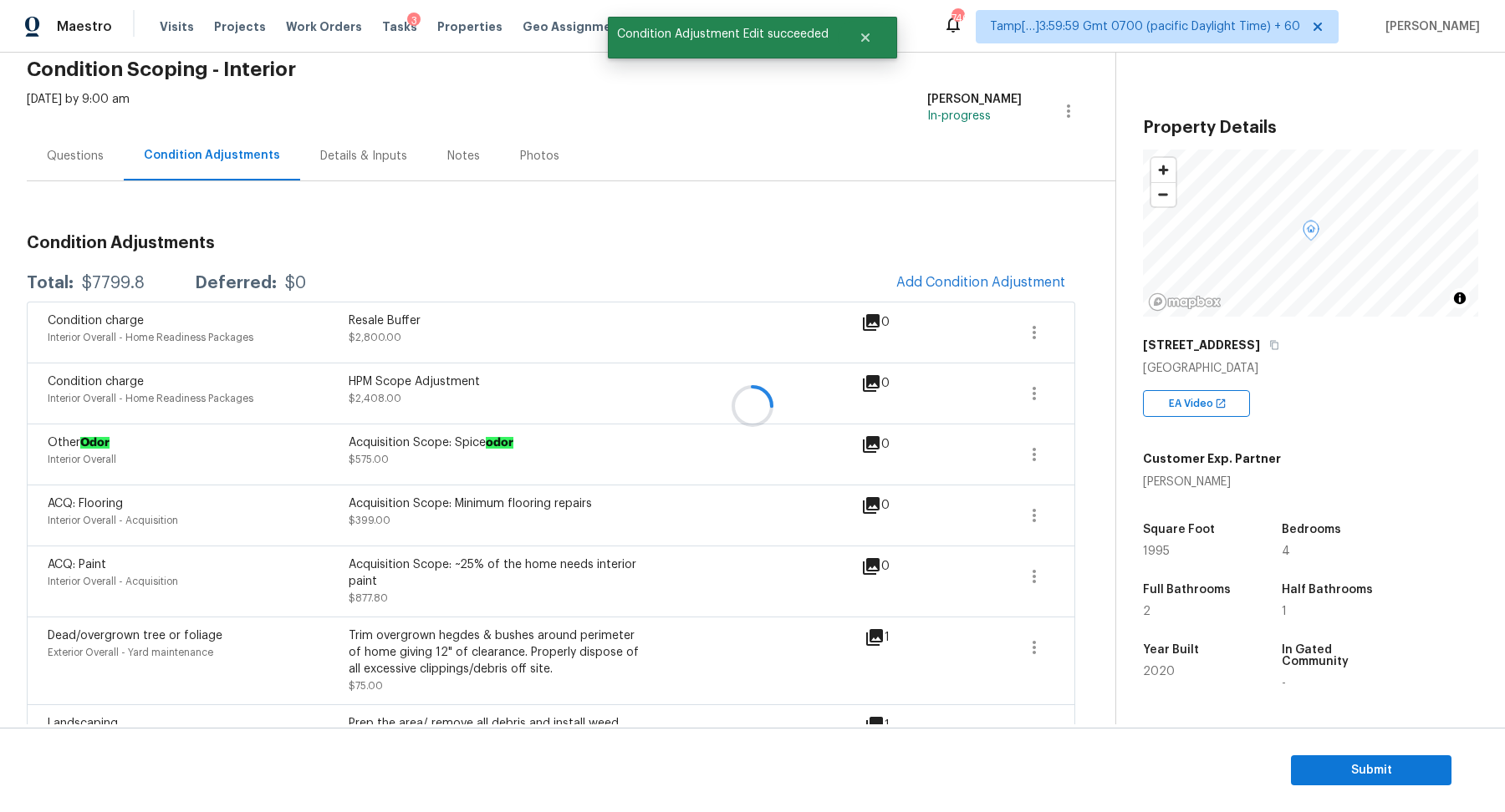
click at [121, 282] on div "$7799.8" at bounding box center [113, 283] width 62 height 17
copy div "$7799.8"
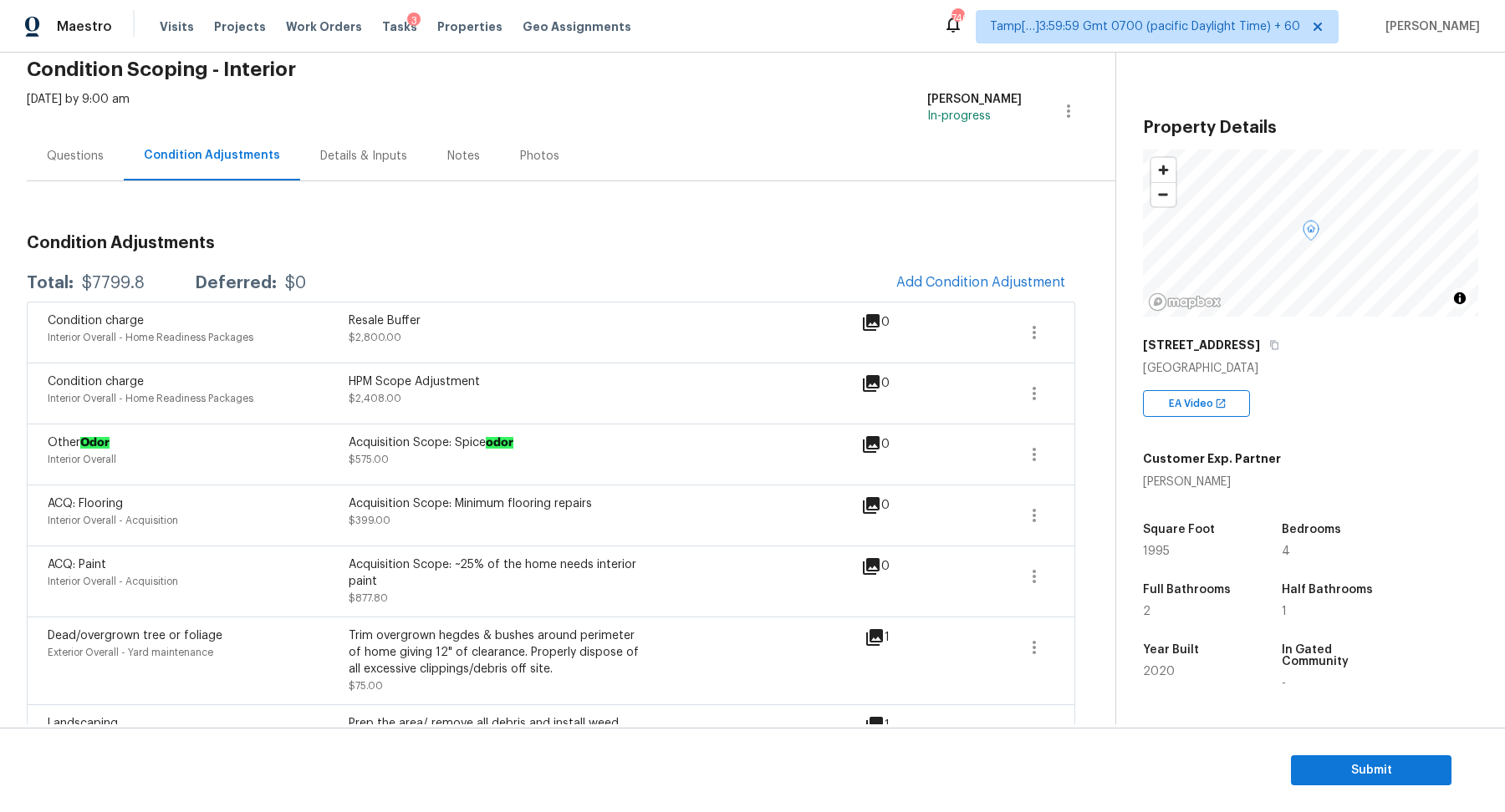
click at [108, 165] on div "Questions" at bounding box center [75, 156] width 97 height 49
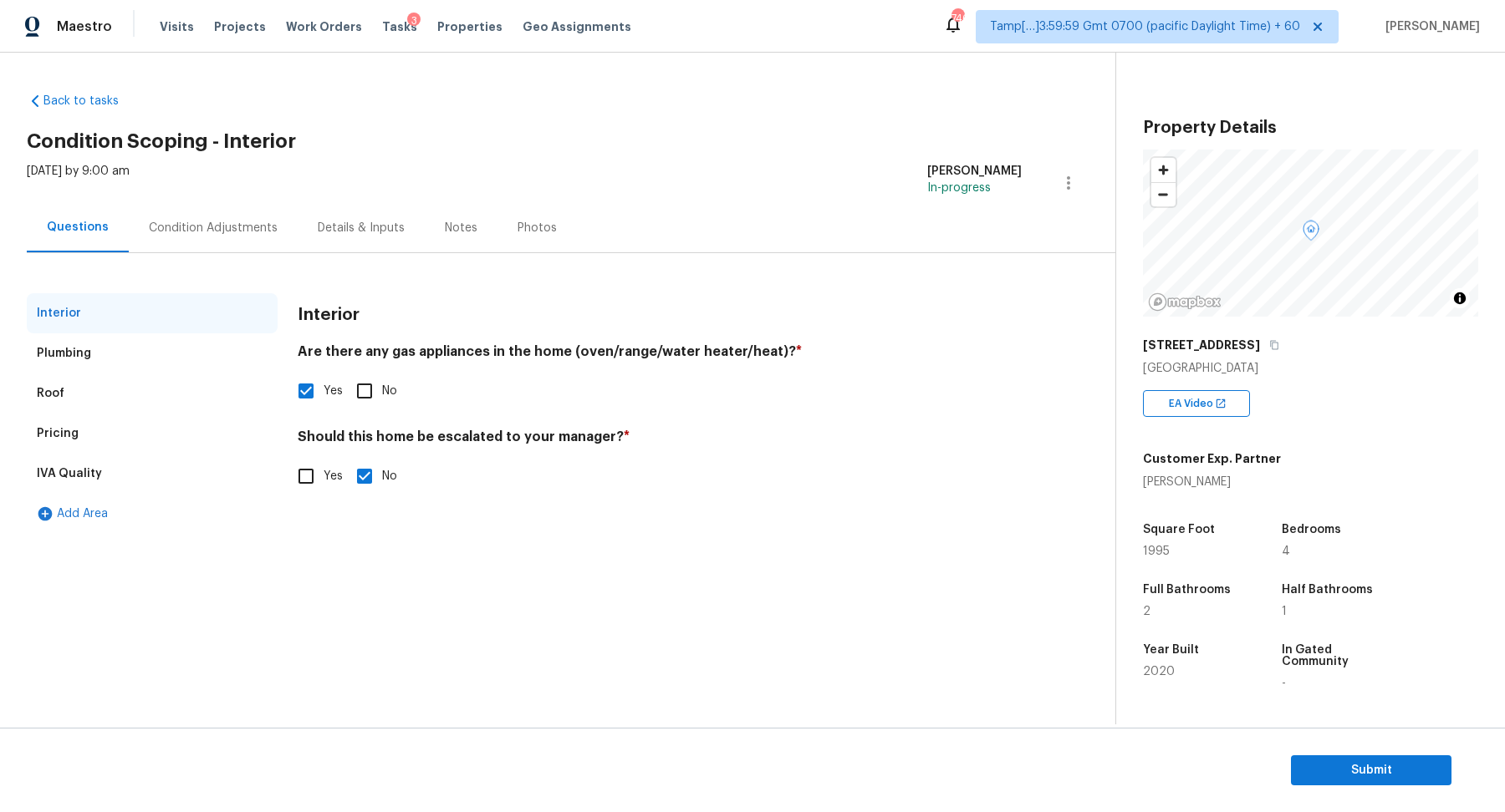
click at [66, 419] on div "Pricing" at bounding box center [151, 434] width 251 height 40
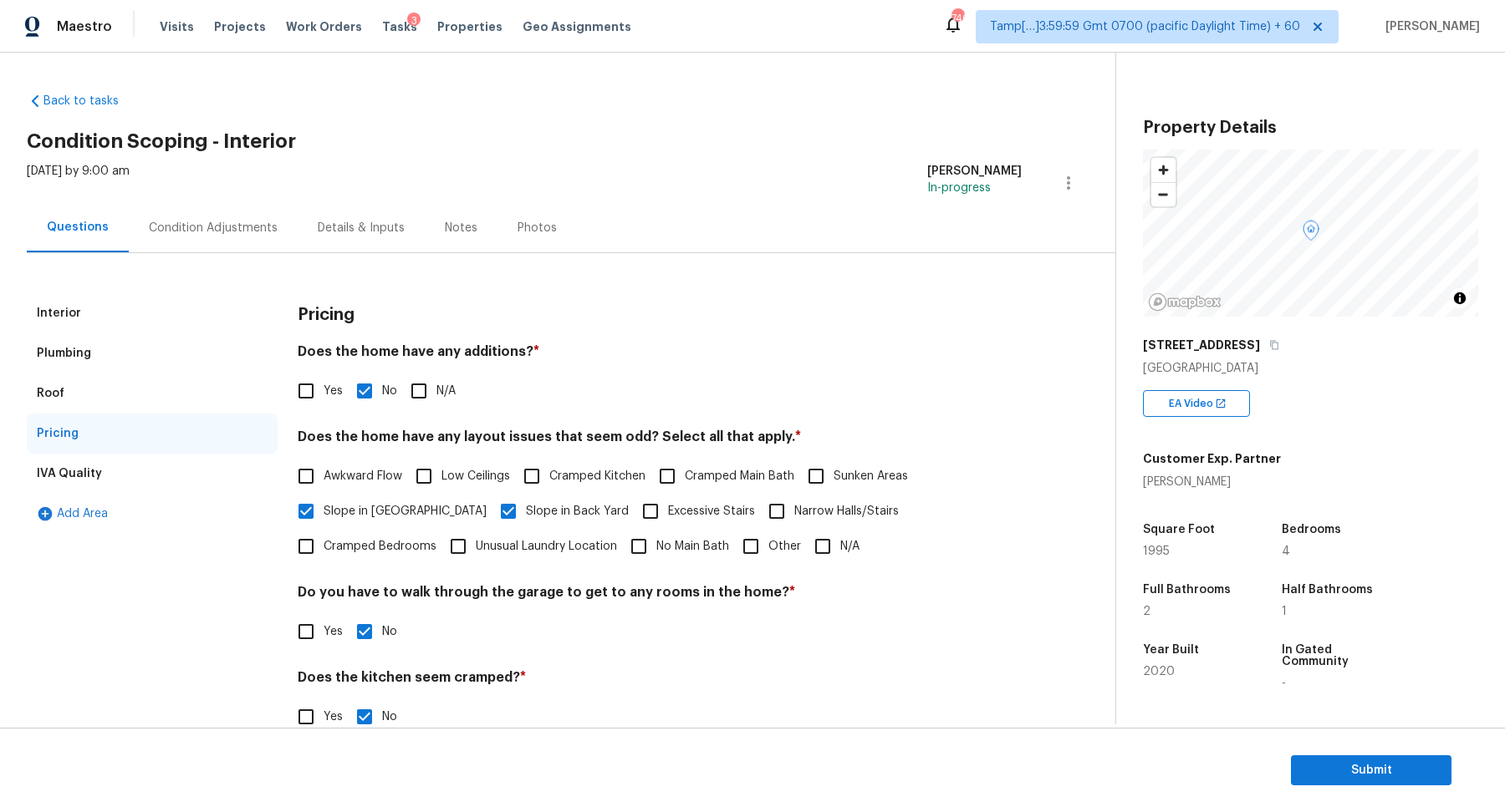
scroll to position [119, 0]
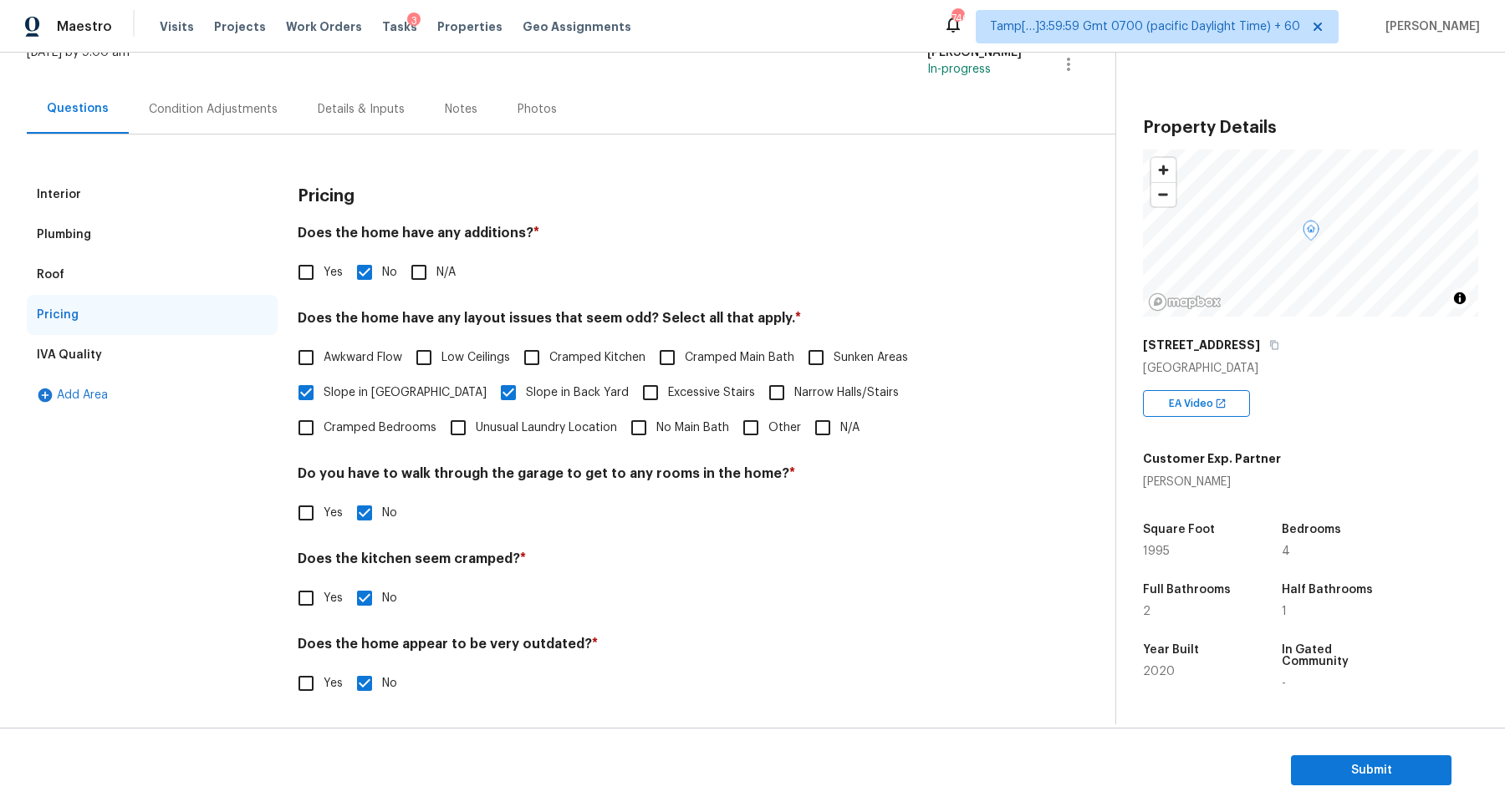
click at [231, 97] on div "Condition Adjustments" at bounding box center [213, 109] width 169 height 49
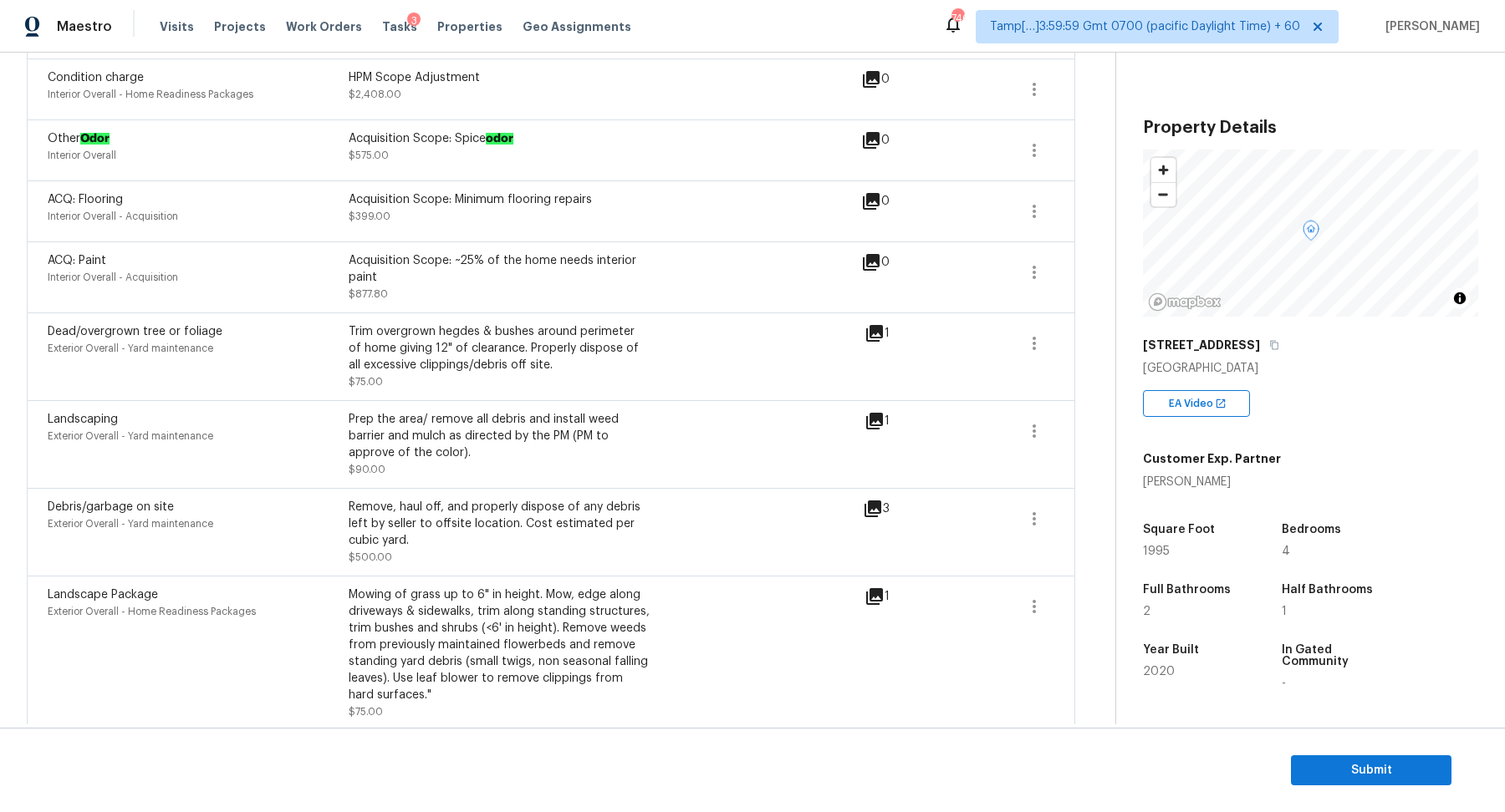
scroll to position [385, 0]
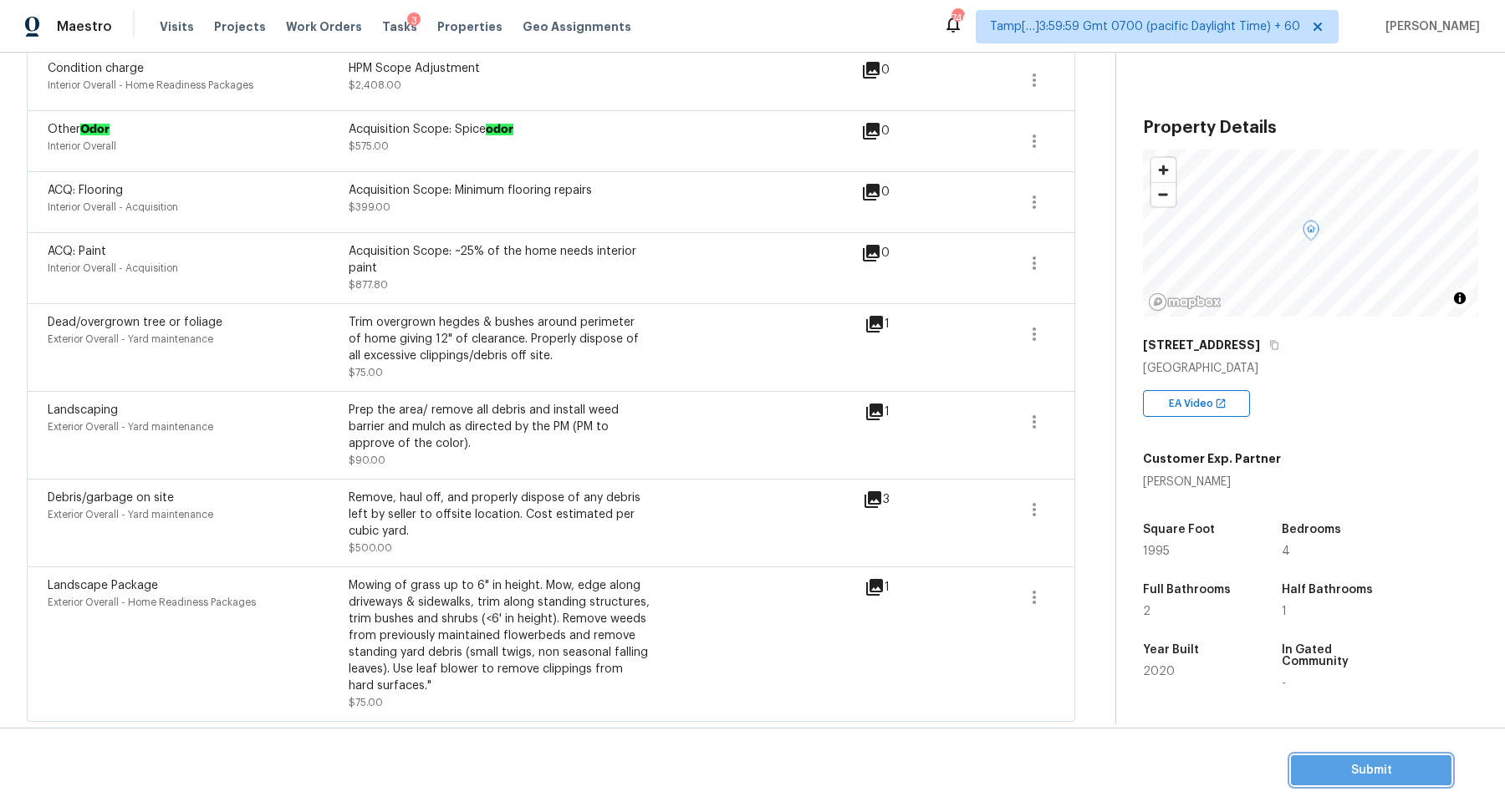
click at [1340, 774] on span "Submit" at bounding box center [1371, 772] width 134 height 21
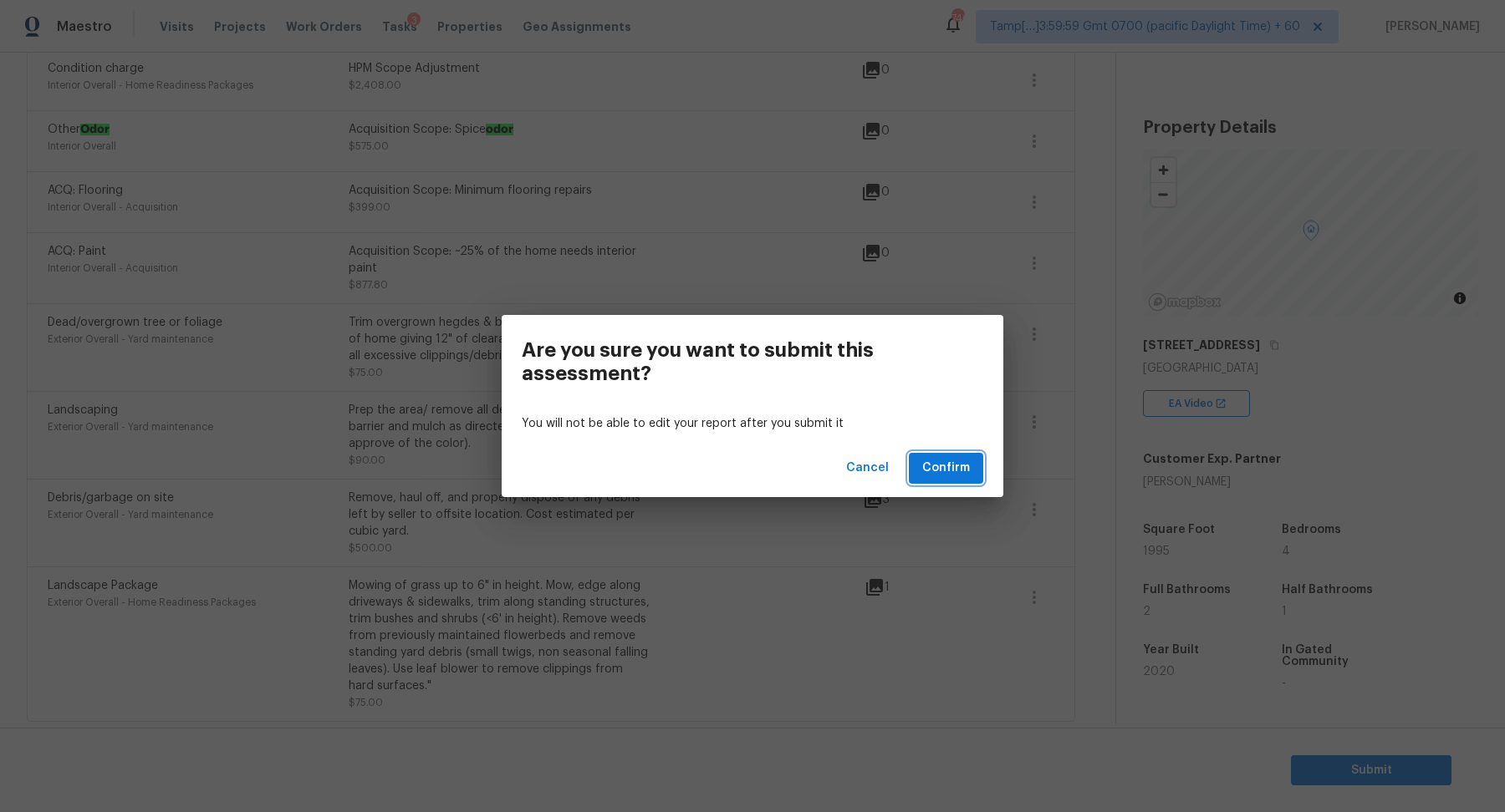
click at [943, 457] on button "Confirm" at bounding box center [946, 468] width 75 height 31
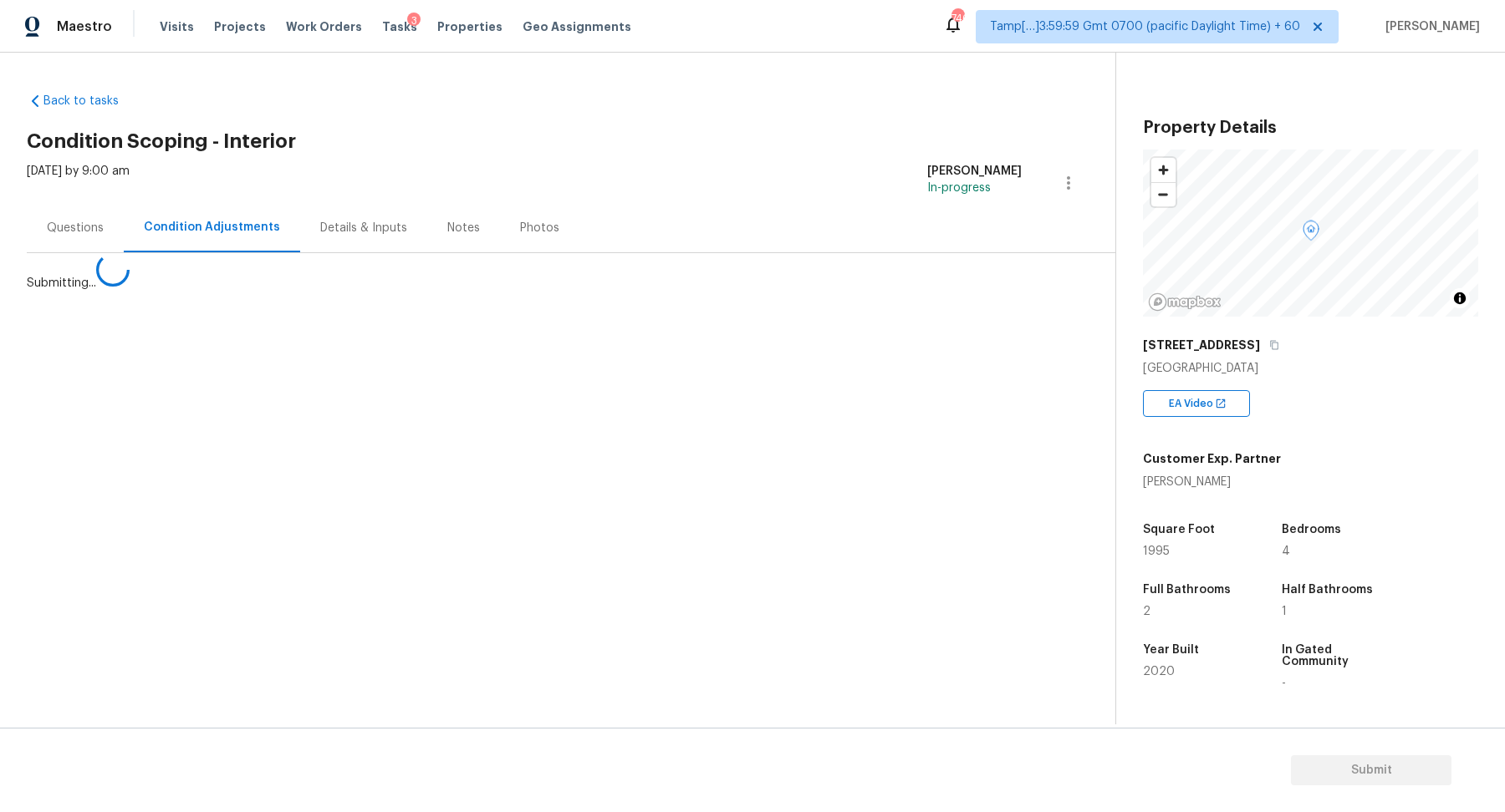
scroll to position [0, 0]
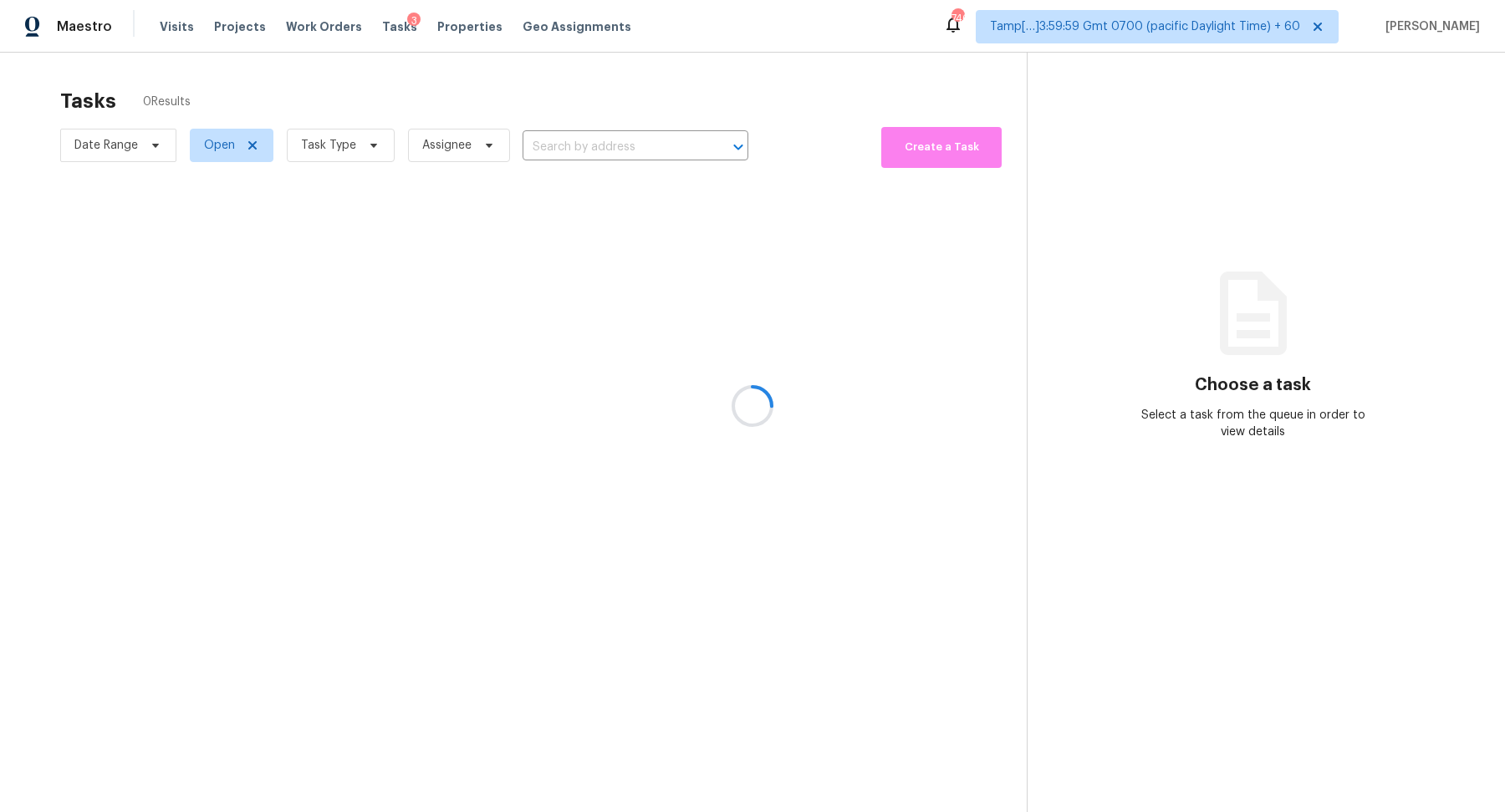
click at [550, 140] on div at bounding box center [752, 406] width 1505 height 812
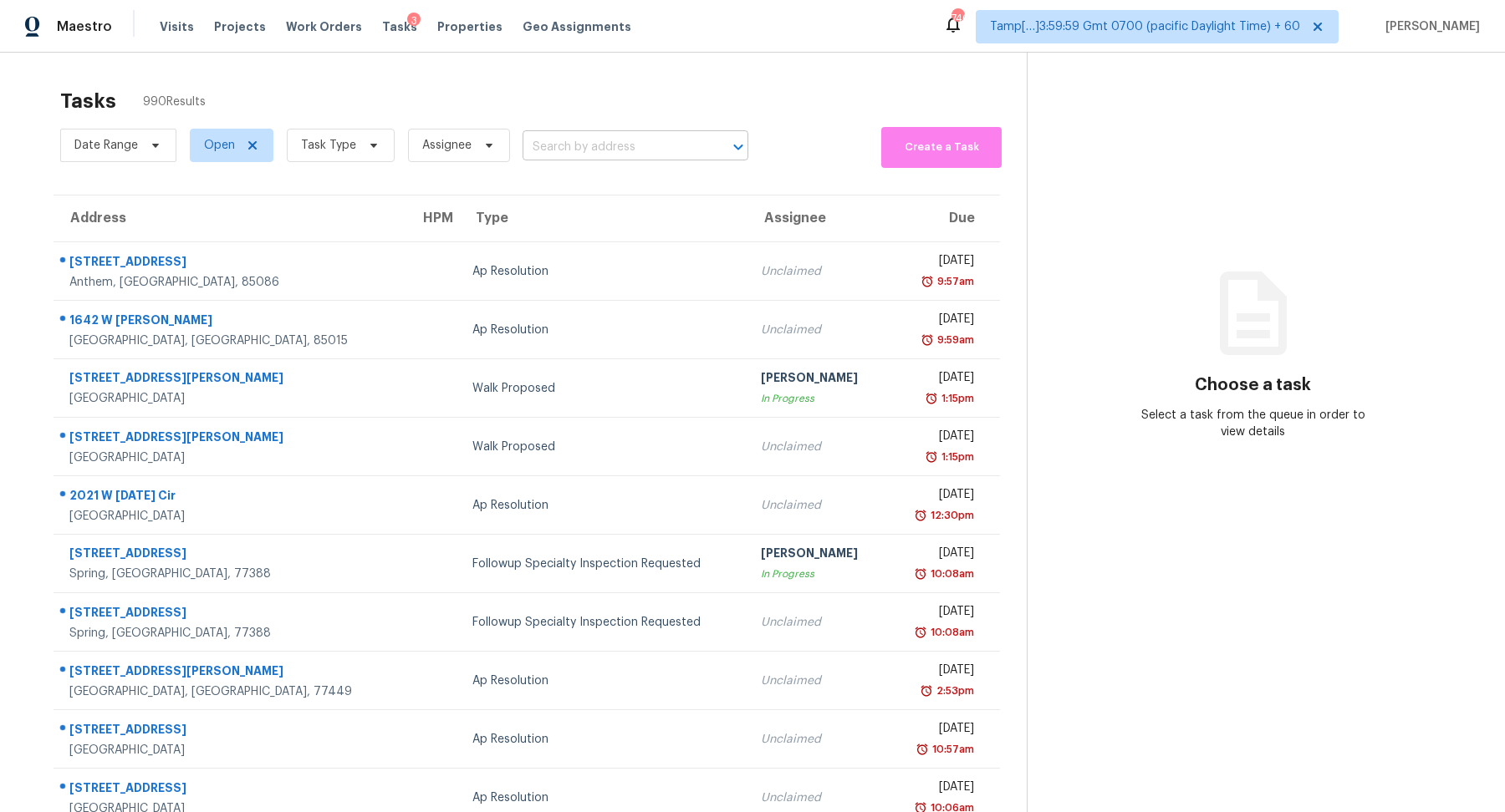
click at [569, 144] on input "text" at bounding box center [612, 147] width 179 height 26
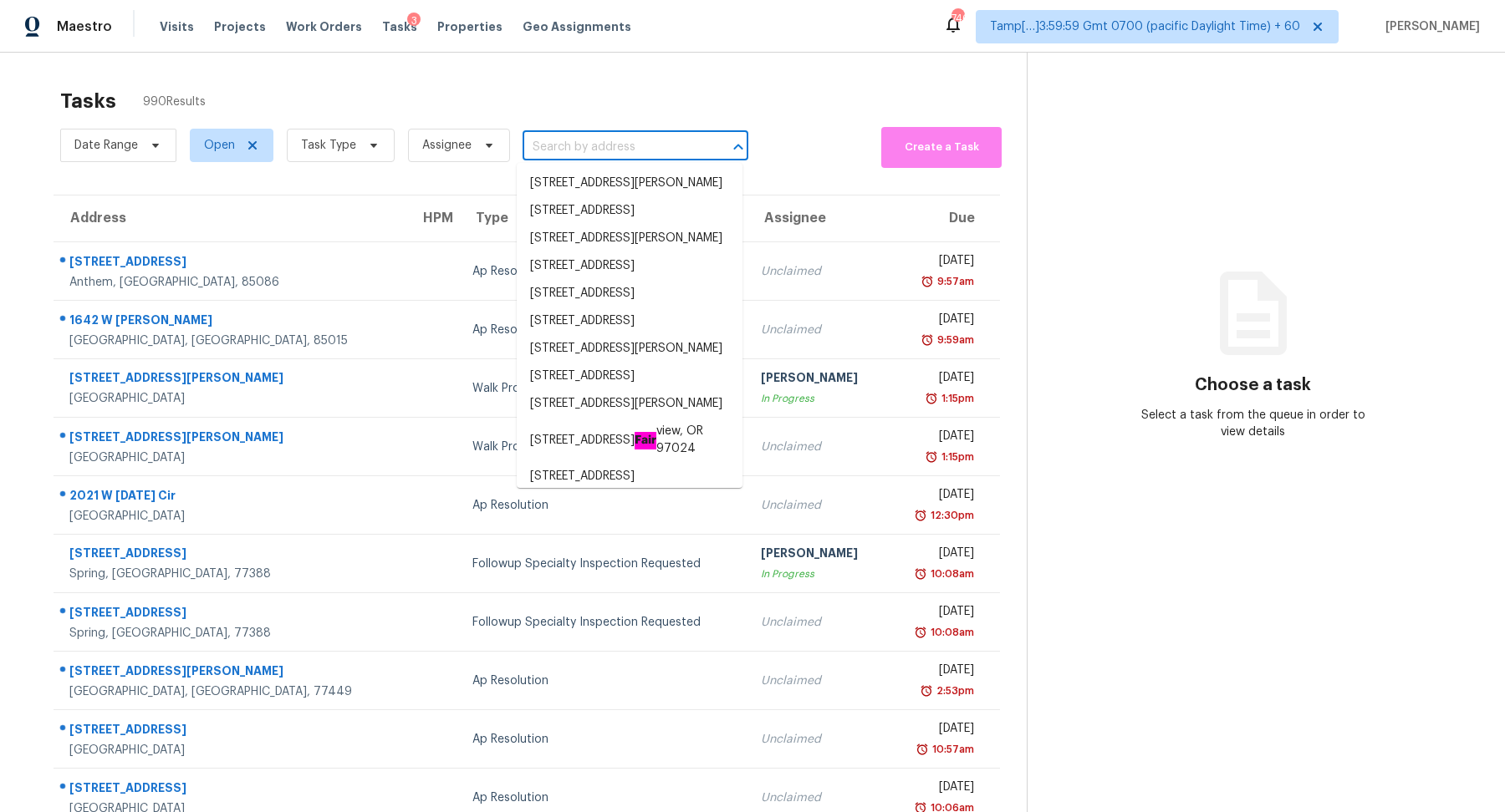
paste input "4713 Banyan Ln, Tamarac, FL 33319"
type input "4713 Banyan Ln, Tamarac, FL 33319"
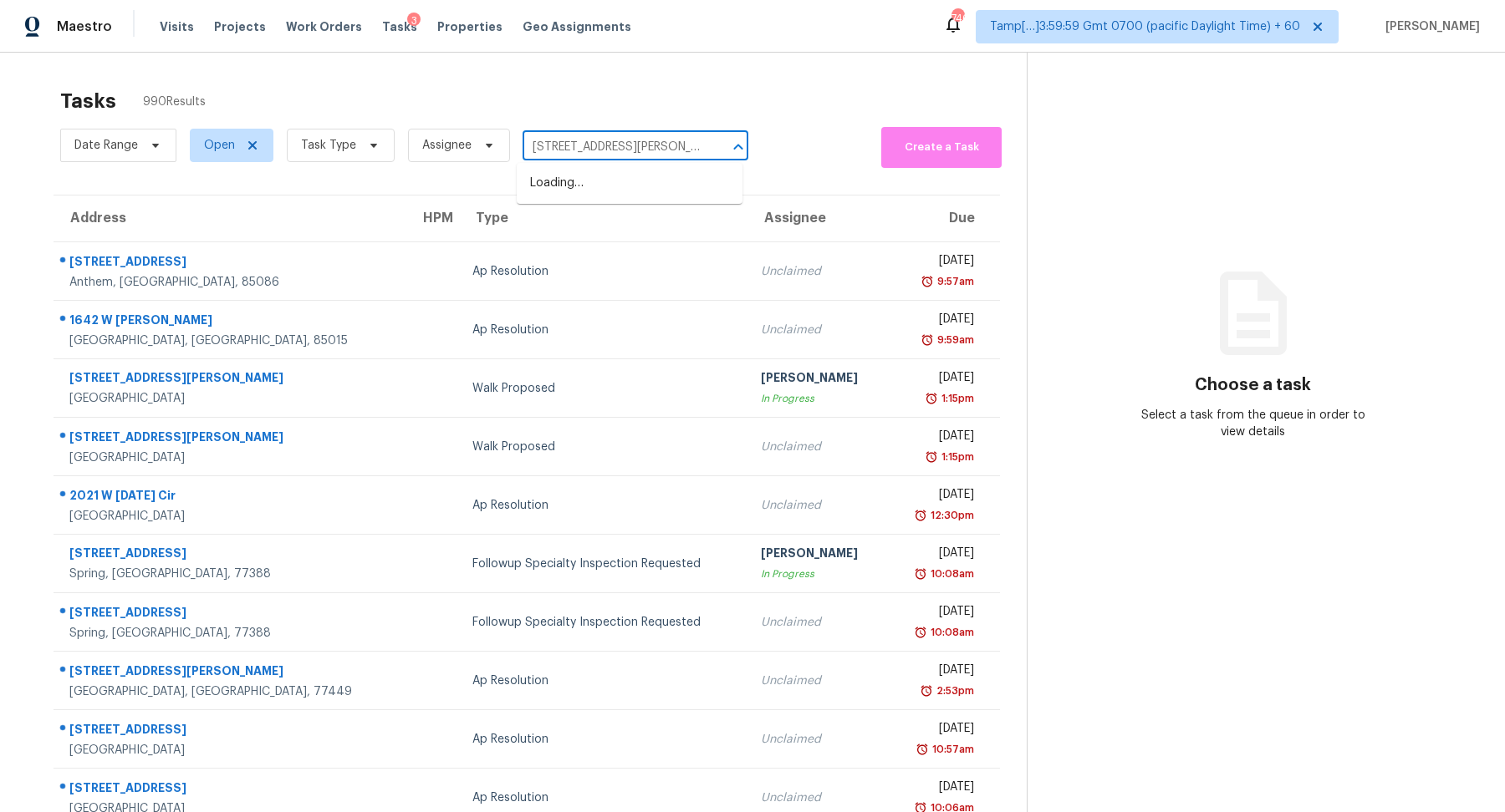
scroll to position [0, 23]
click at [621, 201] on ul "4713 Banyan Ln, Tamarac, FL 33319" at bounding box center [629, 183] width 226 height 41
click at [631, 193] on li "4713 Banyan Ln, Tamarac, FL 33319" at bounding box center [629, 183] width 226 height 27
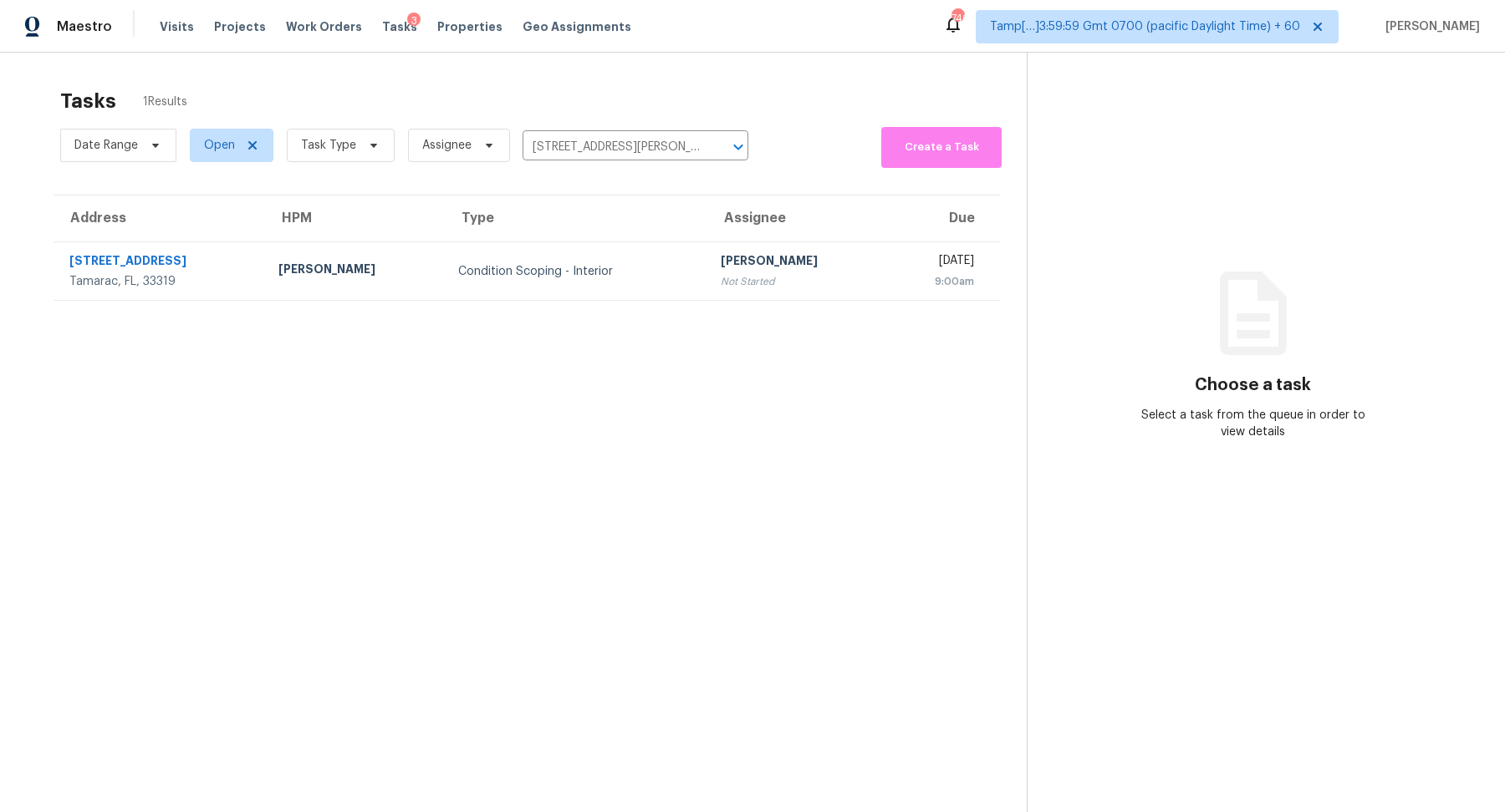
click at [628, 324] on section "Tasks 1 Results Date Range Open Task Type Assignee 4713 Banyan Ln, Tamarac, FL …" at bounding box center [526, 472] width 1000 height 786
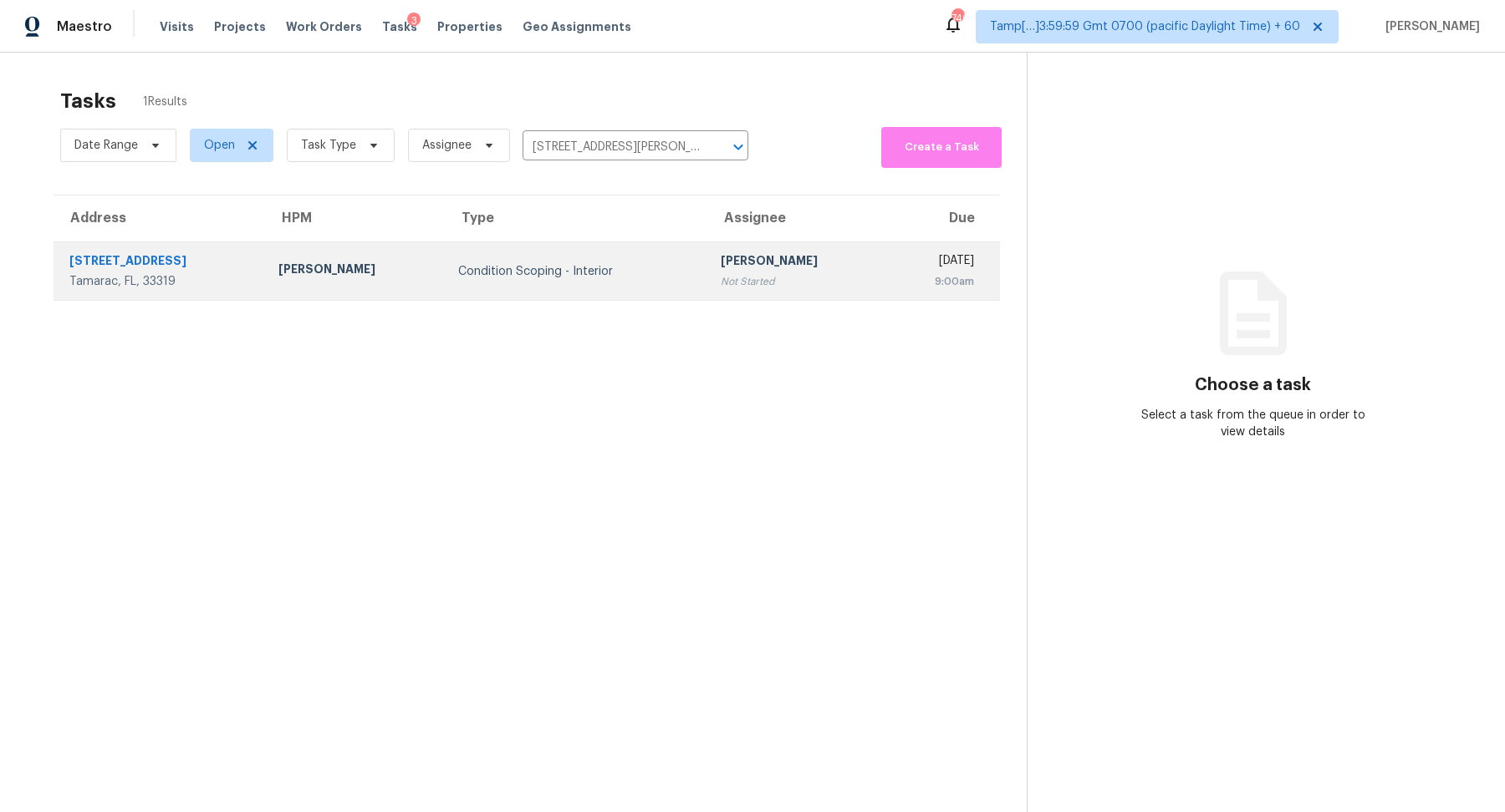
click at [708, 293] on td "Hariharan GV Not Started" at bounding box center [797, 272] width 179 height 59
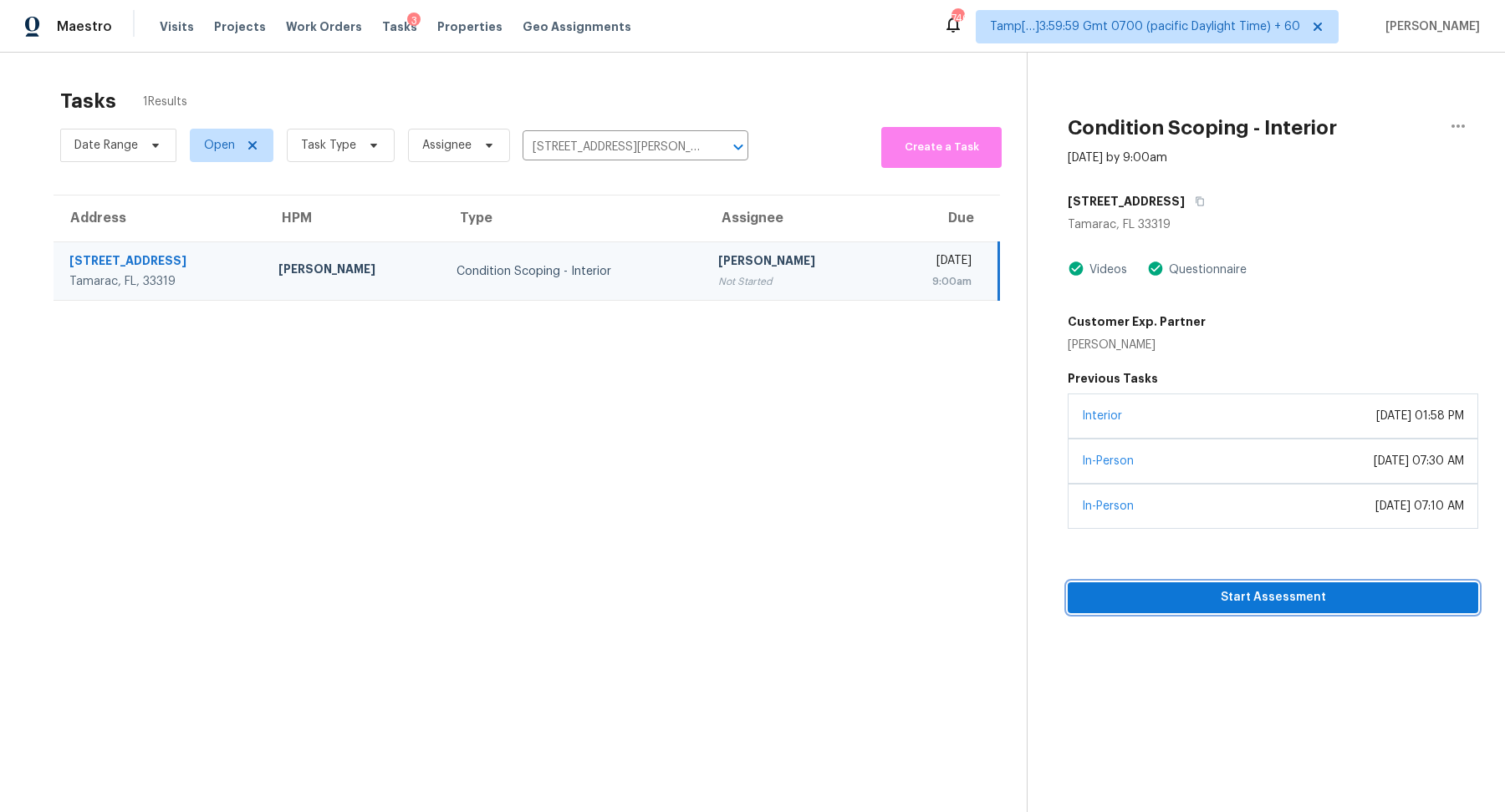
click at [1205, 597] on span "Start Assessment" at bounding box center [1273, 598] width 384 height 21
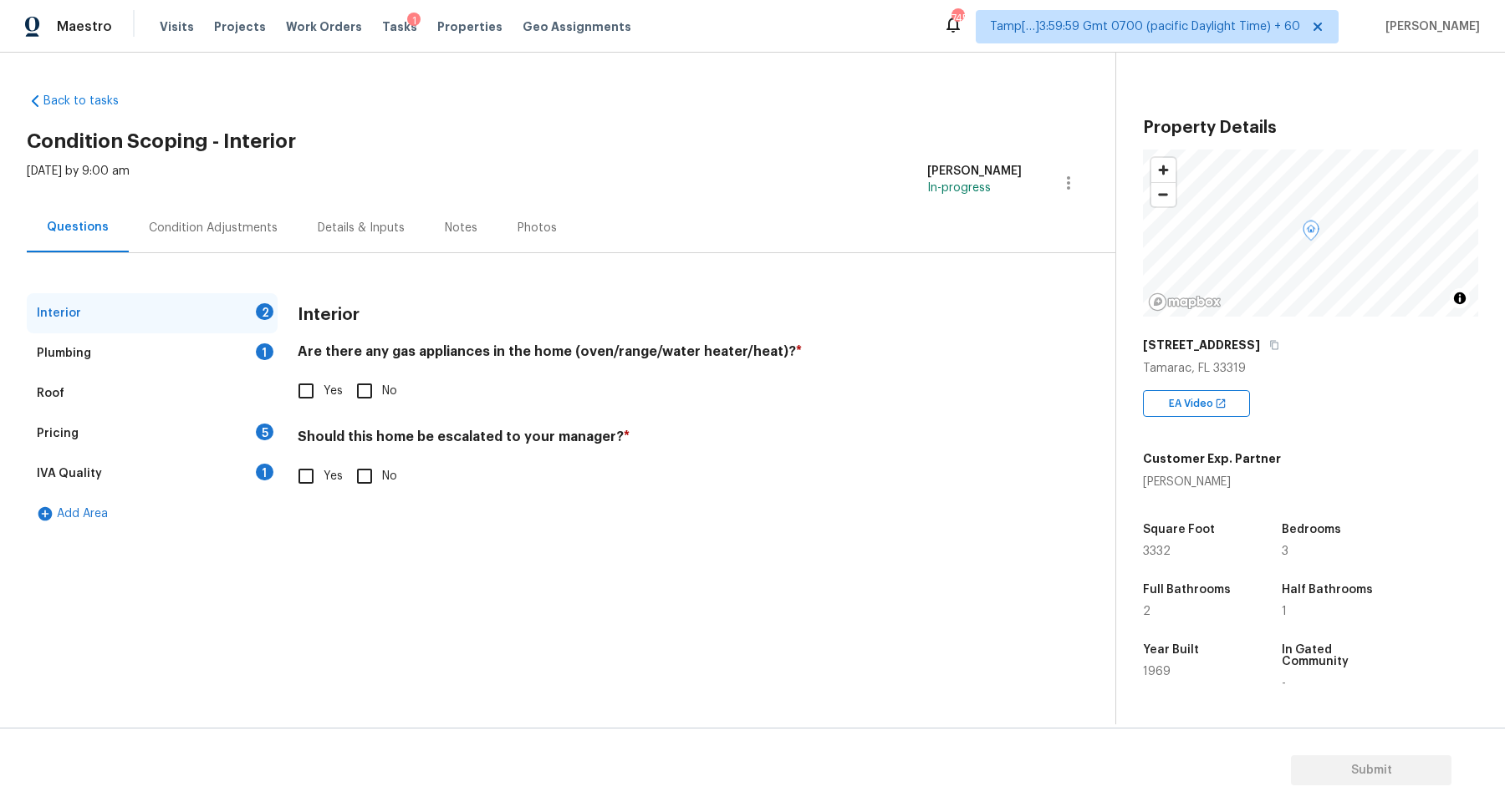
click at [366, 387] on input "No" at bounding box center [364, 391] width 35 height 35
checkbox input "true"
click at [360, 483] on input "No" at bounding box center [364, 477] width 35 height 35
checkbox input "true"
click at [216, 375] on div "Roof" at bounding box center [151, 394] width 251 height 40
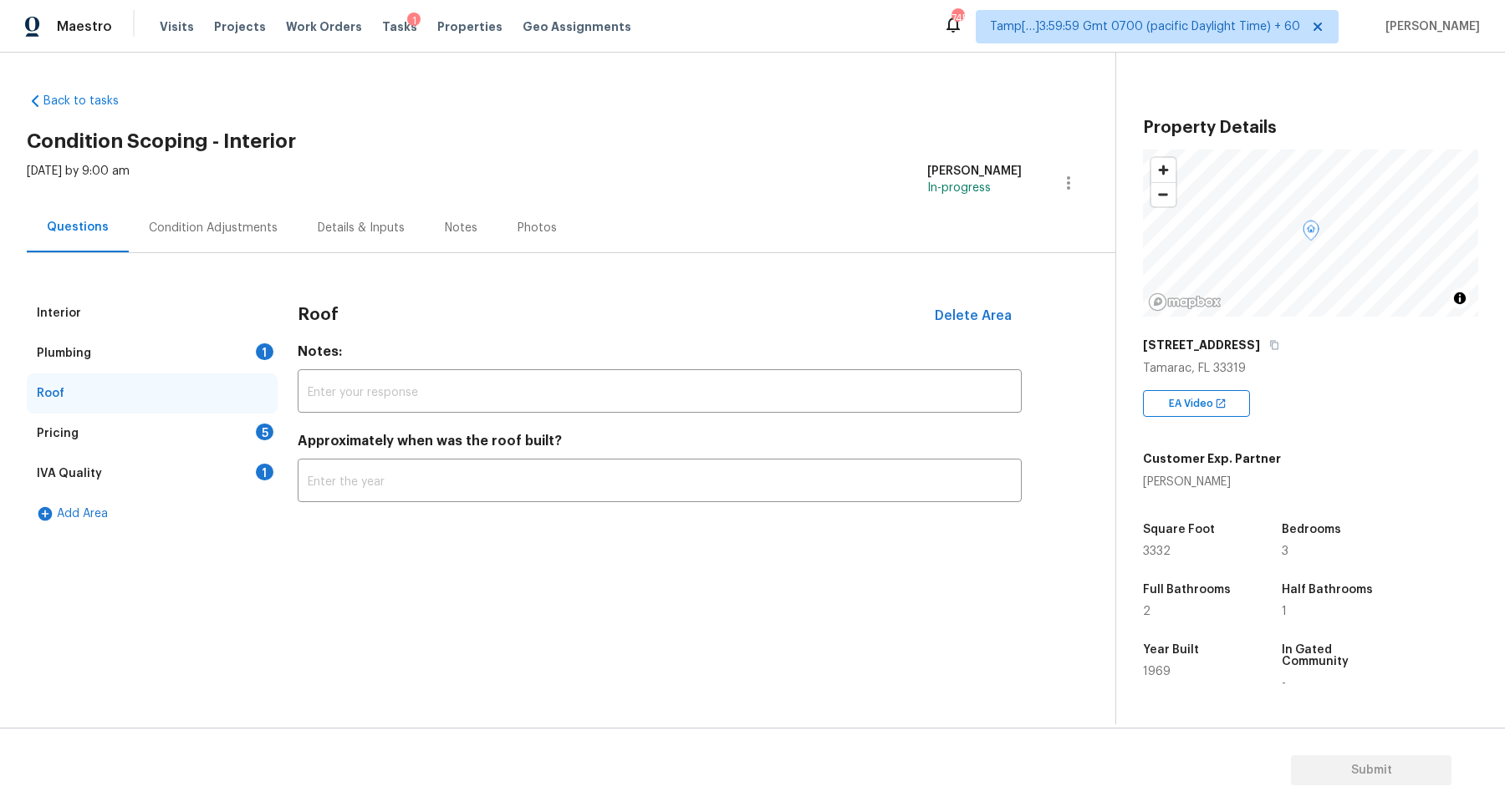
click at [241, 360] on div "Plumbing 1" at bounding box center [151, 354] width 251 height 40
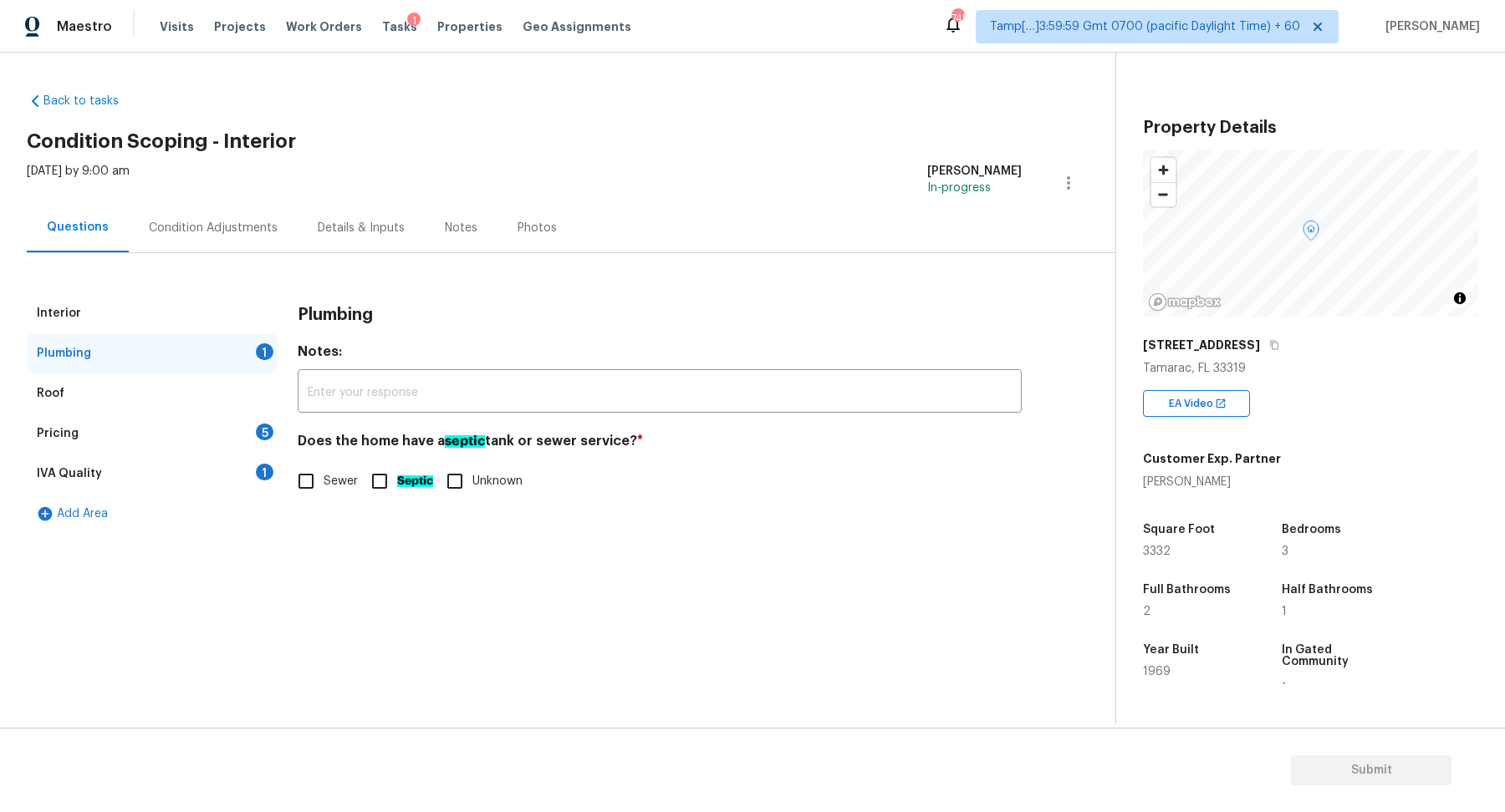
click at [290, 472] on input "Sewer" at bounding box center [306, 481] width 35 height 35
checkbox input "true"
click at [191, 443] on div "Pricing 5" at bounding box center [151, 434] width 251 height 40
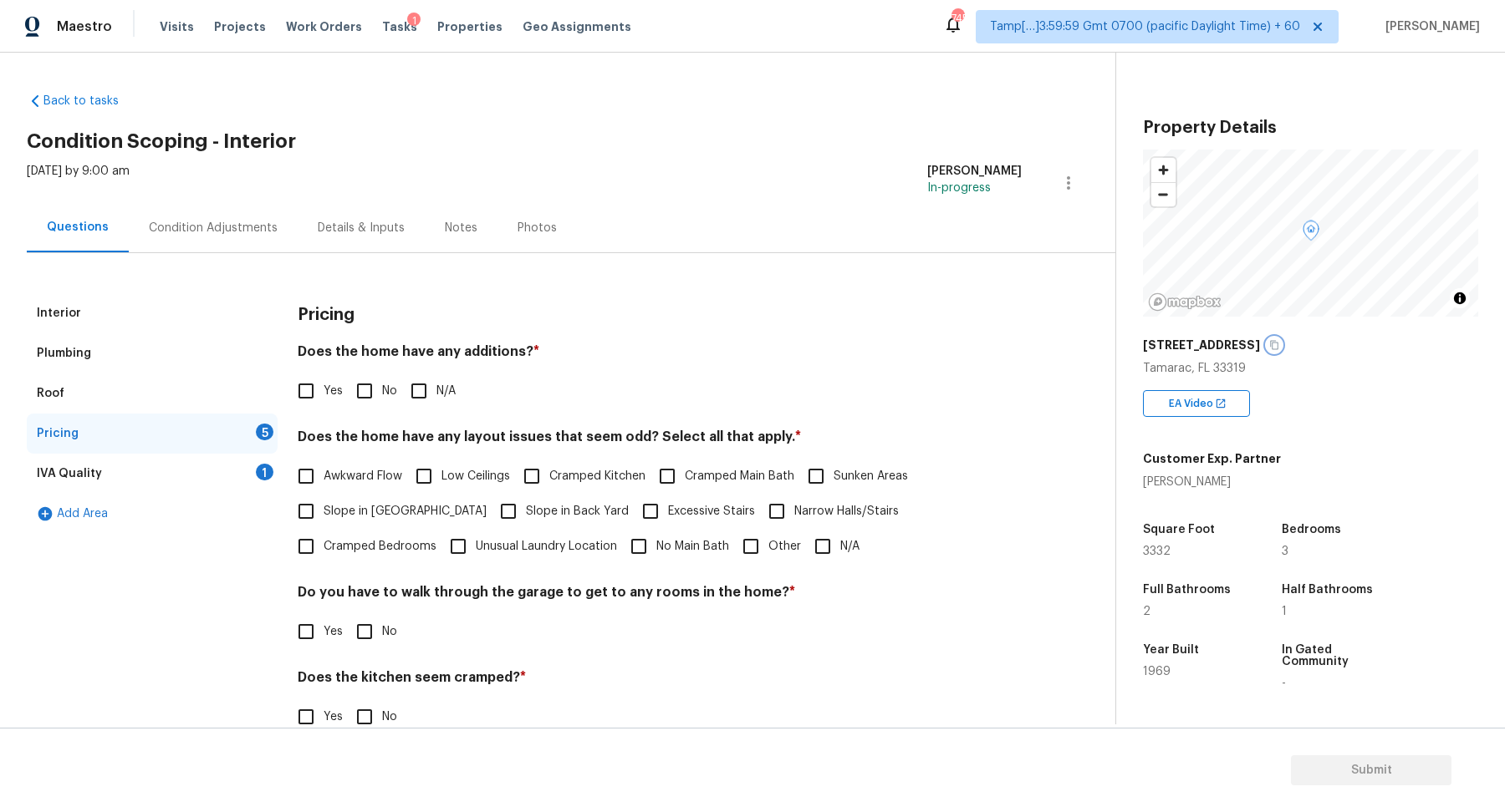
click at [1269, 347] on icon "button" at bounding box center [1274, 345] width 10 height 10
click at [354, 394] on input "No" at bounding box center [364, 391] width 35 height 35
checkbox input "true"
click at [339, 501] on label "Slope in Front Yard" at bounding box center [387, 513] width 198 height 35
click at [324, 501] on input "Slope in Front Yard" at bounding box center [306, 513] width 35 height 35
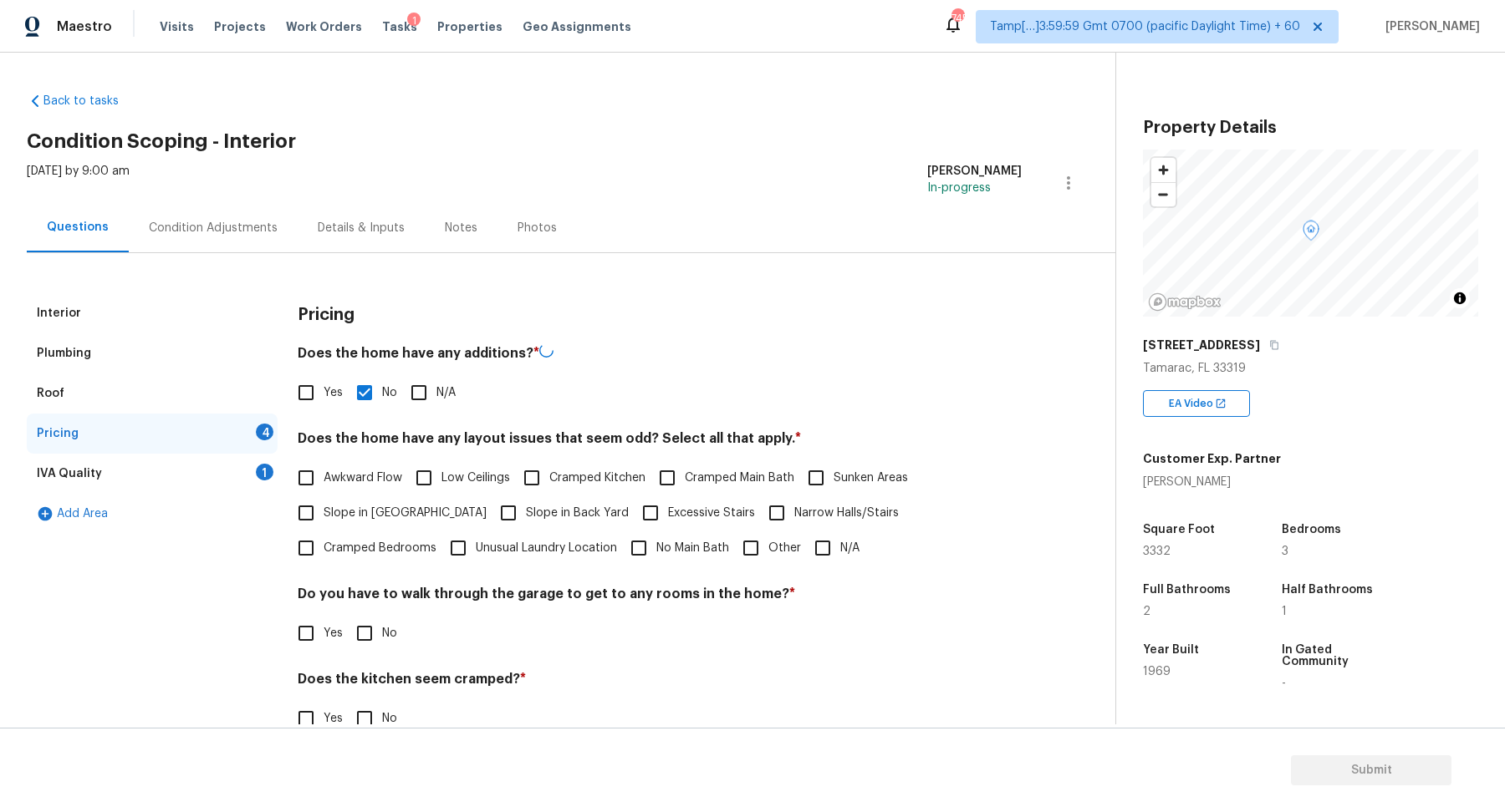
checkbox input "true"
click at [526, 505] on span "Slope in Back Yard" at bounding box center [577, 514] width 103 height 18
click at [491, 501] on input "Slope in Back Yard" at bounding box center [509, 513] width 35 height 35
checkbox input "true"
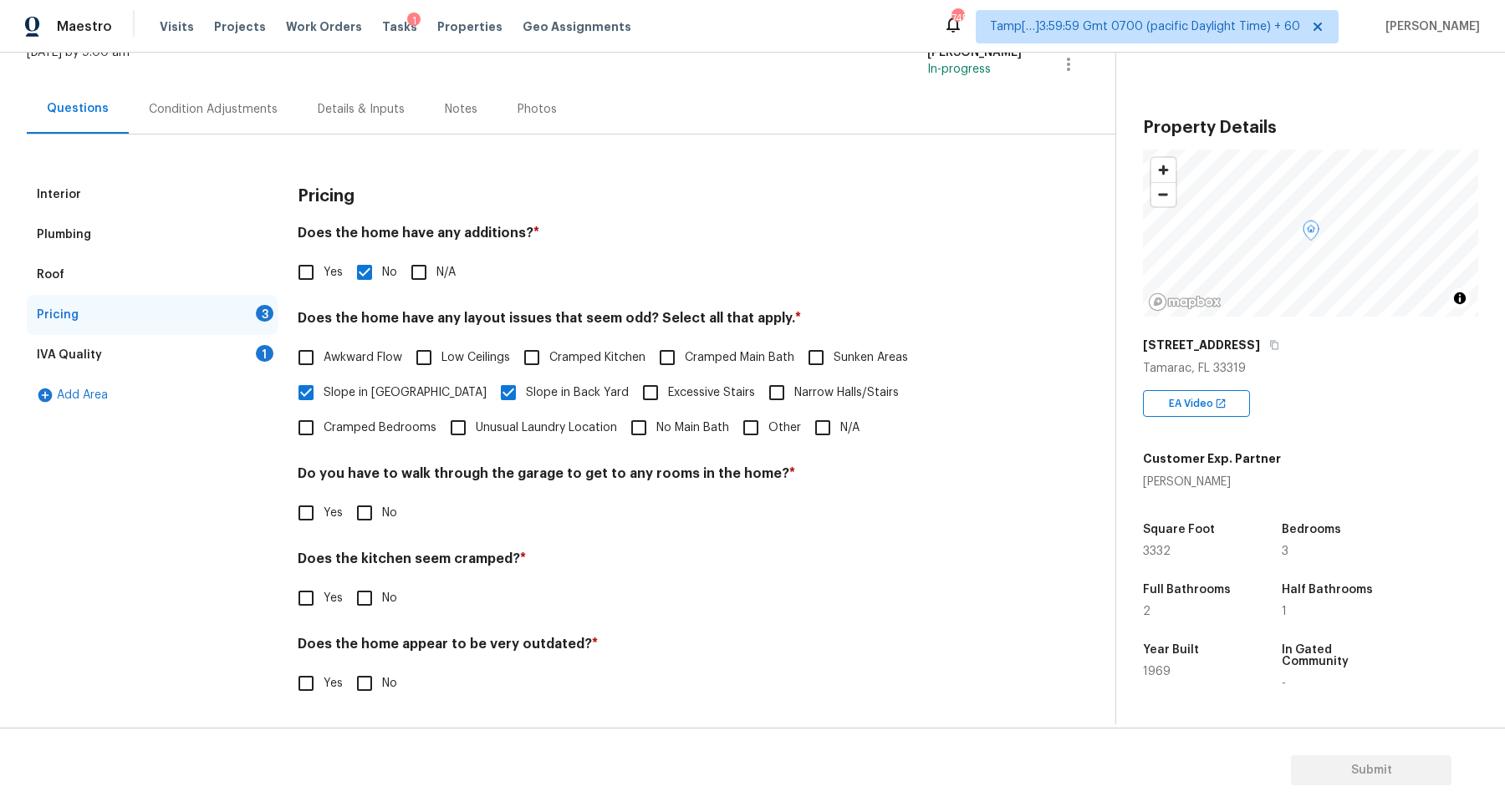
click at [371, 505] on input "No" at bounding box center [364, 513] width 35 height 35
checkbox input "true"
click at [347, 581] on input "No" at bounding box center [364, 598] width 35 height 35
checkbox input "true"
click at [347, 668] on input "No" at bounding box center [364, 685] width 35 height 35
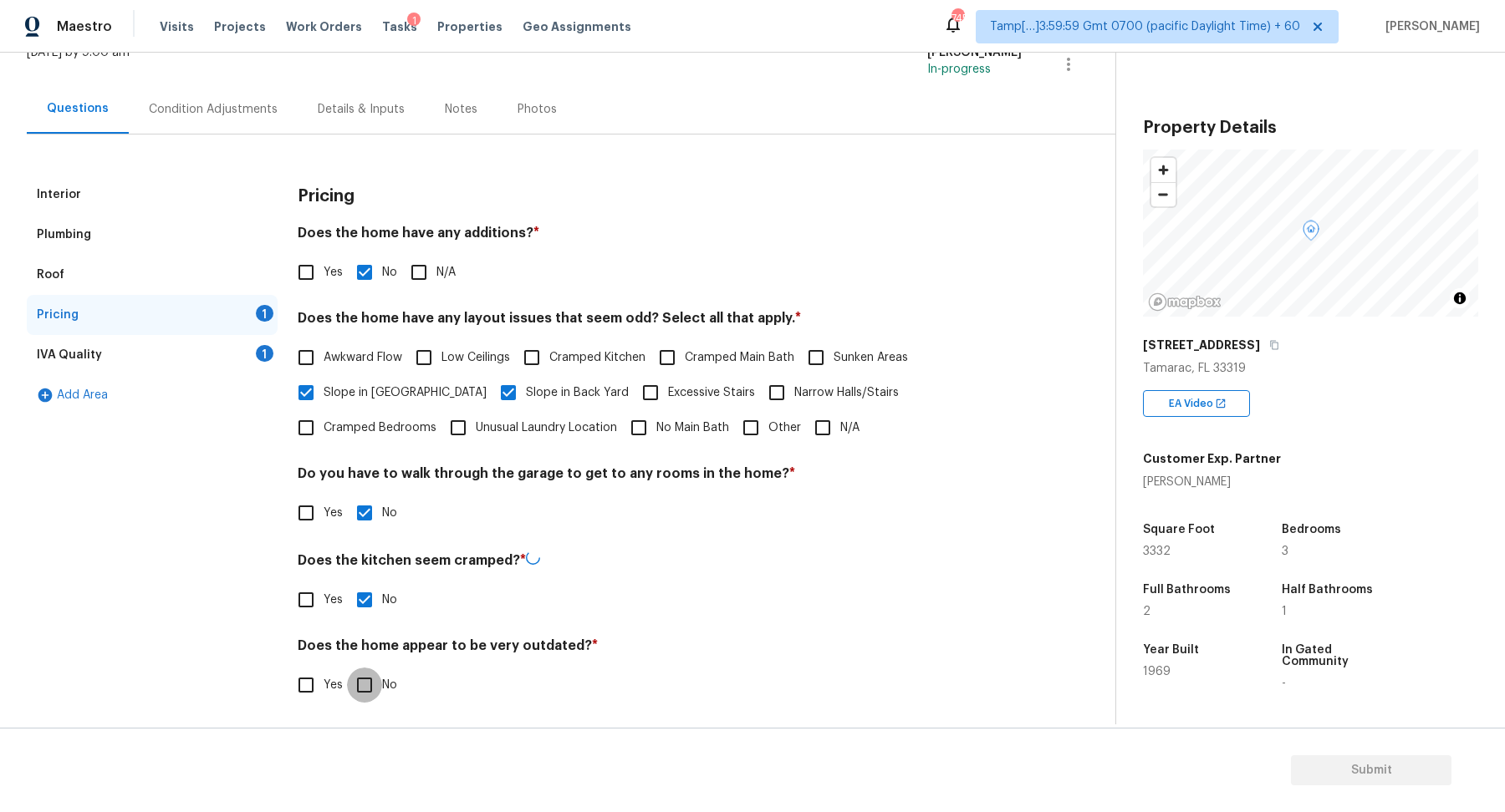
checkbox input "true"
click at [245, 360] on div "IVA Quality 1" at bounding box center [151, 355] width 251 height 40
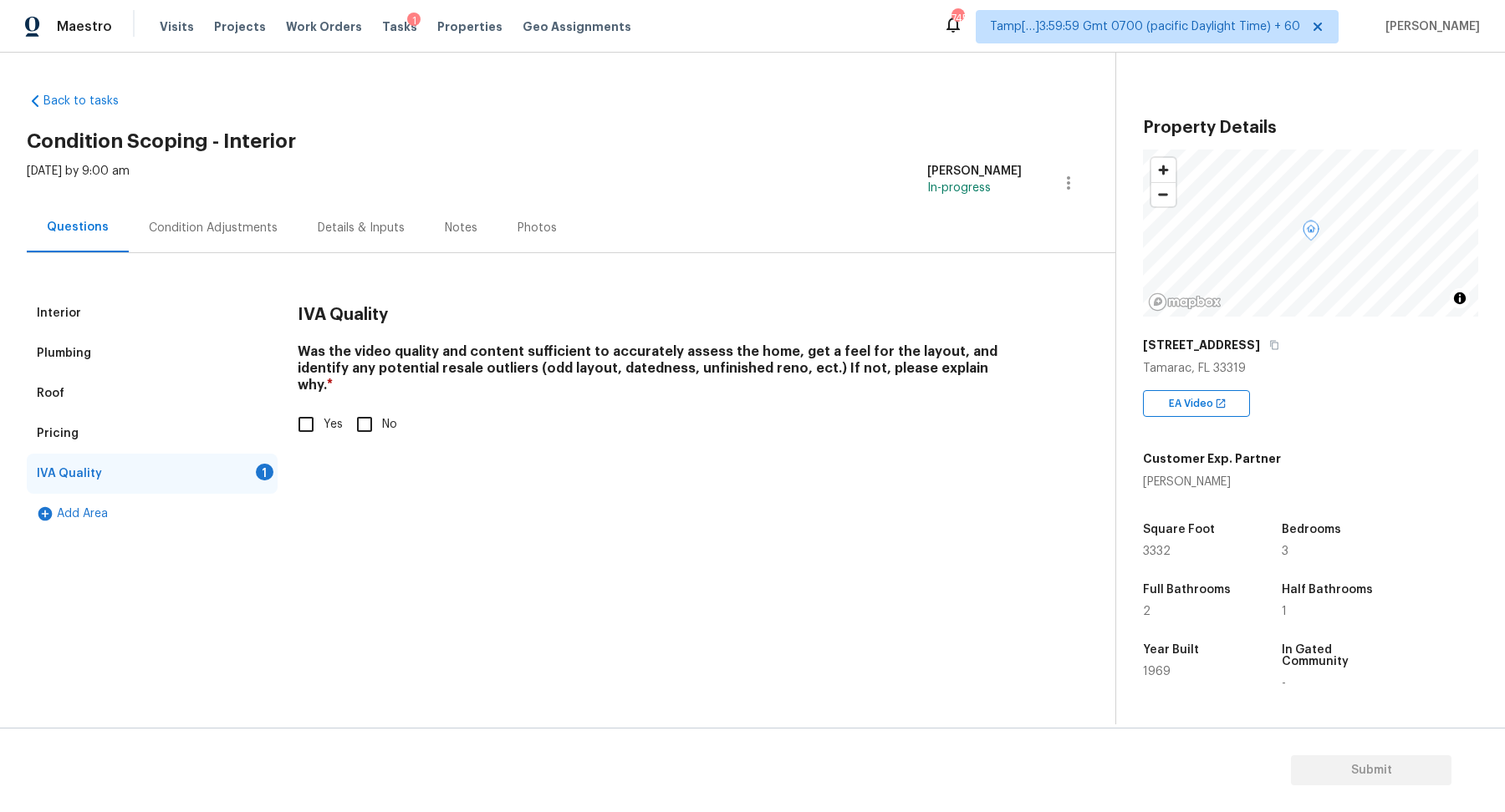
click at [306, 418] on input "Yes" at bounding box center [306, 425] width 35 height 35
checkbox input "true"
click at [267, 201] on div "Wed, Aug 13 2025 by 9:00 am Hariharan GV In-progress" at bounding box center [570, 183] width 1089 height 40
click at [262, 220] on div "Condition Adjustments" at bounding box center [213, 228] width 128 height 17
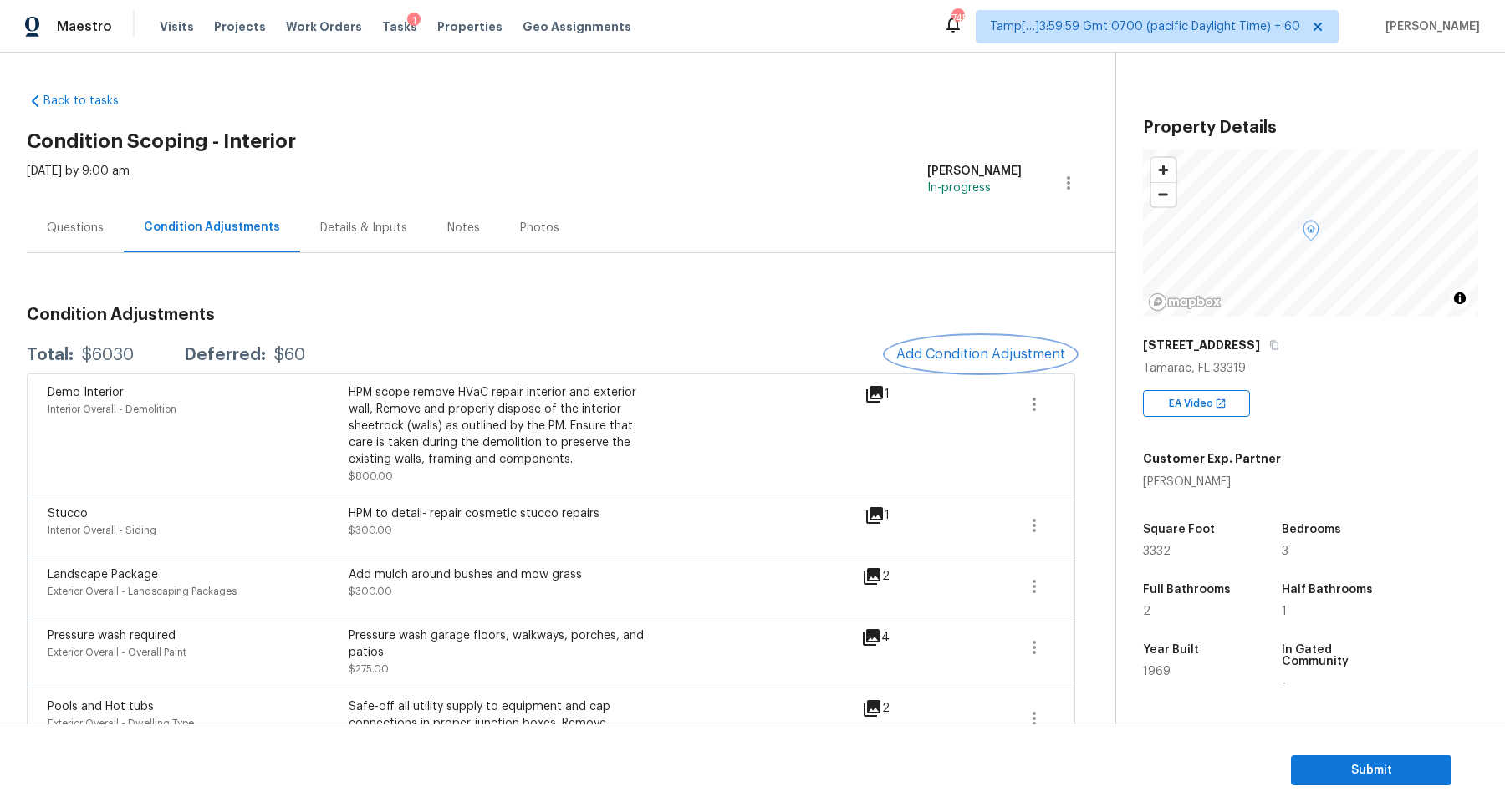
click at [990, 343] on button "Add Condition Adjustment" at bounding box center [980, 355] width 189 height 35
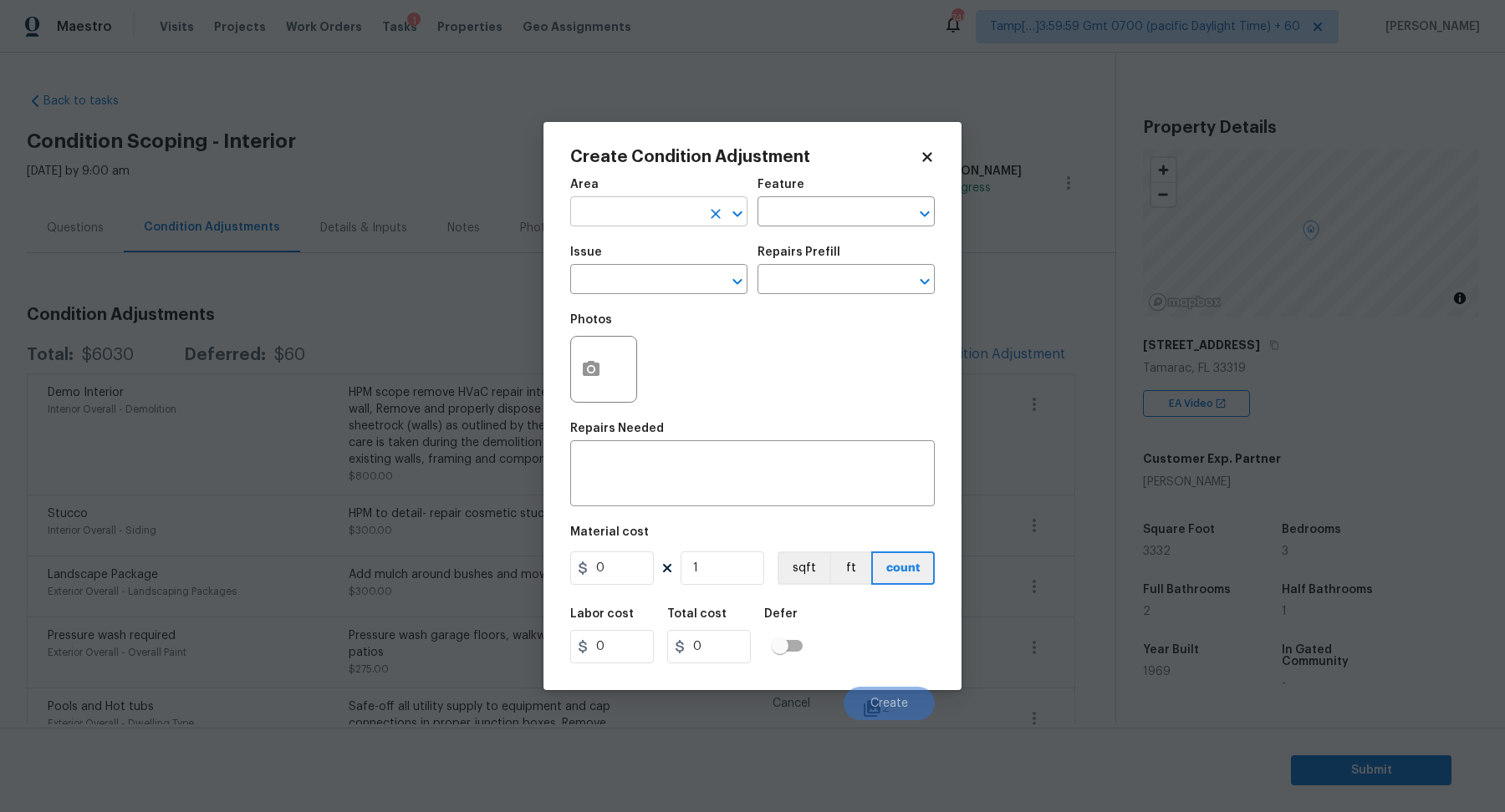
click at [647, 223] on input "text" at bounding box center [635, 213] width 130 height 26
type input "inter"
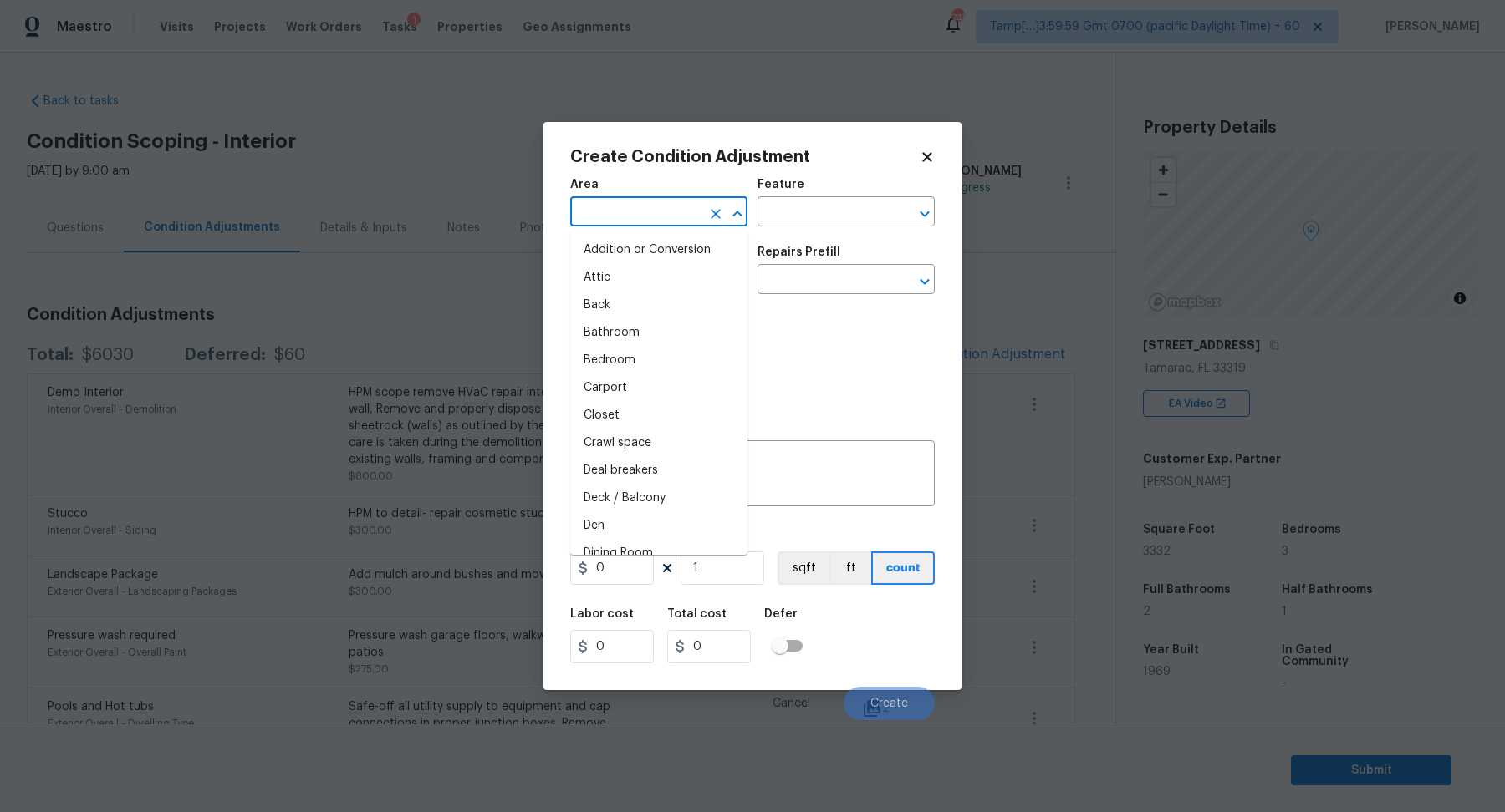
click at [618, 210] on input "text" at bounding box center [635, 213] width 130 height 26
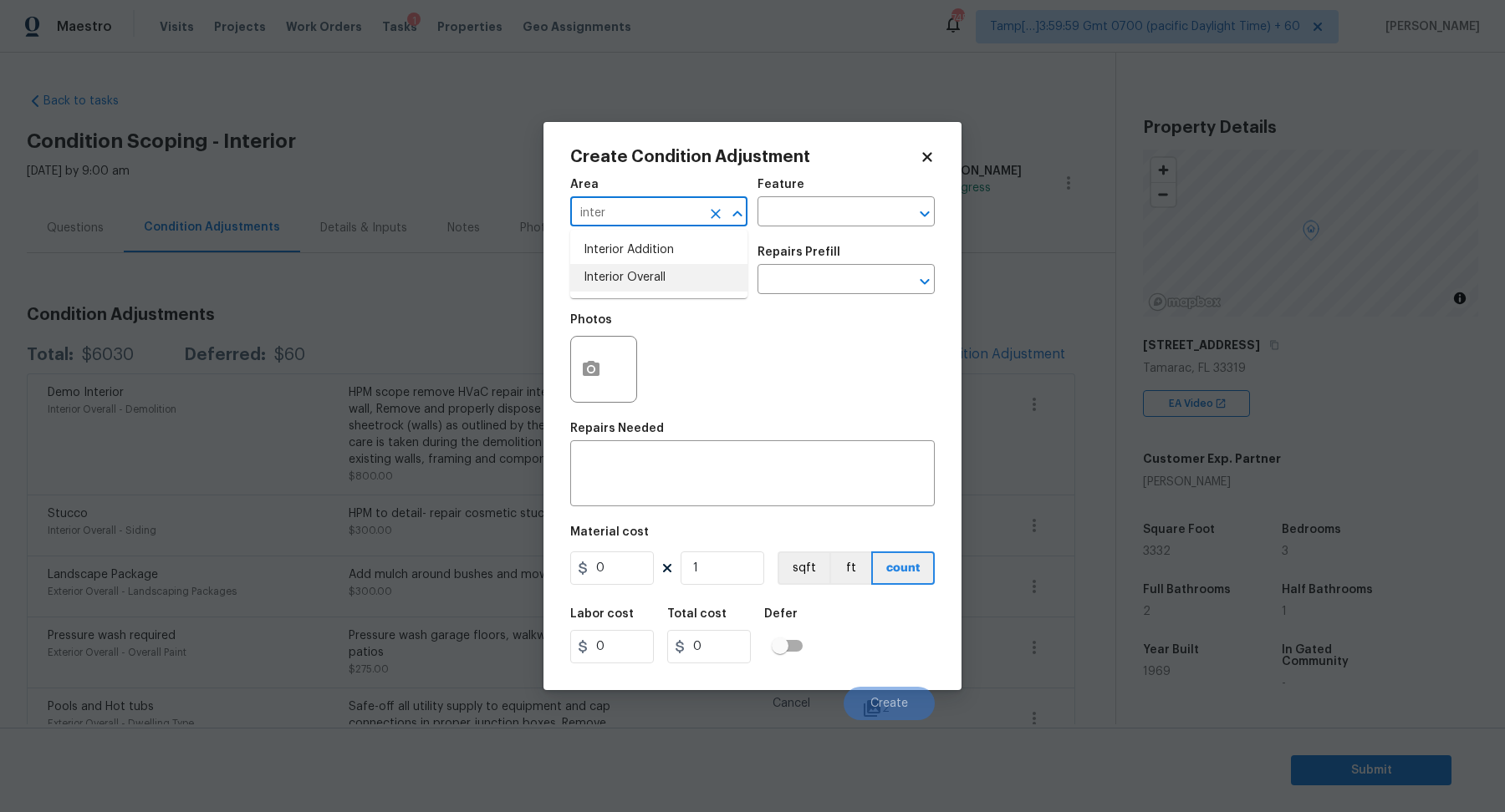
click at [628, 284] on li "Interior Overall" at bounding box center [658, 277] width 177 height 27
type input "Interior Overall"
click at [628, 284] on input "text" at bounding box center [635, 281] width 130 height 26
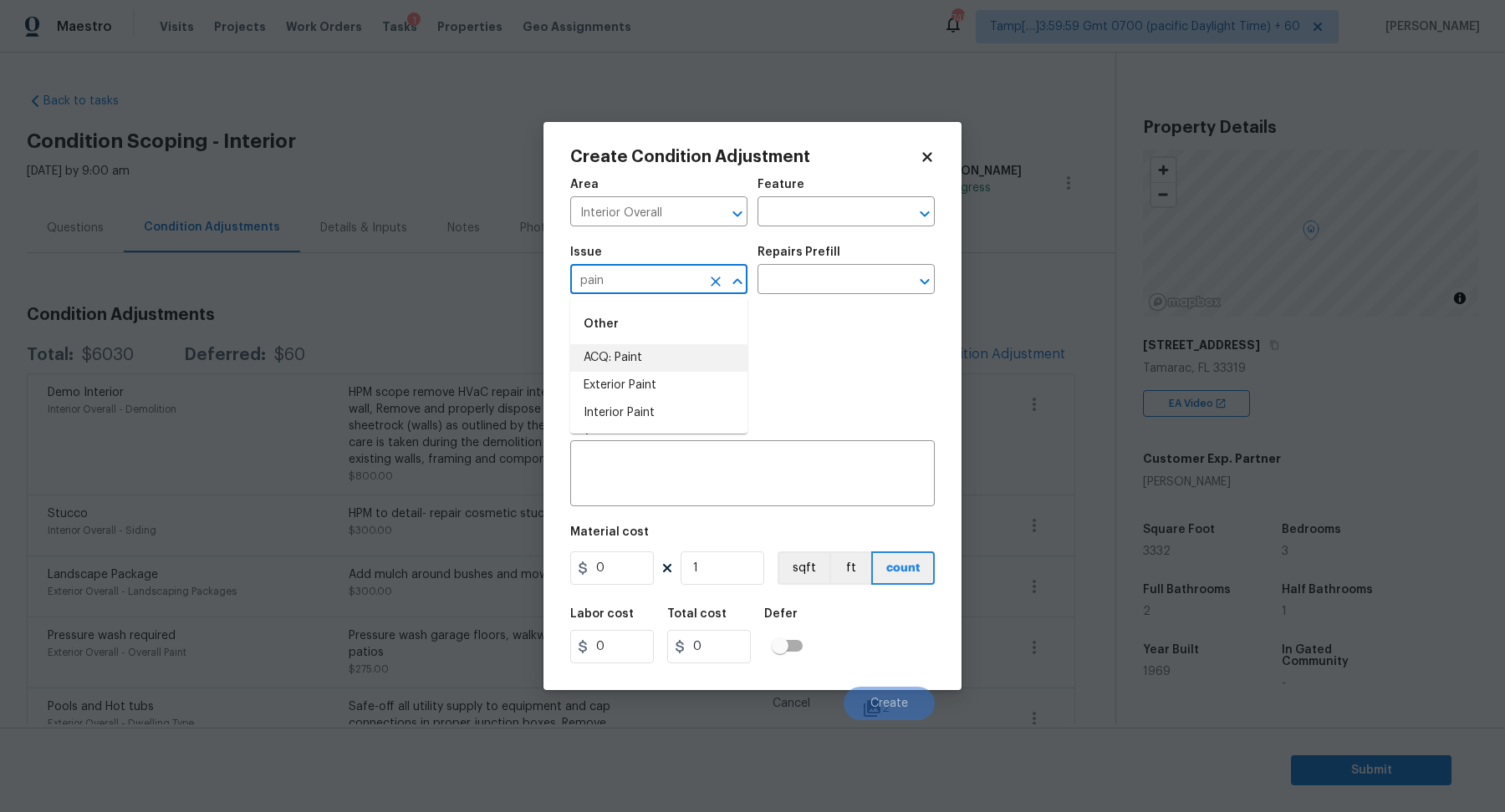
click at [685, 365] on li "ACQ: Paint" at bounding box center [658, 357] width 177 height 27
type input "ACQ: Paint"
click at [814, 278] on input "text" at bounding box center [823, 281] width 130 height 26
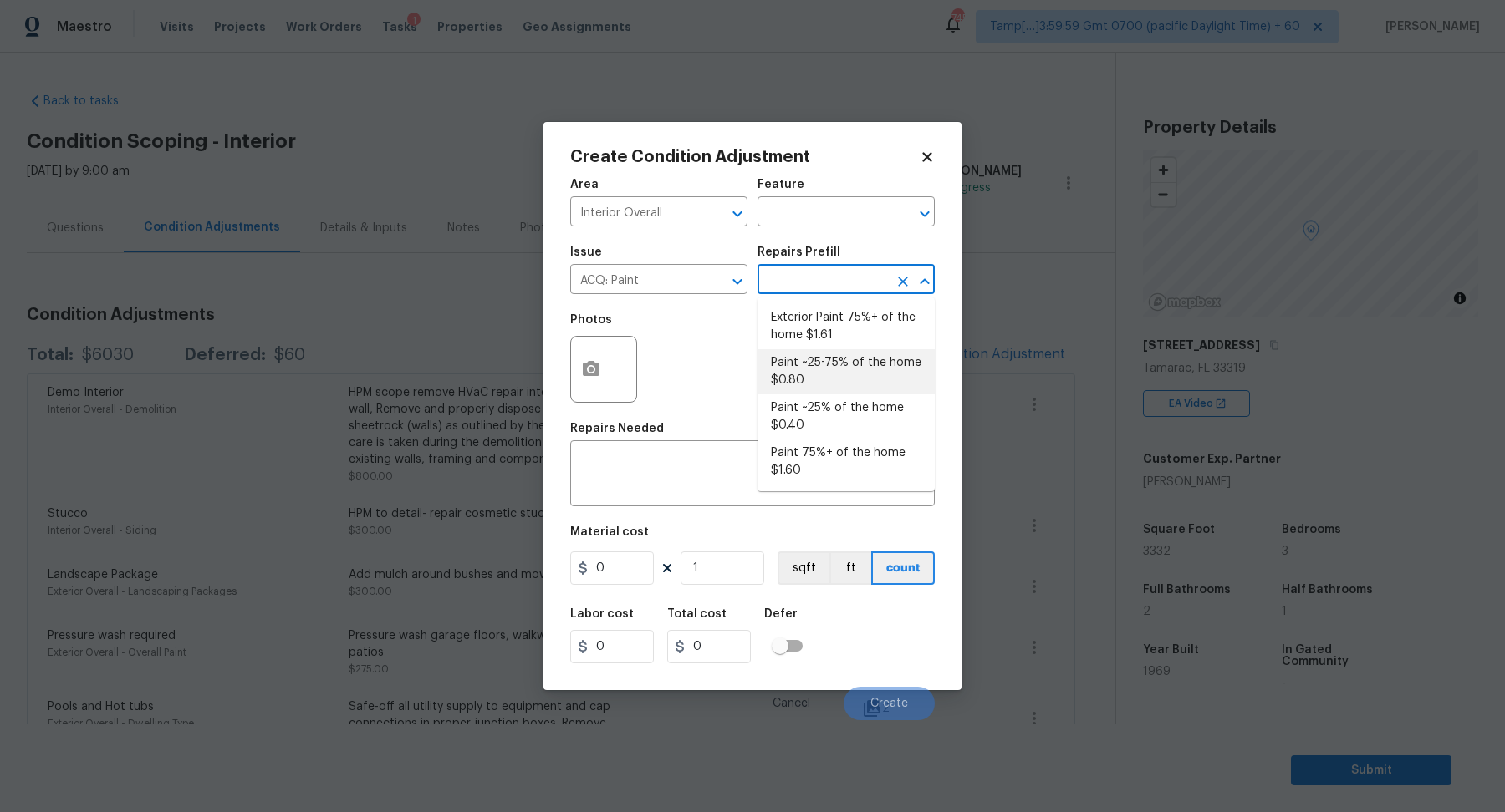
click at [813, 391] on li "Paint ~25-75% of the home $0.80" at bounding box center [846, 371] width 177 height 45
type input "Acquisition"
type textarea "Acquisition Scope: ~25 - 75% of the home needs interior paint"
type input "0.8"
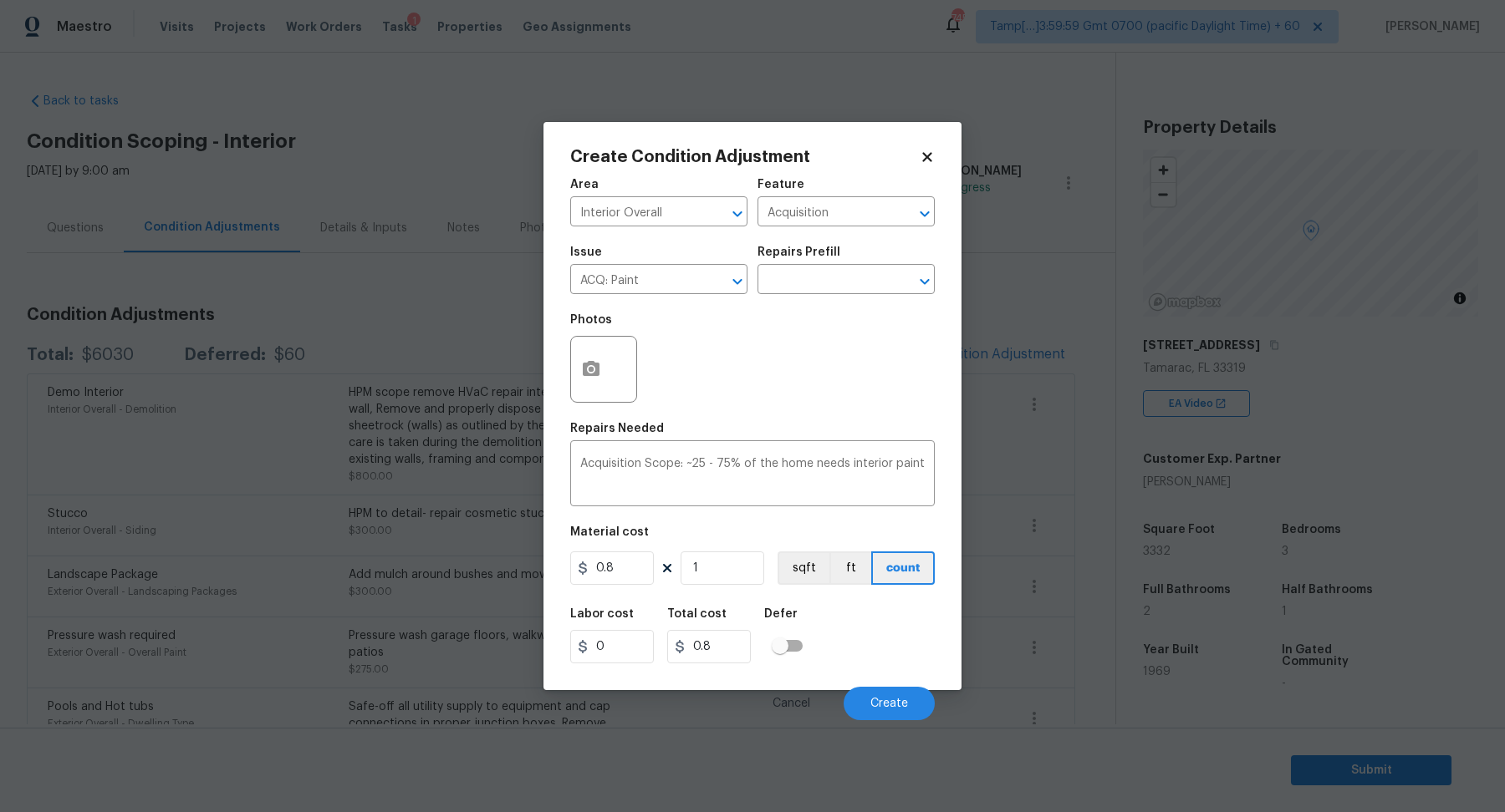
click at [613, 370] on div at bounding box center [604, 369] width 67 height 67
click at [605, 370] on button "button" at bounding box center [591, 369] width 40 height 65
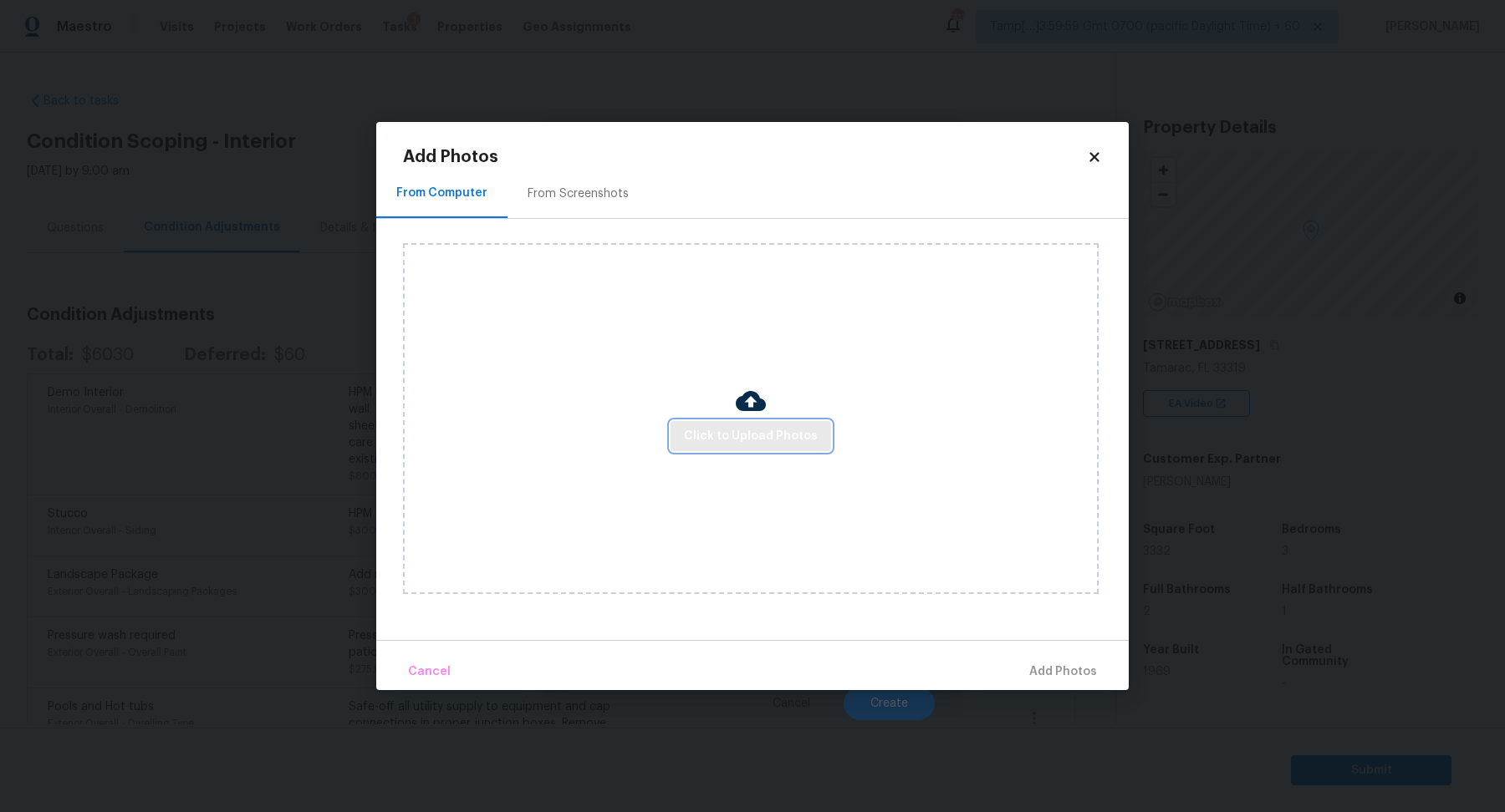
click at [775, 450] on button "Click to Upload Photos" at bounding box center [751, 436] width 160 height 31
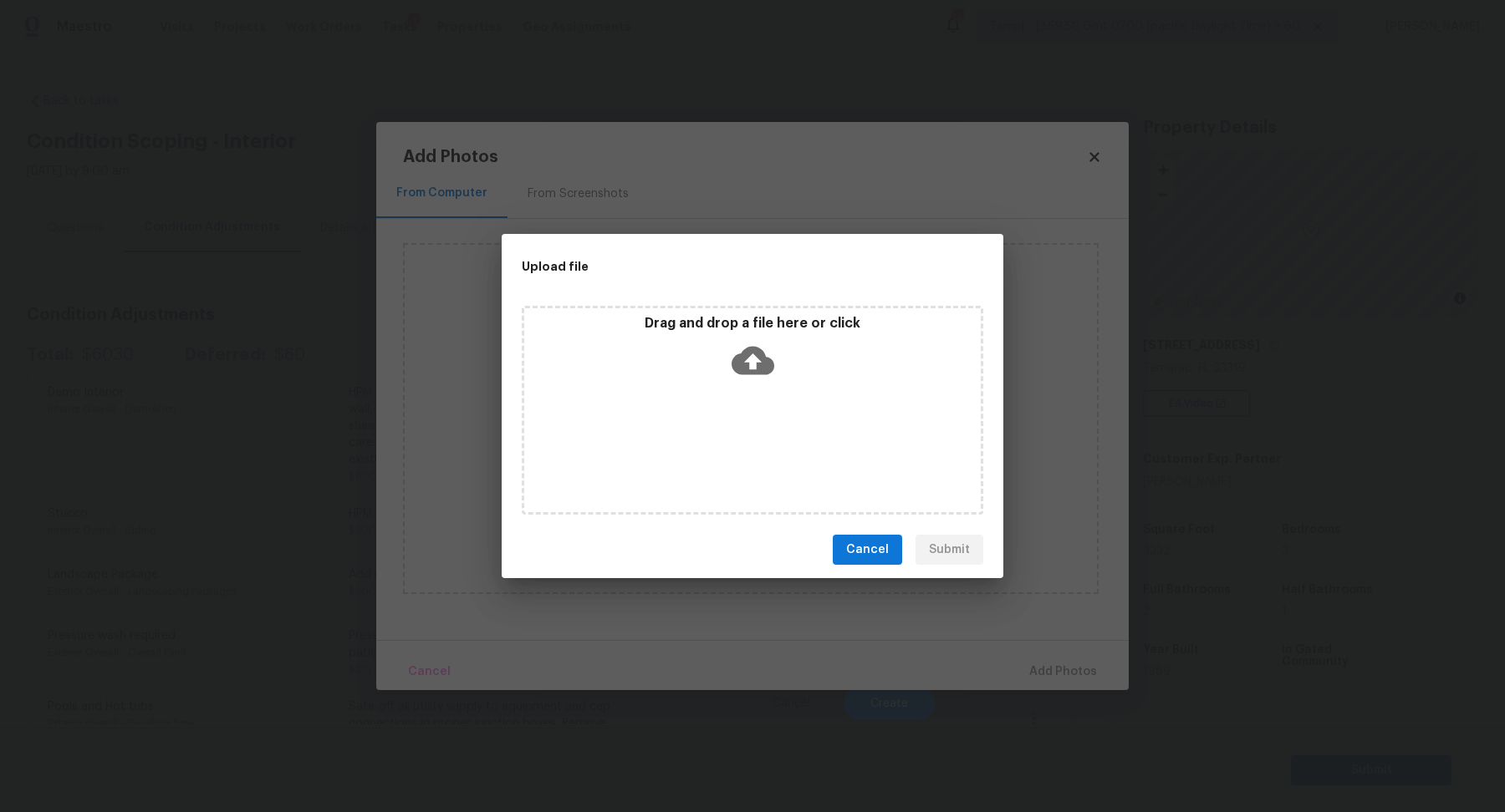
click at [788, 410] on div "Drag and drop a file here or click" at bounding box center [752, 411] width 461 height 209
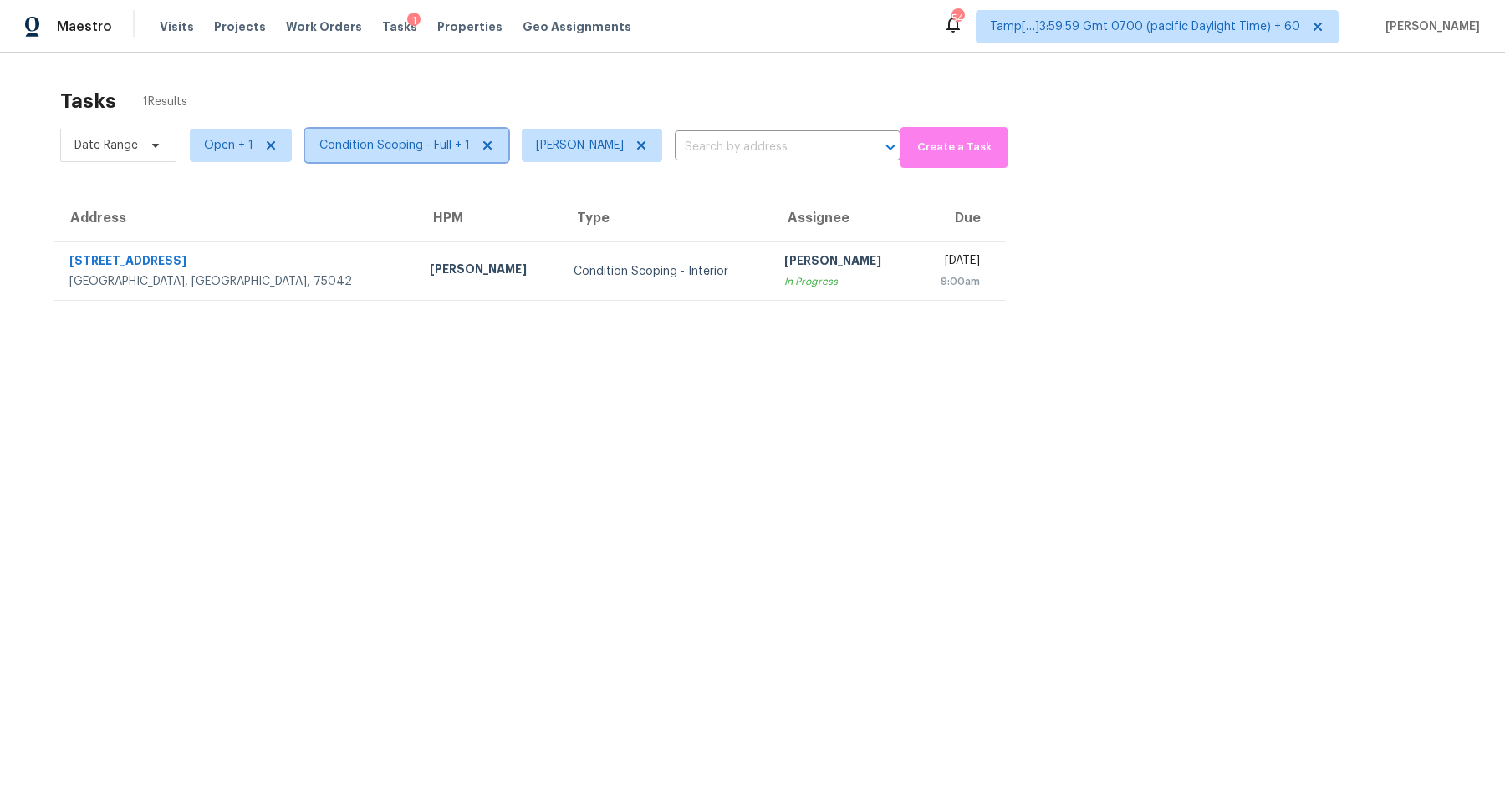
click at [418, 152] on span "Condition Scoping - Full + 1" at bounding box center [394, 145] width 150 height 17
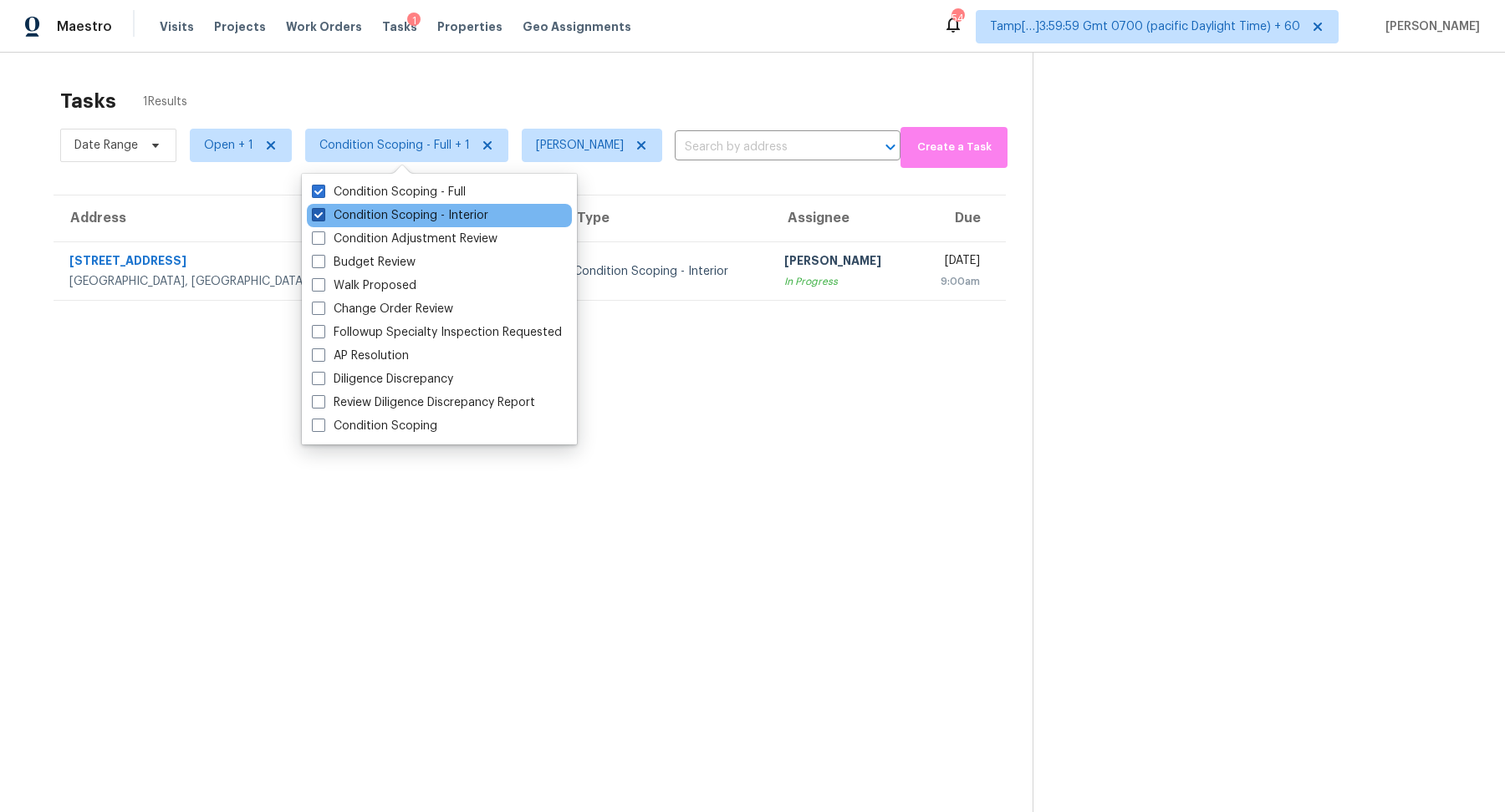
click at [423, 218] on label "Condition Scoping - Interior" at bounding box center [400, 216] width 176 height 17
click at [323, 218] on input "Condition Scoping - Interior" at bounding box center [317, 213] width 11 height 11
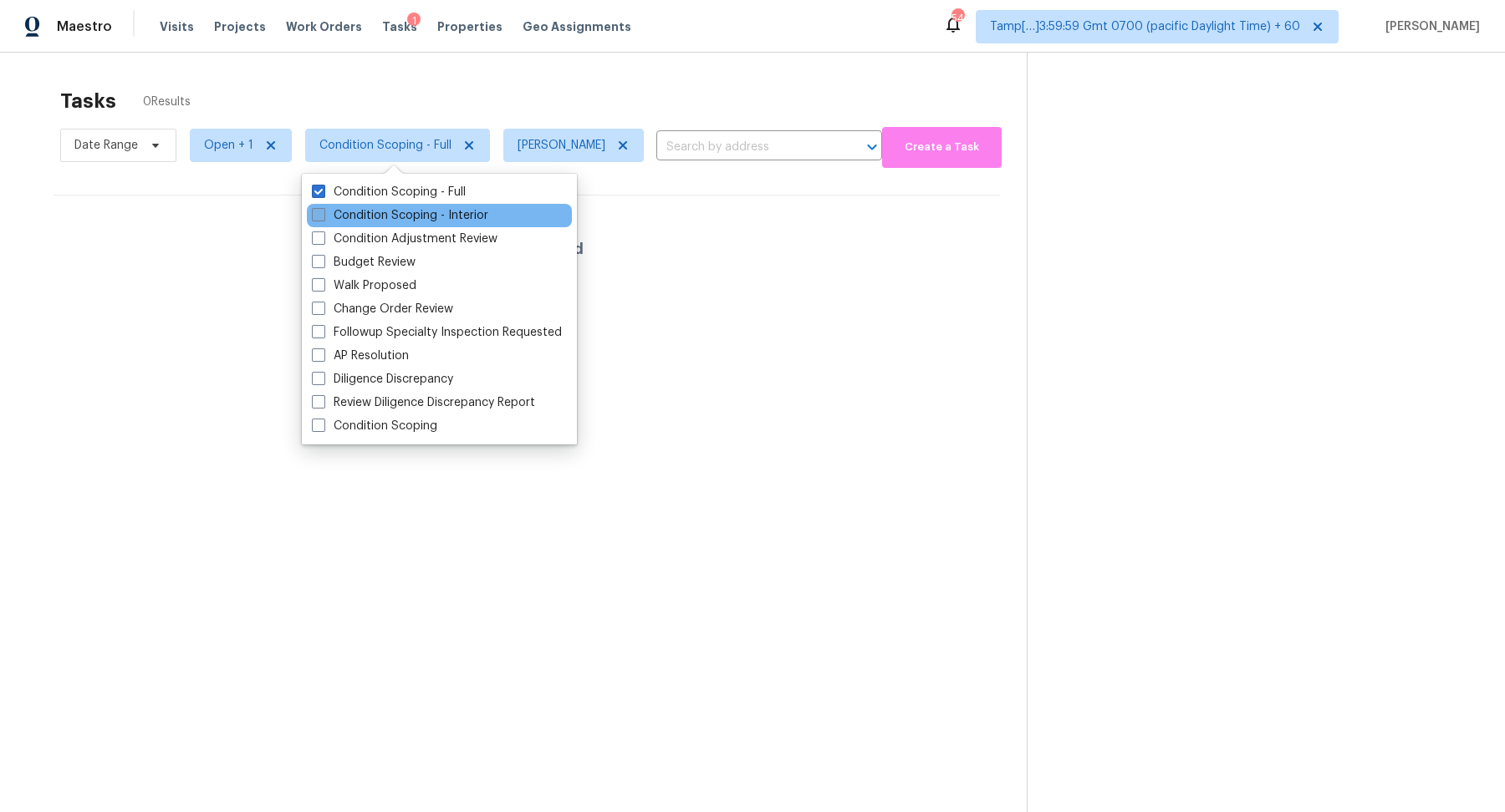
click at [423, 218] on label "Condition Scoping - Interior" at bounding box center [400, 216] width 176 height 17
click at [323, 218] on input "Condition Scoping - Interior" at bounding box center [317, 213] width 11 height 11
checkbox input "true"
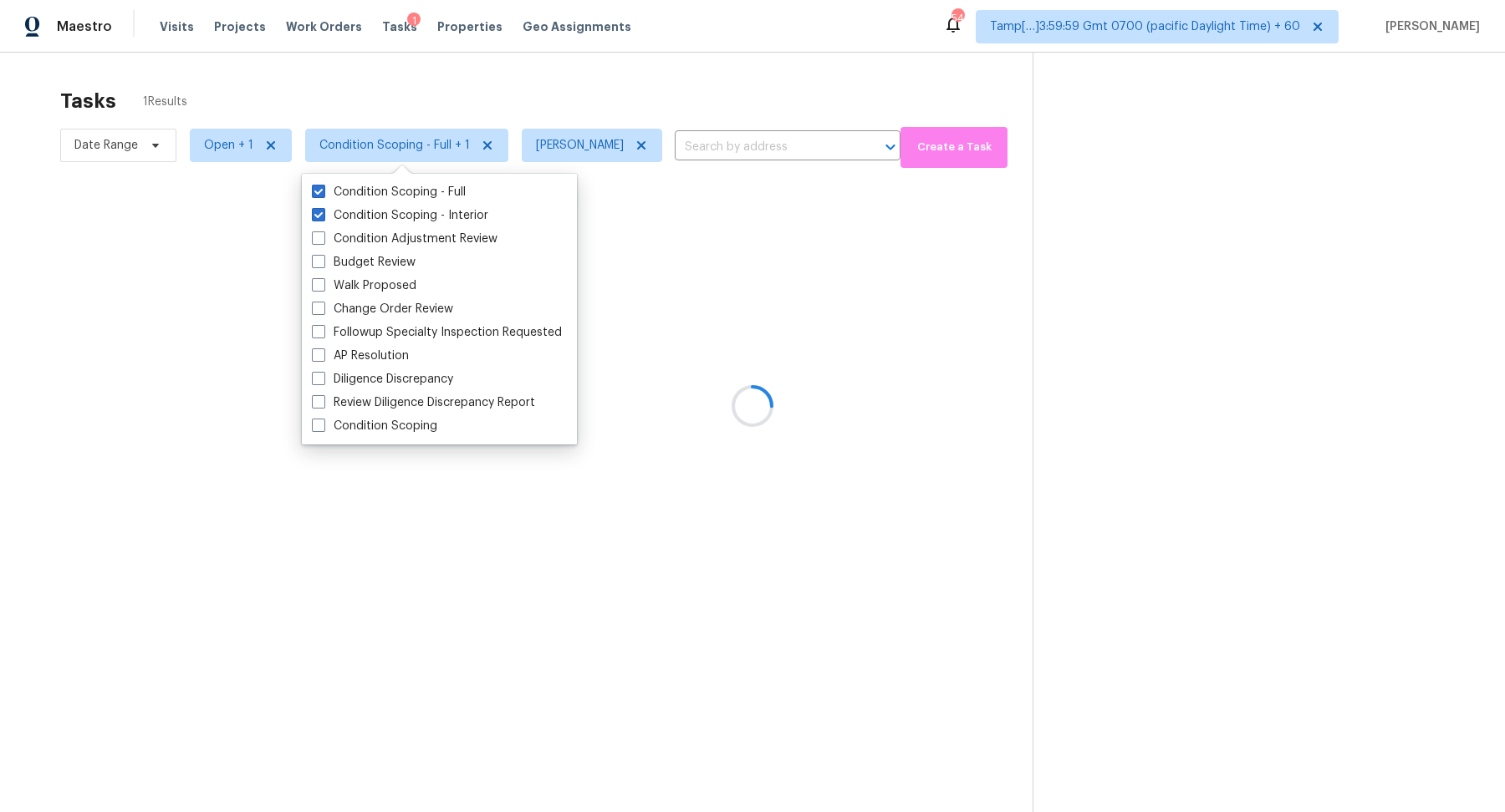
click at [675, 92] on div at bounding box center [752, 406] width 1505 height 812
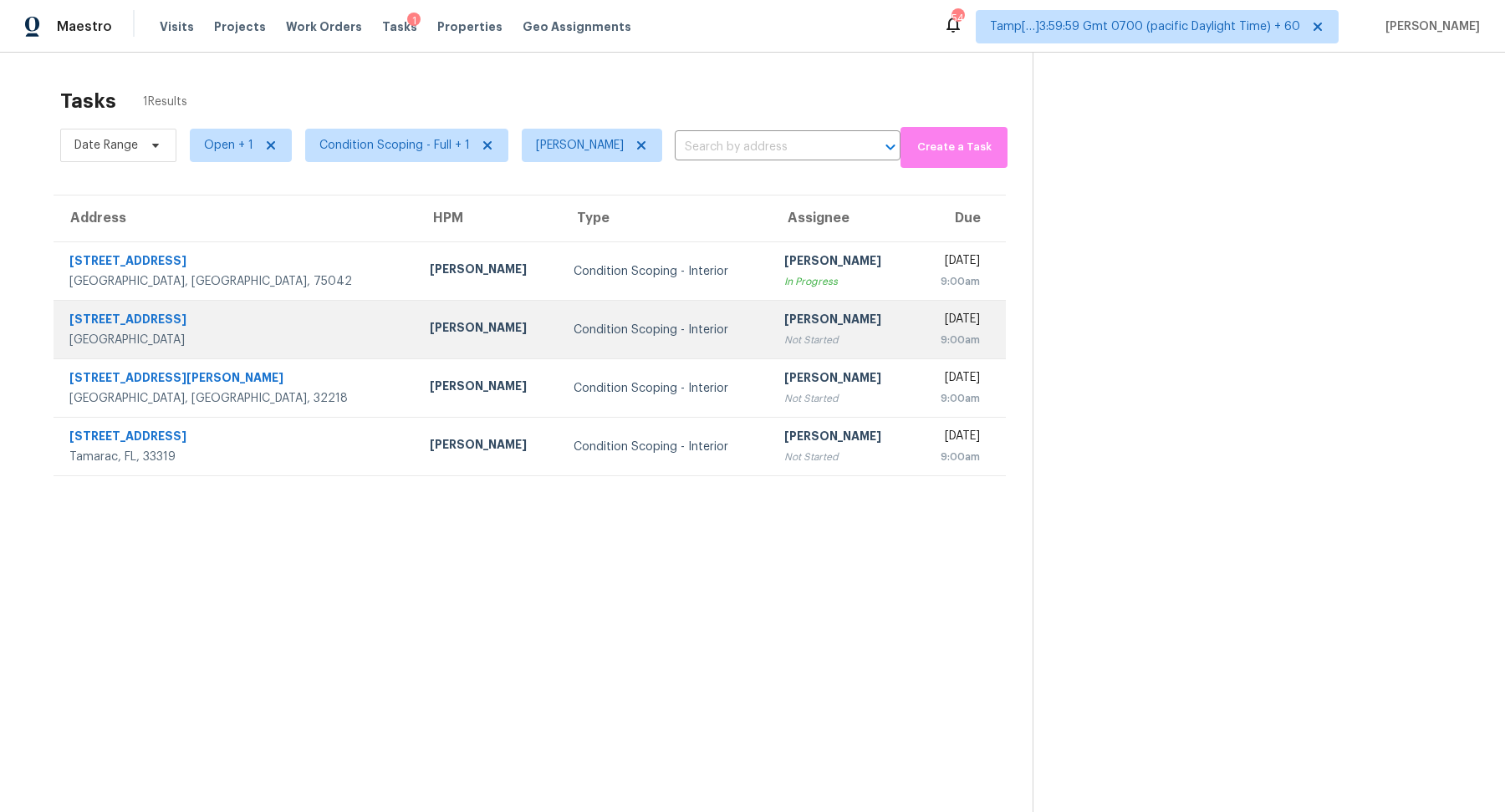
click at [771, 343] on td "[PERSON_NAME] Not Started" at bounding box center [842, 330] width 143 height 59
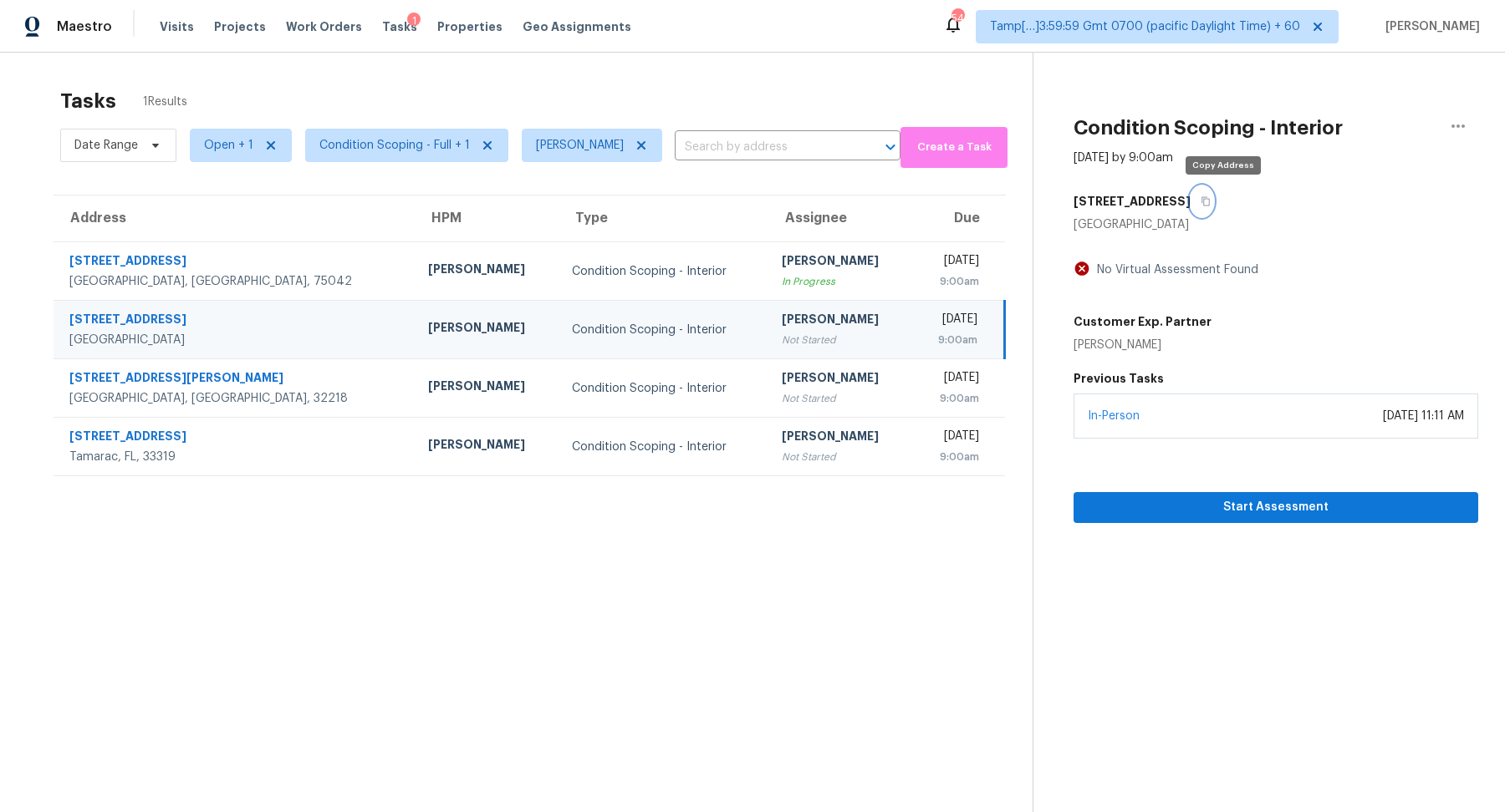
click at [1214, 193] on button "button" at bounding box center [1202, 201] width 23 height 30
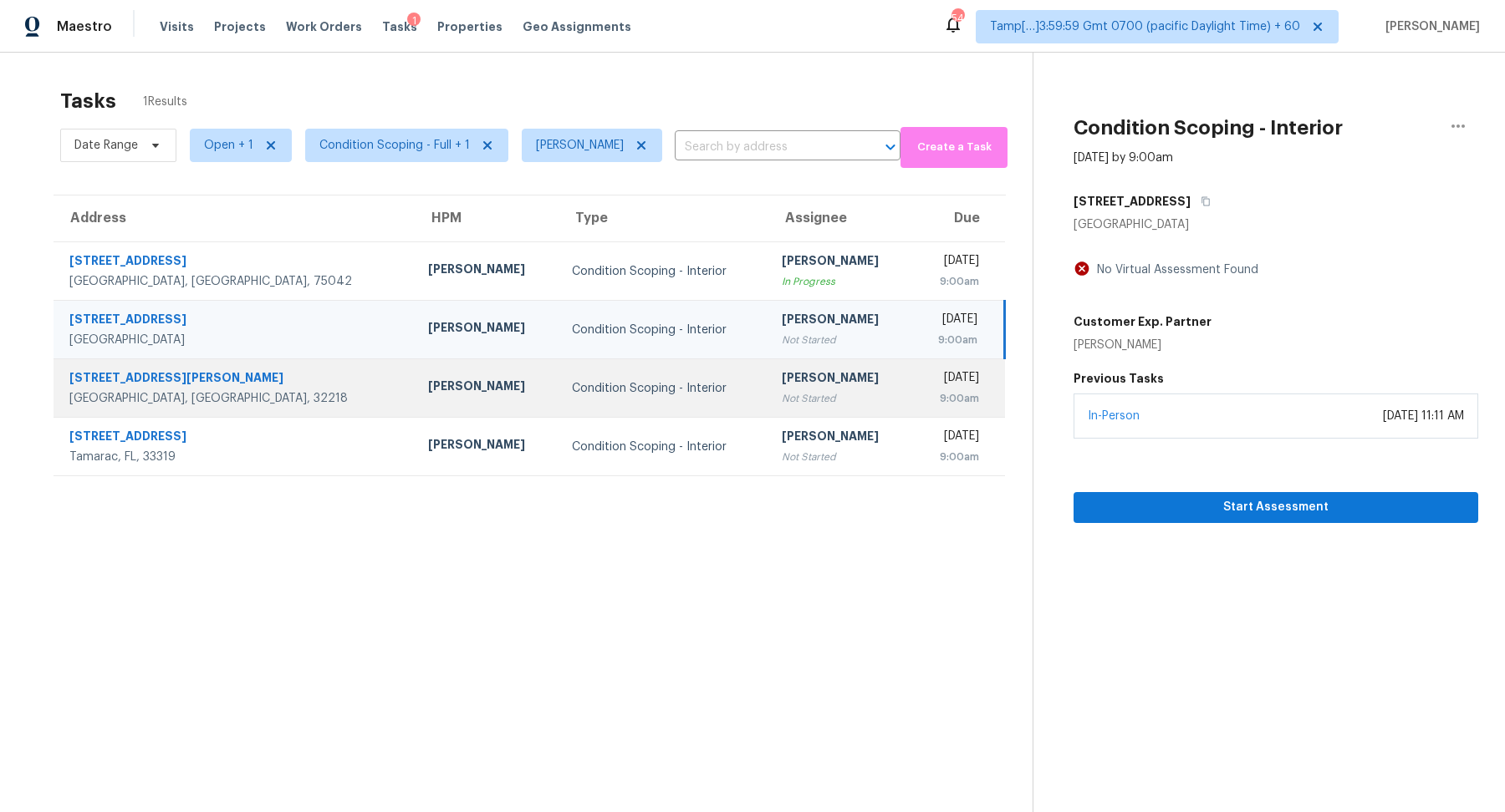
click at [662, 406] on td "Condition Scoping - Interior" at bounding box center [664, 389] width 210 height 59
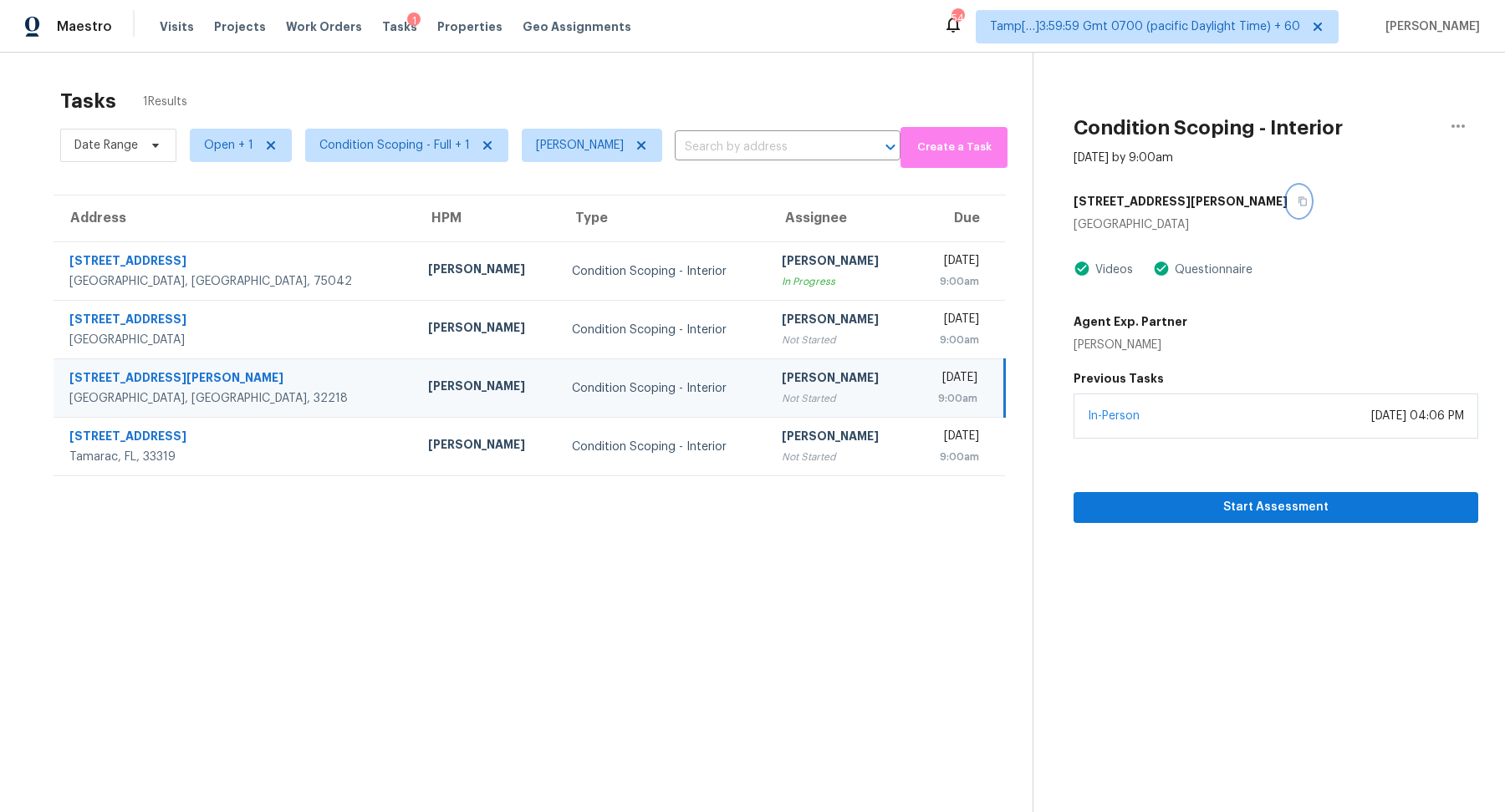
click at [1288, 194] on button "button" at bounding box center [1299, 201] width 23 height 30
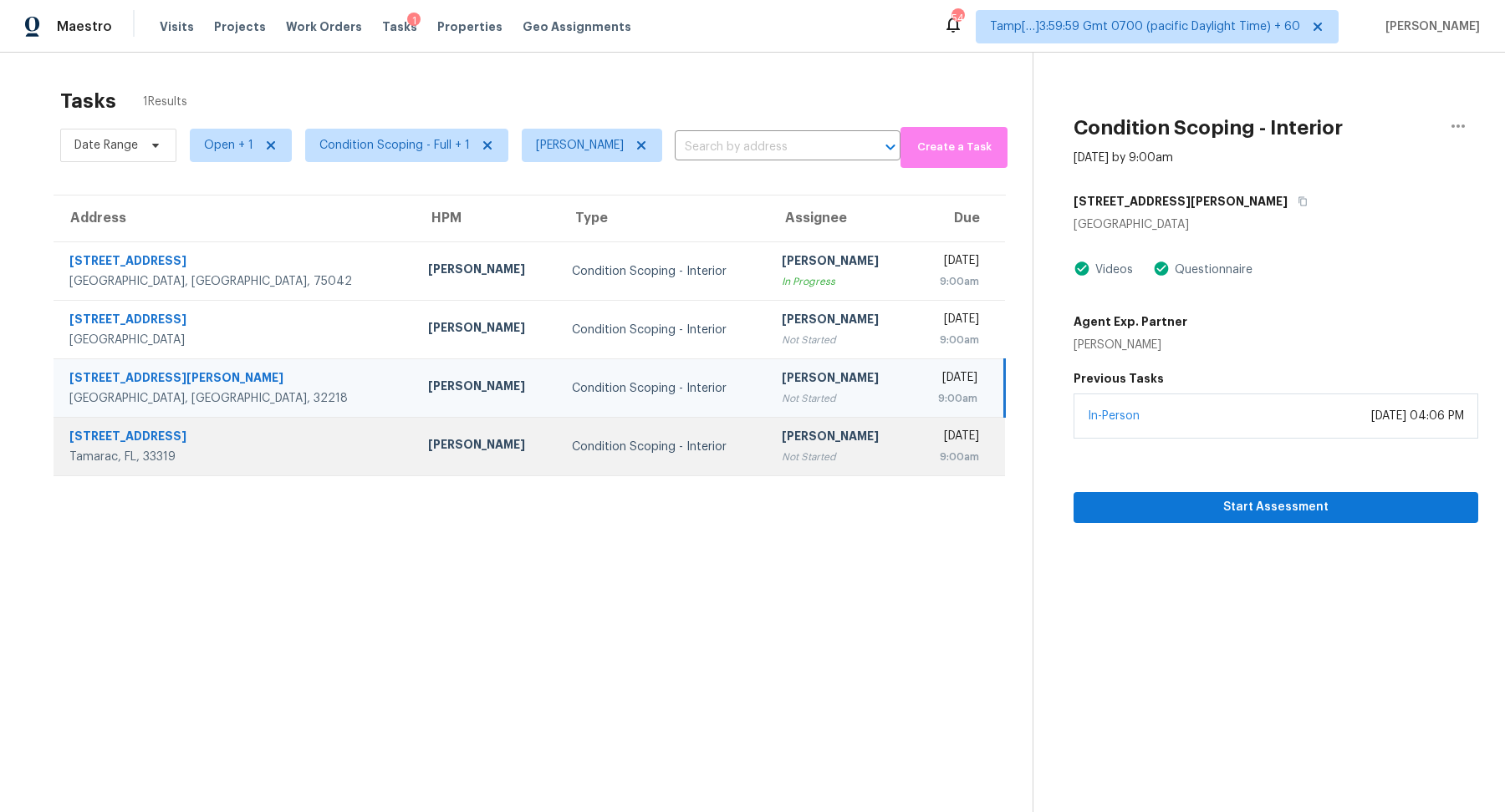
click at [768, 424] on td "[PERSON_NAME] Not Started" at bounding box center [840, 447] width 143 height 59
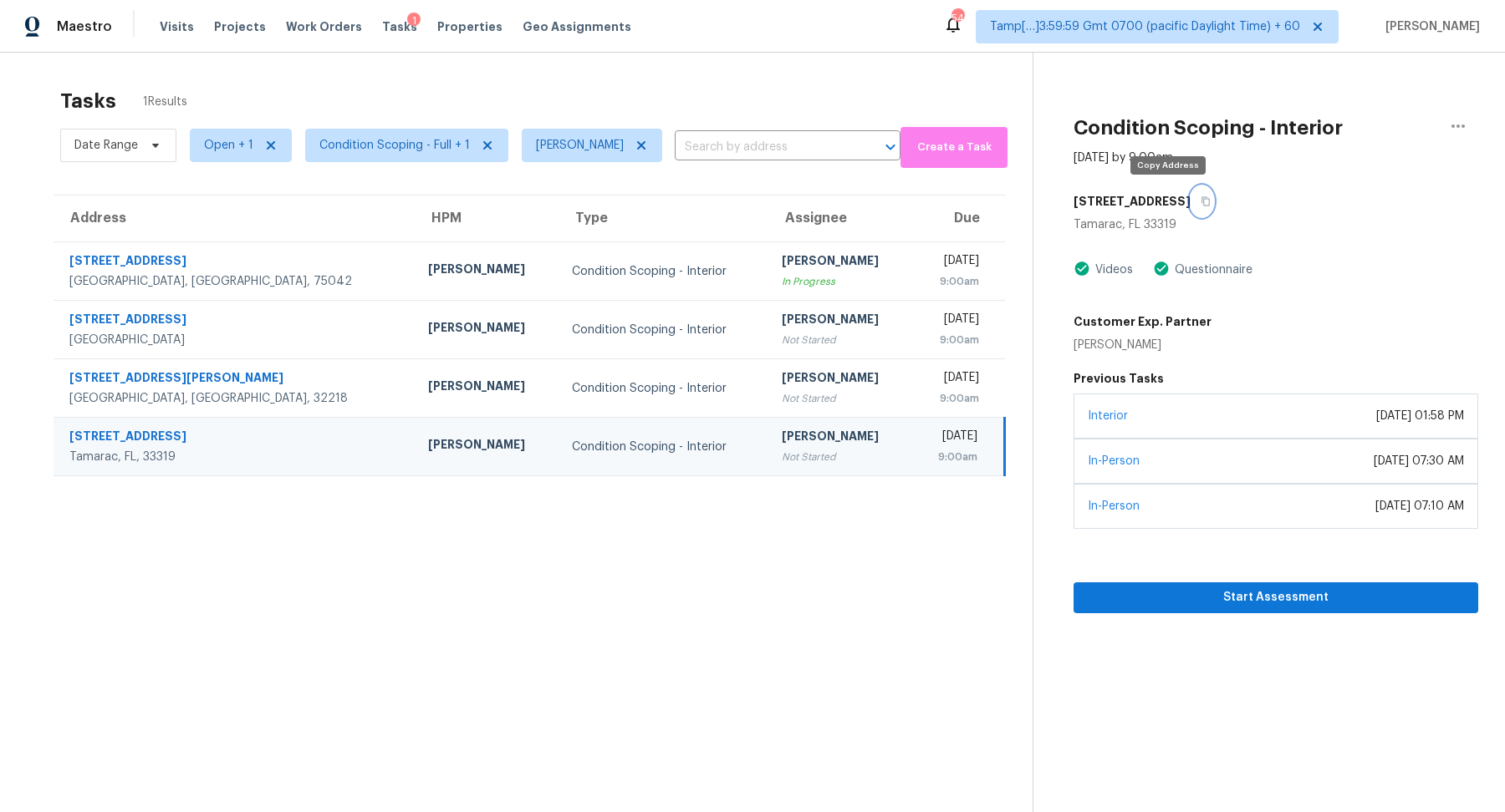
click at [1191, 203] on button "button" at bounding box center [1202, 201] width 23 height 30
click at [389, 153] on span "Condition Scoping - Full + 1" at bounding box center [394, 145] width 150 height 17
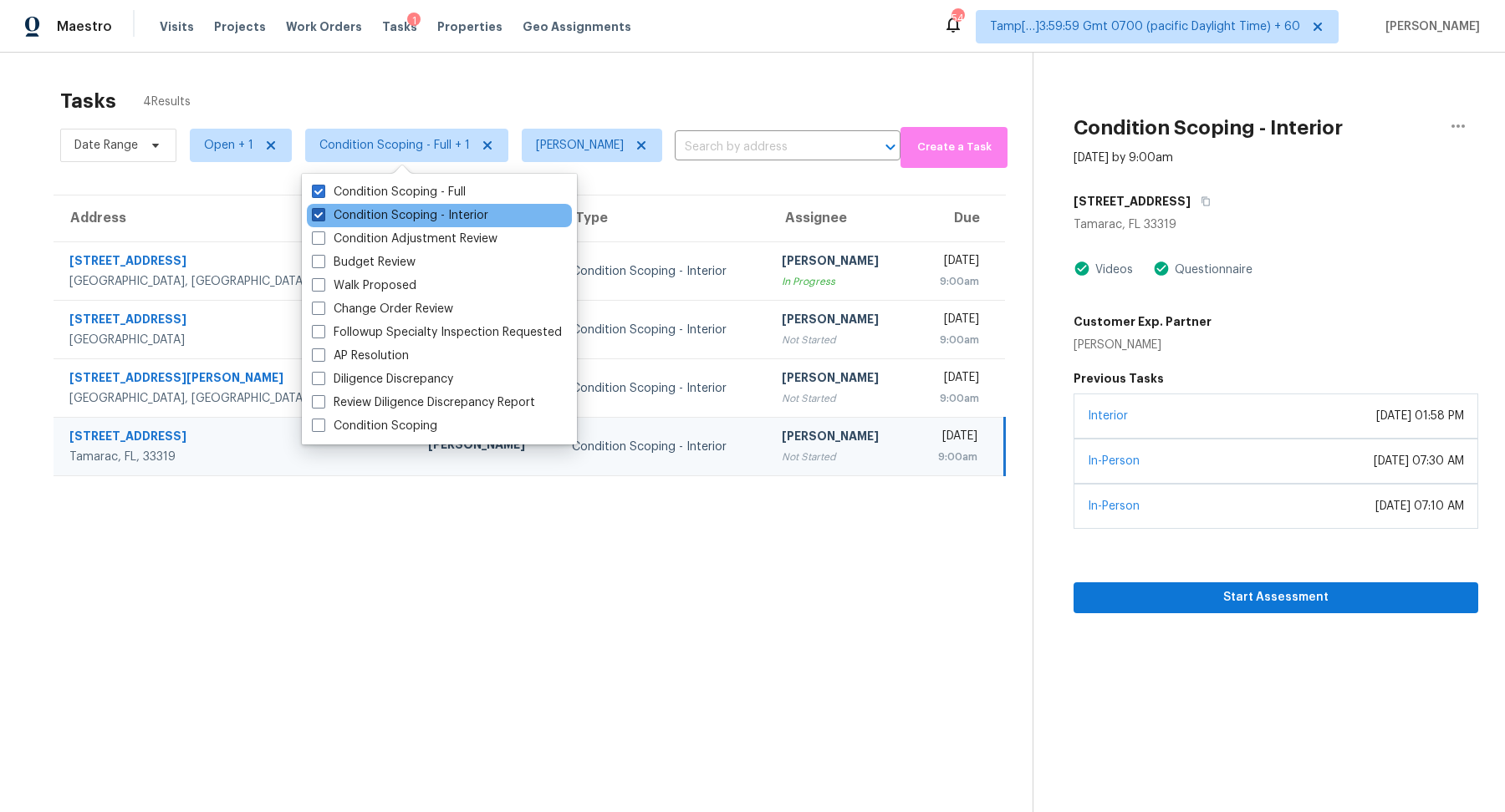
click at [413, 213] on label "Condition Scoping - Interior" at bounding box center [400, 216] width 176 height 17
click at [323, 213] on input "Condition Scoping - Interior" at bounding box center [317, 213] width 11 height 11
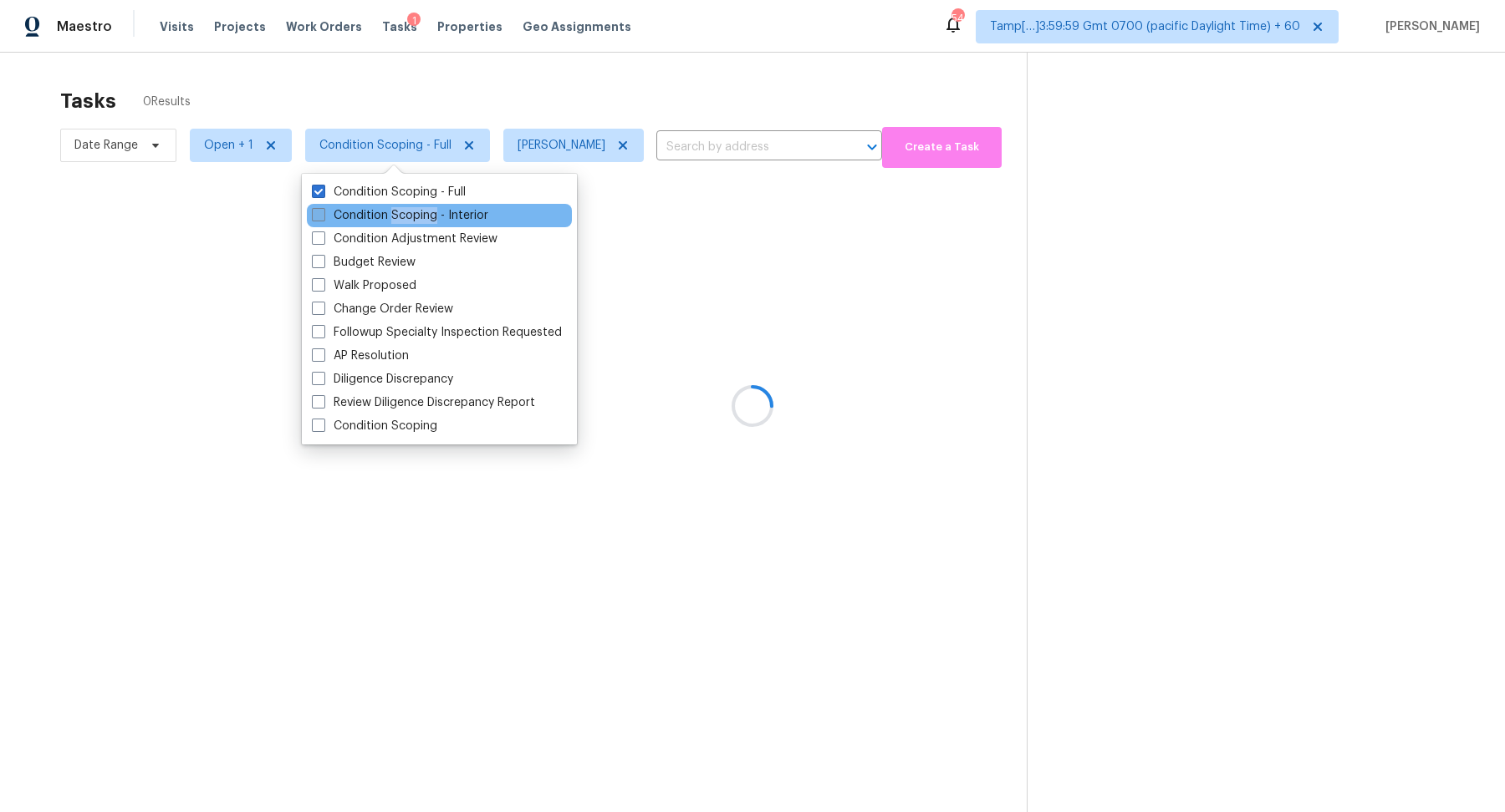
click at [413, 213] on label "Condition Scoping - Interior" at bounding box center [400, 216] width 176 height 17
click at [323, 213] on input "Condition Scoping - Interior" at bounding box center [317, 213] width 11 height 11
checkbox input "true"
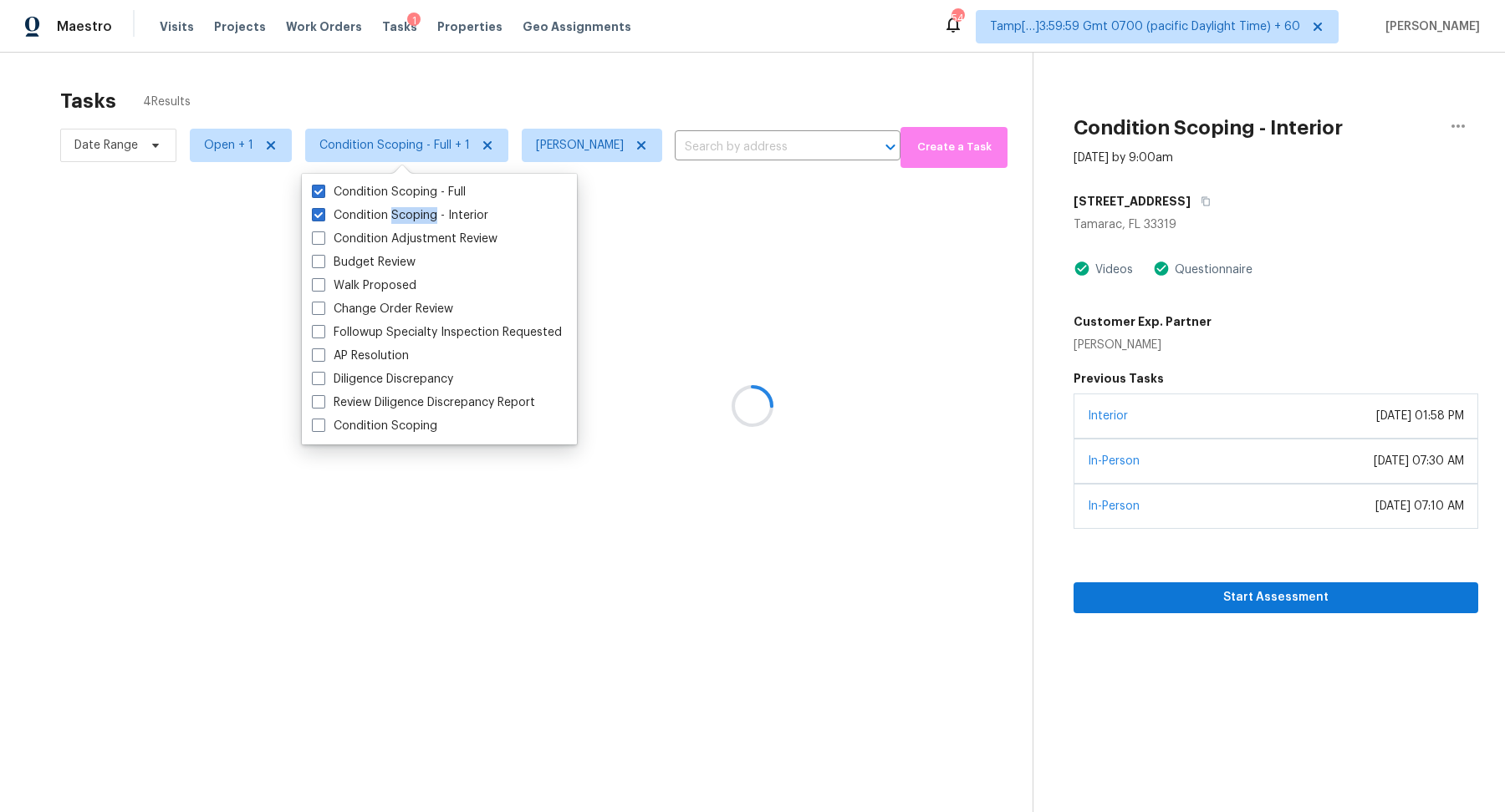
click at [605, 103] on div at bounding box center [752, 406] width 1505 height 812
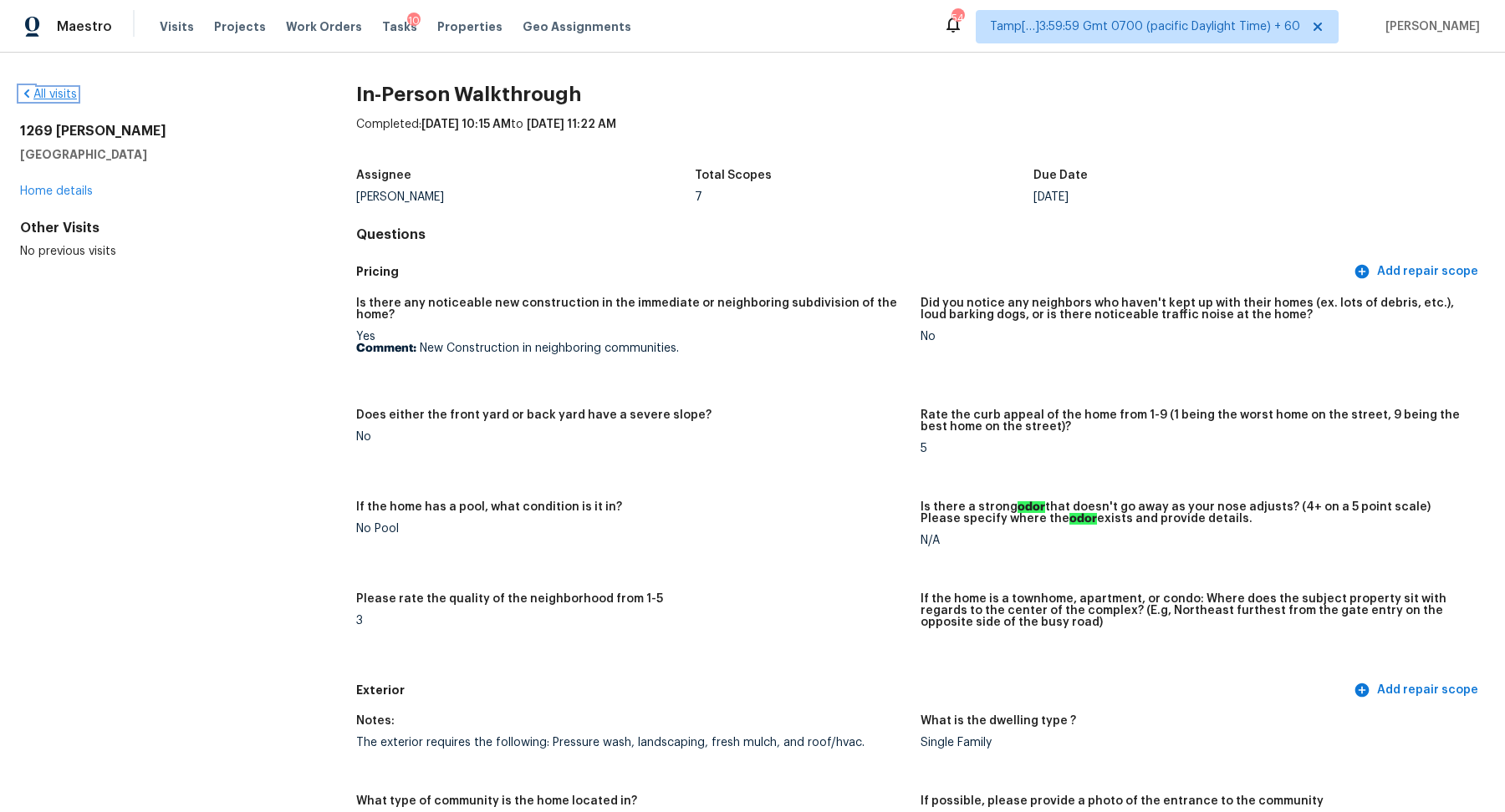
click at [40, 98] on link "All visits" at bounding box center [48, 94] width 57 height 11
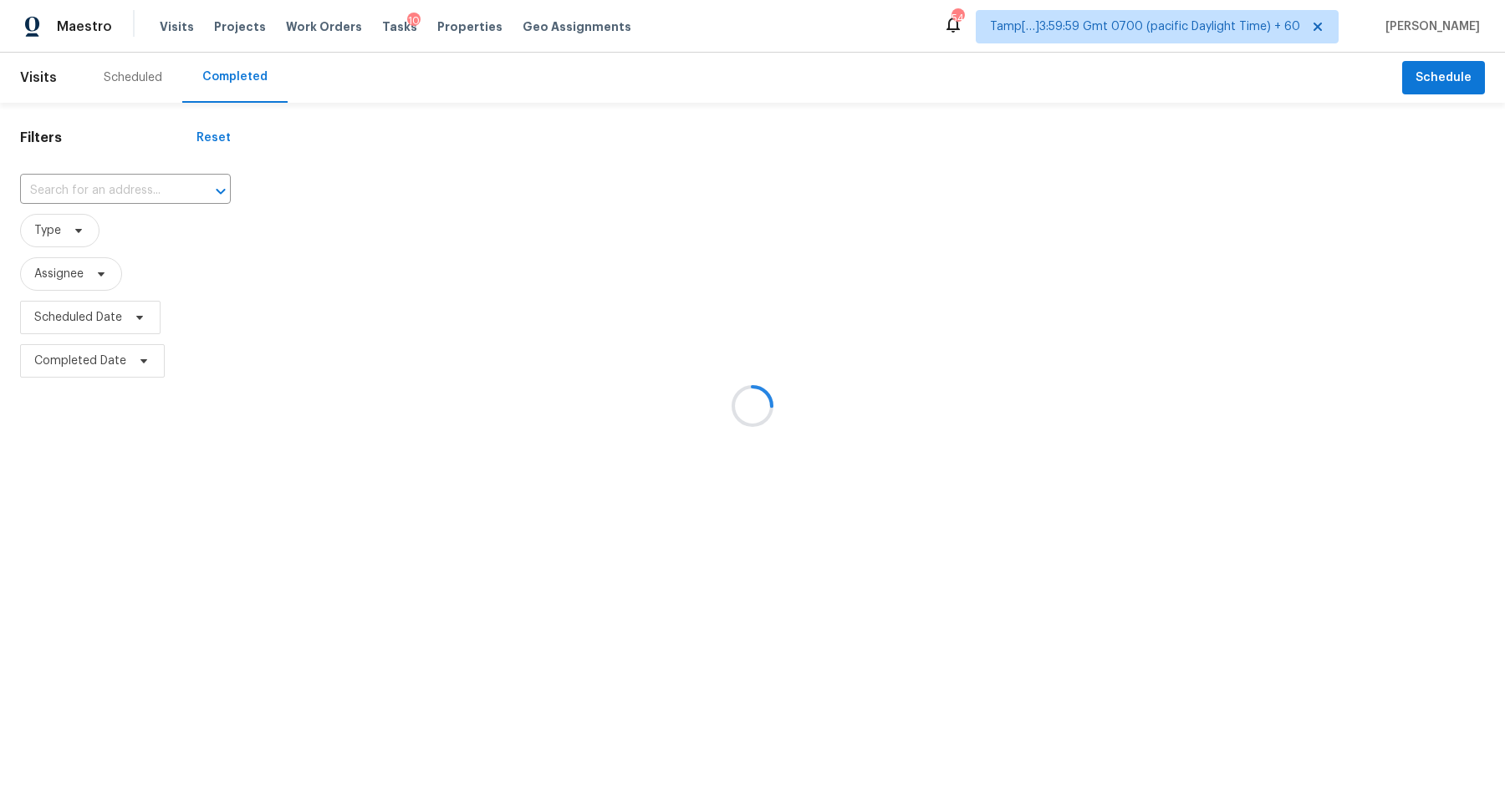
click at [45, 176] on div at bounding box center [752, 406] width 1505 height 812
click at [65, 176] on div at bounding box center [752, 406] width 1505 height 812
click at [70, 184] on div at bounding box center [752, 406] width 1505 height 812
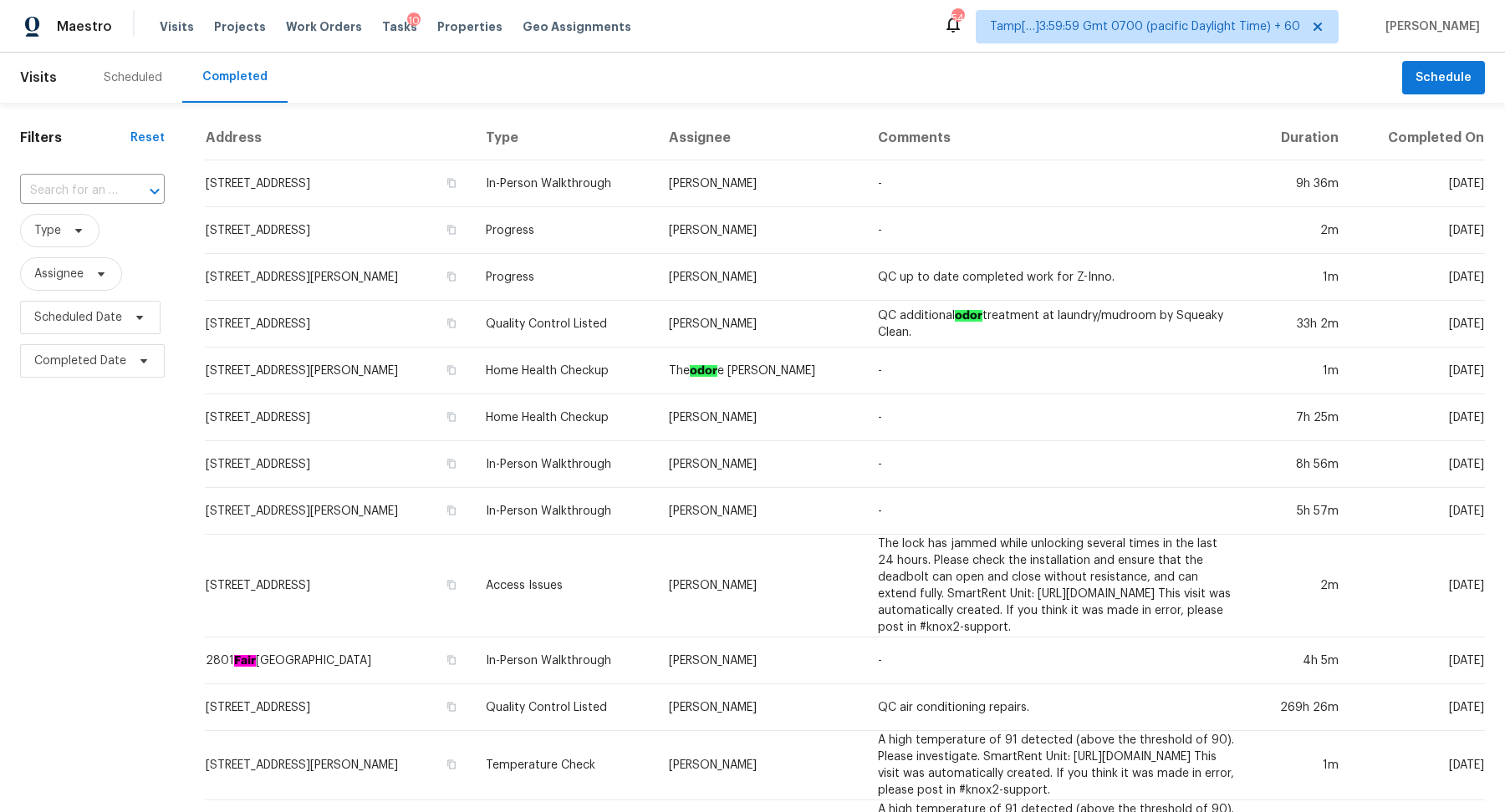
click at [70, 184] on input "text" at bounding box center [69, 190] width 98 height 26
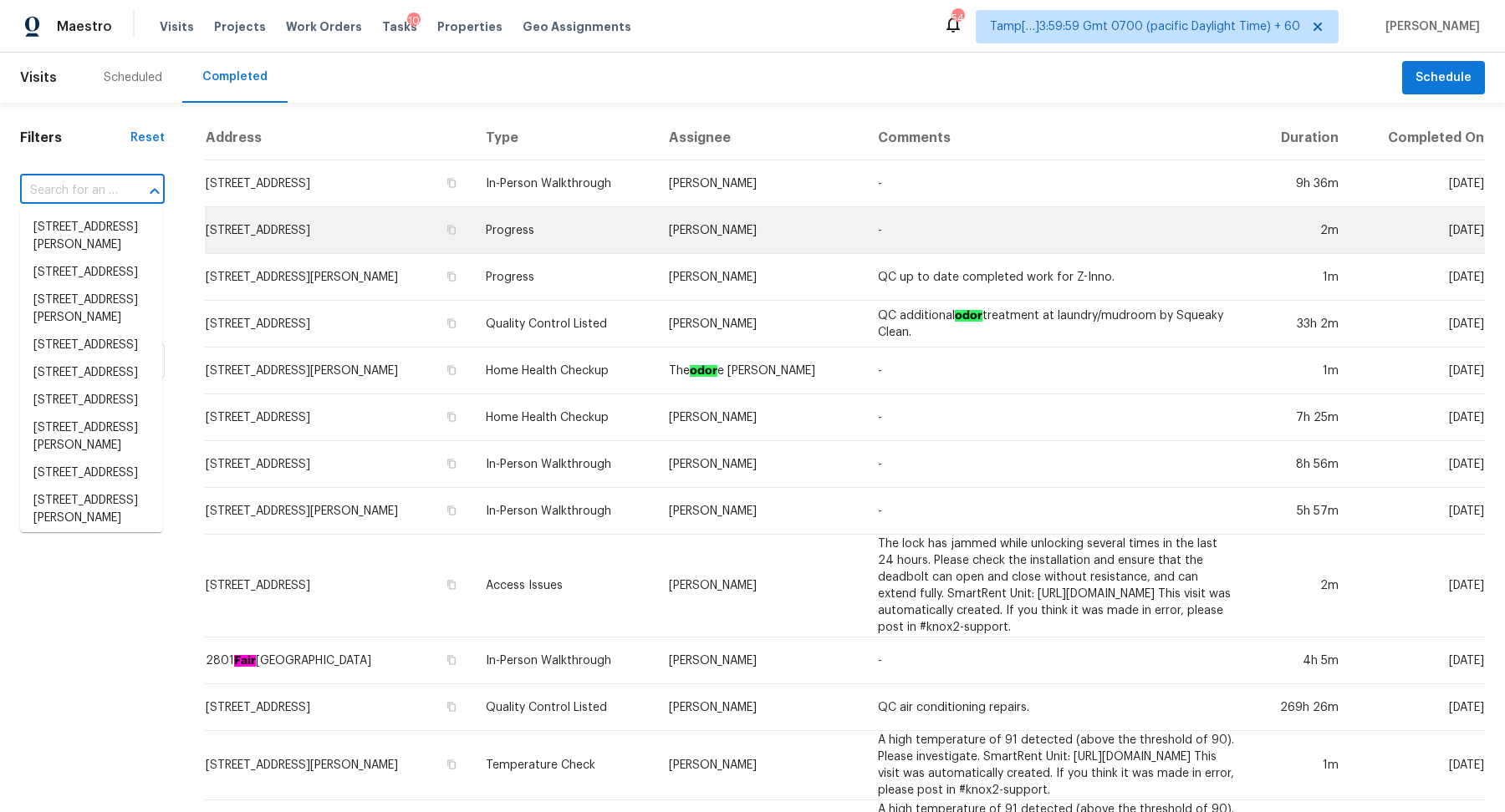
paste input "[STREET_ADDRESS][PERSON_NAME]"
type input "[STREET_ADDRESS][PERSON_NAME]"
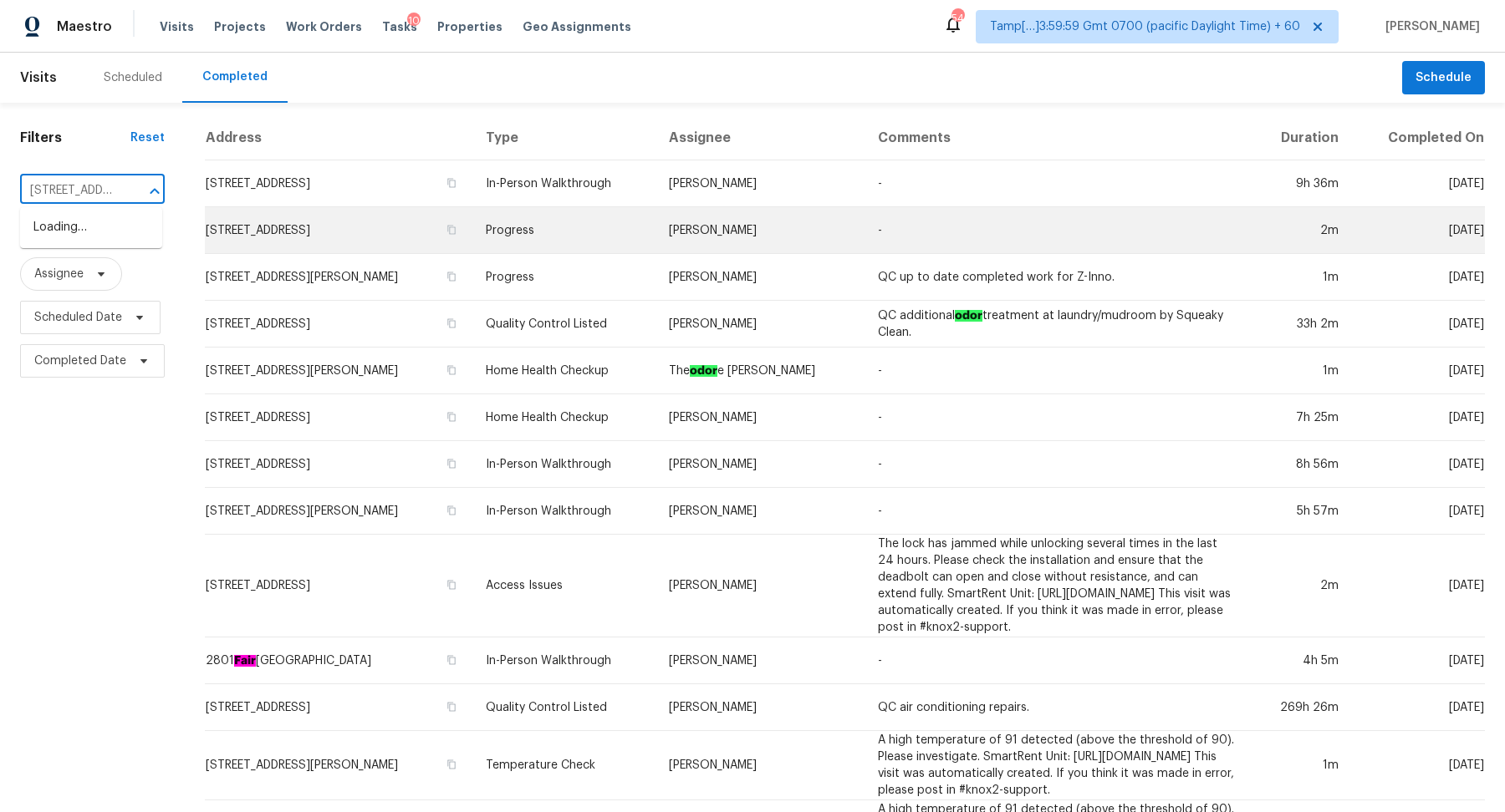
scroll to position [0, 144]
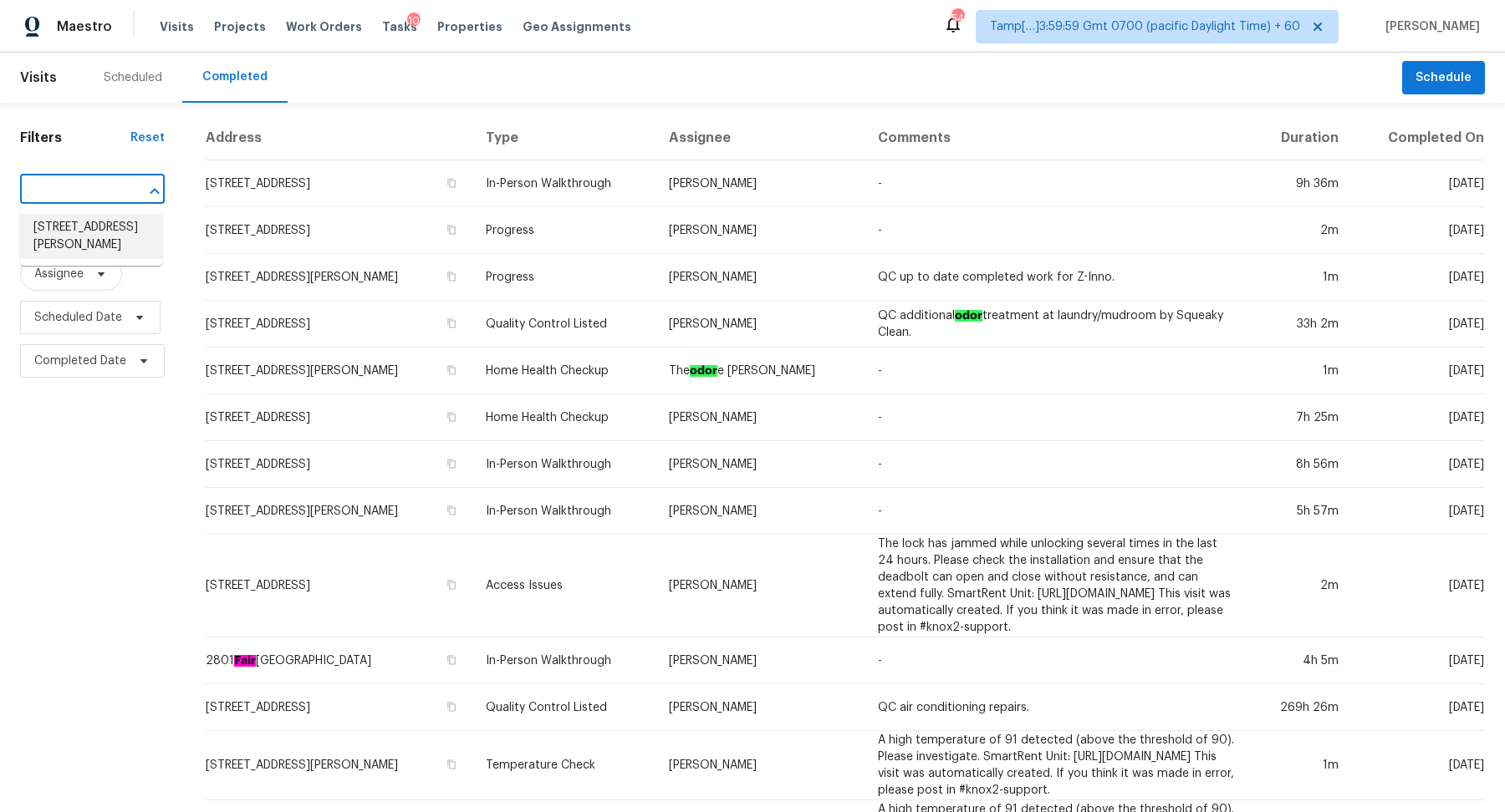
click at [88, 238] on li "[STREET_ADDRESS][PERSON_NAME]" at bounding box center [92, 236] width 143 height 45
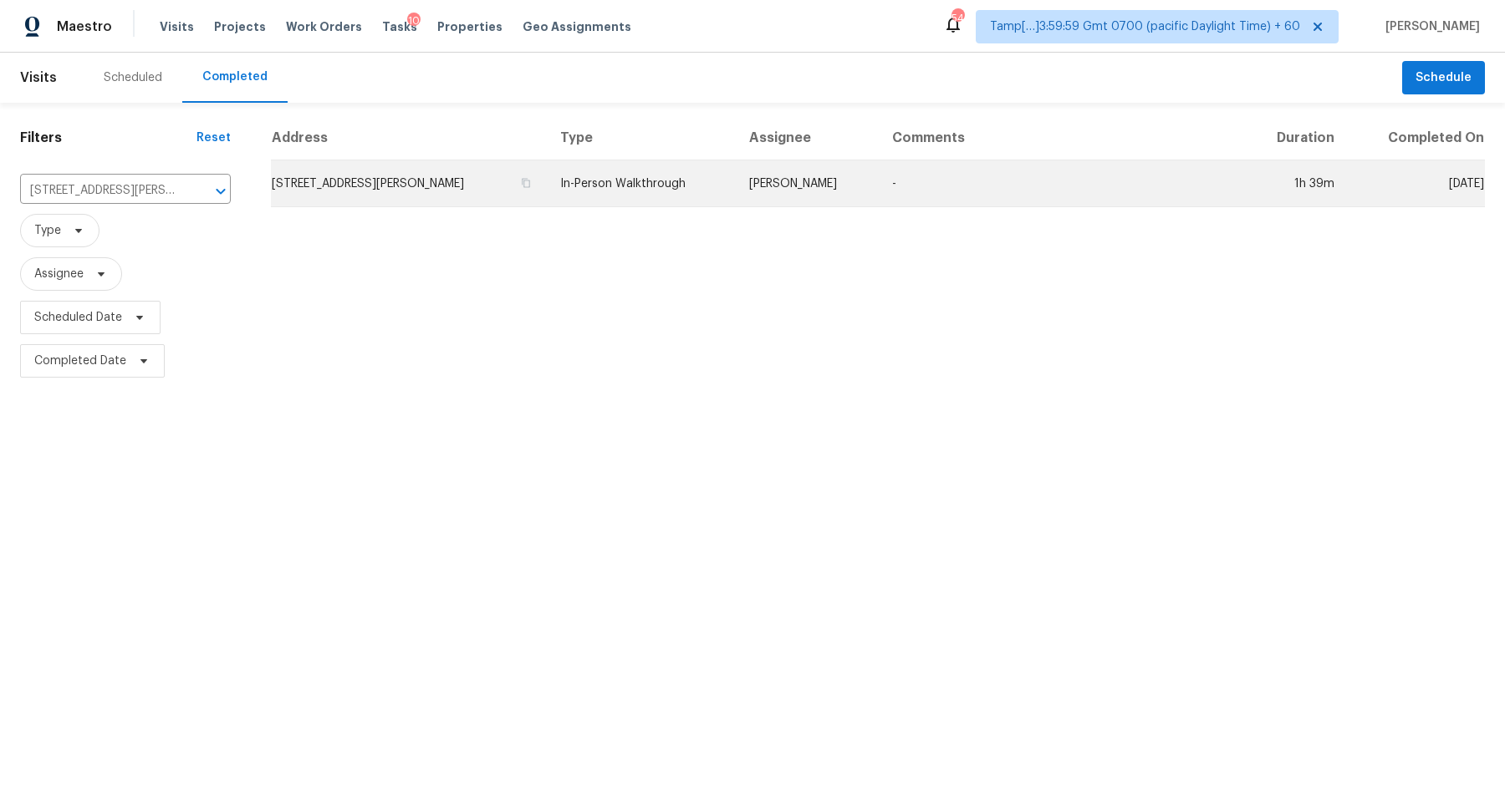
click at [340, 192] on td "[STREET_ADDRESS][PERSON_NAME]" at bounding box center [409, 183] width 276 height 47
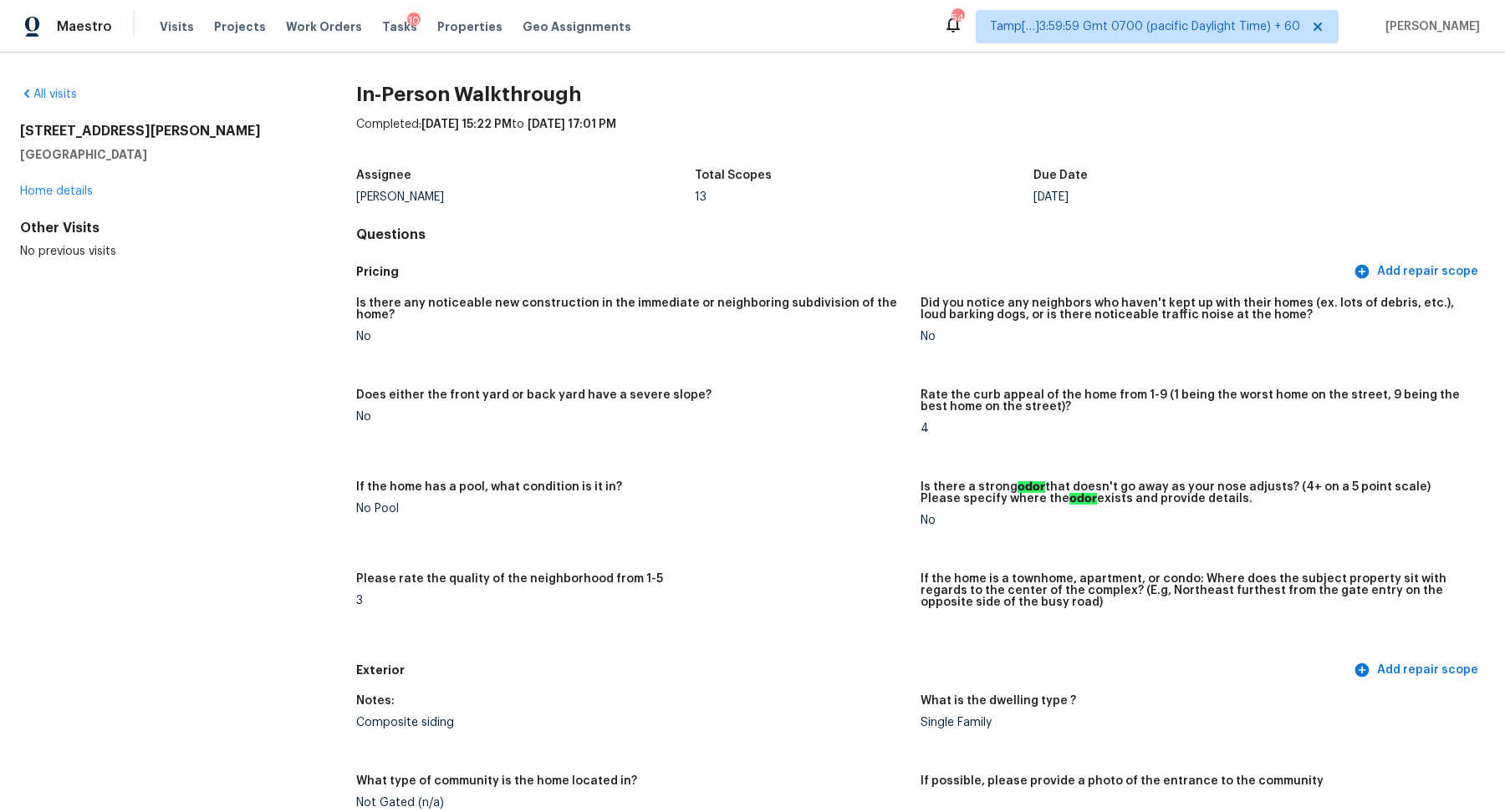
click at [78, 90] on div "All visits" at bounding box center [161, 94] width 283 height 17
click at [65, 92] on link "All visits" at bounding box center [48, 94] width 57 height 11
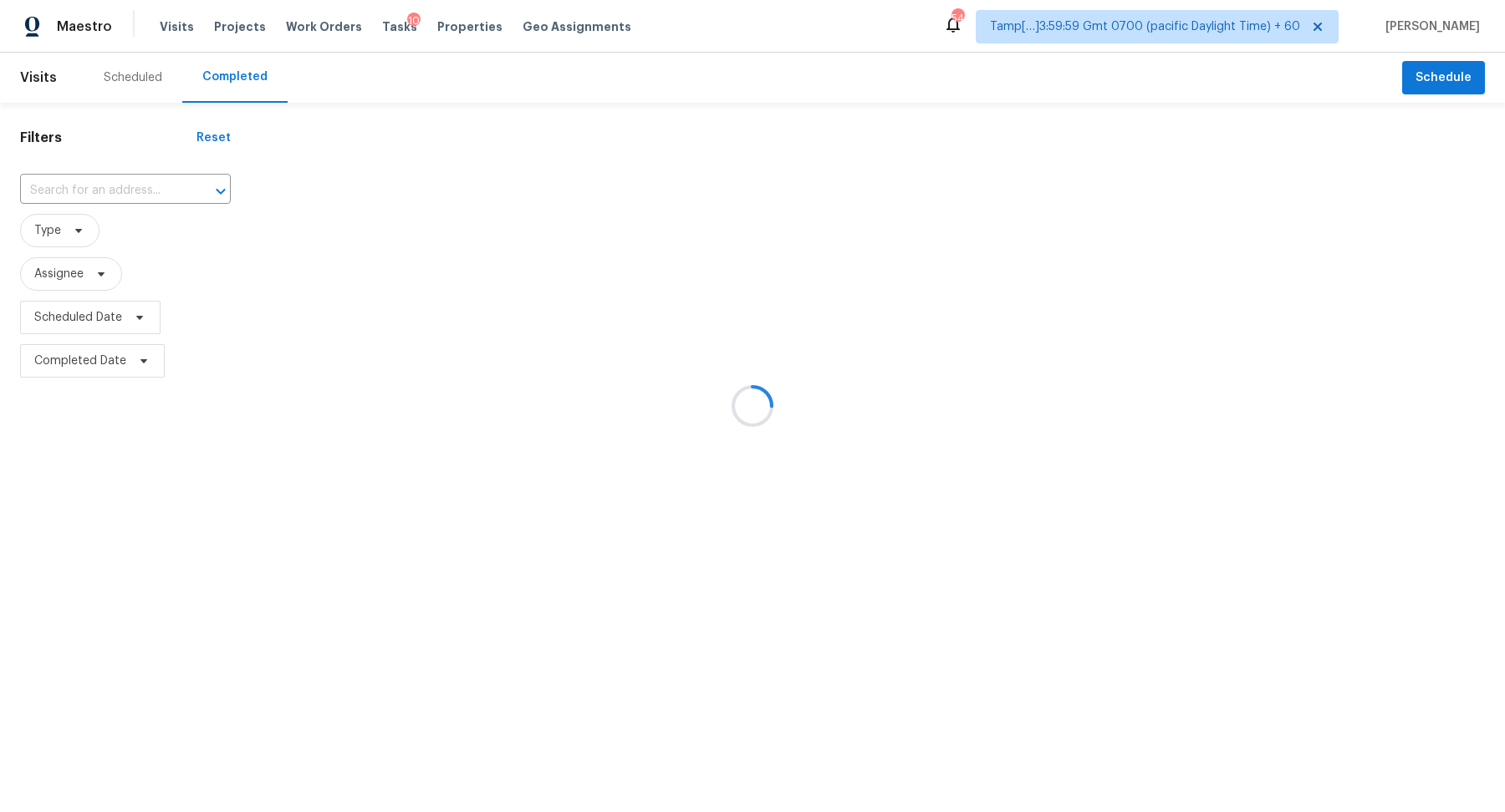
click at [148, 187] on div at bounding box center [752, 406] width 1505 height 812
click at [137, 187] on div at bounding box center [752, 406] width 1505 height 812
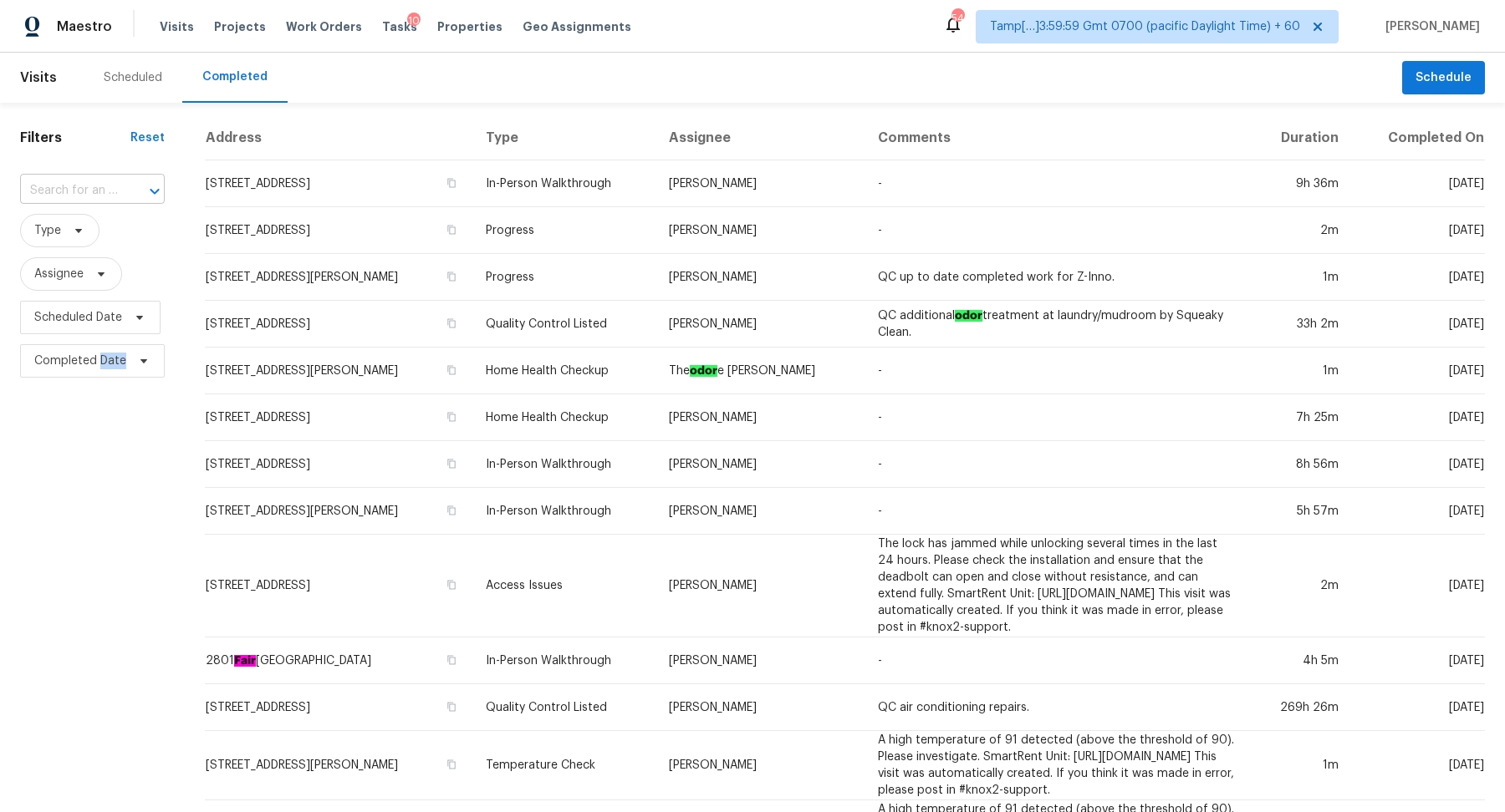
click at [123, 192] on div at bounding box center [143, 191] width 43 height 24
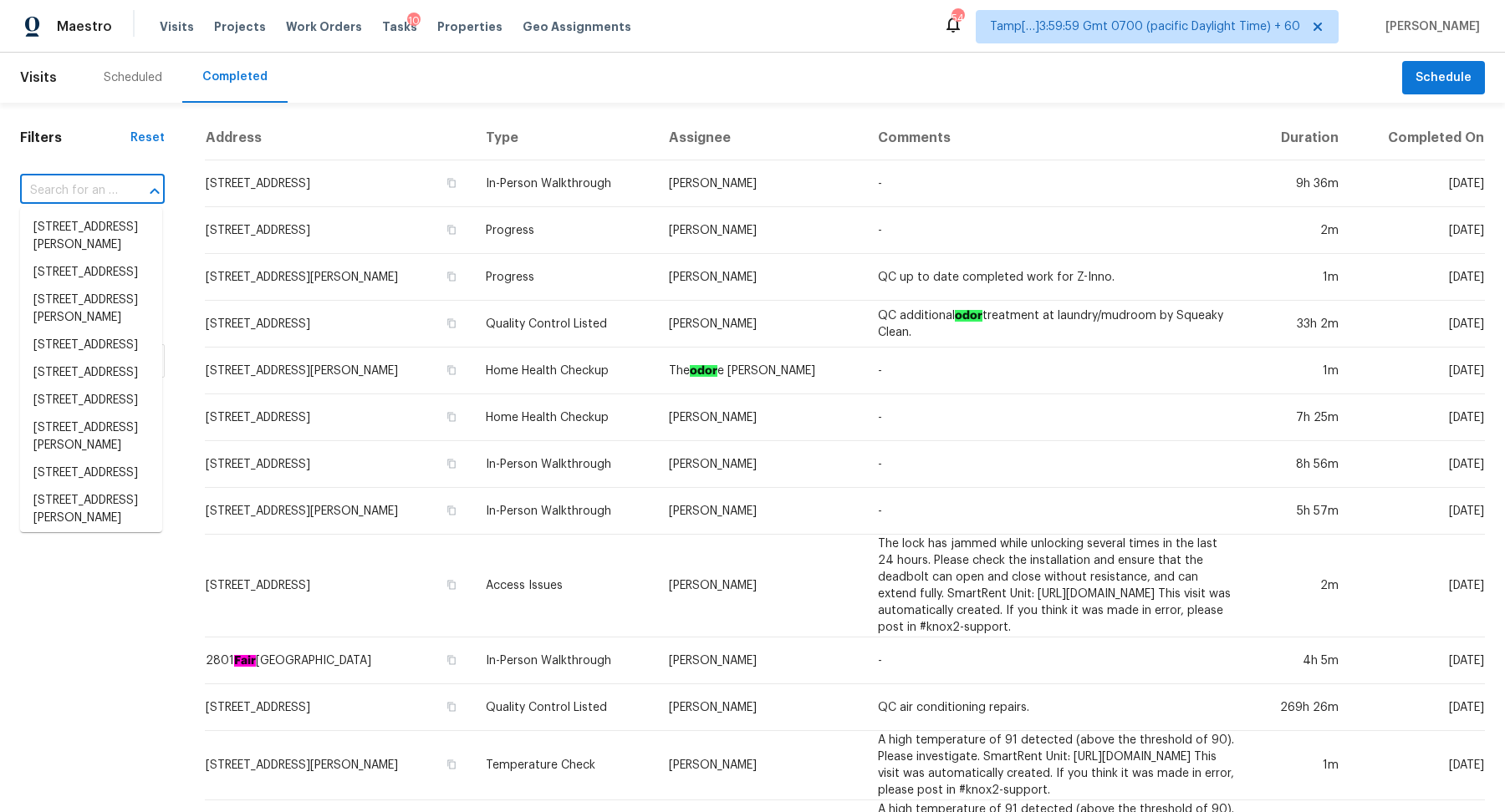
paste input "[STREET_ADDRESS]"
type input "[STREET_ADDRESS]"
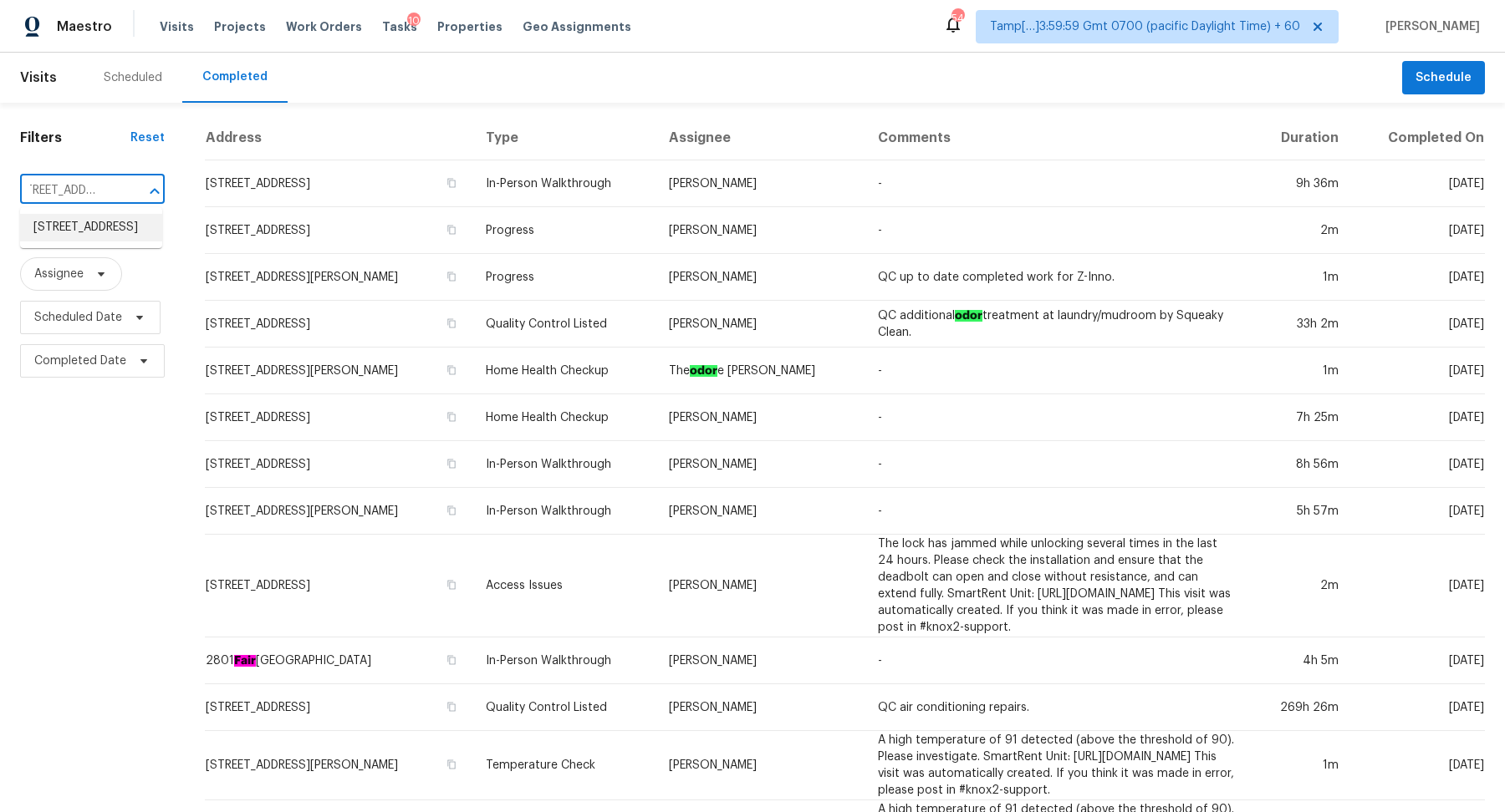
click at [56, 236] on li "[STREET_ADDRESS]" at bounding box center [92, 227] width 143 height 27
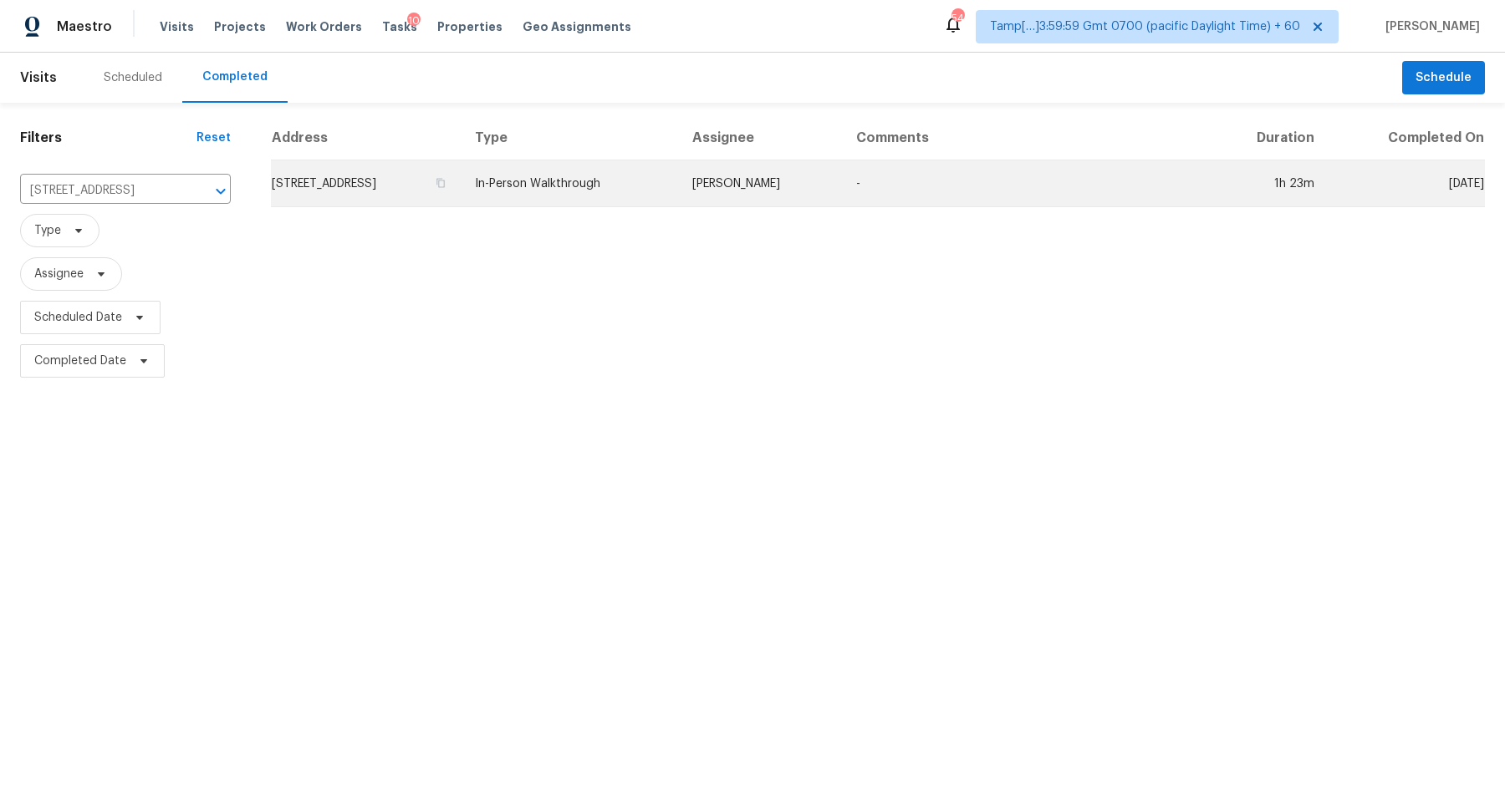
click at [394, 194] on td "[STREET_ADDRESS]" at bounding box center [366, 183] width 191 height 47
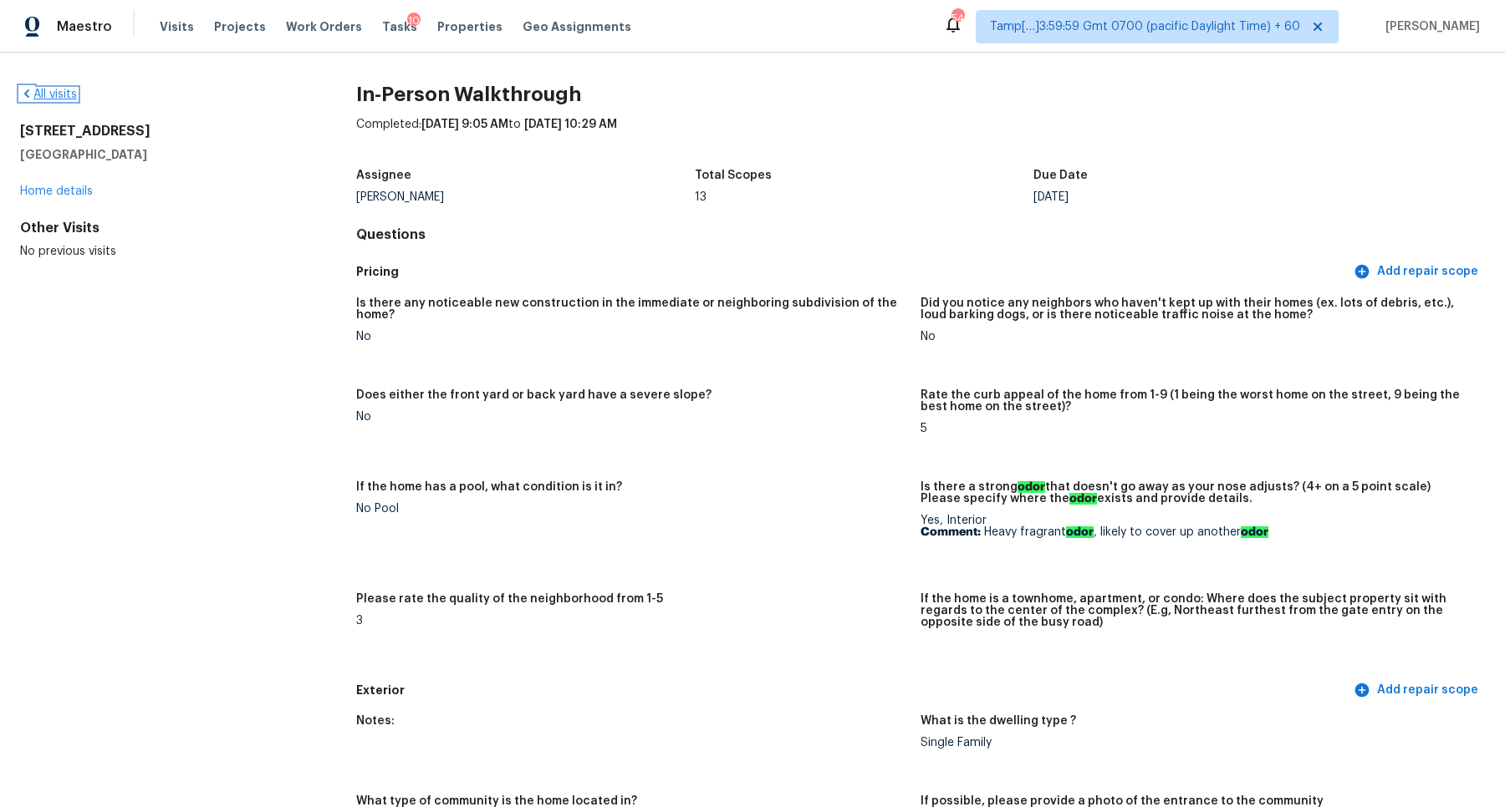
click at [42, 93] on link "All visits" at bounding box center [48, 94] width 57 height 11
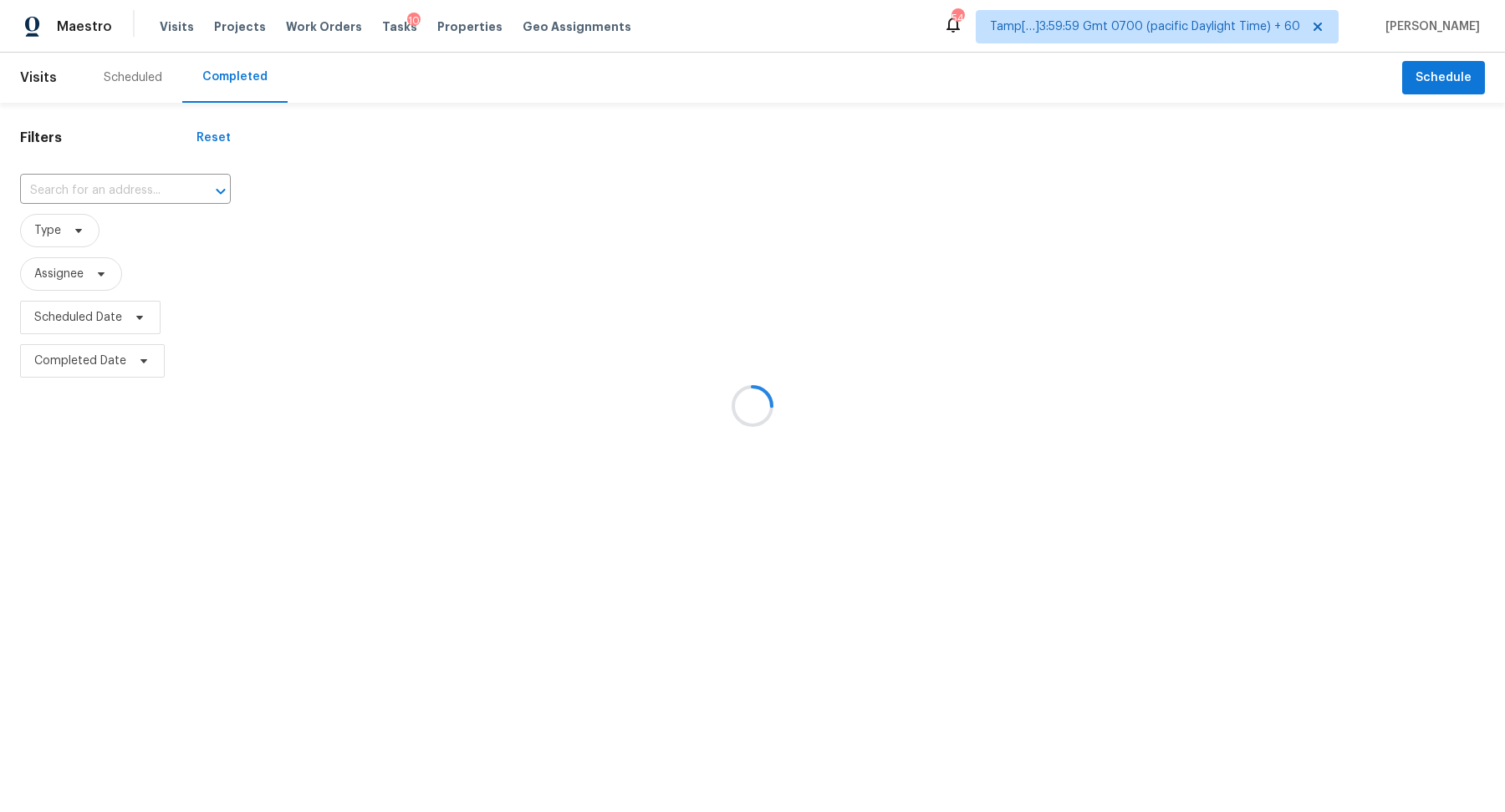
click at [104, 204] on div at bounding box center [752, 406] width 1505 height 812
click at [109, 196] on div at bounding box center [752, 406] width 1505 height 812
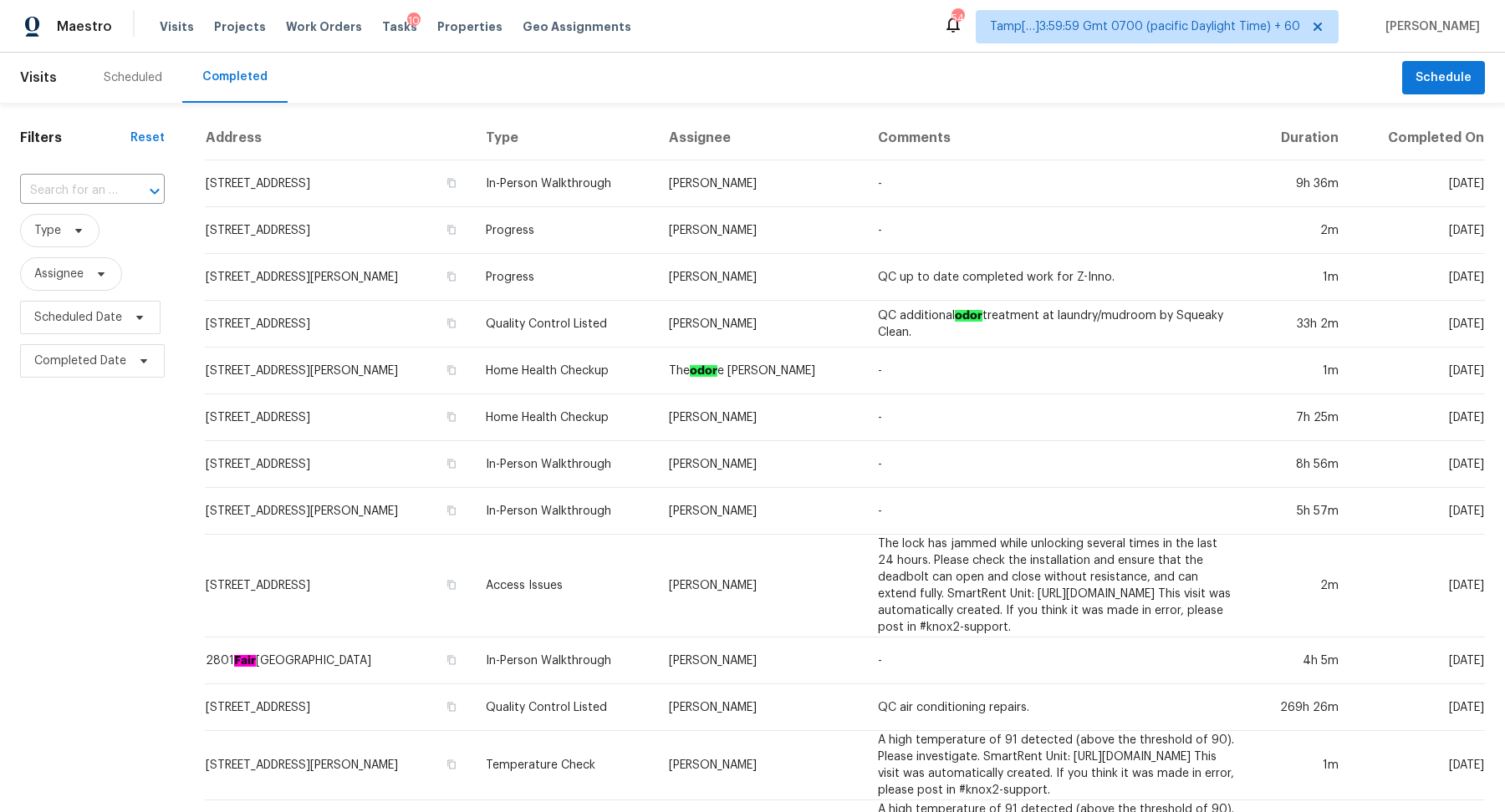
click at [109, 196] on input "text" at bounding box center [69, 190] width 98 height 26
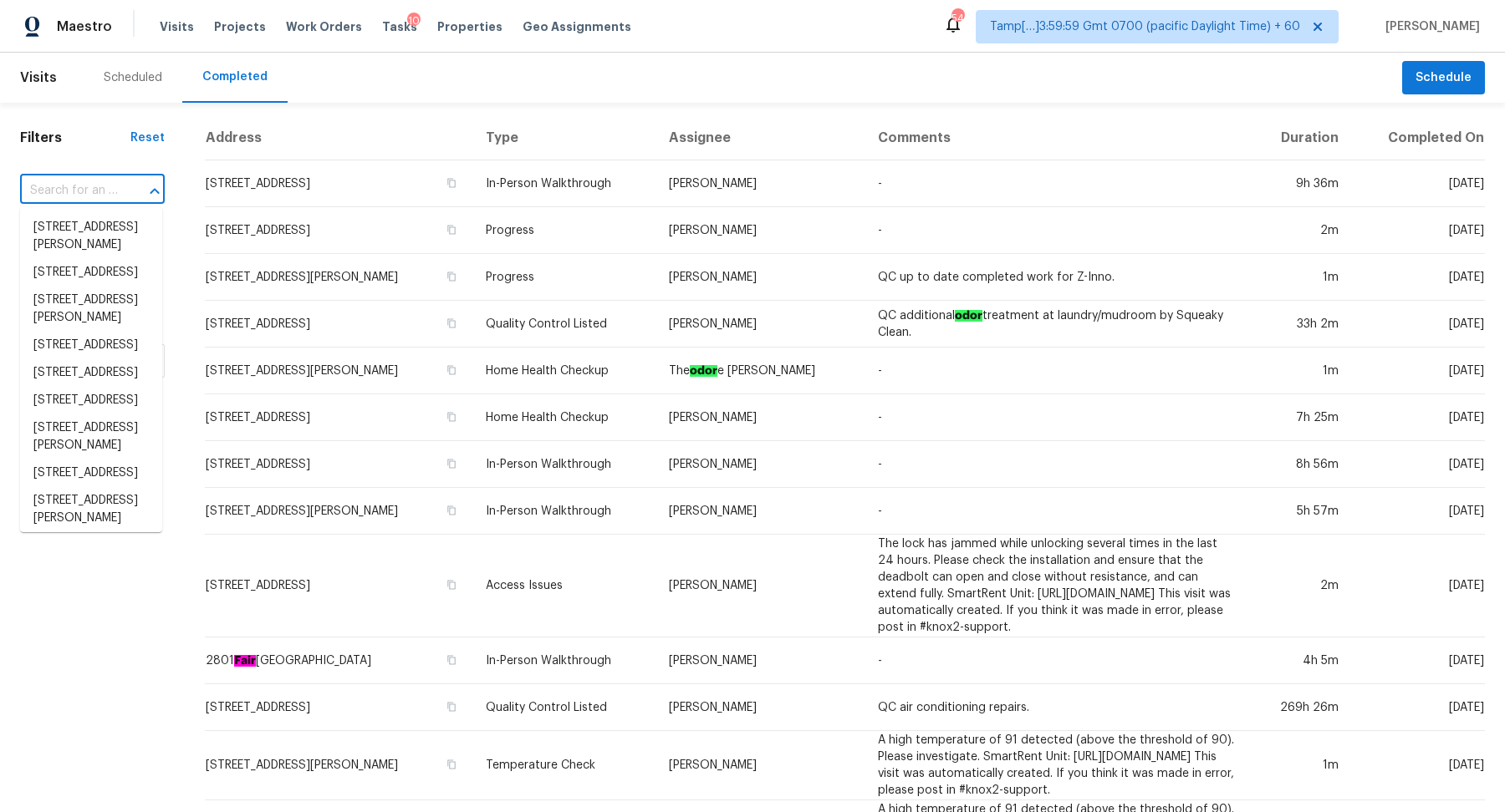
paste input "[STREET_ADDRESS][PERSON_NAME]"
type input "[STREET_ADDRESS][PERSON_NAME]"
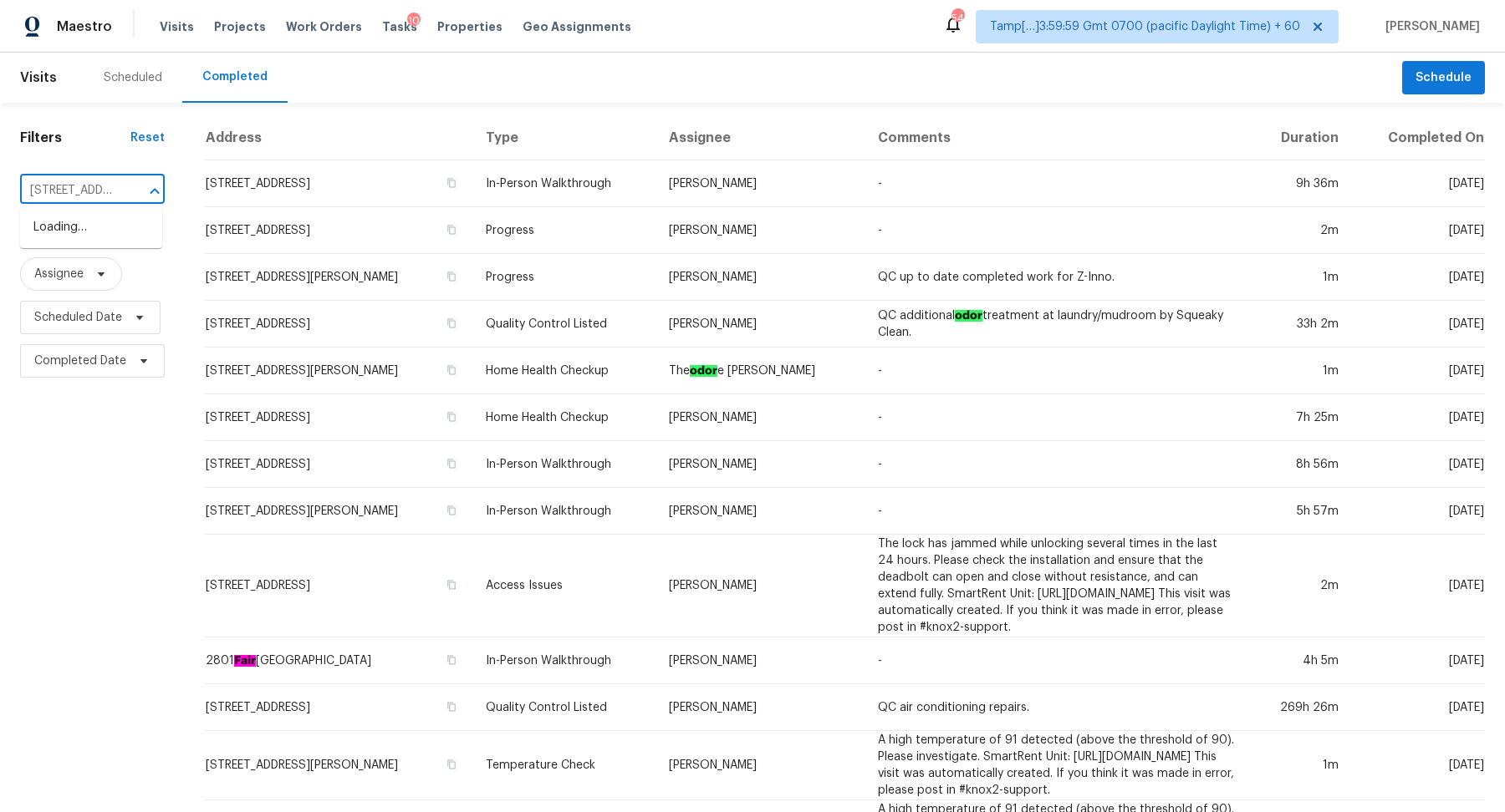
scroll to position [0, 168]
click at [67, 238] on li "[STREET_ADDRESS][PERSON_NAME]" at bounding box center [92, 236] width 143 height 45
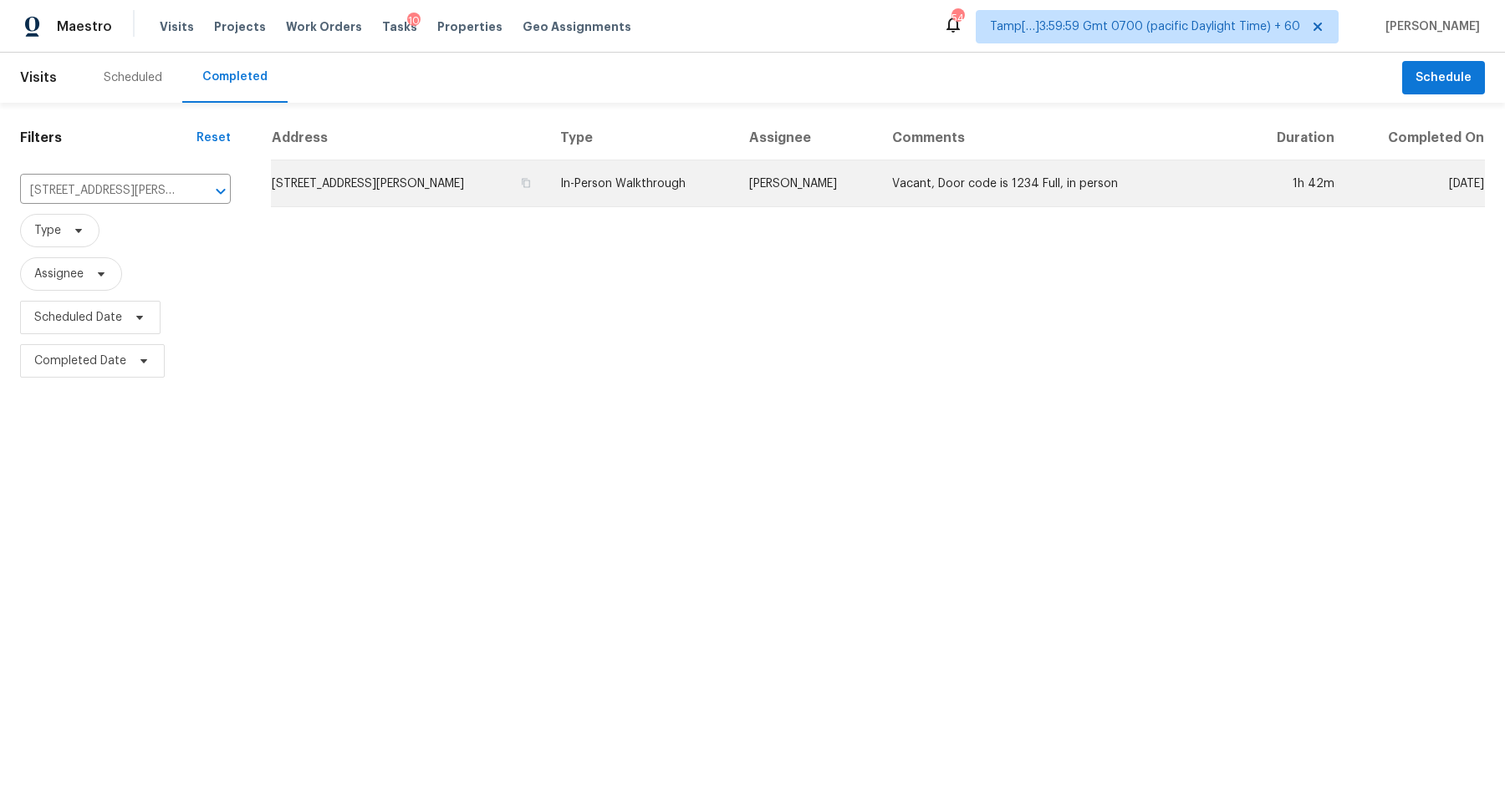
click at [355, 197] on td "[STREET_ADDRESS][PERSON_NAME]" at bounding box center [409, 183] width 276 height 47
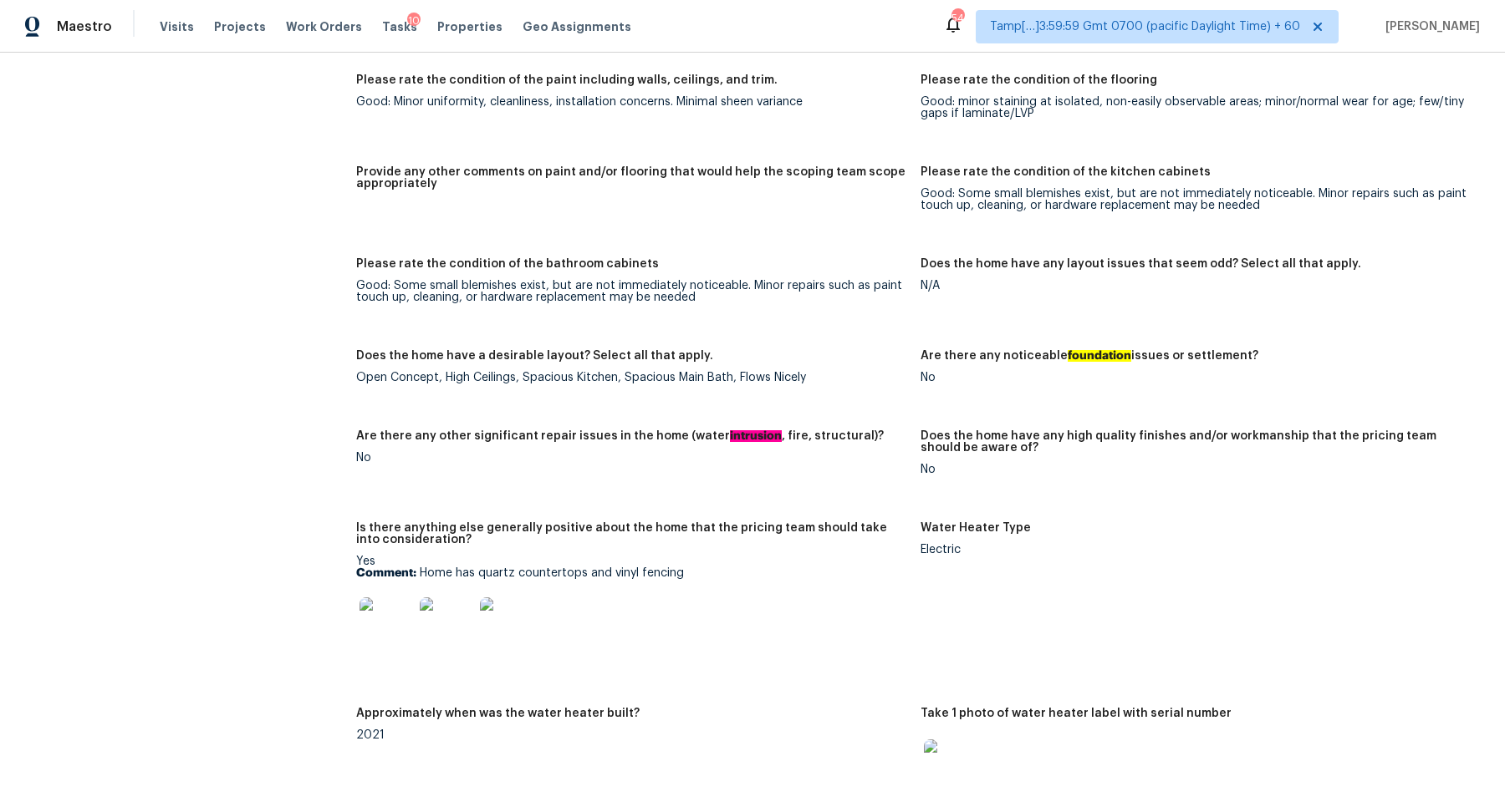
scroll to position [2377, 0]
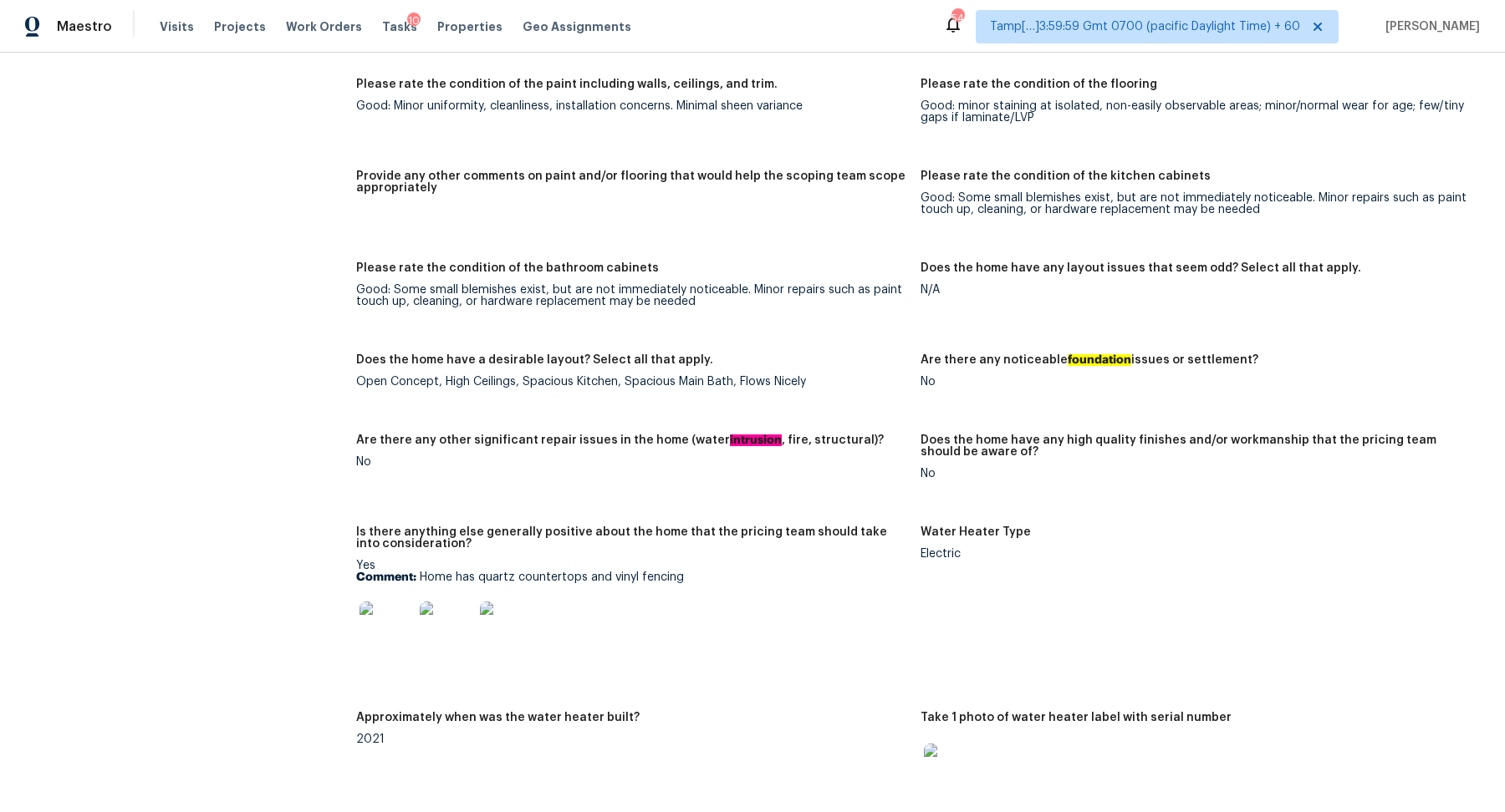
click at [409, 633] on img at bounding box center [386, 628] width 54 height 54
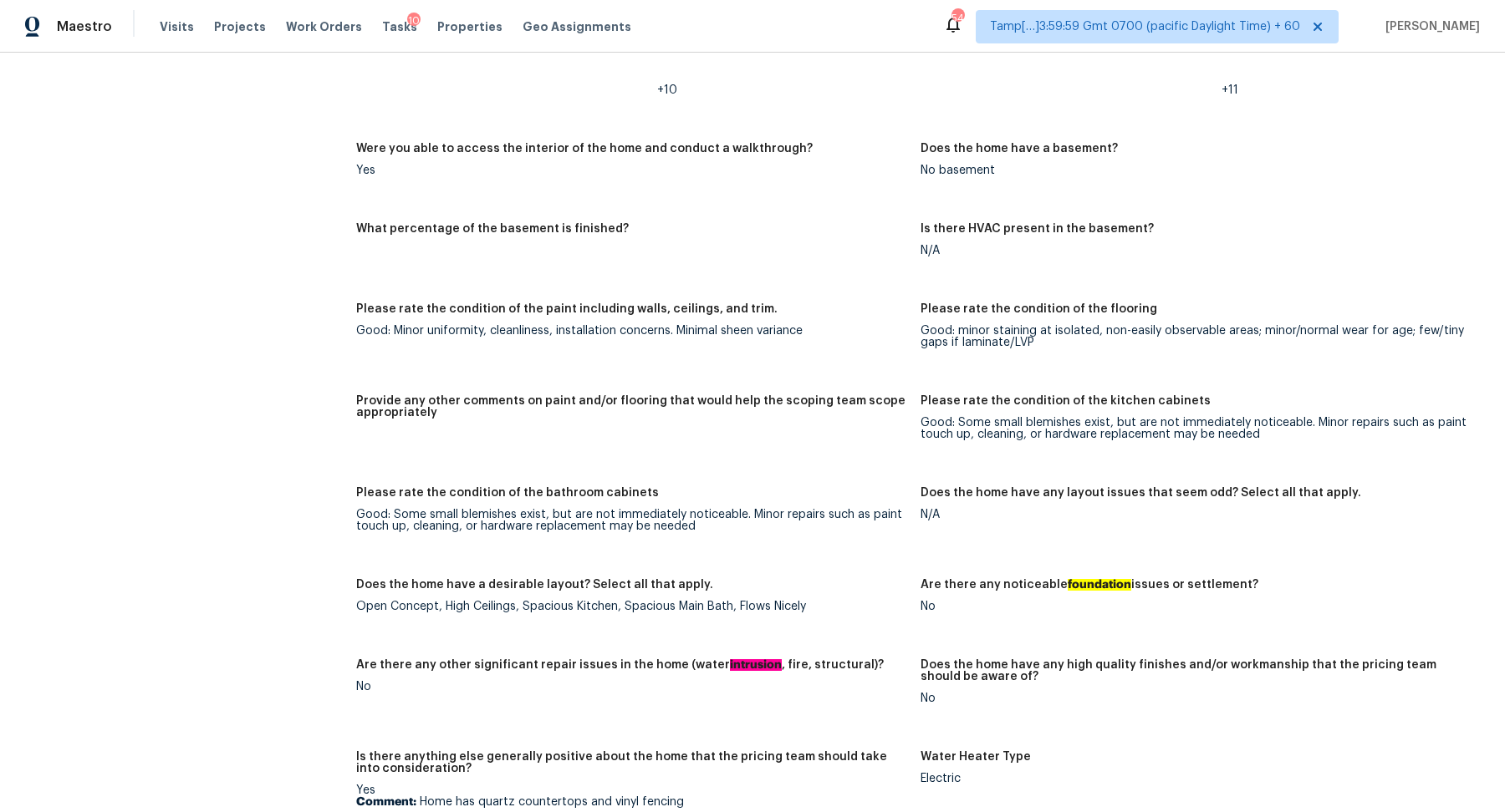
scroll to position [2052, 0]
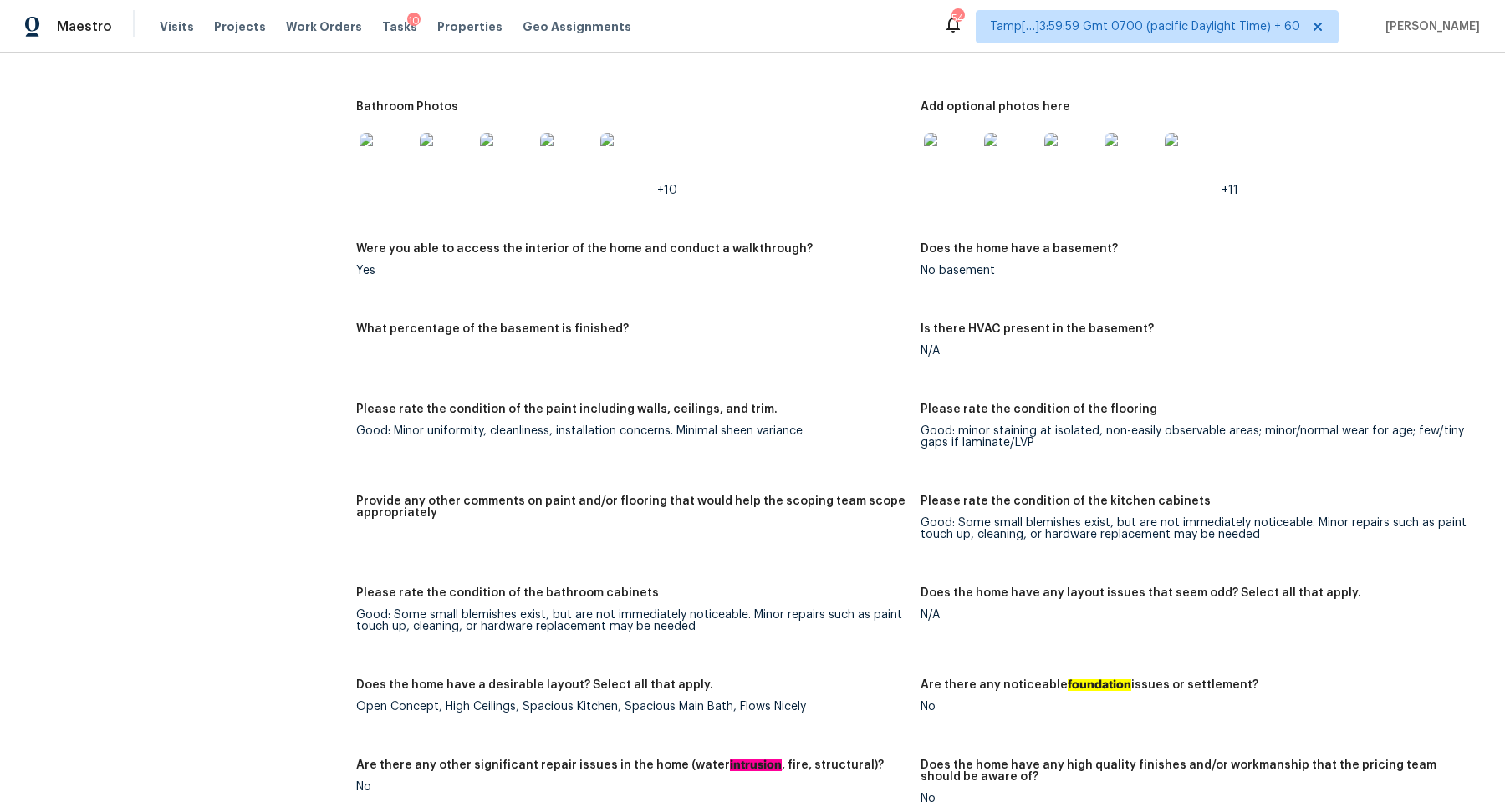
click at [388, 162] on img at bounding box center [386, 159] width 54 height 54
click at [946, 145] on img at bounding box center [951, 159] width 54 height 54
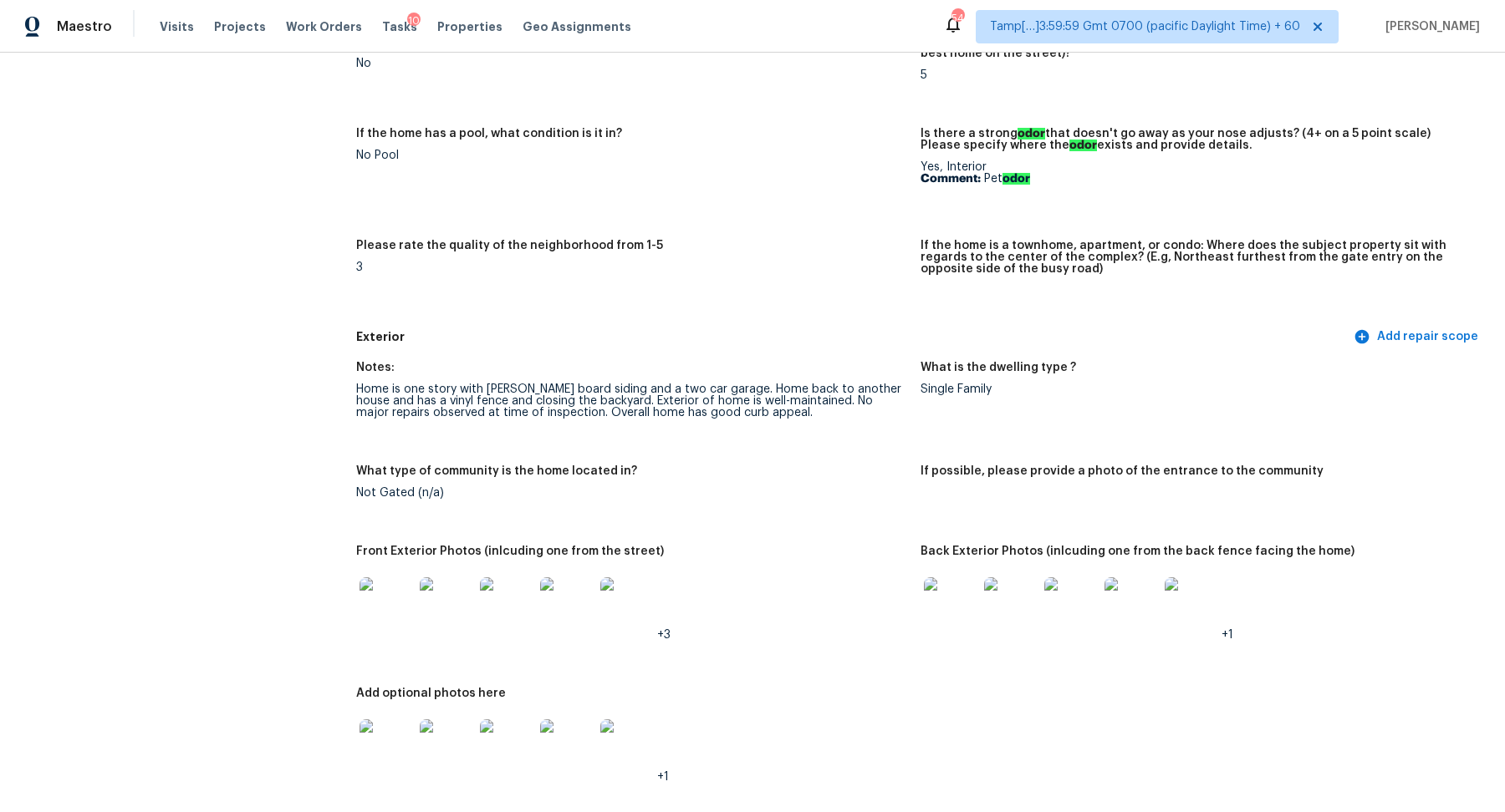
scroll to position [0, 0]
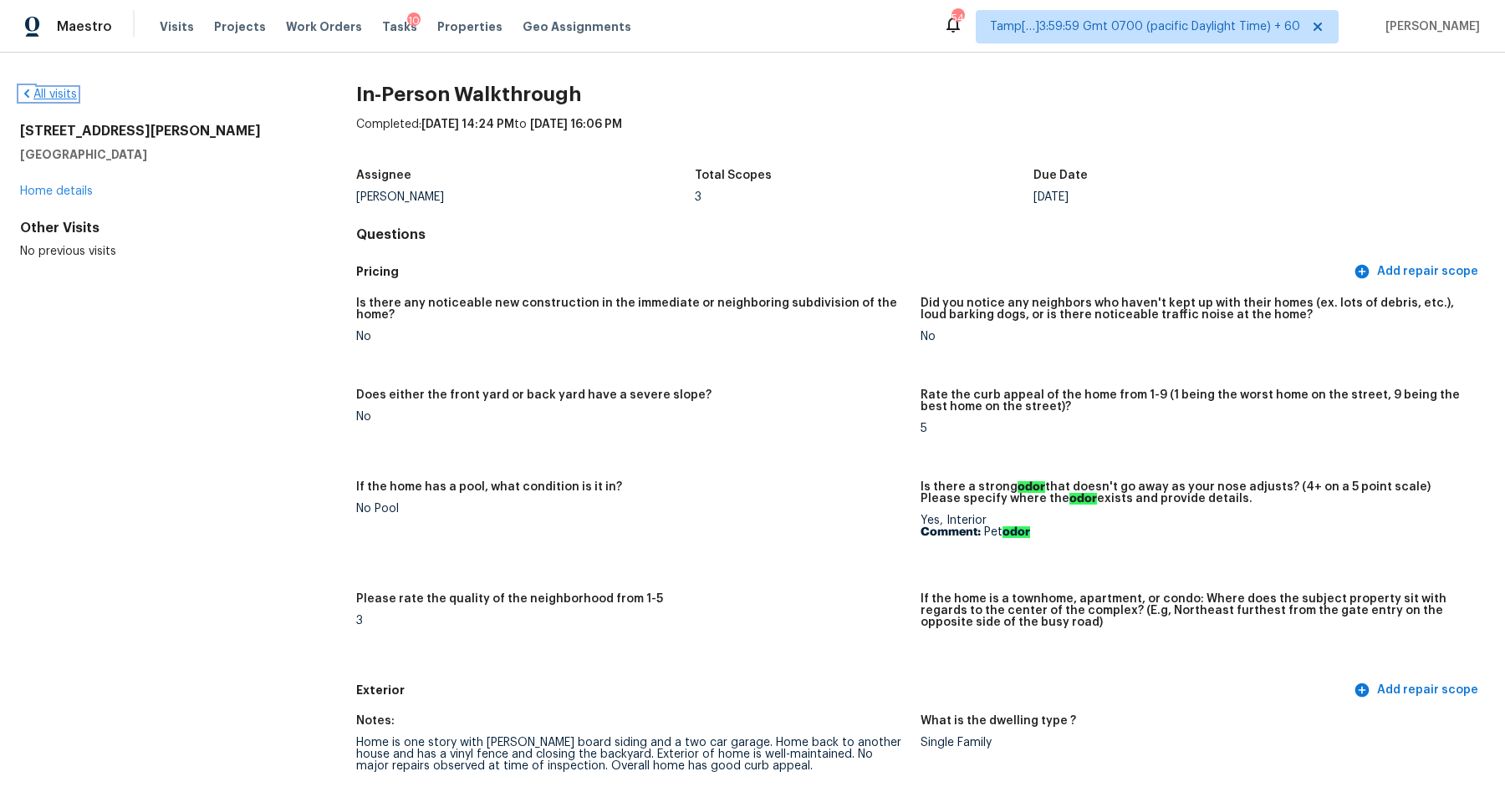
click at [35, 94] on link "All visits" at bounding box center [48, 94] width 57 height 11
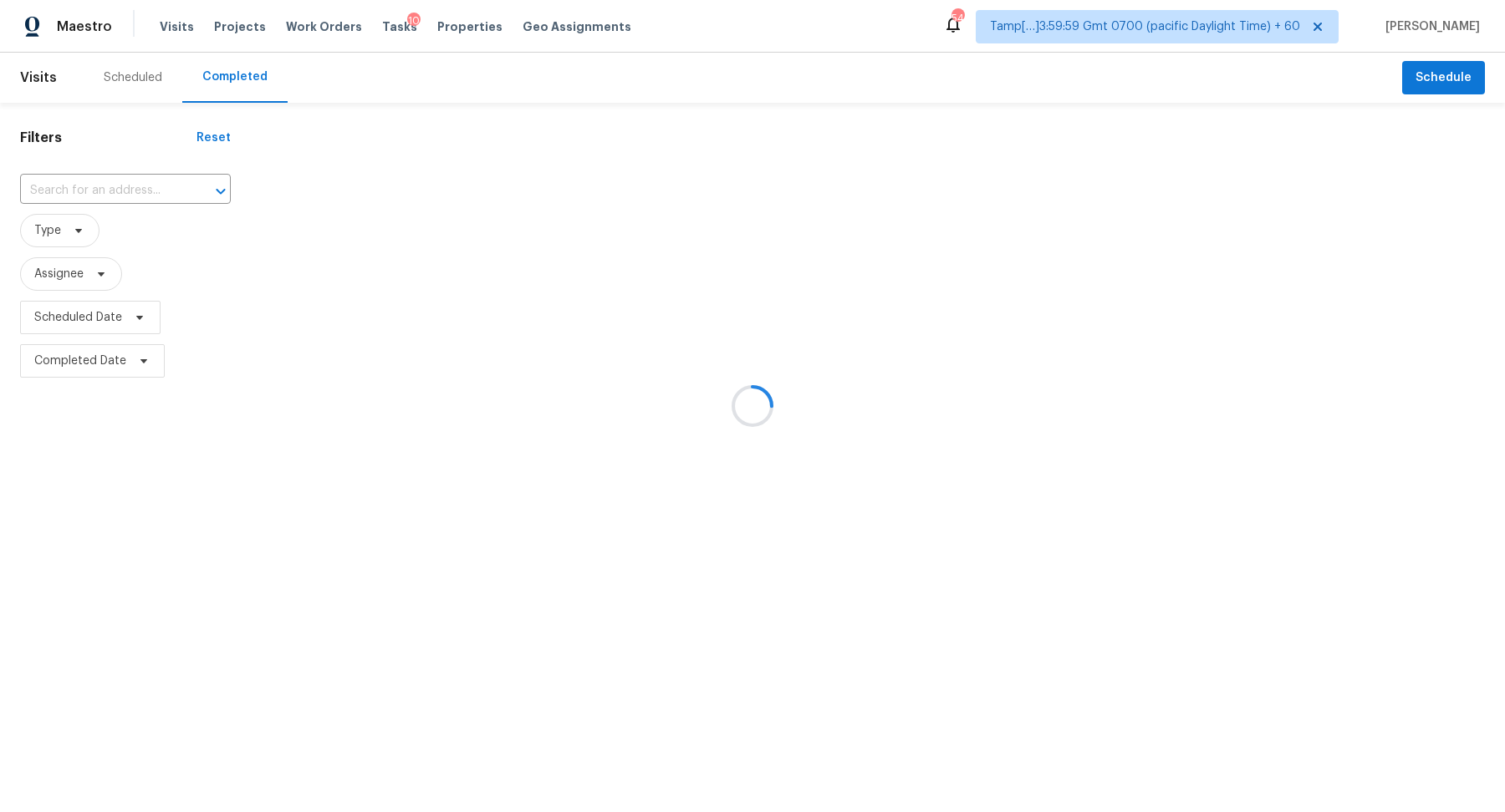
click at [97, 187] on div at bounding box center [752, 406] width 1505 height 812
click at [97, 187] on input "text" at bounding box center [102, 190] width 164 height 26
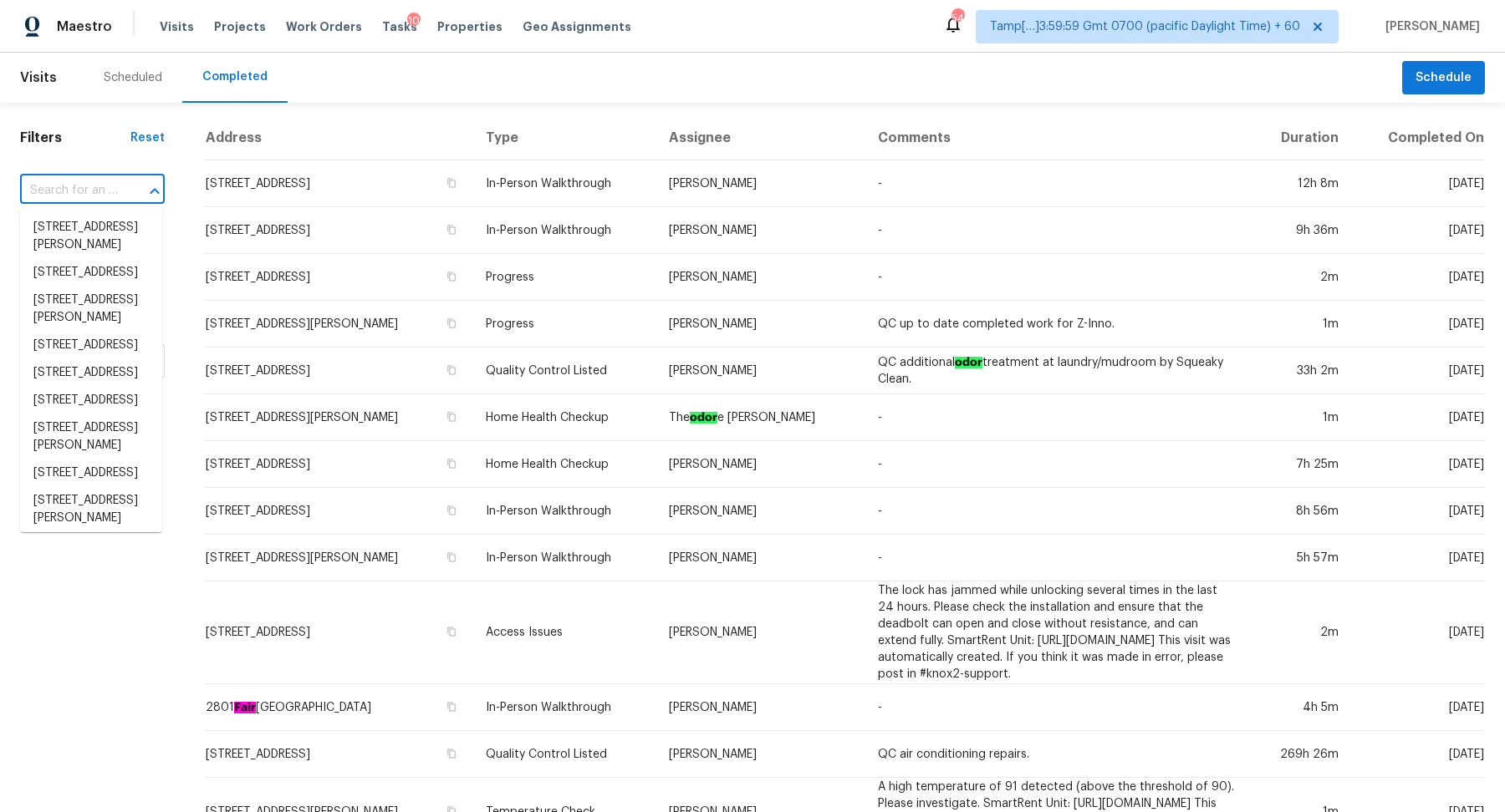
paste input "[STREET_ADDRESS][PERSON_NAME]"
type input "[STREET_ADDRESS][PERSON_NAME]"
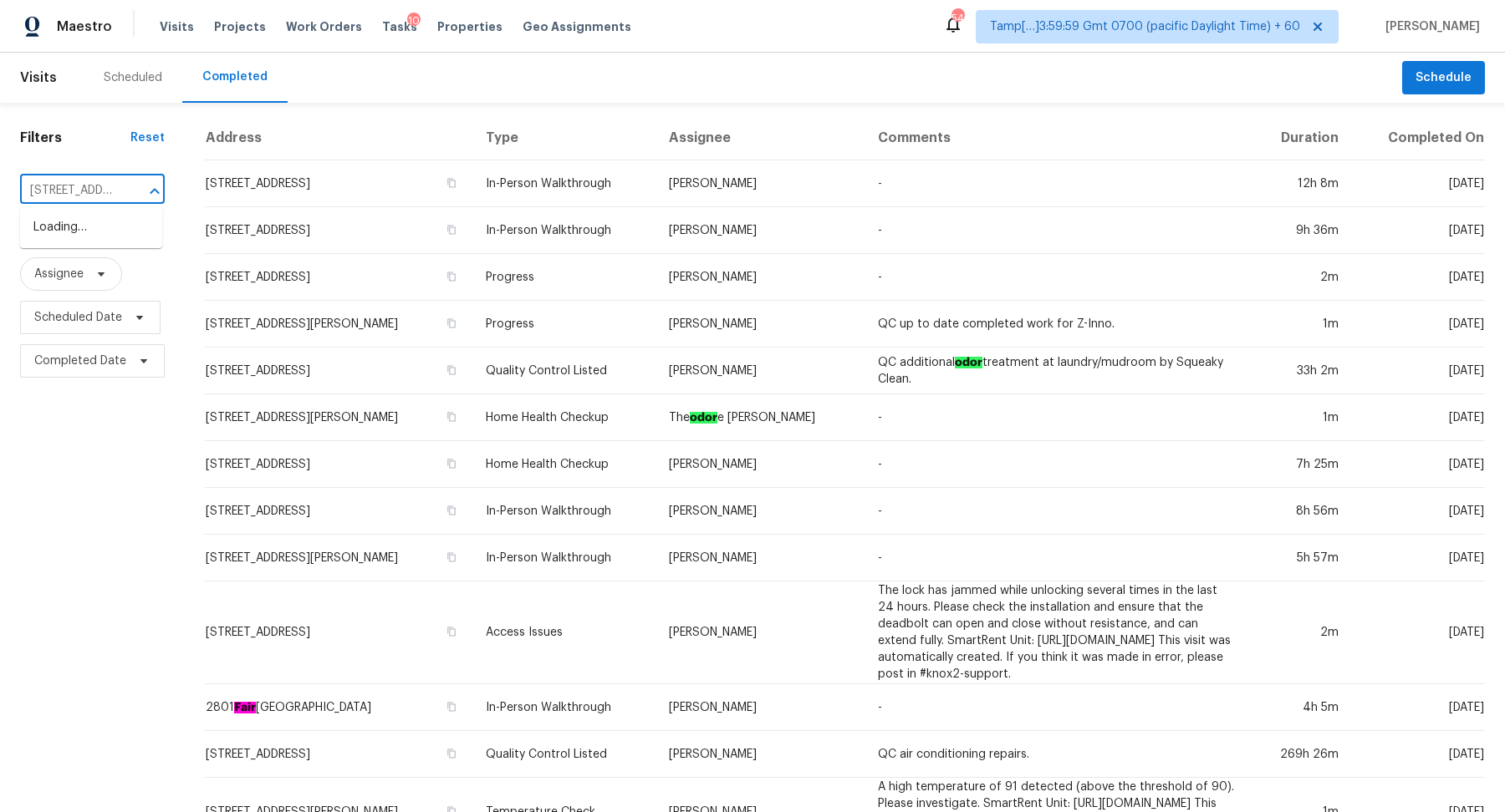
scroll to position [0, 143]
click at [110, 223] on li "[STREET_ADDRESS][PERSON_NAME]" at bounding box center [92, 236] width 143 height 45
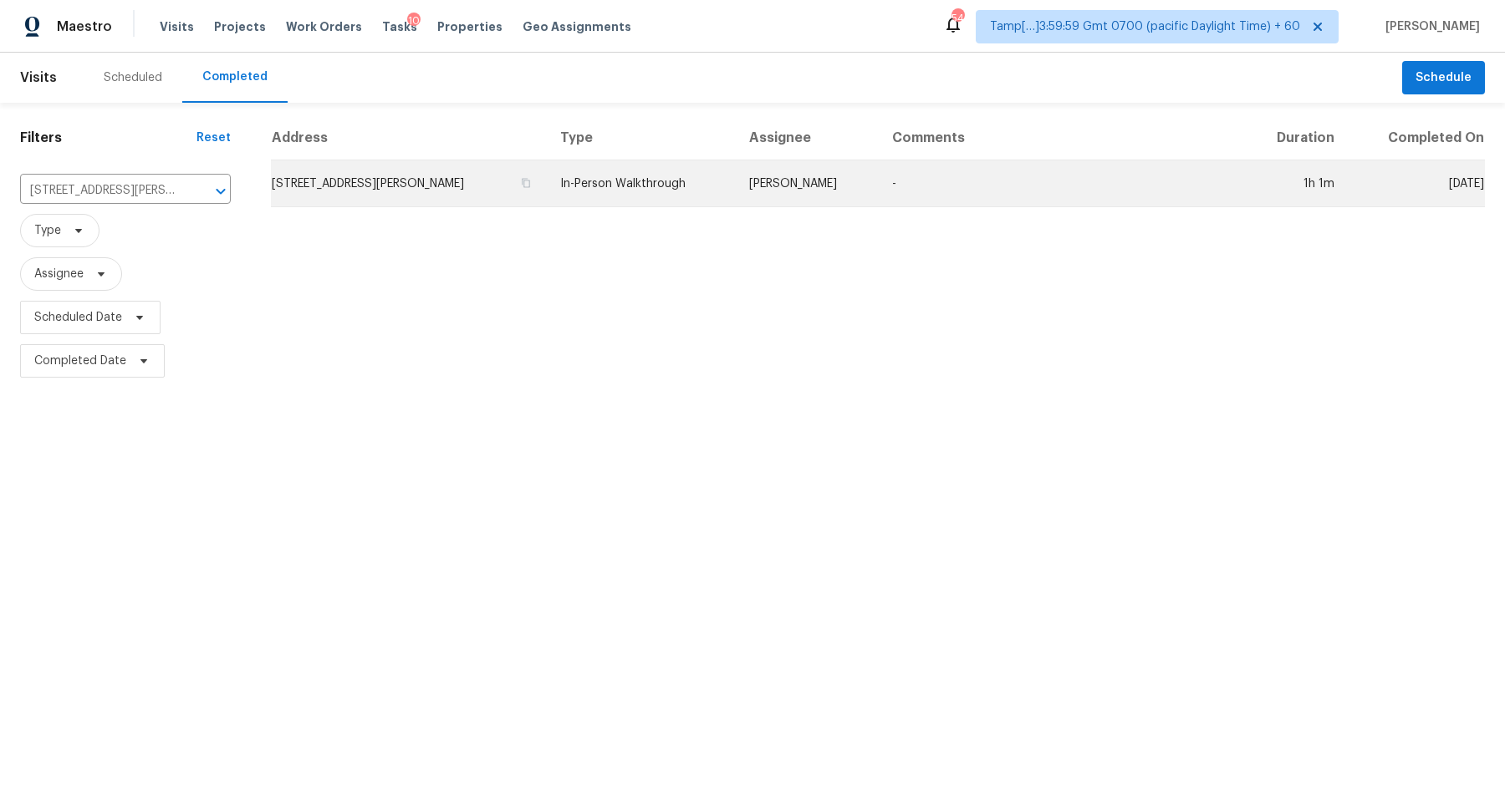
click at [373, 183] on td "[STREET_ADDRESS][PERSON_NAME]" at bounding box center [409, 183] width 276 height 47
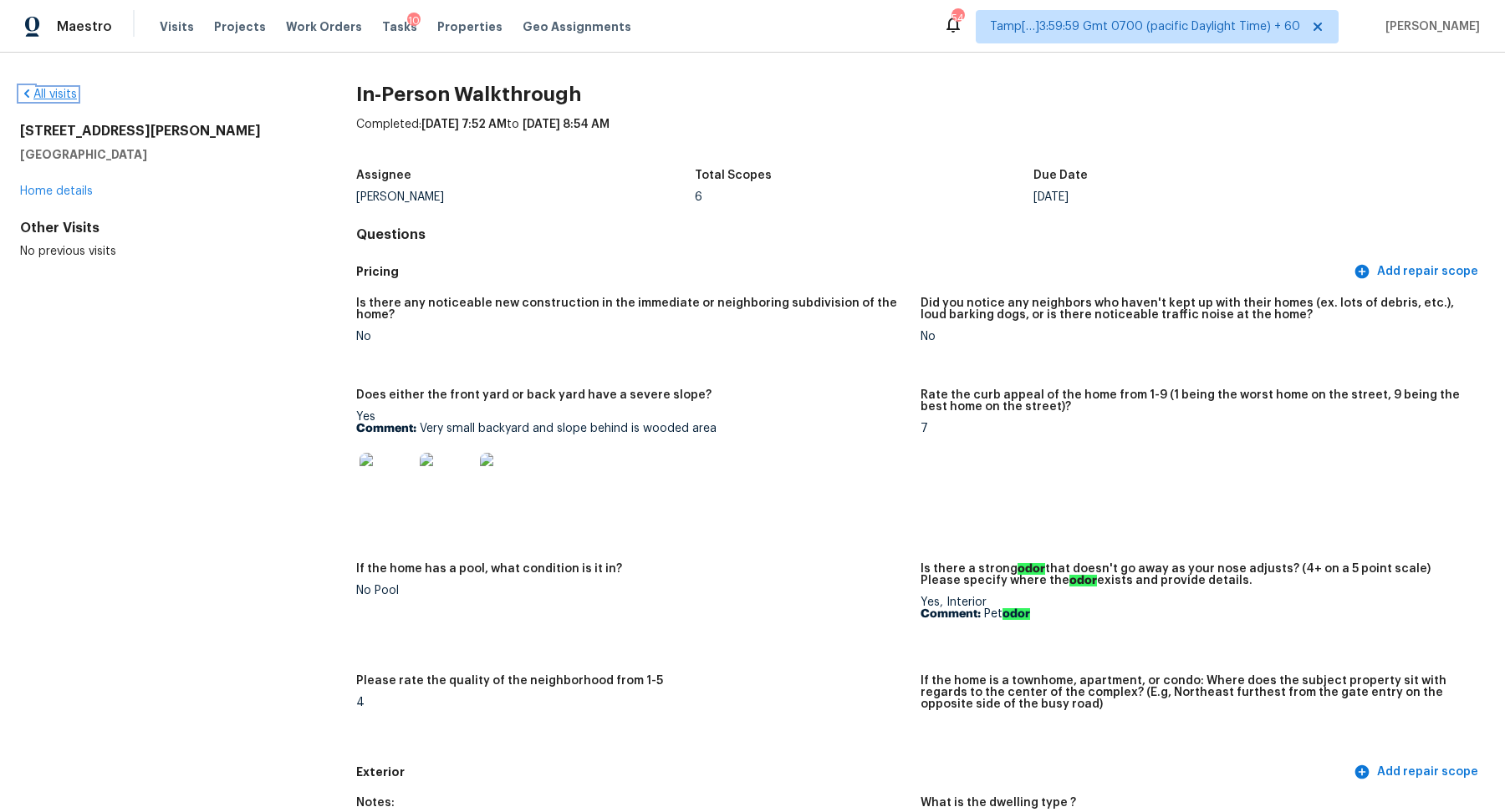
click at [51, 97] on link "All visits" at bounding box center [48, 94] width 57 height 11
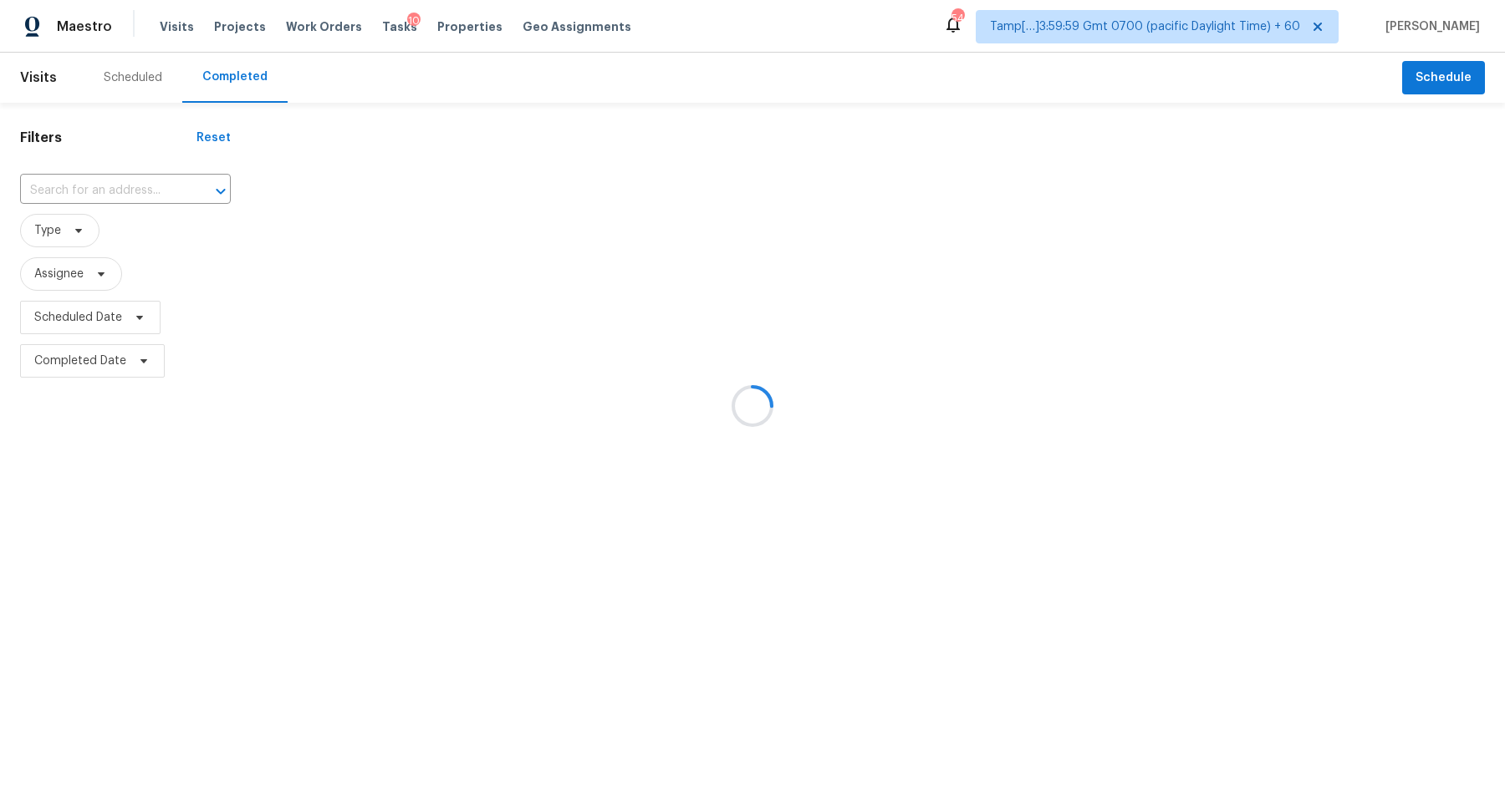
click at [103, 180] on div at bounding box center [752, 406] width 1505 height 812
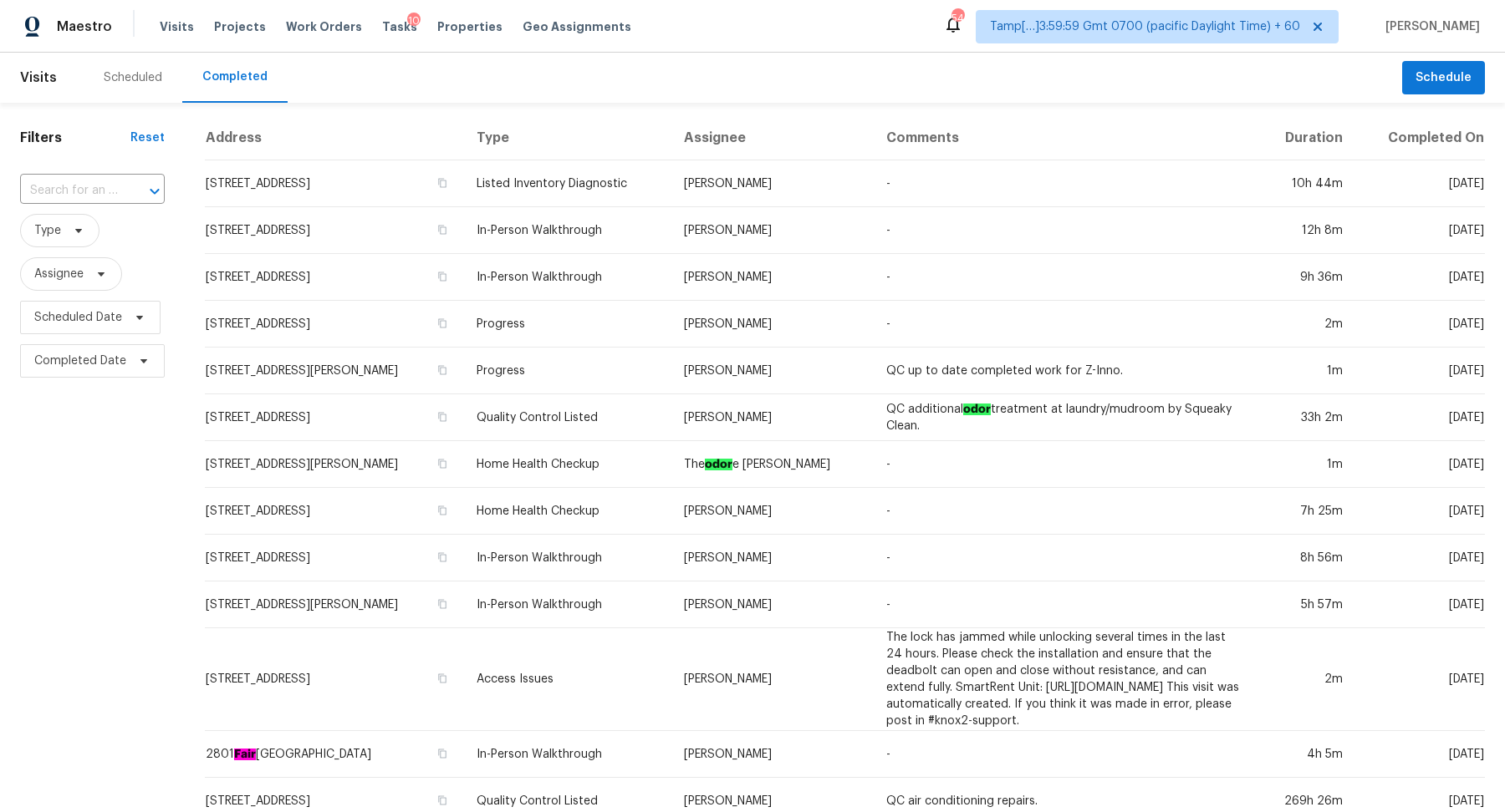
click at [103, 180] on input "text" at bounding box center [69, 190] width 98 height 26
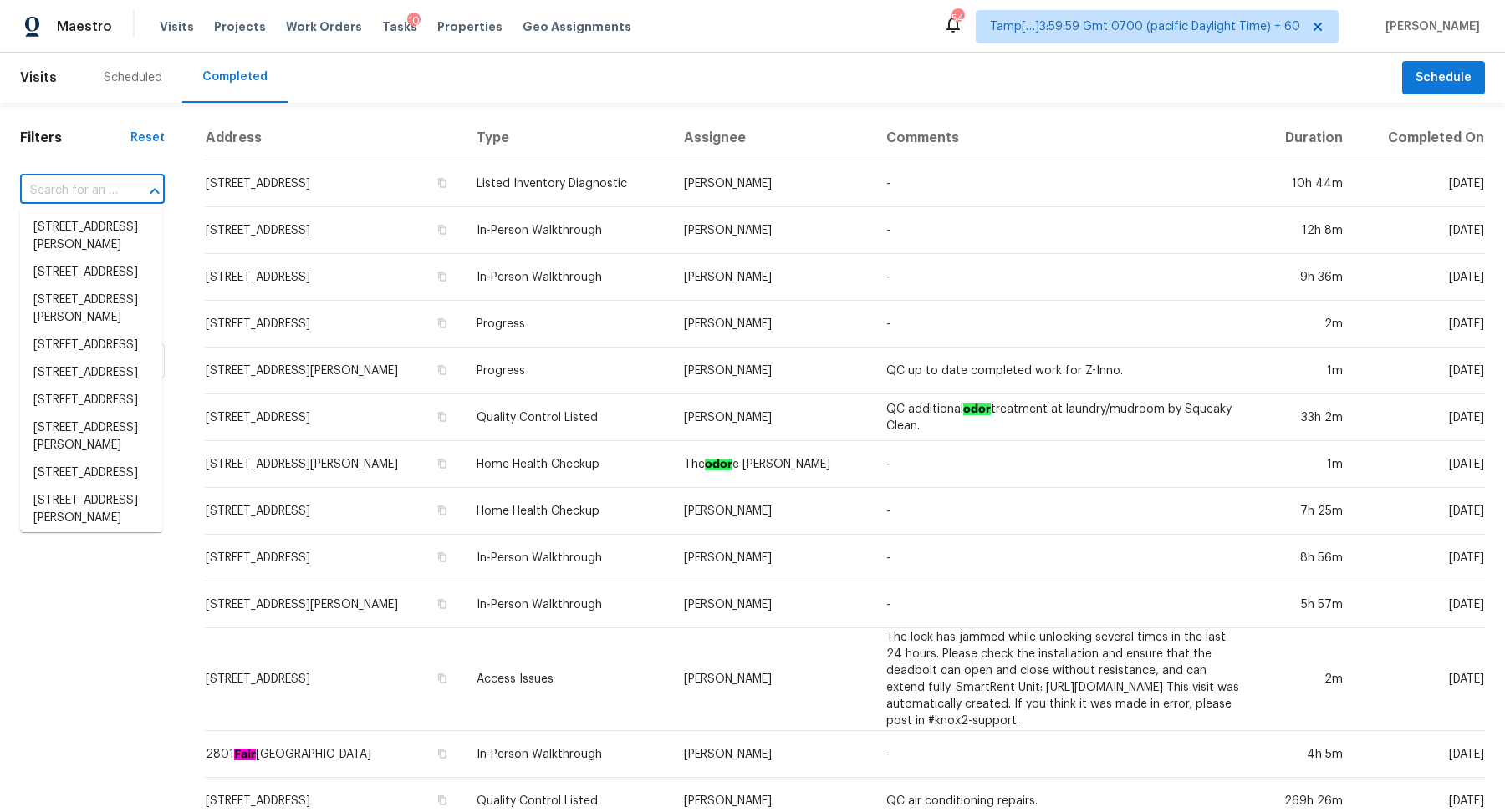
paste input "[STREET_ADDRESS]"
type input "[STREET_ADDRESS]"
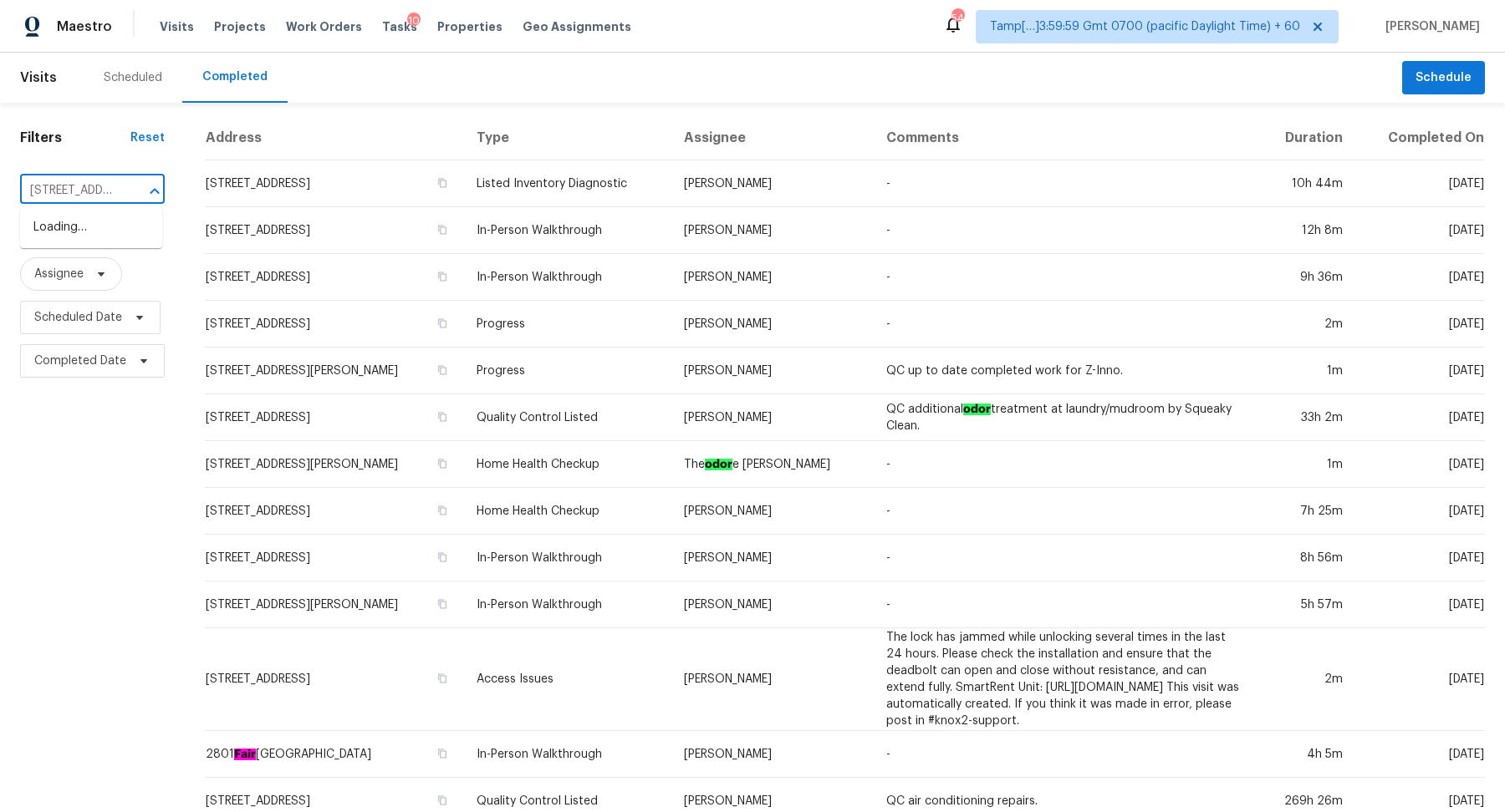
scroll to position [0, 167]
click at [111, 238] on li "[STREET_ADDRESS]" at bounding box center [92, 227] width 143 height 27
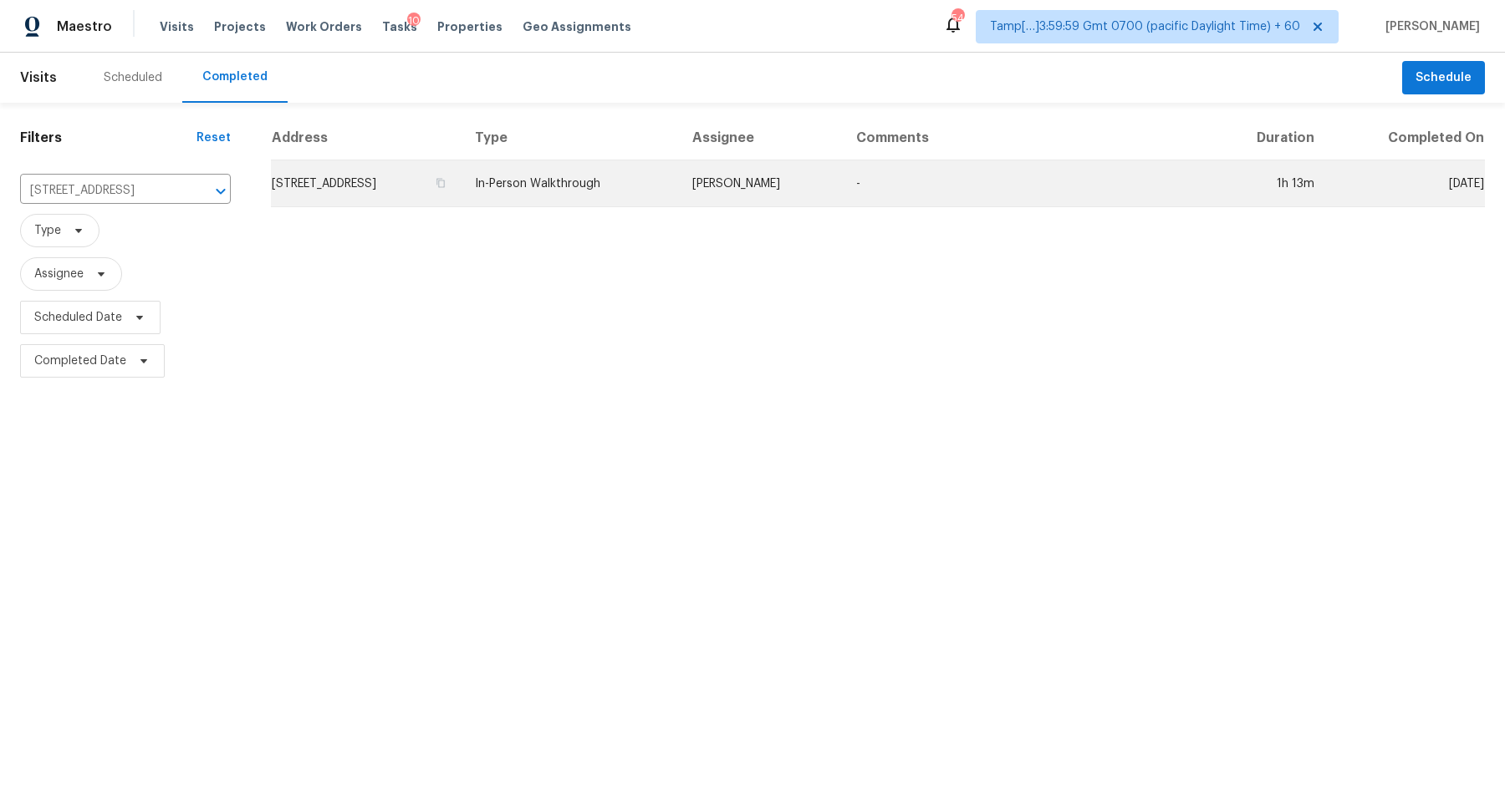
click at [420, 178] on td "[STREET_ADDRESS]" at bounding box center [366, 183] width 191 height 47
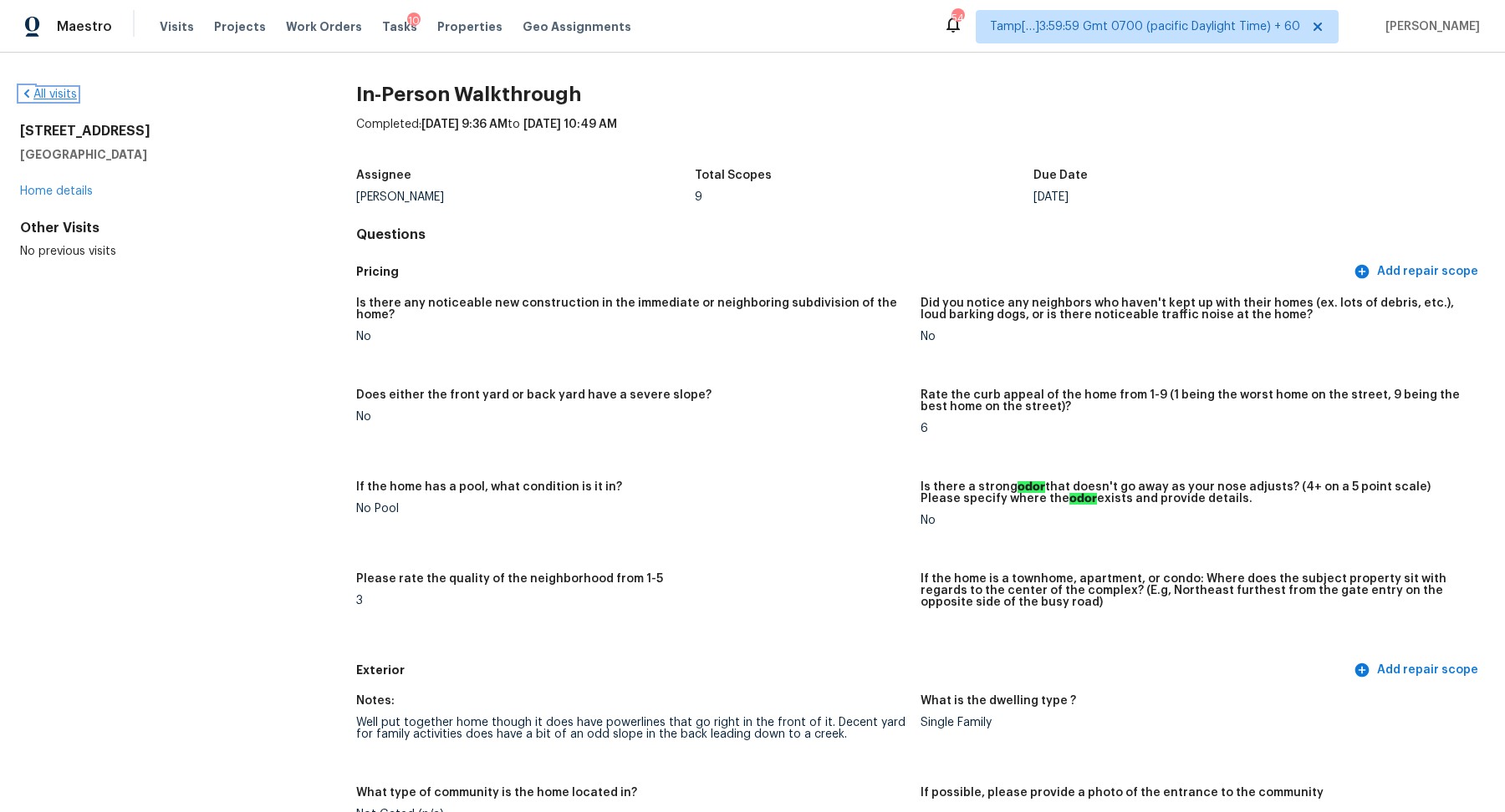
click at [56, 92] on link "All visits" at bounding box center [48, 94] width 57 height 11
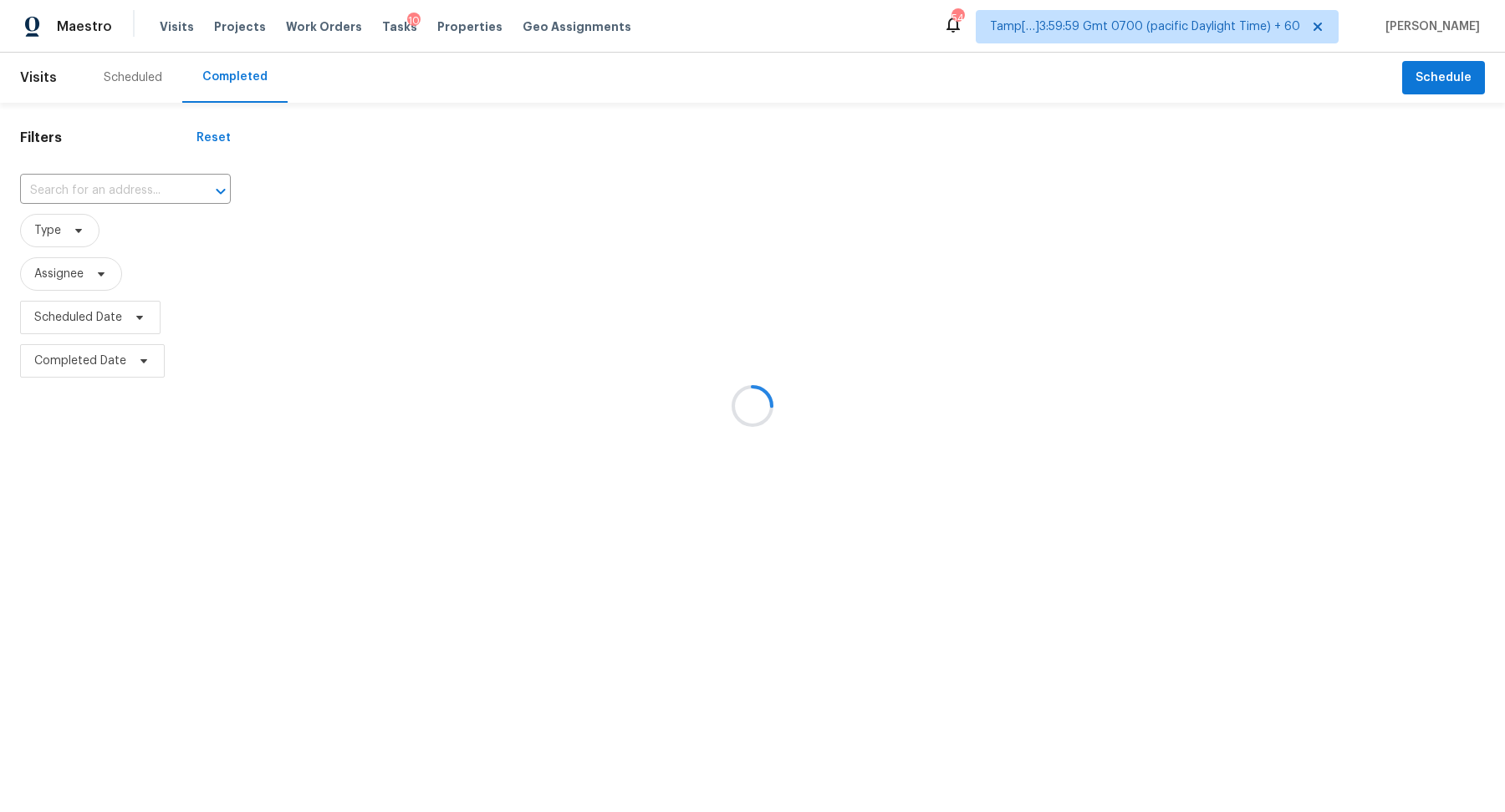
click at [67, 197] on div at bounding box center [752, 406] width 1505 height 812
click at [96, 184] on div at bounding box center [752, 406] width 1505 height 812
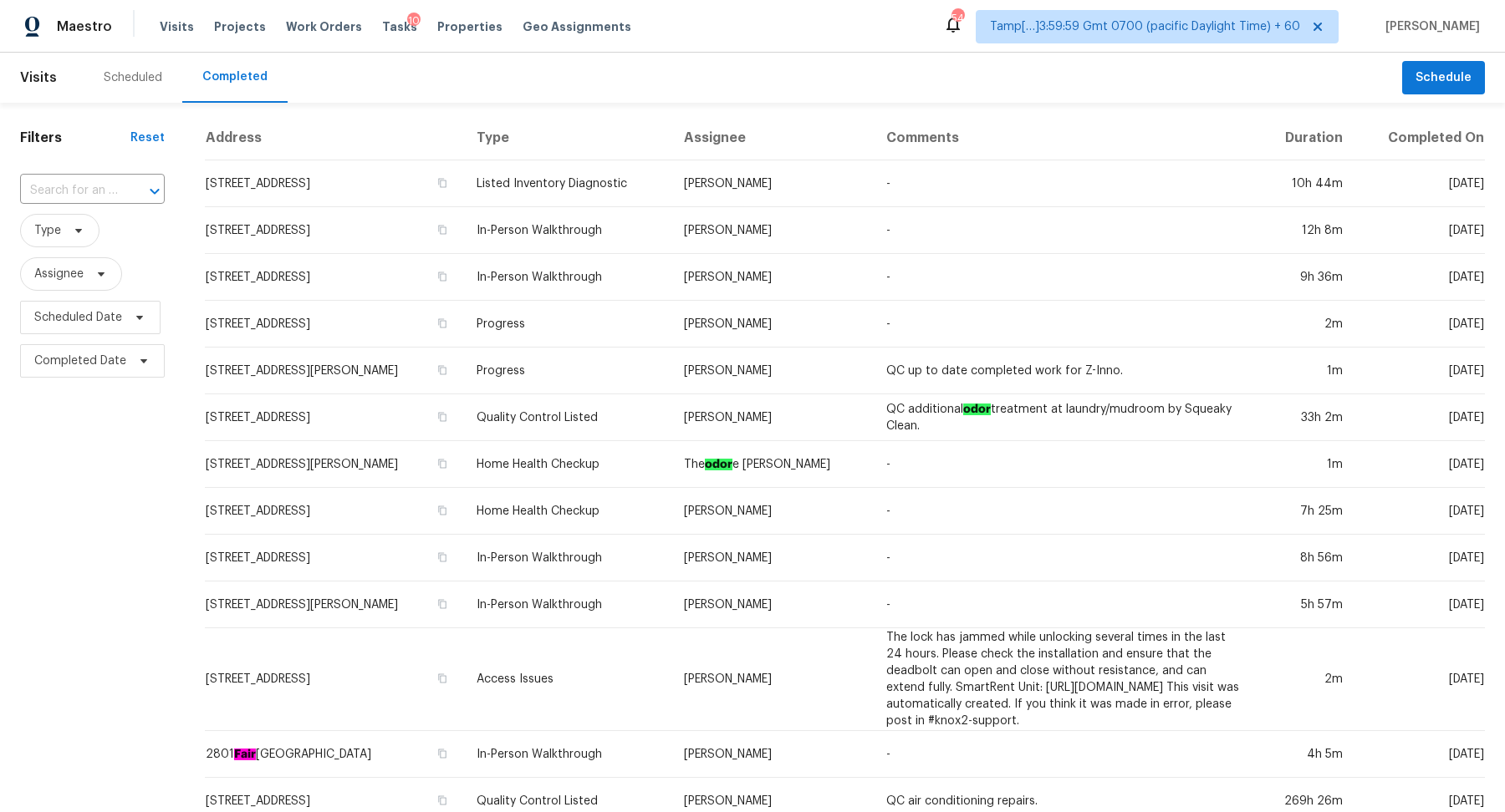
click at [96, 184] on input "text" at bounding box center [69, 190] width 98 height 26
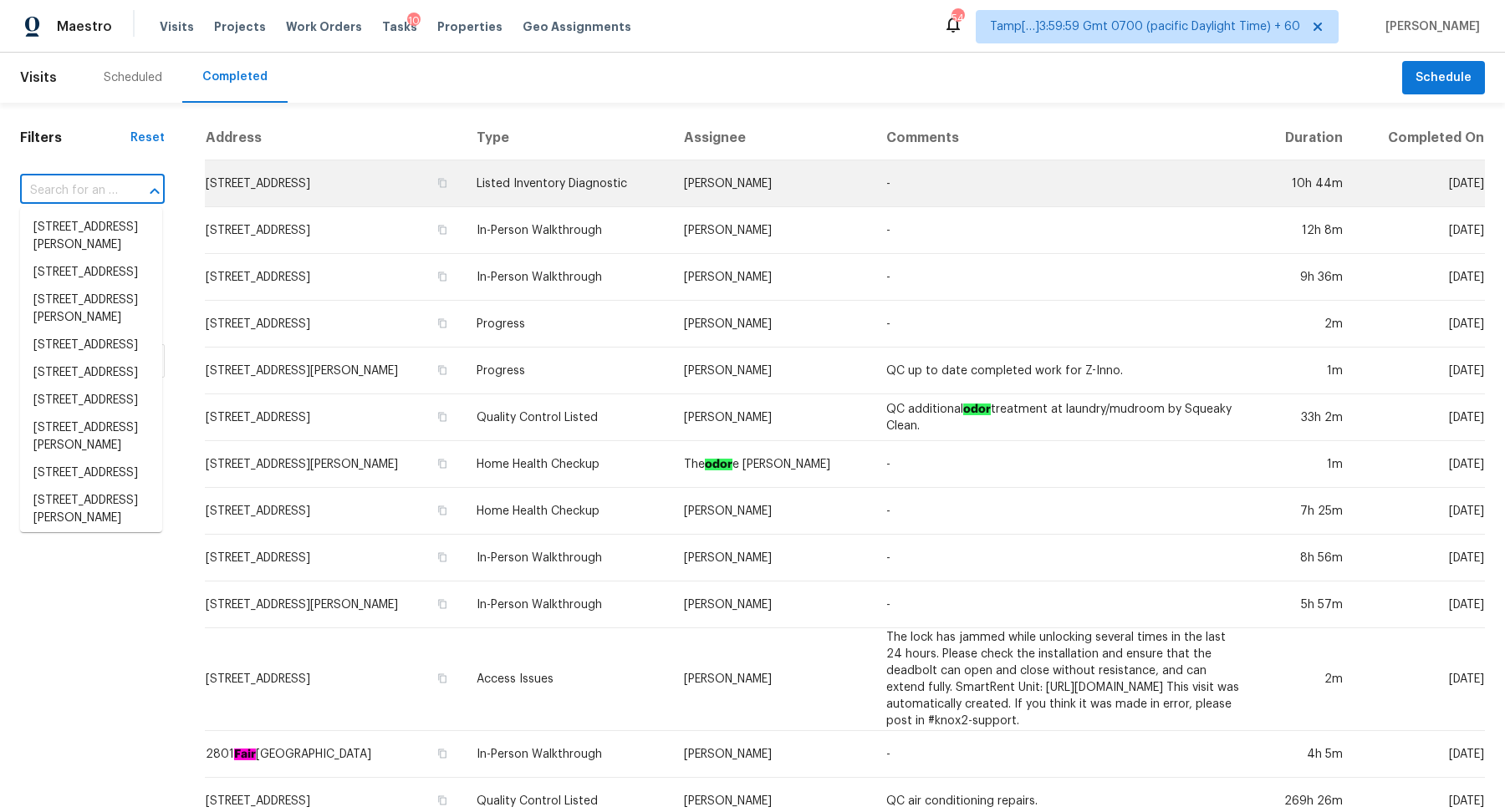
paste input "[STREET_ADDRESS][PERSON_NAME]"
type input "[STREET_ADDRESS][PERSON_NAME]"
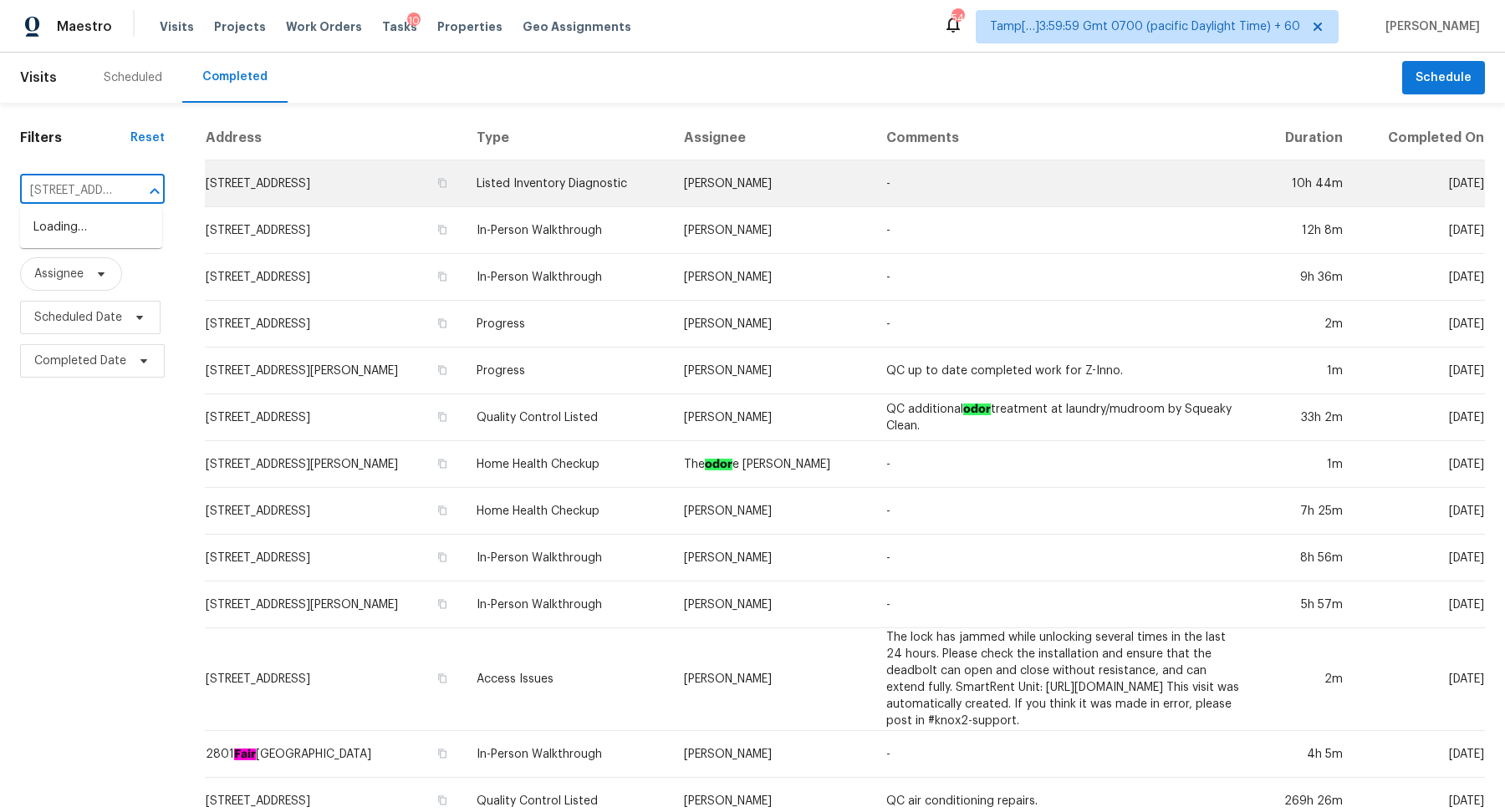
scroll to position [0, 106]
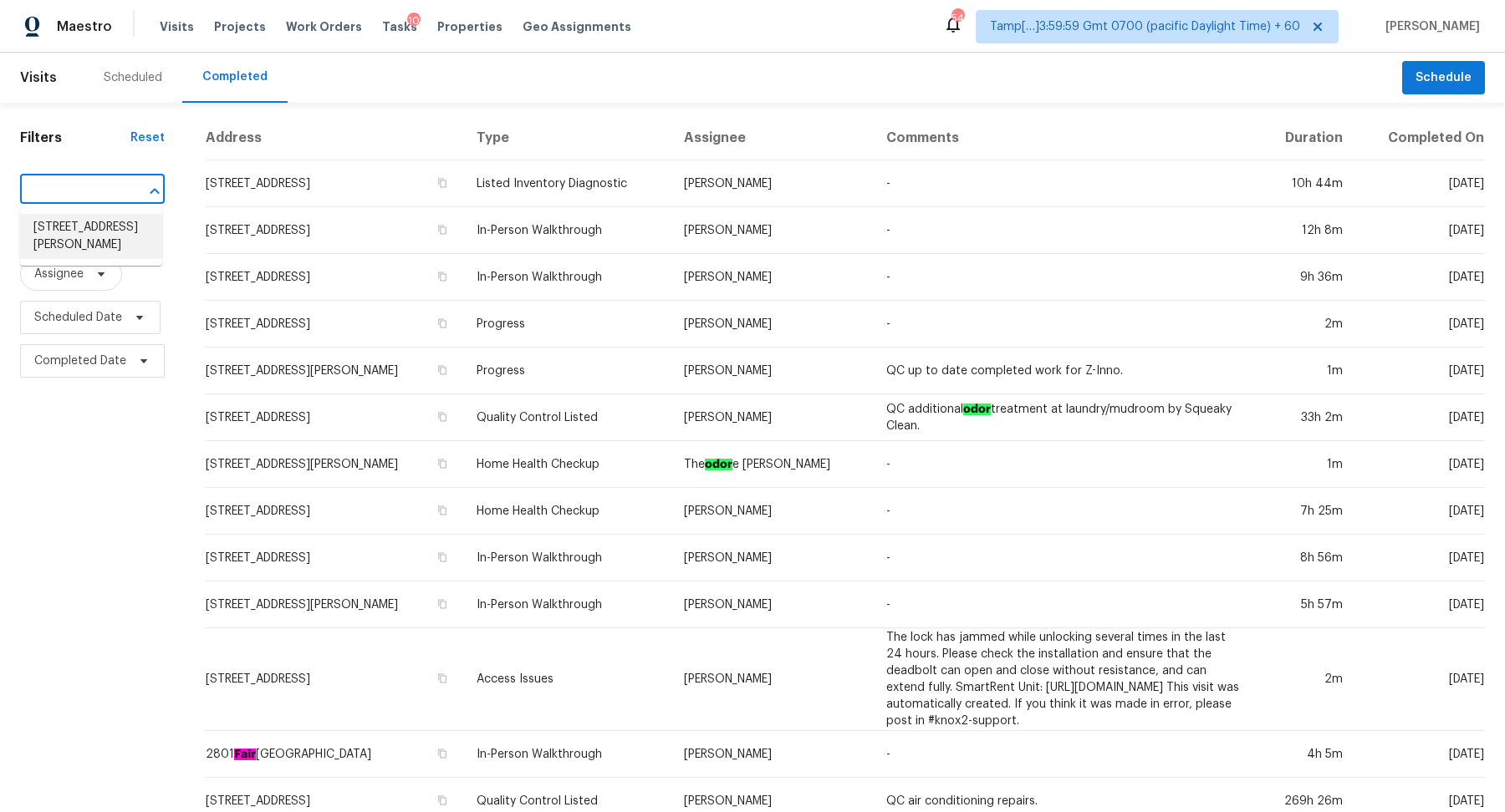
click at [47, 238] on li "[STREET_ADDRESS][PERSON_NAME]" at bounding box center [92, 236] width 143 height 45
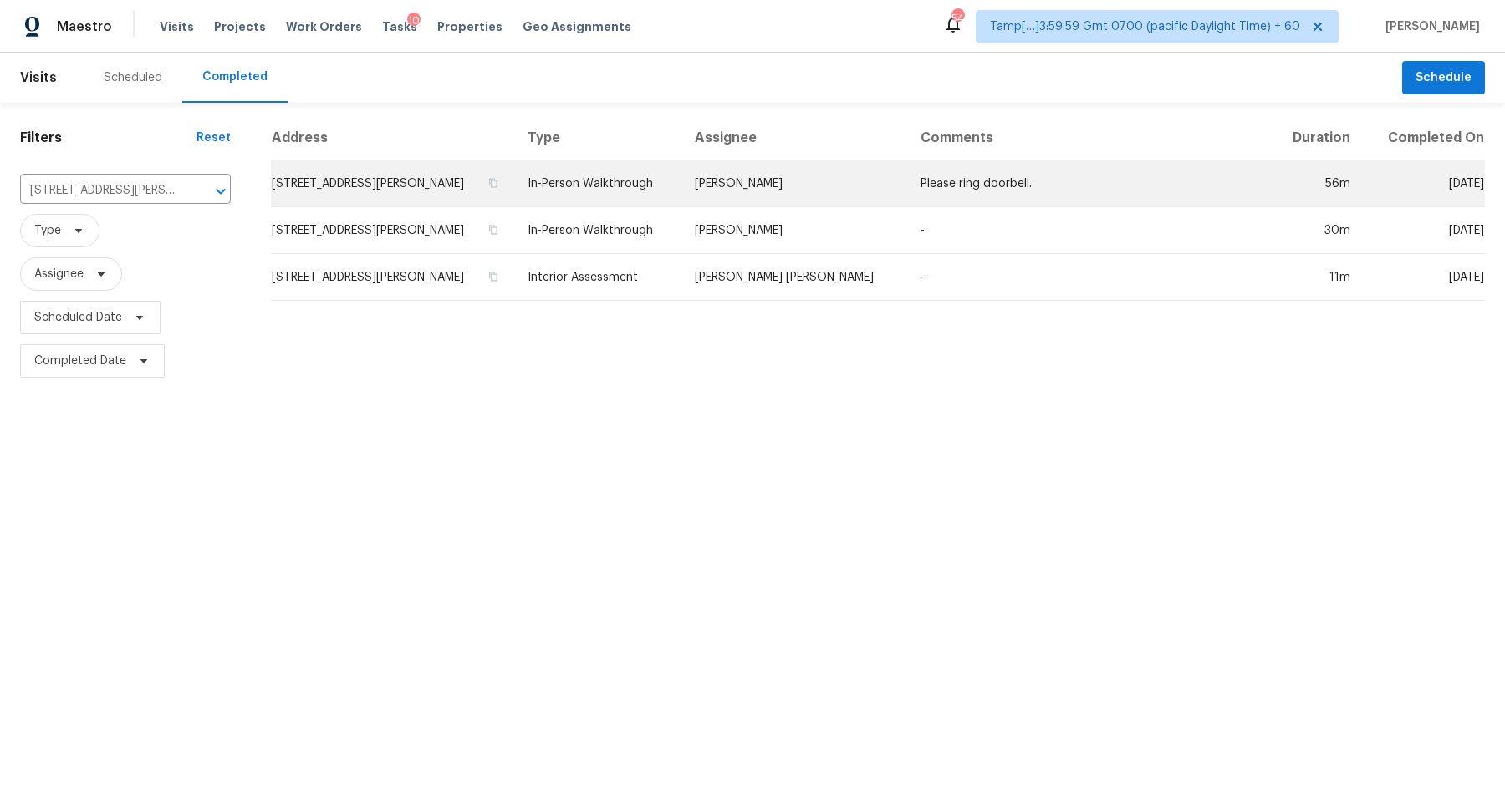
click at [307, 175] on td "[STREET_ADDRESS][PERSON_NAME]" at bounding box center [393, 183] width 243 height 47
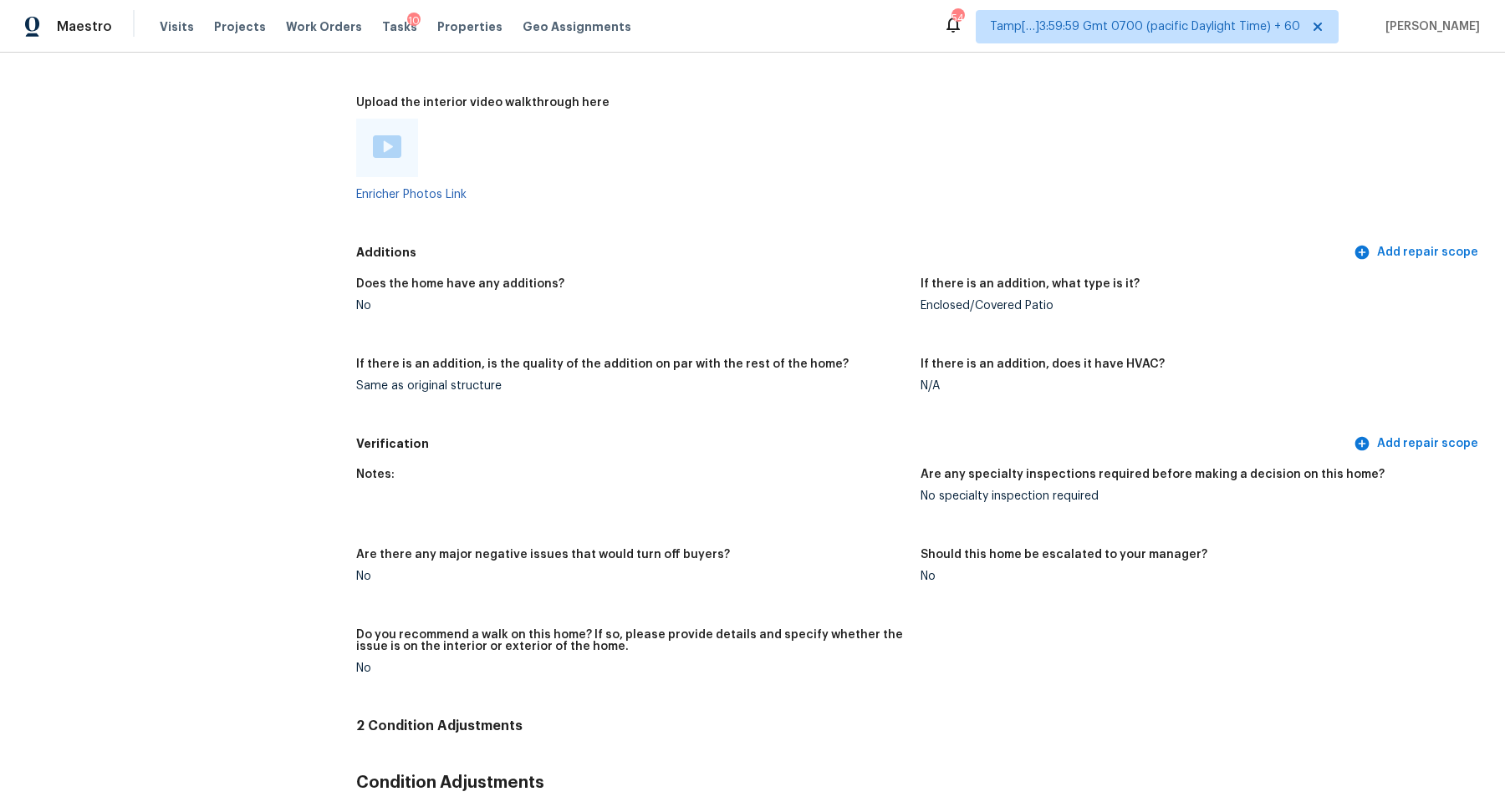
scroll to position [3777, 0]
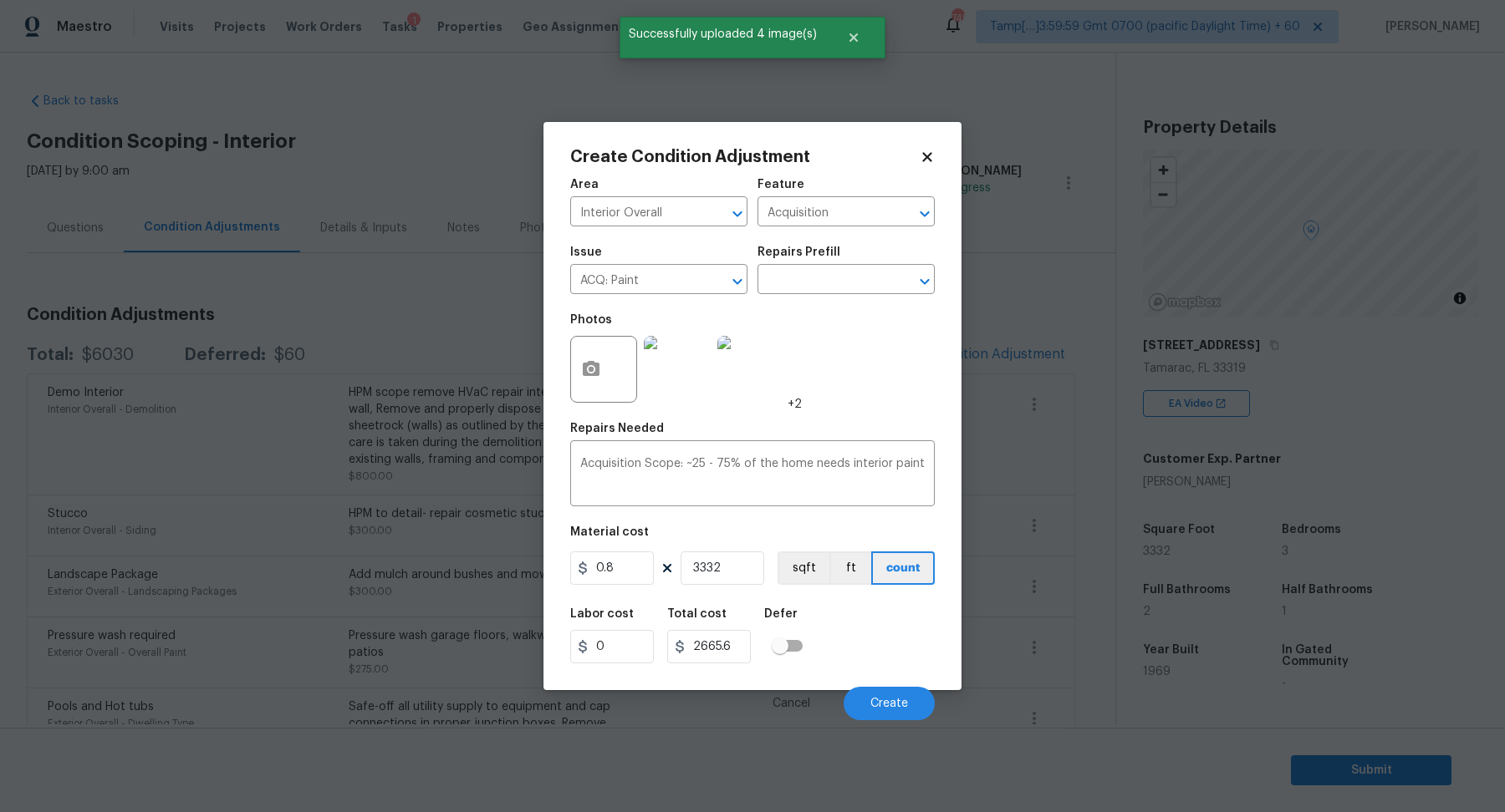
click at [886, 642] on div "Labor cost 0 Total cost 2665.6 Defer" at bounding box center [752, 636] width 364 height 76
click at [884, 695] on button "Create" at bounding box center [890, 704] width 92 height 33
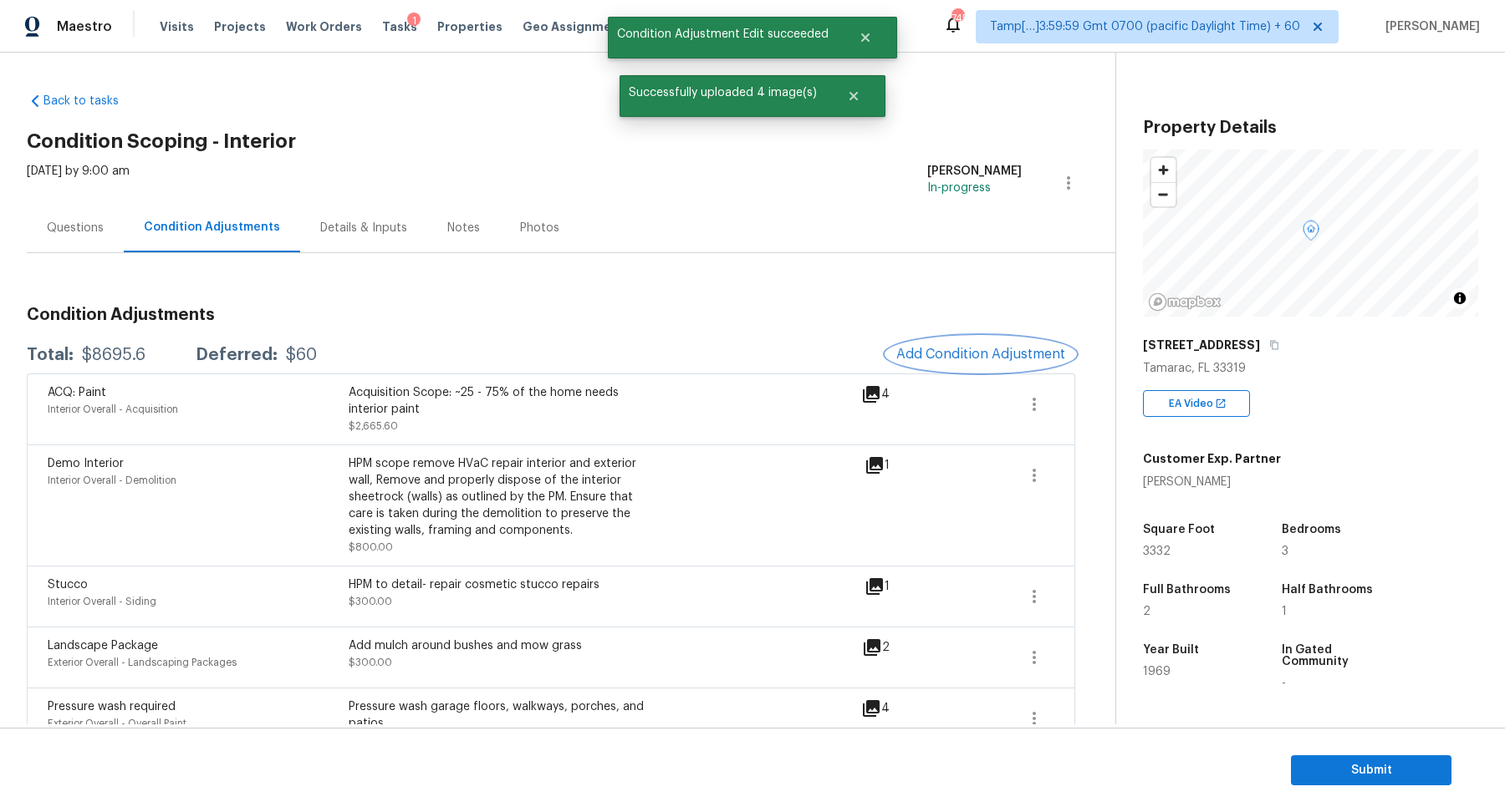
click at [1003, 354] on span "Add Condition Adjustment" at bounding box center [980, 354] width 169 height 15
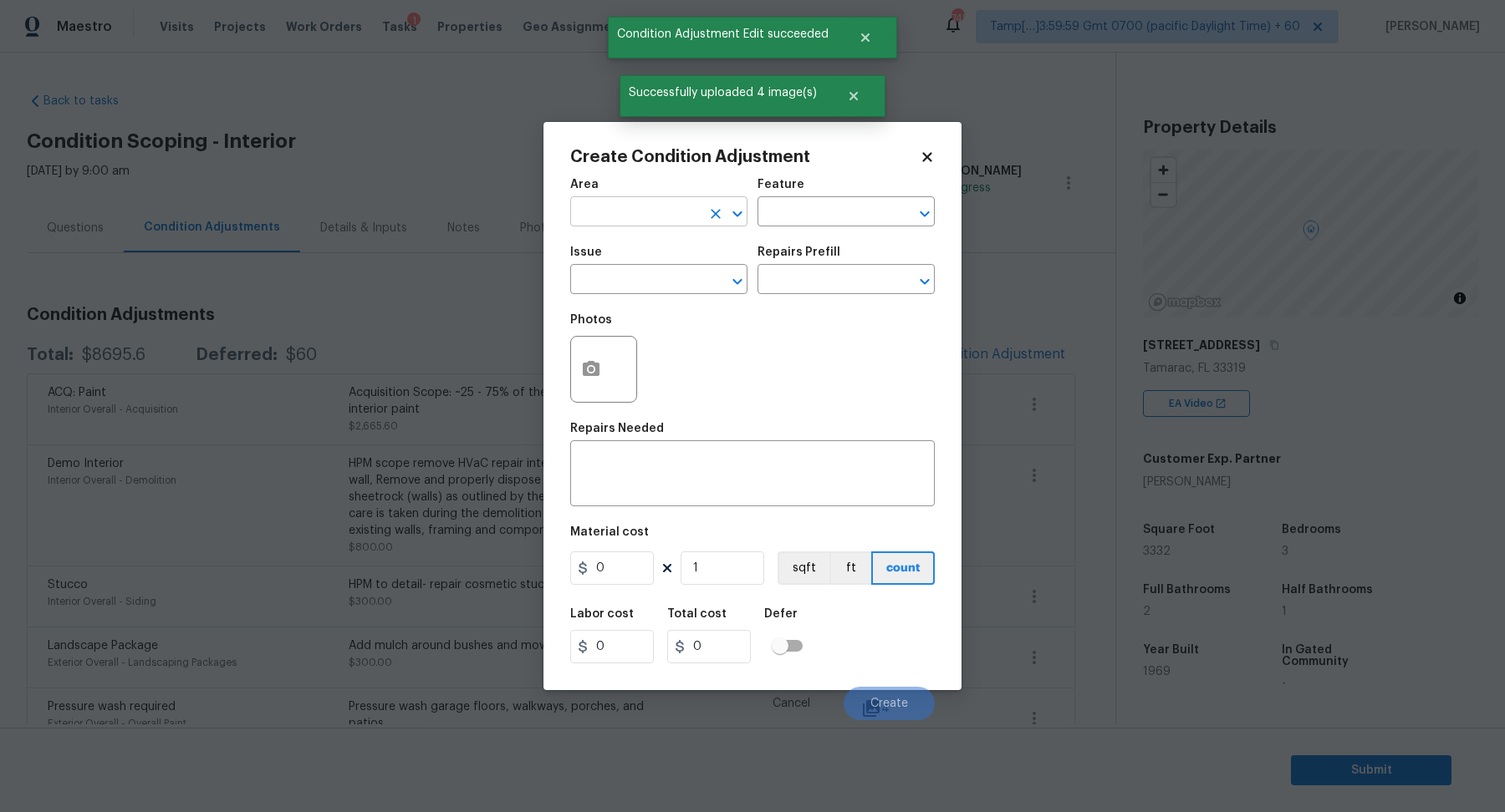
click at [628, 223] on input "text" at bounding box center [635, 213] width 130 height 26
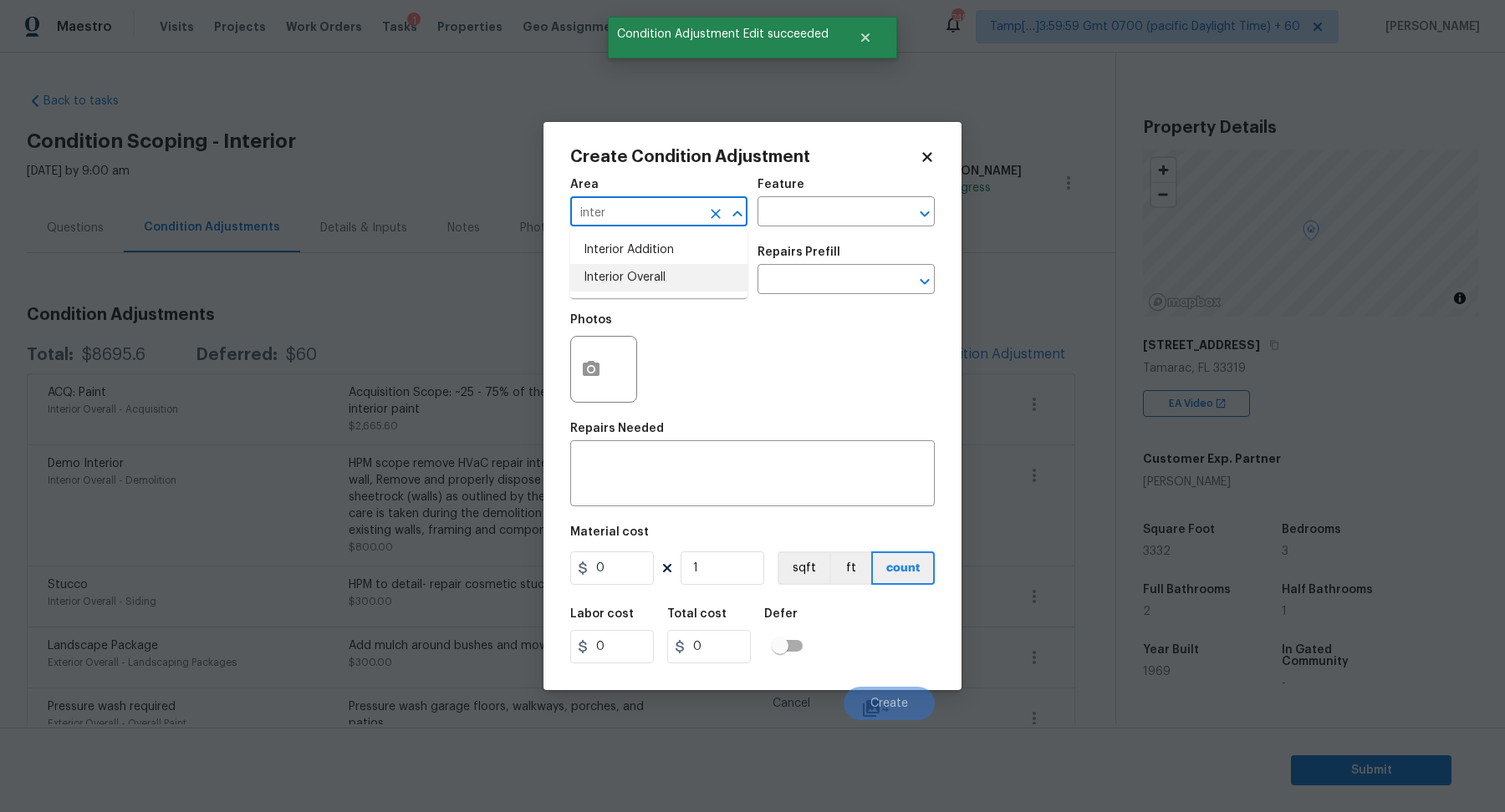
click at [629, 276] on li "Interior Overall" at bounding box center [658, 277] width 177 height 27
type input "Interior Overall"
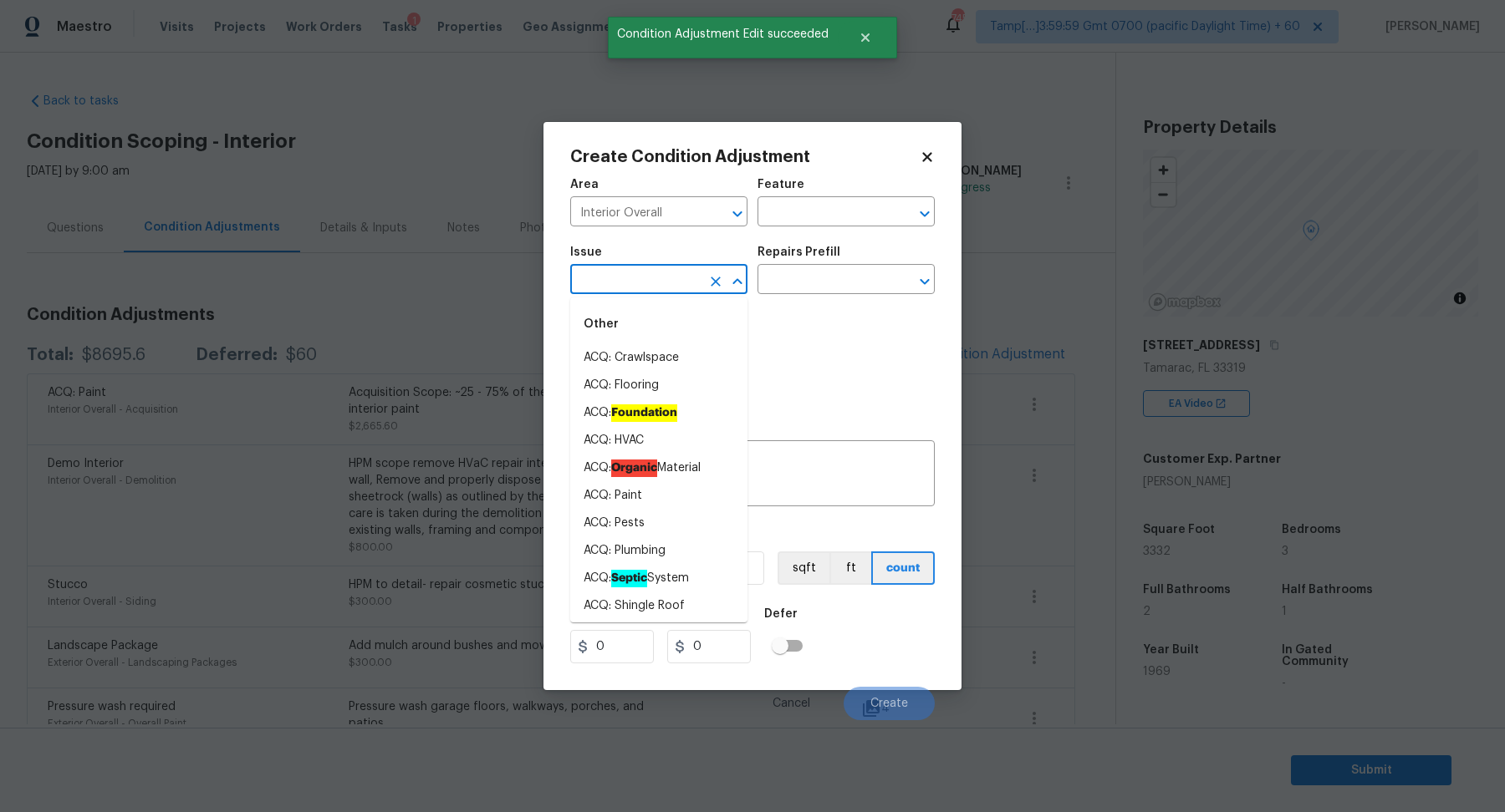
click at [629, 276] on input "text" at bounding box center [635, 281] width 130 height 26
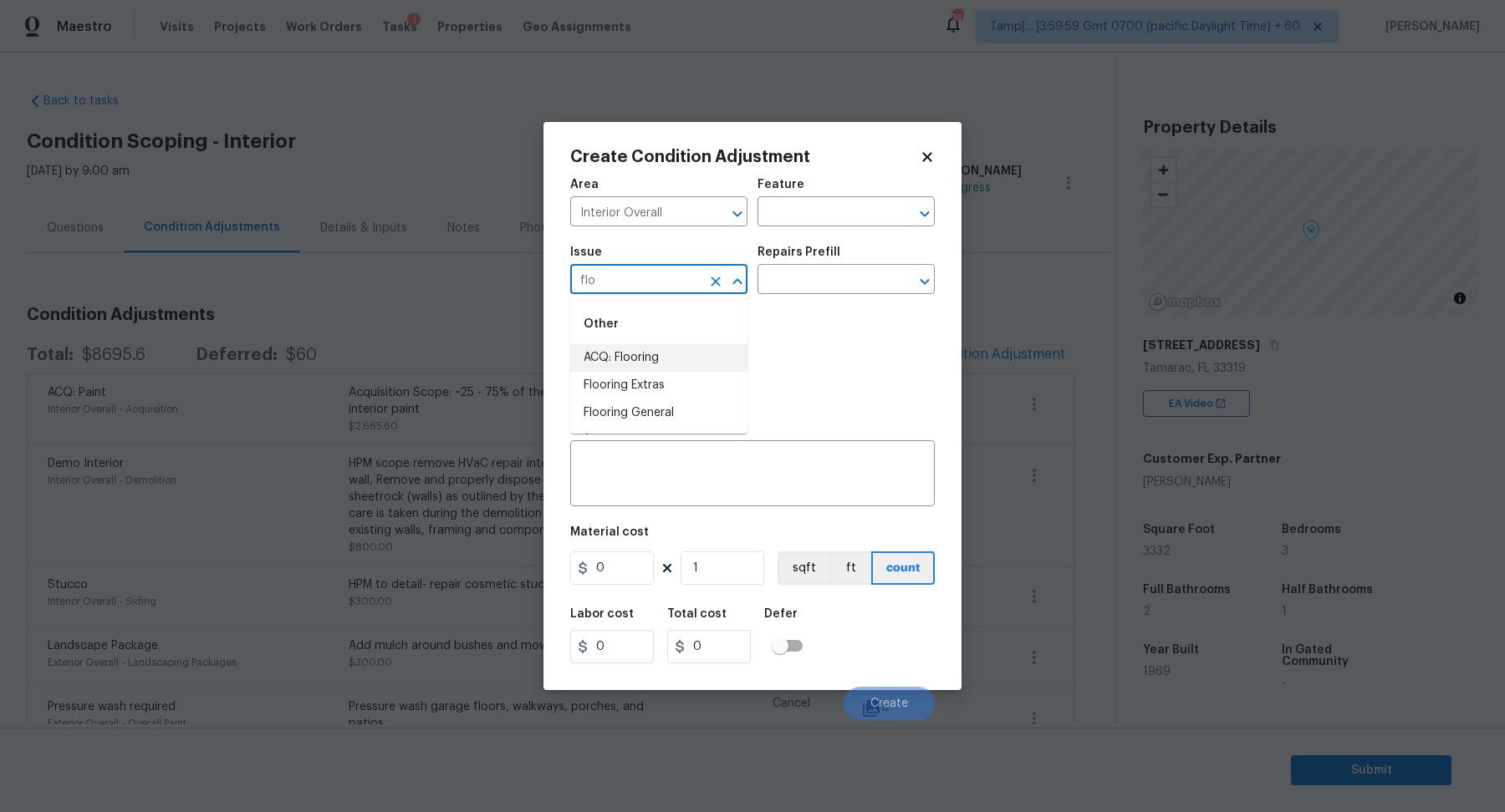
drag, startPoint x: 666, startPoint y: 377, endPoint x: 665, endPoint y: 364, distance: 13.0
click at [665, 364] on ul "ACQ: Flooring Flooring Extras Flooring General" at bounding box center [658, 385] width 177 height 83
click at [665, 364] on li "ACQ: Flooring" at bounding box center [658, 357] width 177 height 27
type input "ACQ: Flooring"
click at [794, 307] on div "Photos" at bounding box center [752, 359] width 364 height 109
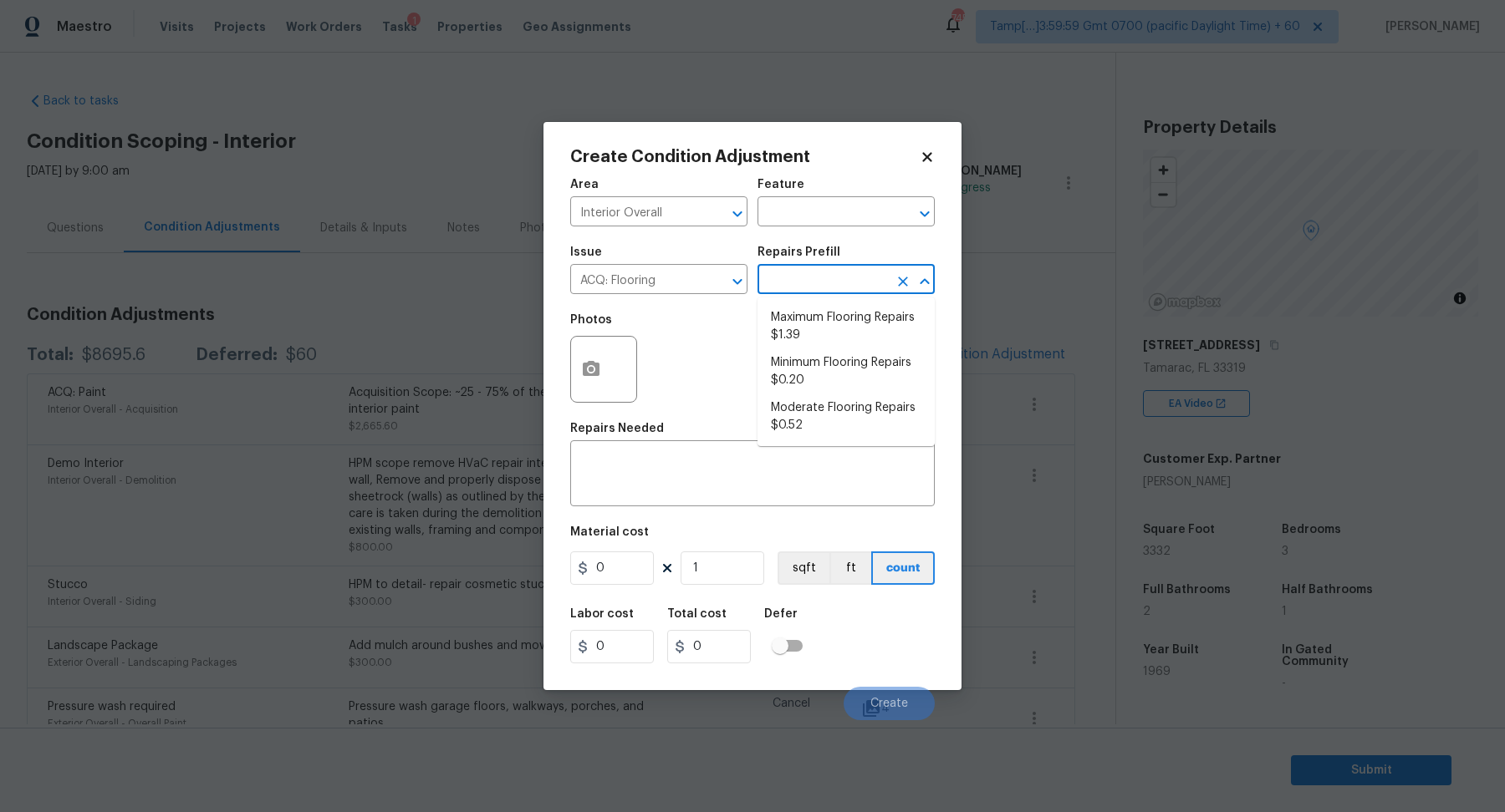
click at [814, 291] on input "text" at bounding box center [823, 281] width 130 height 26
click at [819, 389] on li "Minimum Flooring Repairs $0.20" at bounding box center [846, 371] width 177 height 45
type input "Acquisition"
type textarea "Acquisition Scope: Minimum flooring repairs"
type input "0.2"
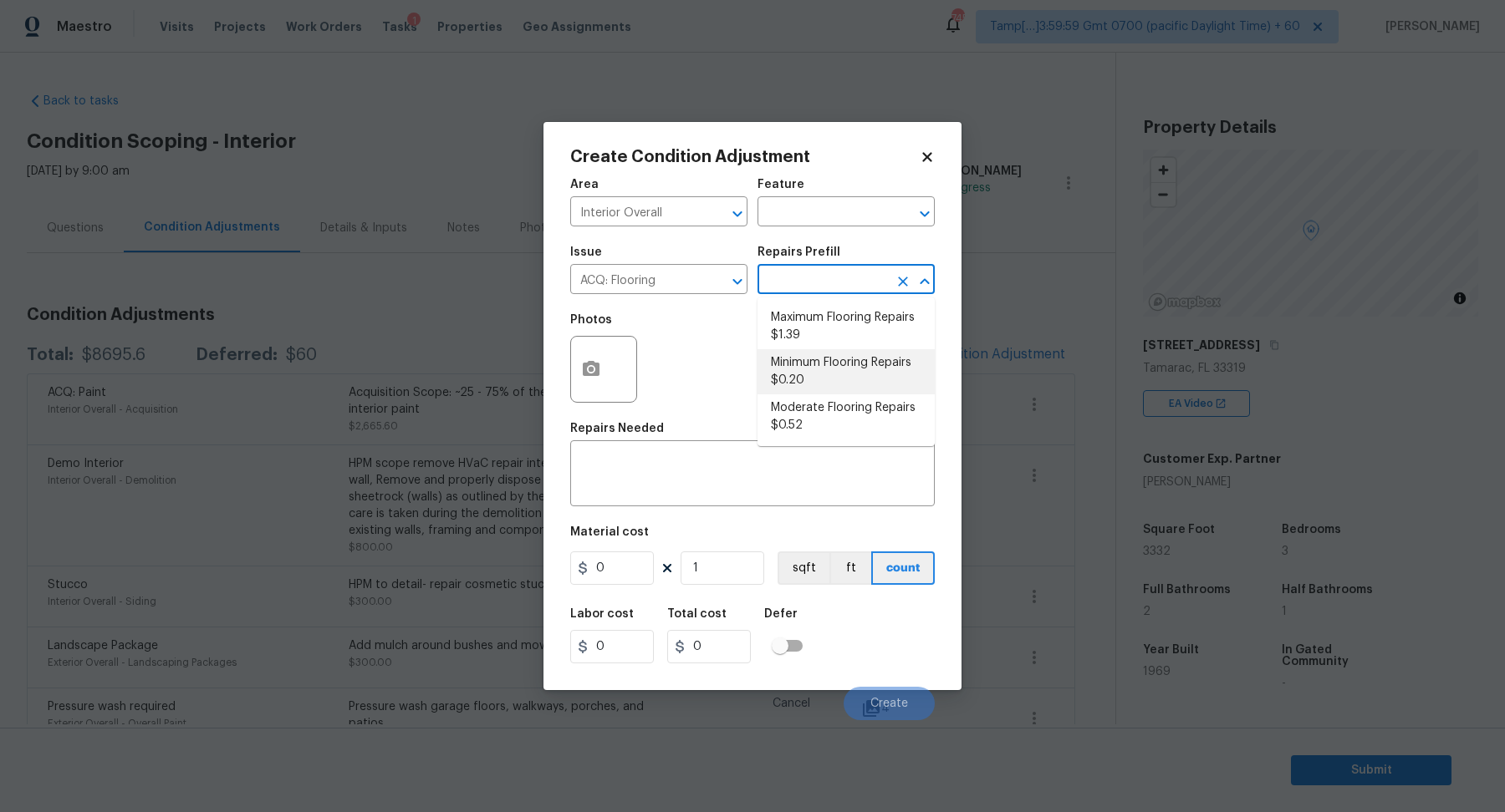
type input "0.2"
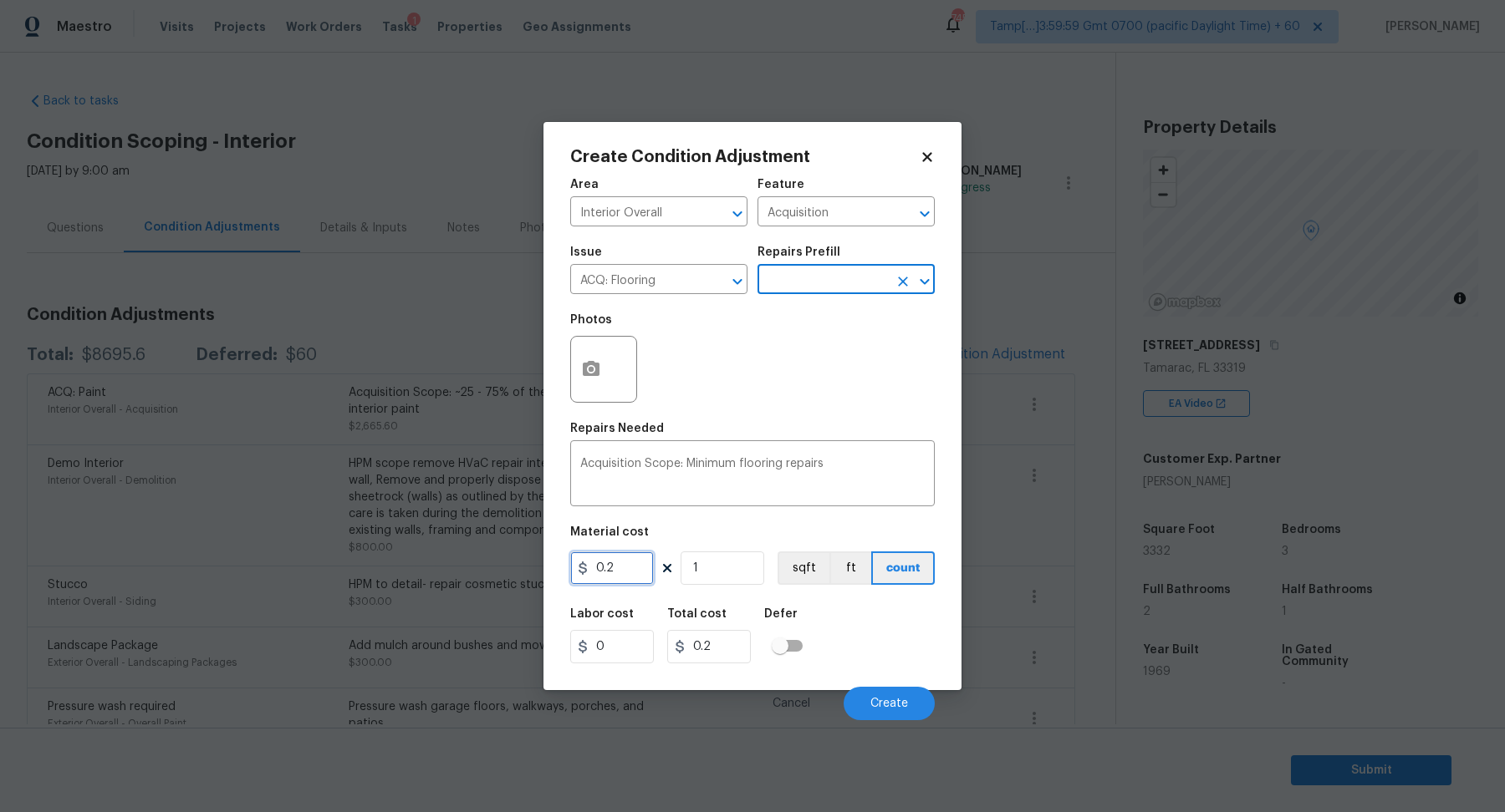
click at [652, 573] on input "0.2" at bounding box center [612, 568] width 84 height 33
type input "400"
click at [871, 705] on span "Create" at bounding box center [889, 704] width 38 height 12
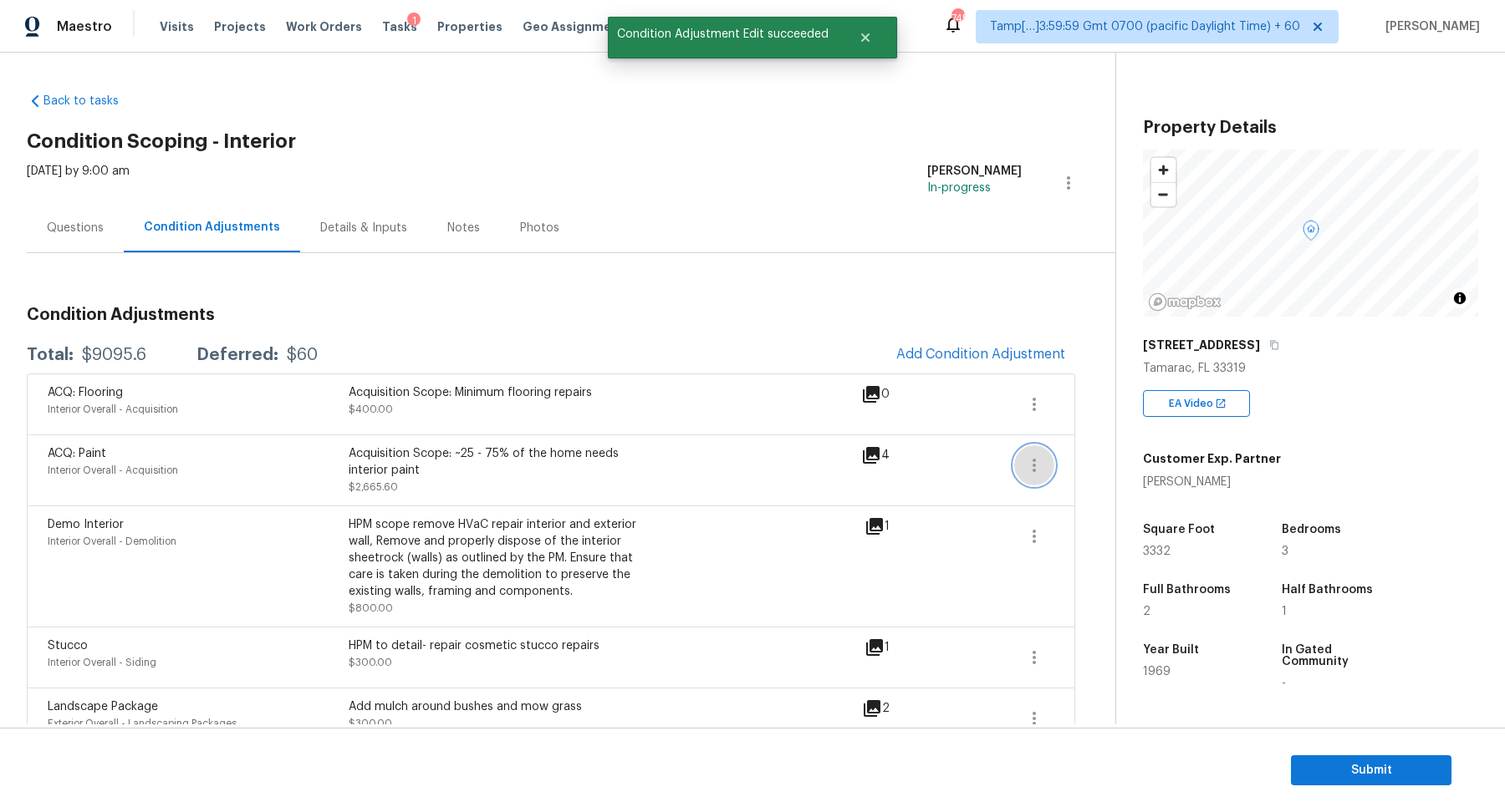
click at [1045, 471] on icon "button" at bounding box center [1034, 465] width 20 height 20
click at [1080, 472] on link "Edit" at bounding box center [1130, 461] width 143 height 26
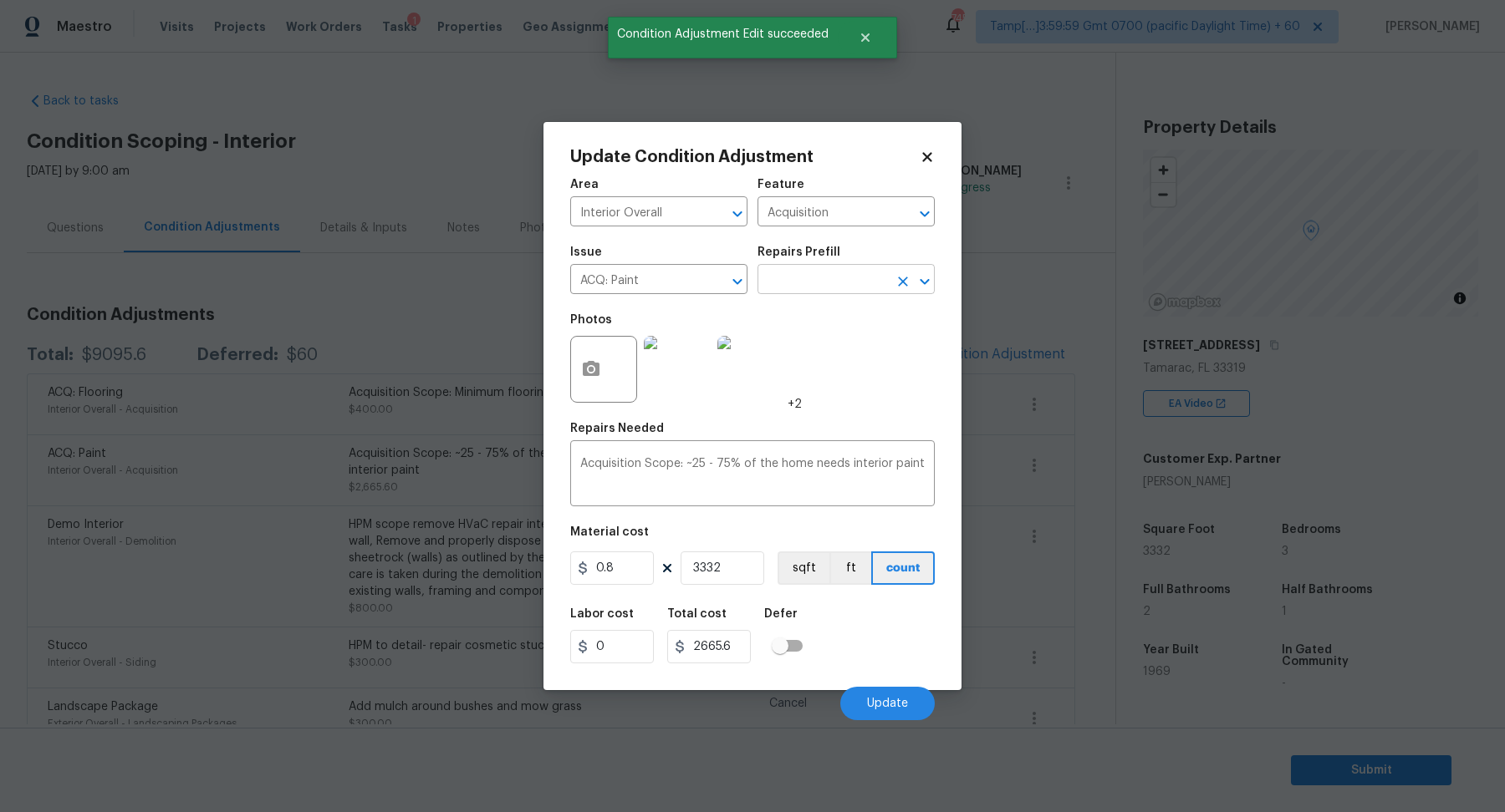
click at [867, 287] on input "text" at bounding box center [823, 281] width 130 height 26
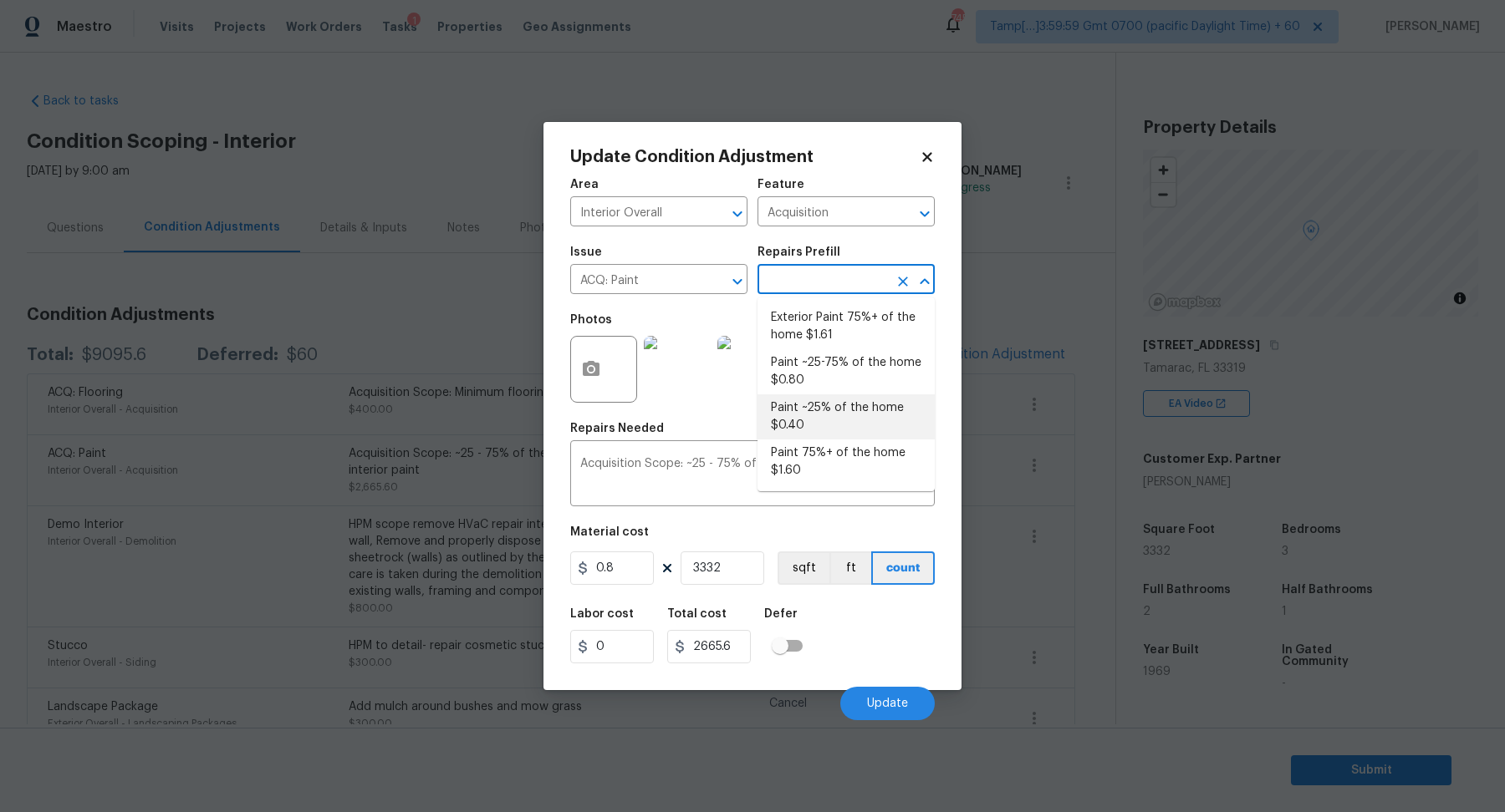
click at [804, 417] on li "Paint ~25% of the home $0.40" at bounding box center [846, 416] width 177 height 45
type textarea "Acquisition Scope: ~25% of the home needs interior paint"
type input "0.4"
type input "1332.8"
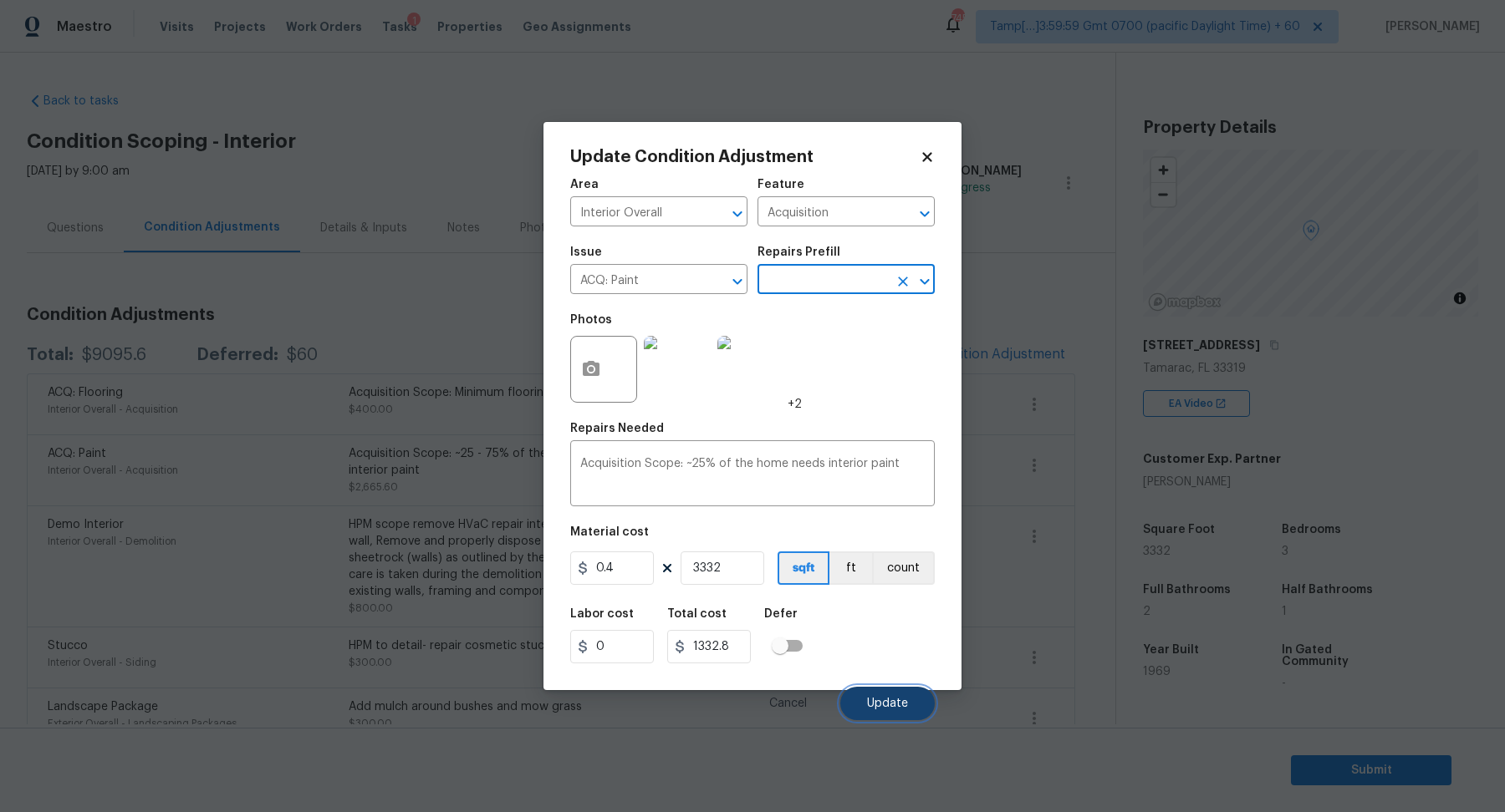
click at [874, 699] on span "Update" at bounding box center [887, 704] width 41 height 12
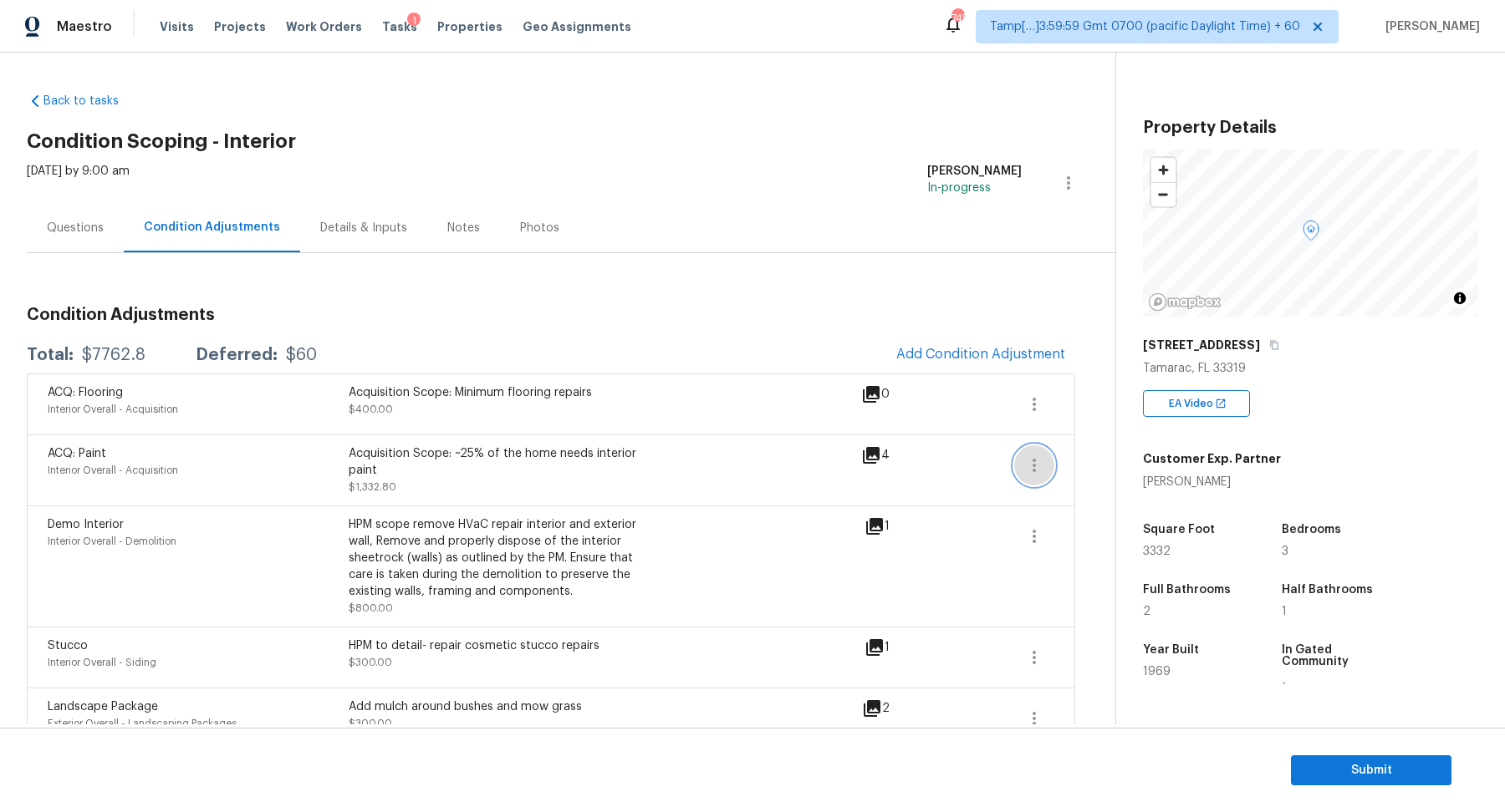
click at [1037, 473] on icon "button" at bounding box center [1034, 465] width 20 height 20
click at [932, 360] on span "Add Condition Adjustment" at bounding box center [980, 354] width 169 height 15
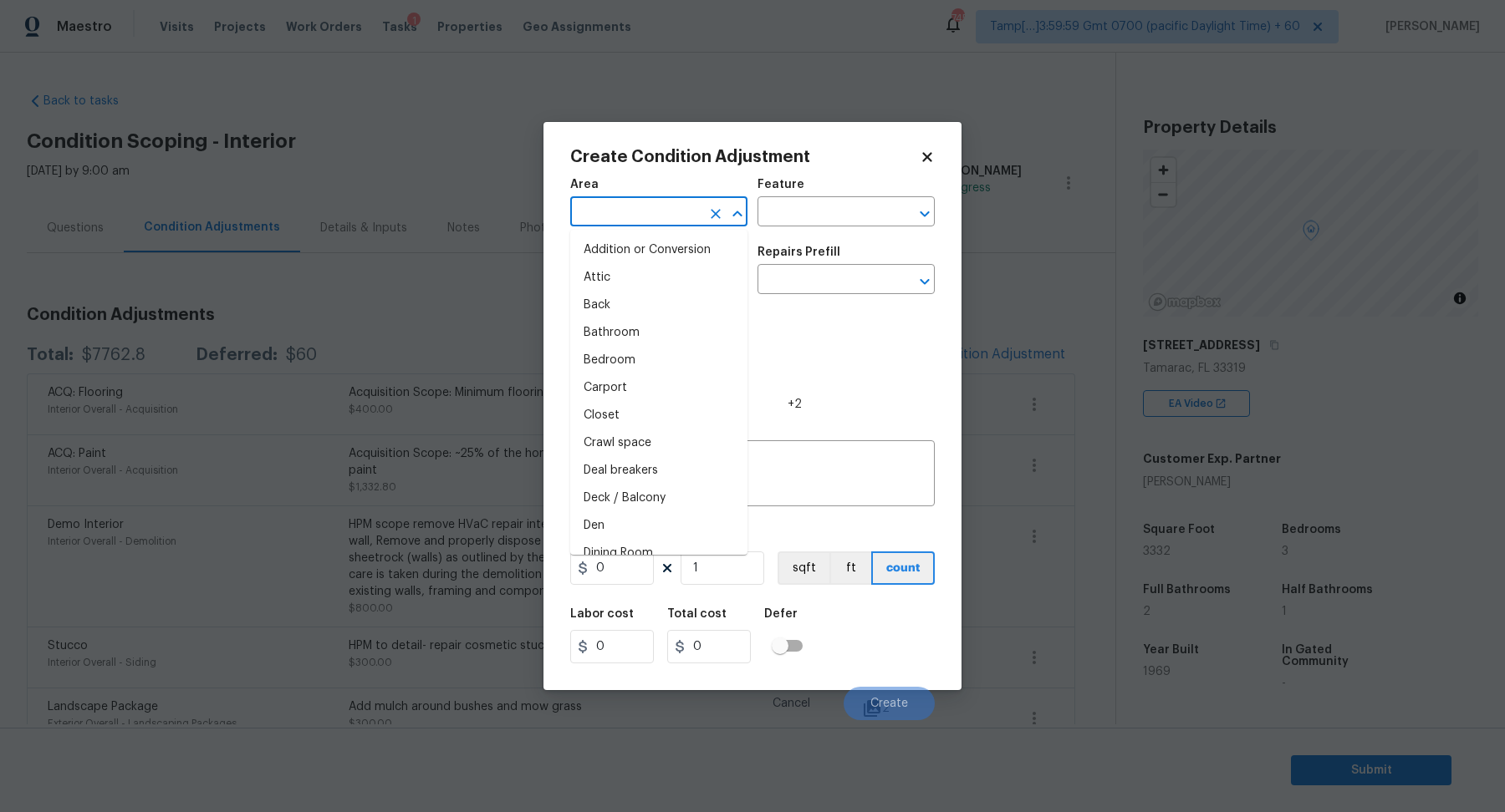
click at [641, 210] on input "text" at bounding box center [635, 213] width 130 height 26
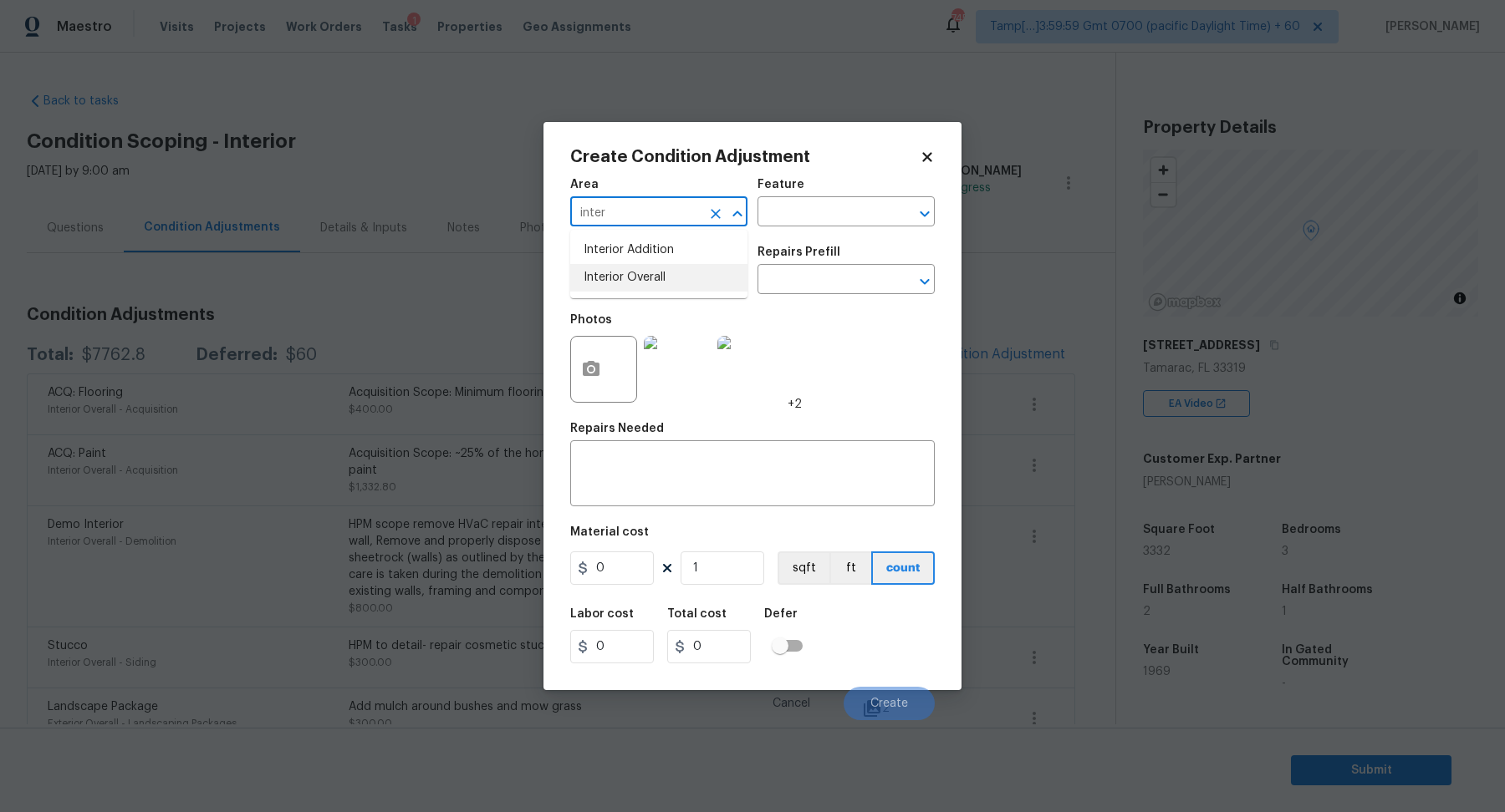
click at [628, 281] on li "Interior Overall" at bounding box center [658, 277] width 177 height 27
type input "Interior Overall"
click at [628, 281] on input "text" at bounding box center [635, 281] width 130 height 26
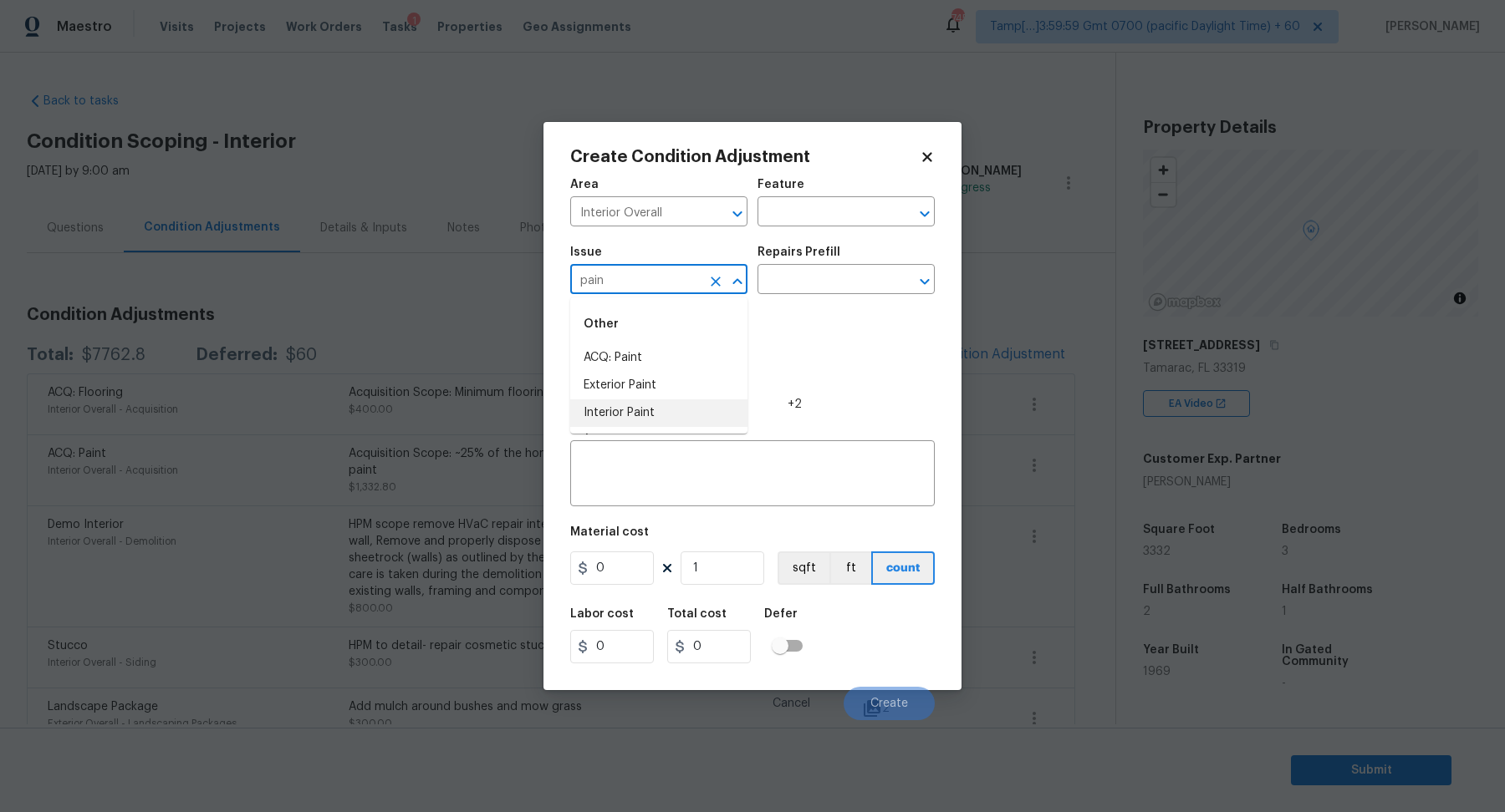
click at [646, 406] on li "Interior Paint" at bounding box center [658, 413] width 177 height 27
type input "Interior Paint"
click at [871, 280] on input "text" at bounding box center [823, 281] width 130 height 26
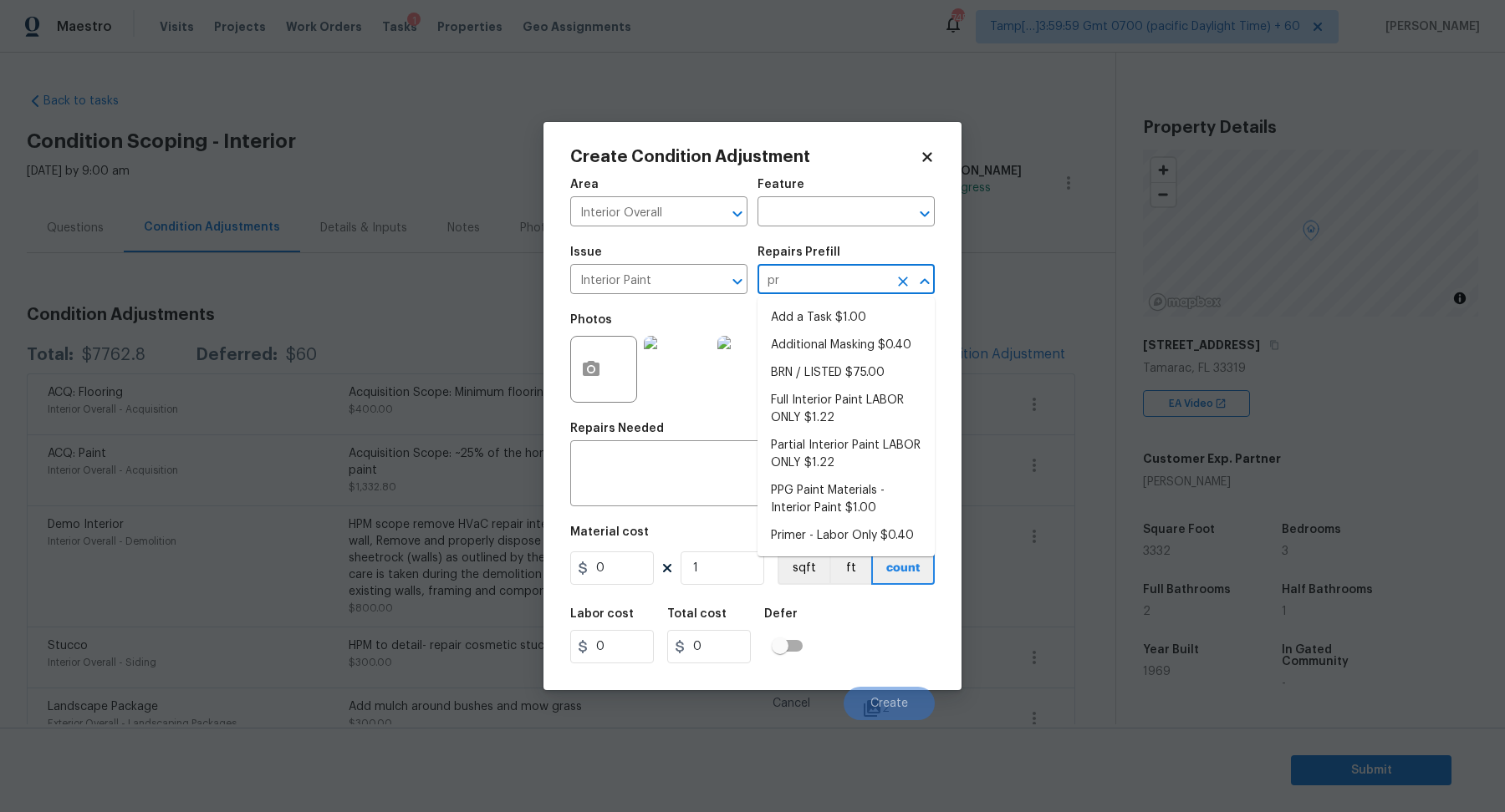
type input "pri"
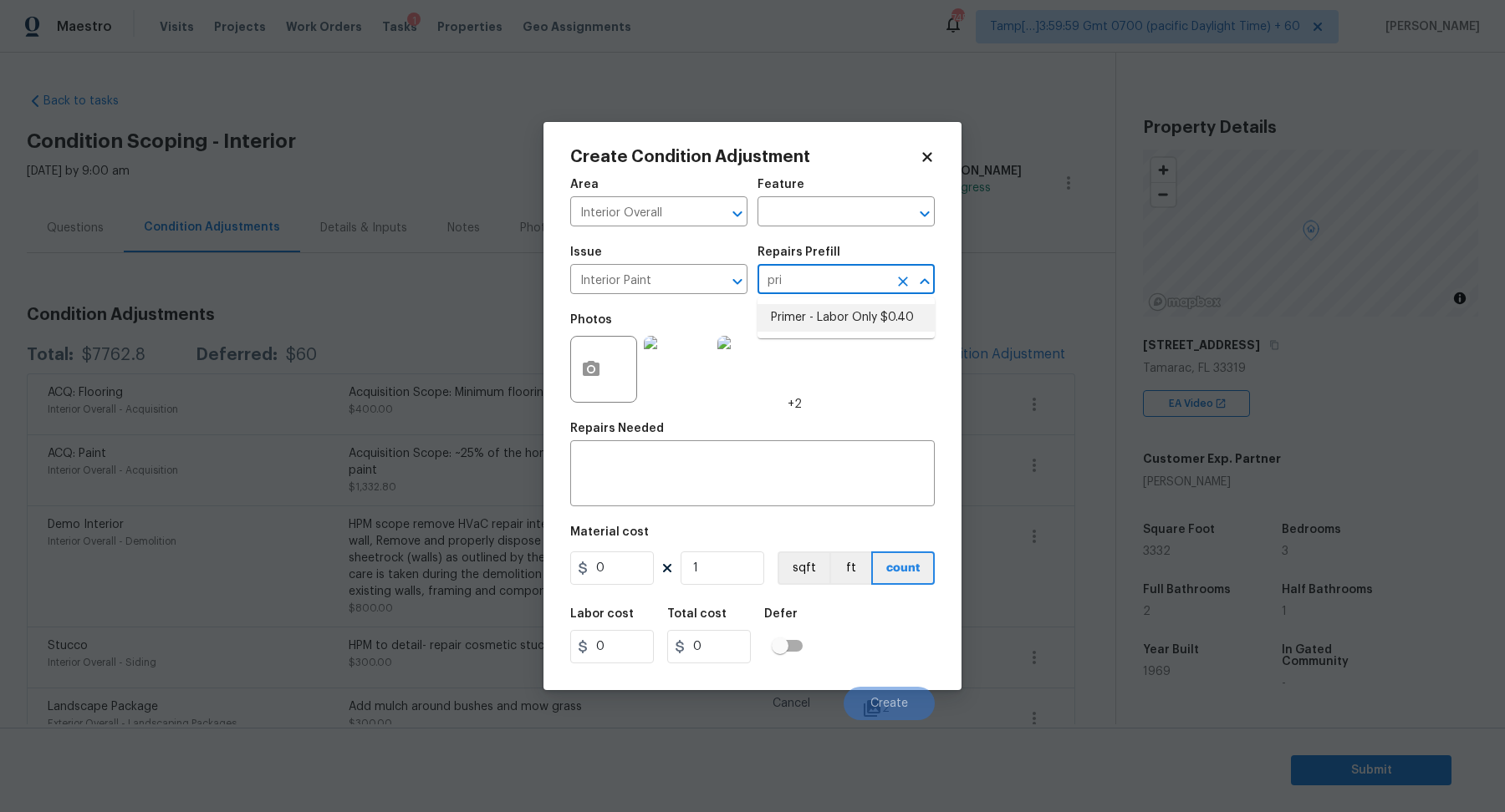
click at [909, 326] on li "Primer - Labor Only $0.40" at bounding box center [846, 318] width 177 height 27
type input "Overall Paint"
type textarea "Interior primer - PRIMER PROVIDED BY OPENDOOR - All nails, screws, drywall anch…"
type input "0.4"
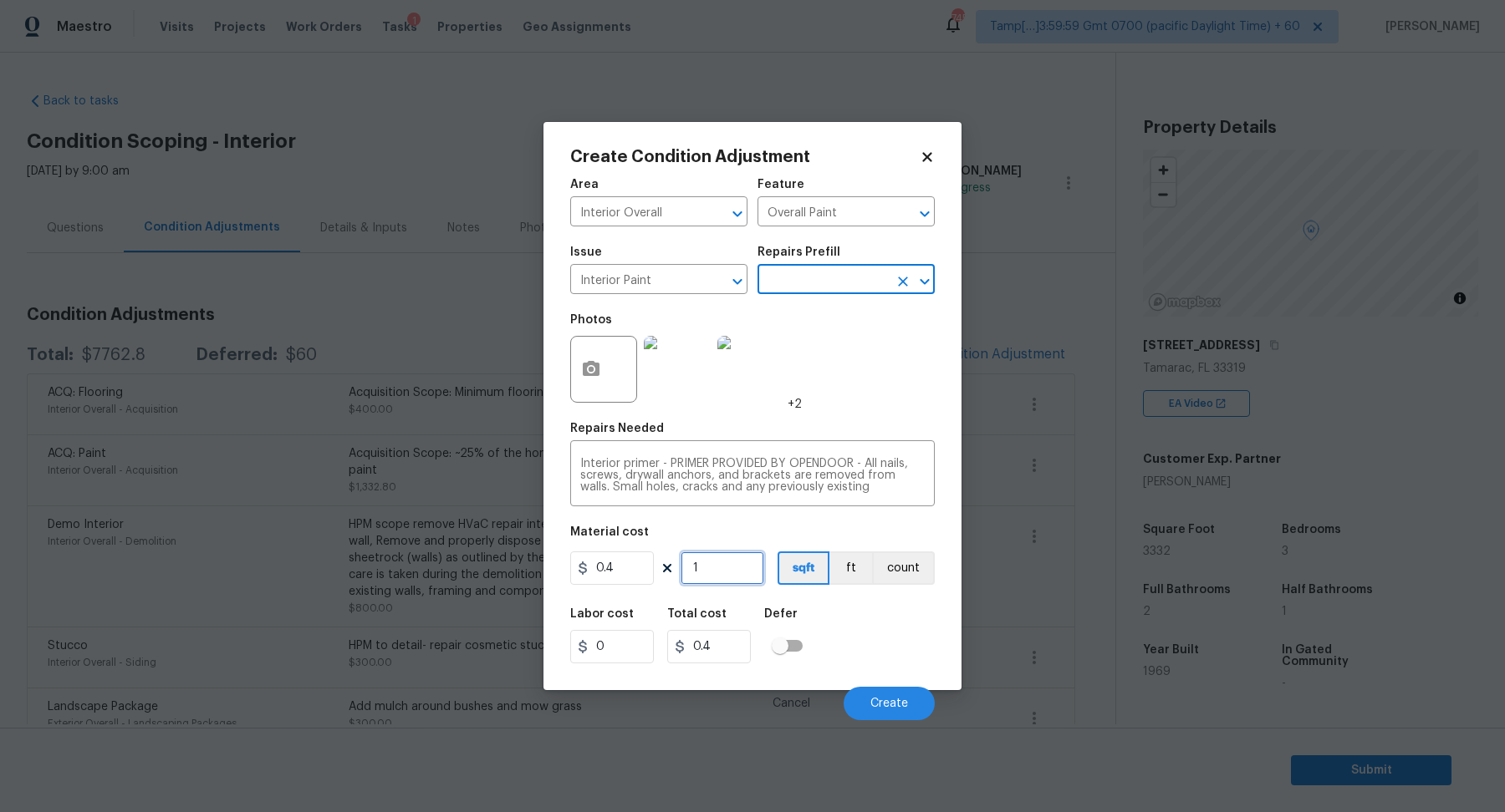
click at [729, 578] on input "1" at bounding box center [722, 568] width 84 height 33
type input "10"
type input "4"
type input "100"
type input "40"
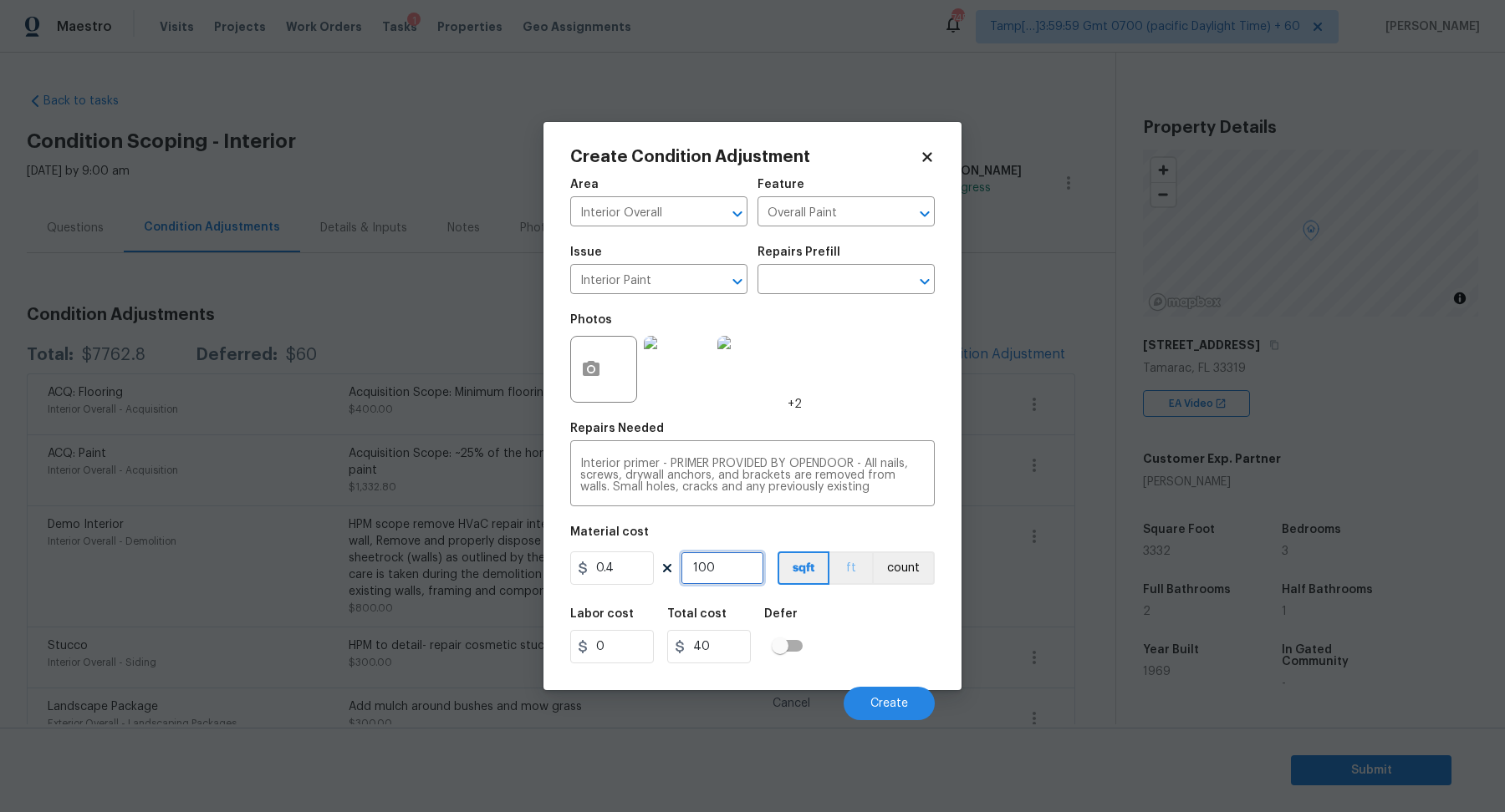
type input "1000"
type input "400"
type input "1000"
click at [897, 698] on span "Create" at bounding box center [889, 704] width 38 height 12
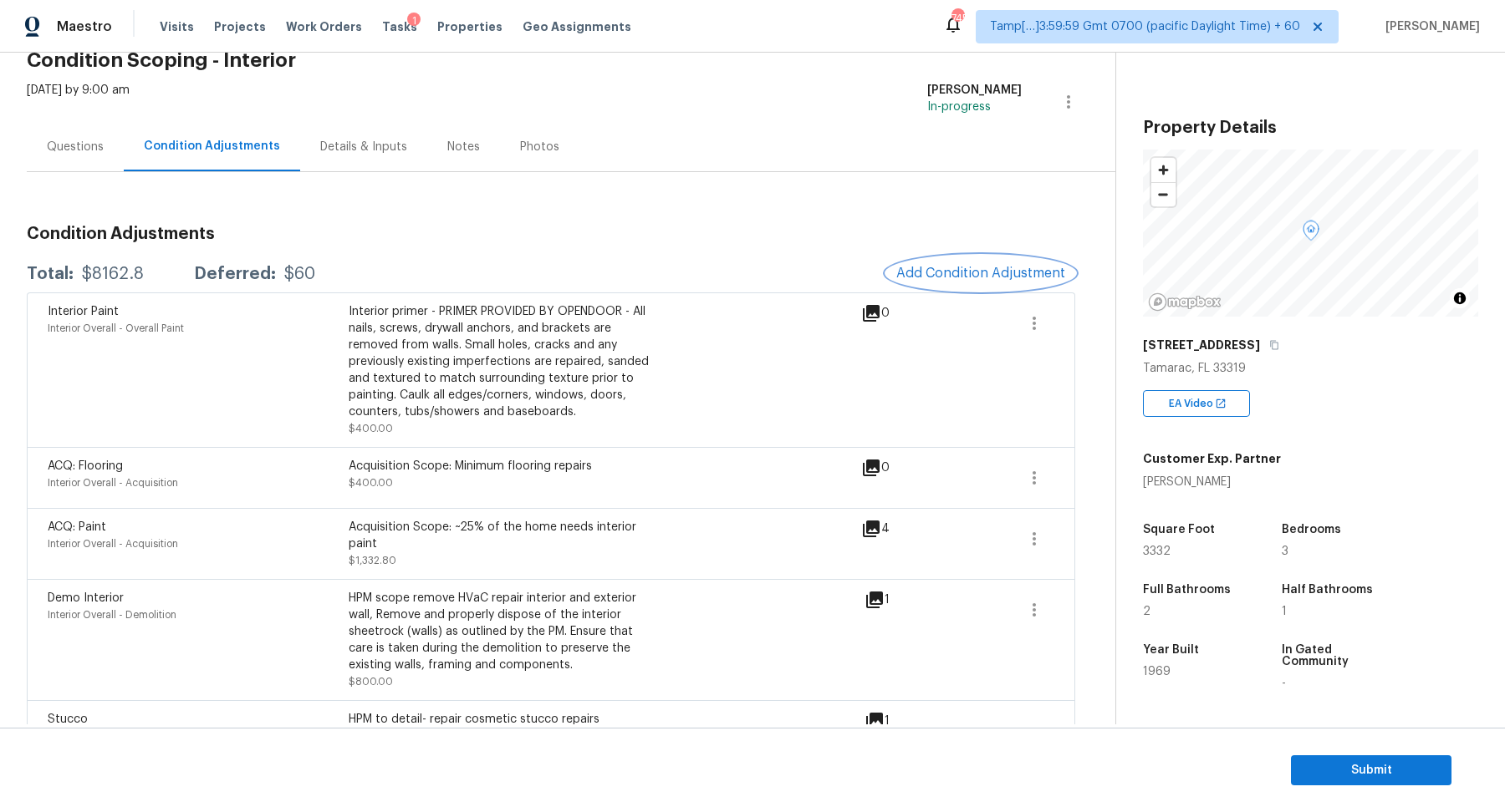
scroll to position [64, 0]
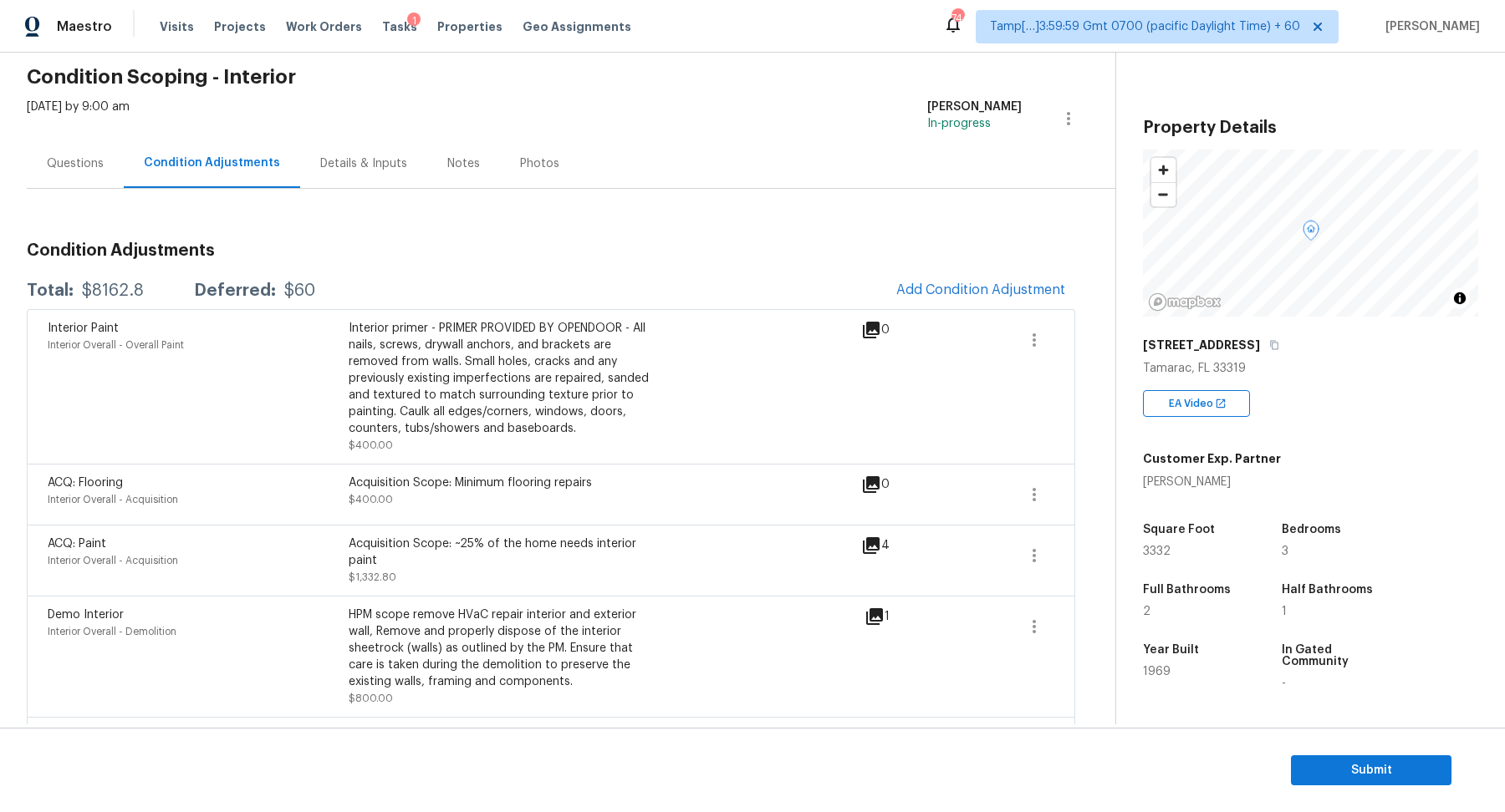
click at [898, 302] on span "Add Condition Adjustment" at bounding box center [980, 291] width 189 height 37
click at [947, 282] on span "Add Condition Adjustment" at bounding box center [980, 289] width 169 height 15
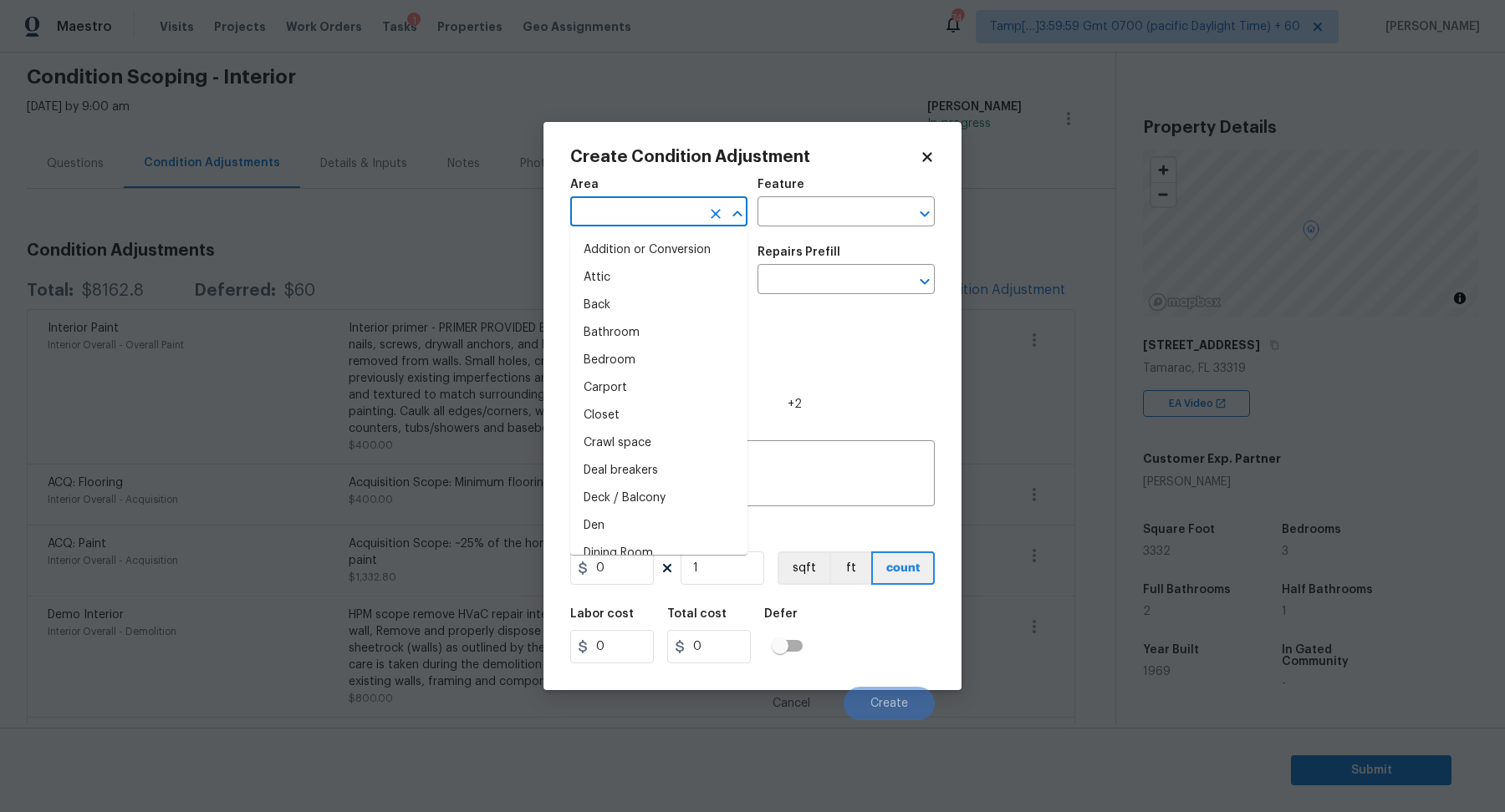
click at [631, 215] on input "text" at bounding box center [635, 213] width 130 height 26
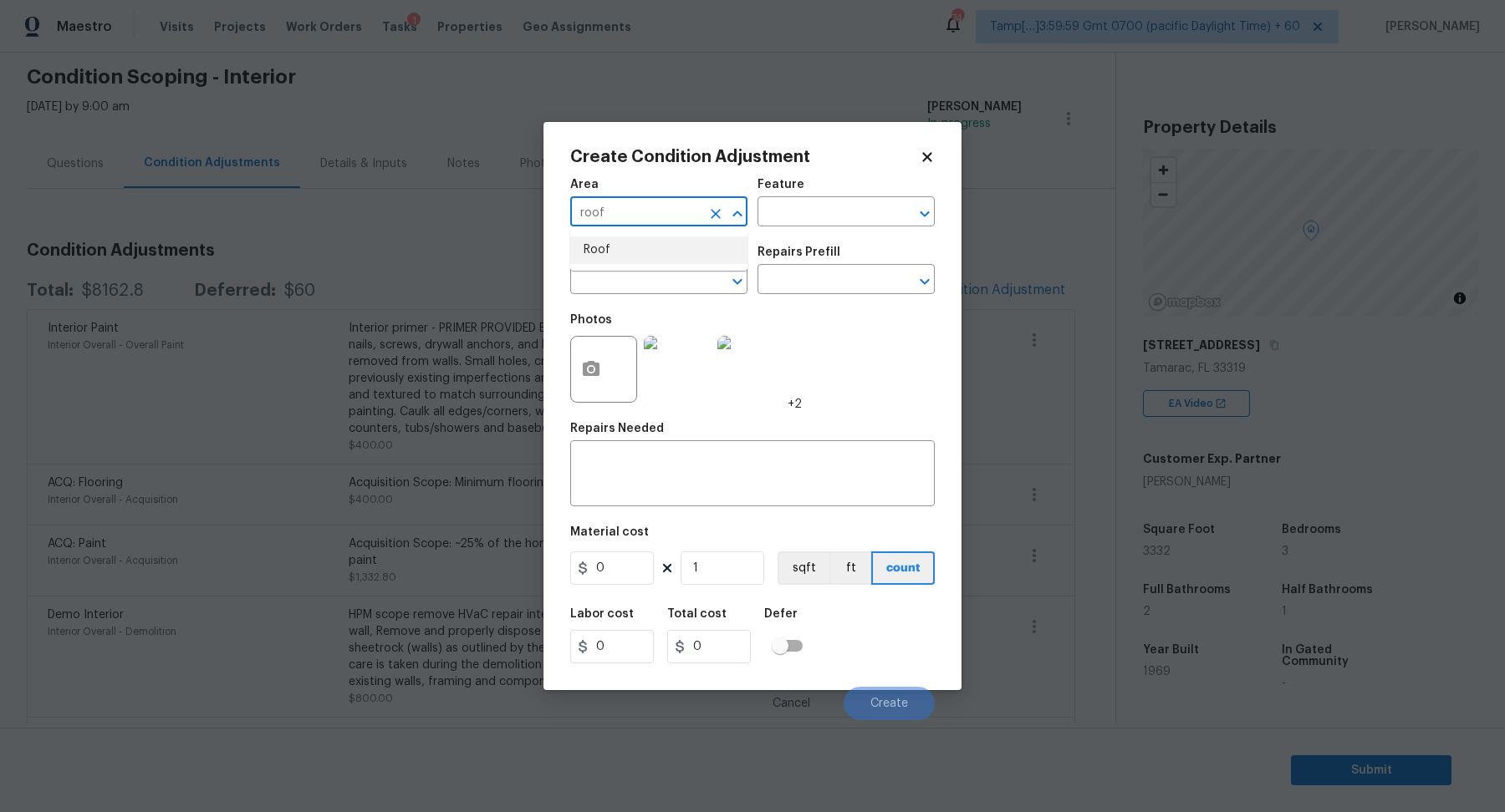
click at [634, 258] on li "Roof" at bounding box center [658, 250] width 177 height 27
type input "Roof"
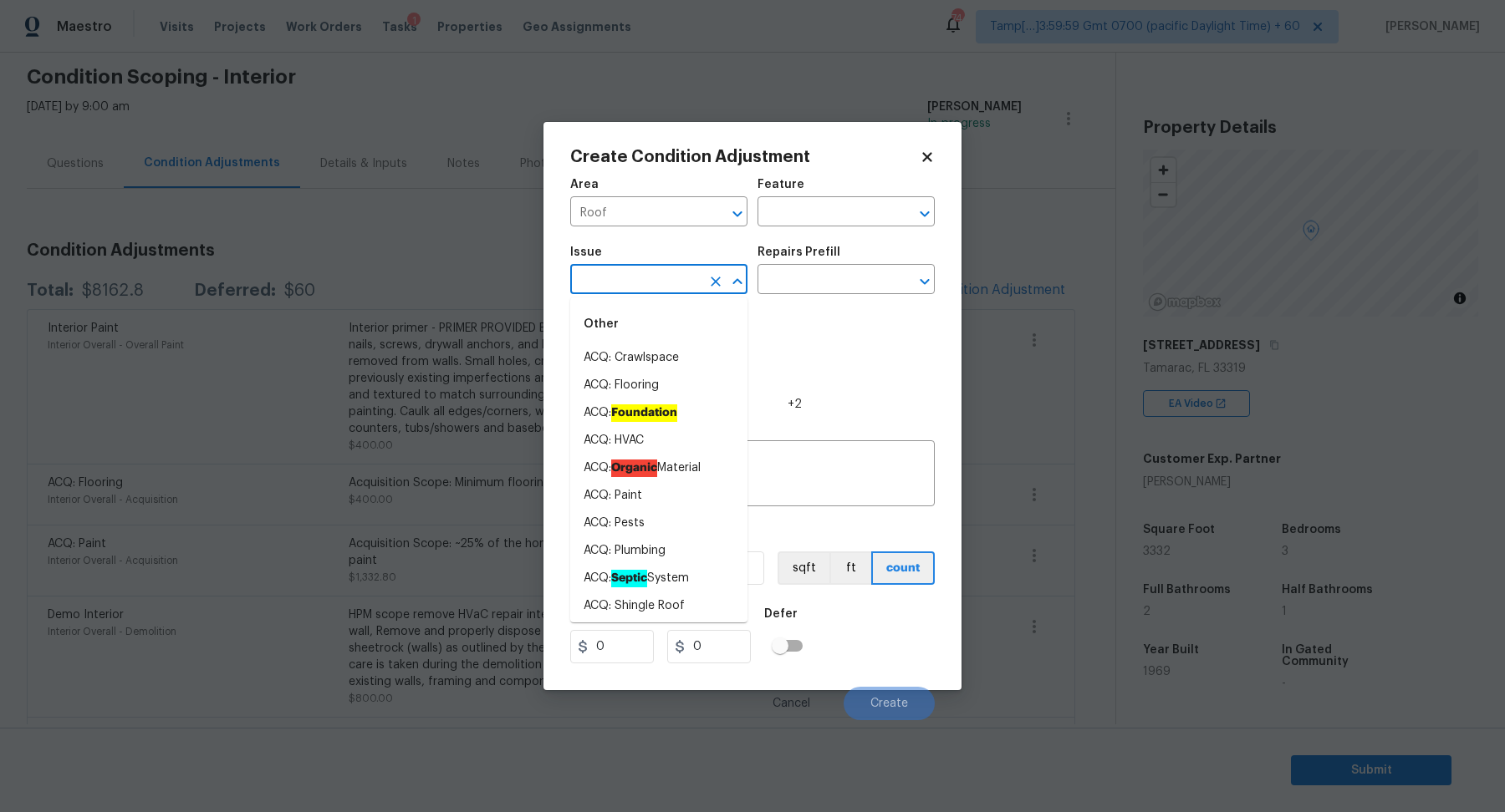
click at [634, 282] on input "text" at bounding box center [635, 281] width 130 height 26
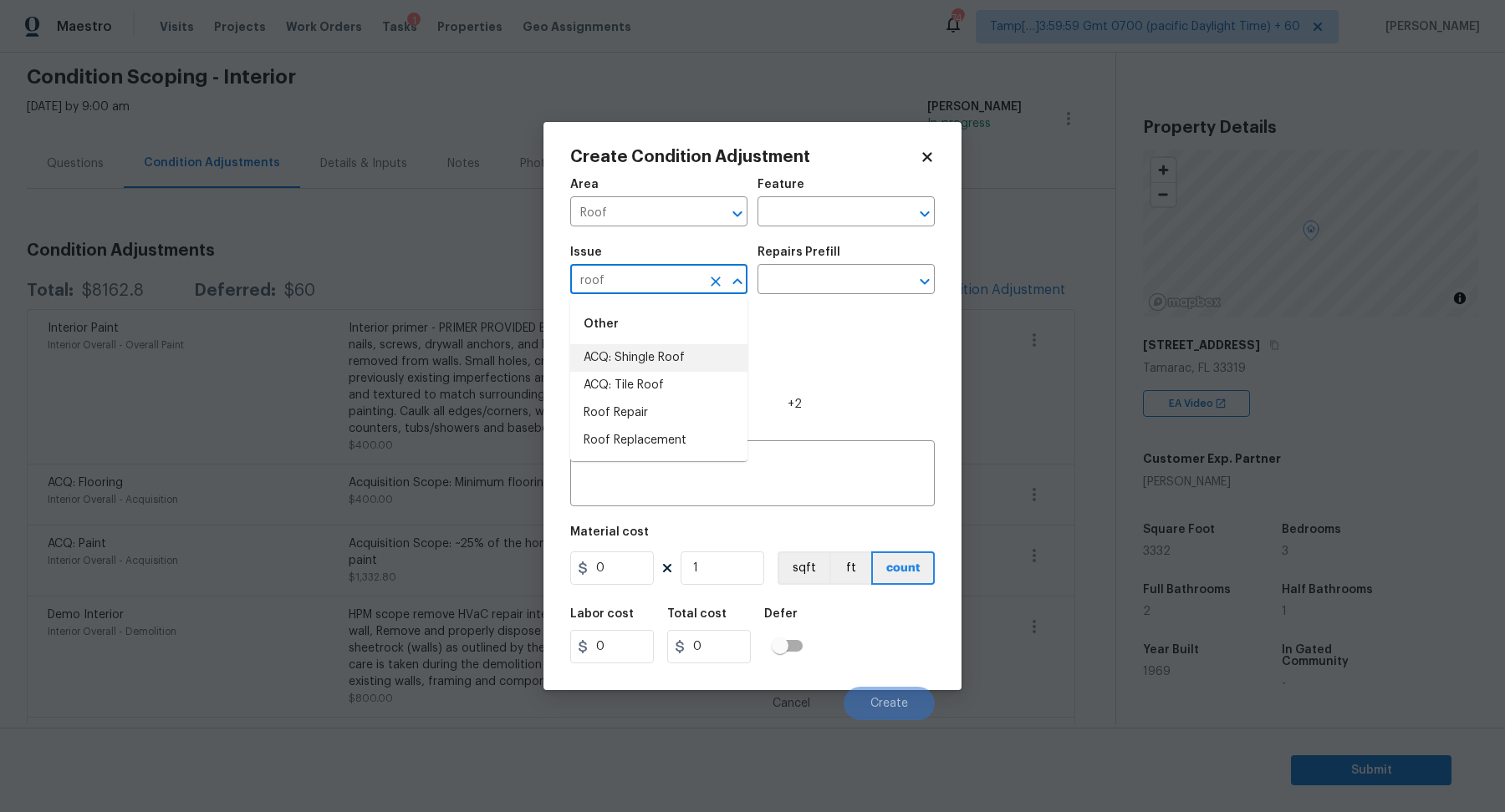
click at [659, 360] on li "ACQ: Shingle Roof" at bounding box center [658, 357] width 177 height 27
type input "ACQ: Shingle Roof"
click at [805, 294] on body "Maestro Visits Projects Work Orders Tasks 1 Properties Geo Assignments 744 Tamp…" at bounding box center [752, 406] width 1505 height 812
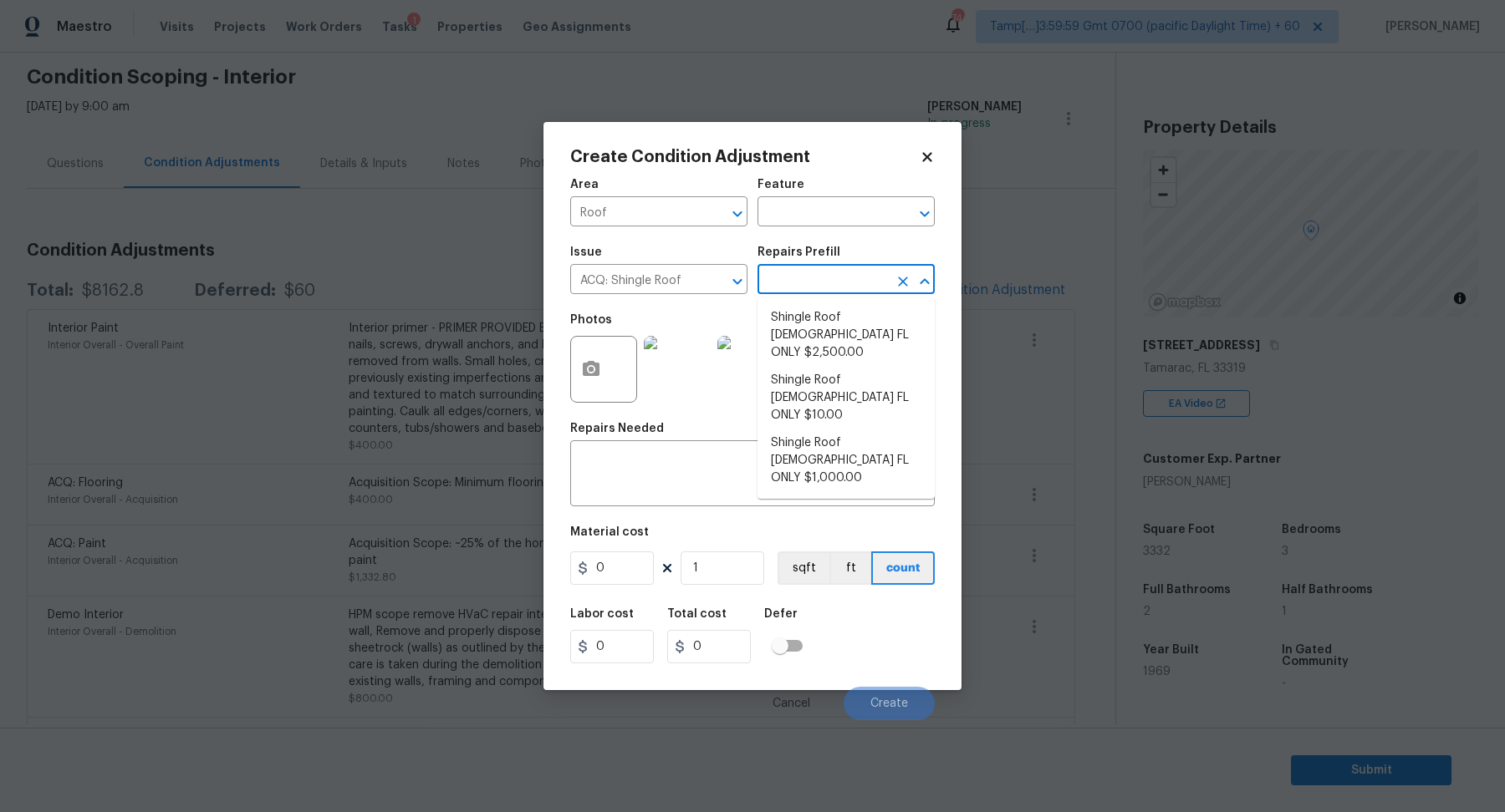
click at [845, 280] on input "text" at bounding box center [823, 281] width 130 height 26
click at [844, 285] on input "text" at bounding box center [823, 281] width 130 height 26
click at [843, 429] on li "Shingle Roof [DEMOGRAPHIC_DATA] FL ONLY $1,000.00" at bounding box center [846, 460] width 177 height 62
type input "Acquisition"
type textarea "Acquisition Scope ([US_STATE] Only): Shingle Roof 5-9 years in age maintenance."
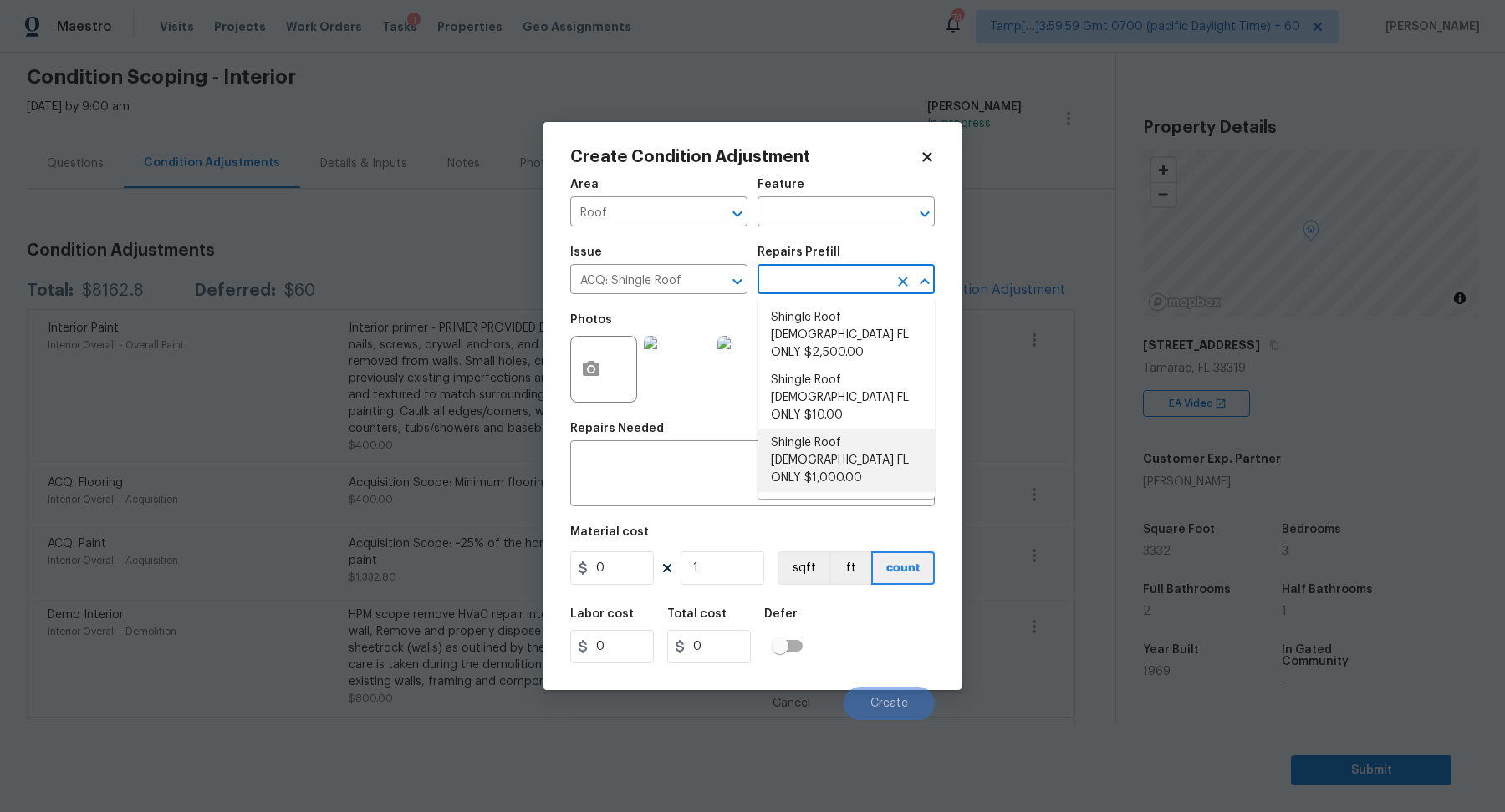
type input "1000"
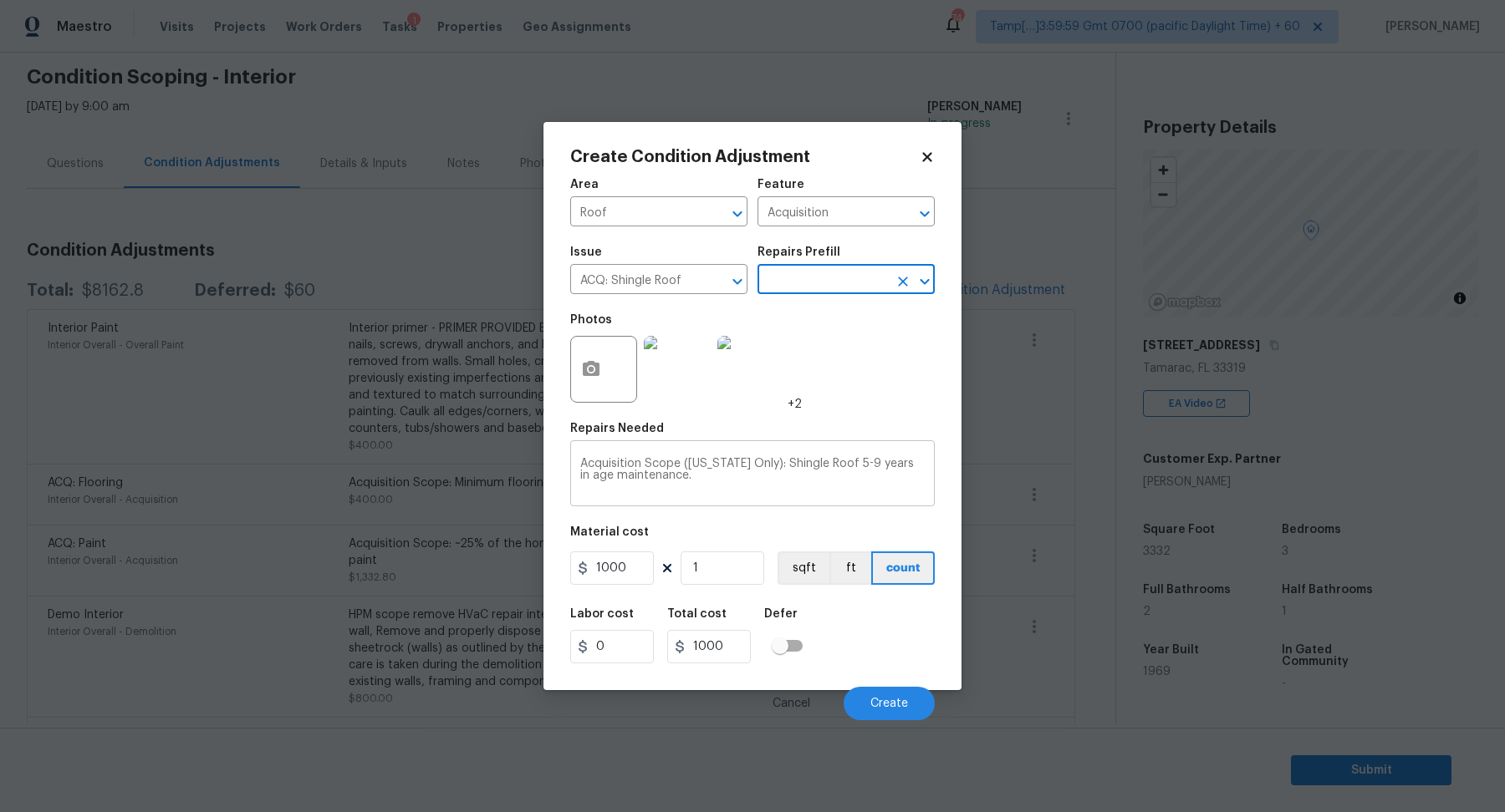
click at [841, 466] on textarea "Acquisition Scope ([US_STATE] Only): Shingle Roof 5-9 years in age maintenance." at bounding box center [752, 476] width 344 height 35
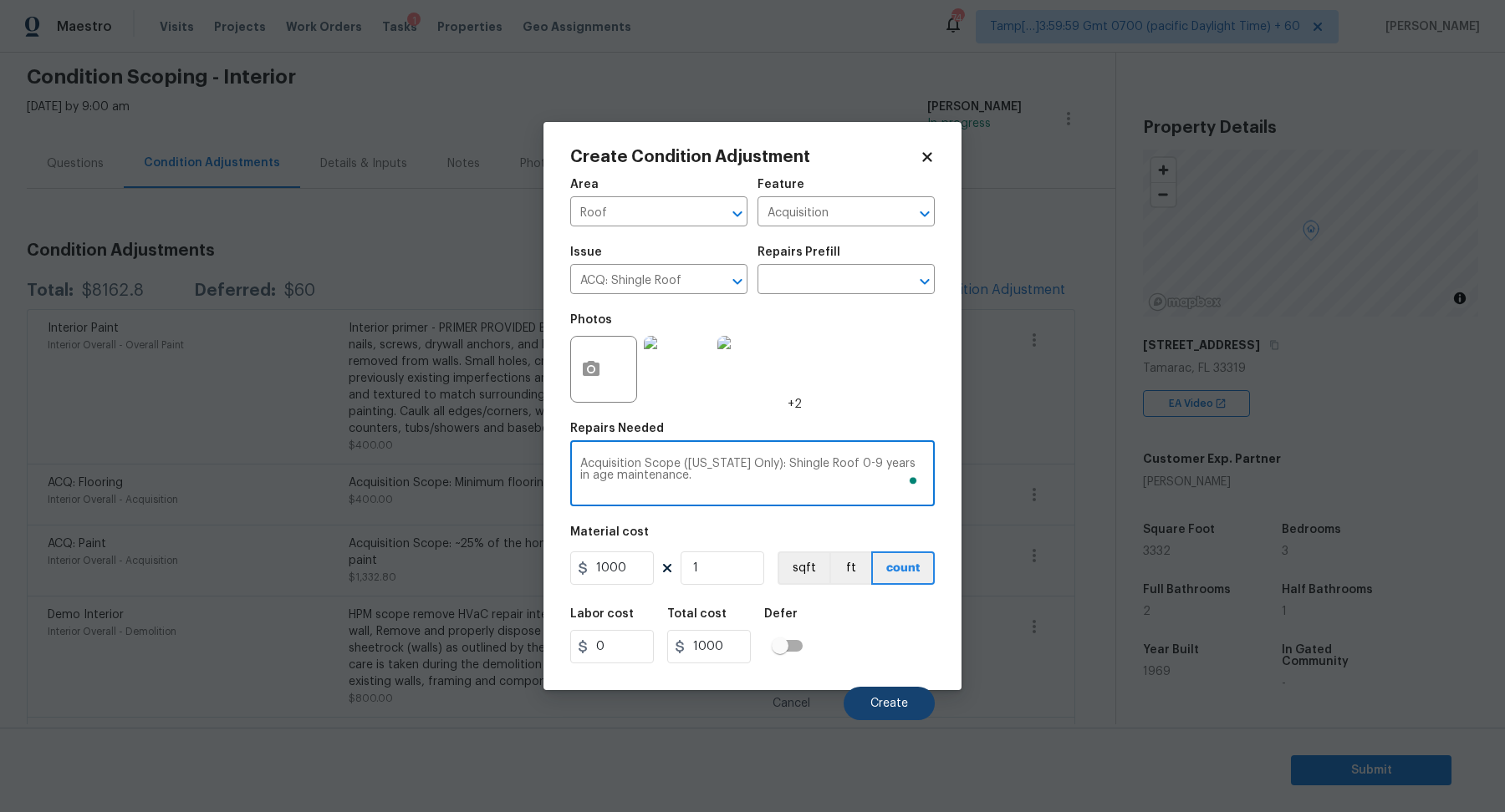
type textarea "Acquisition Scope ([US_STATE] Only): Shingle Roof 0-9 years in age maintenance."
click at [887, 702] on span "Create" at bounding box center [889, 704] width 38 height 12
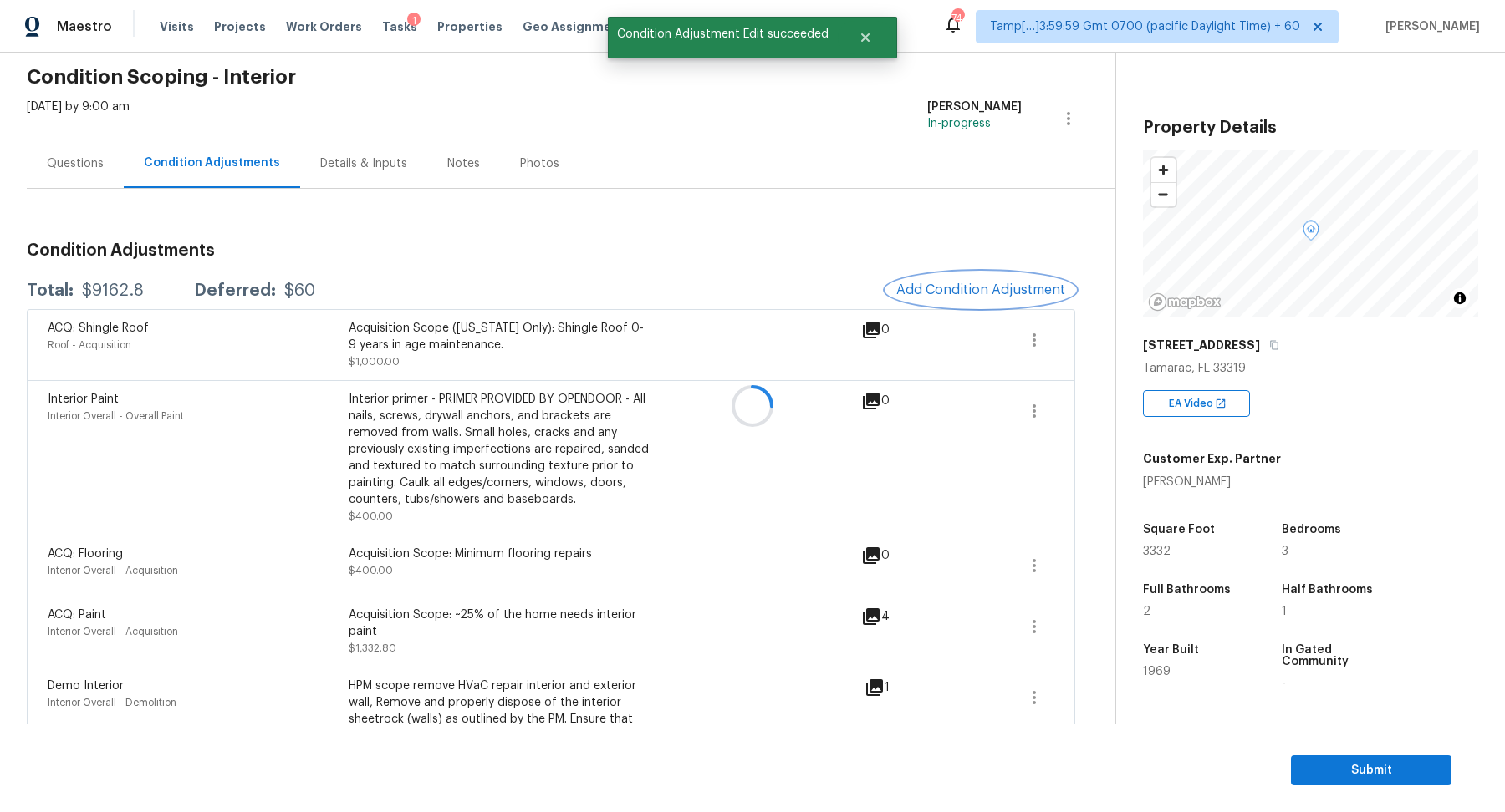
click at [984, 278] on div "Condition Adjustments Total: $9162.8 Deferred: $60 Add Condition Adjustment ACQ…" at bounding box center [550, 770] width 1048 height 1083
click at [934, 267] on div "Condition Adjustments Total: $9162.8 Deferred: $60 Add Condition Adjustment ACQ…" at bounding box center [550, 771] width 1048 height 1084
click at [943, 289] on span "Add Condition Adjustment" at bounding box center [980, 289] width 169 height 15
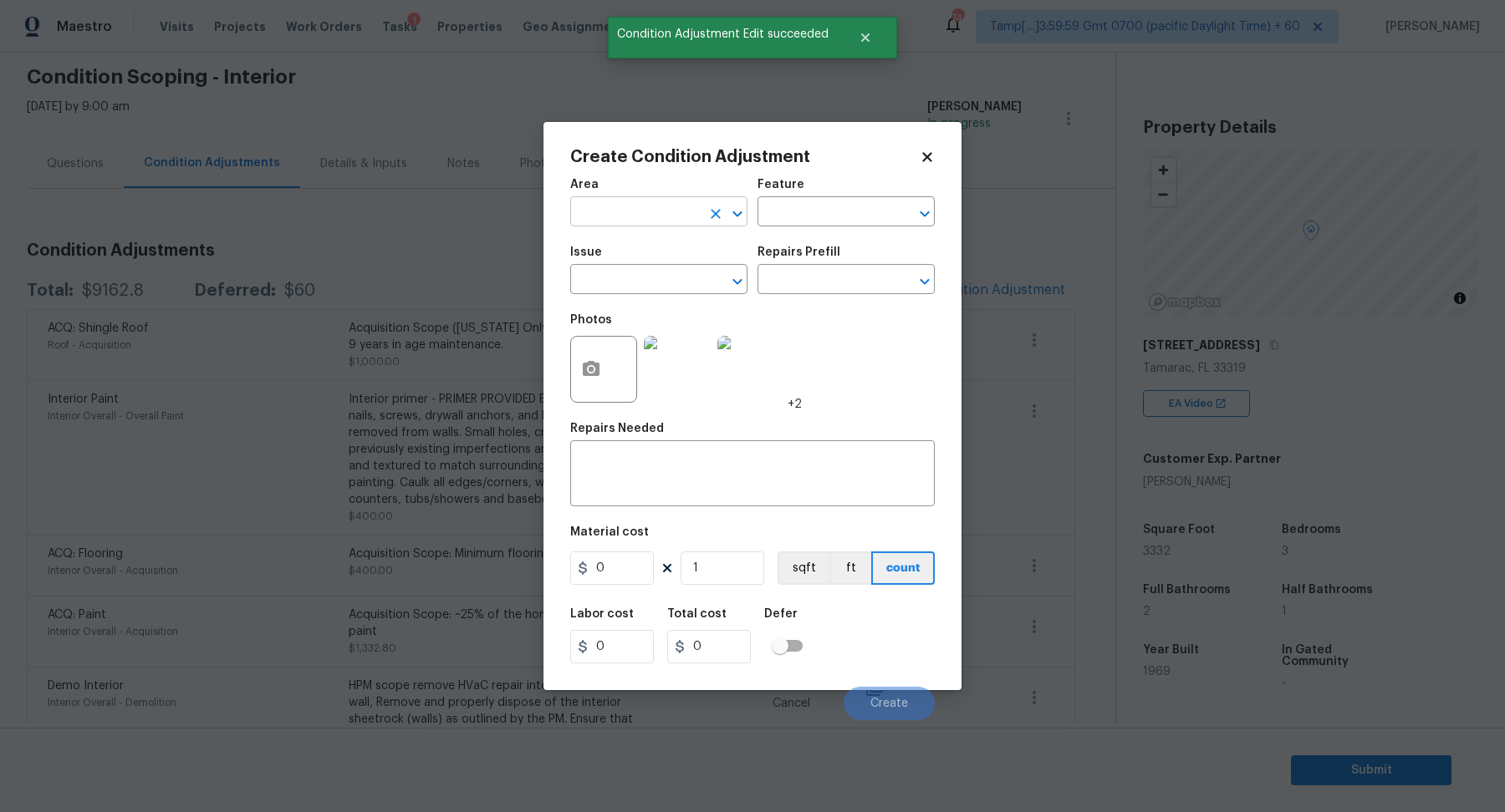
click at [610, 215] on input "text" at bounding box center [635, 213] width 130 height 26
click at [620, 258] on li "HVAC" at bounding box center [658, 250] width 177 height 27
type input "HVAC"
click at [621, 279] on input "text" at bounding box center [635, 281] width 130 height 26
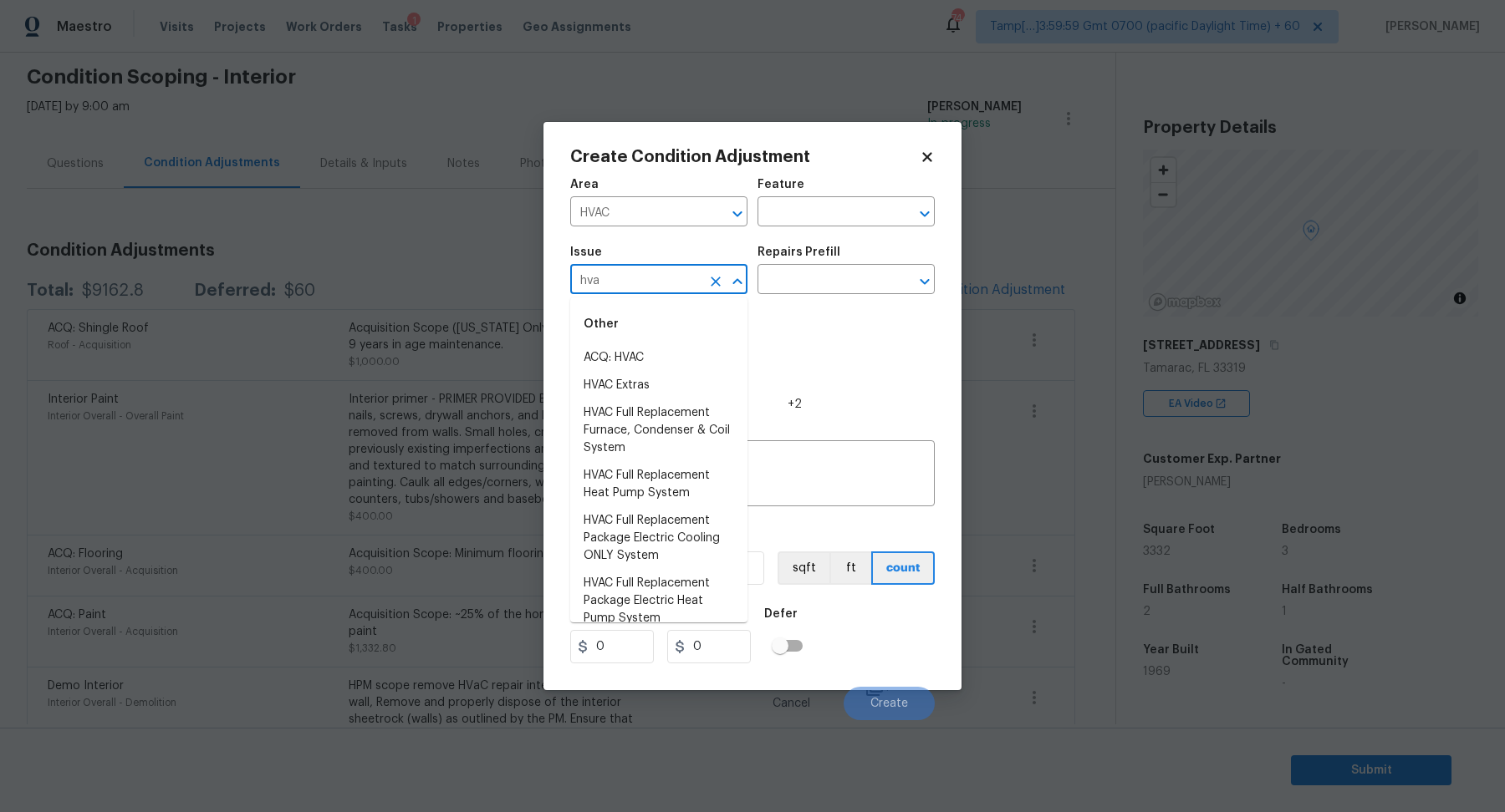
click at [655, 360] on li "ACQ: HVAC" at bounding box center [658, 357] width 177 height 27
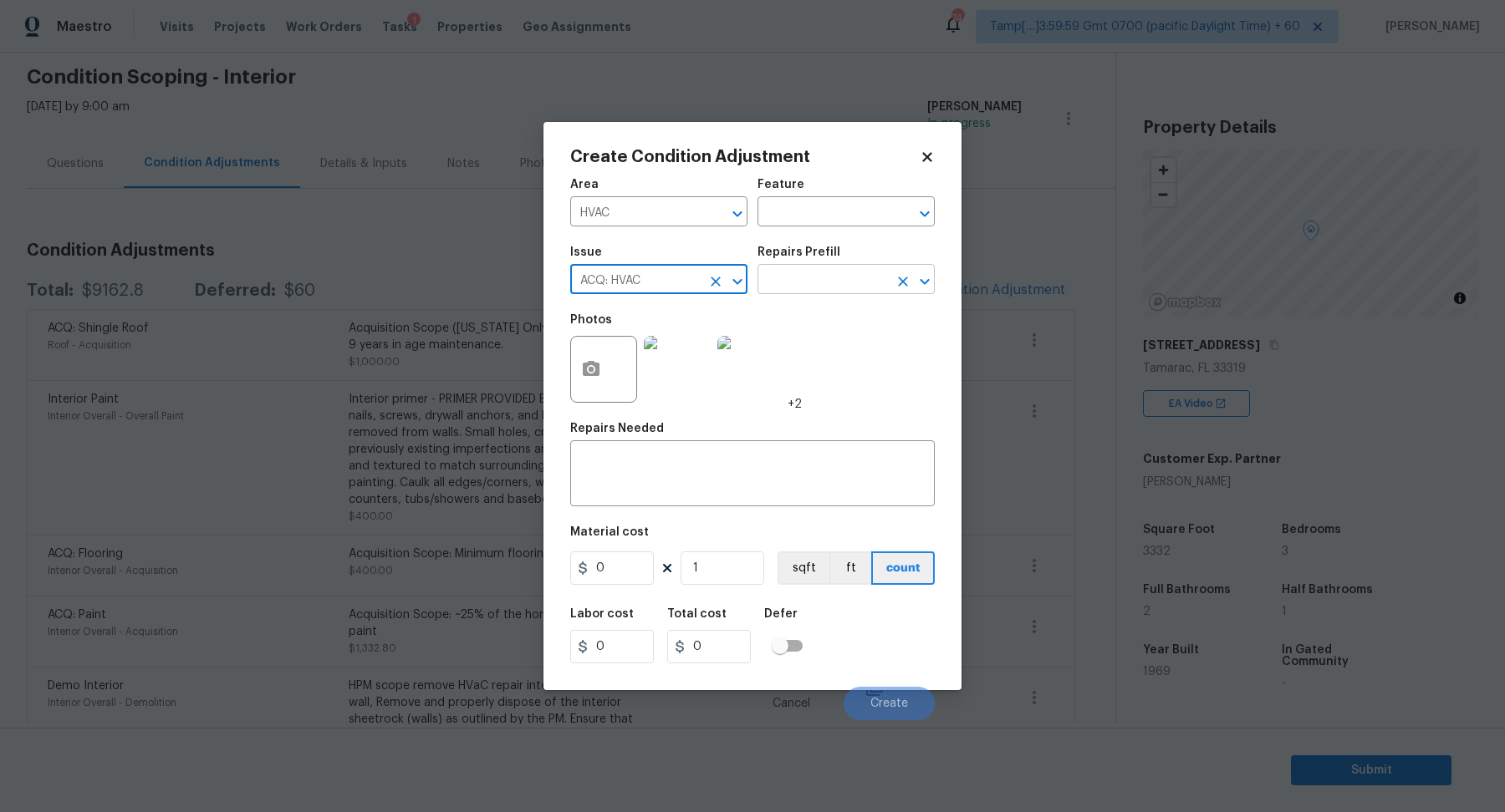
type input "ACQ: HVAC"
click at [797, 275] on input "text" at bounding box center [823, 281] width 130 height 26
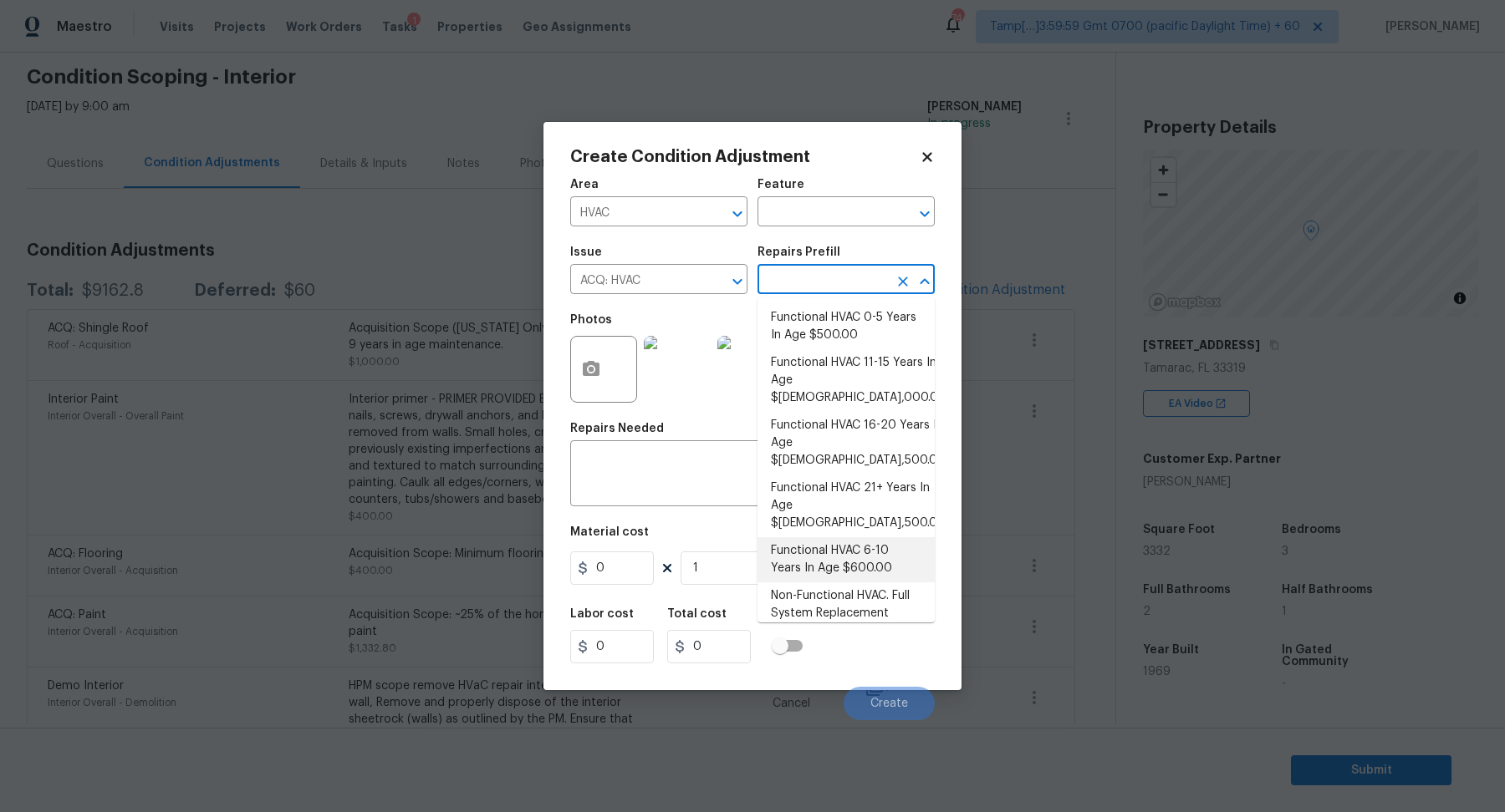
click at [853, 538] on li "Functional HVAC 6-10 Years In Age $600.00" at bounding box center [846, 560] width 177 height 45
type input "Acquisition"
type textarea "Acquisition Scope: Functional HVAC 6-10 years"
type input "600"
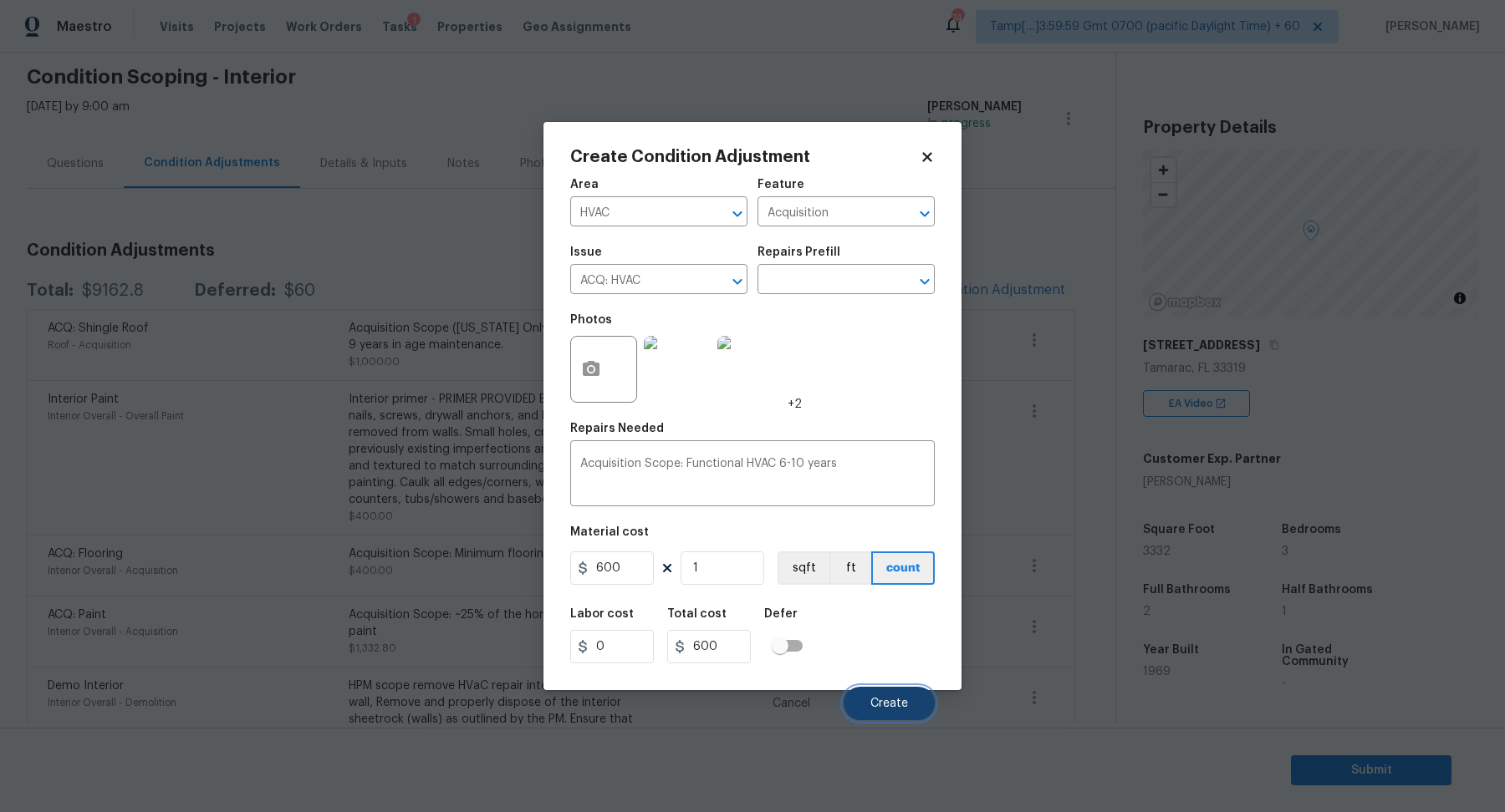
click at [886, 698] on span "Create" at bounding box center [889, 704] width 38 height 12
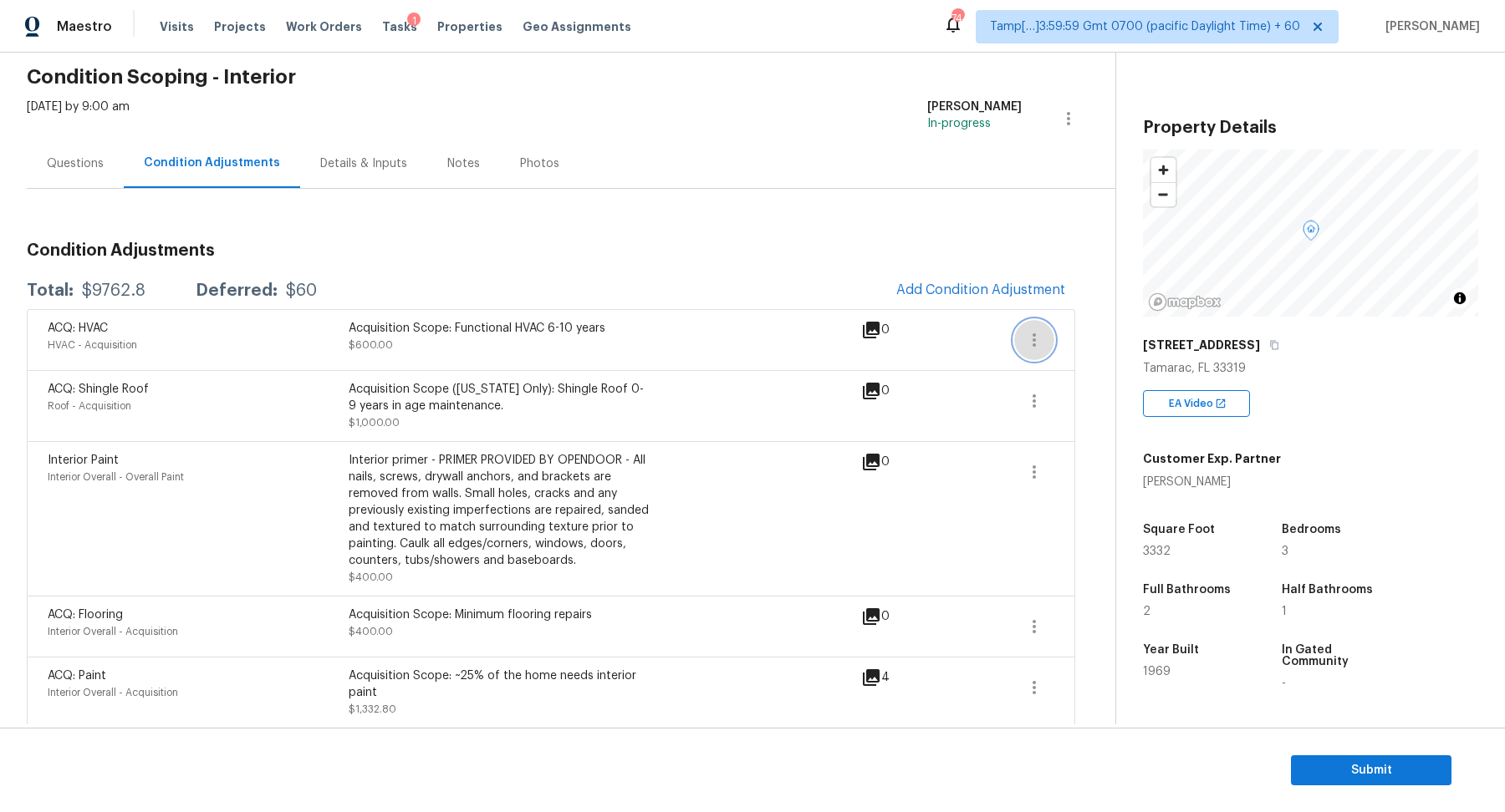
click at [1033, 341] on icon "button" at bounding box center [1034, 340] width 20 height 20
click at [1071, 341] on div "Edit" at bounding box center [1129, 335] width 130 height 17
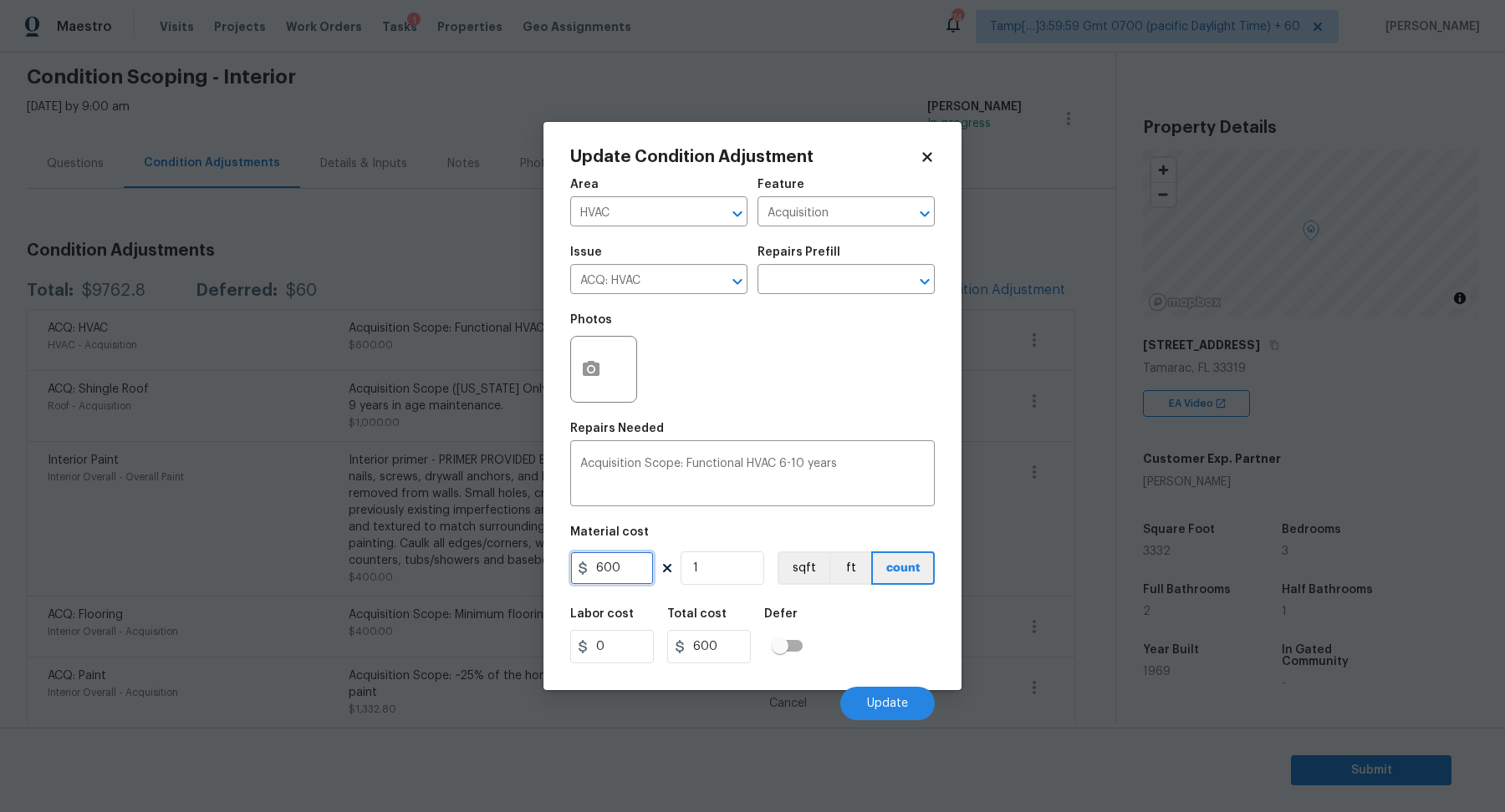
click at [607, 568] on input "600" at bounding box center [612, 568] width 84 height 33
type input "650"
click at [879, 685] on div "Cancel Update" at bounding box center [752, 697] width 364 height 47
click at [879, 705] on span "Update" at bounding box center [887, 704] width 41 height 12
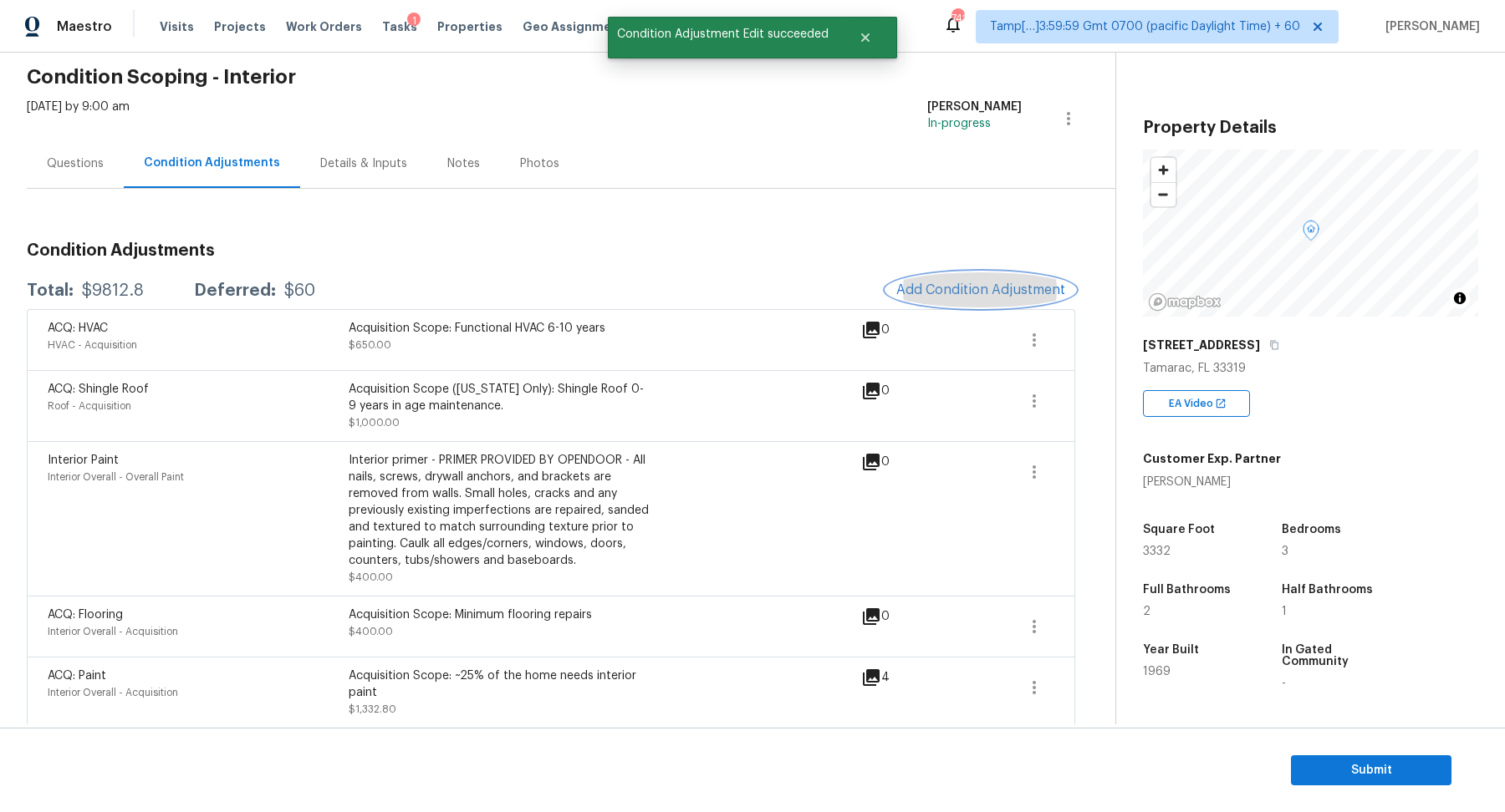
click at [981, 282] on span "Add Condition Adjustment" at bounding box center [980, 289] width 169 height 15
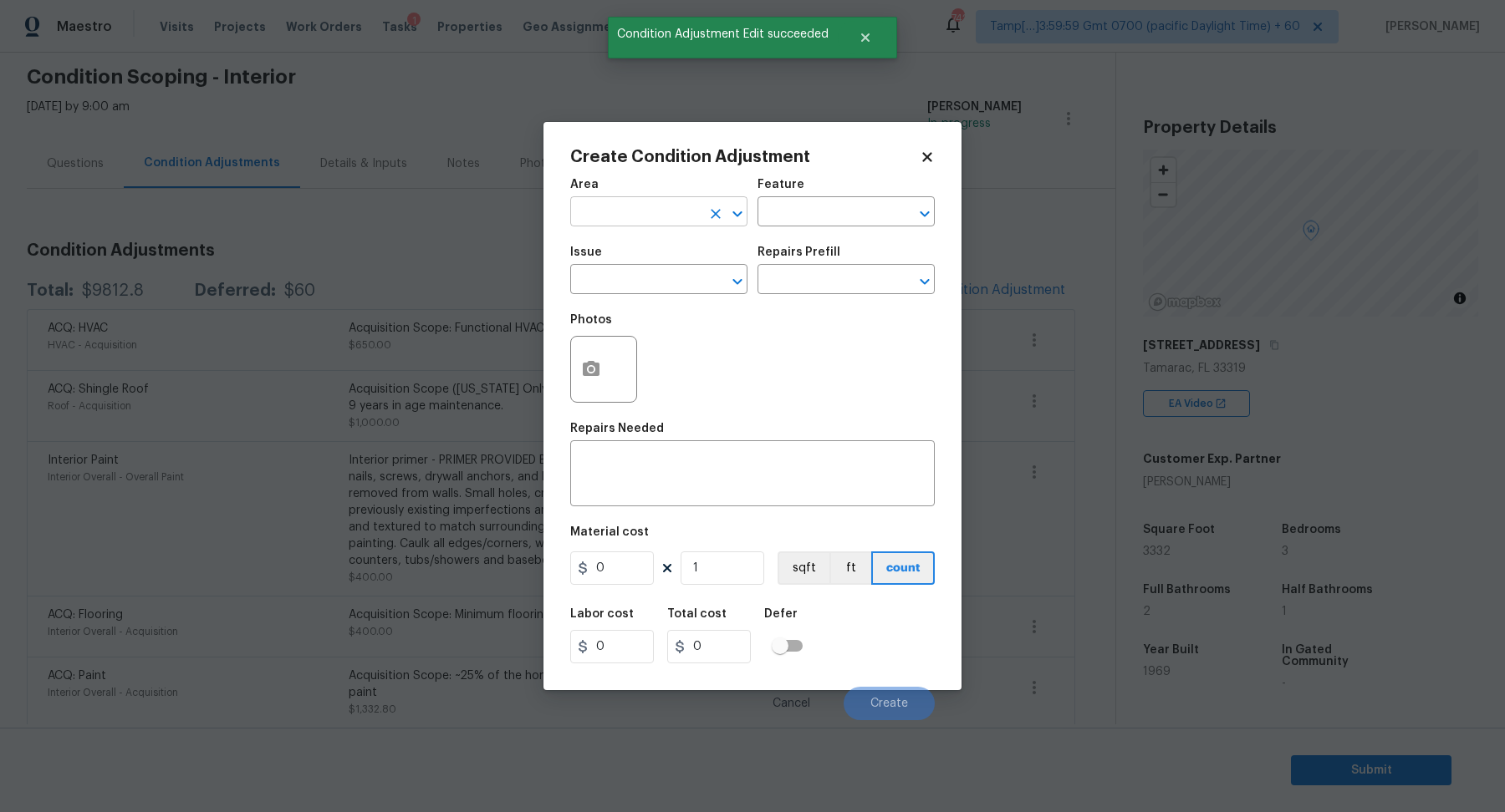
click at [620, 217] on input "text" at bounding box center [635, 213] width 130 height 26
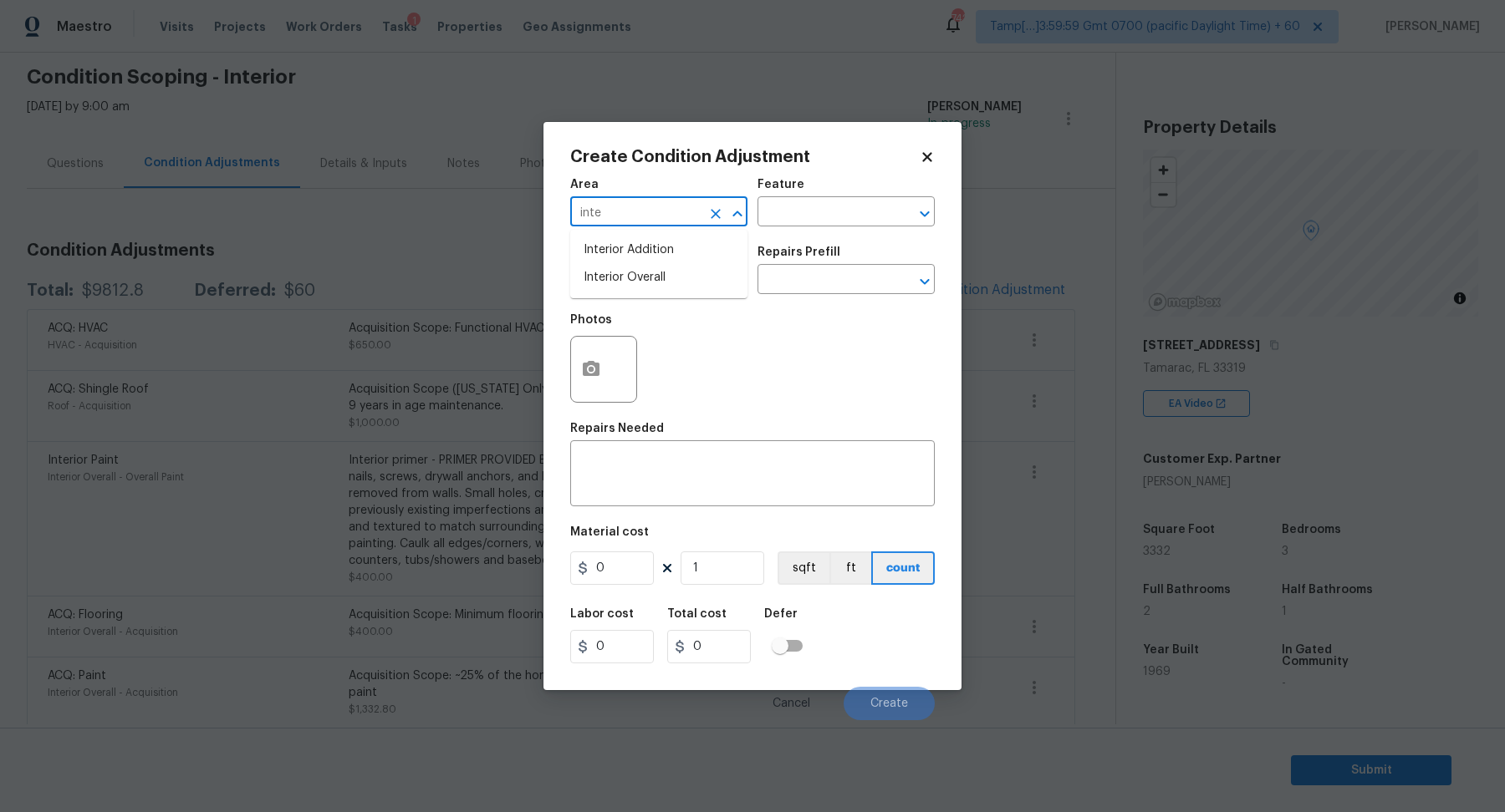
click at [628, 290] on li "Interior Overall" at bounding box center [658, 277] width 177 height 27
type input "Interior Overall"
click at [628, 290] on input "text" at bounding box center [635, 281] width 130 height 26
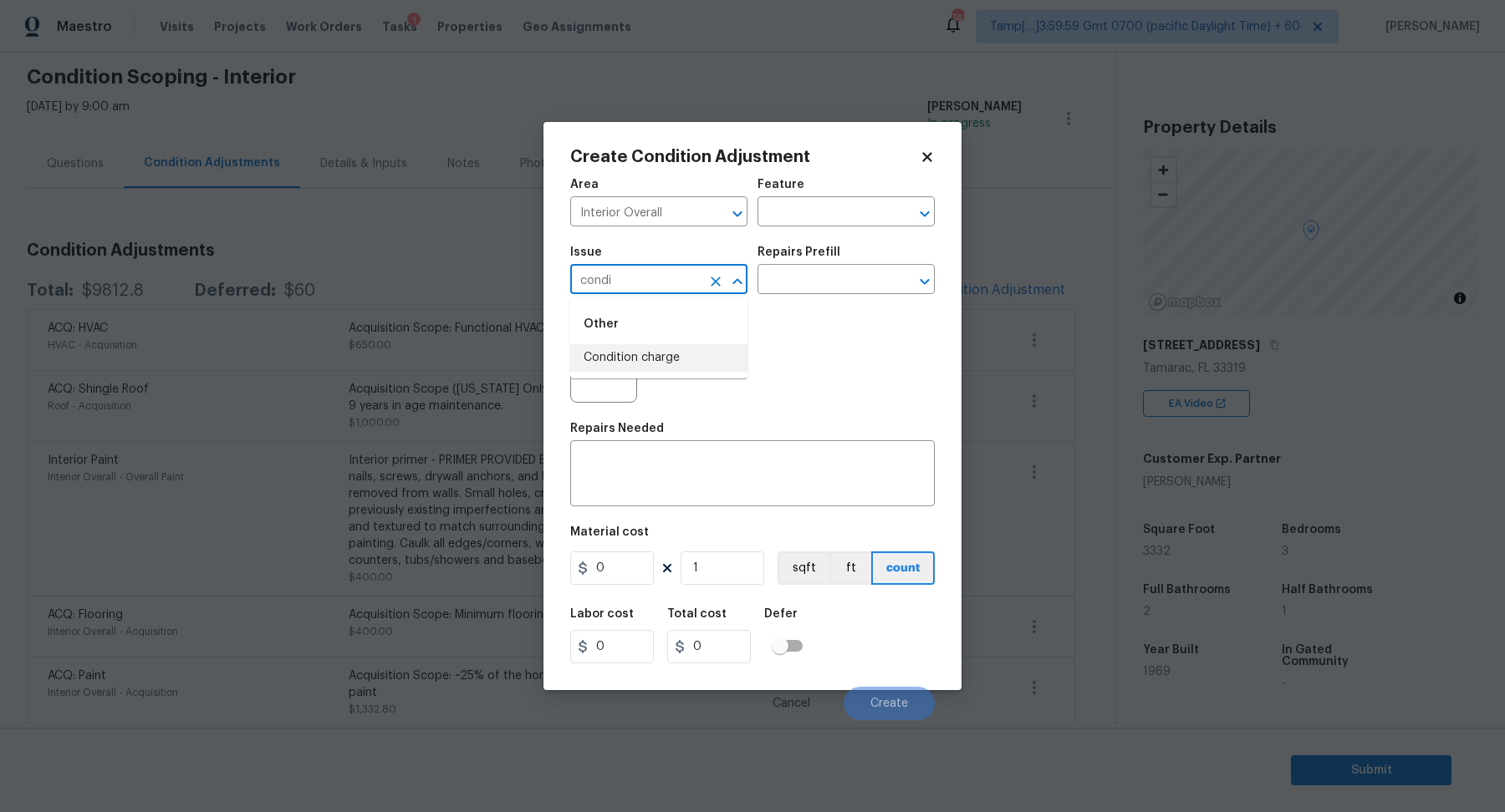
click at [666, 362] on li "Condition charge" at bounding box center [658, 357] width 177 height 27
type input "Condition charge"
click at [800, 298] on div "Issue Condition charge ​ Repairs Prefill ​" at bounding box center [752, 270] width 364 height 68
click at [812, 289] on input "text" at bounding box center [823, 281] width 130 height 26
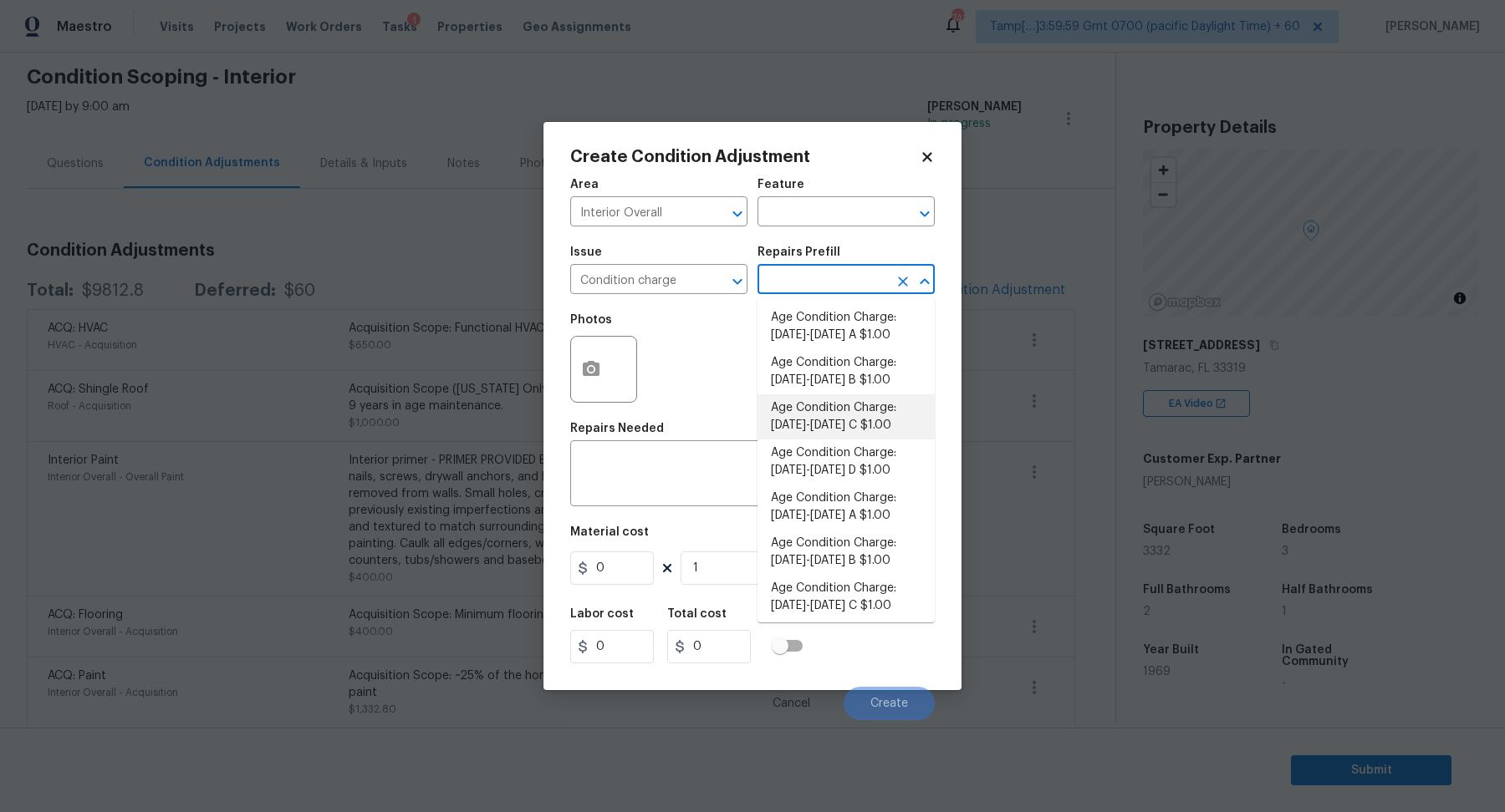
click at [811, 409] on li "Age Condition Charge: [DATE]-[DATE] C $1.00" at bounding box center [846, 416] width 177 height 45
type input "Home Readiness Packages"
type textarea "Age Condition Charge: [DATE]-[DATE] C"
type input "1"
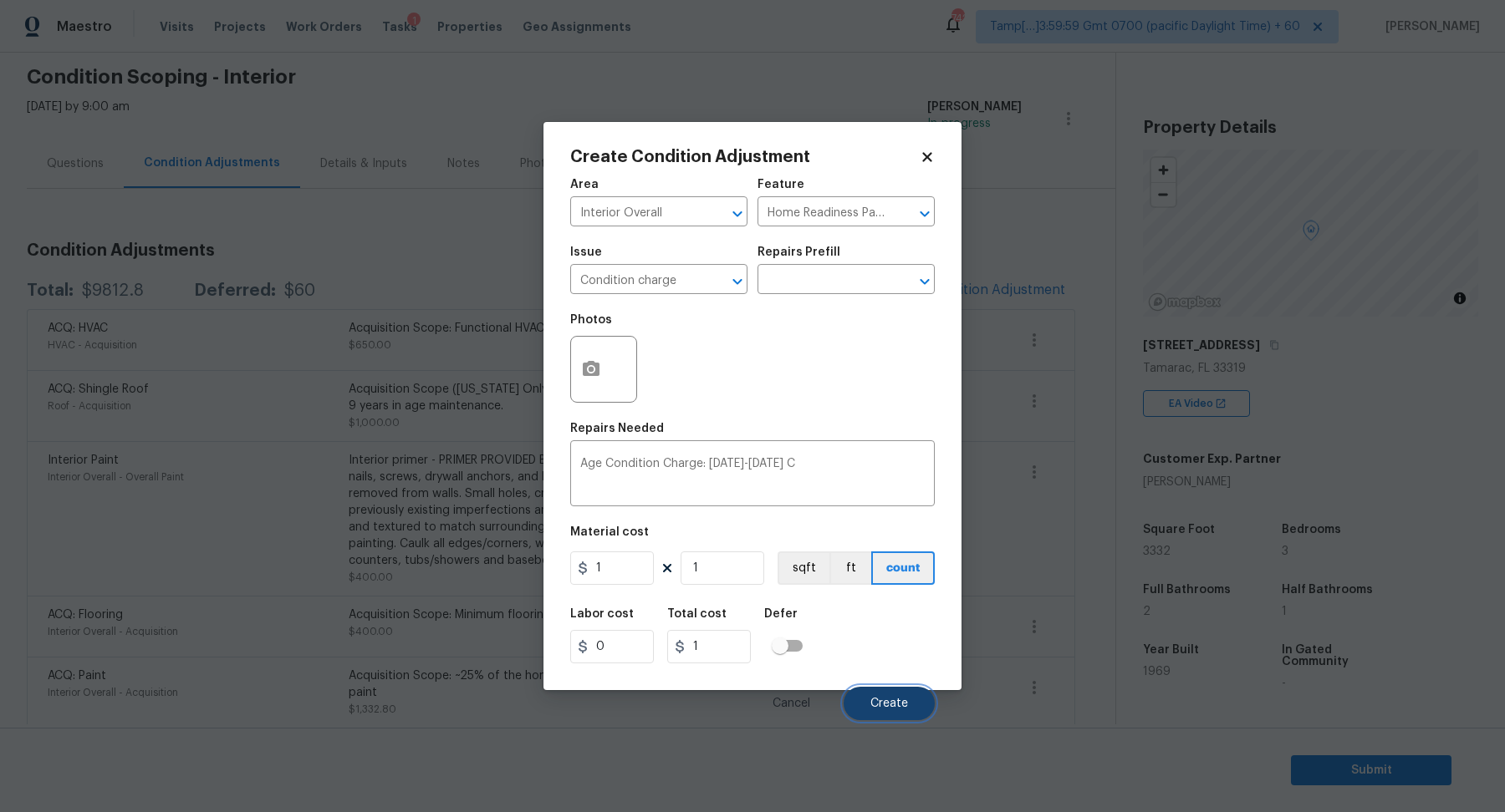
click at [870, 712] on button "Create" at bounding box center [890, 704] width 92 height 33
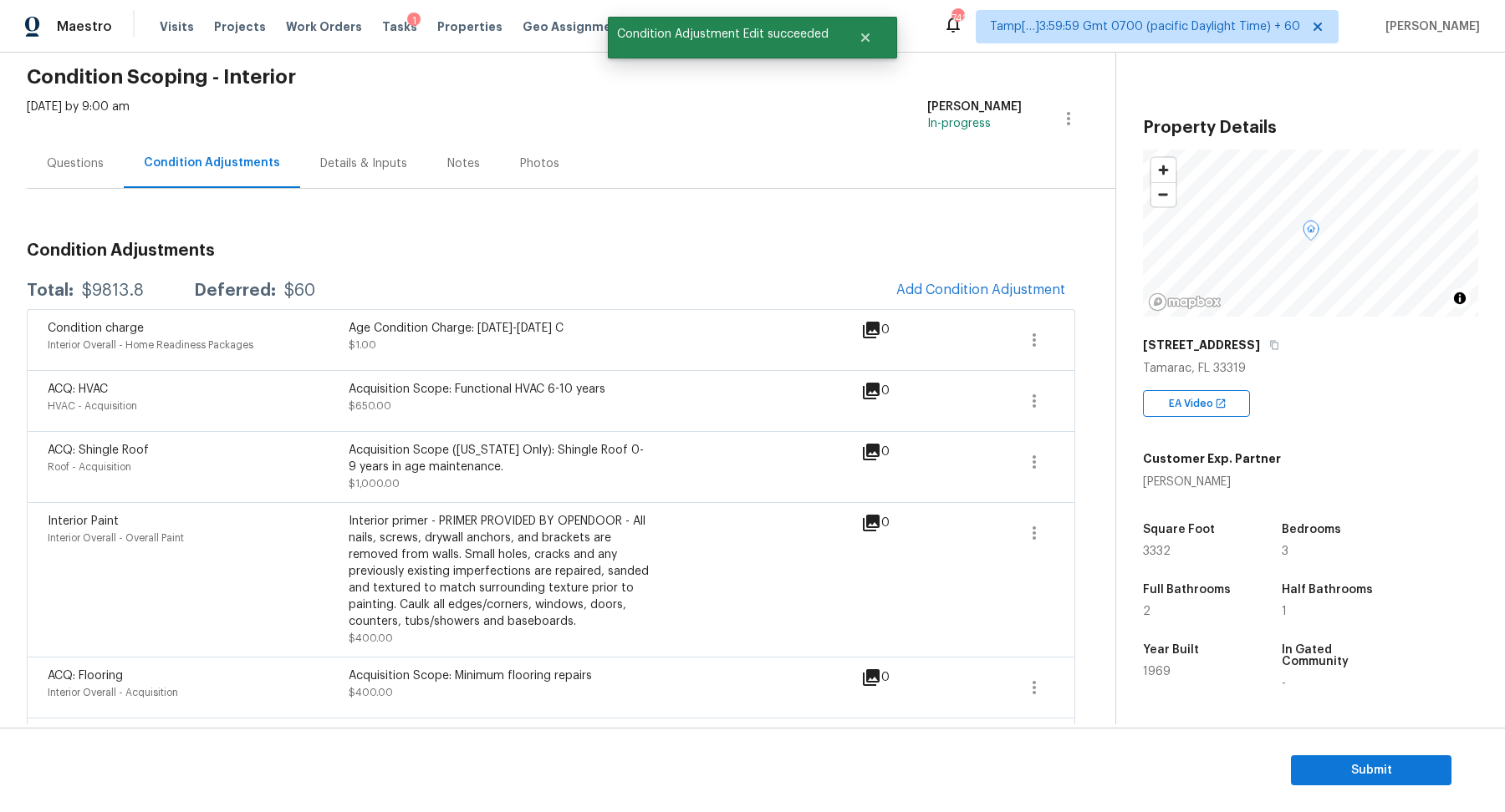
click at [99, 299] on div "Total: $9813.8 Deferred: $60 Add Condition Adjustment" at bounding box center [550, 291] width 1048 height 37
copy div "$9813.8"
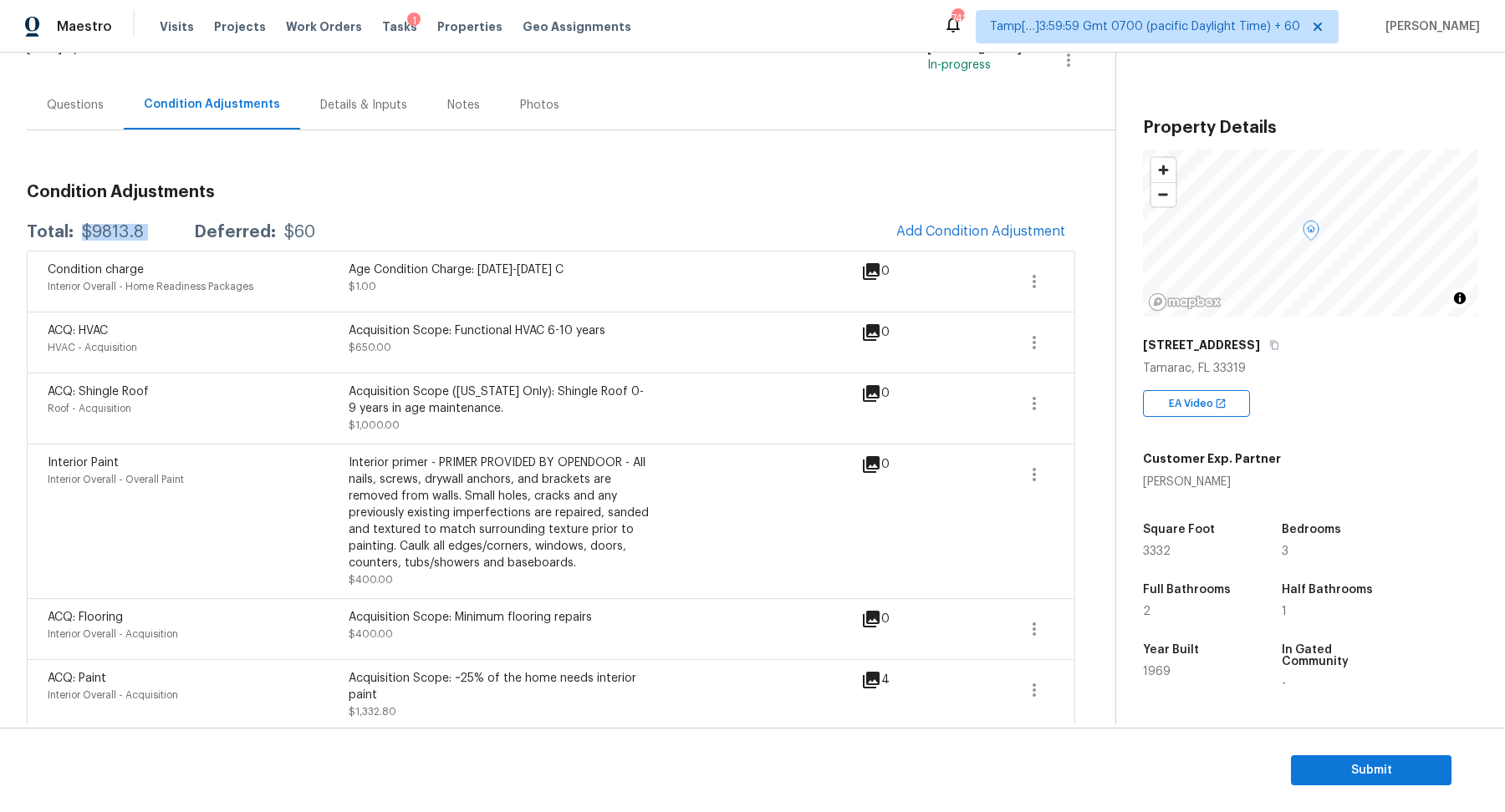
scroll to position [185, 0]
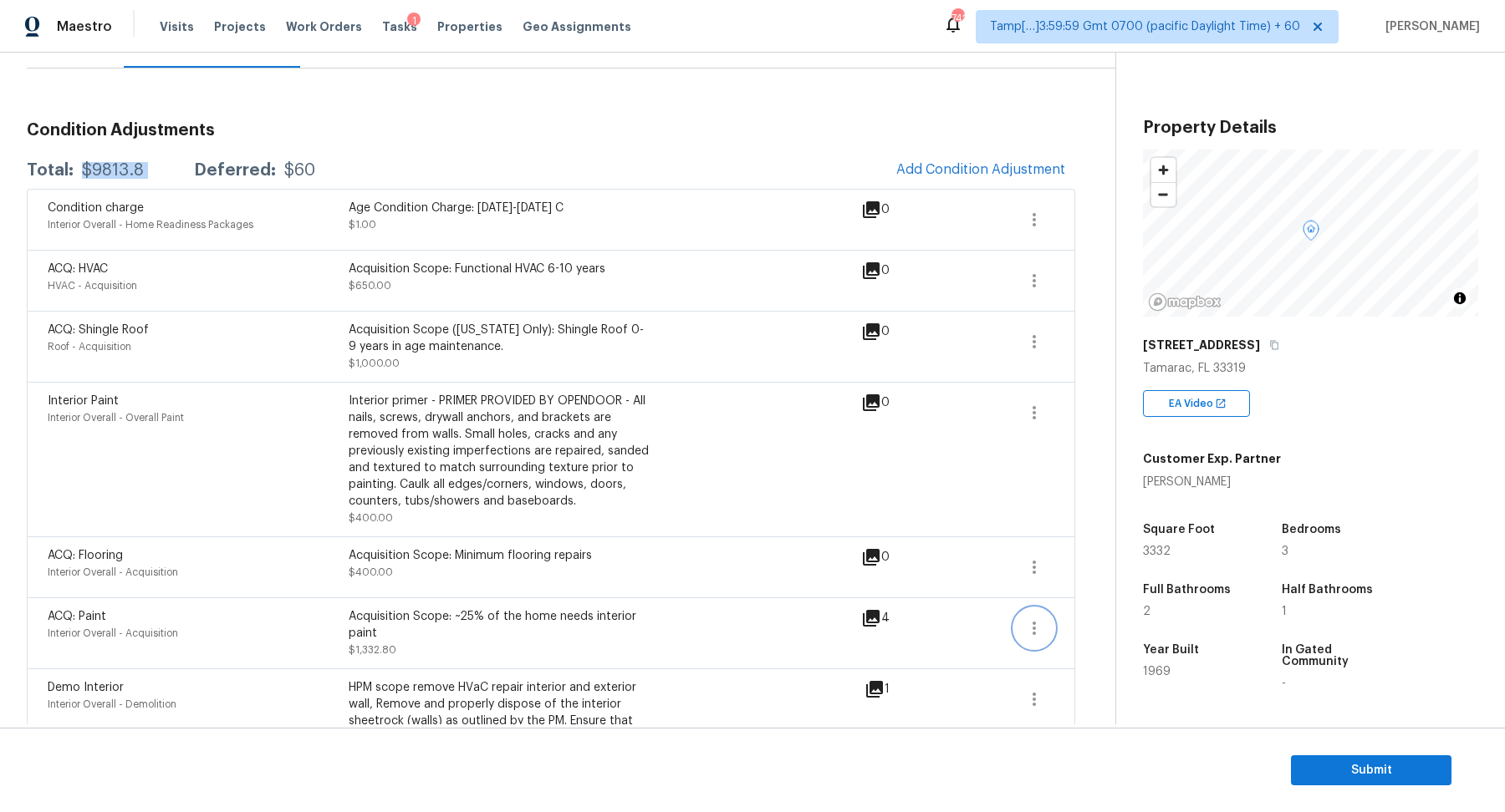
click at [1032, 616] on button "button" at bounding box center [1034, 629] width 40 height 40
click at [1082, 611] on link "Edit" at bounding box center [1130, 624] width 143 height 26
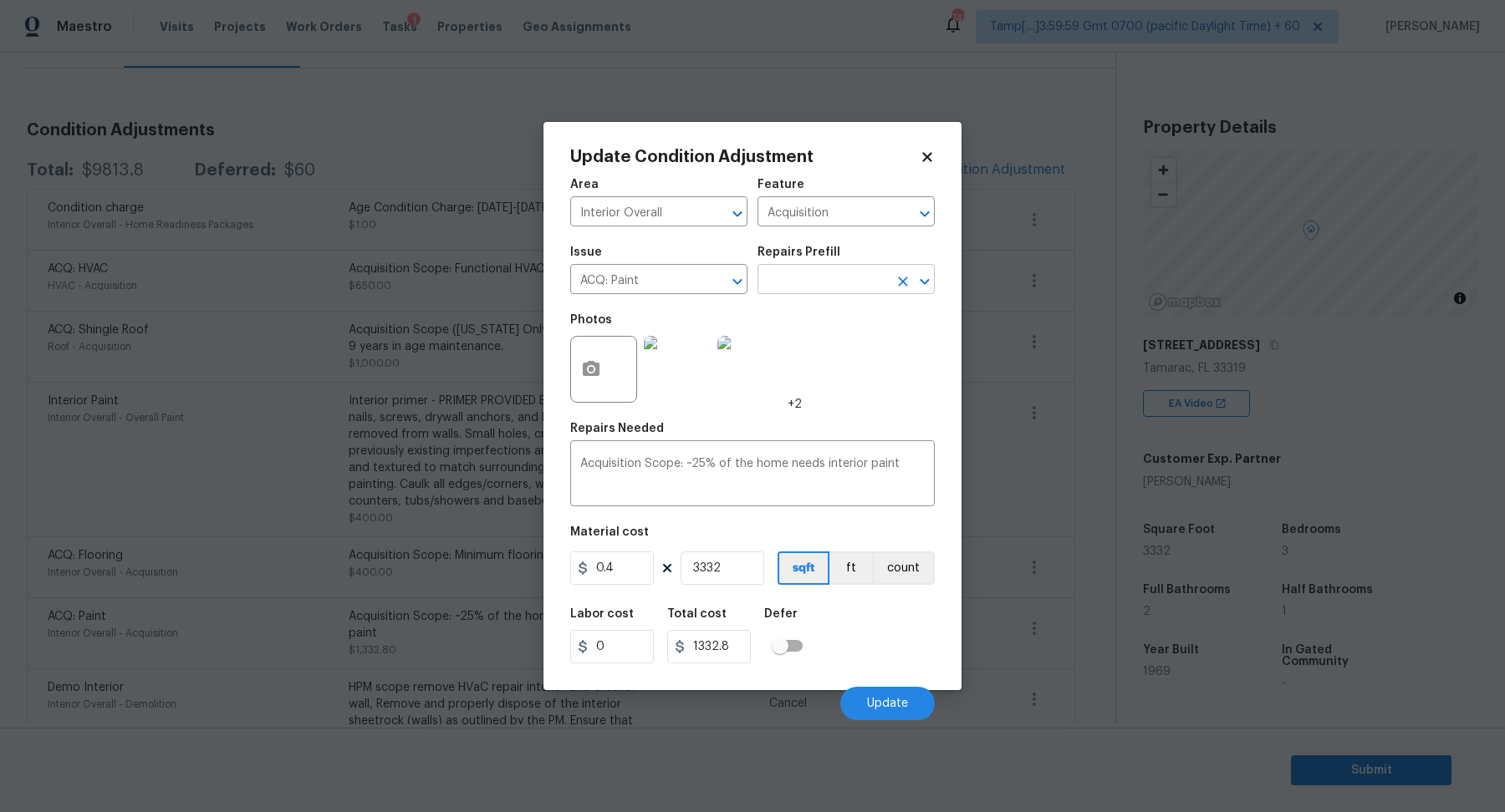
click at [854, 278] on input "text" at bounding box center [823, 281] width 130 height 26
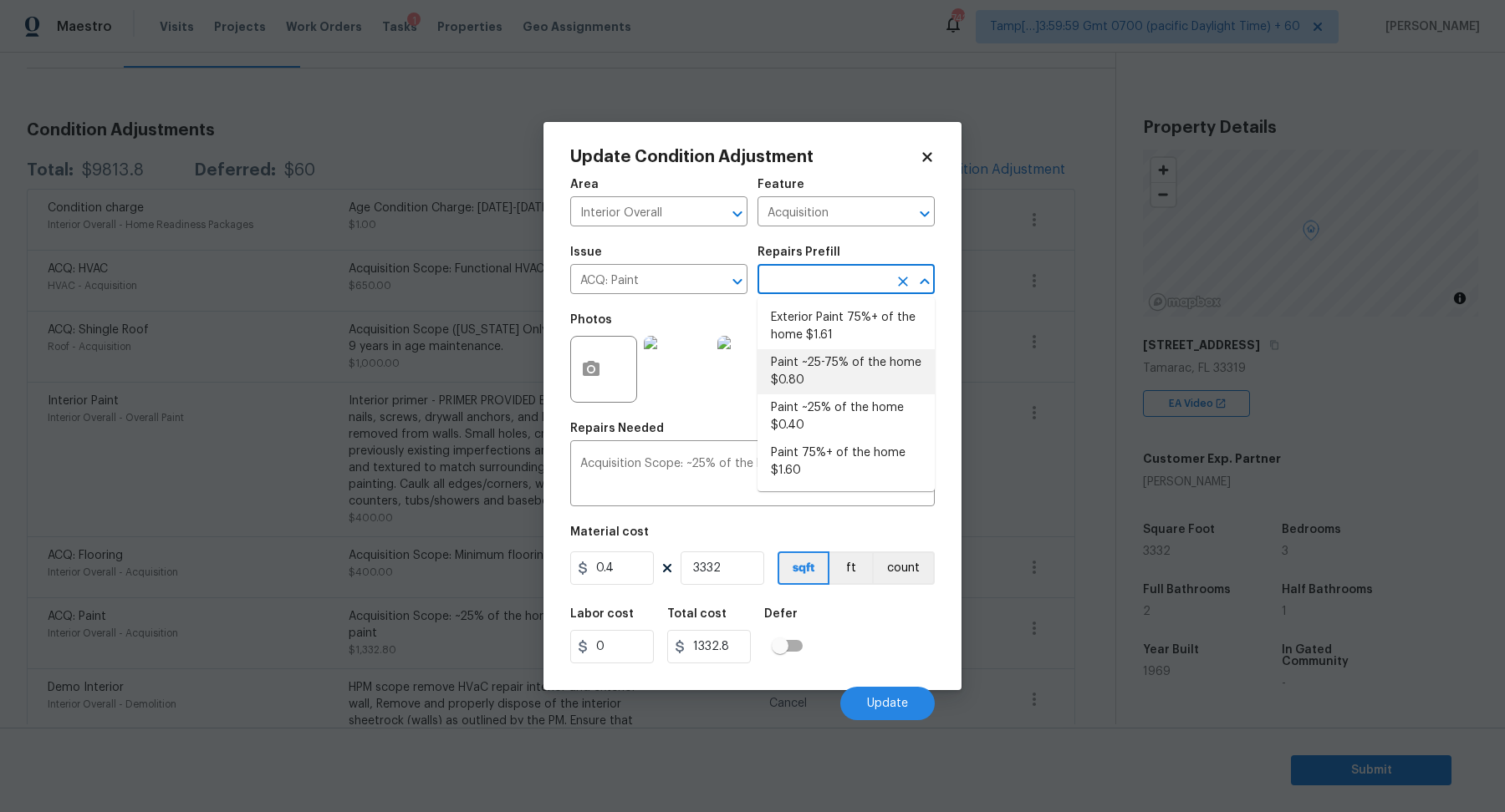
click at [847, 378] on li "Paint ~25-75% of the home $0.80" at bounding box center [846, 371] width 177 height 45
type textarea "Acquisition Scope: ~25 - 75% of the home needs interior paint"
type input "0.8"
type input "2665.6"
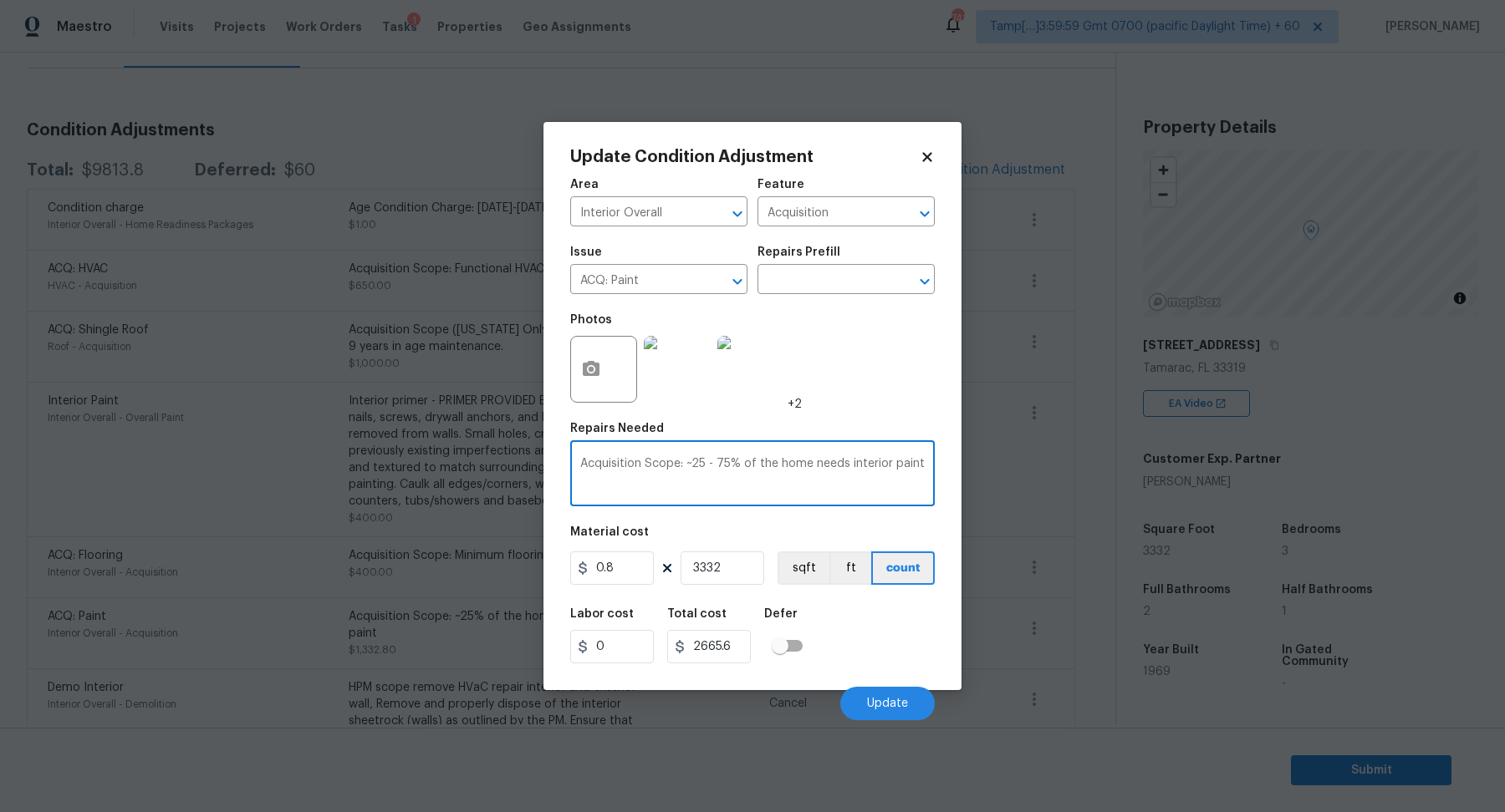
click at [659, 482] on textarea "Acquisition Scope: ~25 - 75% of the home needs interior paint" at bounding box center [752, 476] width 344 height 35
click at [751, 561] on input "3332" at bounding box center [722, 568] width 84 height 33
click at [858, 287] on input "text" at bounding box center [823, 281] width 130 height 26
click at [722, 484] on textarea "Acquisition Scope: ~25 - 75% of the home needs interior paint" at bounding box center [752, 476] width 344 height 35
click at [827, 285] on input "text" at bounding box center [823, 281] width 130 height 26
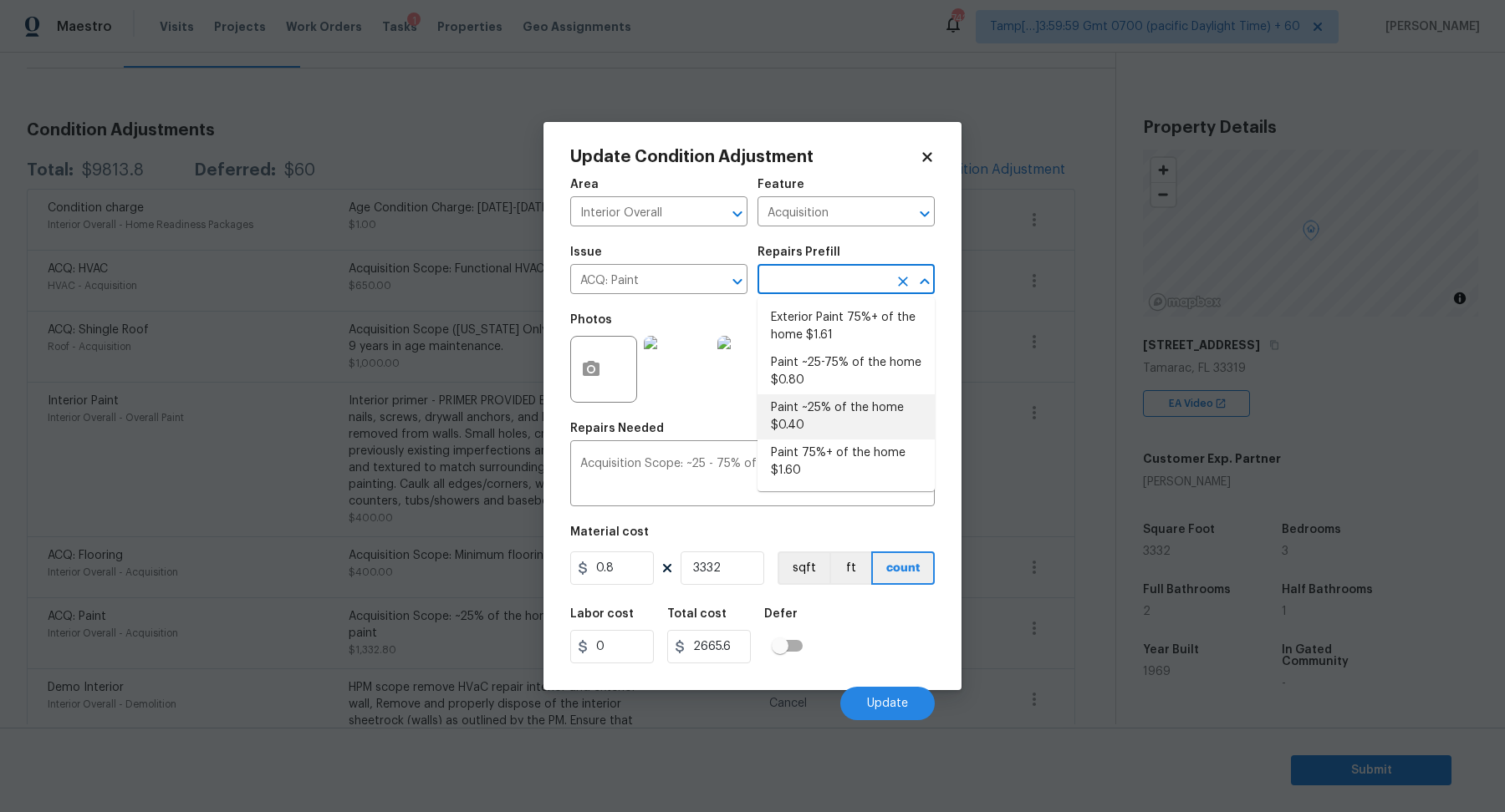
click at [831, 413] on li "Paint ~25% of the home $0.40" at bounding box center [846, 416] width 177 height 45
type textarea "Acquisition Scope: ~25% of the home needs interior paint"
type input "0.4"
type input "1332.8"
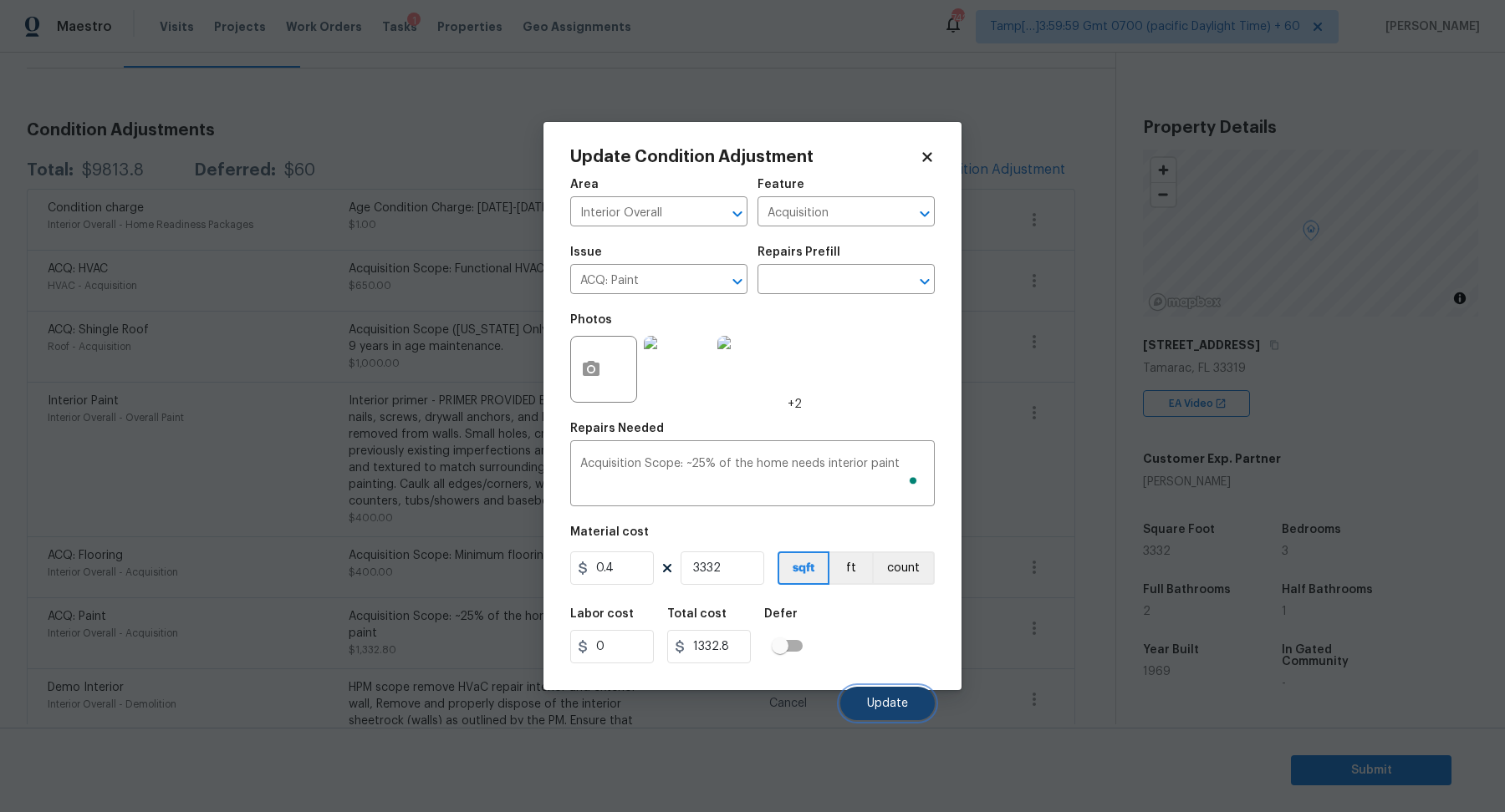
click at [890, 709] on span "Update" at bounding box center [887, 704] width 41 height 12
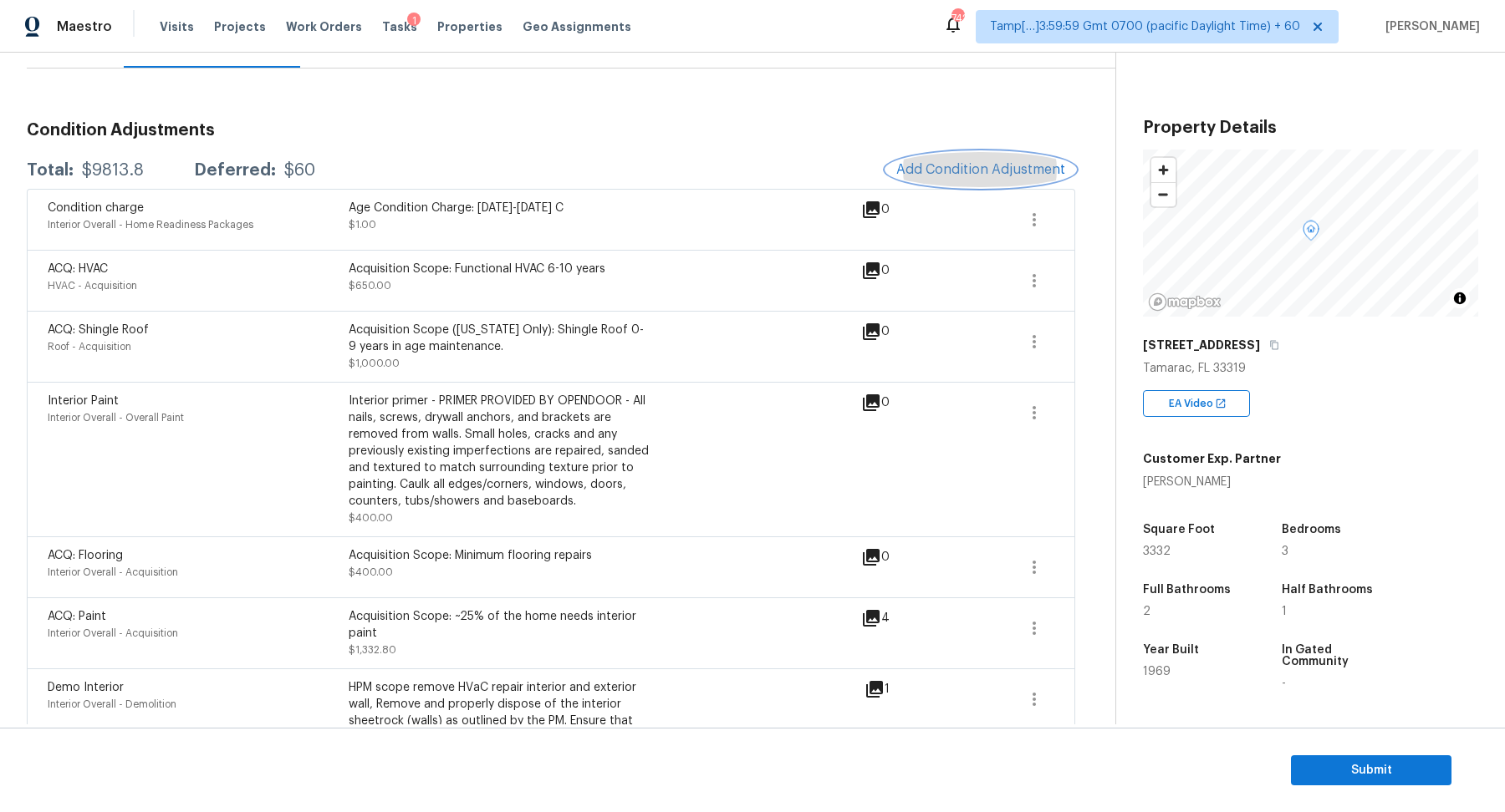
click at [1016, 164] on span "Add Condition Adjustment" at bounding box center [980, 169] width 169 height 15
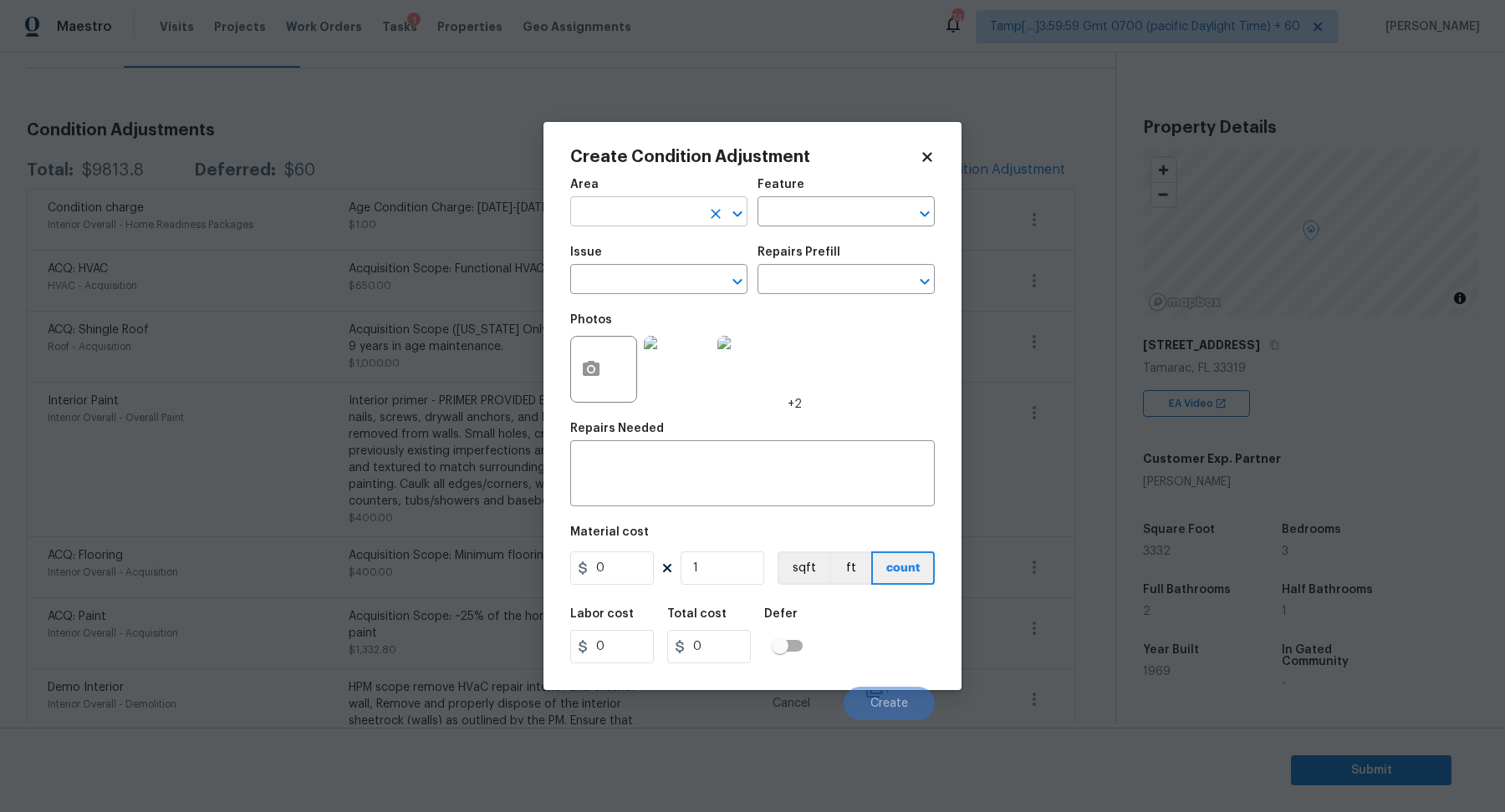
click at [635, 220] on input "text" at bounding box center [635, 213] width 130 height 26
type input "i"
click at [679, 251] on li "Bathroom" at bounding box center [658, 250] width 177 height 27
type input "Bathroom"
click at [599, 369] on icon "button" at bounding box center [591, 369] width 20 height 20
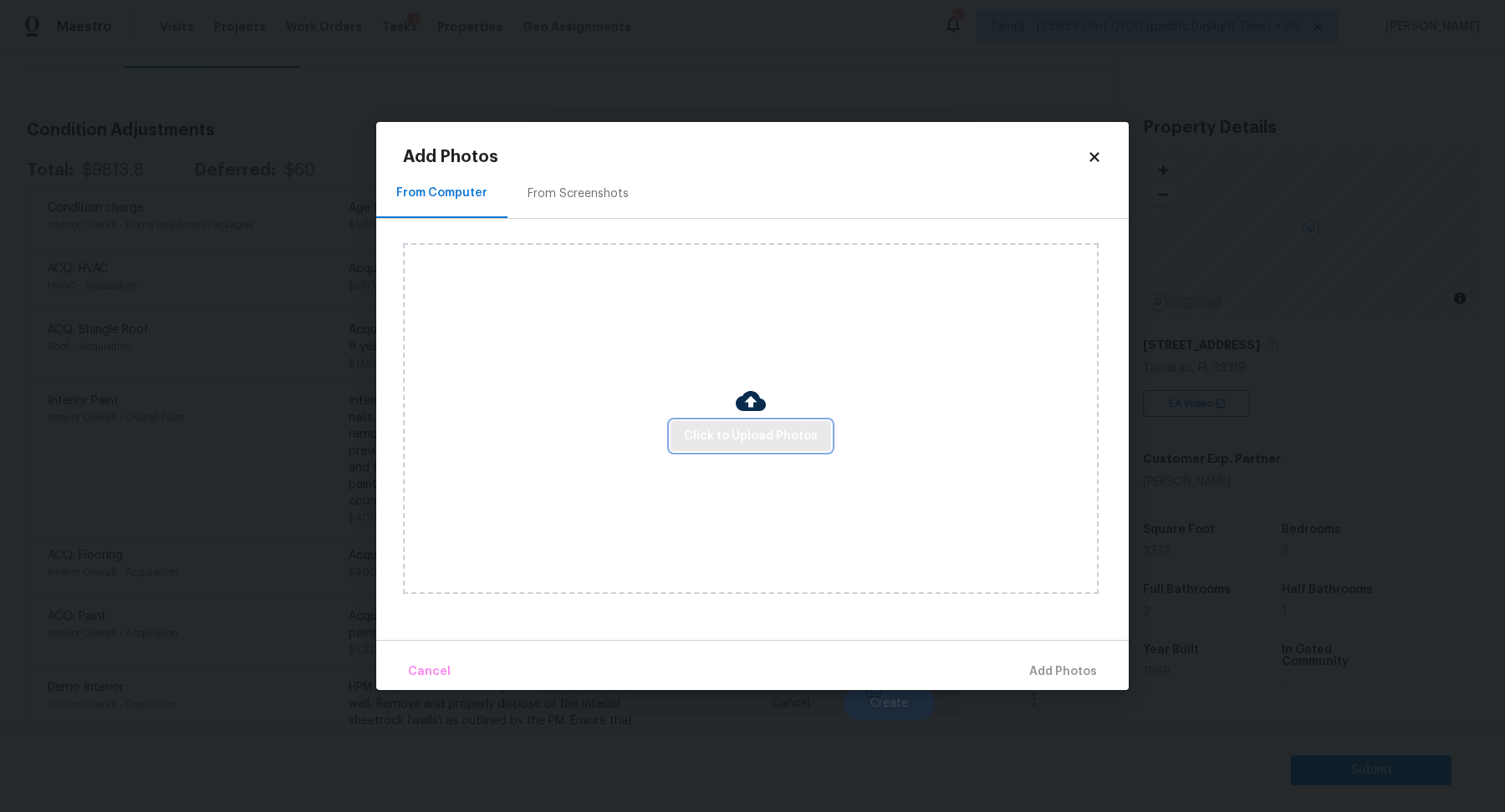
click at [747, 427] on span "Click to Upload Photos" at bounding box center [751, 437] width 134 height 21
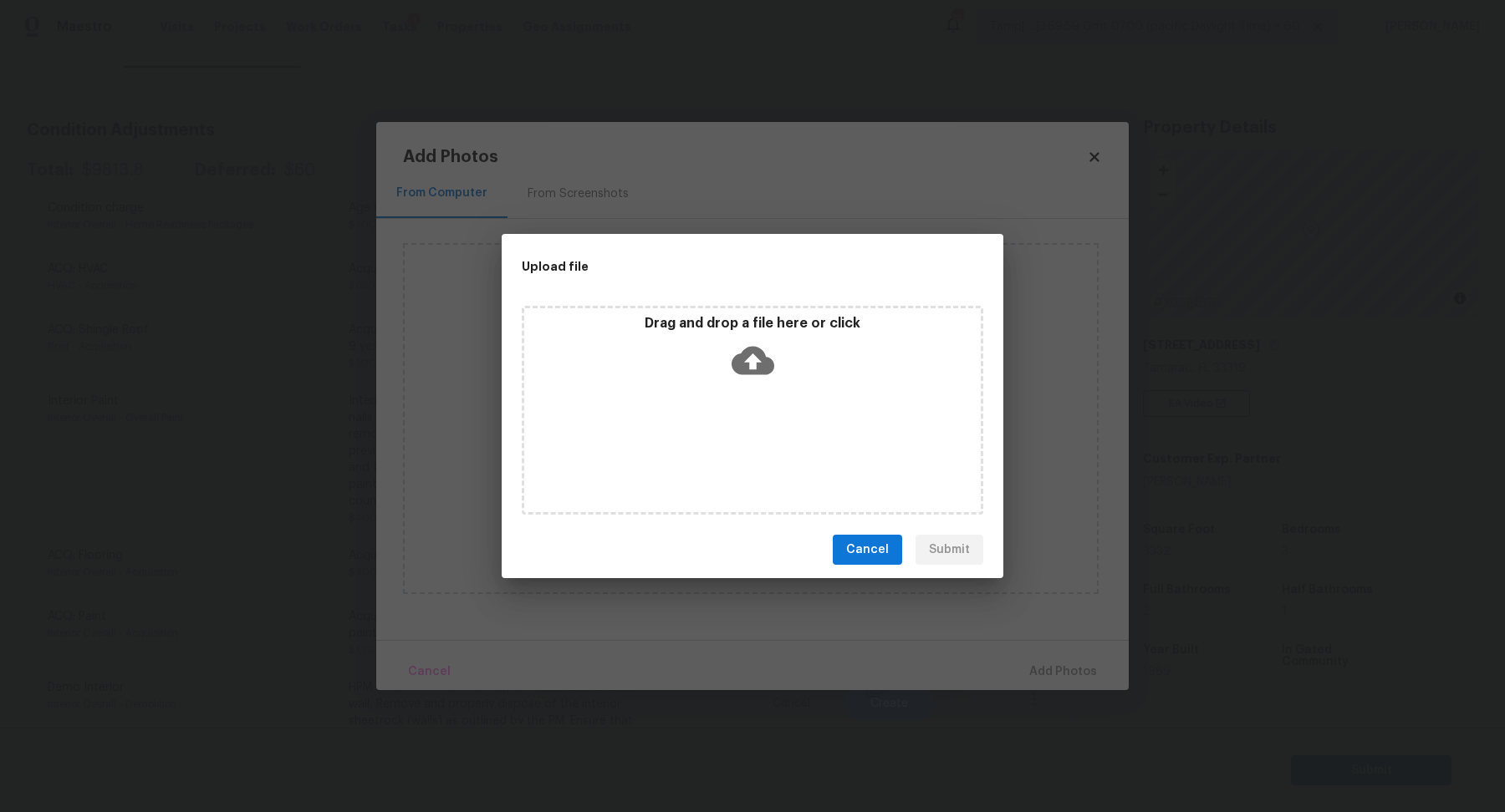
click at [789, 390] on div "Drag and drop a file here or click" at bounding box center [752, 411] width 461 height 209
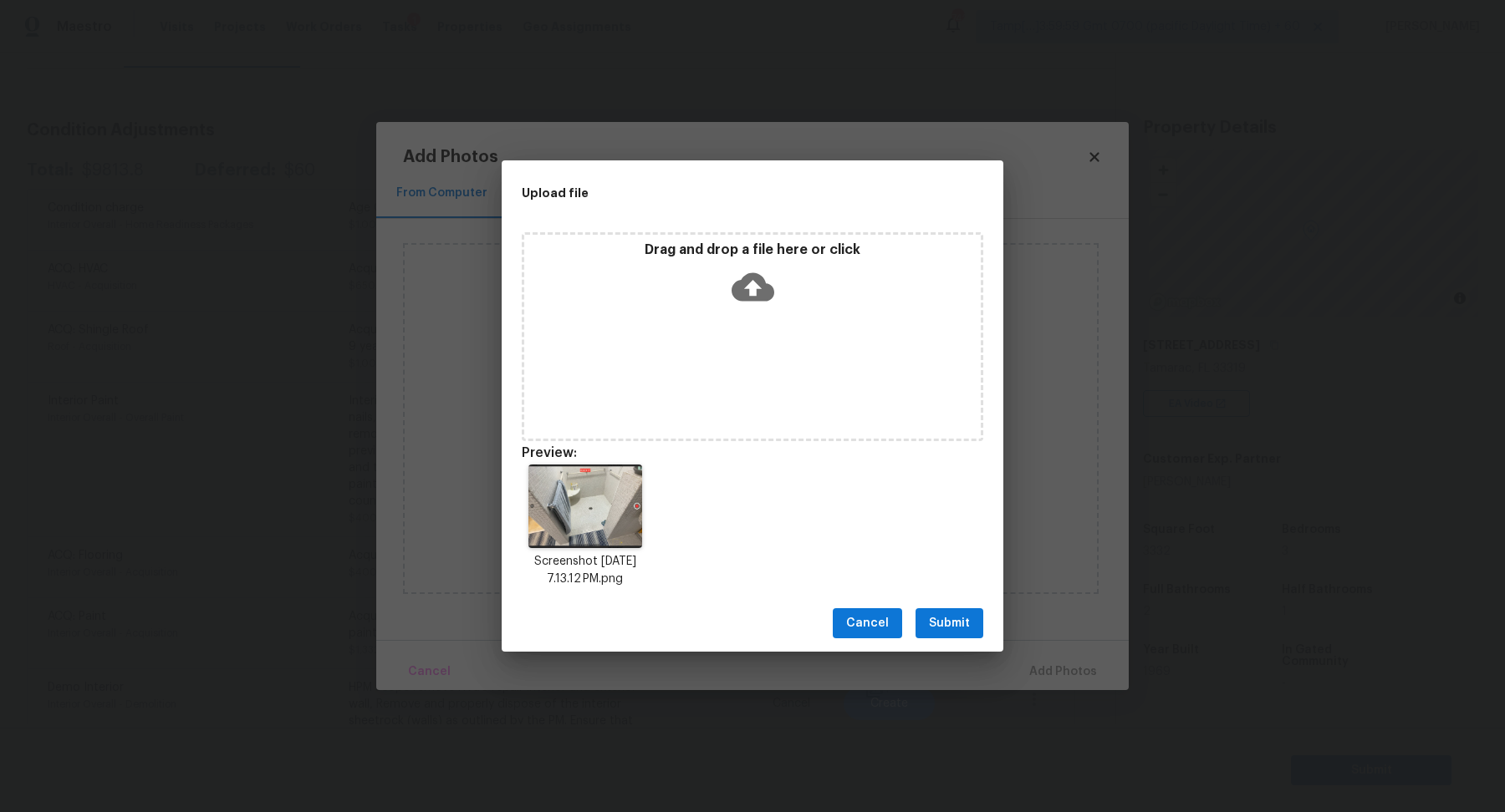
click at [977, 614] on button "Submit" at bounding box center [949, 624] width 68 height 31
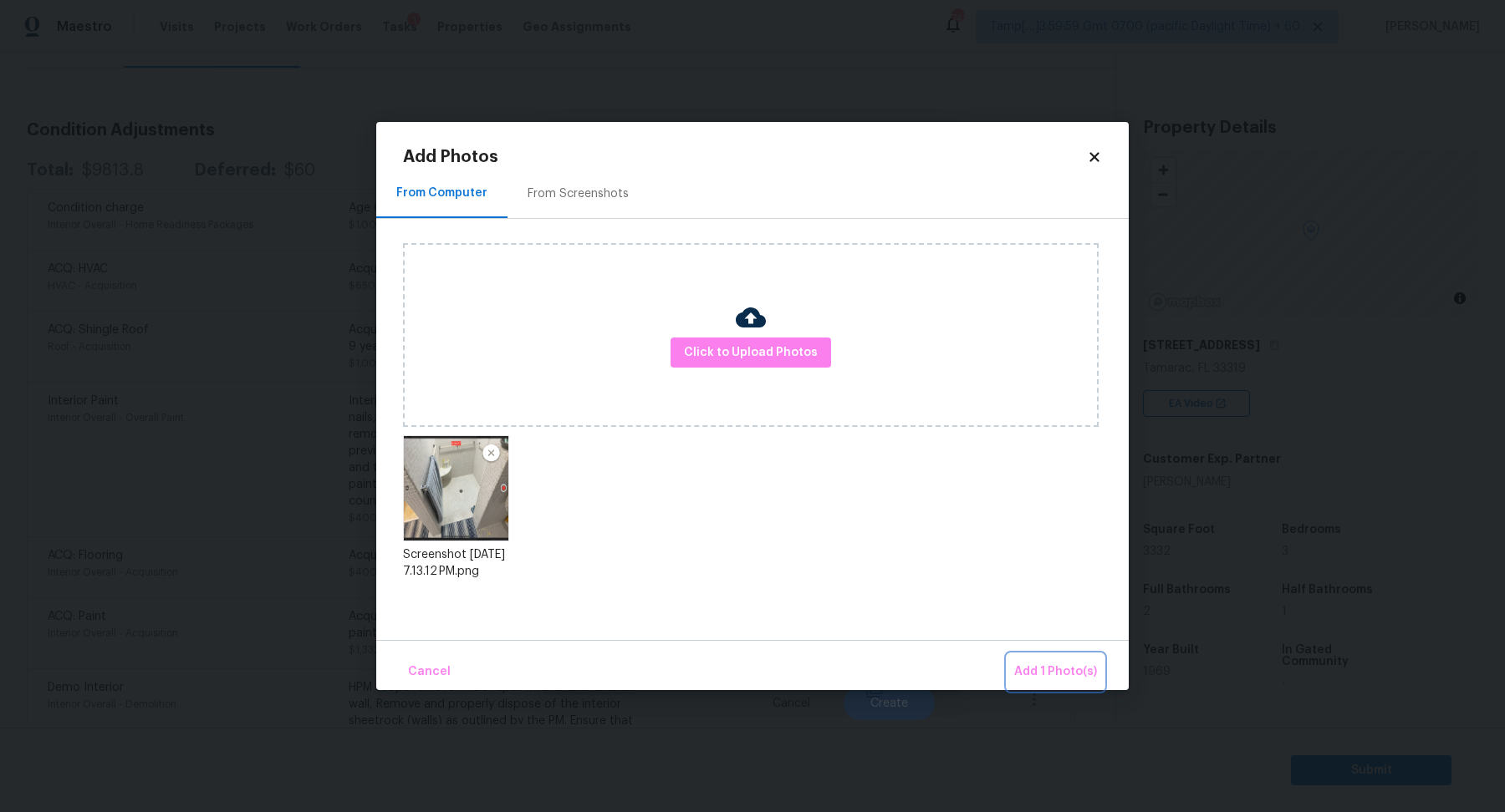
click at [1032, 658] on button "Add 1 Photo(s)" at bounding box center [1055, 672] width 96 height 36
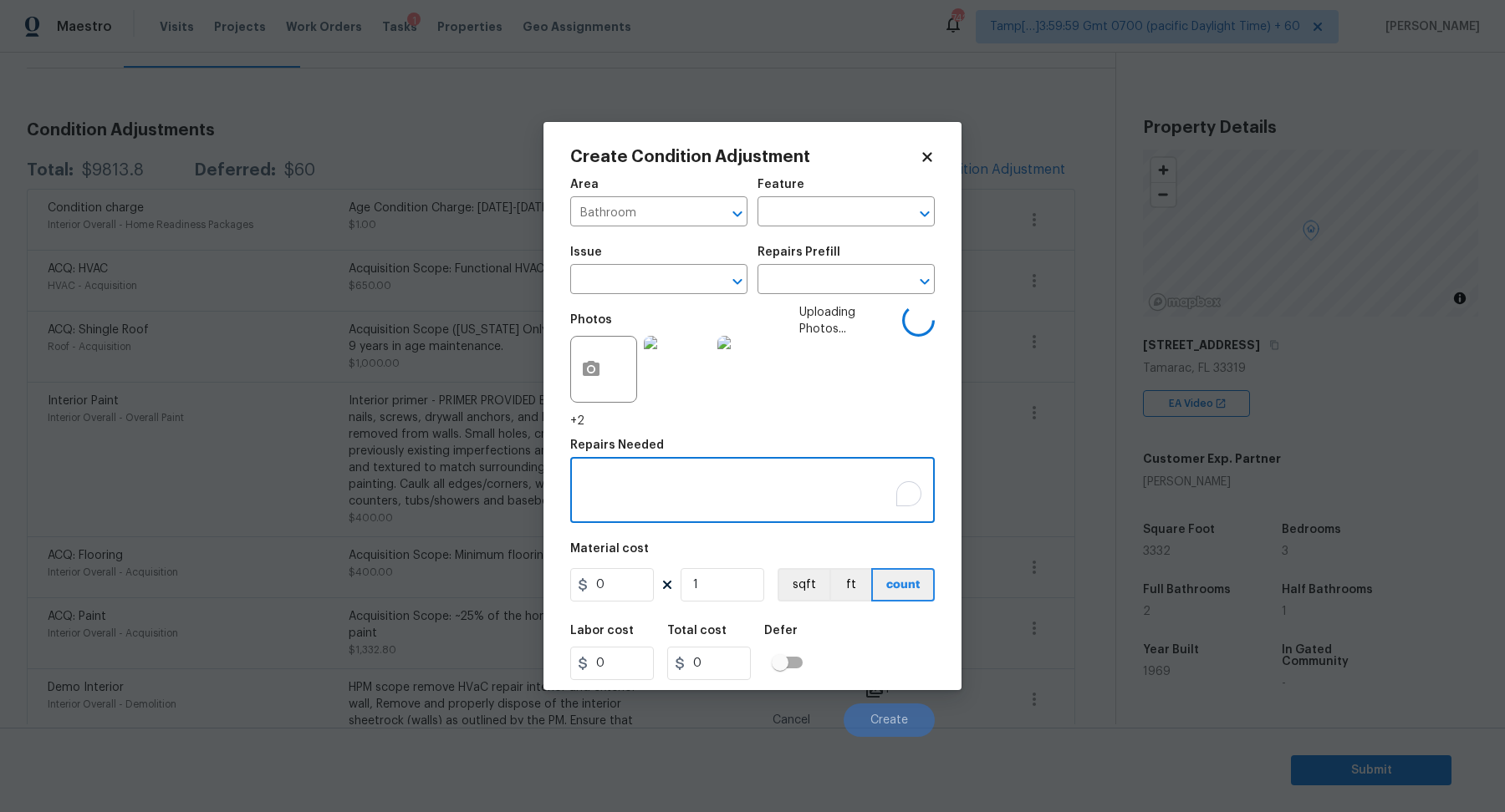
click at [664, 486] on textarea "To enrich screen reader interactions, please activate Accessibility in Grammarl…" at bounding box center [752, 493] width 344 height 35
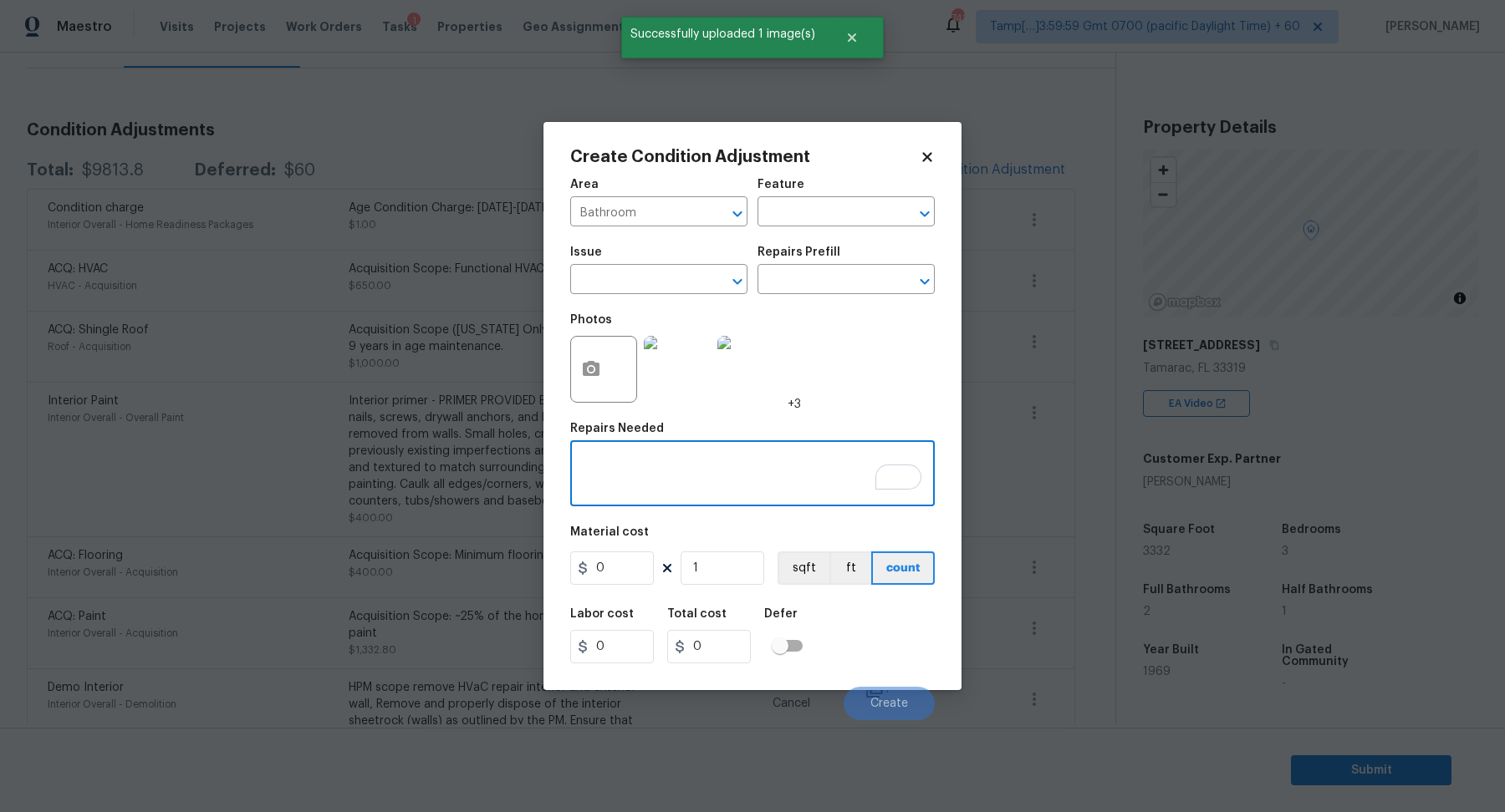
click at [664, 486] on textarea "To enrich screen reader interactions, please activate Accessibility in Grammarl…" at bounding box center [752, 476] width 344 height 35
click at [637, 274] on input "text" at bounding box center [635, 281] width 130 height 26
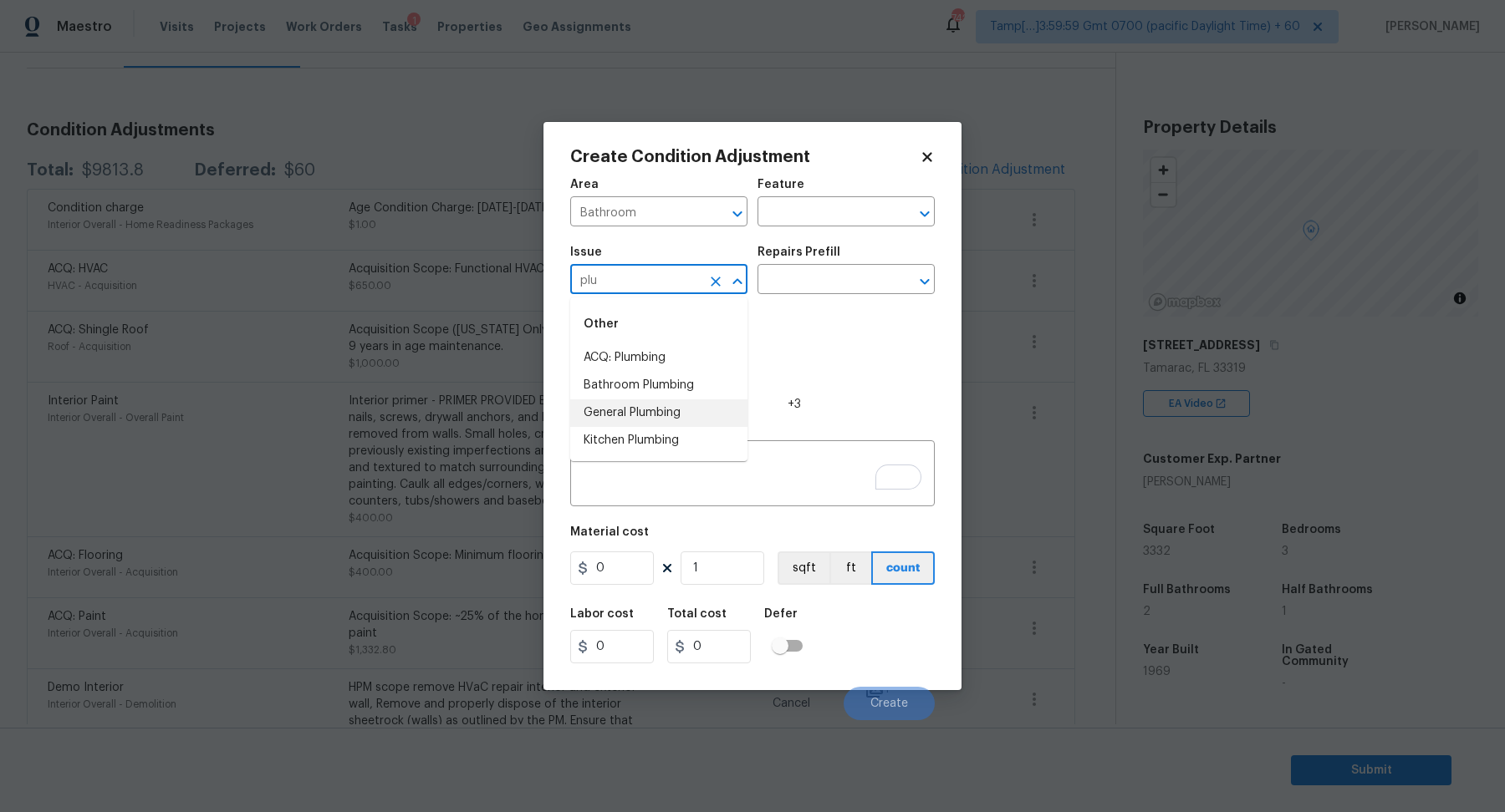
click at [667, 410] on li "General Plumbing" at bounding box center [658, 413] width 177 height 27
click at [824, 280] on input "text" at bounding box center [823, 281] width 130 height 26
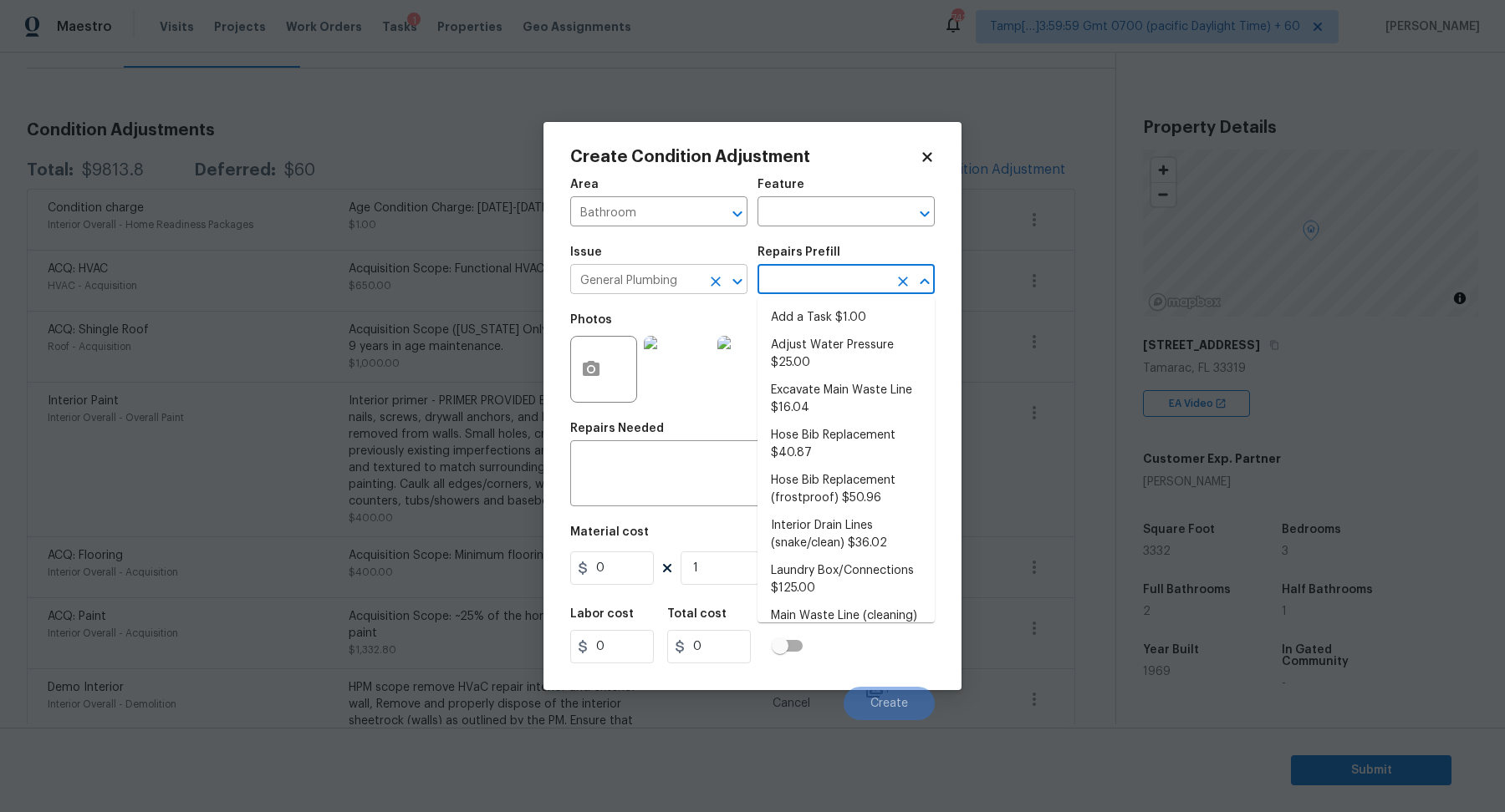
click at [653, 273] on input "General Plumbing" at bounding box center [635, 281] width 130 height 26
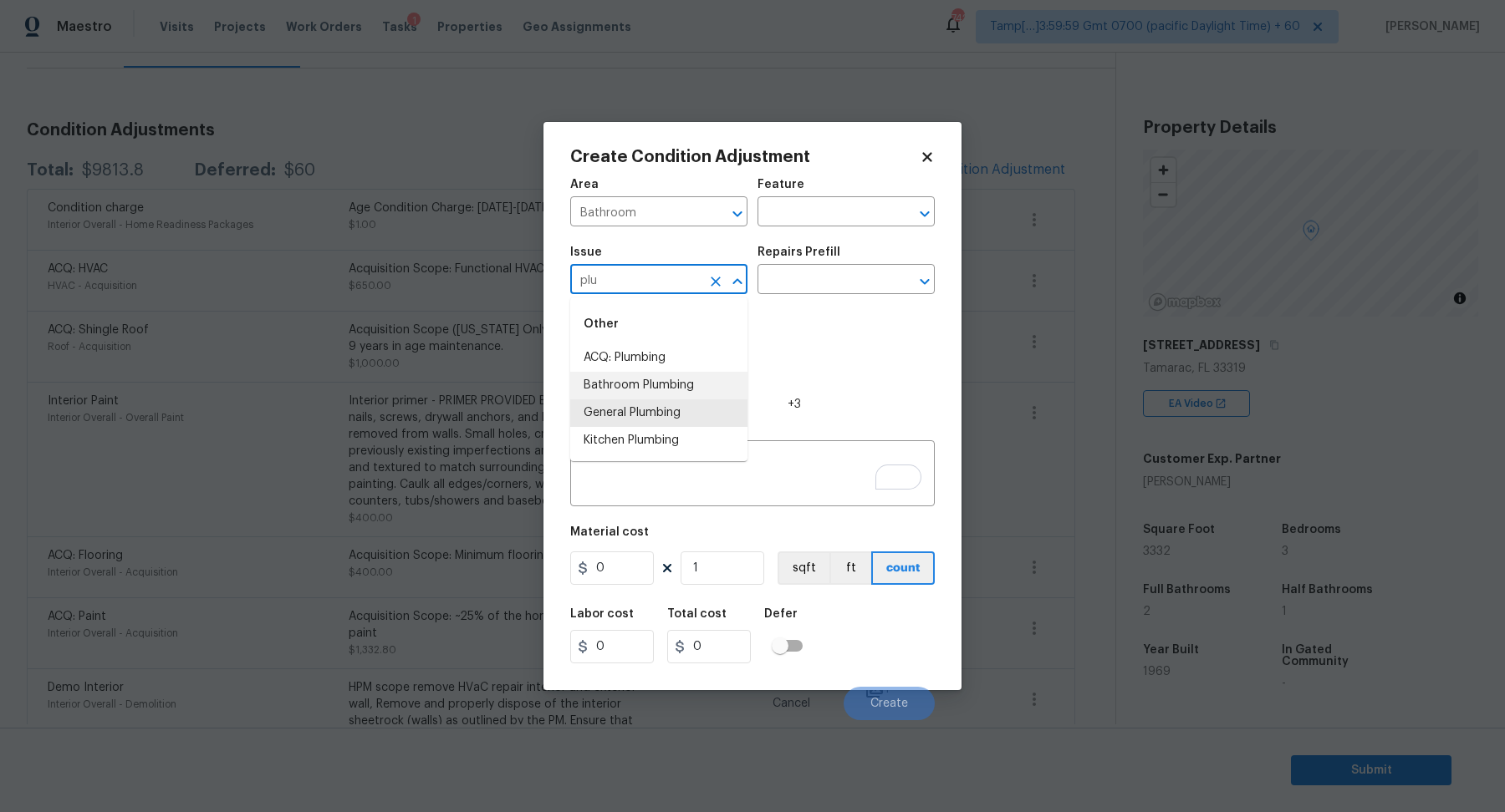
click at [612, 378] on li "Bathroom Plumbing" at bounding box center [658, 385] width 177 height 27
type input "Bathroom Plumbing"
click at [874, 279] on input "text" at bounding box center [823, 281] width 130 height 26
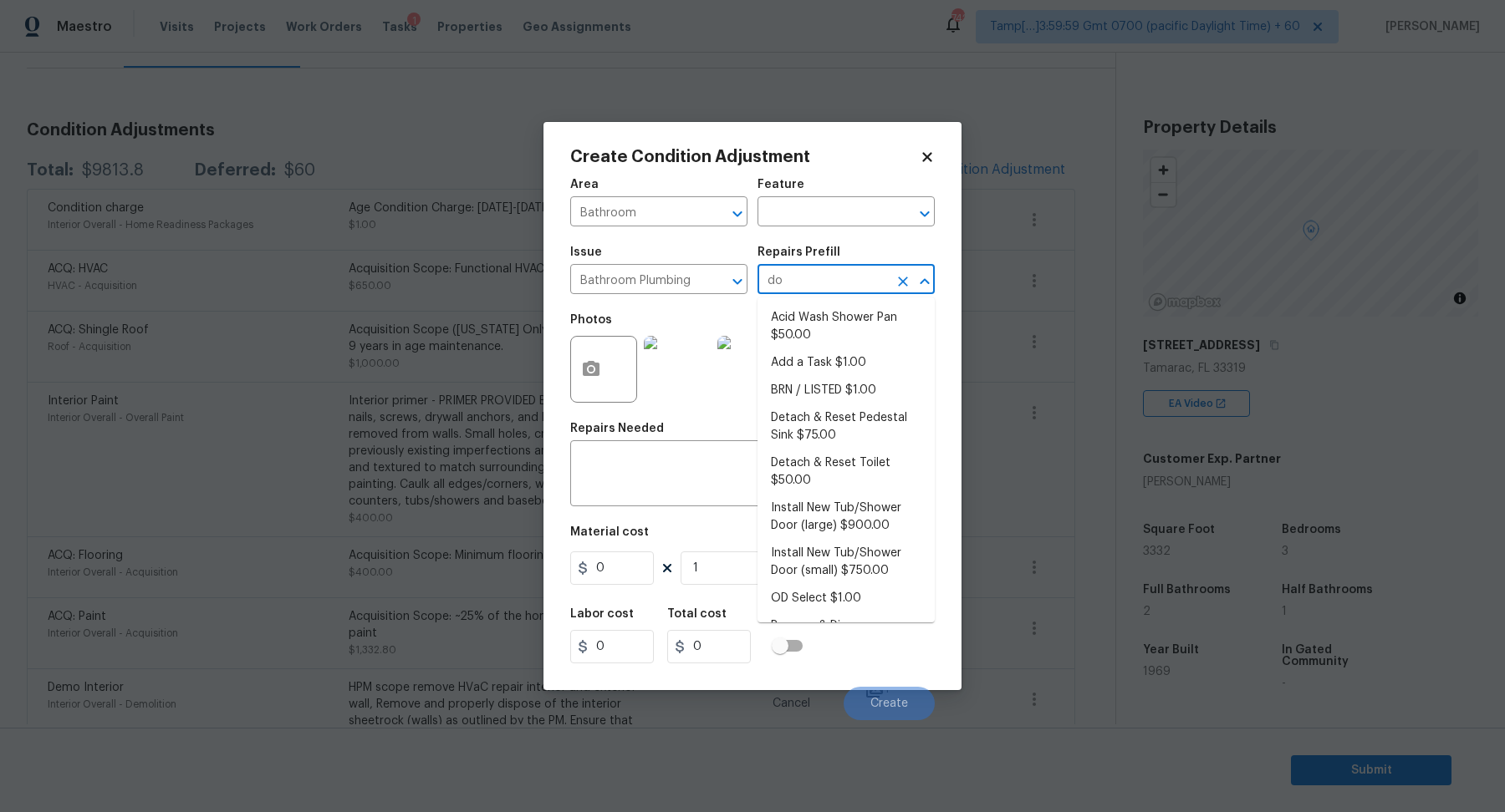
type input "doo"
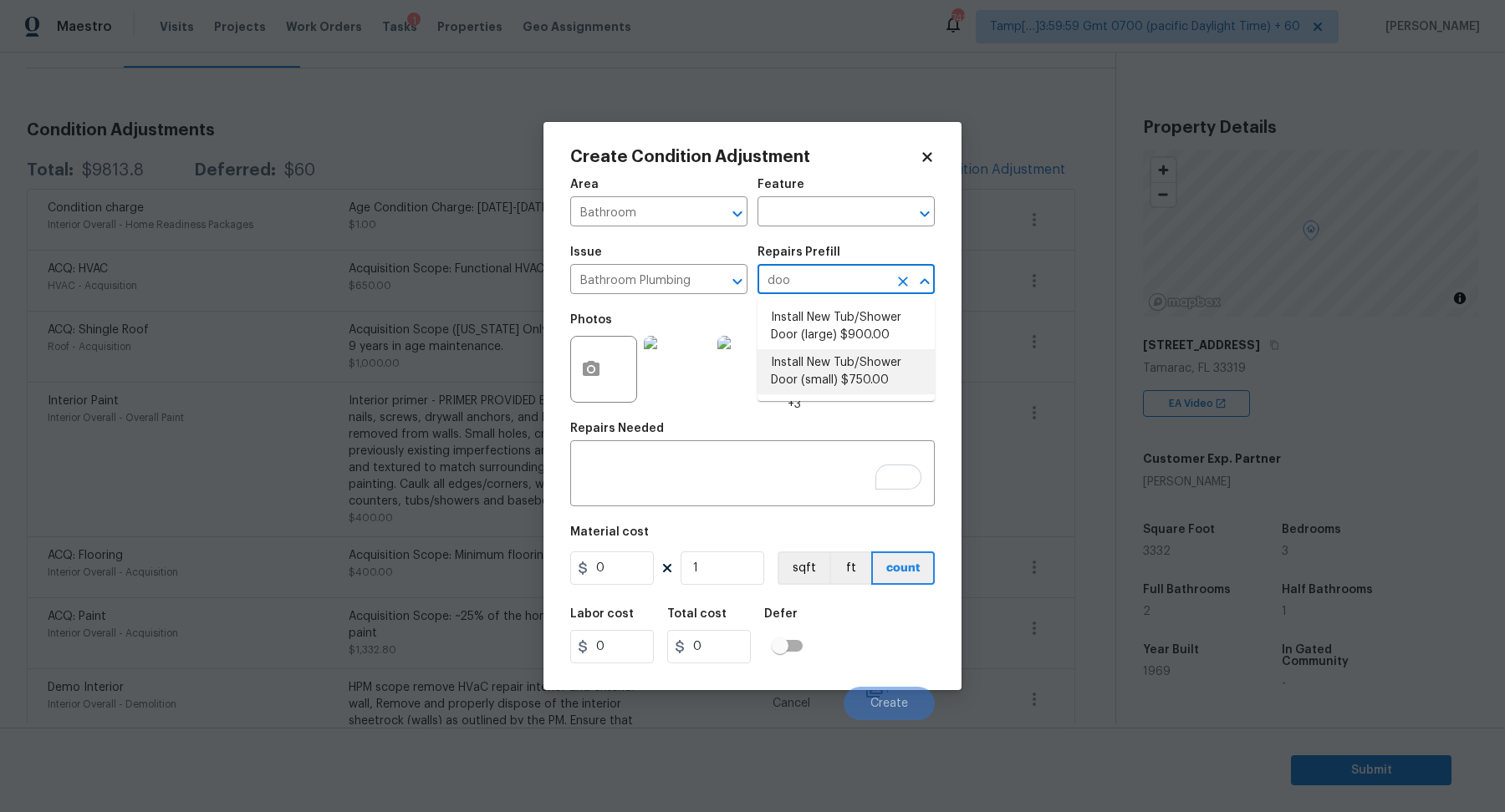
click at [865, 379] on li "Install New Tub/Shower Door (small) $750.00" at bounding box center [846, 371] width 177 height 45
type input "Plumbing"
type textarea "Prep the tub/shower surround and install a new 32''-36'' tempered shower door. …"
type input "750"
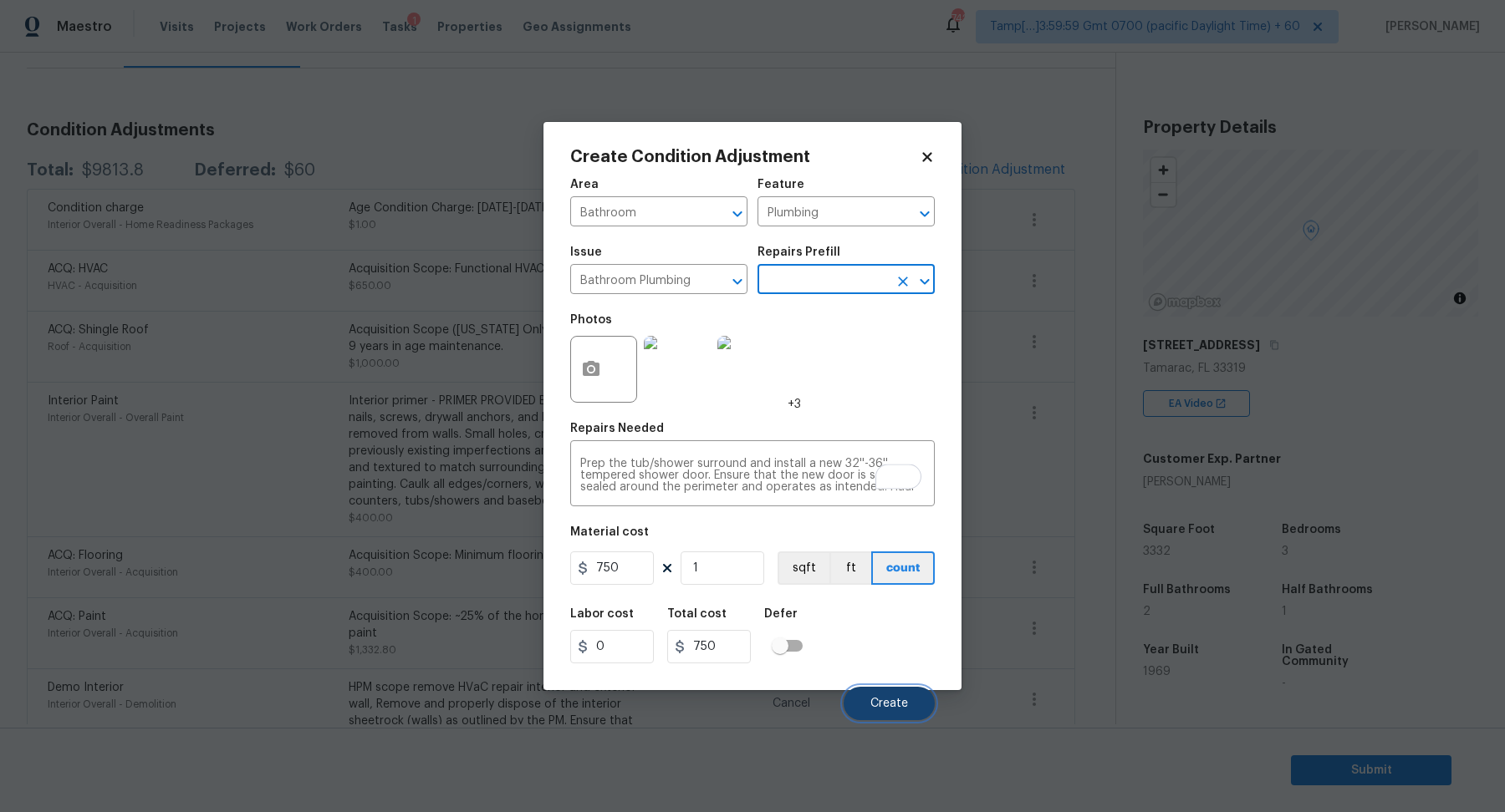
click at [878, 698] on span "Create" at bounding box center [889, 704] width 38 height 12
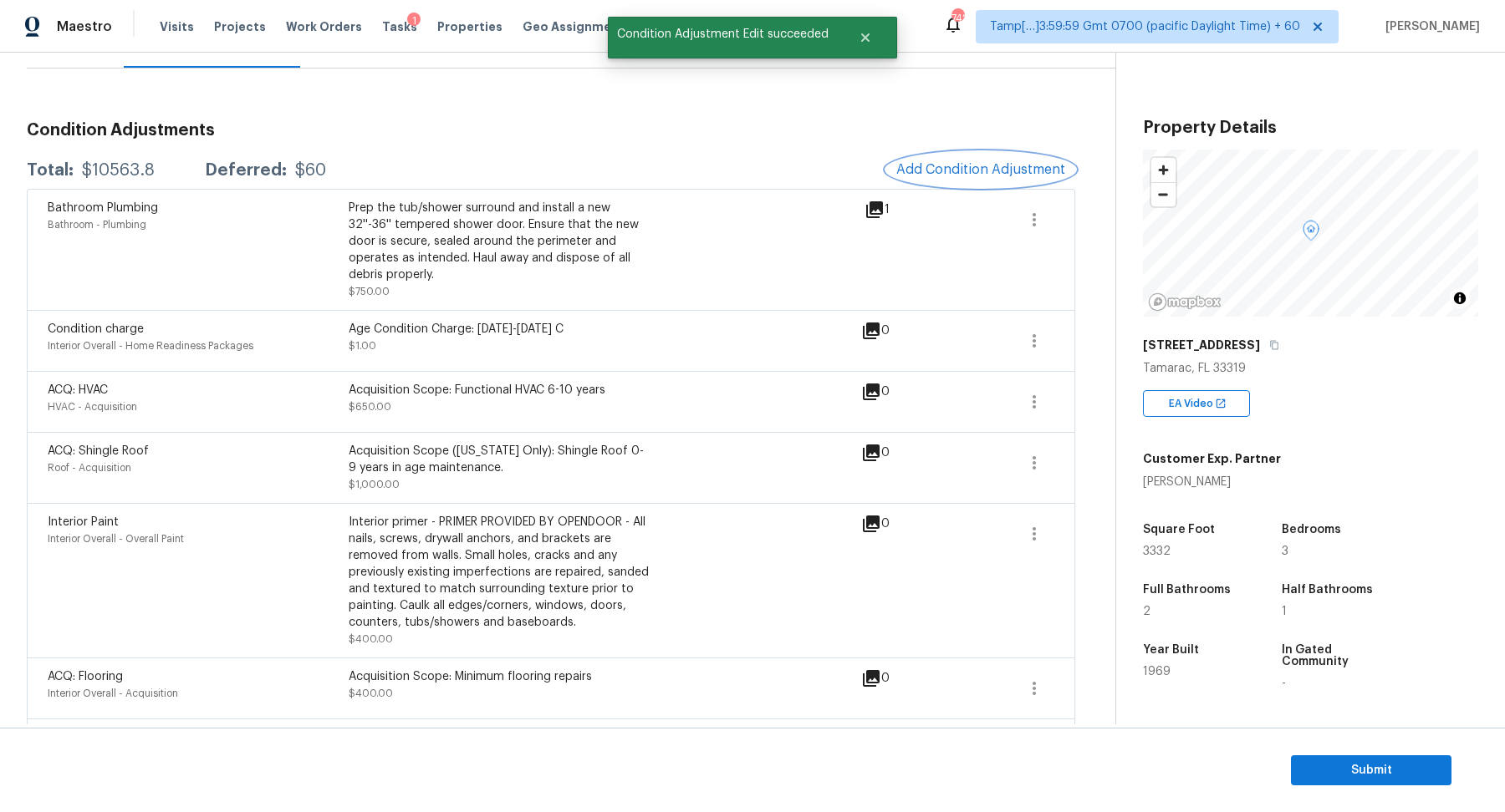
scroll to position [375, 0]
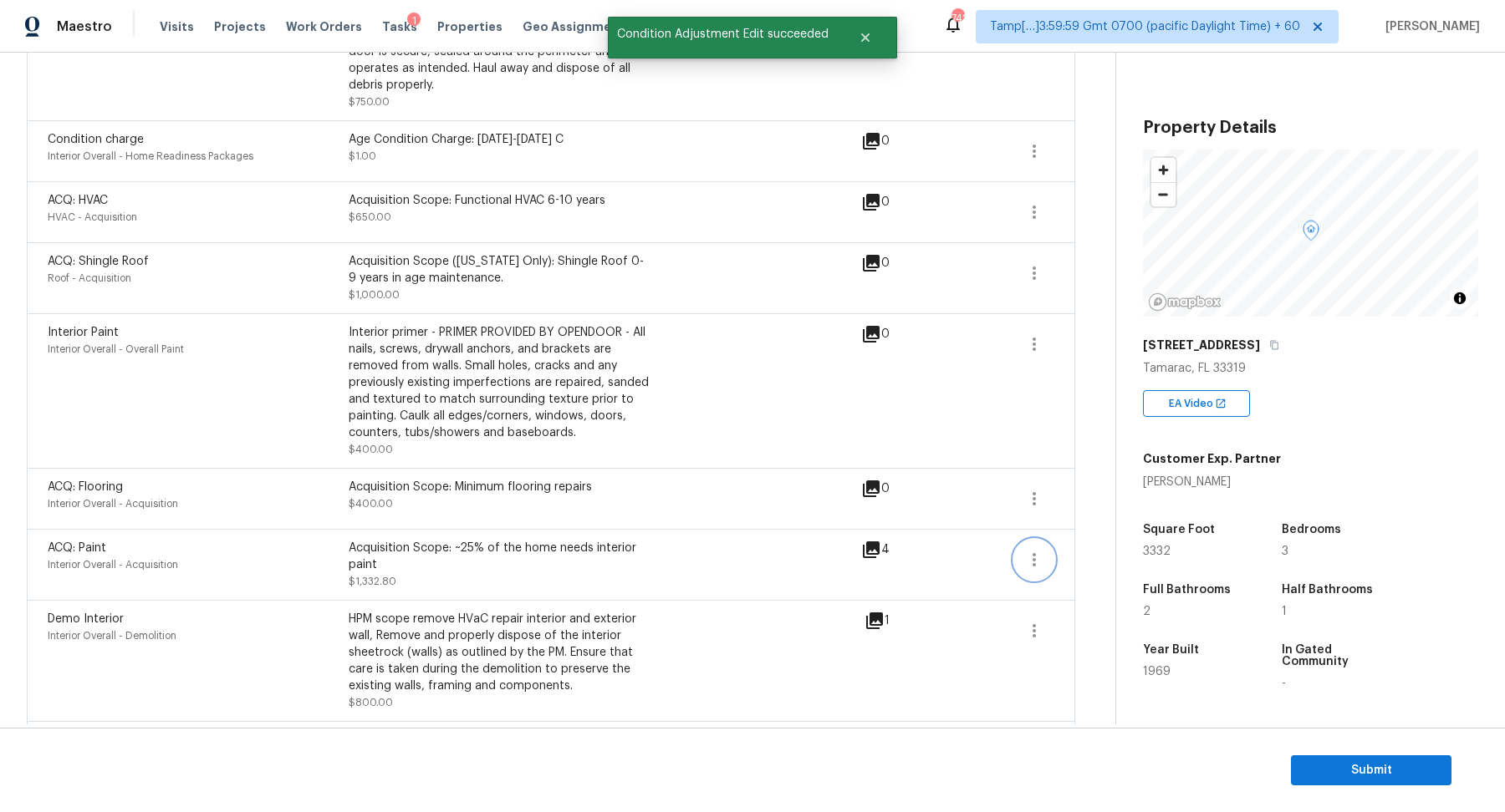
click at [1026, 553] on icon "button" at bounding box center [1034, 560] width 20 height 20
click at [1086, 557] on div "Edit" at bounding box center [1129, 554] width 130 height 17
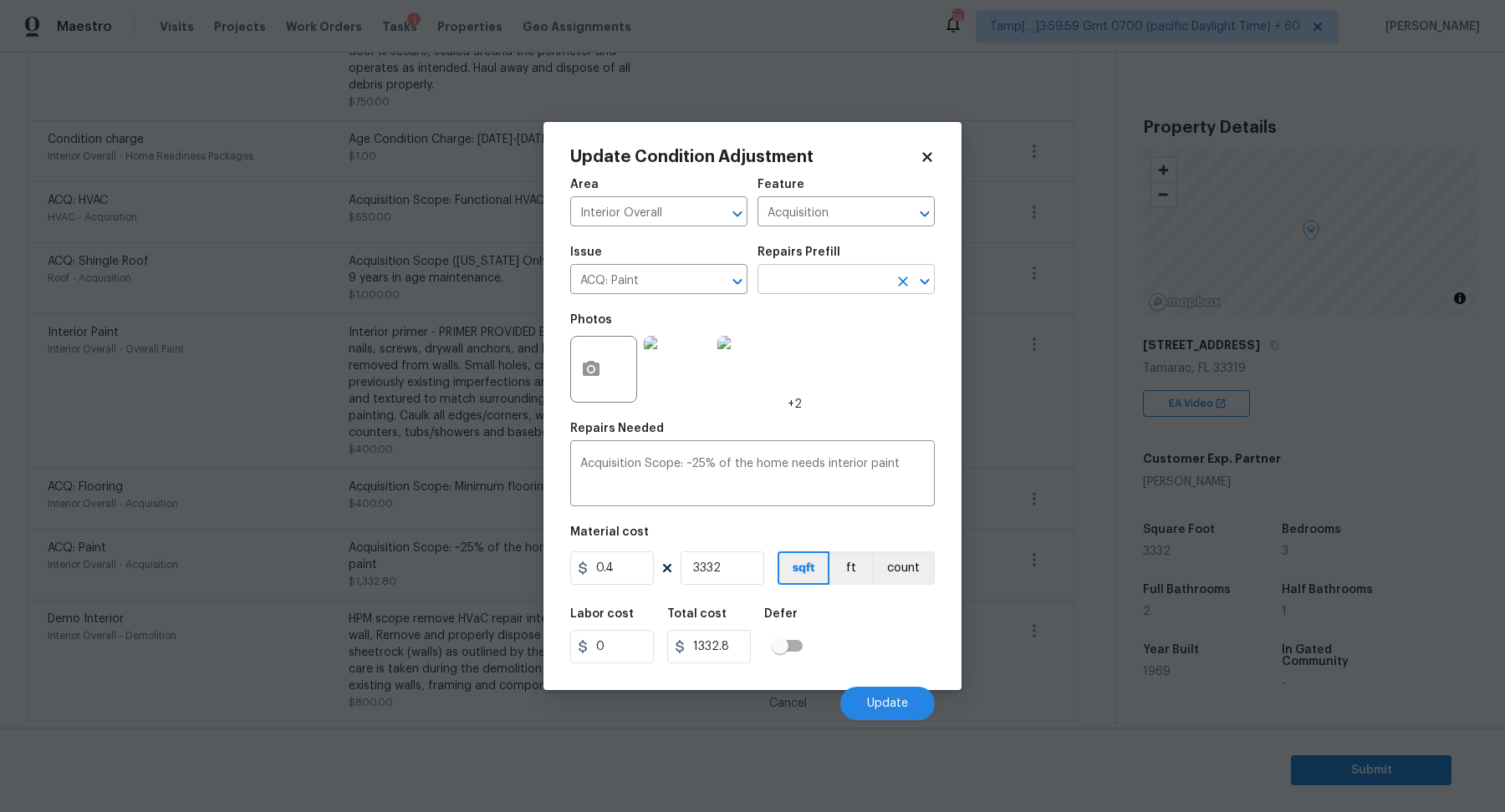
click at [818, 275] on input "text" at bounding box center [823, 281] width 130 height 26
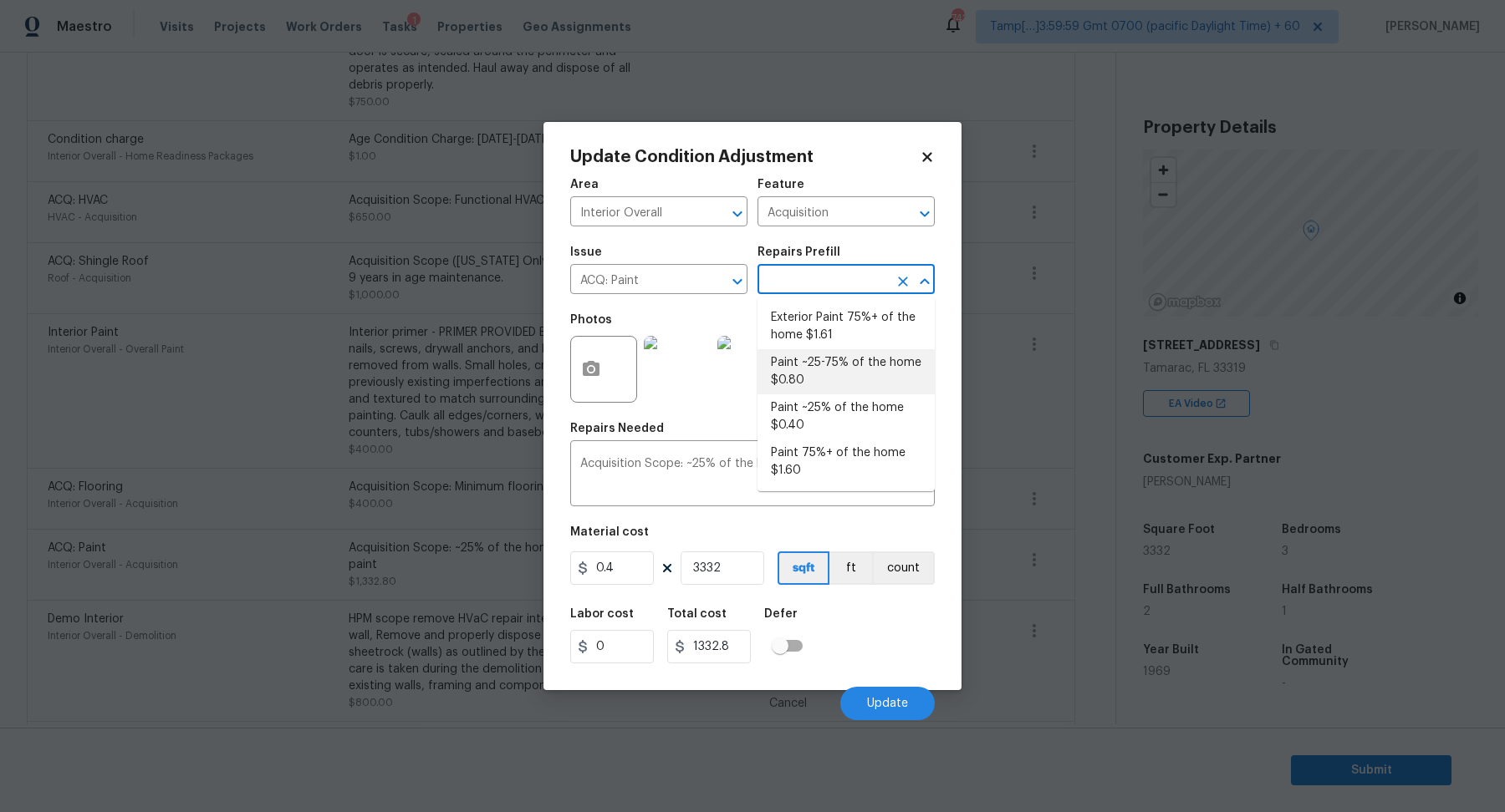
click at [834, 377] on li "Paint ~25-75% of the home $0.80" at bounding box center [846, 371] width 177 height 45
type textarea "Acquisition Scope: ~25 - 75% of the home needs interior paint"
type input "0.8"
type input "2665.6"
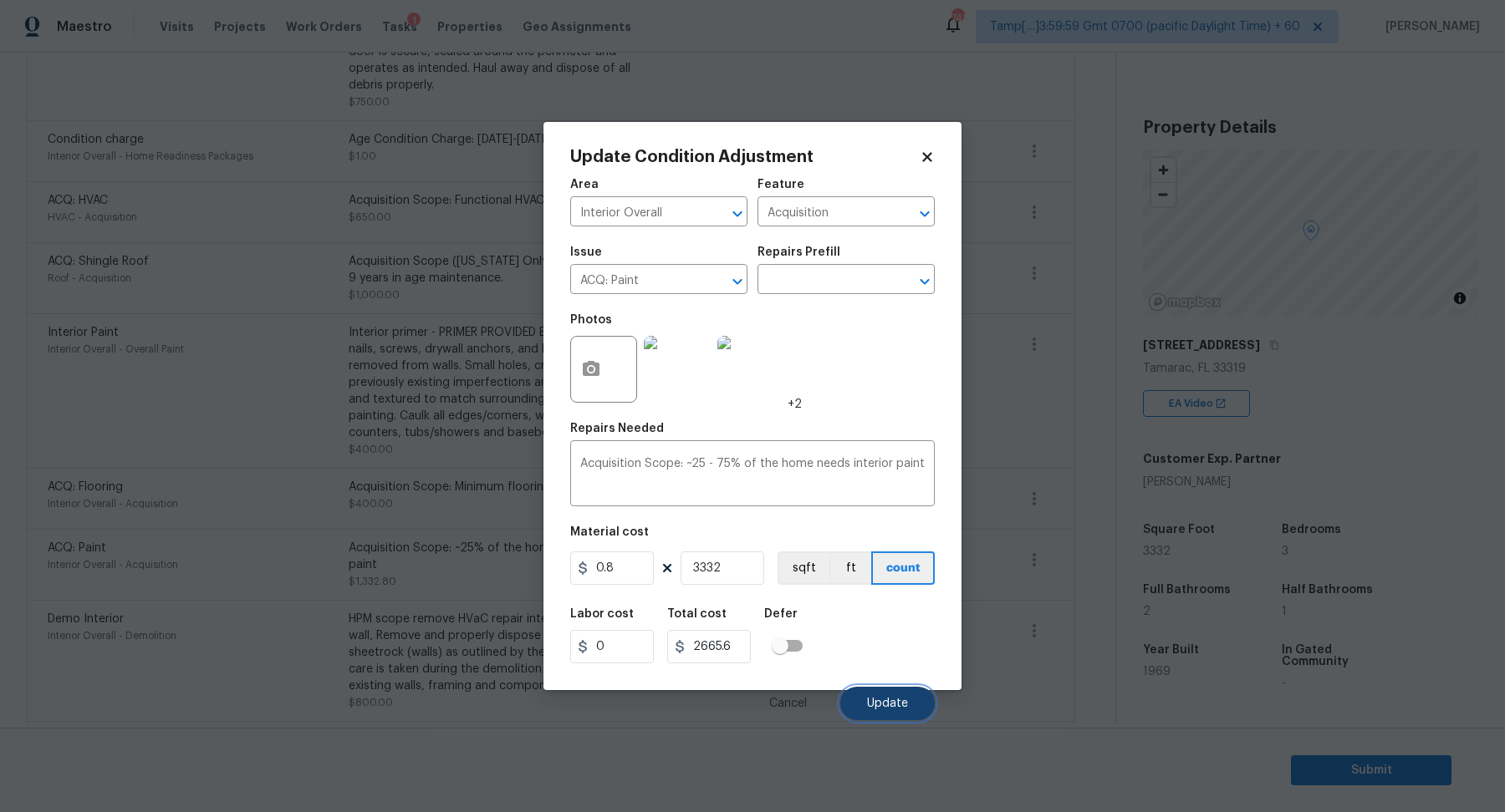
click at [879, 702] on span "Update" at bounding box center [887, 704] width 41 height 12
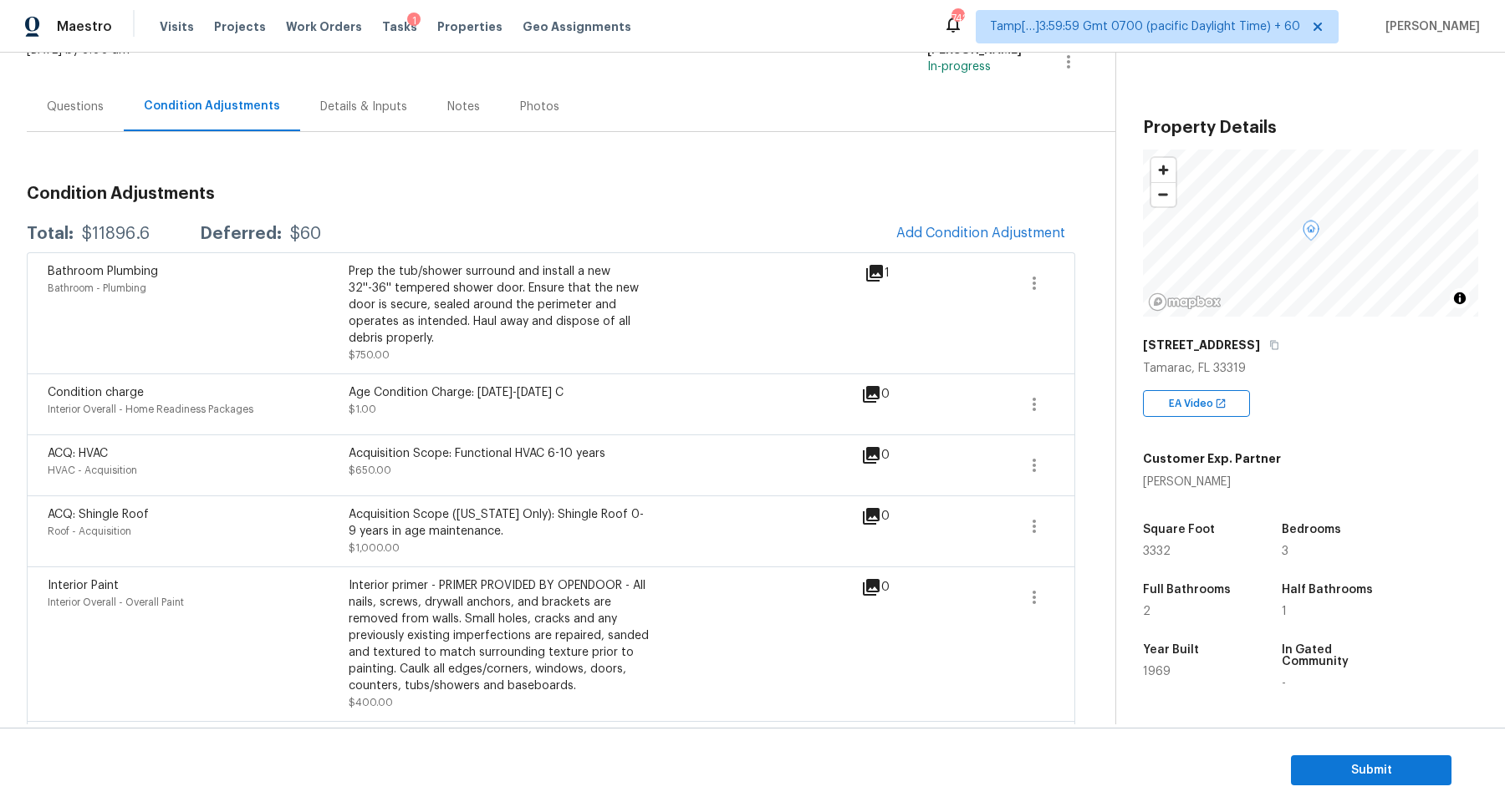
scroll to position [0, 0]
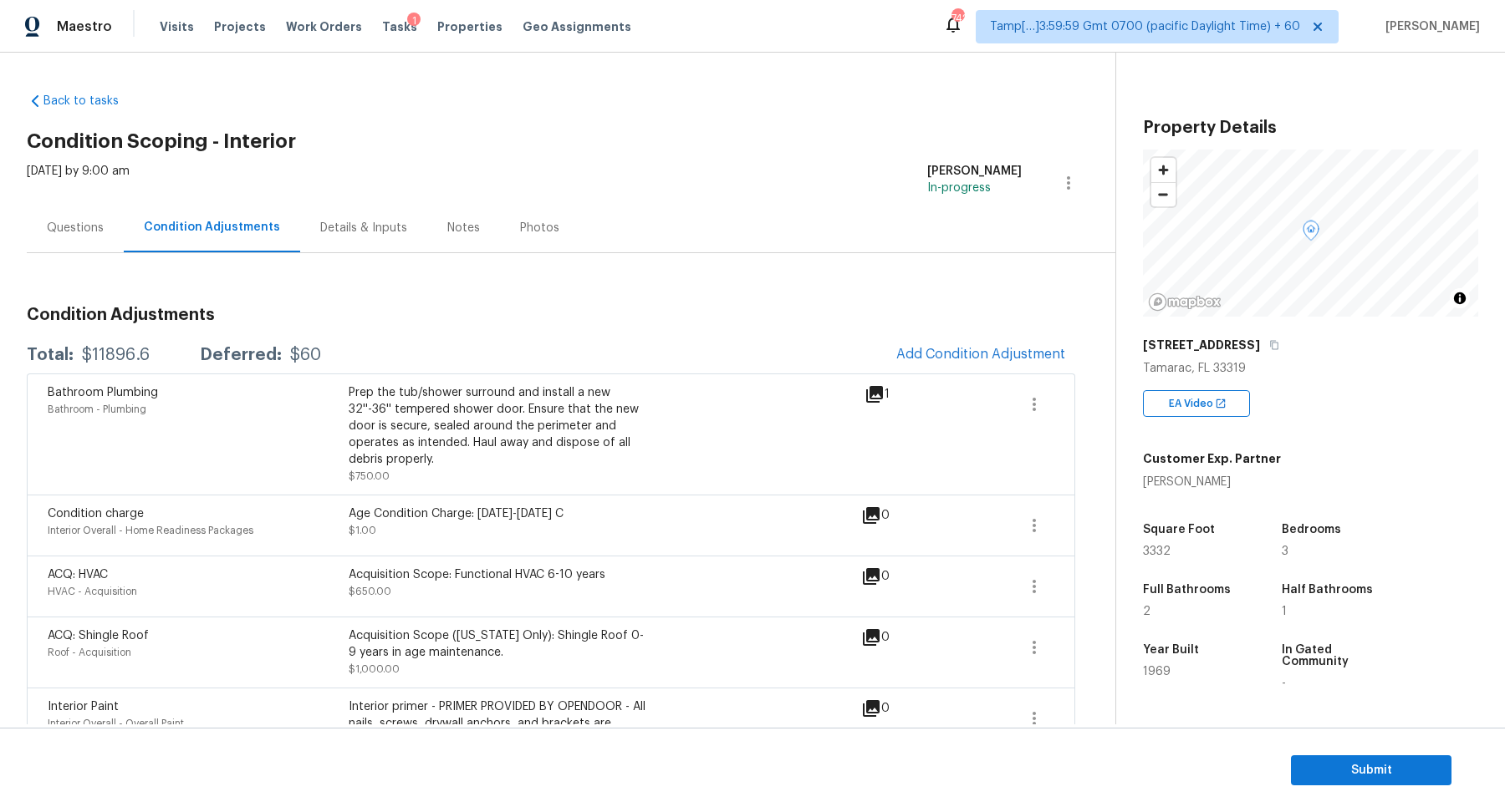
click at [76, 251] on div "Questions" at bounding box center [75, 228] width 97 height 49
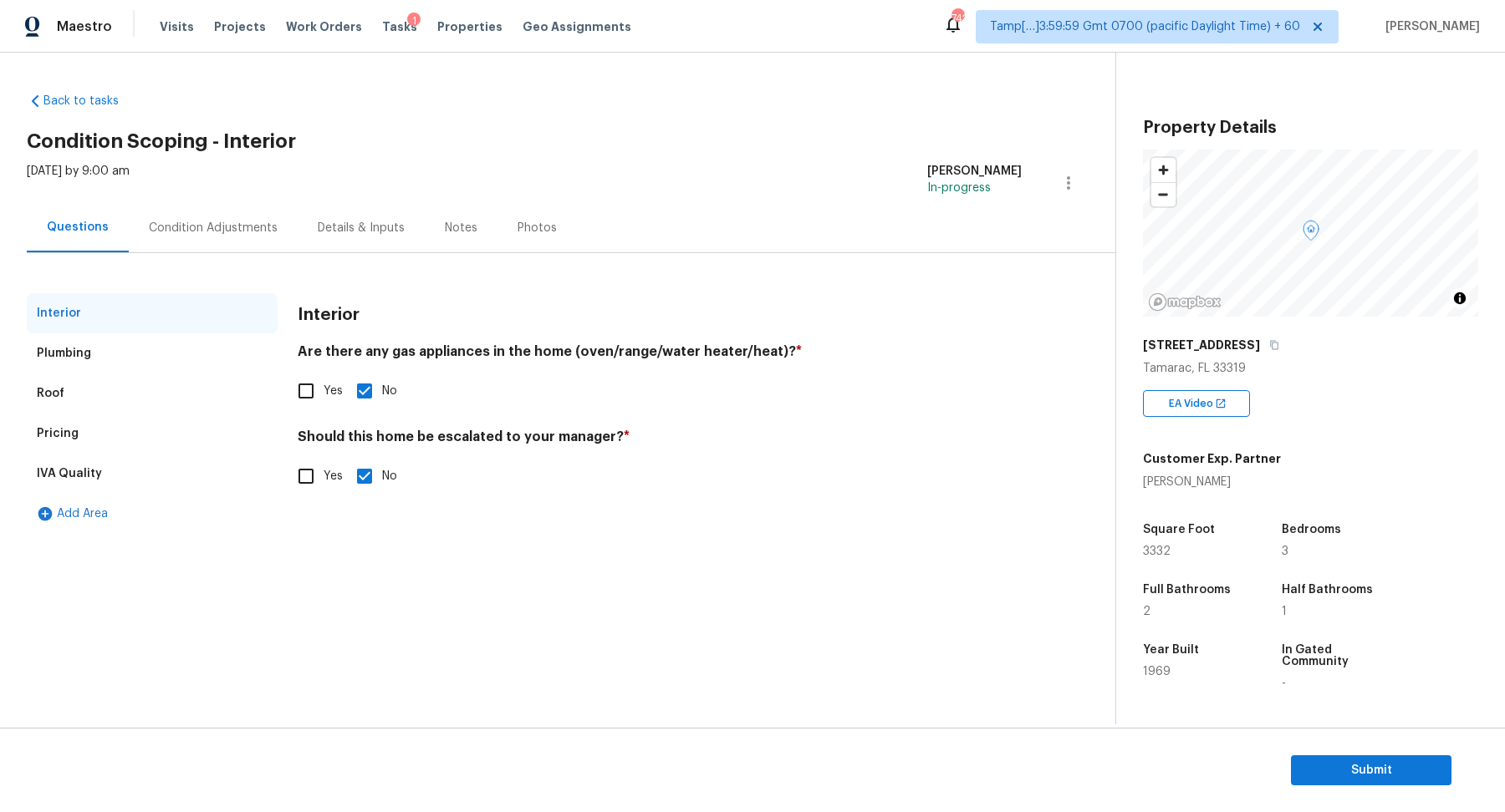
click at [211, 230] on div "Condition Adjustments" at bounding box center [213, 228] width 128 height 17
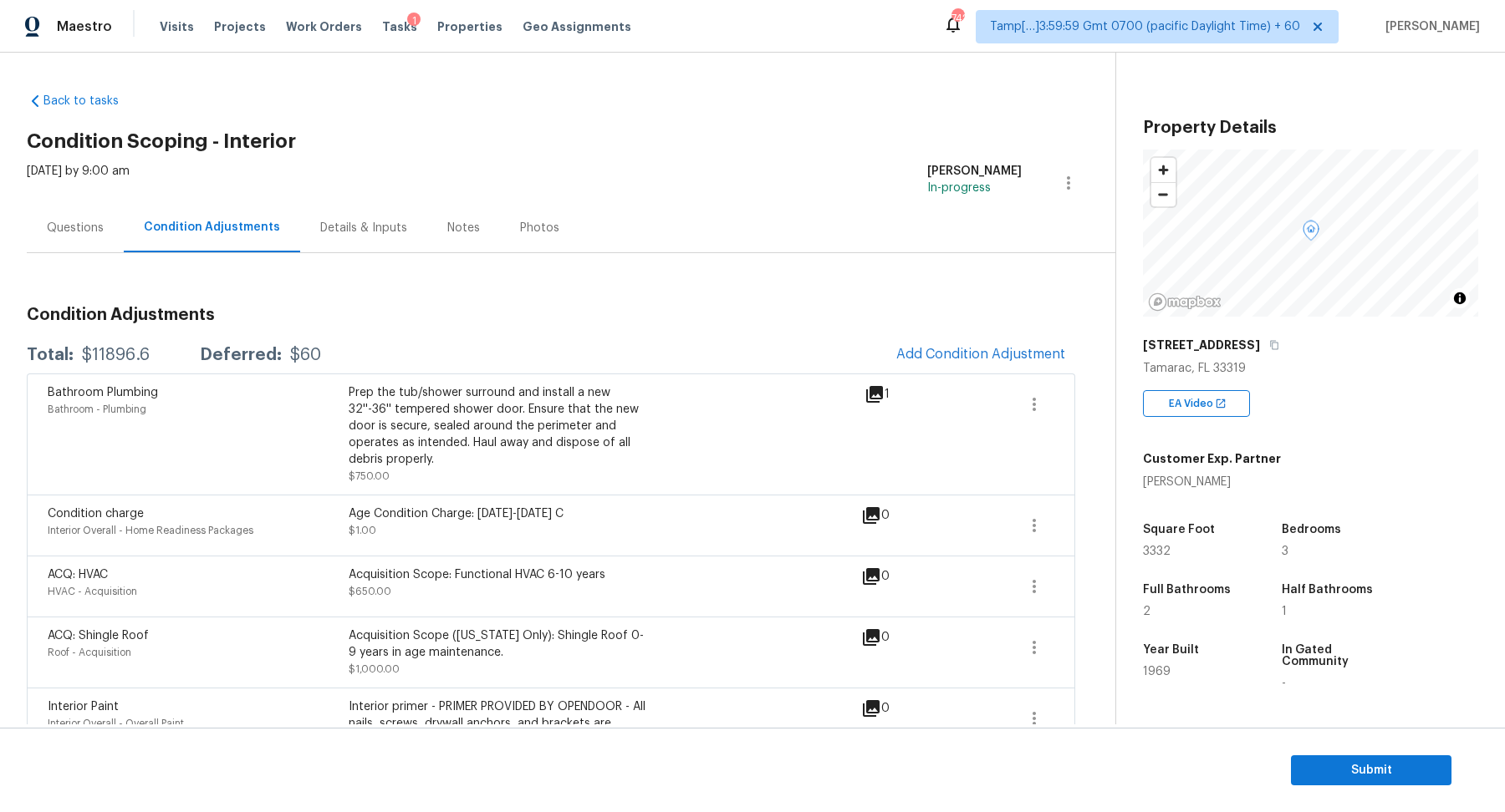
click at [131, 363] on div "Total: $11896.6 Deferred: $60 Add Condition Adjustment" at bounding box center [550, 355] width 1048 height 37
copy div "$11896.6"
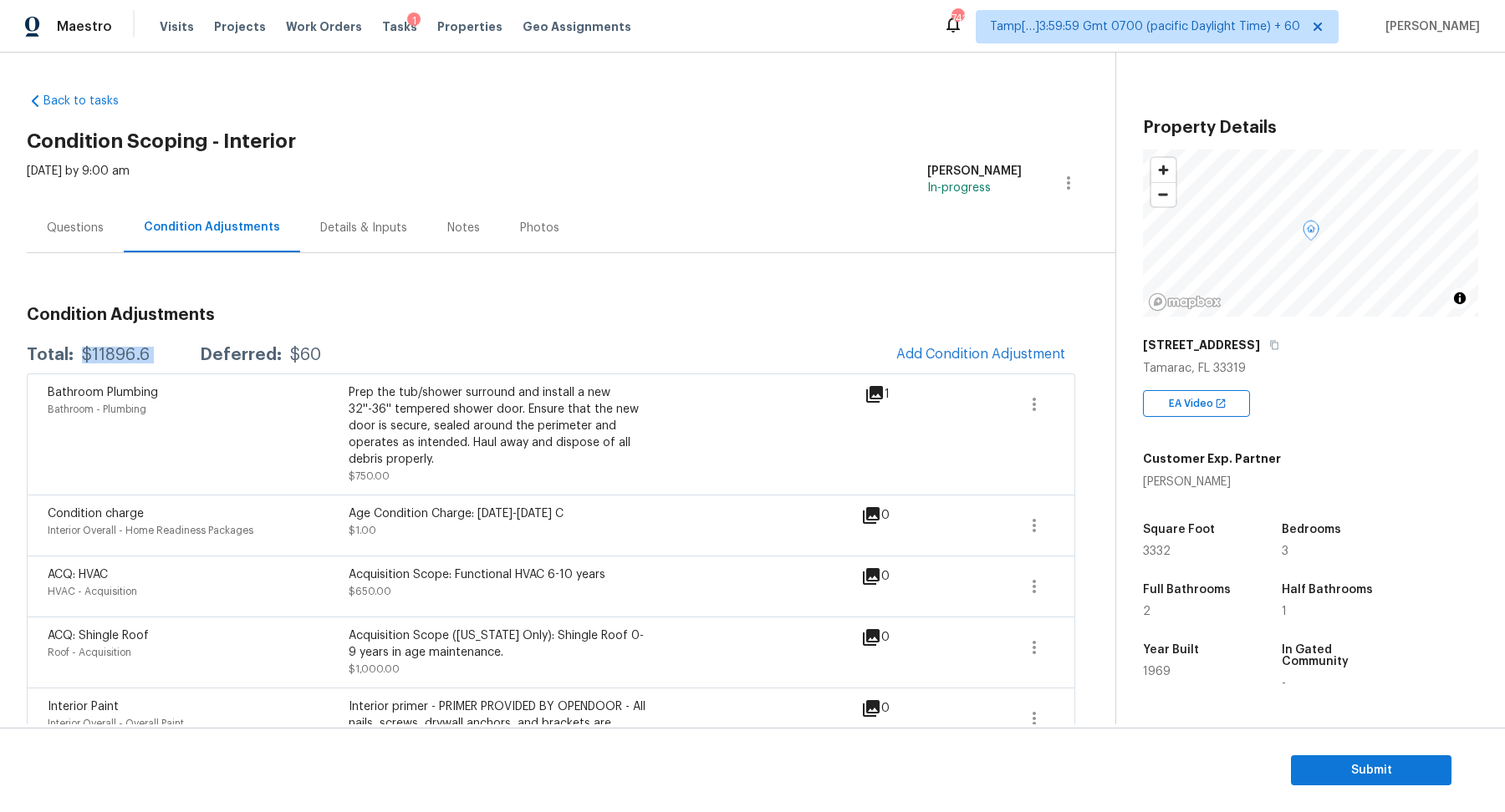
scroll to position [536, 0]
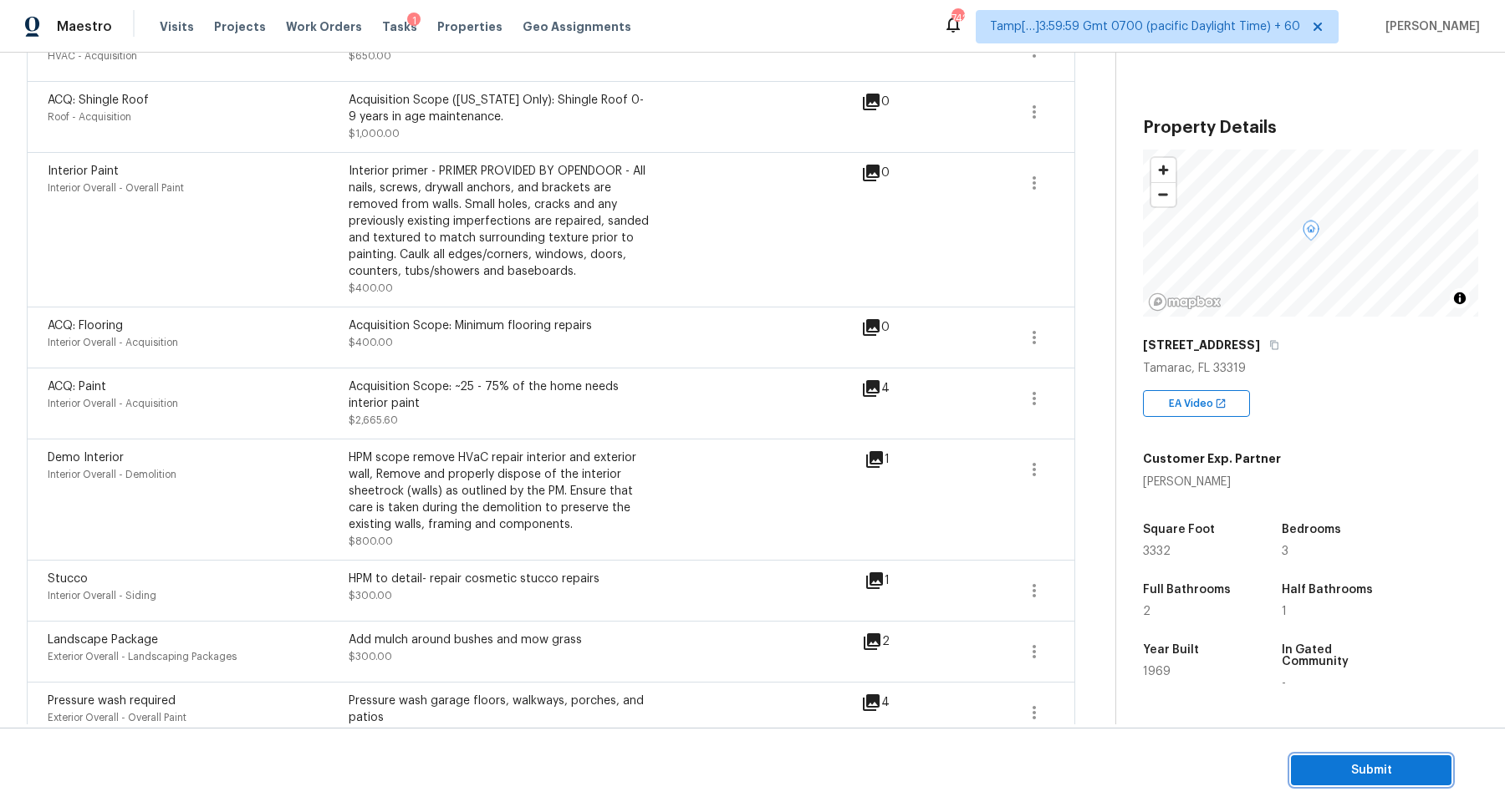
click at [1349, 772] on span "Submit" at bounding box center [1371, 772] width 134 height 21
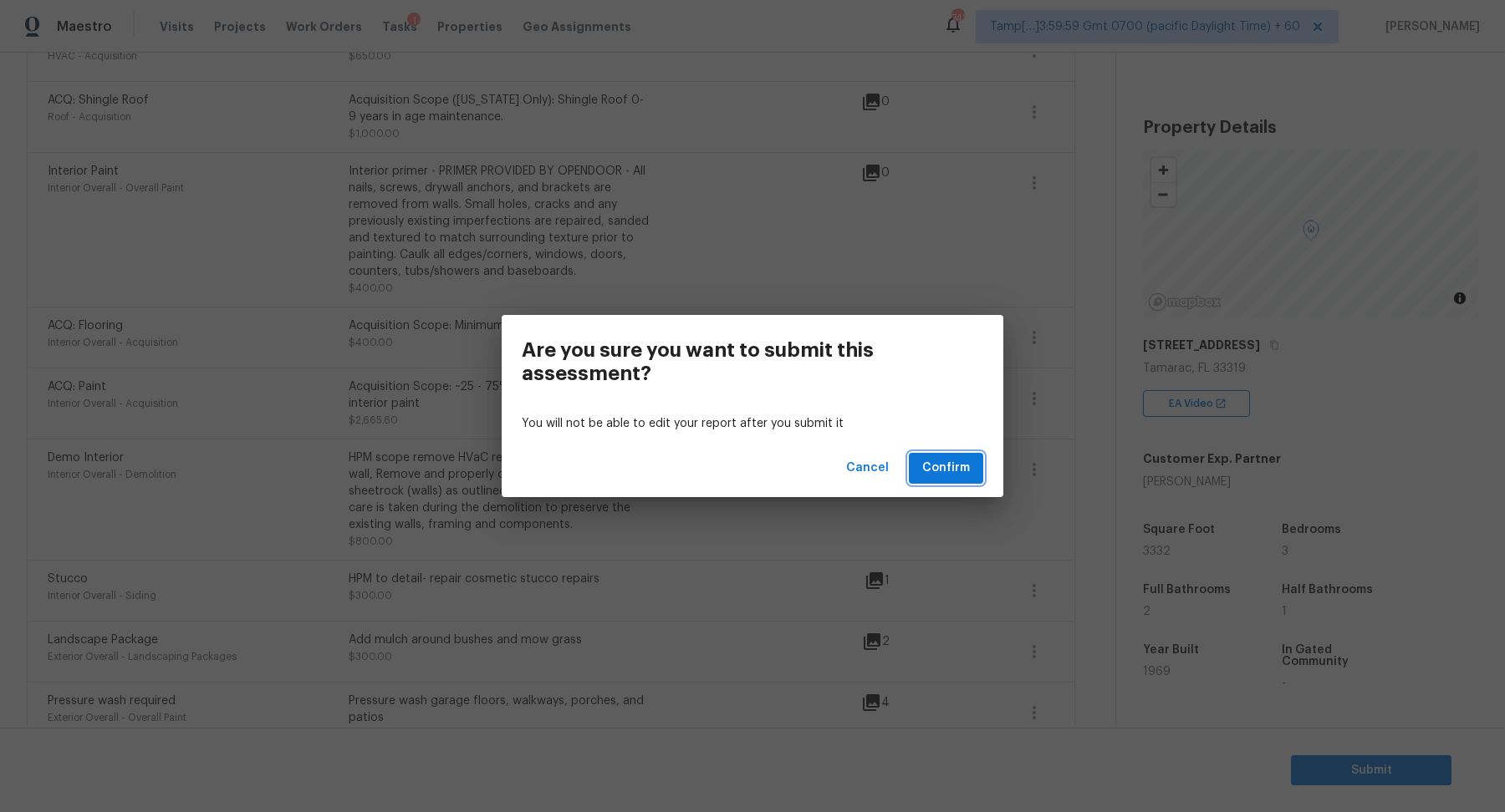
click at [969, 471] on span "Confirm" at bounding box center [946, 469] width 48 height 21
